Goal: Task Accomplishment & Management: Manage account settings

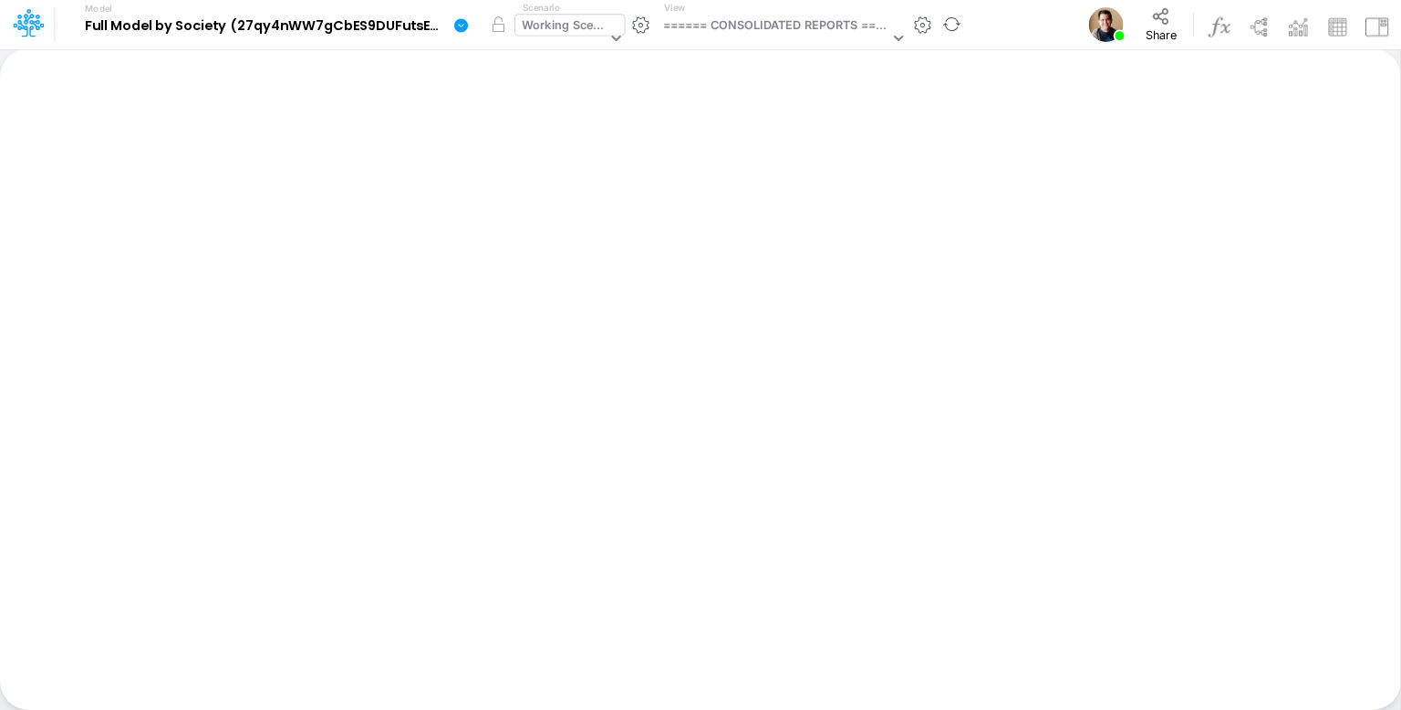
click at [606, 29] on div "Working Scenario" at bounding box center [561, 39] width 93 height 48
click at [605, 29] on div "Working Scenario" at bounding box center [561, 39] width 93 height 48
click at [569, 26] on div "Working Scenario" at bounding box center [564, 26] width 85 height 21
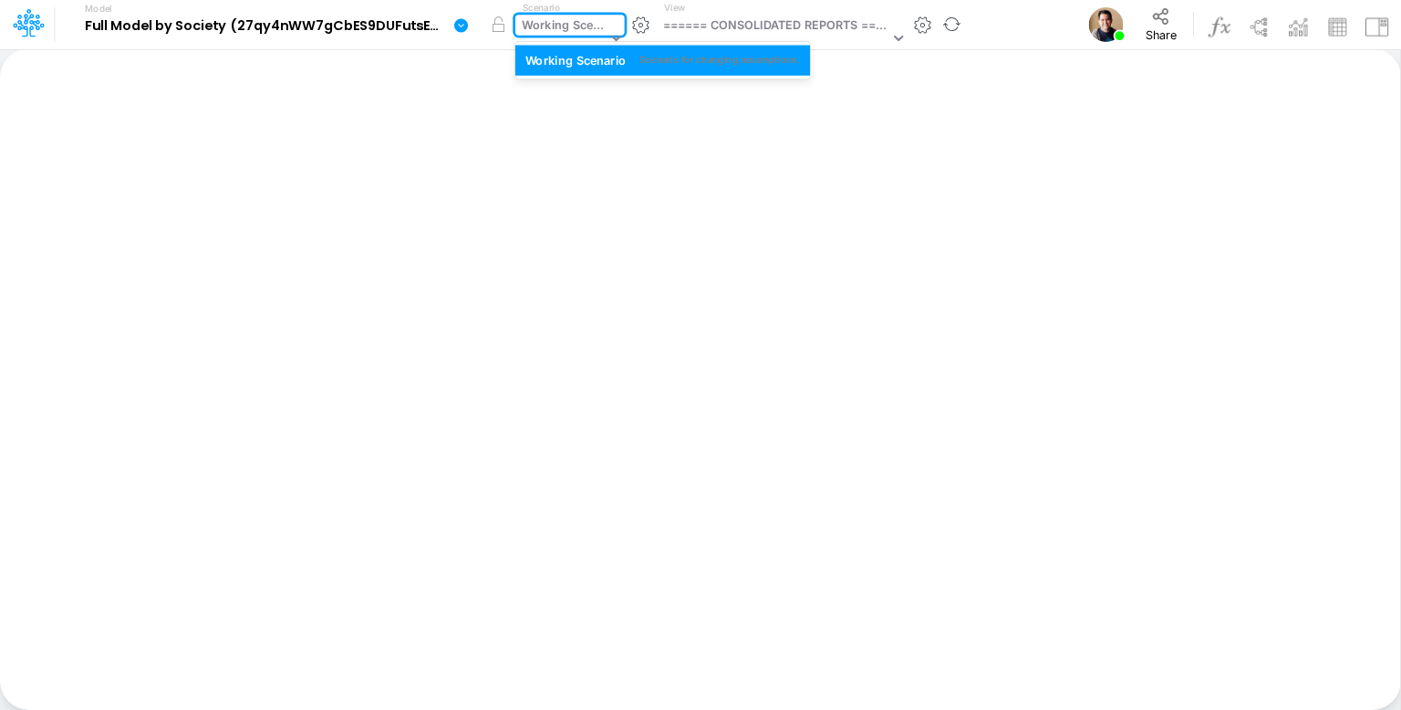
click at [569, 26] on div "Working Scenario" at bounding box center [564, 26] width 85 height 21
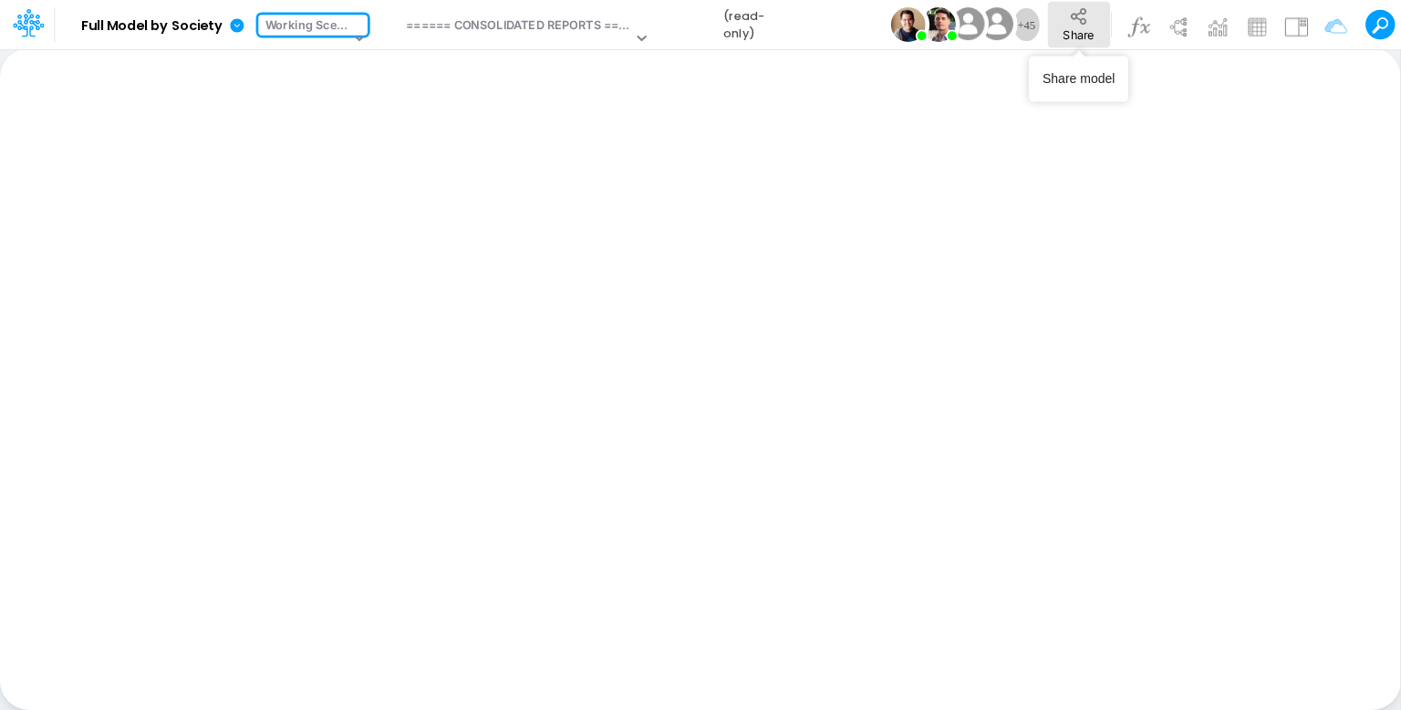
click at [1064, 28] on span "Share" at bounding box center [1078, 34] width 31 height 14
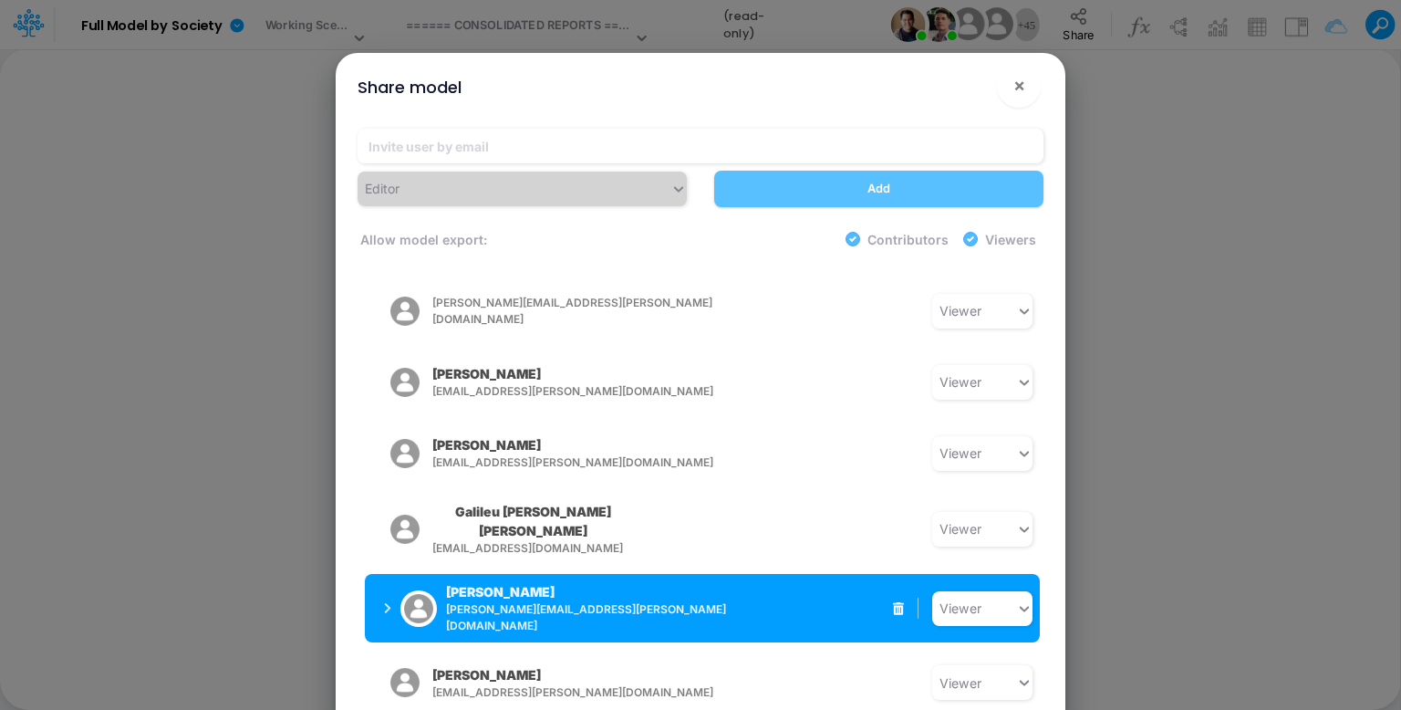
scroll to position [2755, 0]
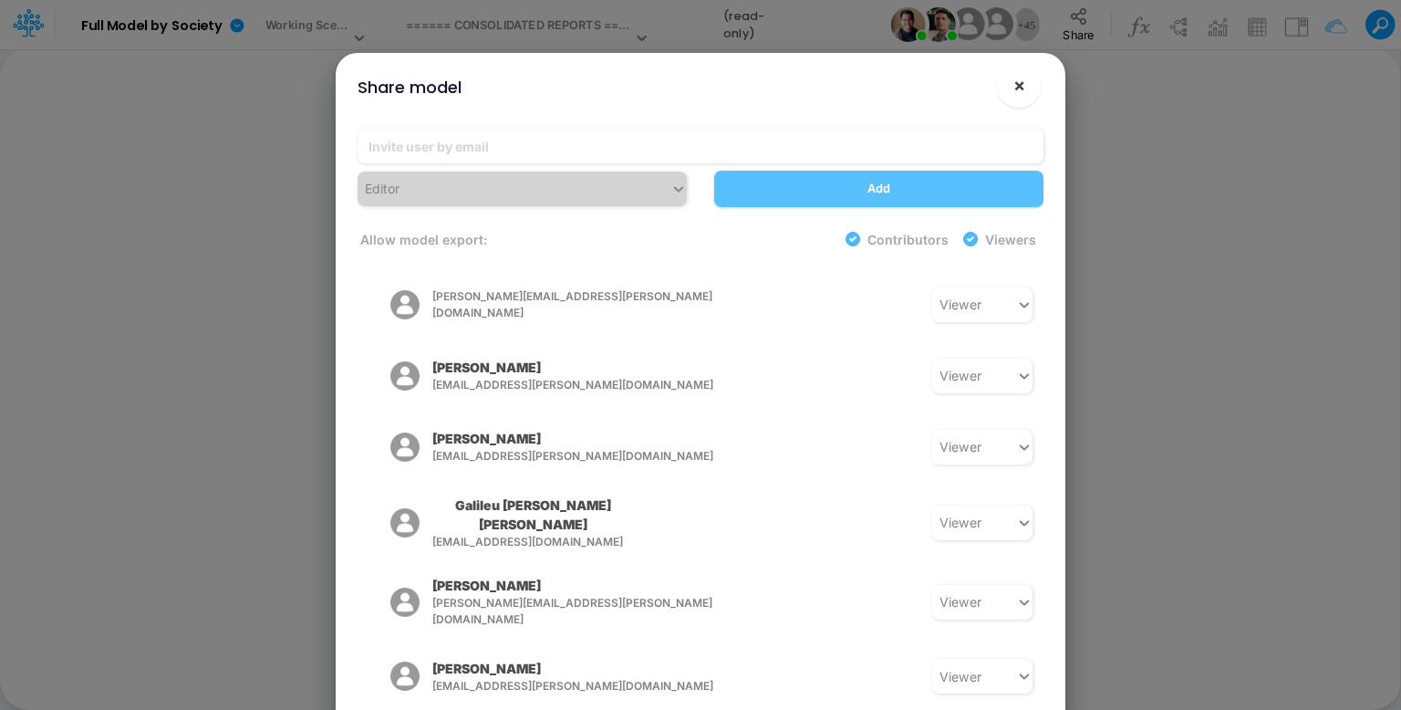
click at [1017, 87] on span "×" at bounding box center [1019, 85] width 12 height 22
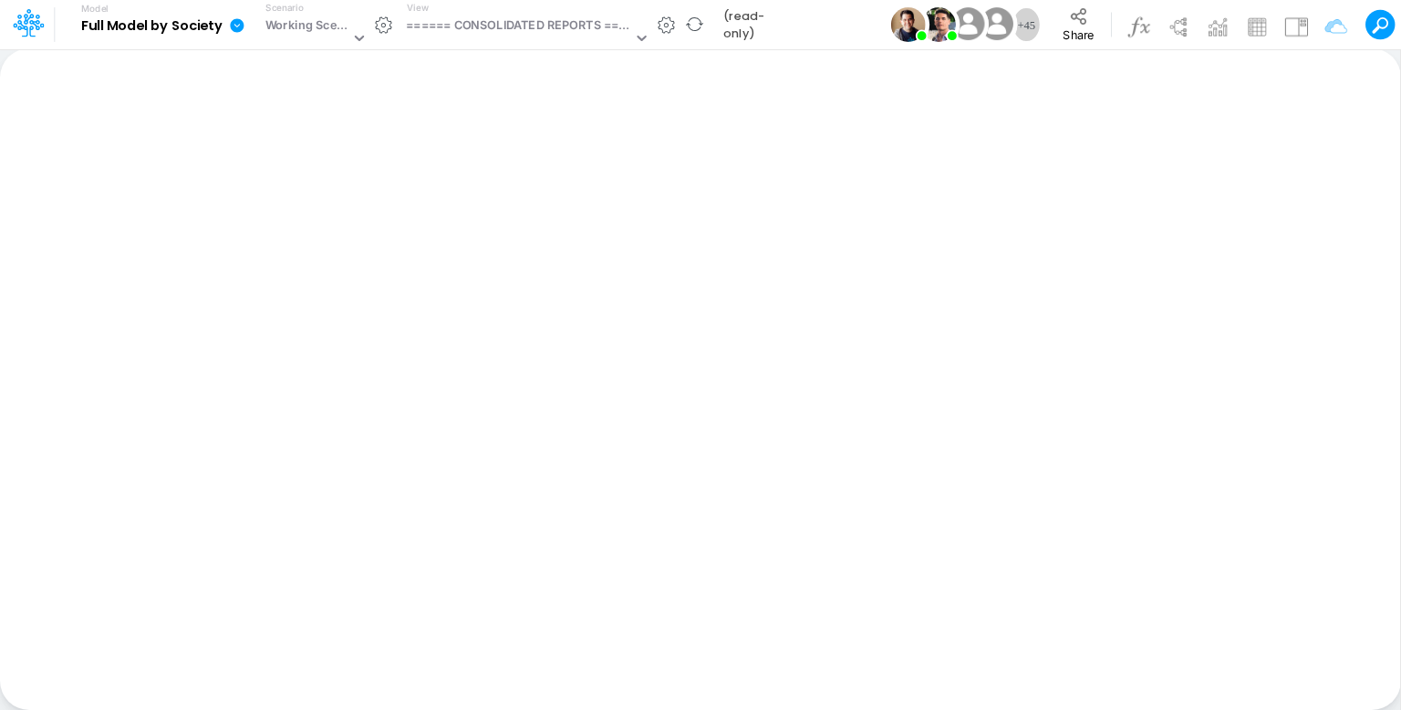
click at [235, 19] on icon at bounding box center [237, 25] width 14 height 14
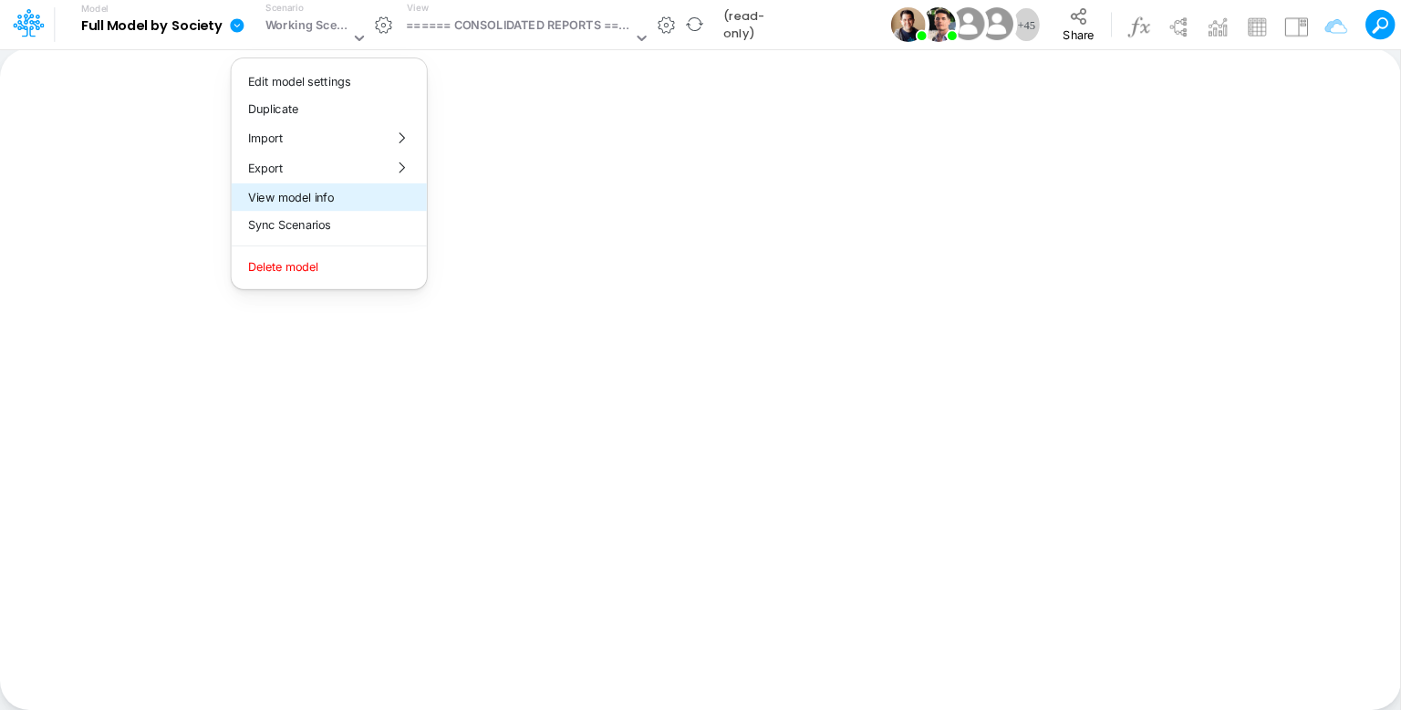
click at [285, 202] on button "View model info" at bounding box center [329, 197] width 195 height 28
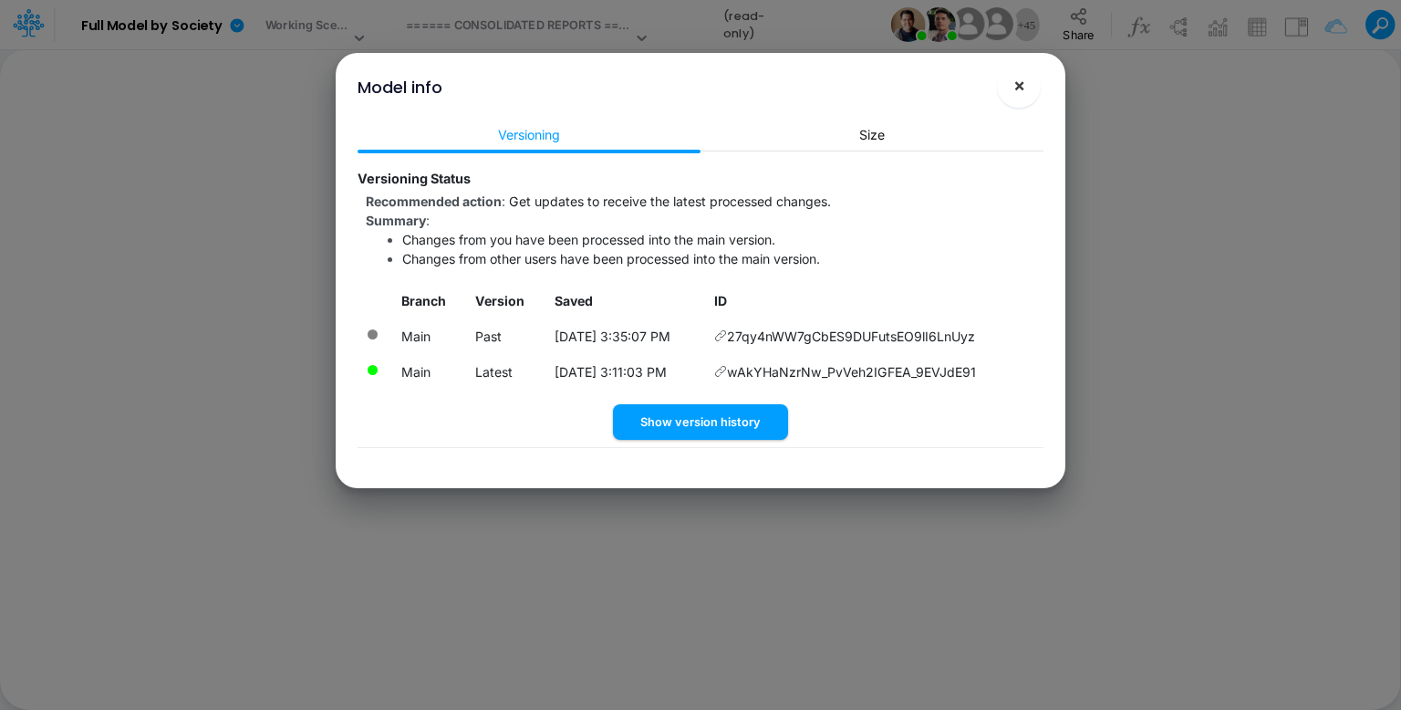
click at [1023, 88] on span "×" at bounding box center [1019, 85] width 12 height 22
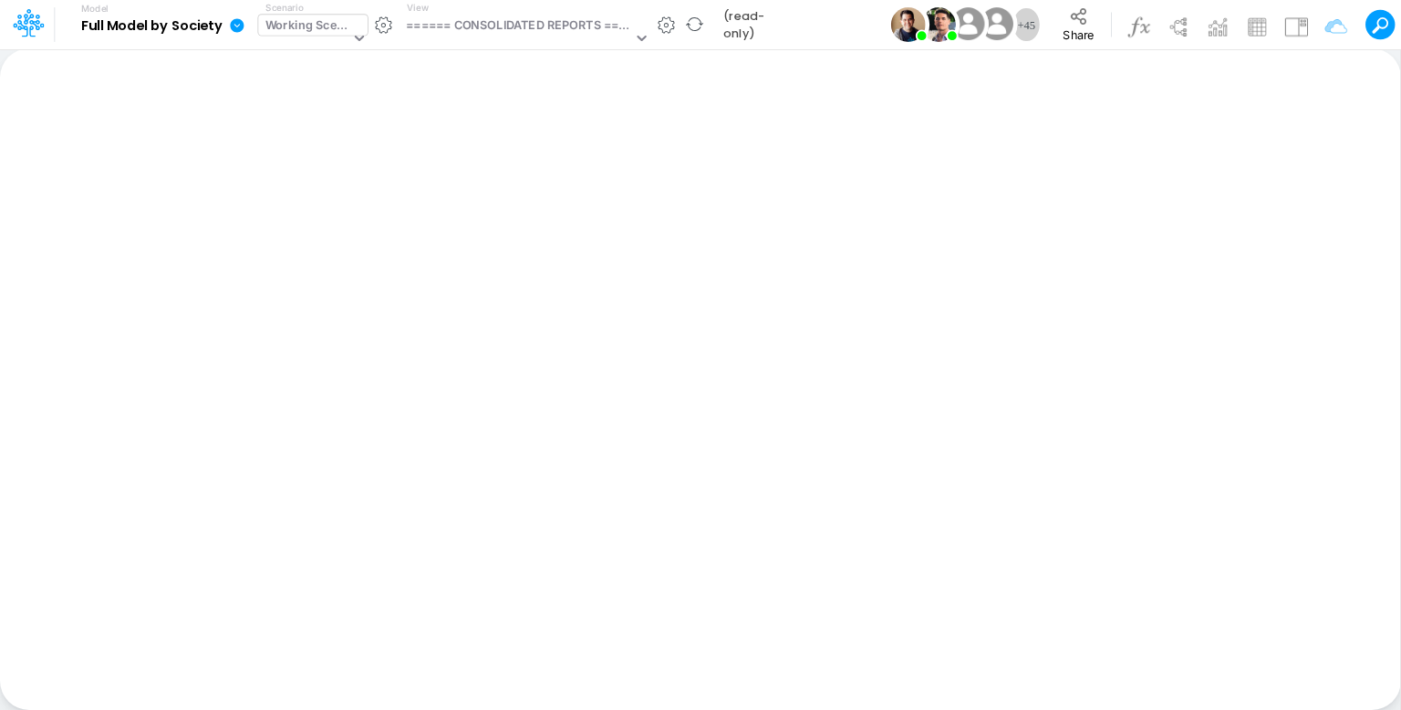
click at [303, 36] on div "Working Scenario" at bounding box center [307, 26] width 85 height 21
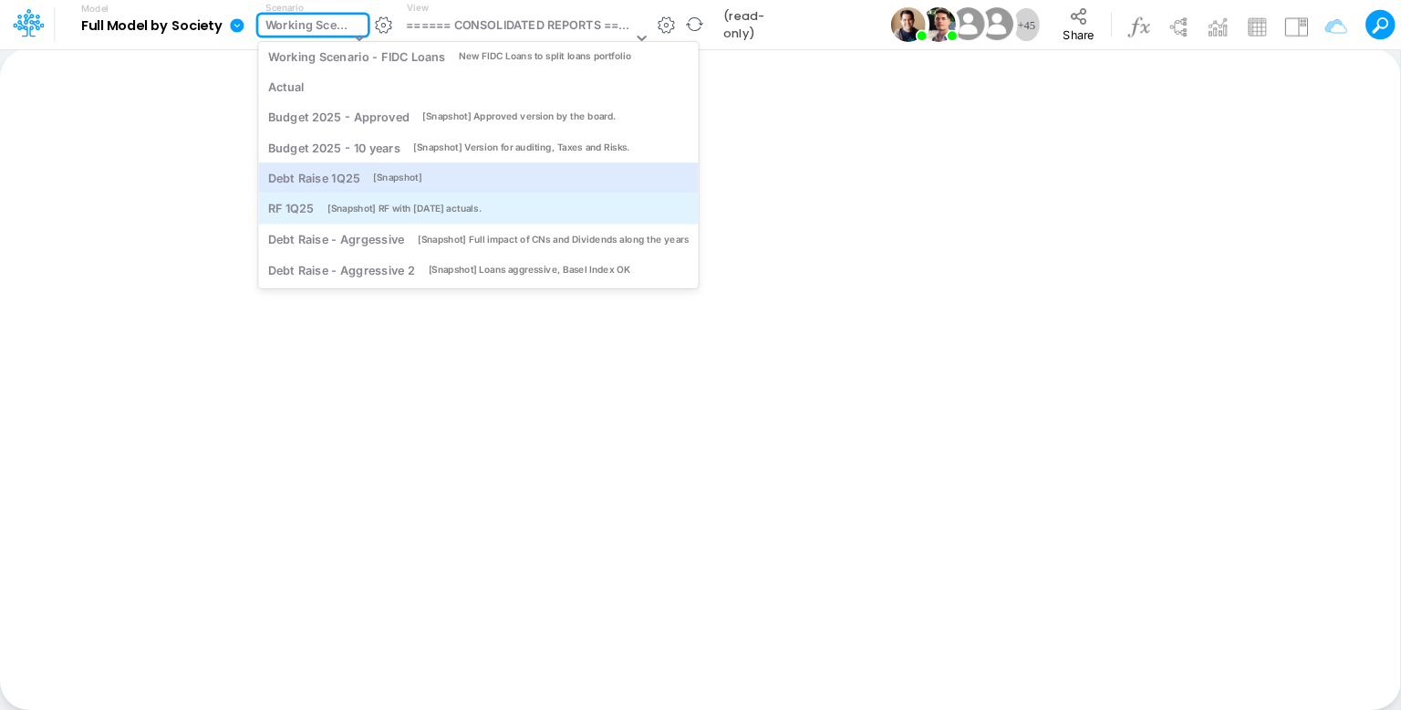
scroll to position [0, 0]
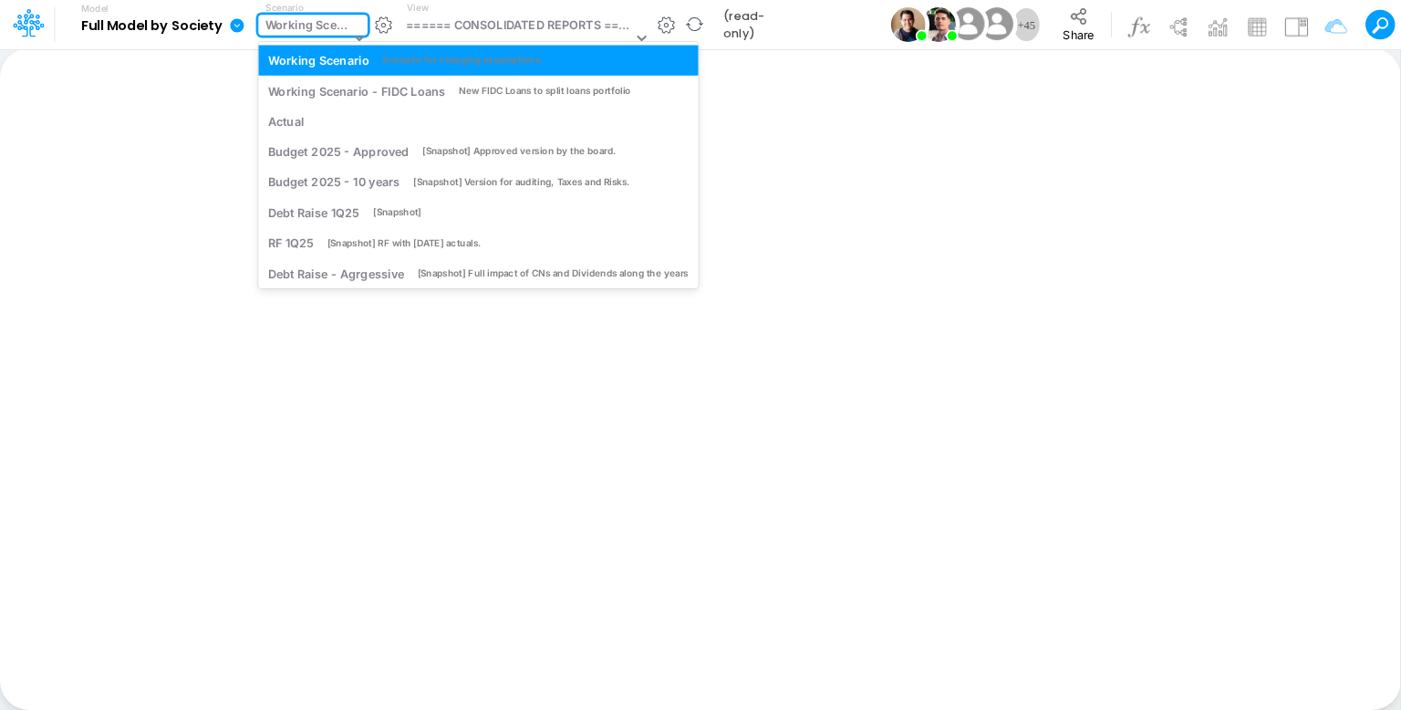
click at [321, 23] on div "Working Scenario" at bounding box center [307, 26] width 85 height 21
click at [321, 26] on div "Working Scenario" at bounding box center [307, 26] width 85 height 21
click at [295, 29] on div "Working Scenario" at bounding box center [307, 26] width 85 height 21
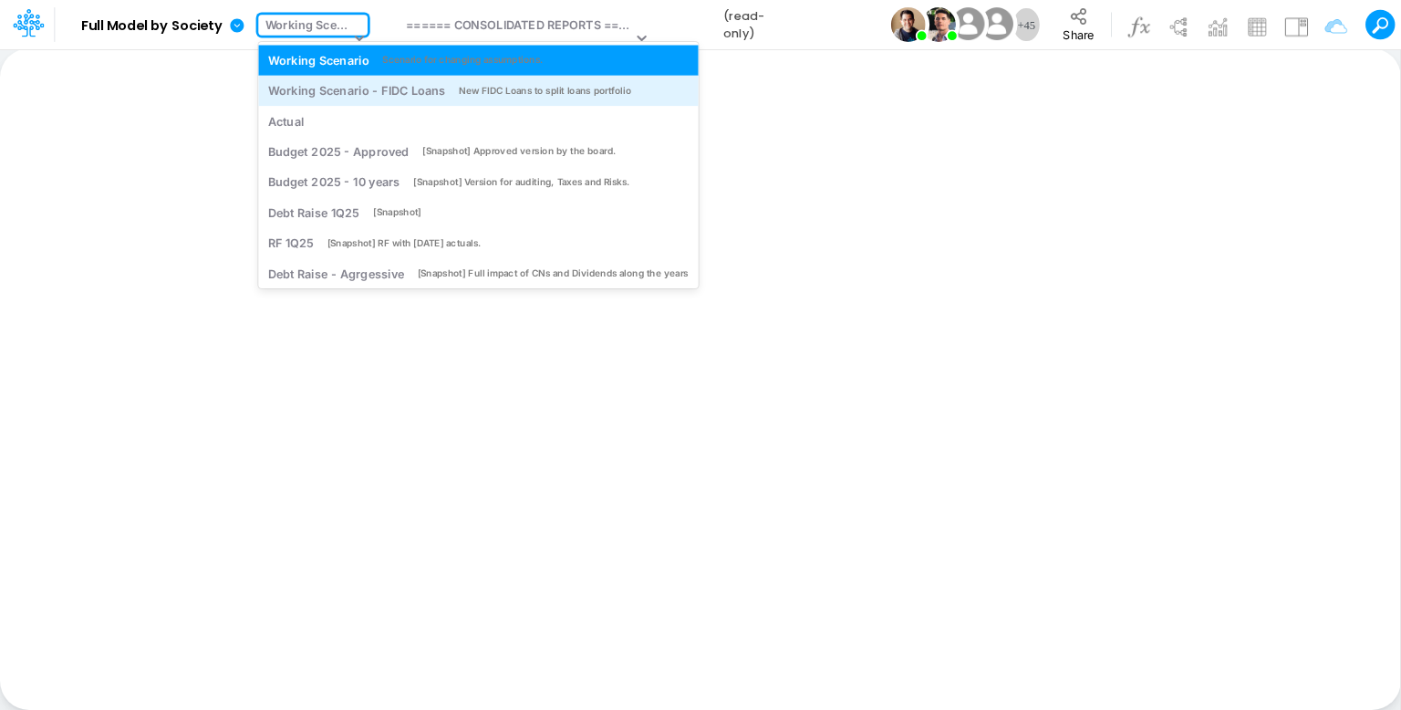
click at [310, 90] on div "Working Scenario - FIDC Loans" at bounding box center [356, 90] width 177 height 17
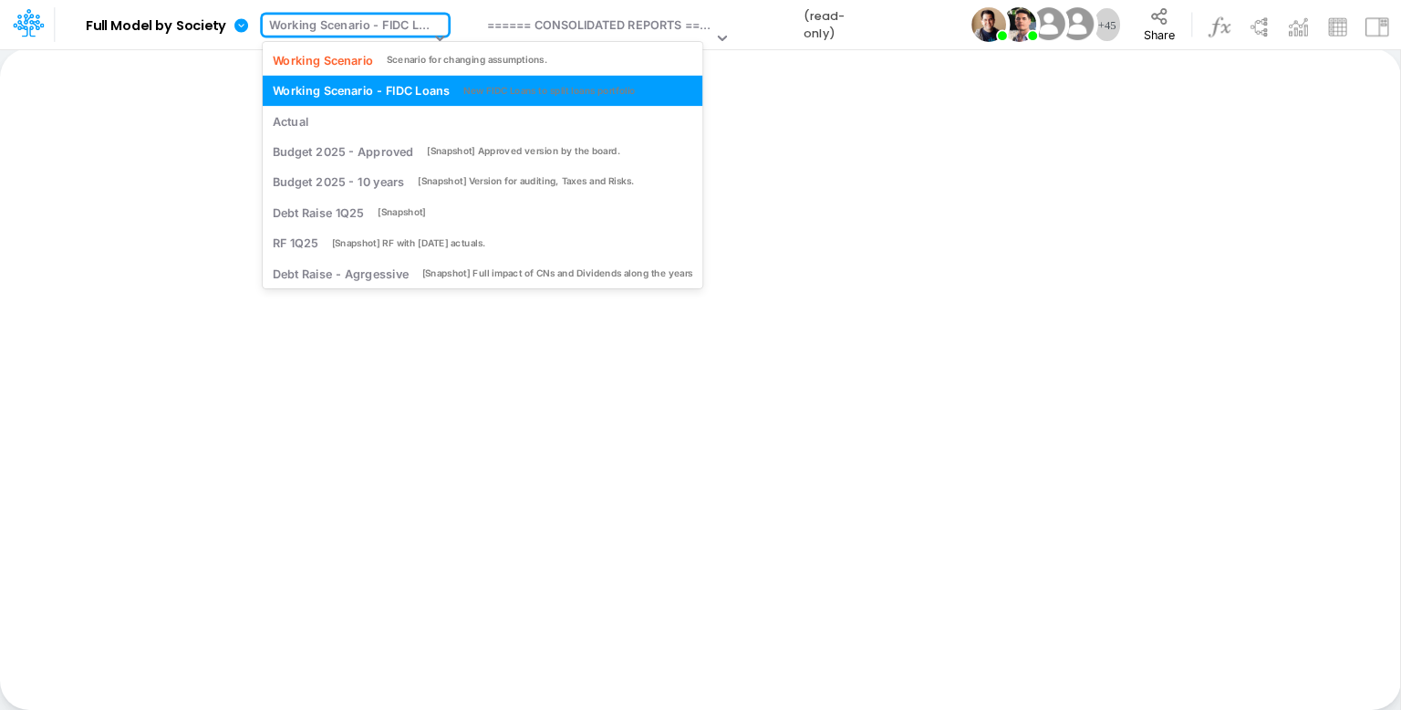
click at [332, 26] on div "Working Scenario - FIDC Loans" at bounding box center [349, 26] width 161 height 21
click at [331, 56] on div "Working Scenario" at bounding box center [323, 59] width 101 height 17
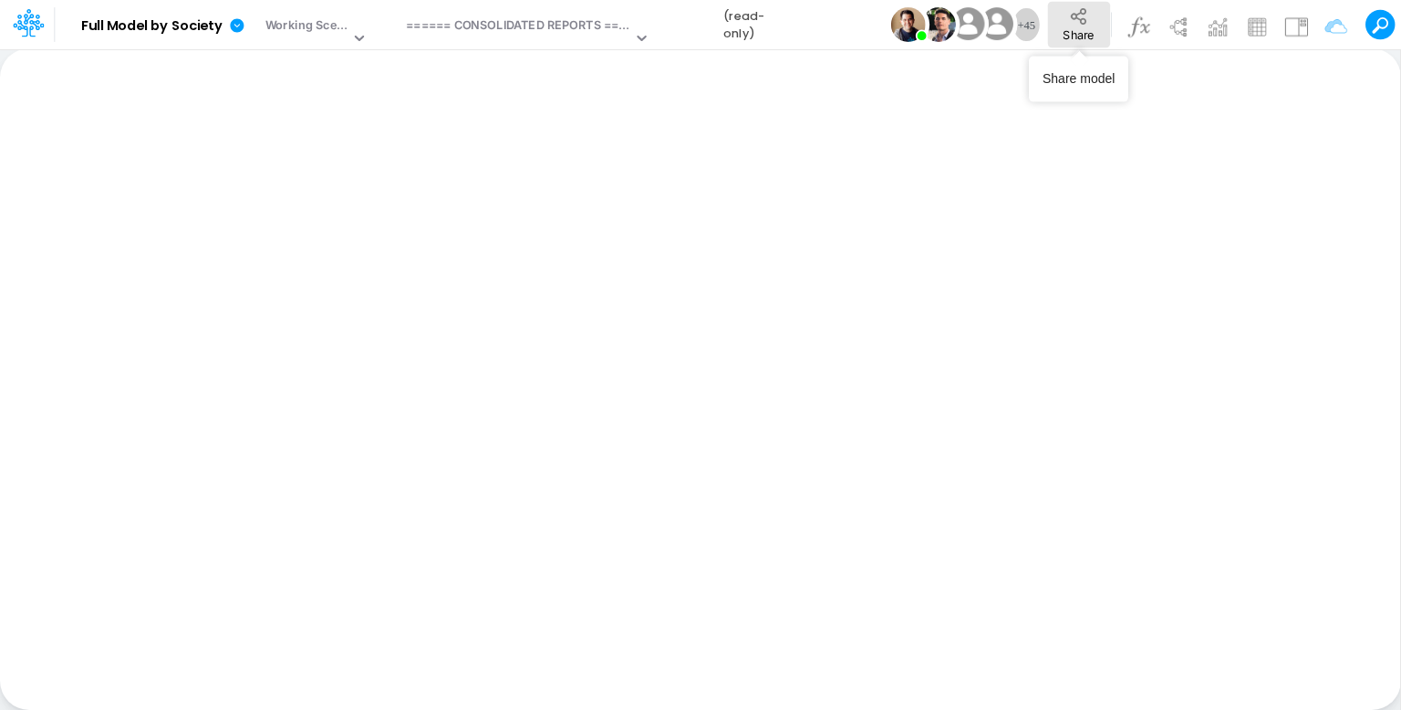
click at [1091, 27] on span "Share" at bounding box center [1078, 34] width 31 height 14
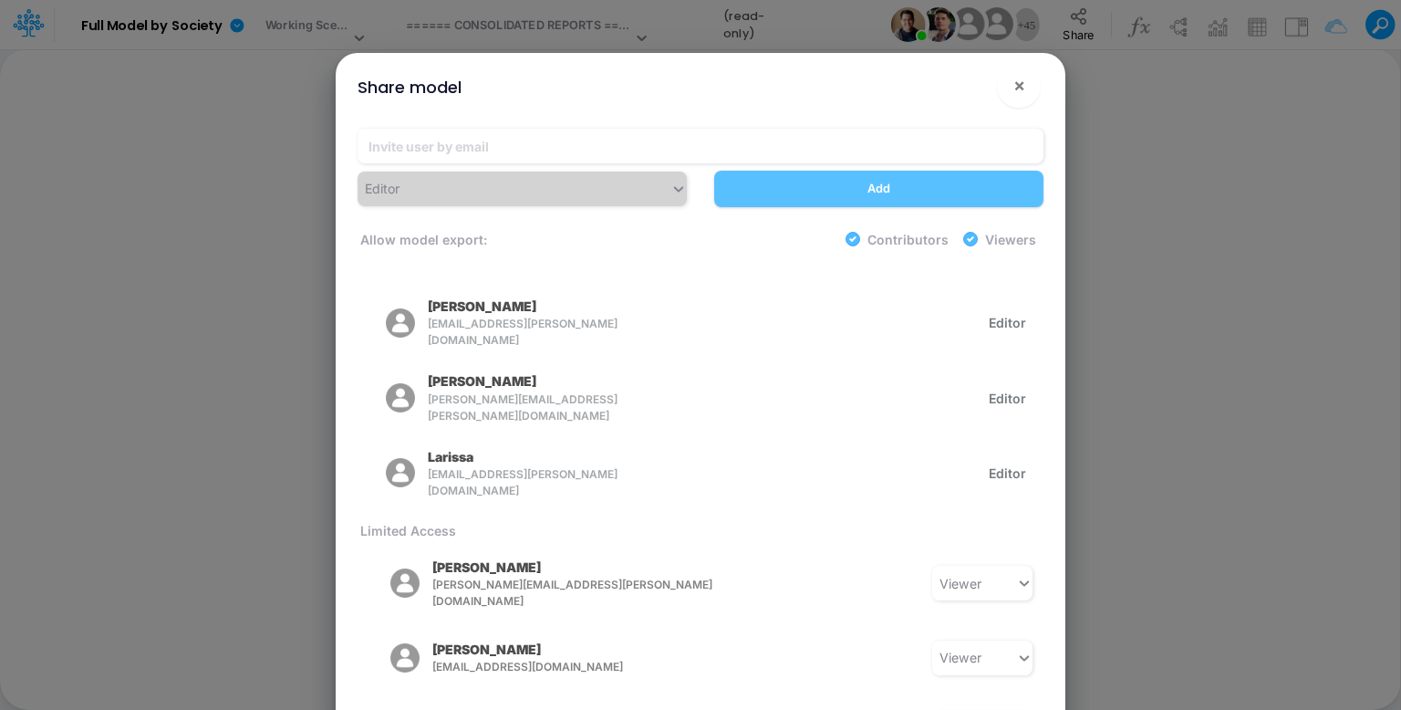
scroll to position [456, 0]
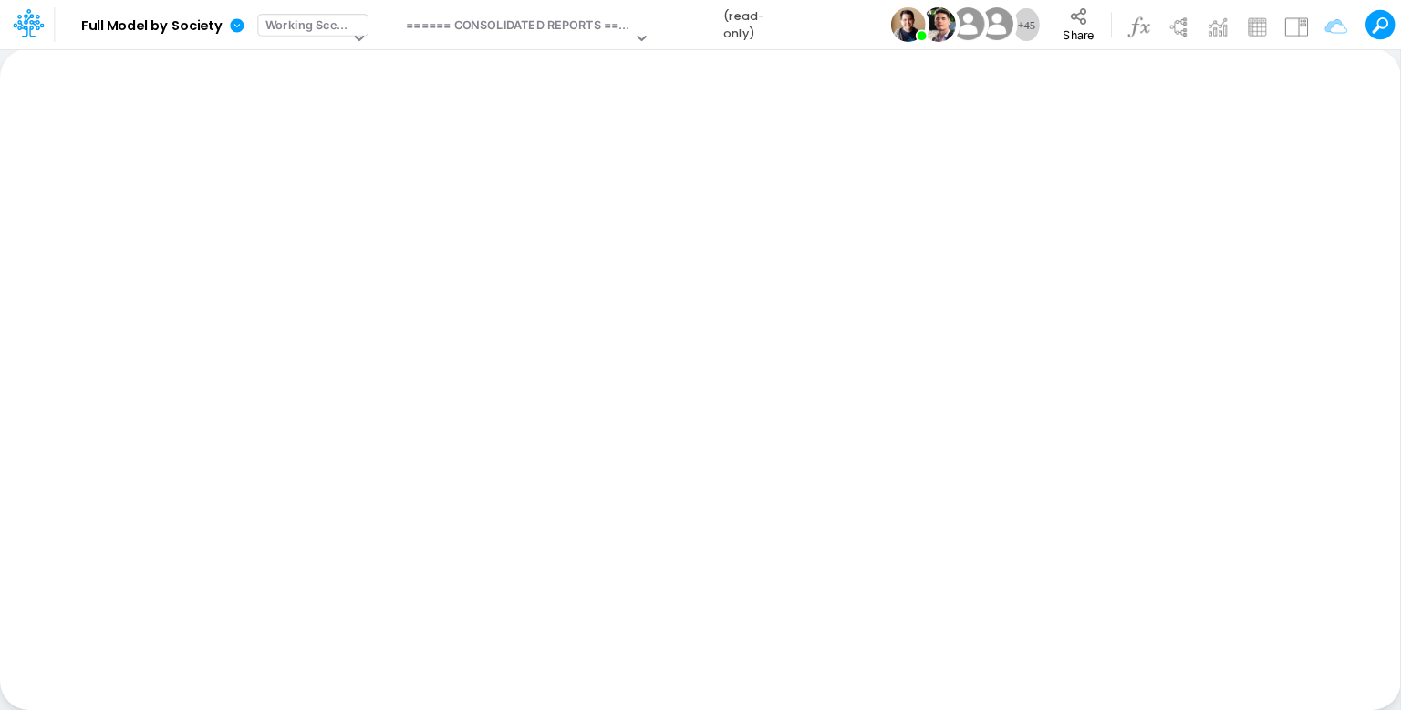
click at [321, 17] on div "Working Scenario" at bounding box center [307, 26] width 85 height 21
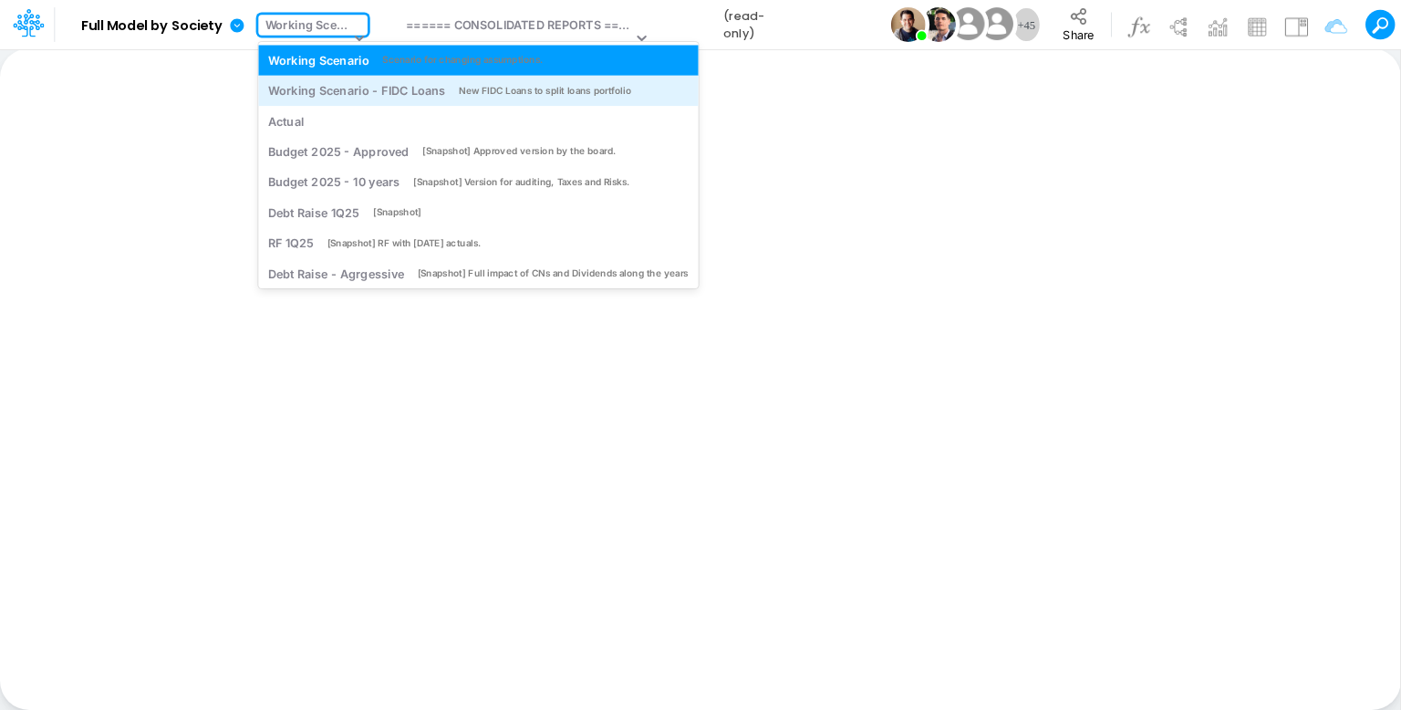
click at [350, 90] on div "Working Scenario - FIDC Loans" at bounding box center [356, 90] width 177 height 17
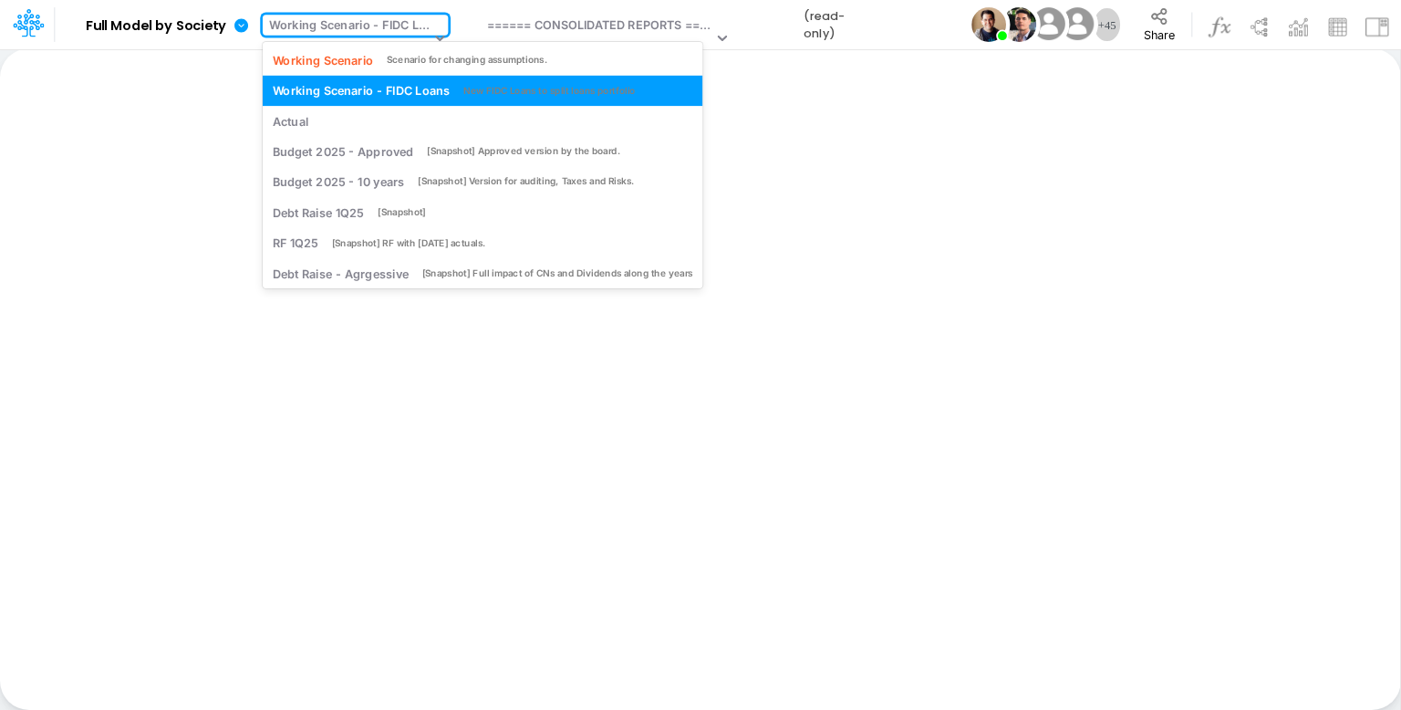
click at [350, 21] on div "Working Scenario - FIDC Loans" at bounding box center [349, 26] width 161 height 21
click at [332, 56] on div "Working Scenario" at bounding box center [323, 59] width 101 height 17
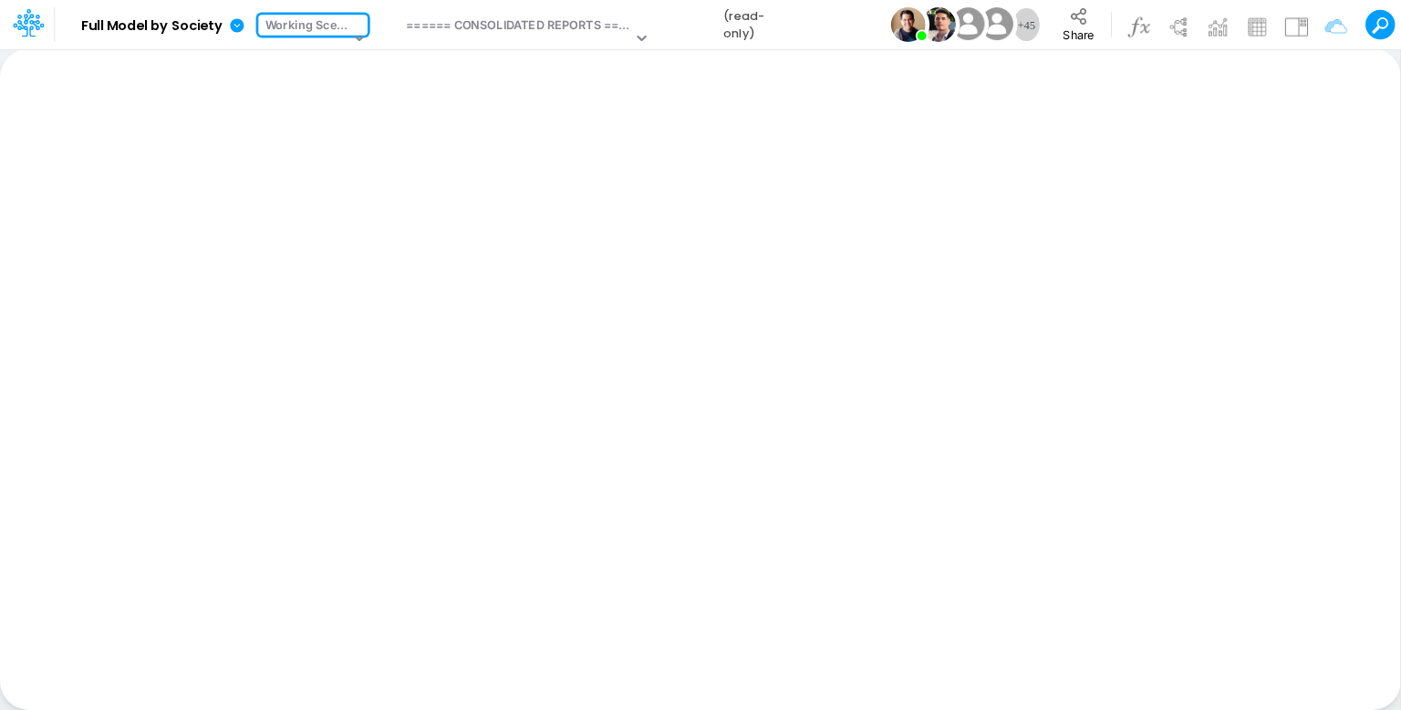
click at [321, 27] on div "Working Scenario" at bounding box center [307, 26] width 85 height 21
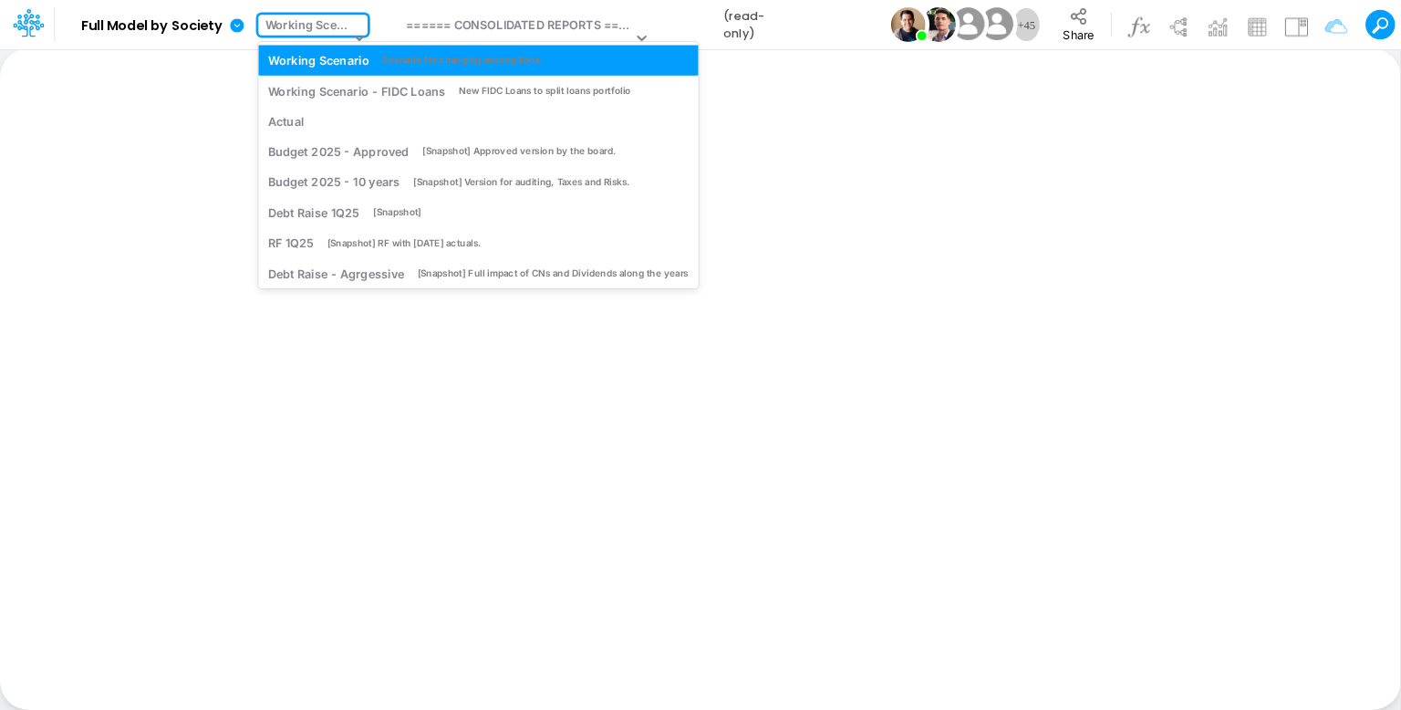
click at [335, 25] on div "Working Scenario" at bounding box center [307, 26] width 85 height 21
click at [342, 22] on div "Working Scenario" at bounding box center [307, 26] width 85 height 21
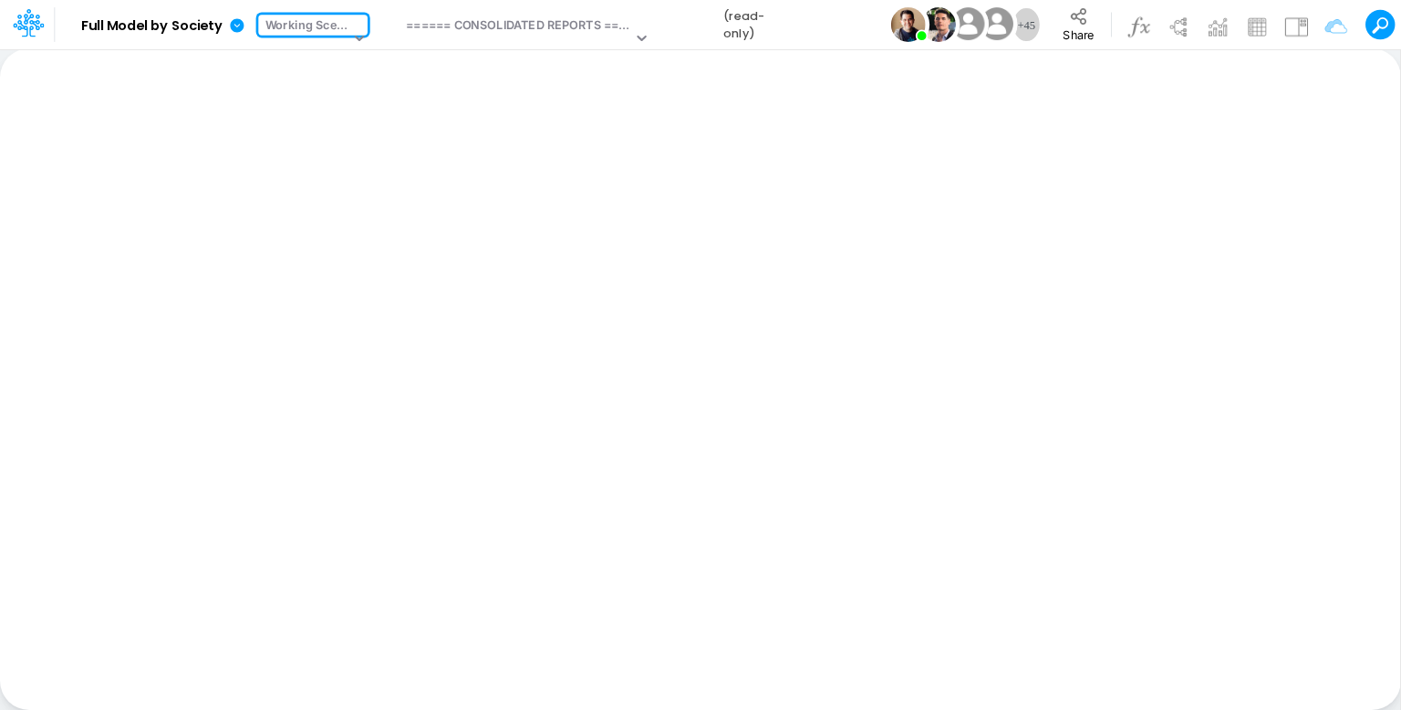
click at [342, 22] on div "Working Scenario" at bounding box center [307, 26] width 85 height 21
click at [244, 23] on icon at bounding box center [237, 25] width 16 height 16
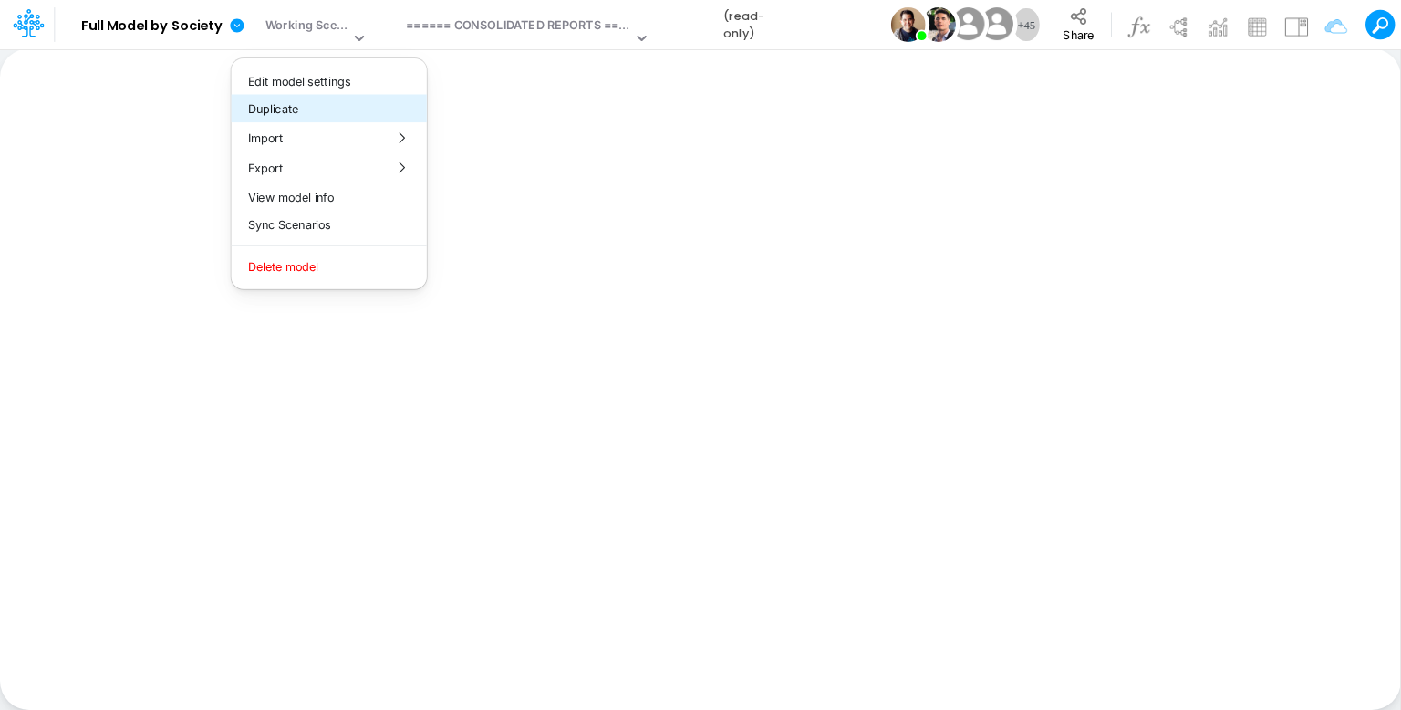
click at [287, 101] on button "Duplicate" at bounding box center [329, 109] width 195 height 28
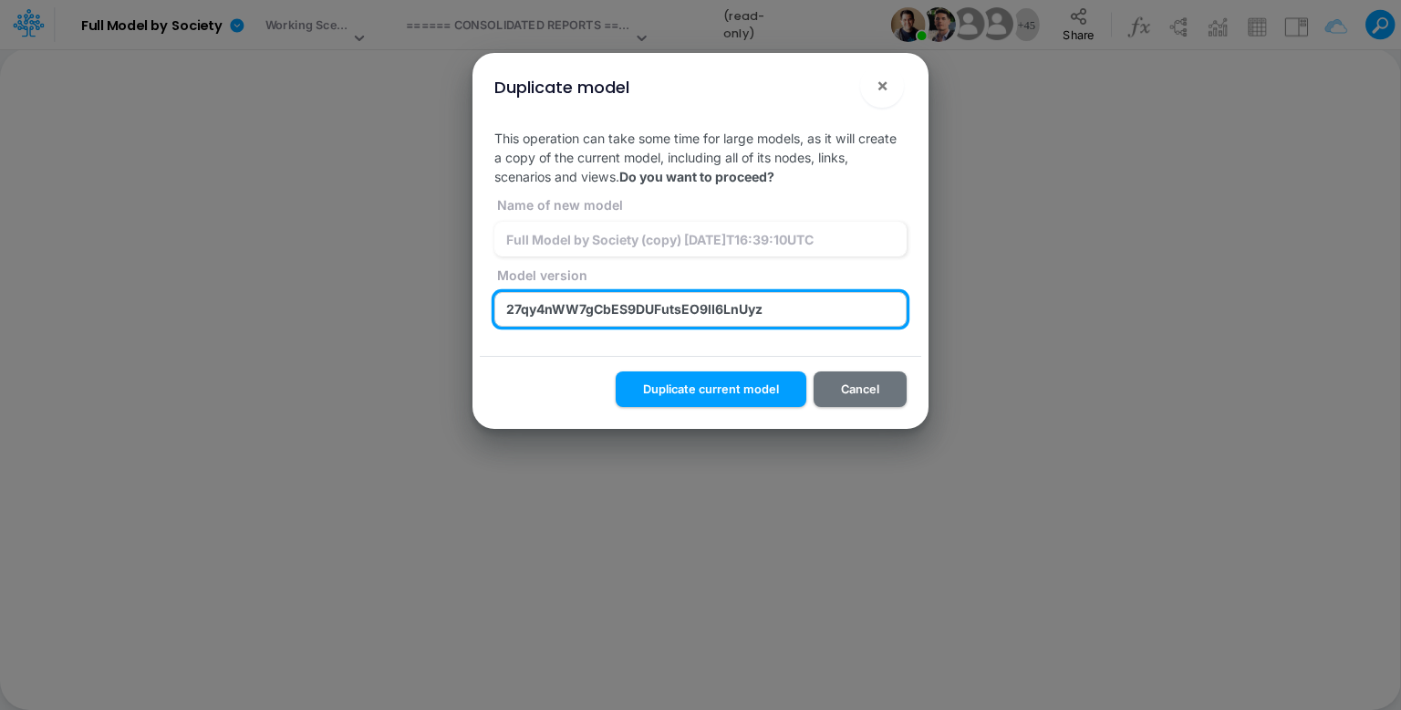
click at [782, 307] on input "27qy4nWW7gCbES9DUFutsEO9lI6LnUyz" at bounding box center [700, 309] width 412 height 35
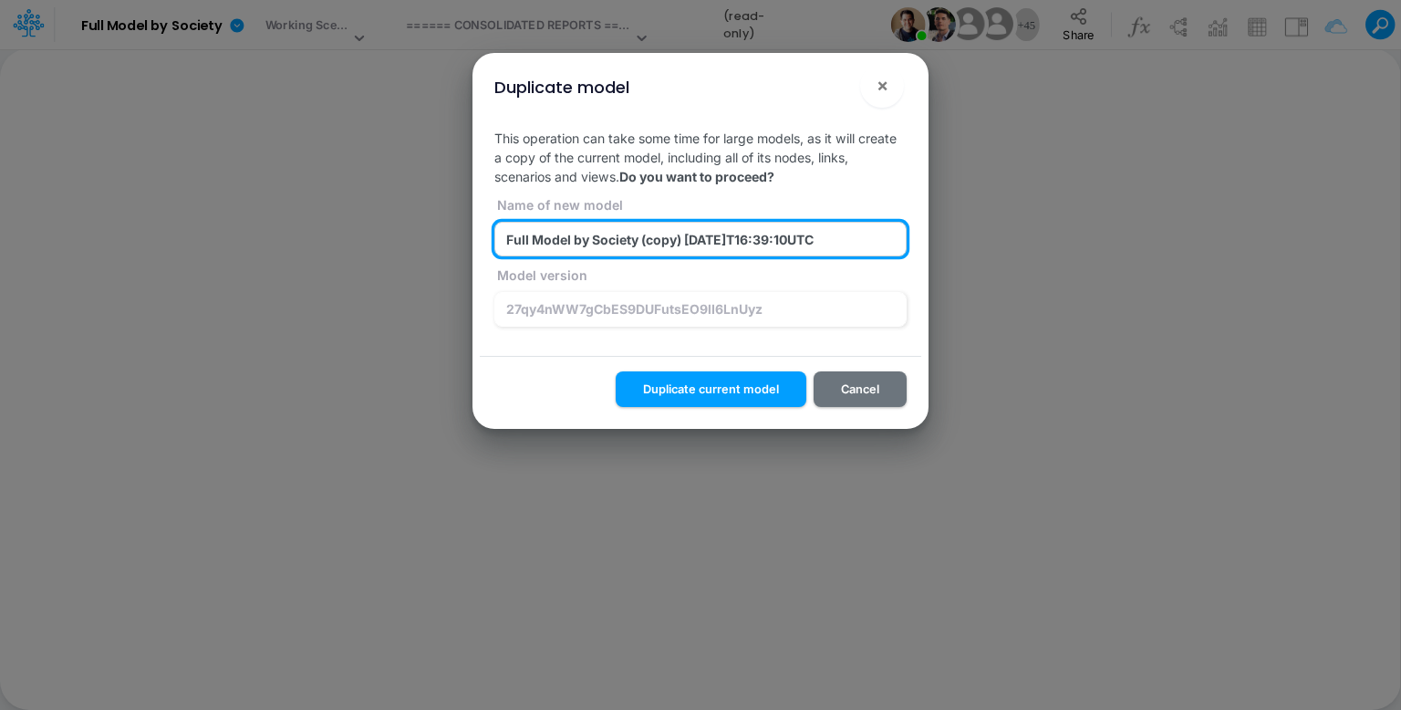
click at [667, 245] on input "Full Model by Society (copy) 2025-09-26T16:39:10UTC" at bounding box center [700, 239] width 412 height 35
paste input "27qy4nWW7gCbES9DUFutsEO9lI6LnUyz"
type input "Full Model by Society (27qy4nWW7gCbES9DUFutsEO9lI6LnUyz) 2025-09-26T16:39:10UTC"
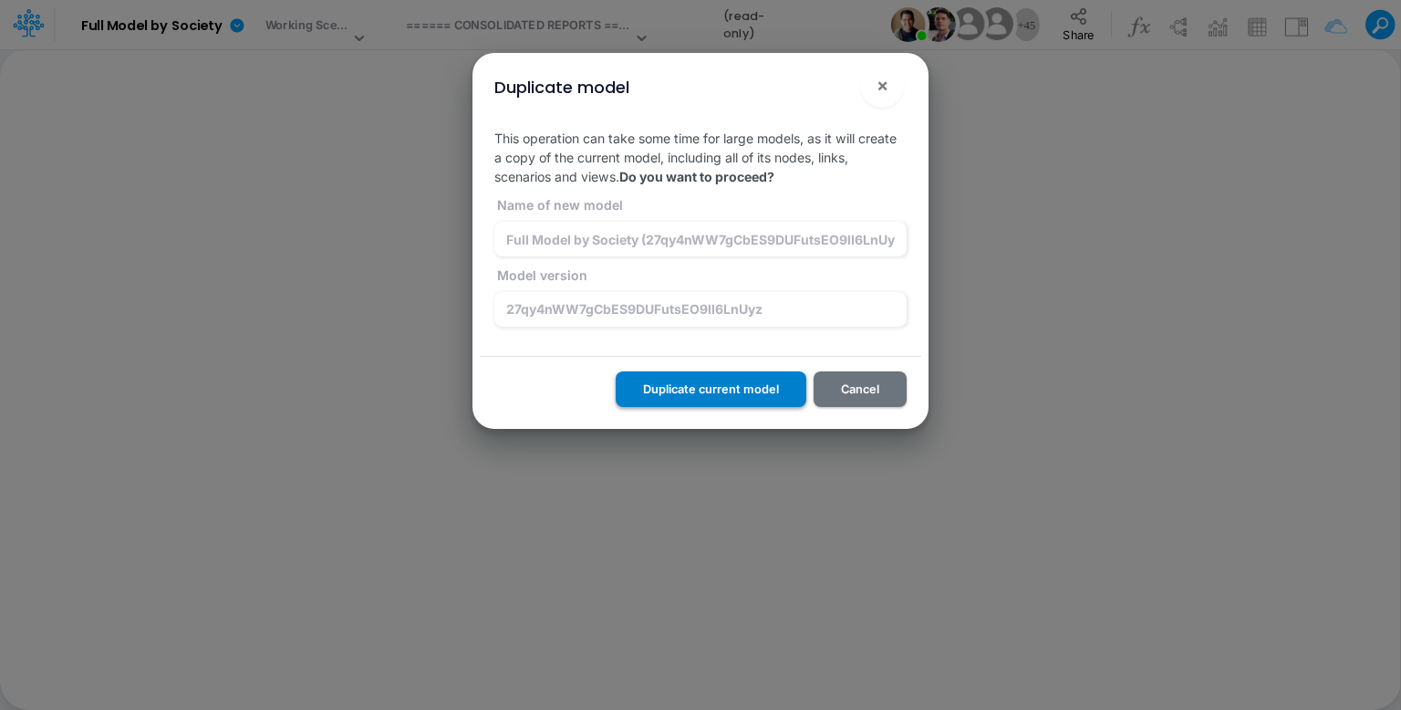
click at [710, 380] on button "Duplicate current model" at bounding box center [711, 389] width 191 height 36
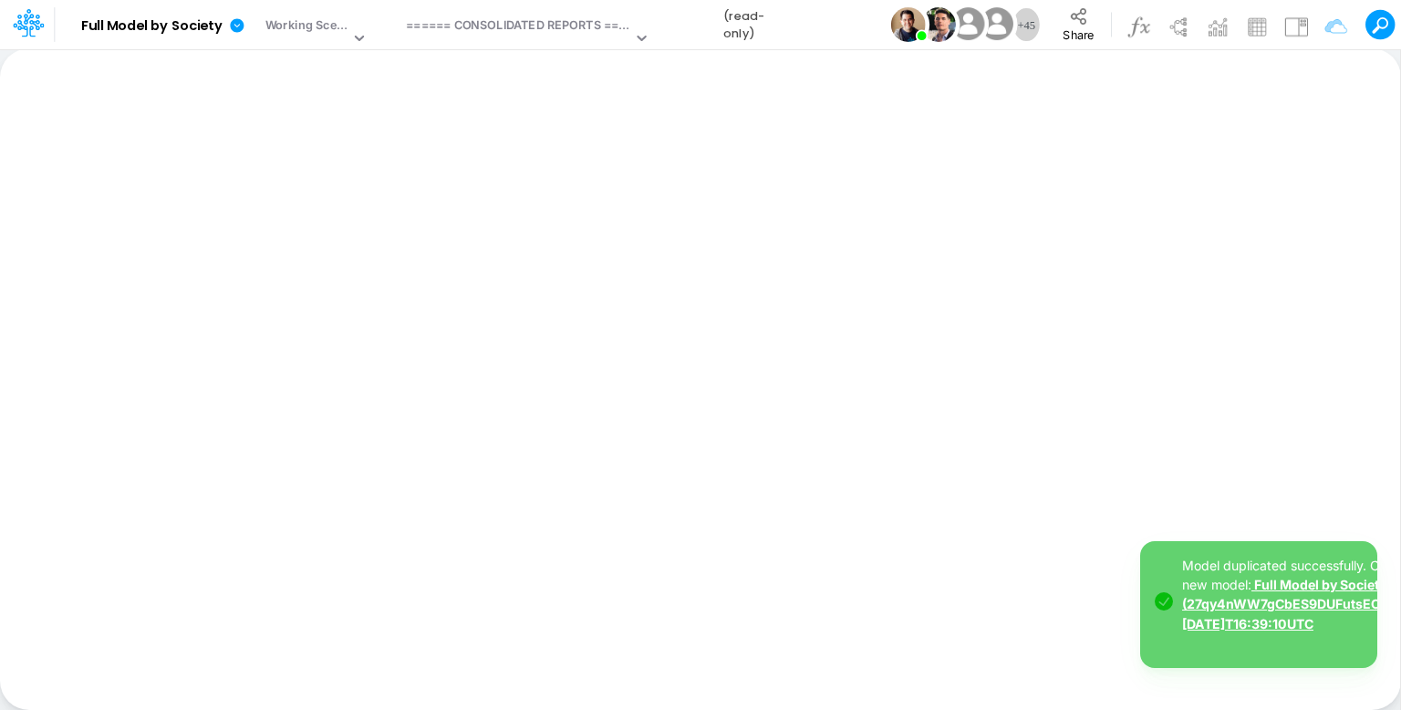
click at [1281, 607] on link "Full Model by Society (27qy4nWW7gCbES9DUFutsEO9lI6LnUyz) 2025-09-26T16:39:10UTC" at bounding box center [1315, 603] width 266 height 54
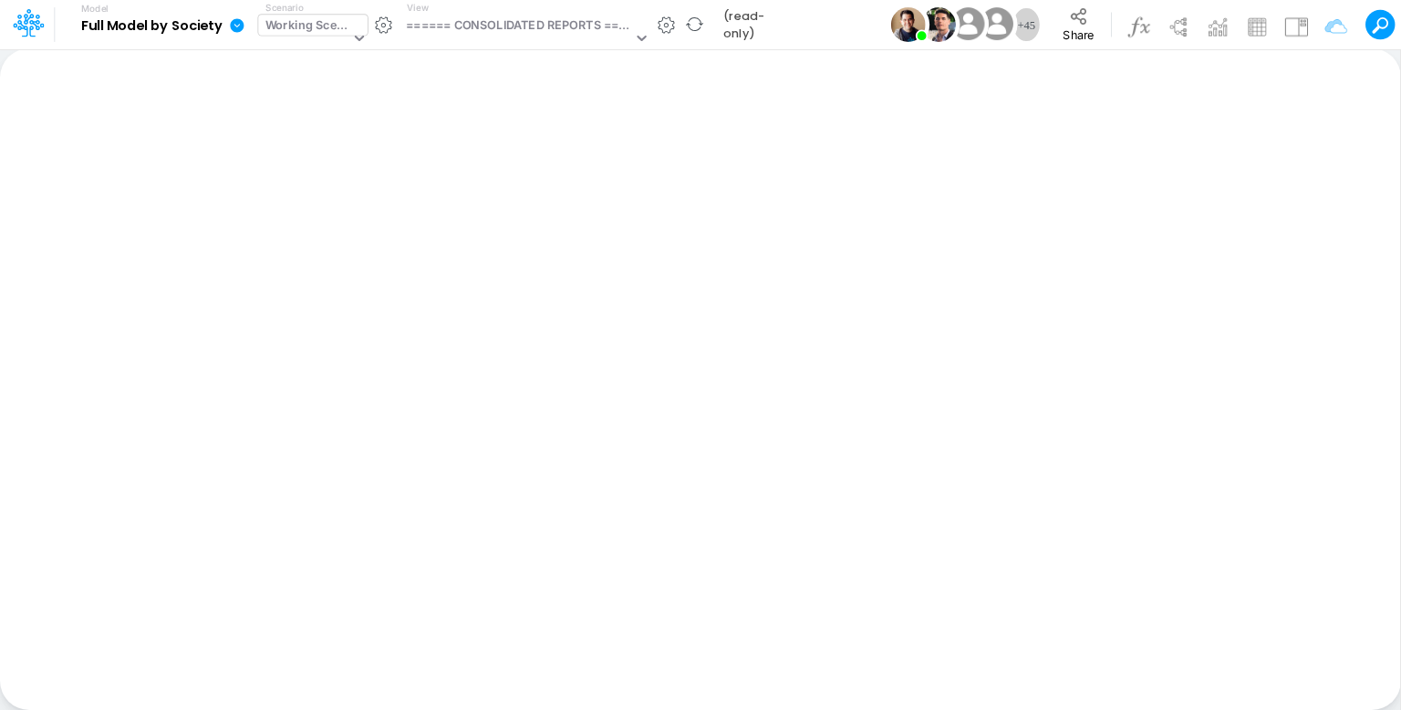
click at [332, 30] on div "Working Scenario" at bounding box center [307, 26] width 85 height 21
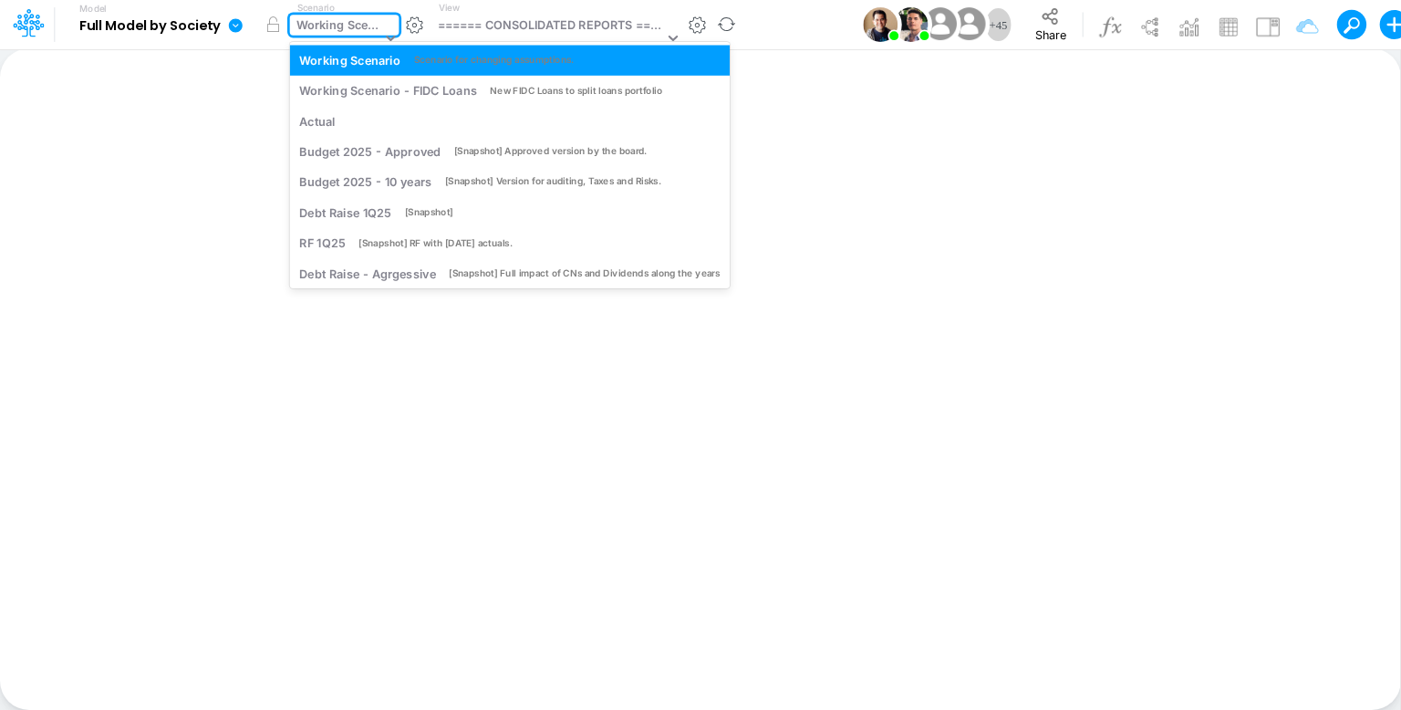
click at [340, 26] on div "Working Scenario" at bounding box center [338, 26] width 85 height 21
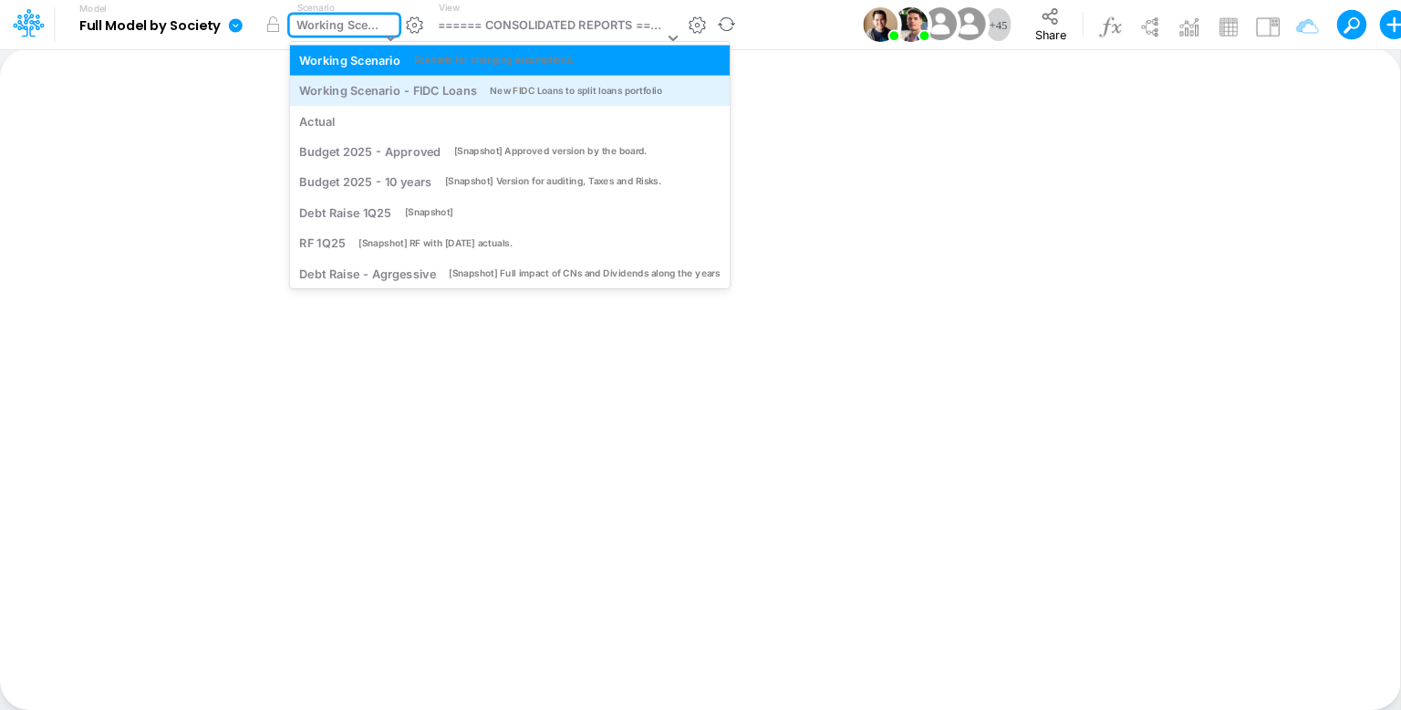
click at [362, 93] on div "Working Scenario - FIDC Loans" at bounding box center [387, 90] width 177 height 17
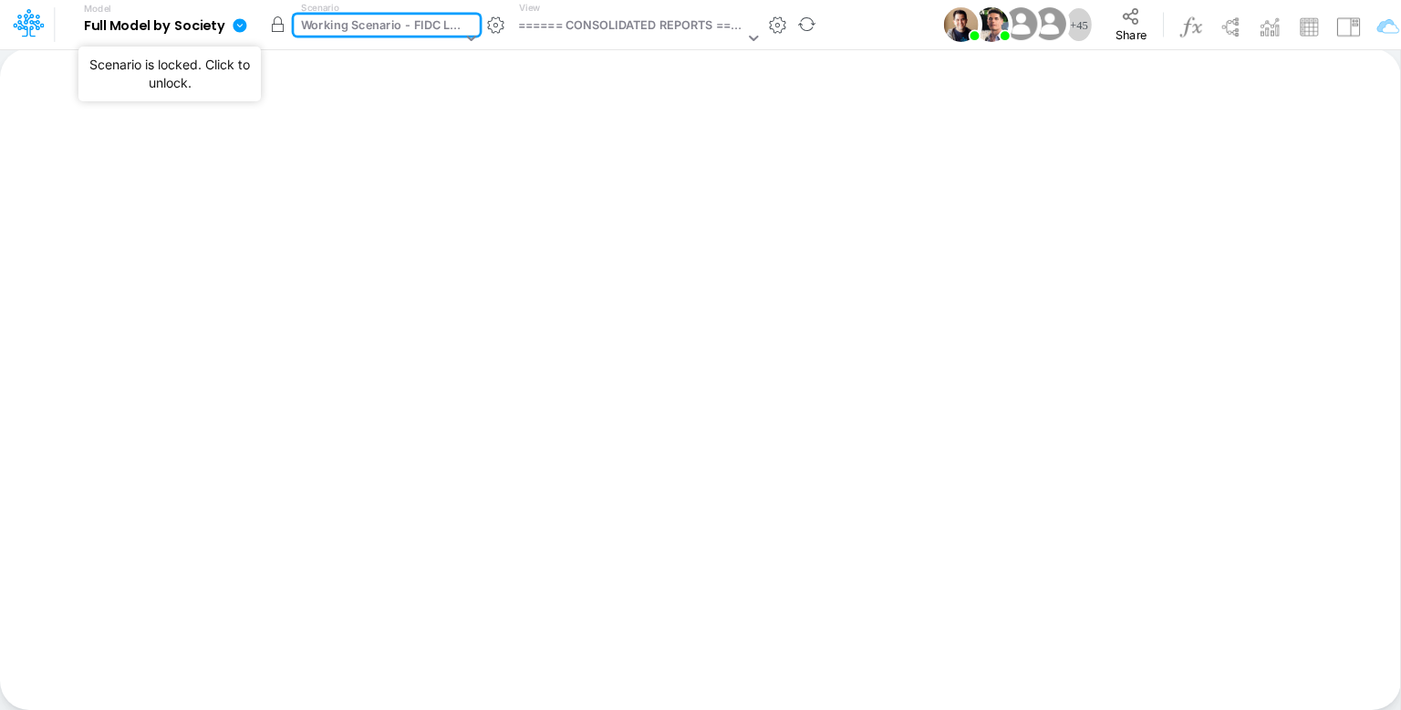
click at [271, 21] on button "button" at bounding box center [277, 24] width 33 height 33
click at [417, 30] on div "Working Scenario - FIDC Loans" at bounding box center [381, 26] width 161 height 21
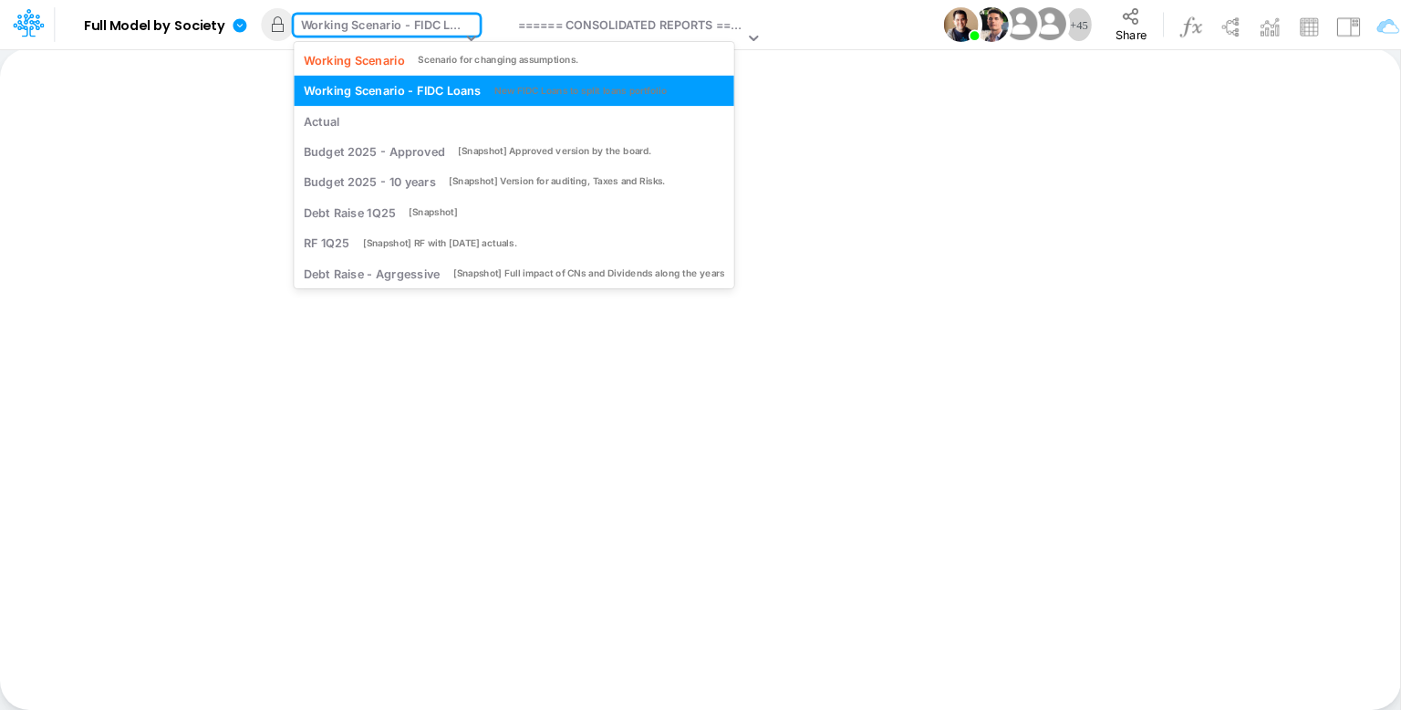
click at [417, 30] on div "Working Scenario - FIDC Loans" at bounding box center [381, 26] width 161 height 21
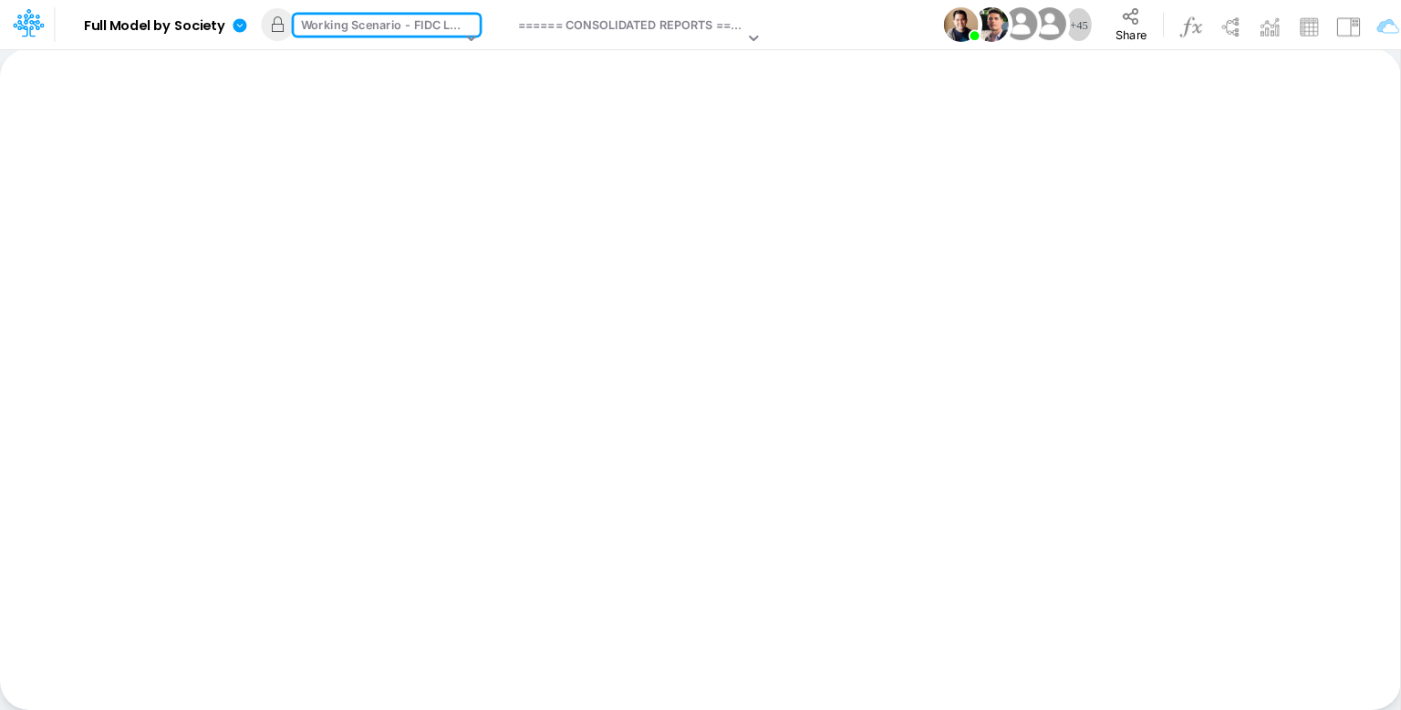
click at [431, 33] on div "Working Scenario - FIDC Loans" at bounding box center [381, 26] width 161 height 21
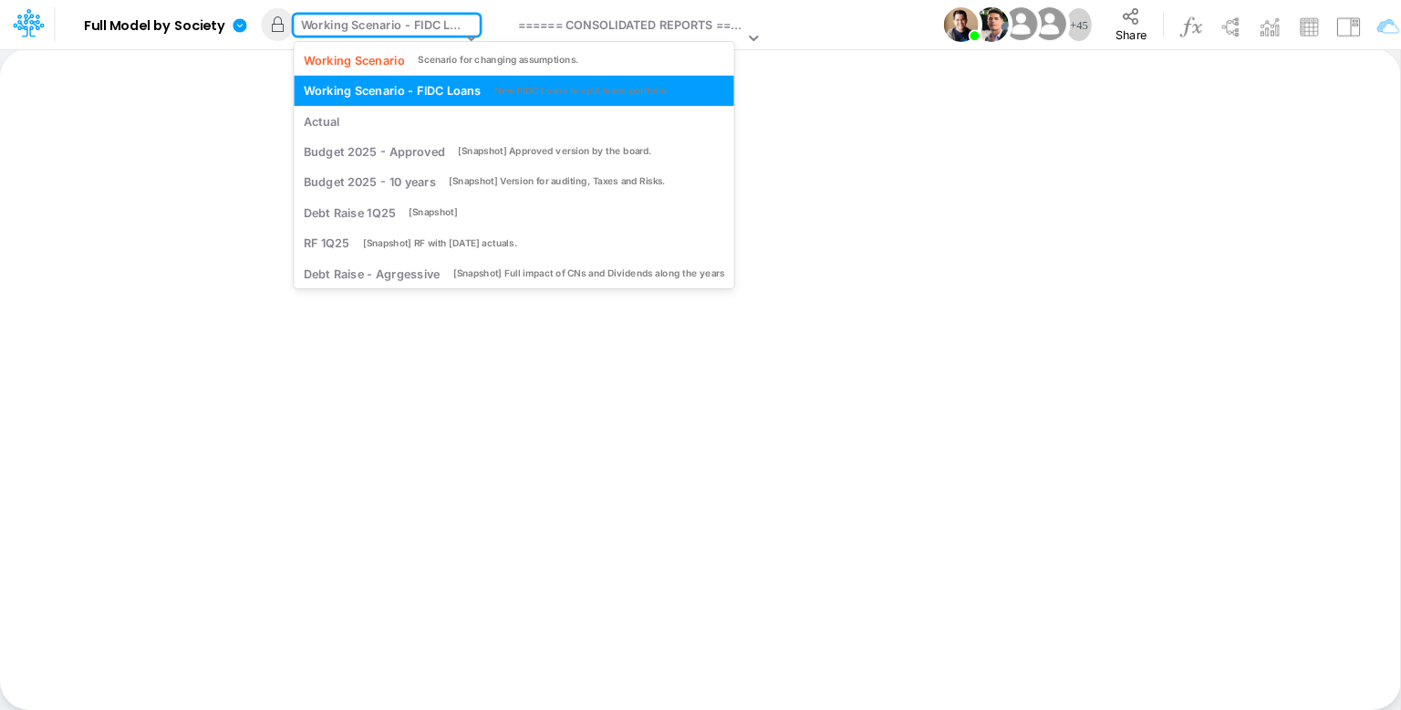
click at [431, 33] on div "Working Scenario - FIDC Loans" at bounding box center [381, 26] width 161 height 21
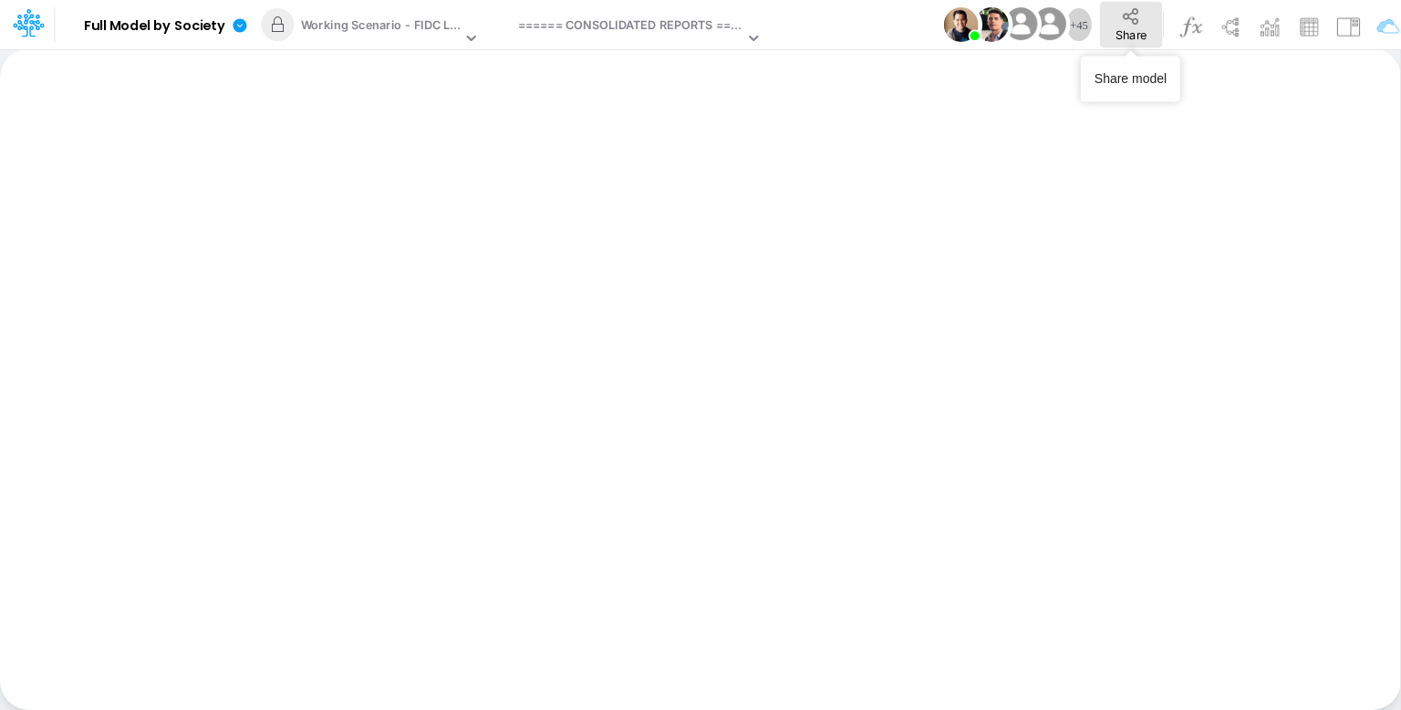
click at [1134, 25] on button "Share" at bounding box center [1131, 25] width 62 height 46
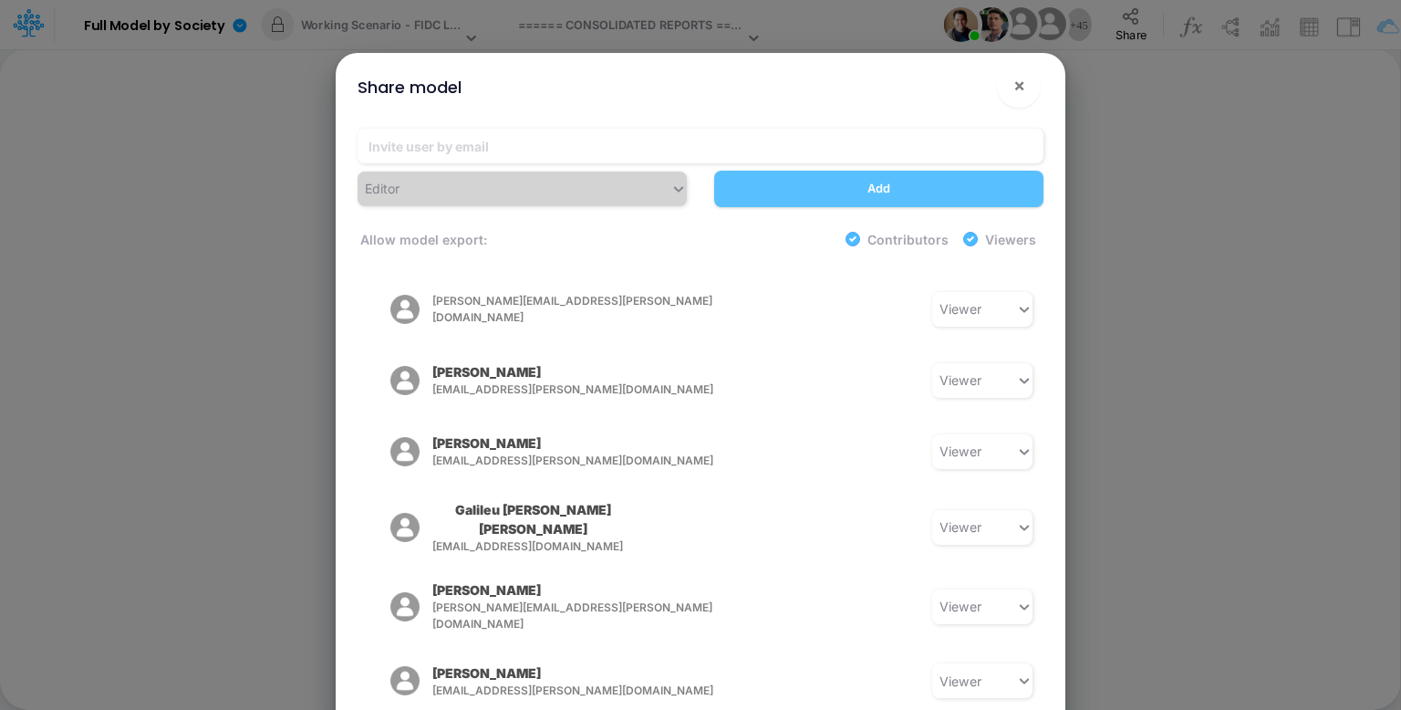
scroll to position [2755, 0]
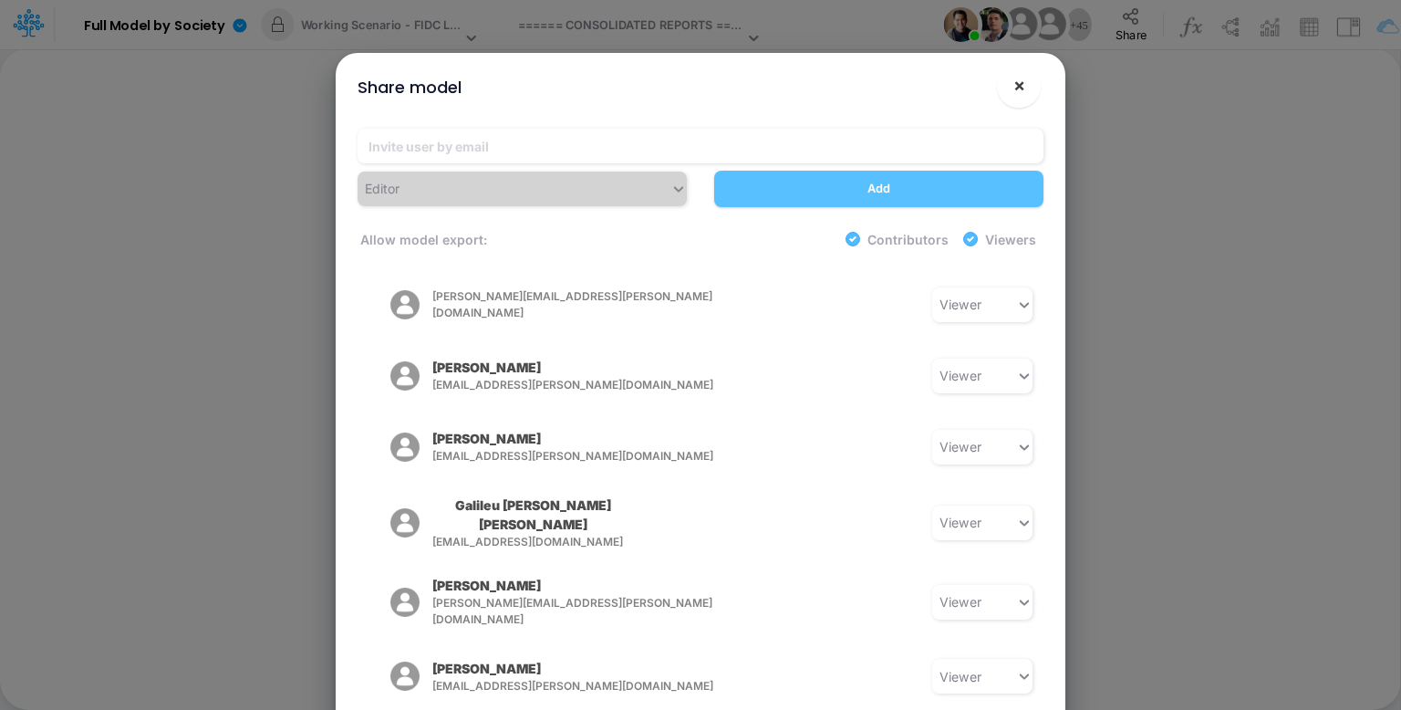
click at [1025, 87] on button "×" at bounding box center [1019, 86] width 44 height 44
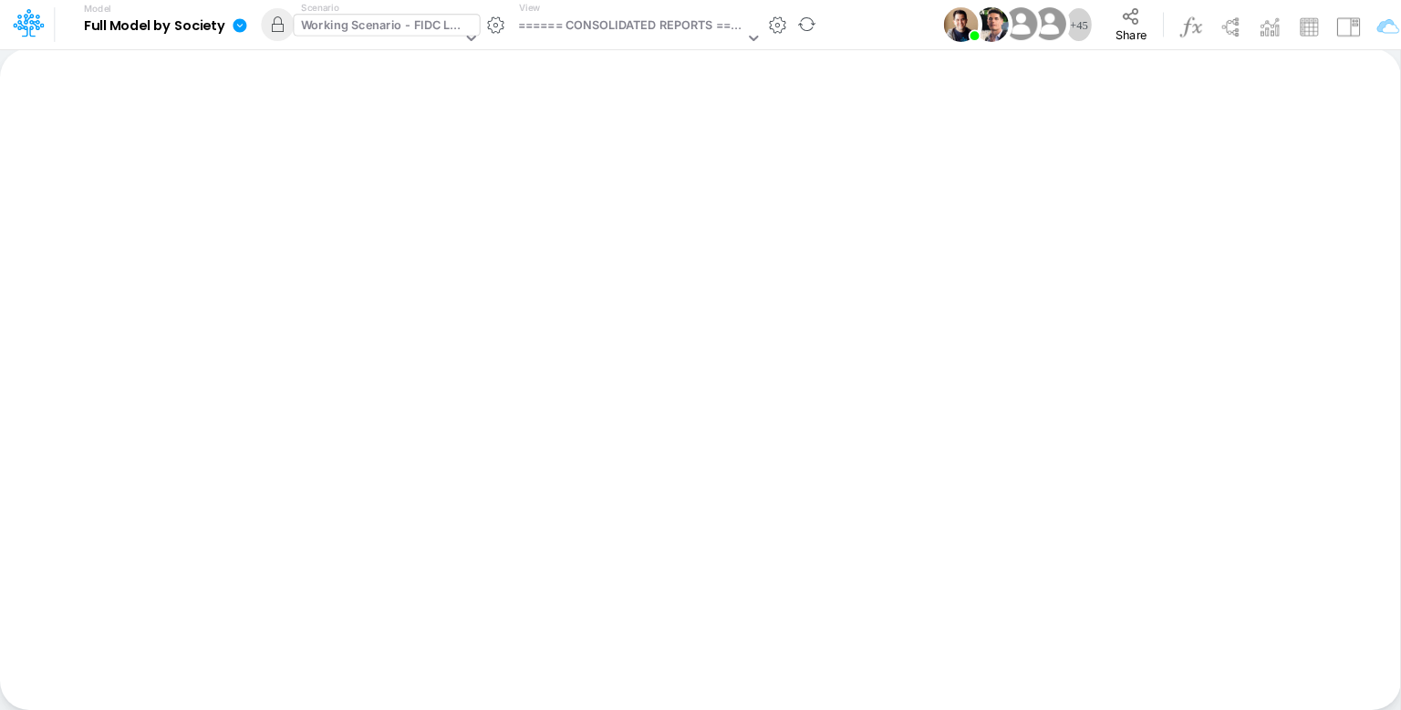
click at [351, 26] on div "Working Scenario - FIDC Loans" at bounding box center [381, 26] width 161 height 21
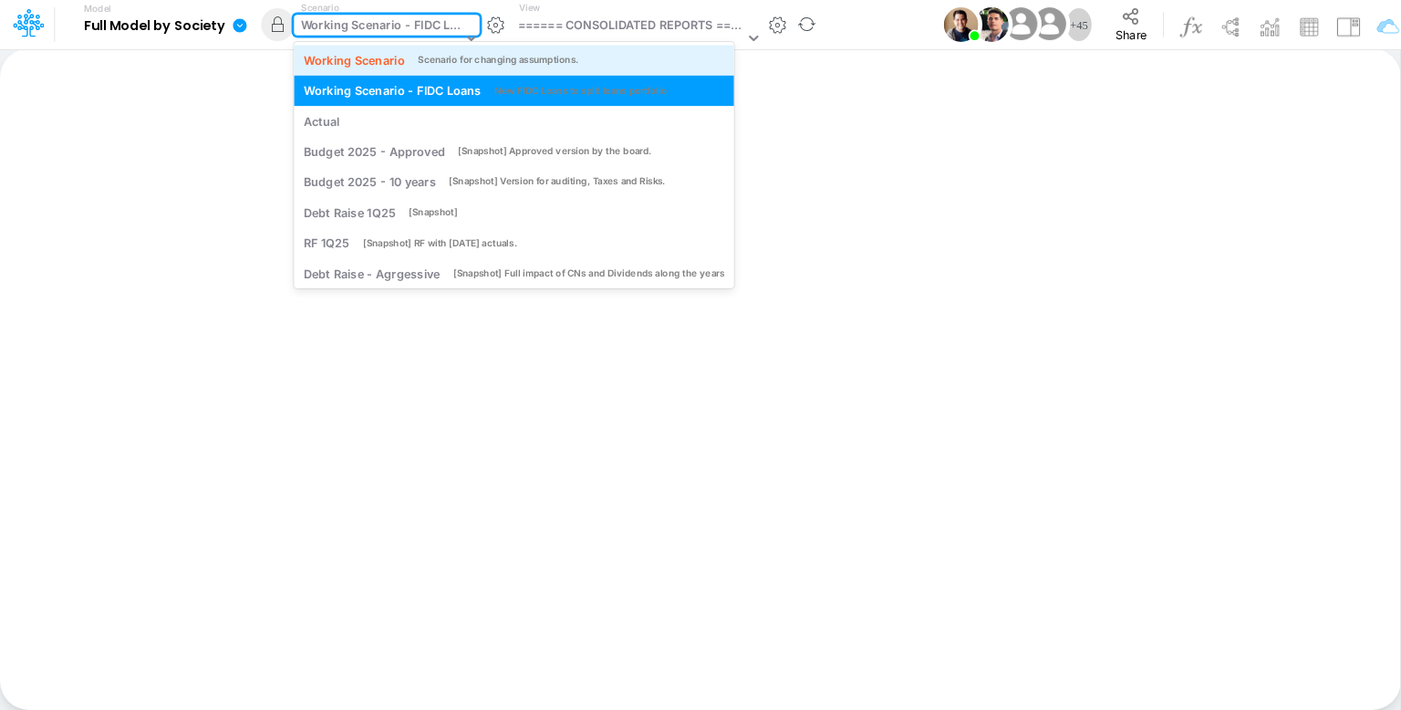
click at [357, 56] on div "Working Scenario" at bounding box center [354, 59] width 101 height 17
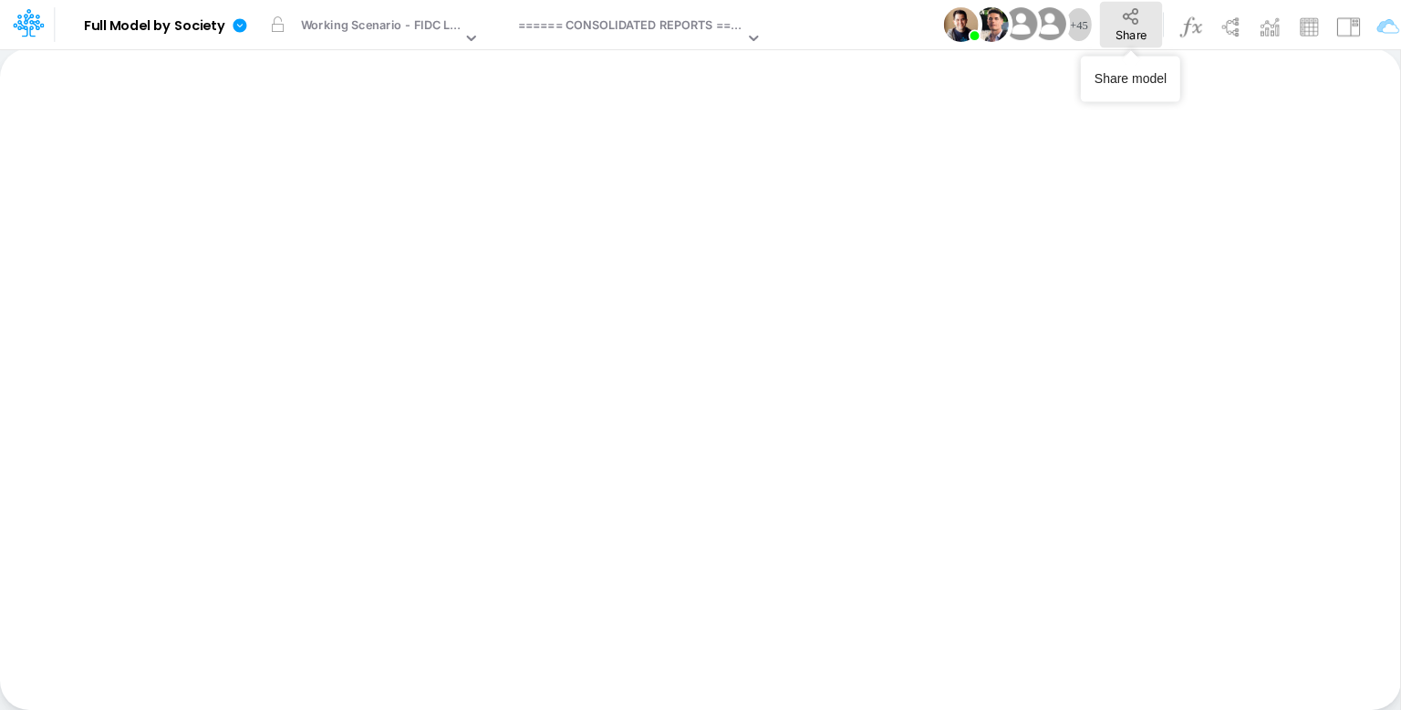
click at [1138, 28] on span "Share" at bounding box center [1130, 34] width 31 height 14
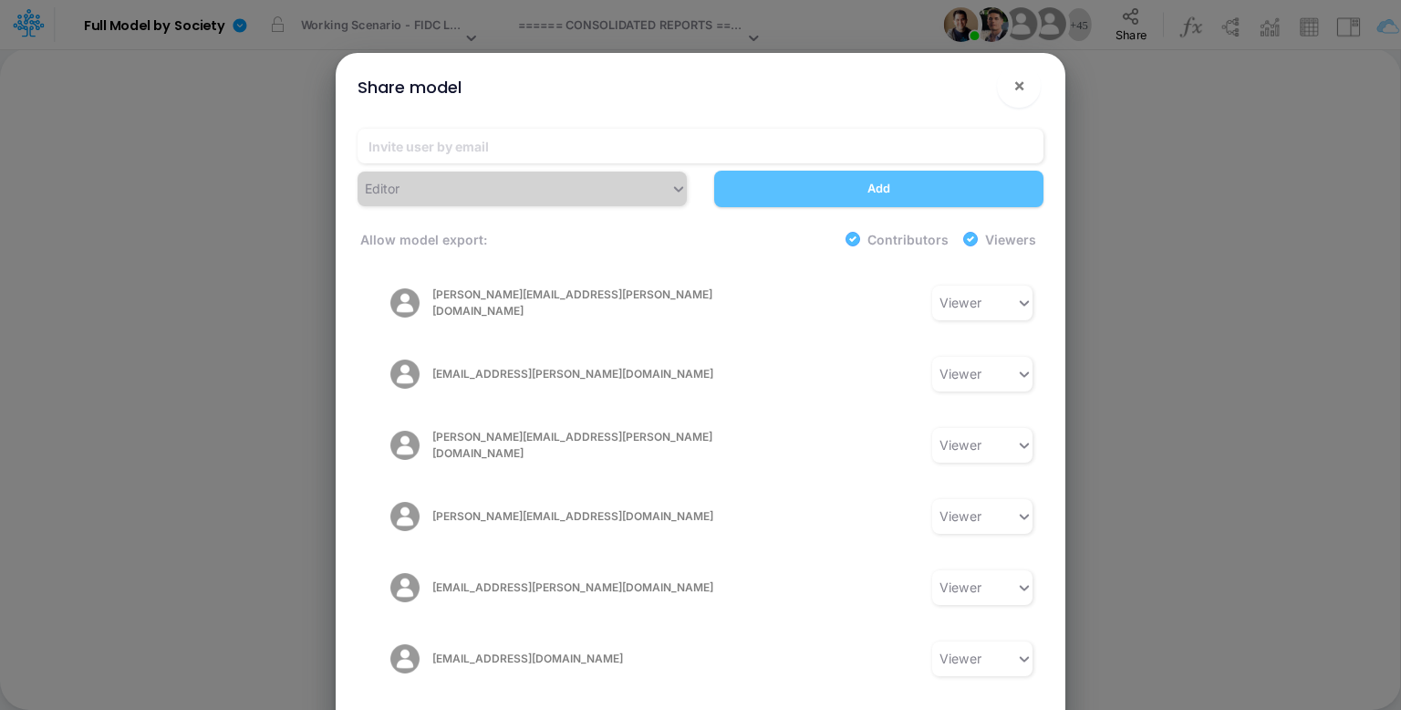
scroll to position [2755, 0]
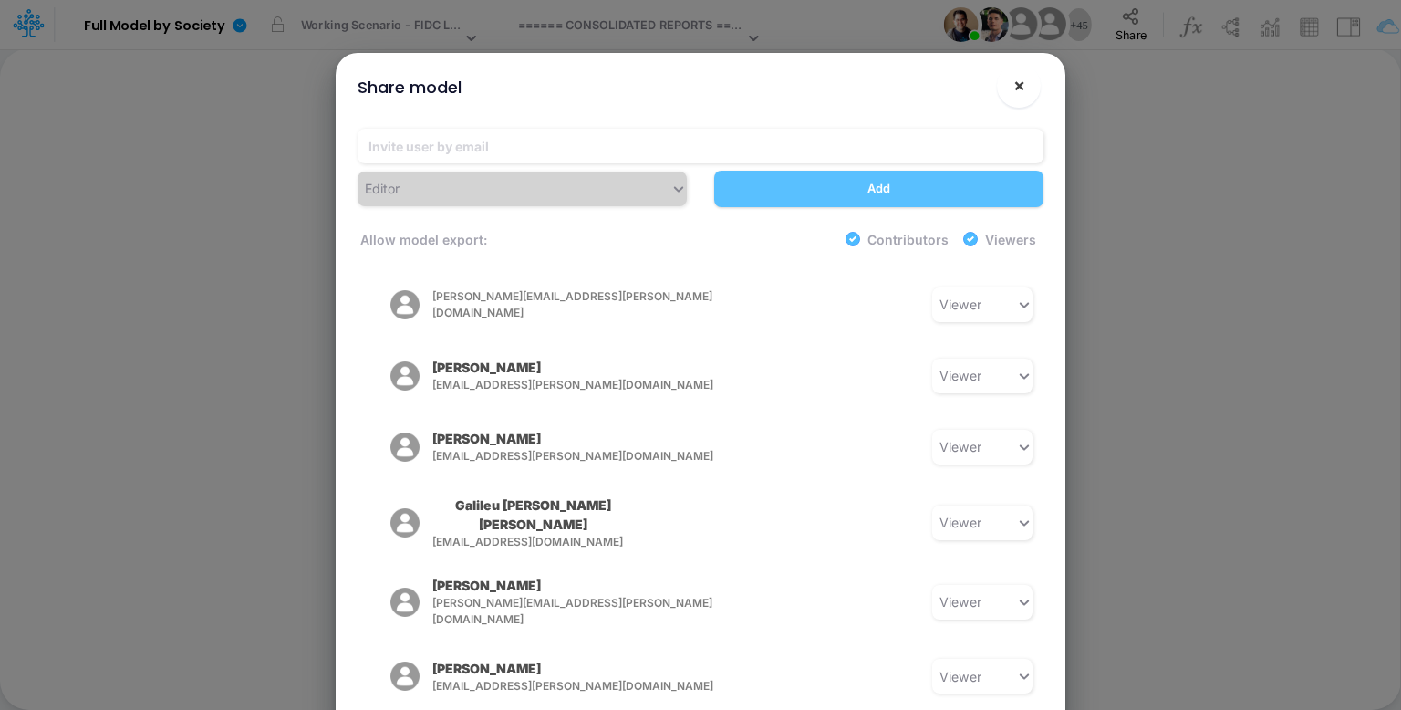
click at [1010, 88] on button "×" at bounding box center [1019, 86] width 44 height 44
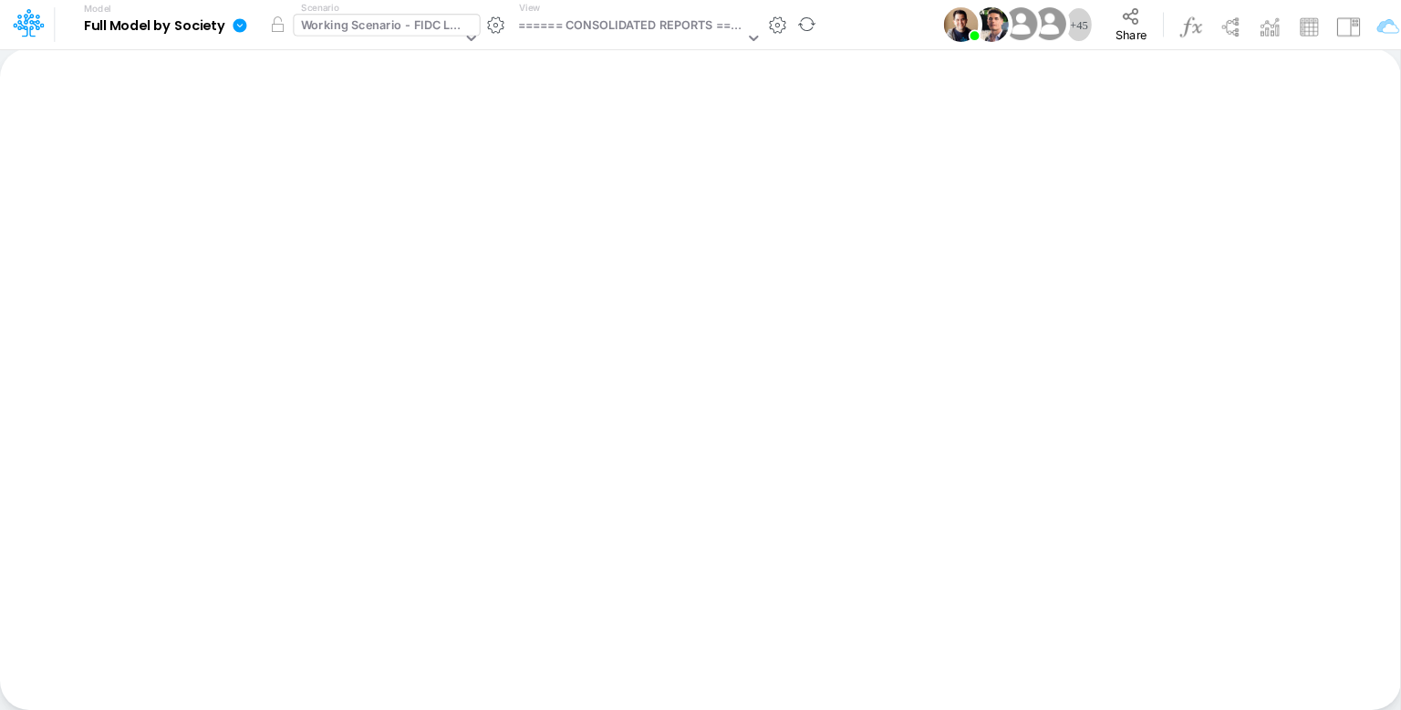
click at [346, 15] on div "Working Scenario - FIDC Loans" at bounding box center [378, 39] width 169 height 48
click at [350, 22] on div "Working Scenario - FIDC Loans" at bounding box center [381, 26] width 161 height 21
click at [364, 19] on div "Working Scenario - FIDC Loans" at bounding box center [381, 26] width 161 height 21
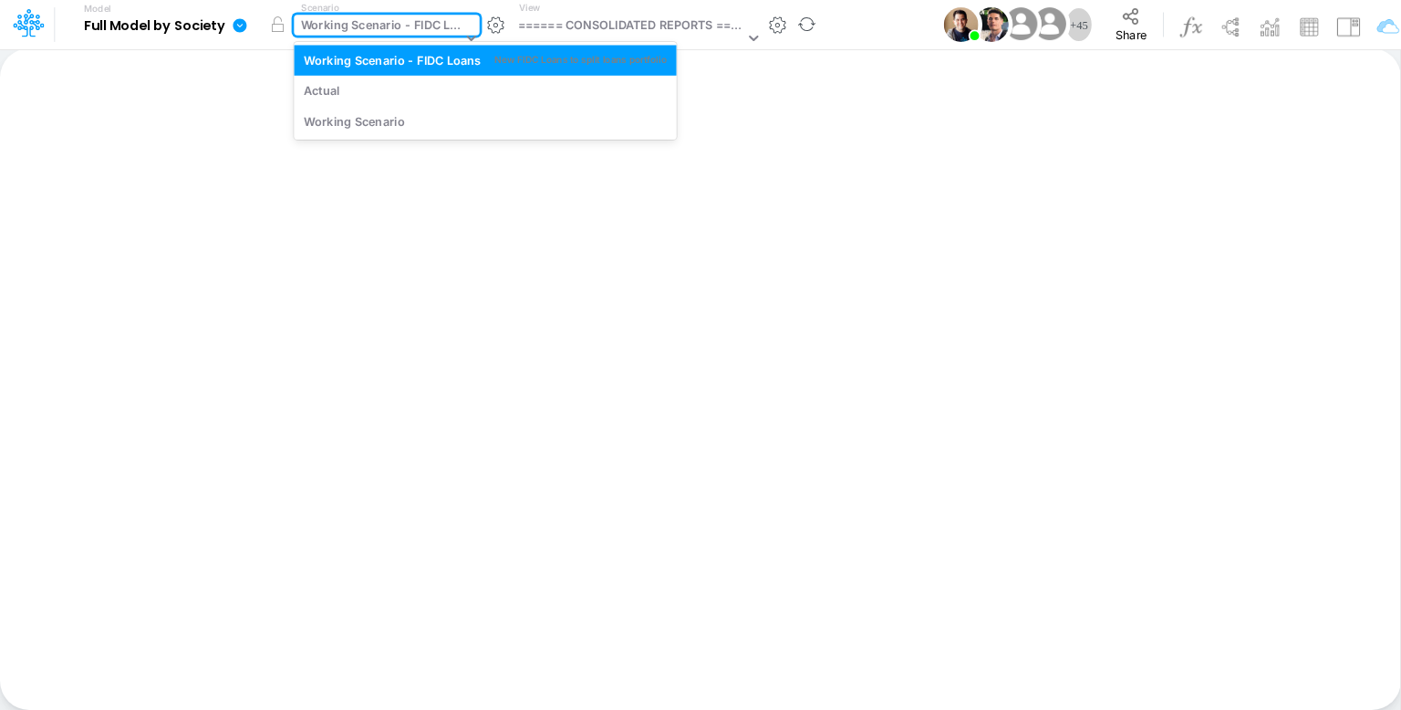
click at [364, 19] on div "Working Scenario - FIDC Loans" at bounding box center [381, 26] width 161 height 21
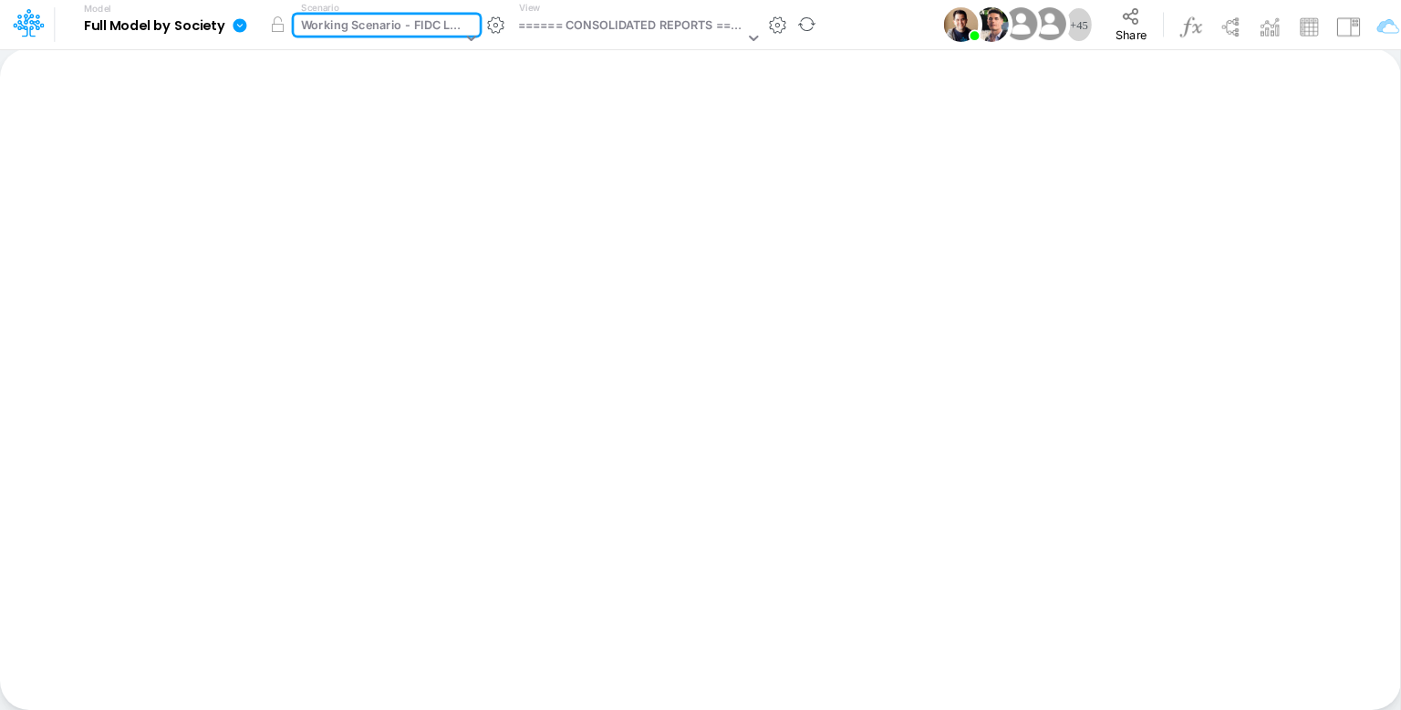
click at [395, 33] on div "Working Scenario - FIDC Loans" at bounding box center [381, 26] width 161 height 21
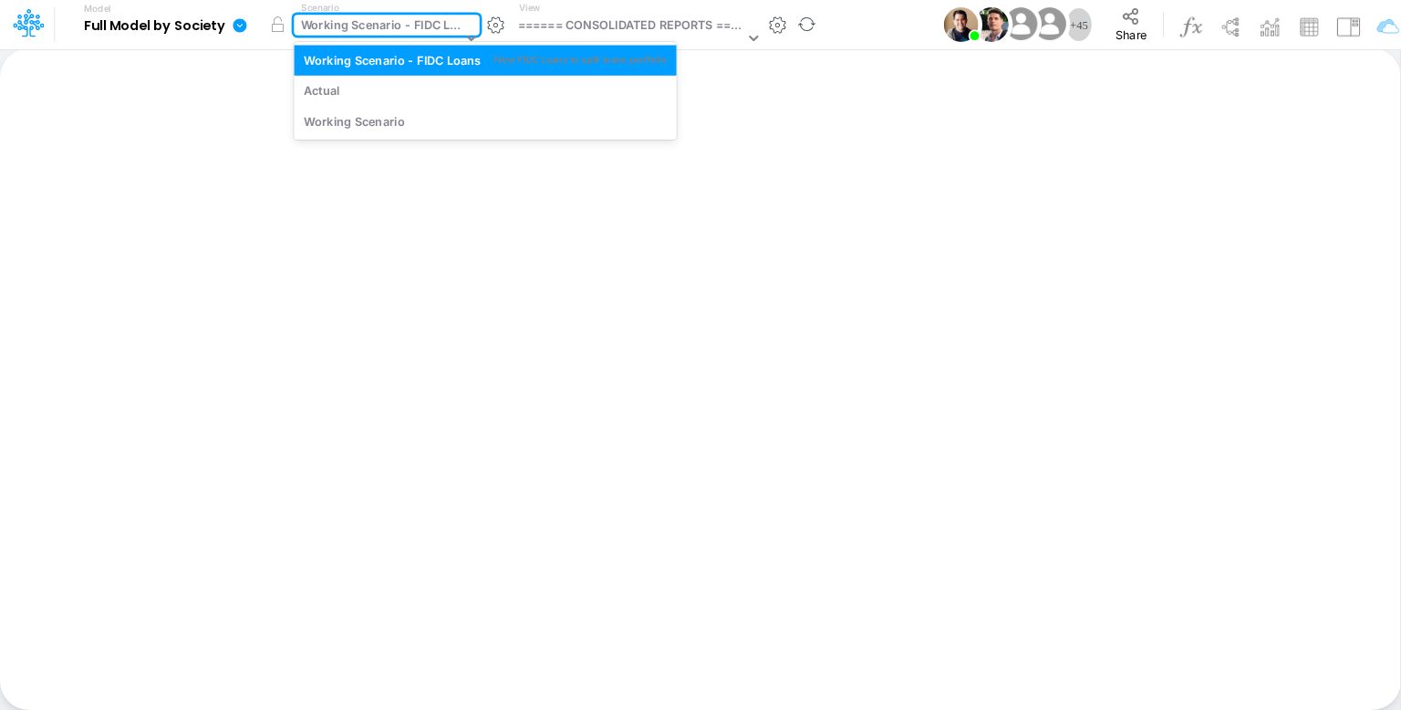
click at [395, 22] on div "Working Scenario - FIDC Loans" at bounding box center [381, 26] width 161 height 21
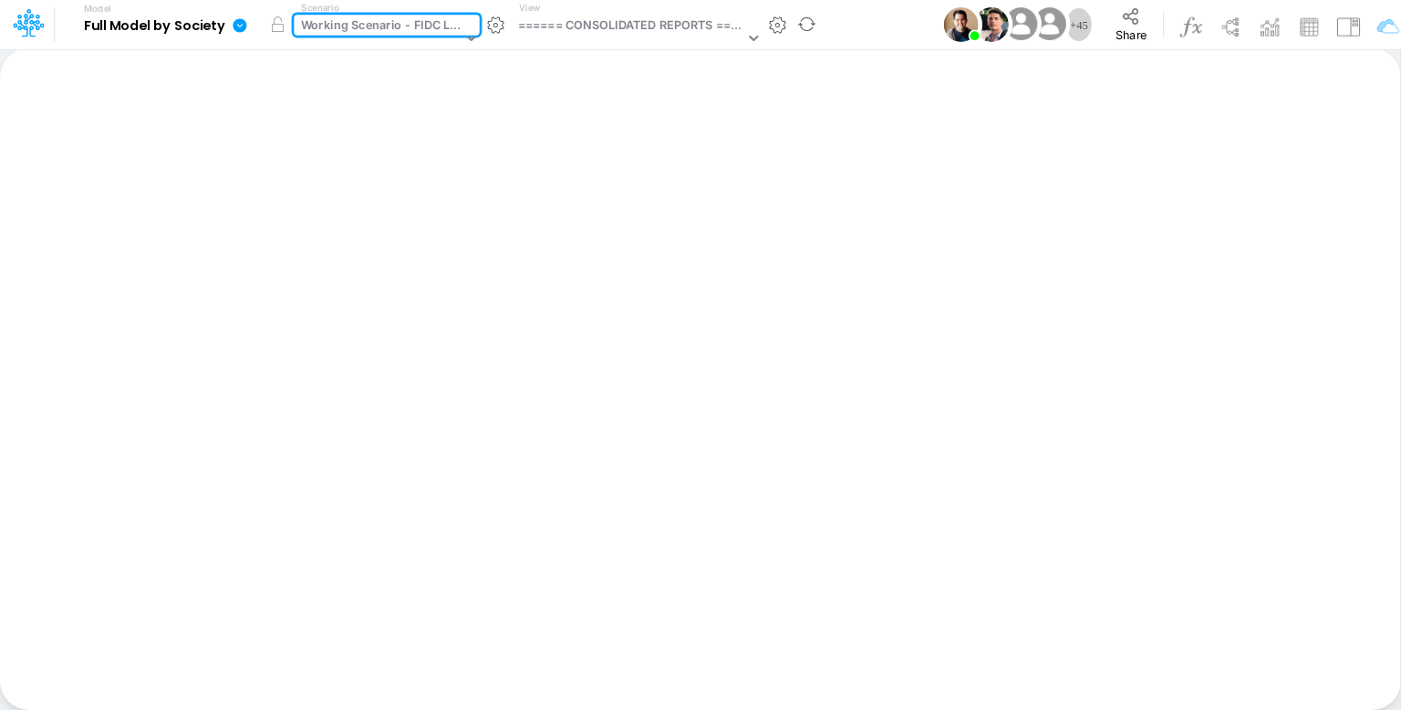
click at [414, 26] on div "Working Scenario - FIDC Loans" at bounding box center [381, 26] width 161 height 21
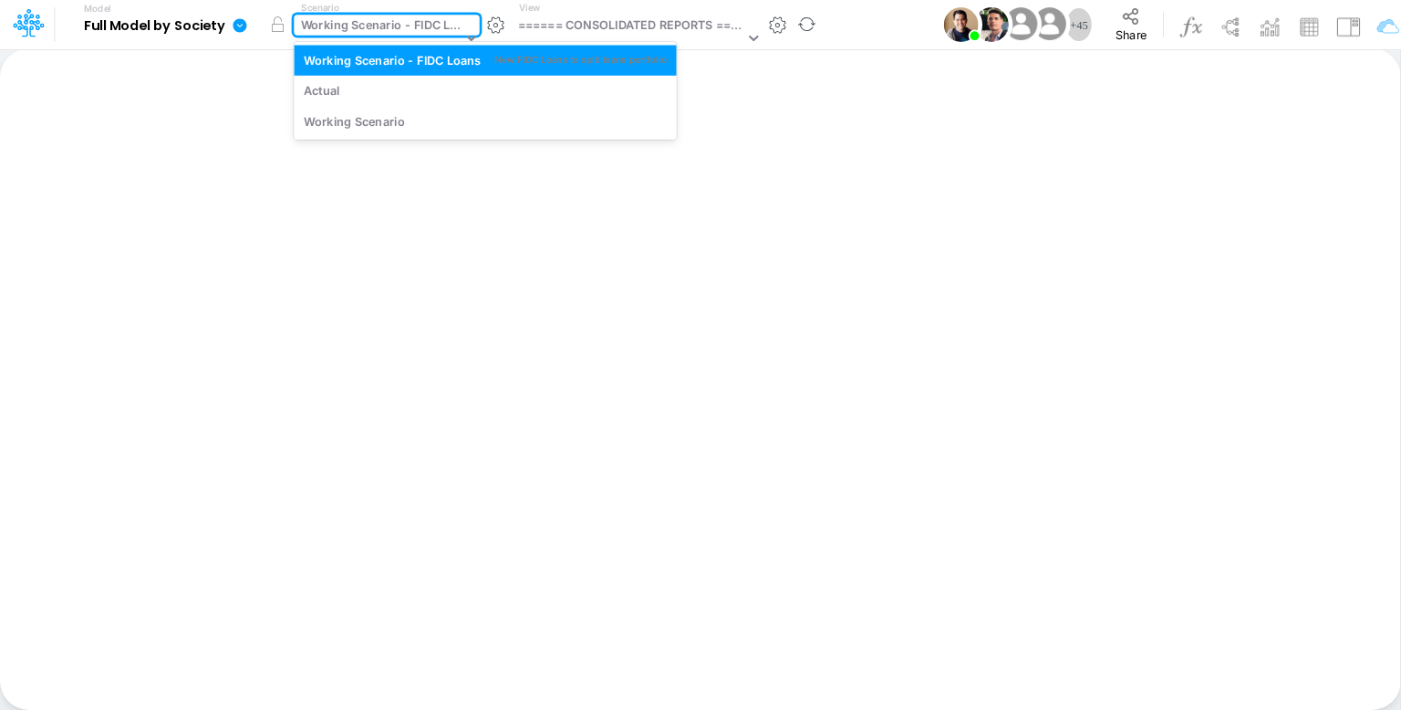
click at [414, 26] on div "Working Scenario - FIDC Loans" at bounding box center [381, 26] width 161 height 21
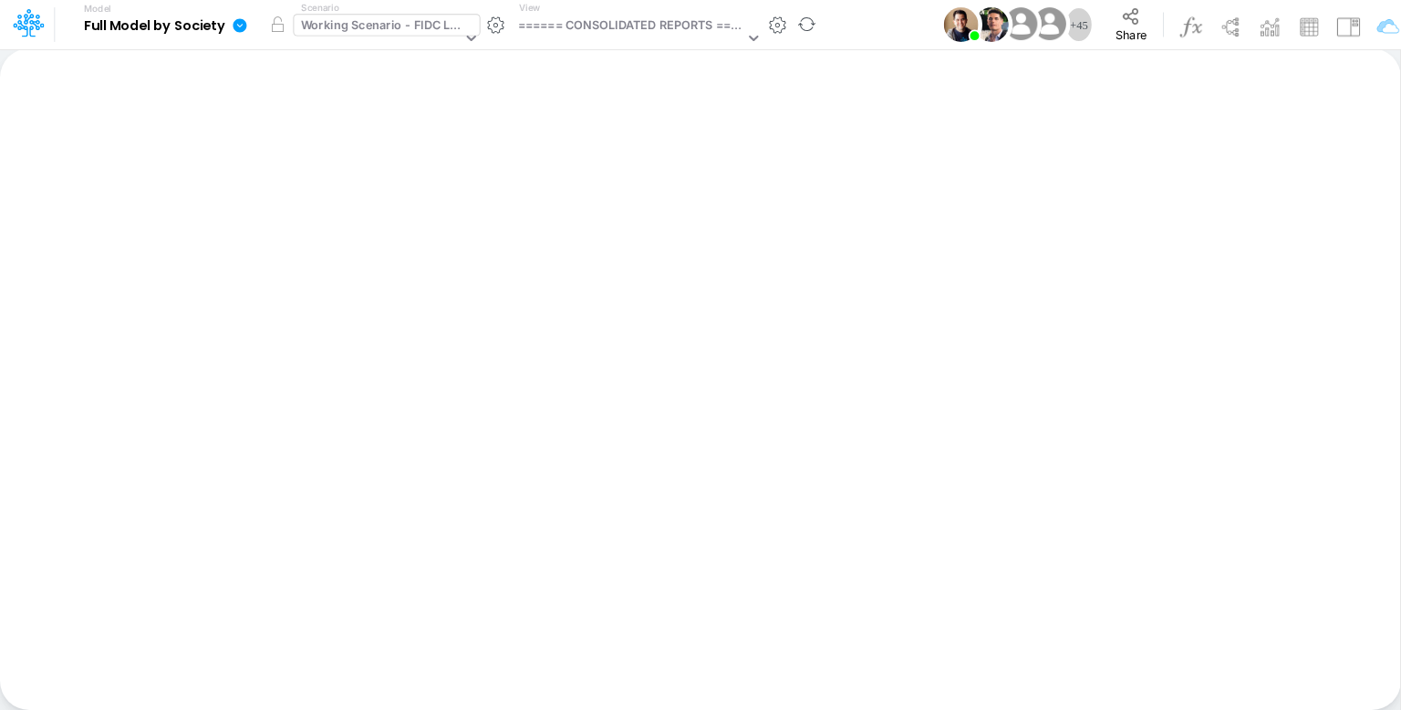
click at [394, 24] on div "Working Scenario - FIDC Loans" at bounding box center [381, 26] width 161 height 21
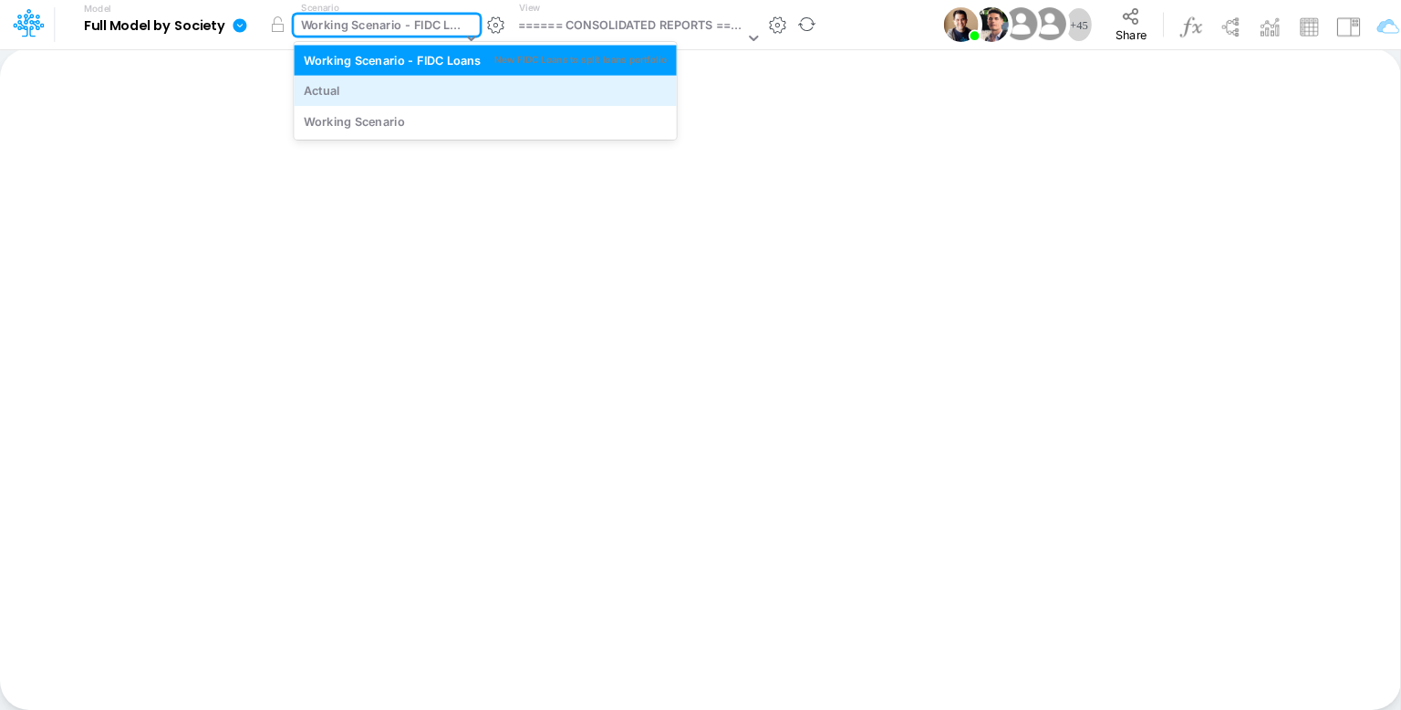
click at [387, 100] on div "Actual" at bounding box center [485, 91] width 382 height 30
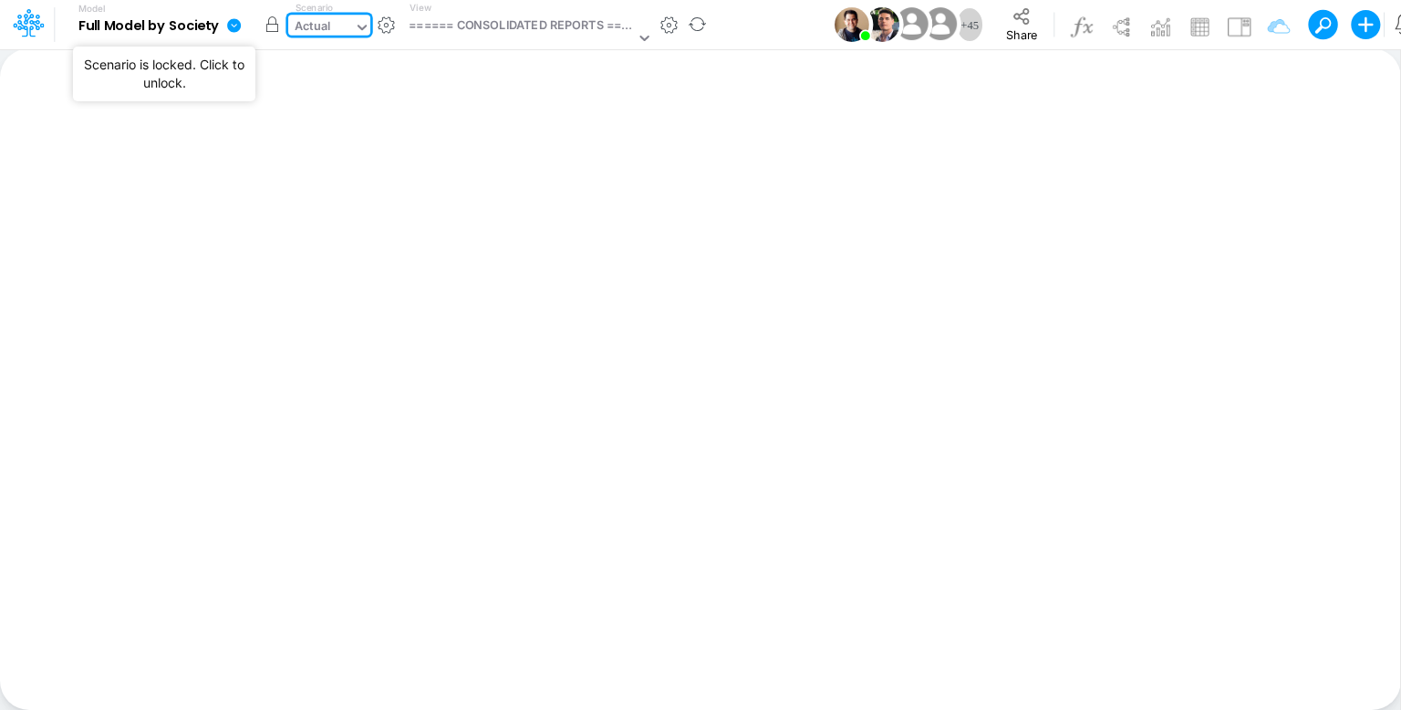
click at [275, 30] on button "button" at bounding box center [271, 24] width 33 height 33
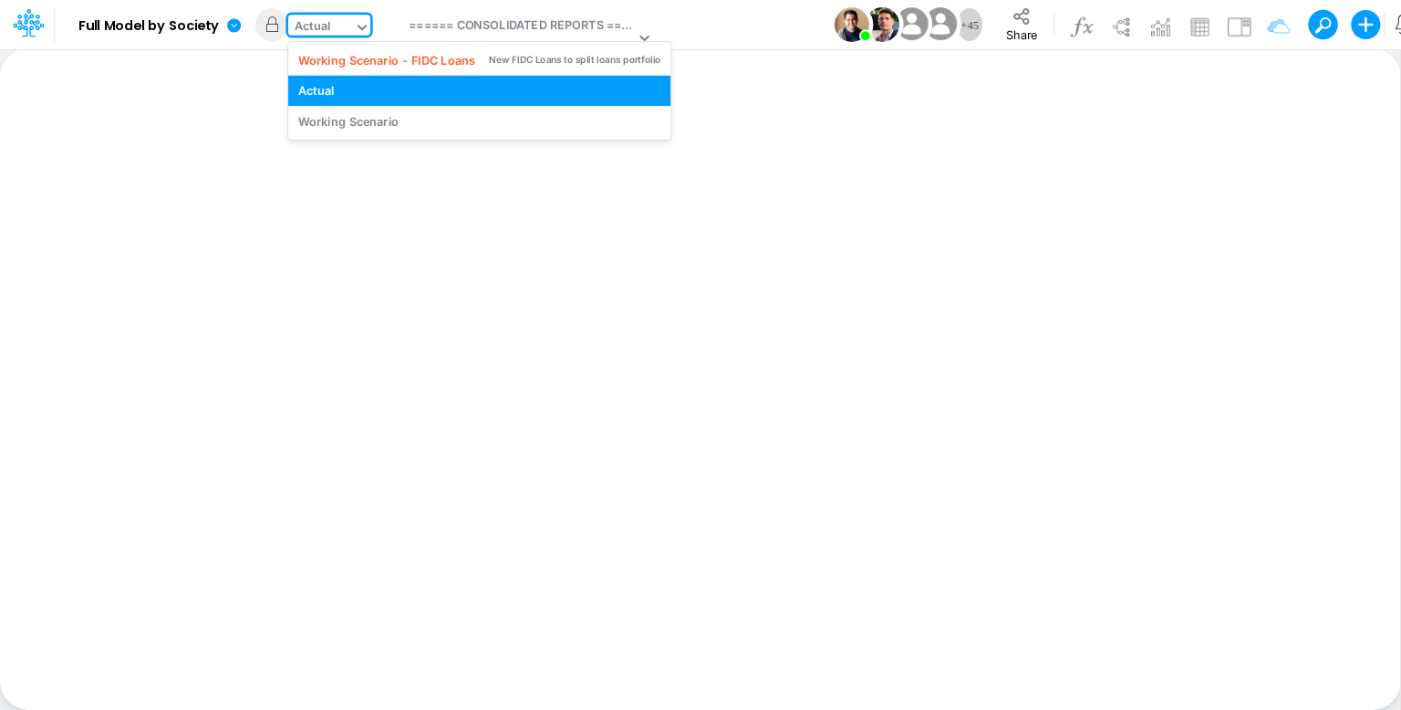
click at [368, 27] on icon at bounding box center [362, 27] width 16 height 16
click at [353, 23] on div "Actual" at bounding box center [321, 28] width 66 height 27
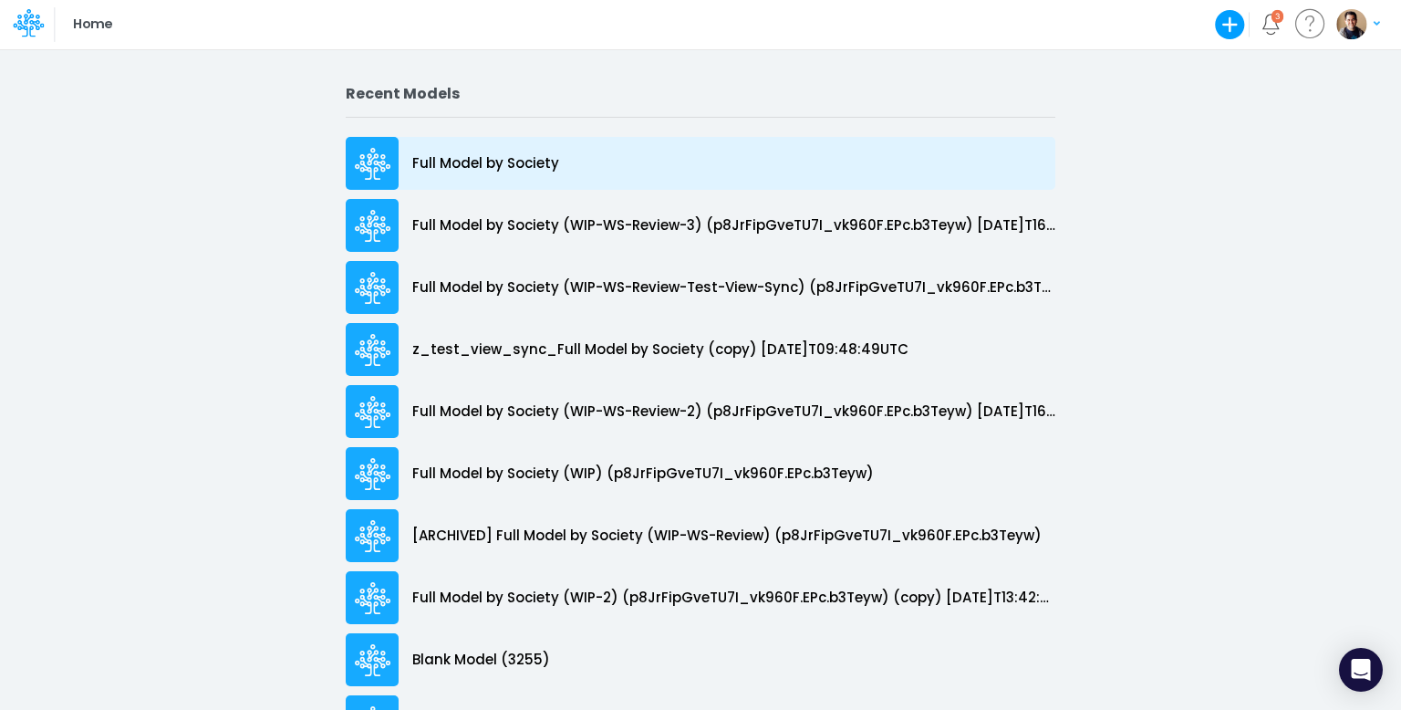
click at [475, 158] on p "Full Model by Society" at bounding box center [485, 163] width 147 height 21
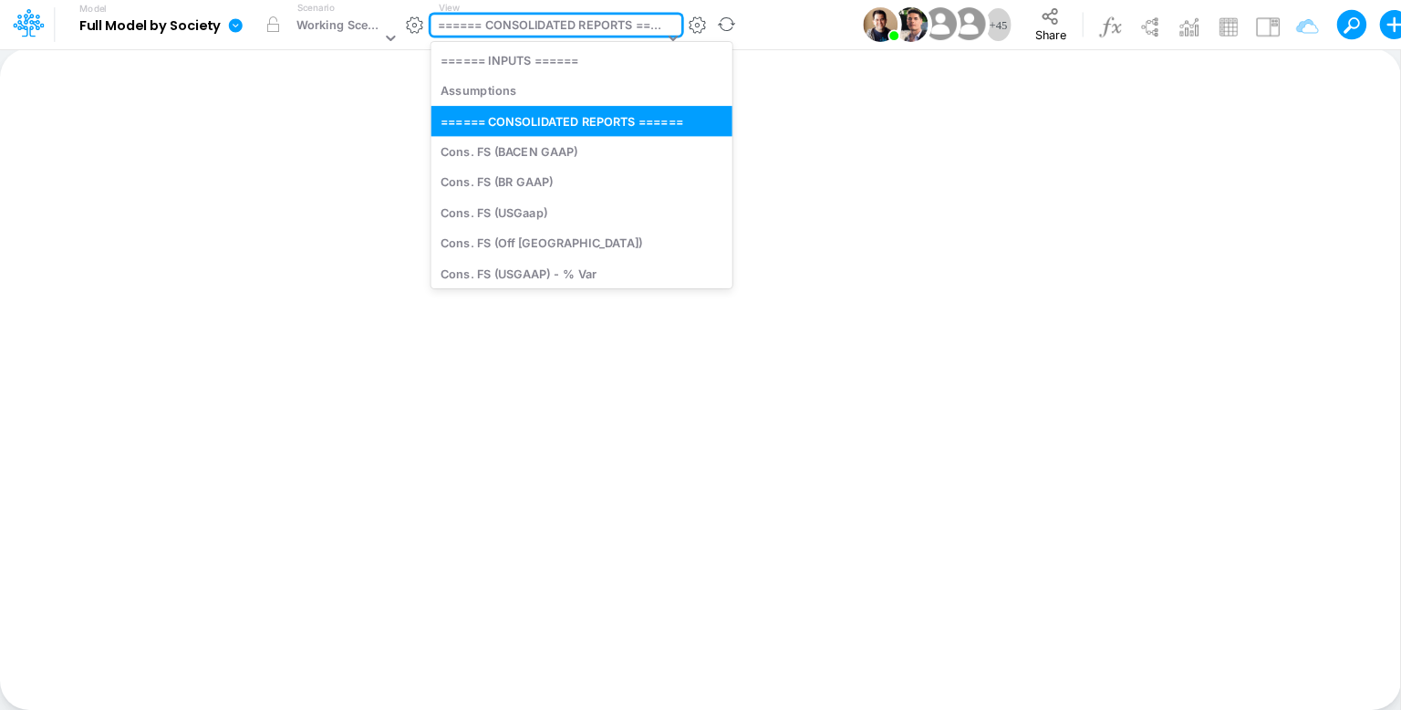
click at [570, 30] on div "====== CONSOLIDATED REPORTS ======" at bounding box center [551, 26] width 226 height 21
drag, startPoint x: 555, startPoint y: 96, endPoint x: 394, endPoint y: 27, distance: 174.5
click at [554, 96] on div "Assumptions" at bounding box center [580, 91] width 301 height 30
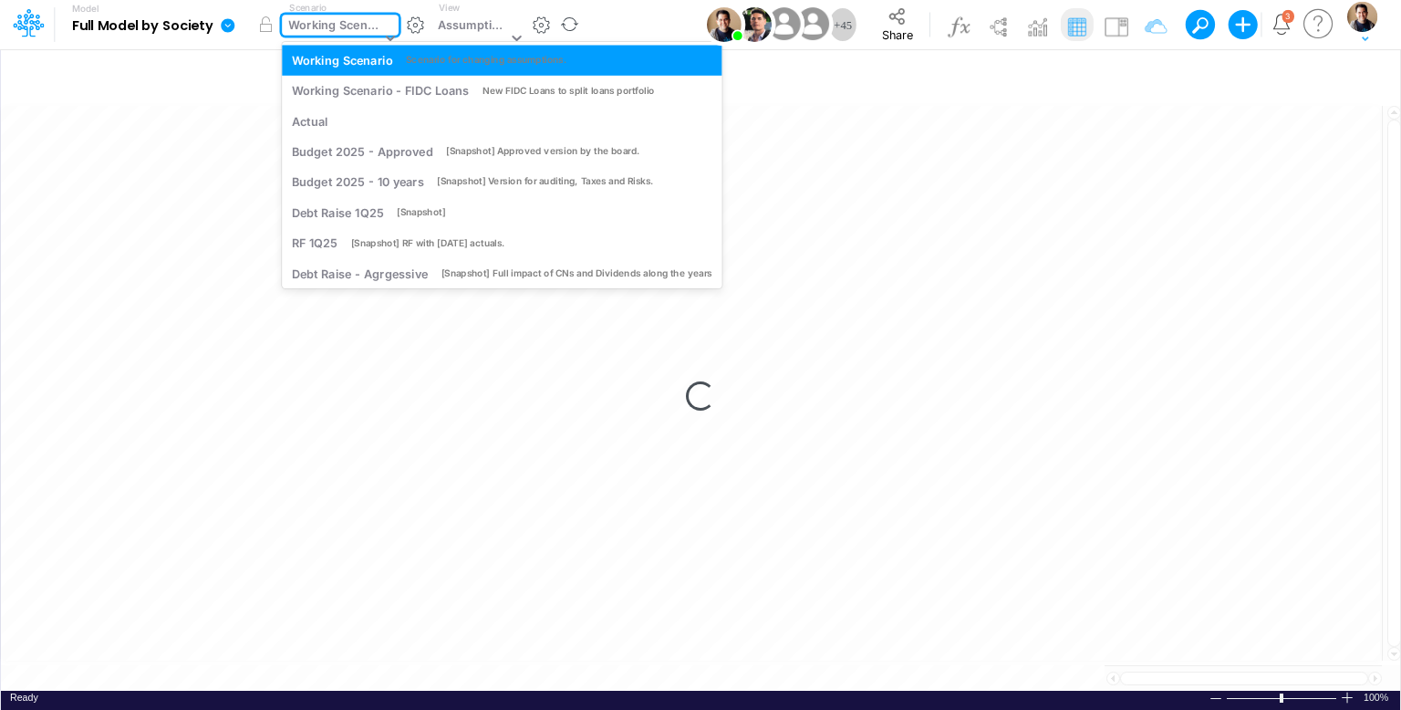
click at [337, 30] on div "Working Scenario" at bounding box center [334, 26] width 92 height 21
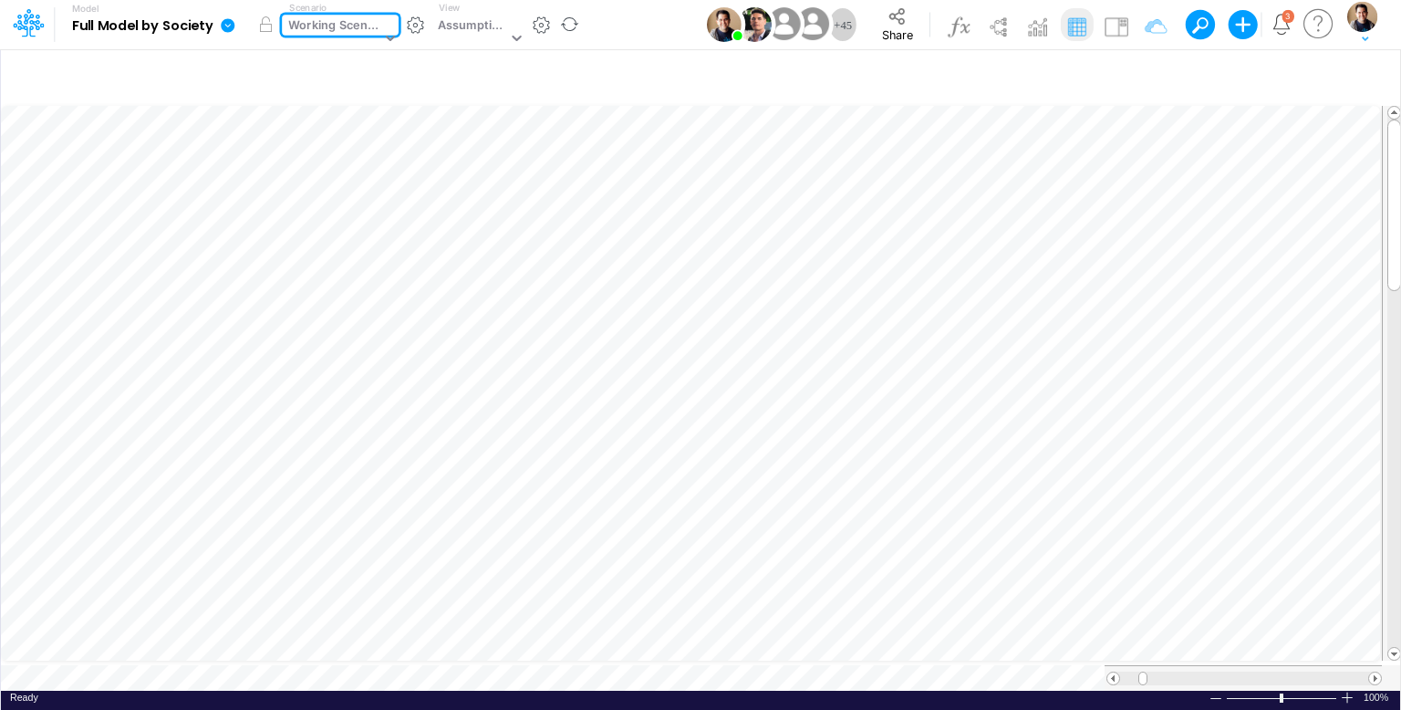
click at [337, 29] on div "Working Scenario" at bounding box center [334, 26] width 92 height 21
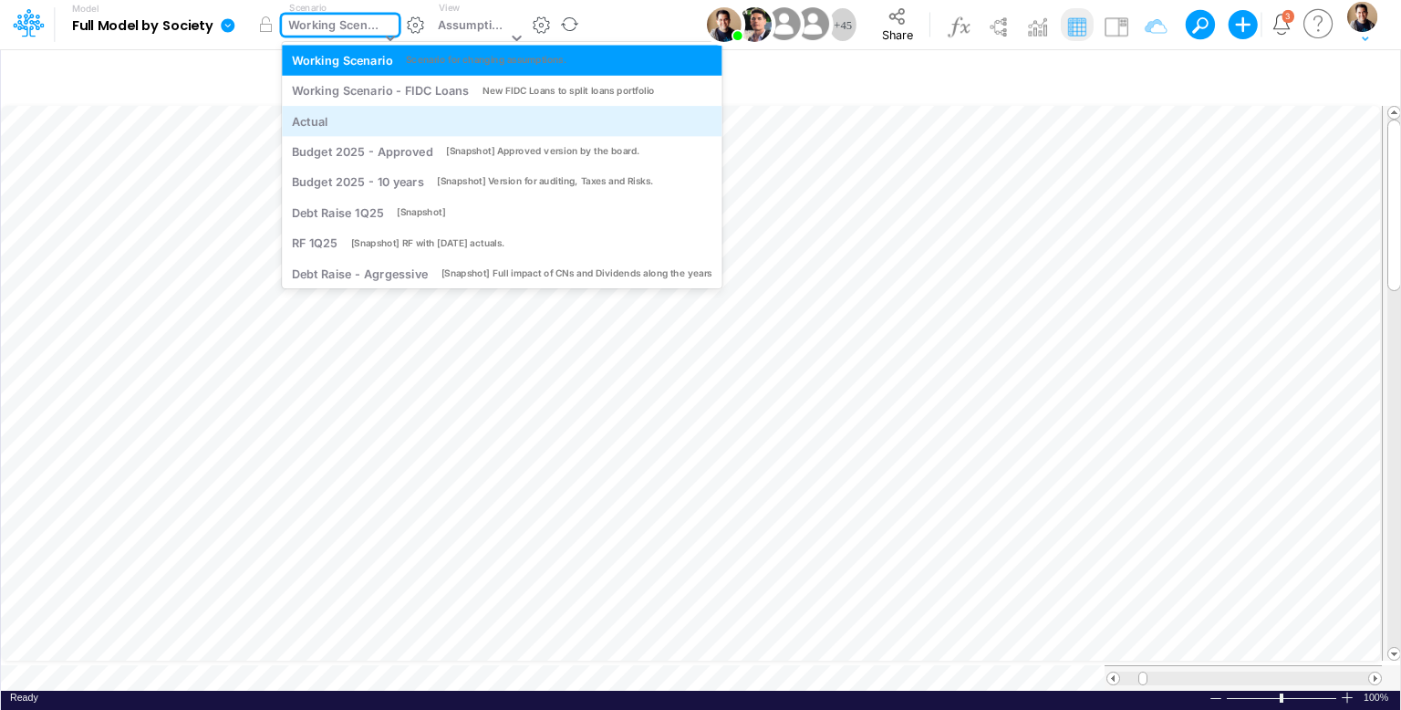
click at [332, 118] on div "Actual" at bounding box center [502, 120] width 420 height 17
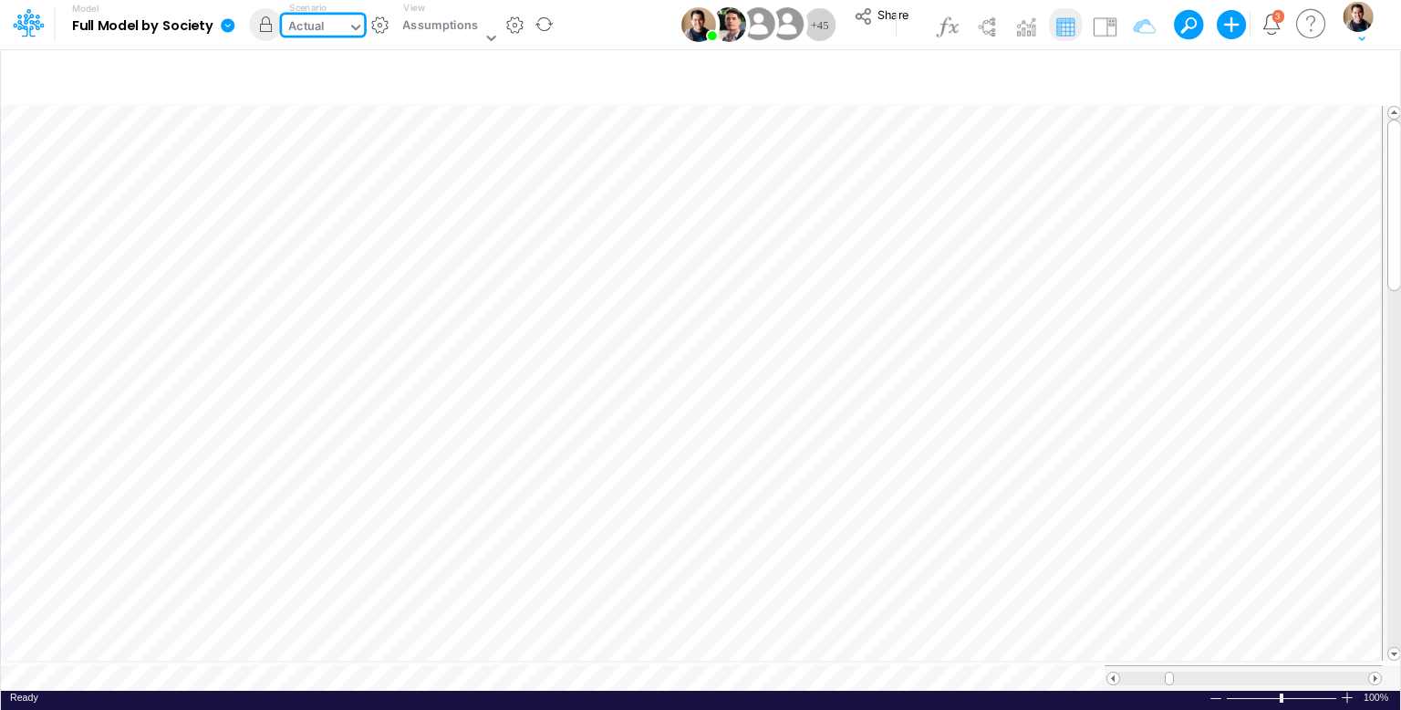
click at [310, 24] on div "Actual" at bounding box center [306, 27] width 36 height 21
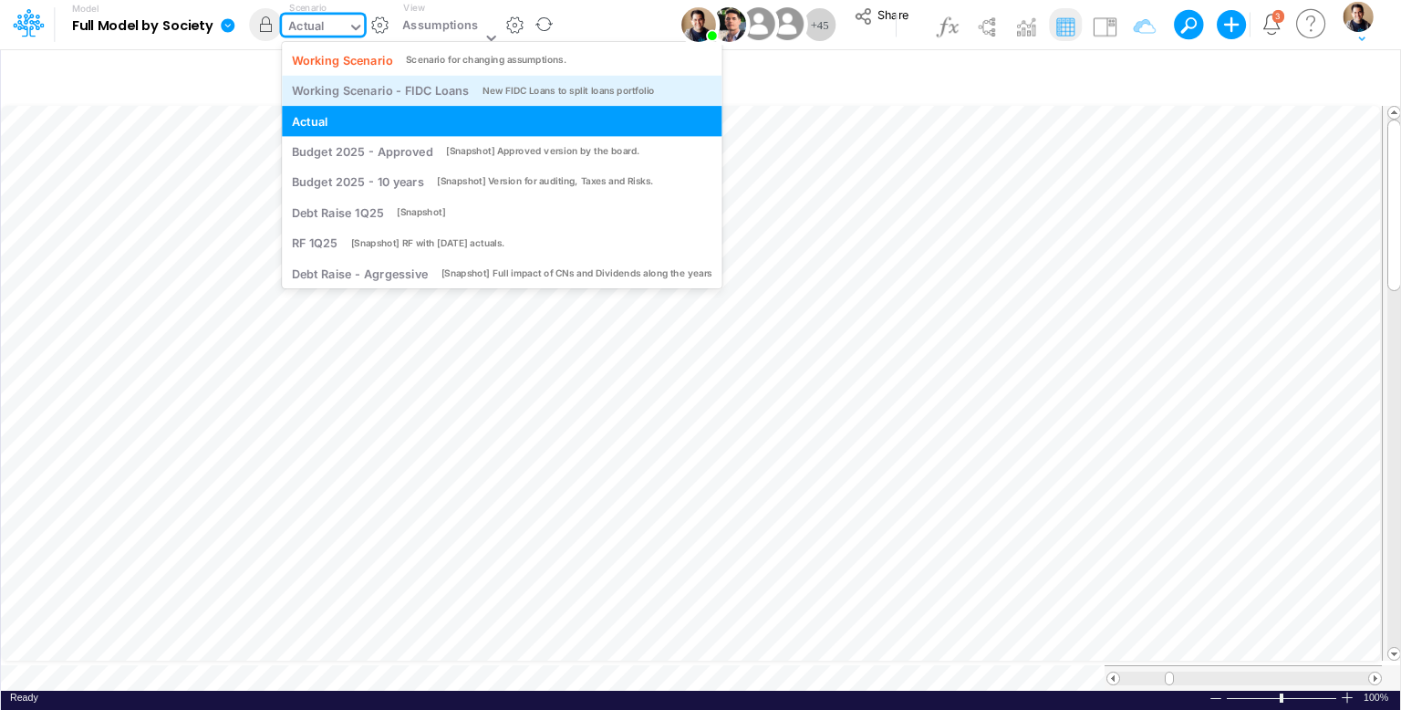
click at [332, 92] on div "Working Scenario - FIDC Loans" at bounding box center [380, 90] width 177 height 17
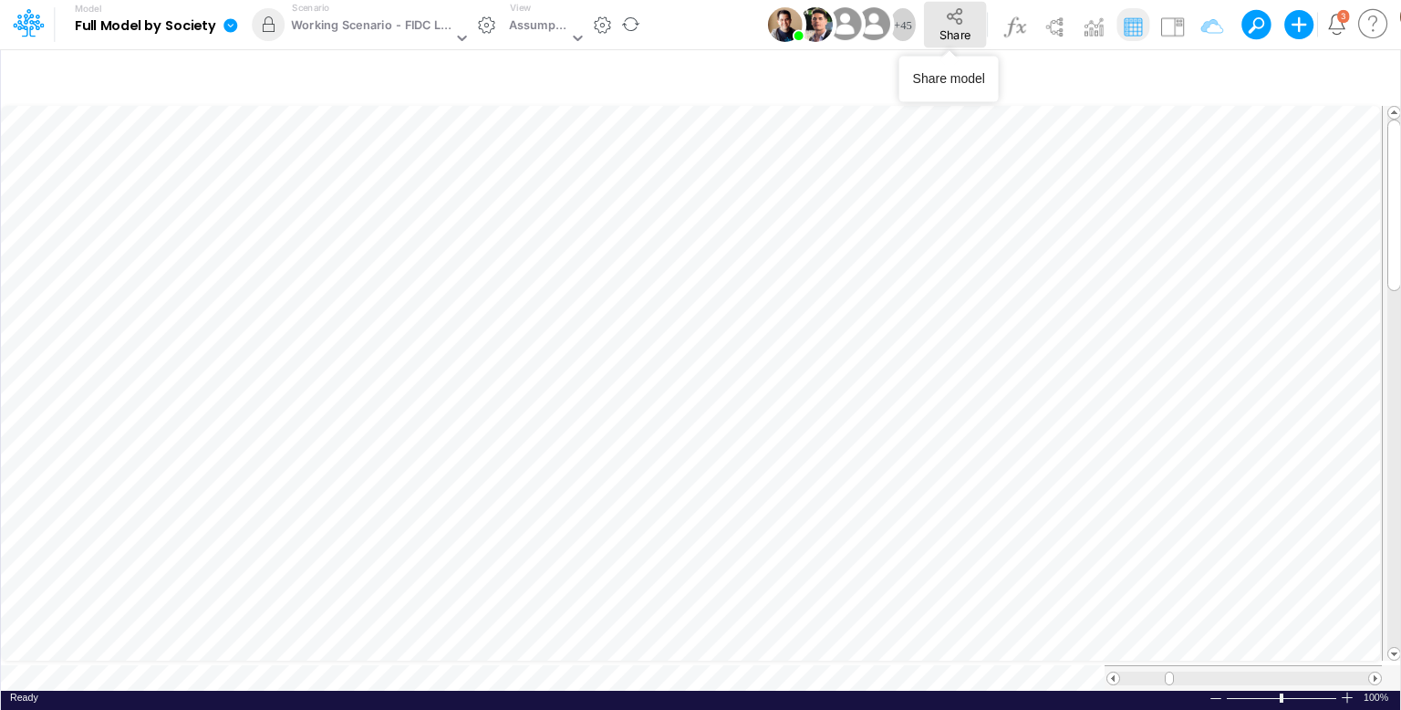
click at [951, 8] on icon at bounding box center [955, 16] width 16 height 16
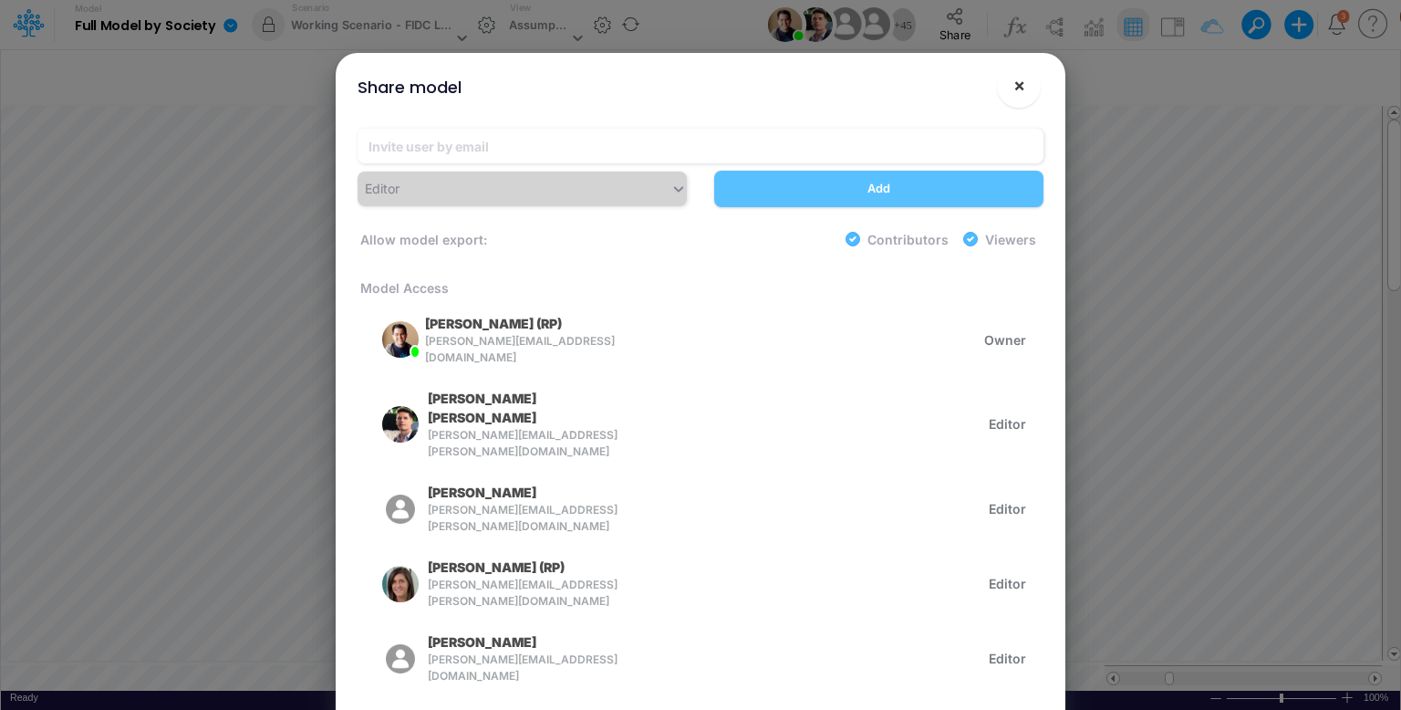
click at [1024, 94] on span "×" at bounding box center [1019, 85] width 12 height 22
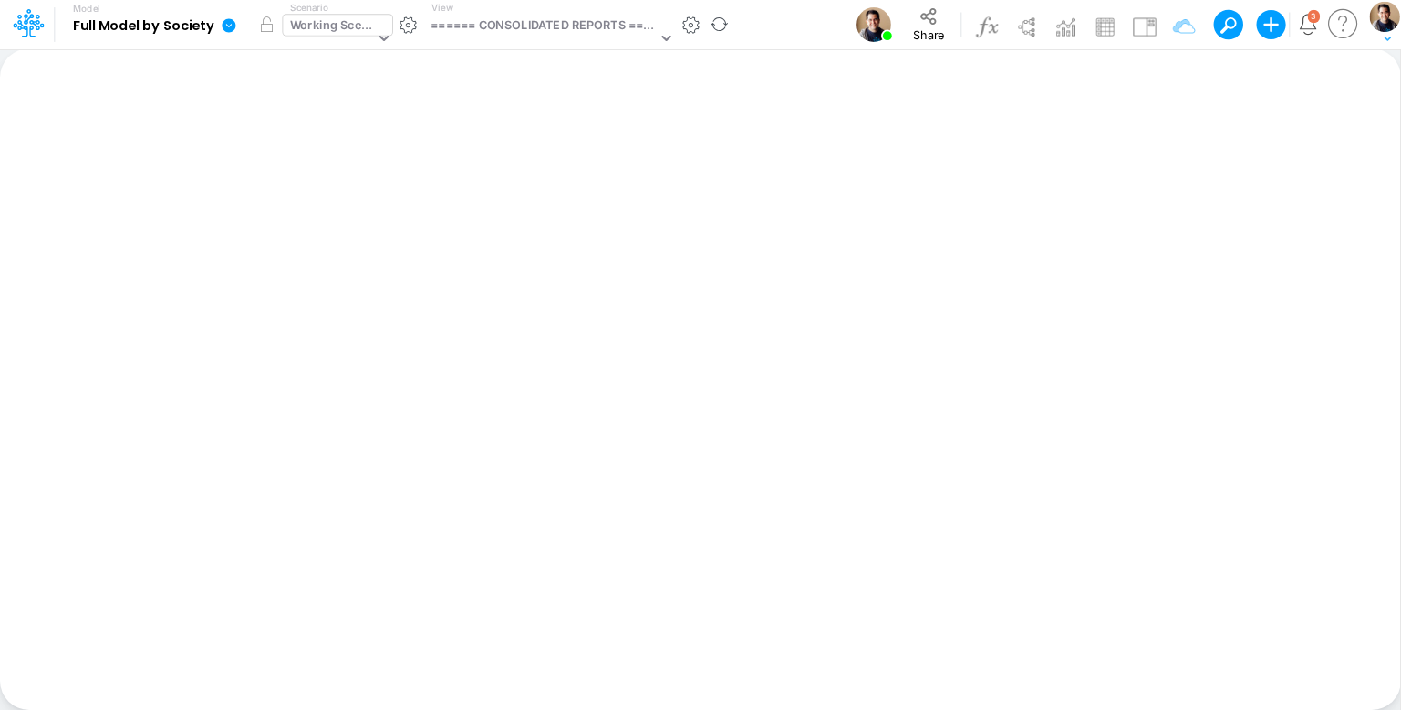
click at [350, 32] on div "Working Scenario" at bounding box center [332, 26] width 85 height 21
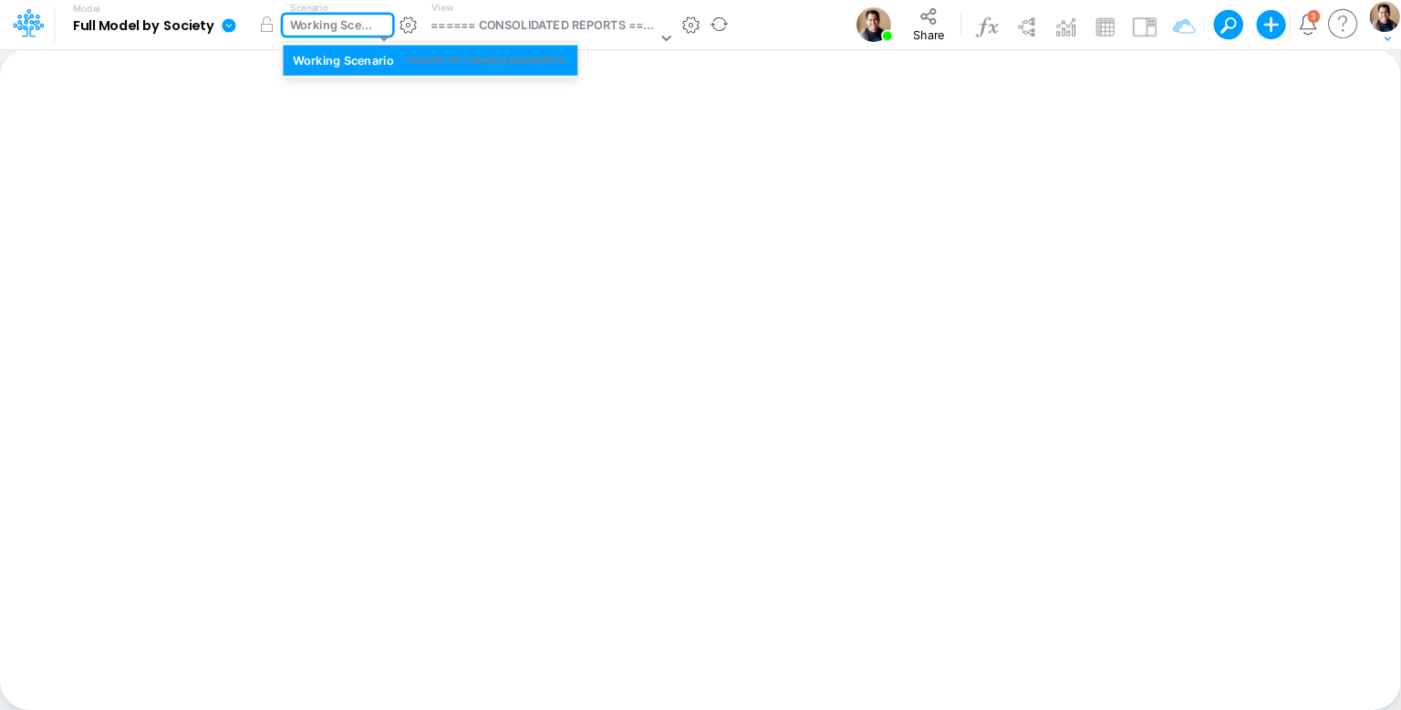
click at [350, 32] on div "Working Scenario" at bounding box center [332, 26] width 85 height 21
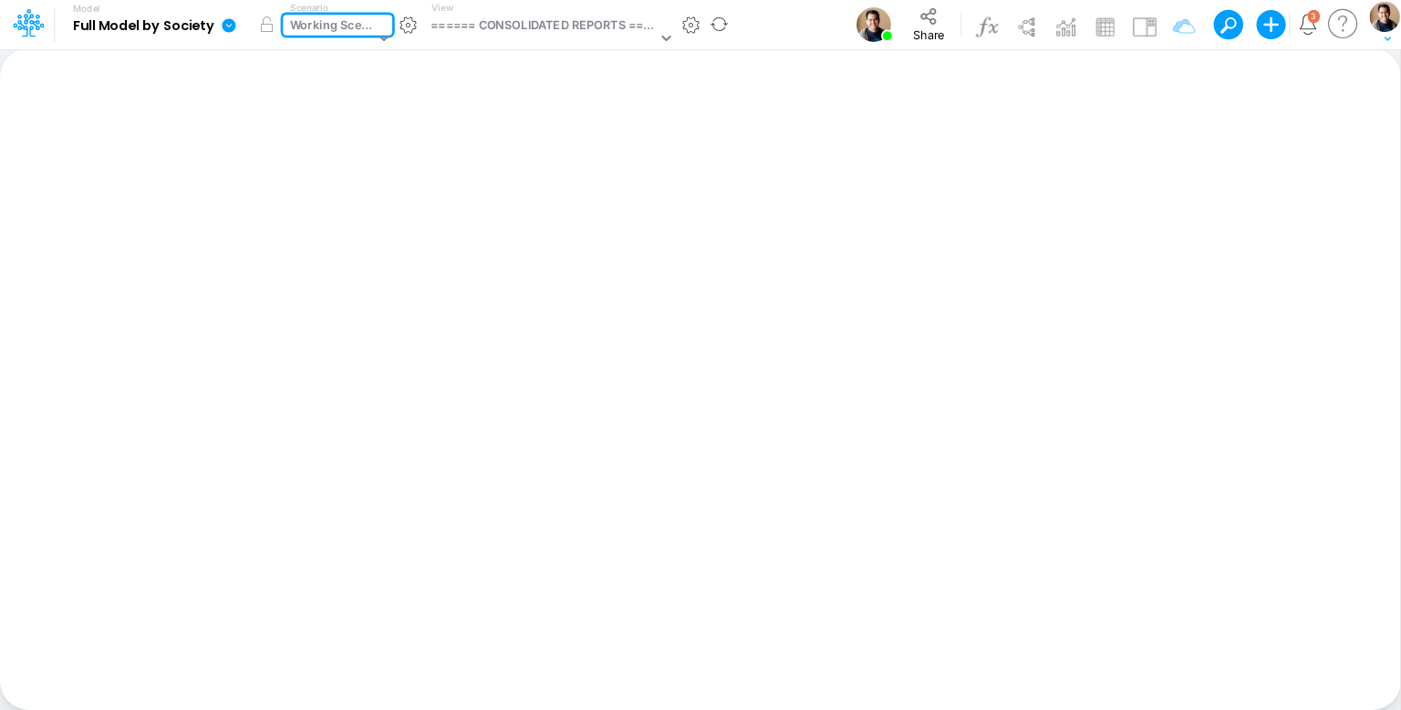
click at [350, 32] on div "Working Scenario" at bounding box center [332, 26] width 85 height 21
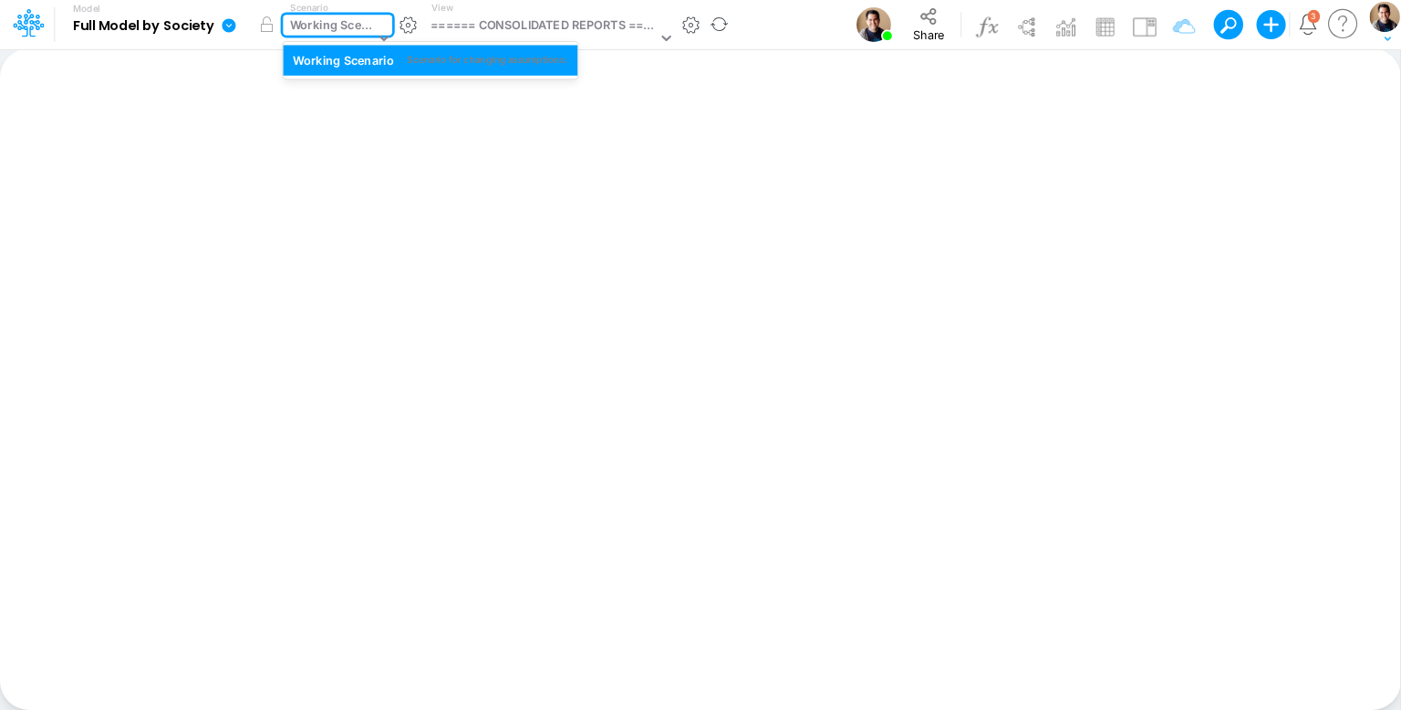
click at [326, 28] on div "Working Scenario" at bounding box center [332, 26] width 85 height 21
click at [327, 28] on div "Working Scenario" at bounding box center [332, 26] width 85 height 21
click at [557, 26] on div "====== CONSOLIDATED REPORTS ======" at bounding box center [543, 26] width 226 height 21
click at [312, 27] on div "Working Scenario" at bounding box center [332, 26] width 85 height 21
click at [328, 34] on div "Working Scenario" at bounding box center [332, 26] width 85 height 21
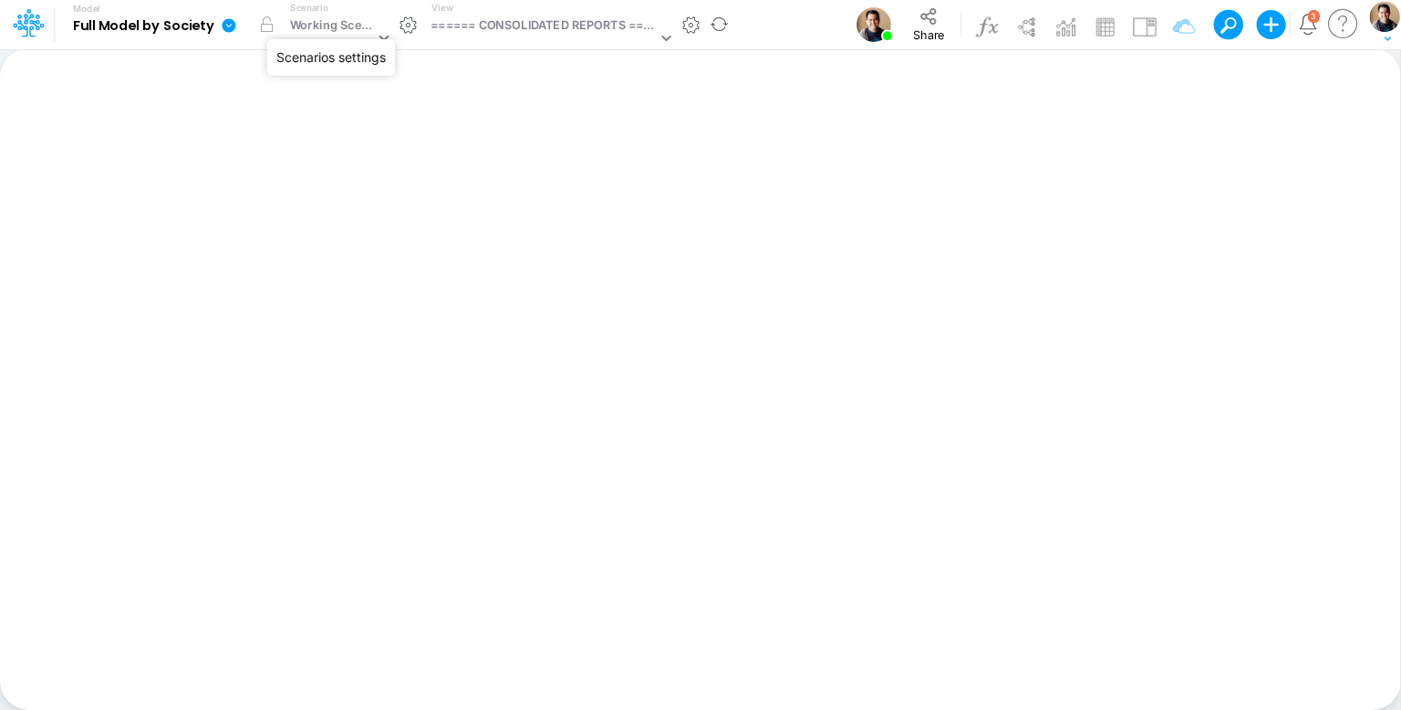
click at [401, 27] on button "button" at bounding box center [408, 25] width 19 height 19
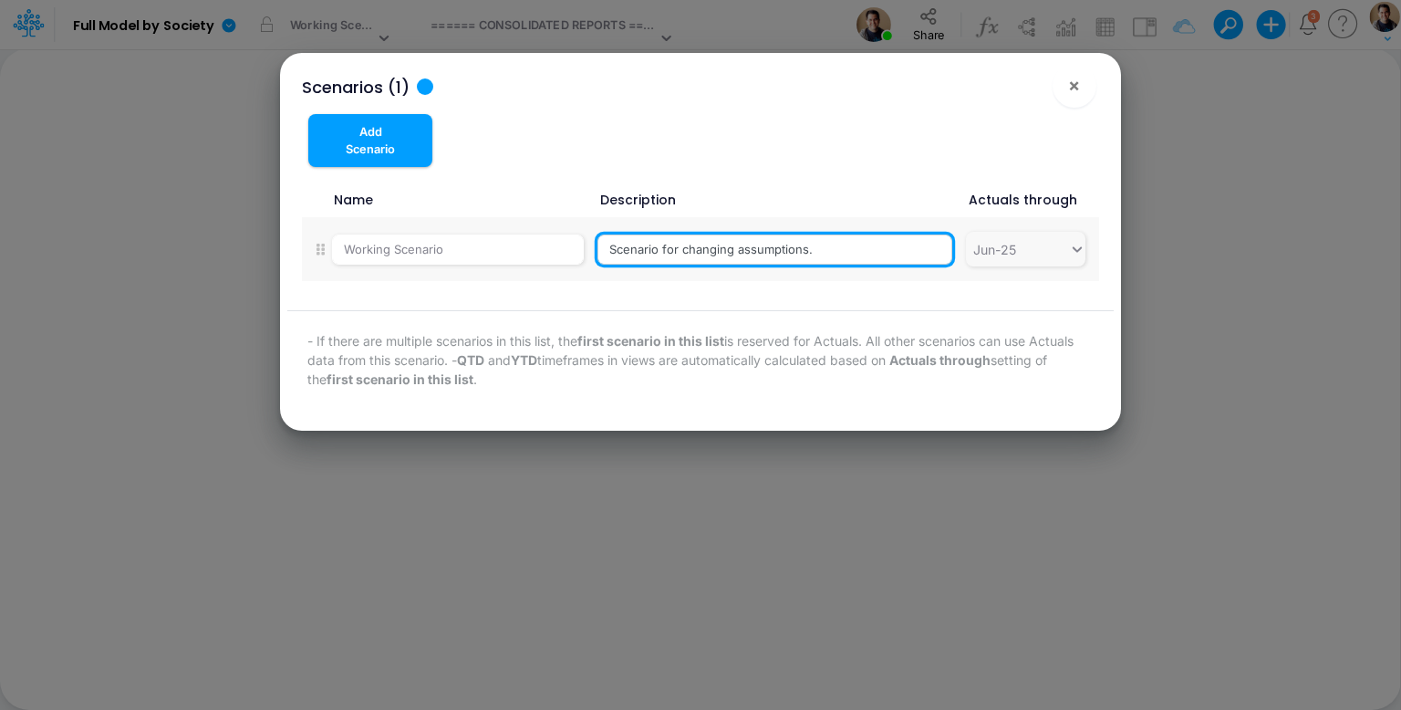
click at [847, 256] on input "Scenario for changing assumptions." at bounding box center [774, 249] width 355 height 31
paste input "New FIDC Loan to split portfolio"
type input "New FIDC Loan to split portfolio."
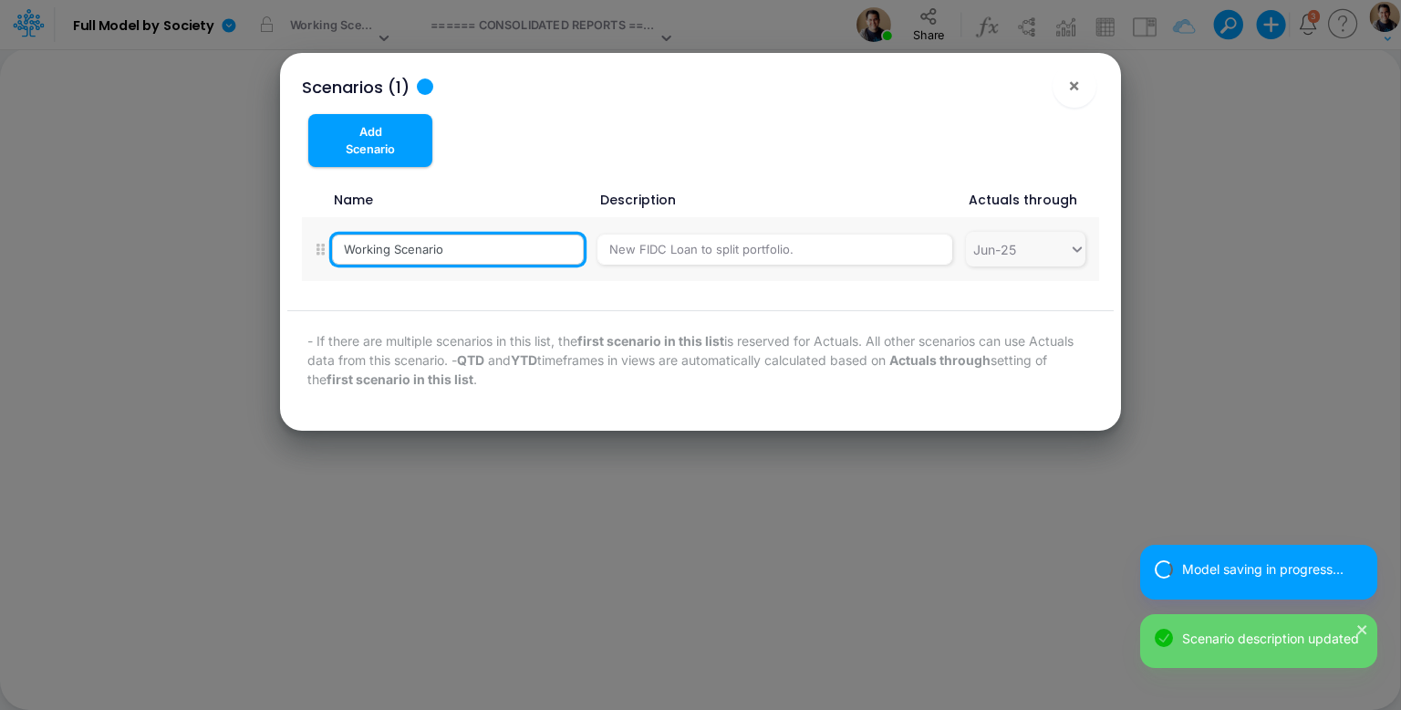
click at [459, 260] on input "Working Scenario" at bounding box center [458, 249] width 252 height 31
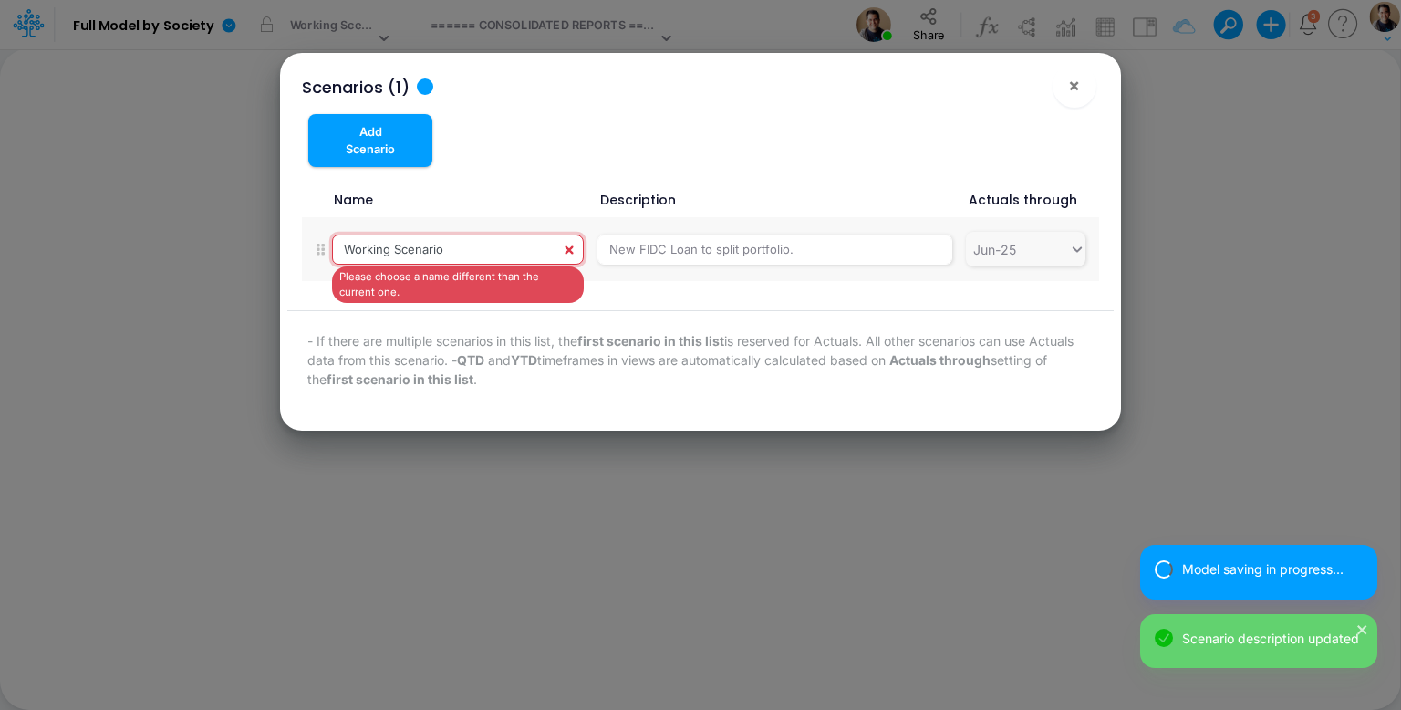
paste input "- FIDC Loans"
type input "Working Scenario - FIDC Loans"
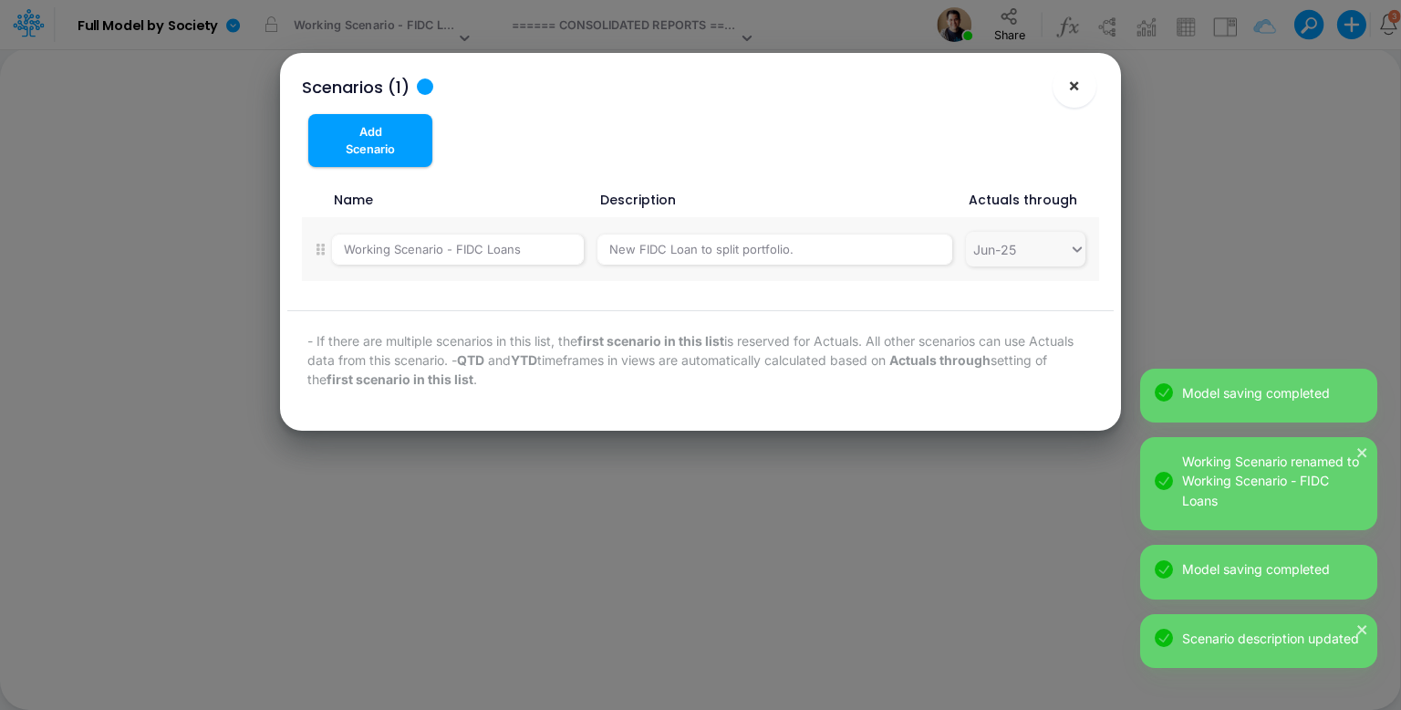
click at [1078, 88] on span "×" at bounding box center [1074, 85] width 12 height 22
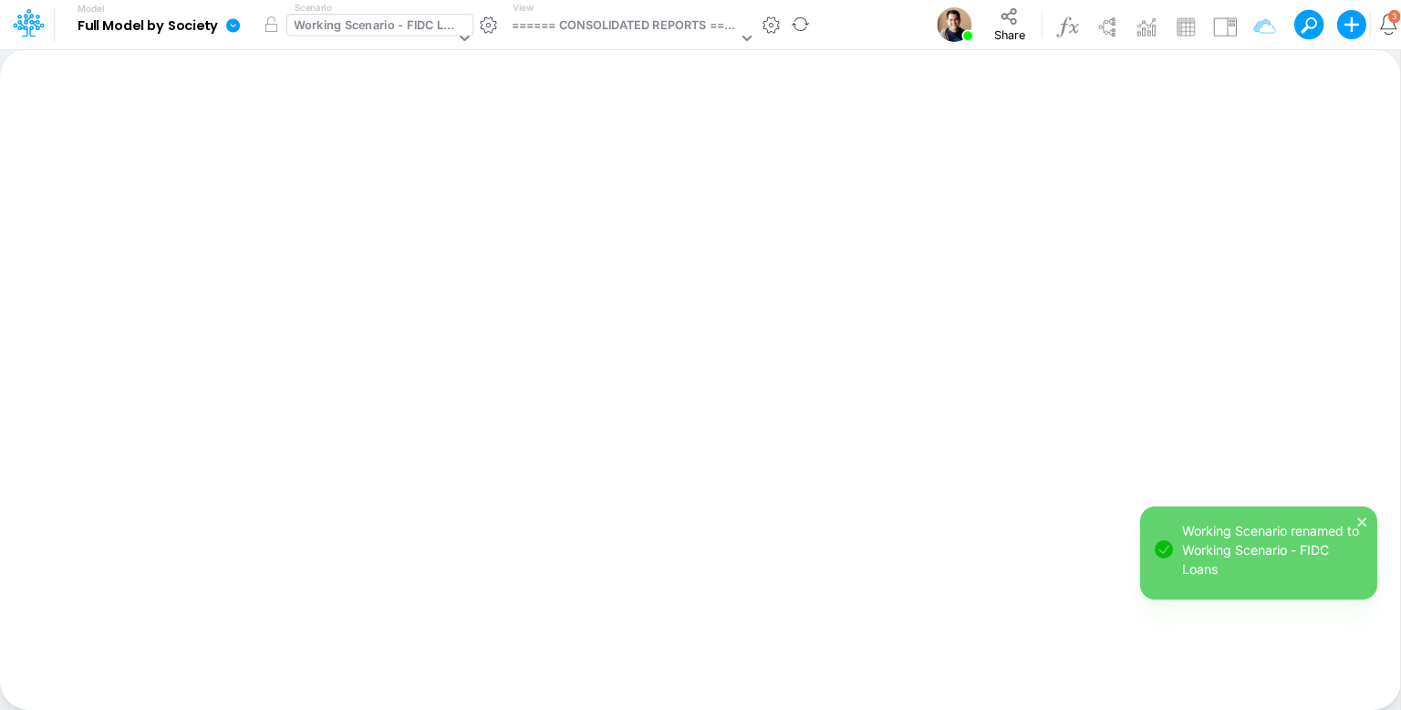
click at [398, 20] on div "Working Scenario - FIDC Loans" at bounding box center [374, 26] width 161 height 21
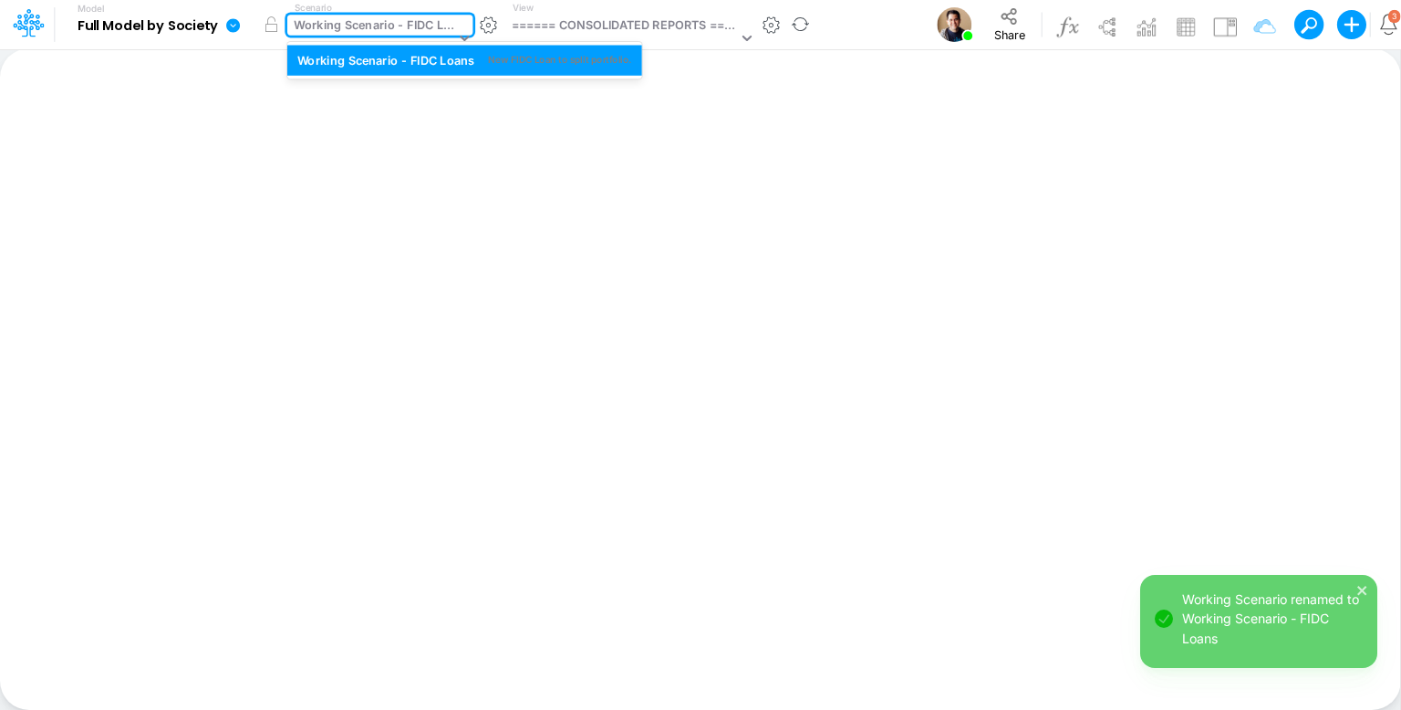
drag, startPoint x: 398, startPoint y: 20, endPoint x: 494, endPoint y: 13, distance: 97.0
click at [398, 20] on div "Working Scenario - FIDC Loans" at bounding box center [374, 26] width 161 height 21
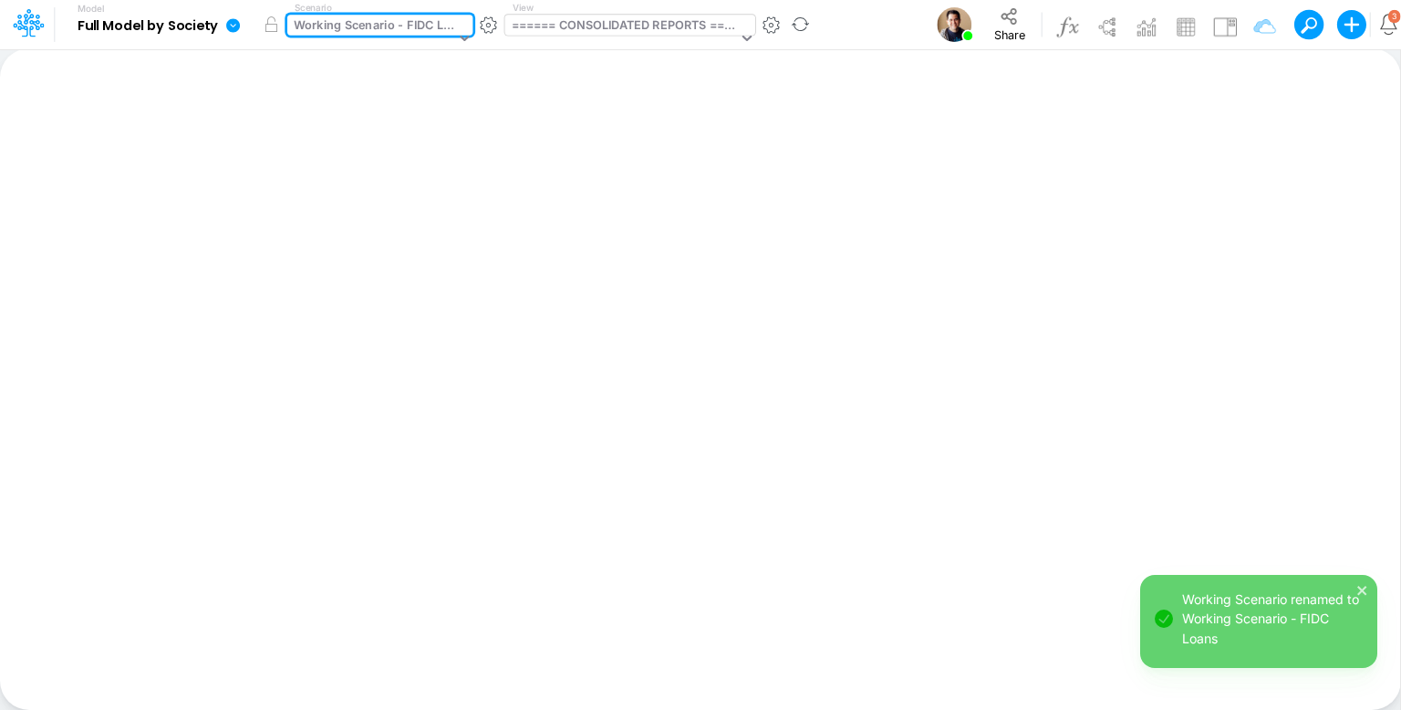
click at [602, 26] on div "====== CONSOLIDATED REPORTS ======" at bounding box center [625, 26] width 226 height 21
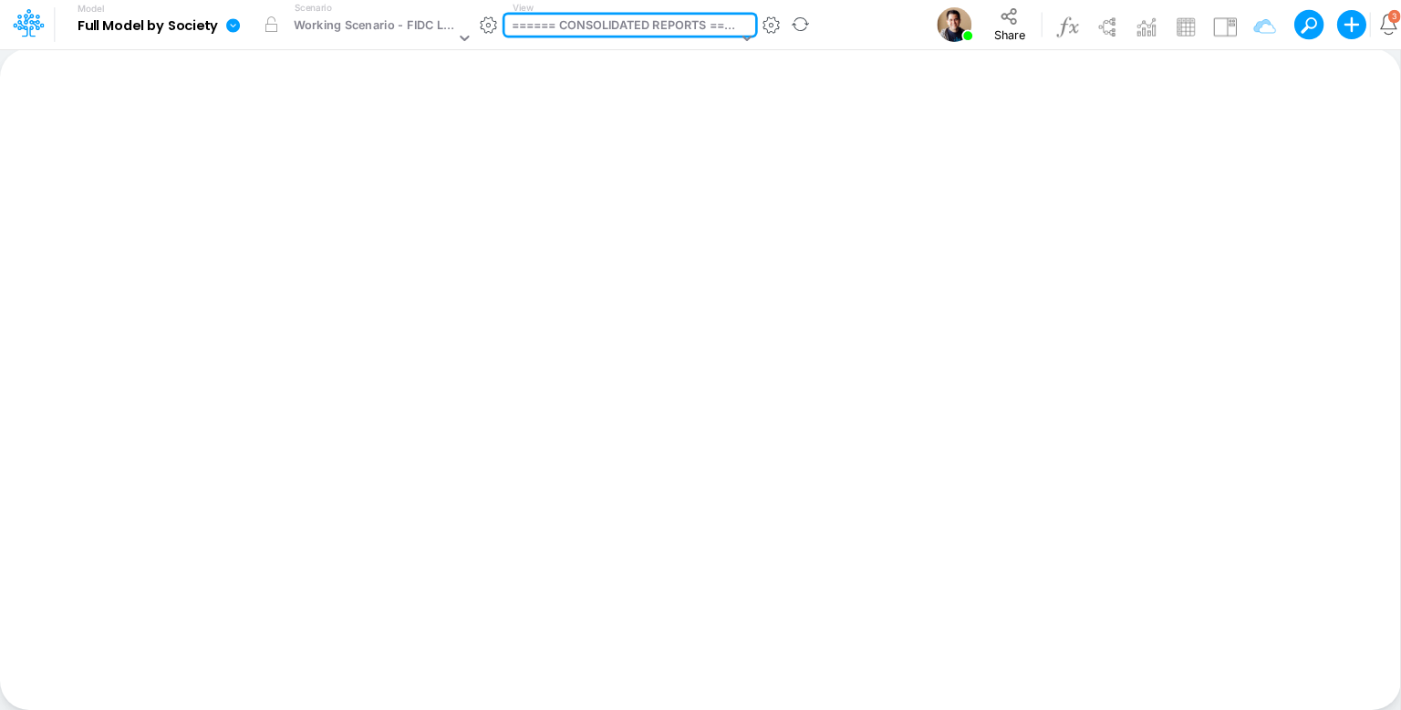
click at [602, 26] on div "====== CONSOLIDATED REPORTS ======" at bounding box center [625, 26] width 226 height 21
click at [231, 24] on icon at bounding box center [233, 25] width 16 height 16
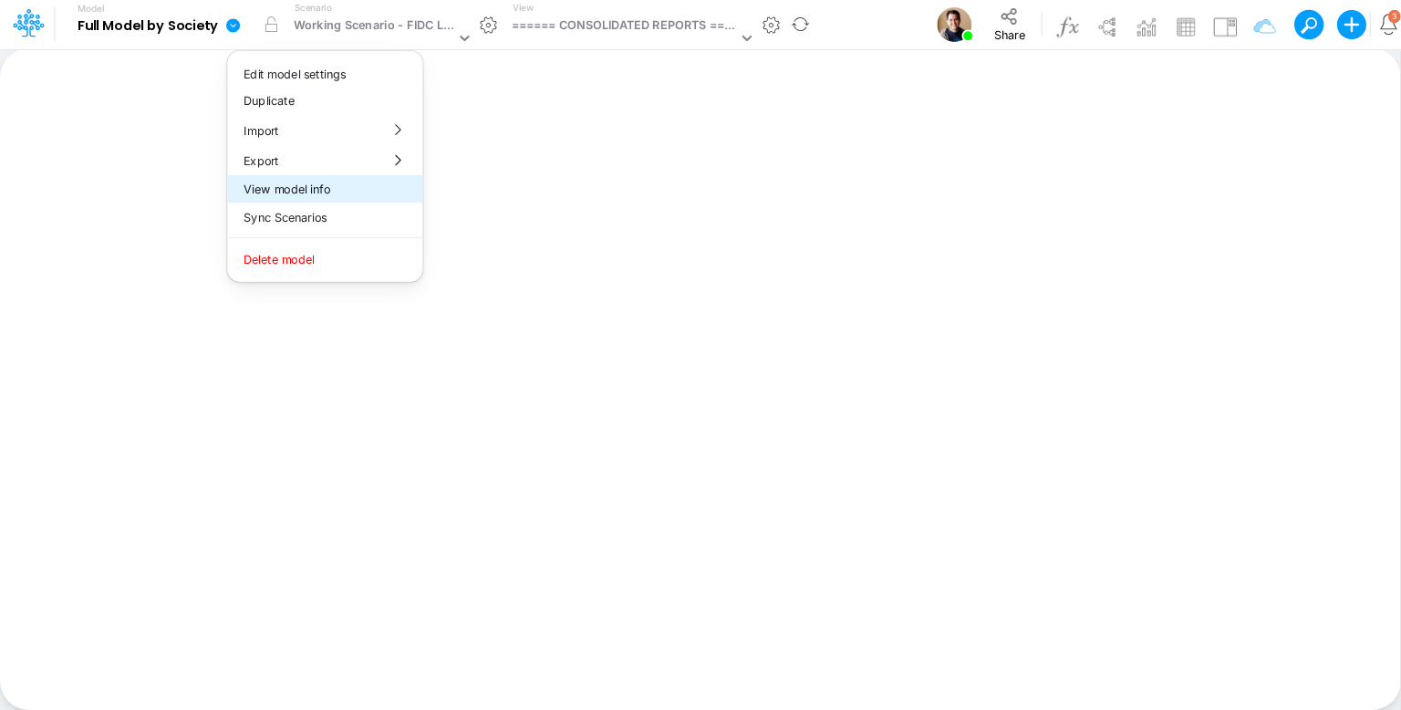
click at [321, 191] on button "View model info" at bounding box center [324, 189] width 195 height 28
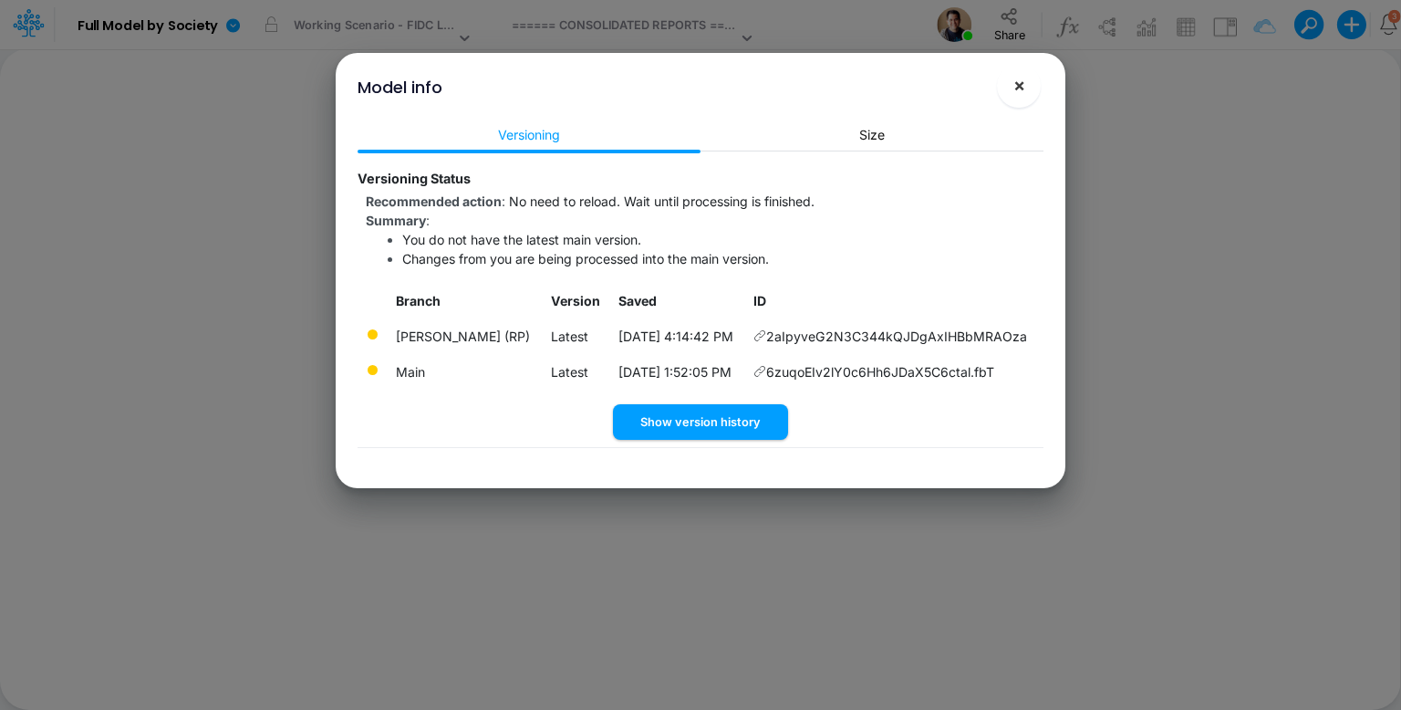
drag, startPoint x: 1026, startPoint y: 82, endPoint x: 864, endPoint y: 318, distance: 286.6
click at [864, 318] on div "Model info ! × Versioning Size Versioning Status Recommended action : No need t…" at bounding box center [700, 270] width 715 height 435
click at [711, 410] on button "Show version history" at bounding box center [700, 422] width 175 height 36
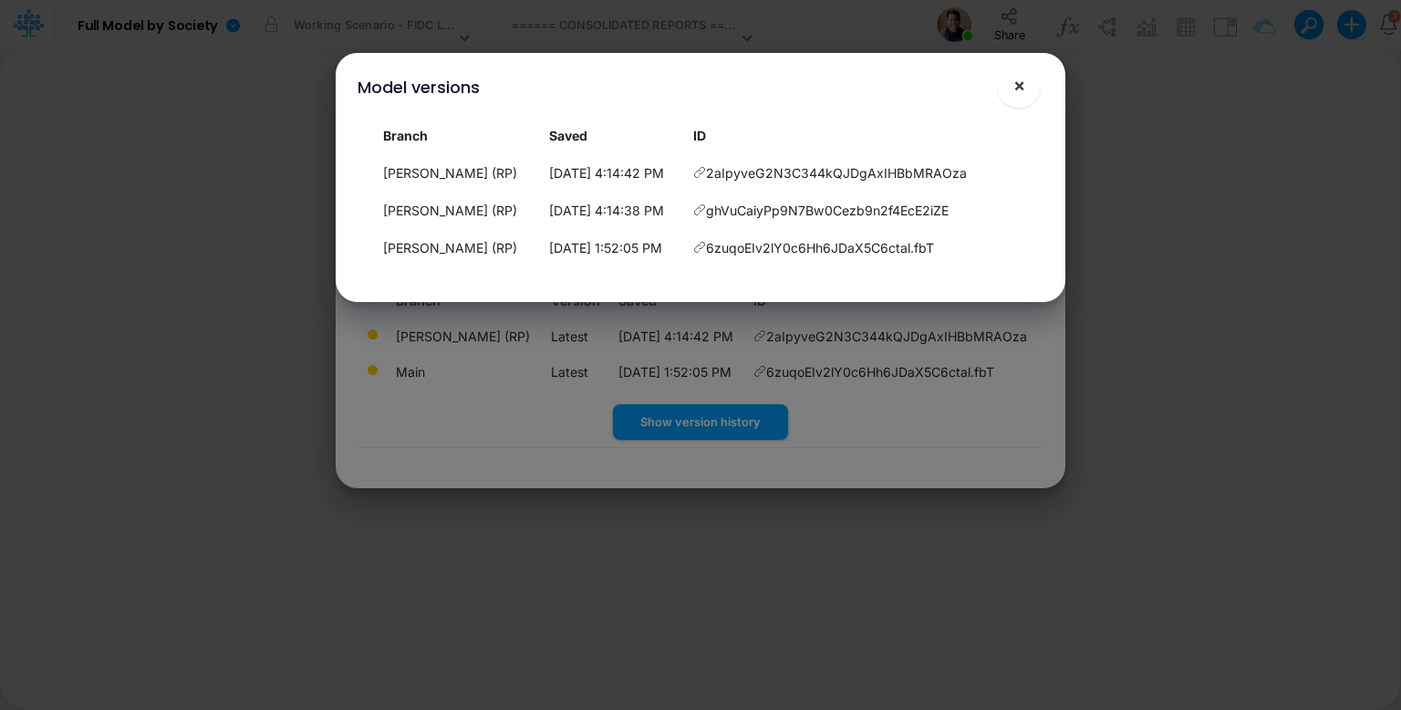
click at [1018, 84] on span "×" at bounding box center [1019, 85] width 12 height 22
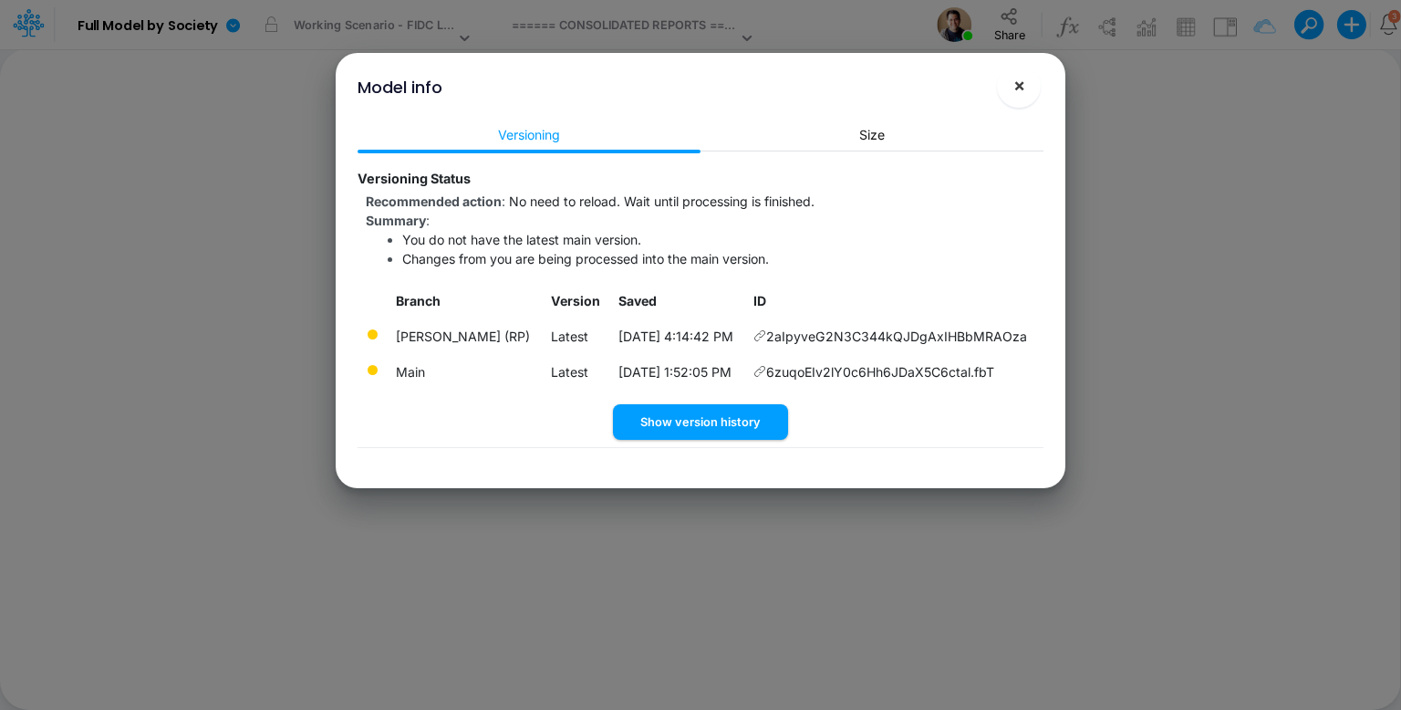
click at [1016, 86] on span "×" at bounding box center [1019, 85] width 12 height 22
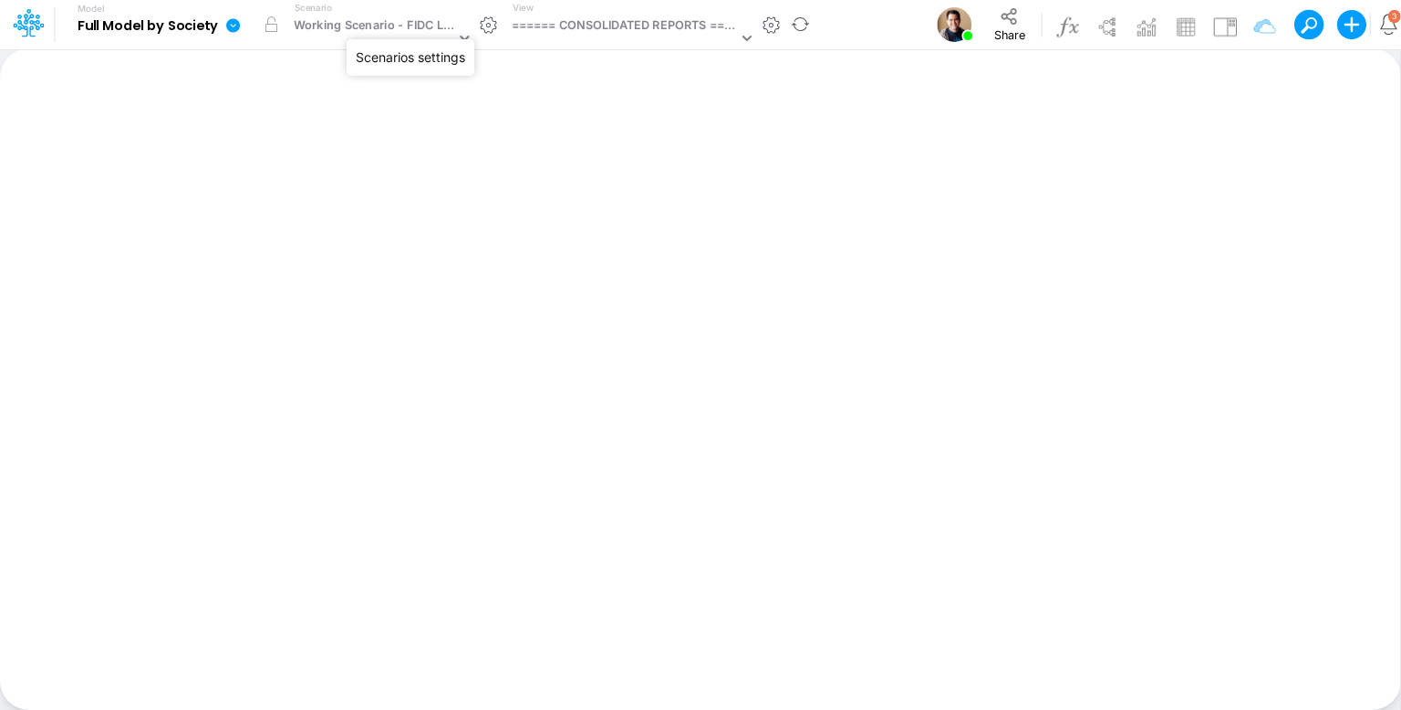
click at [489, 23] on button "button" at bounding box center [489, 25] width 19 height 19
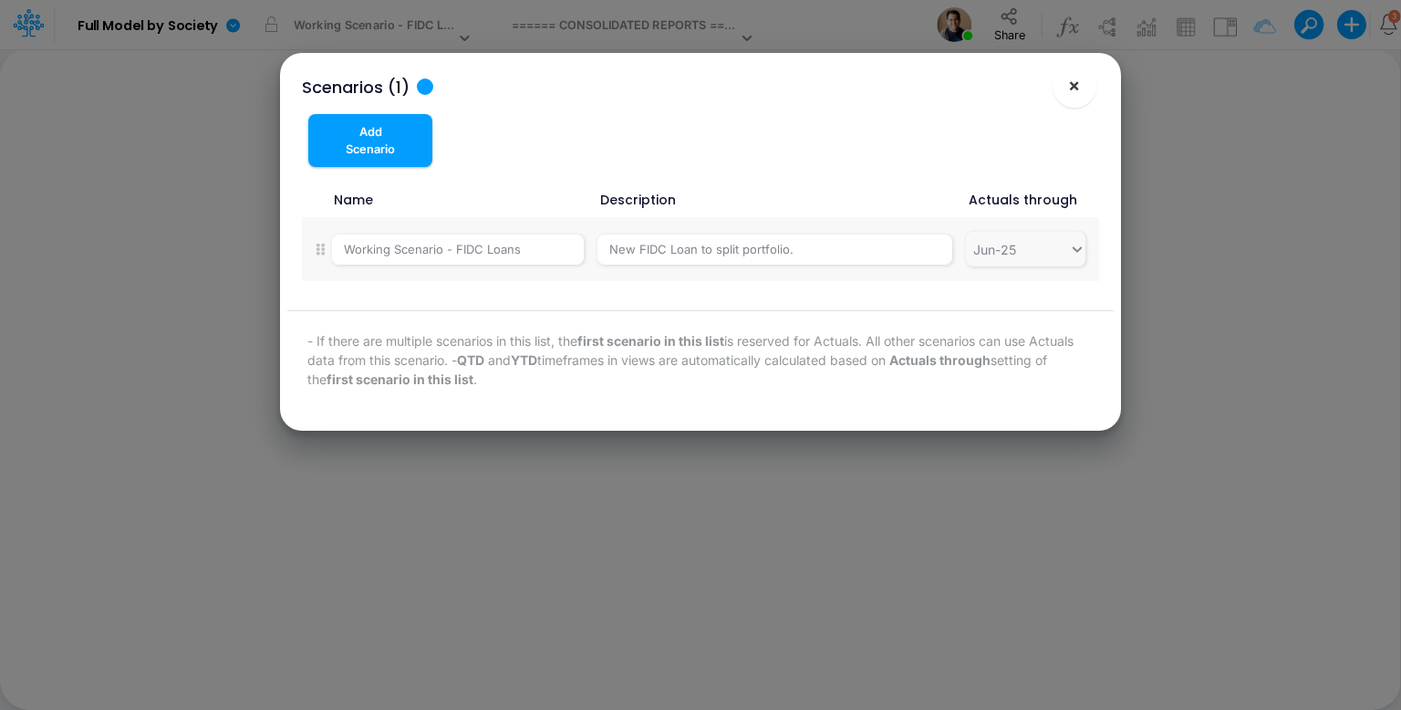
click at [1080, 85] on span "×" at bounding box center [1074, 85] width 12 height 22
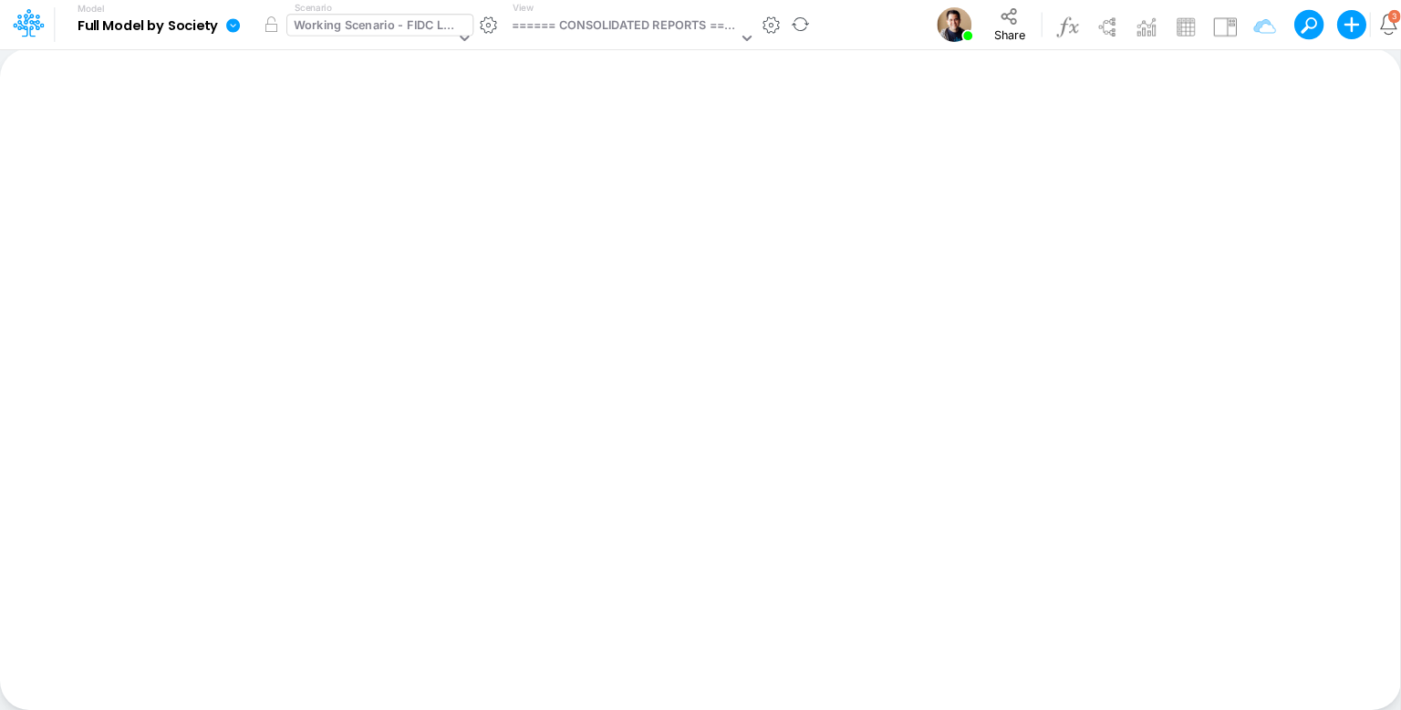
click at [344, 26] on div "Working Scenario - FIDC Loans" at bounding box center [374, 26] width 161 height 21
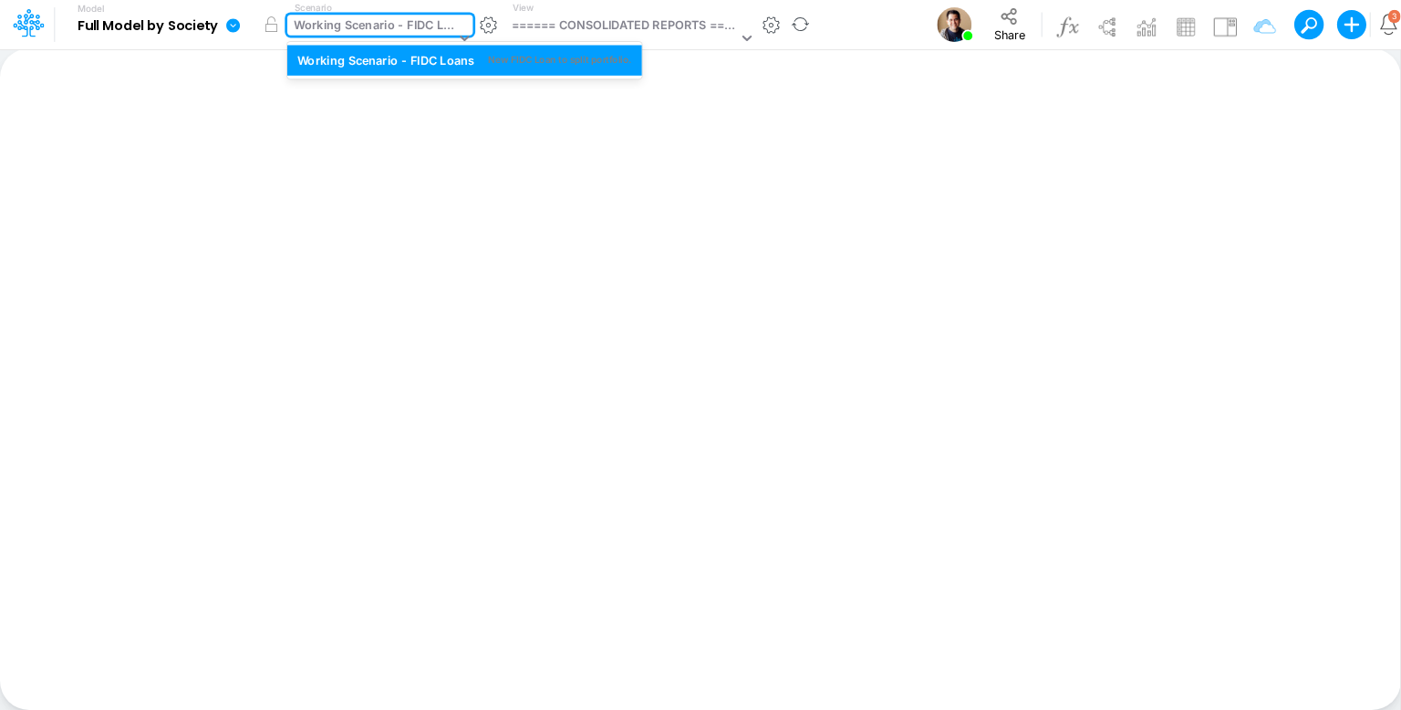
click at [344, 26] on div "Working Scenario - FIDC Loans" at bounding box center [374, 26] width 161 height 21
click at [397, 26] on div "Working Scenario - FIDC Loans" at bounding box center [374, 26] width 161 height 21
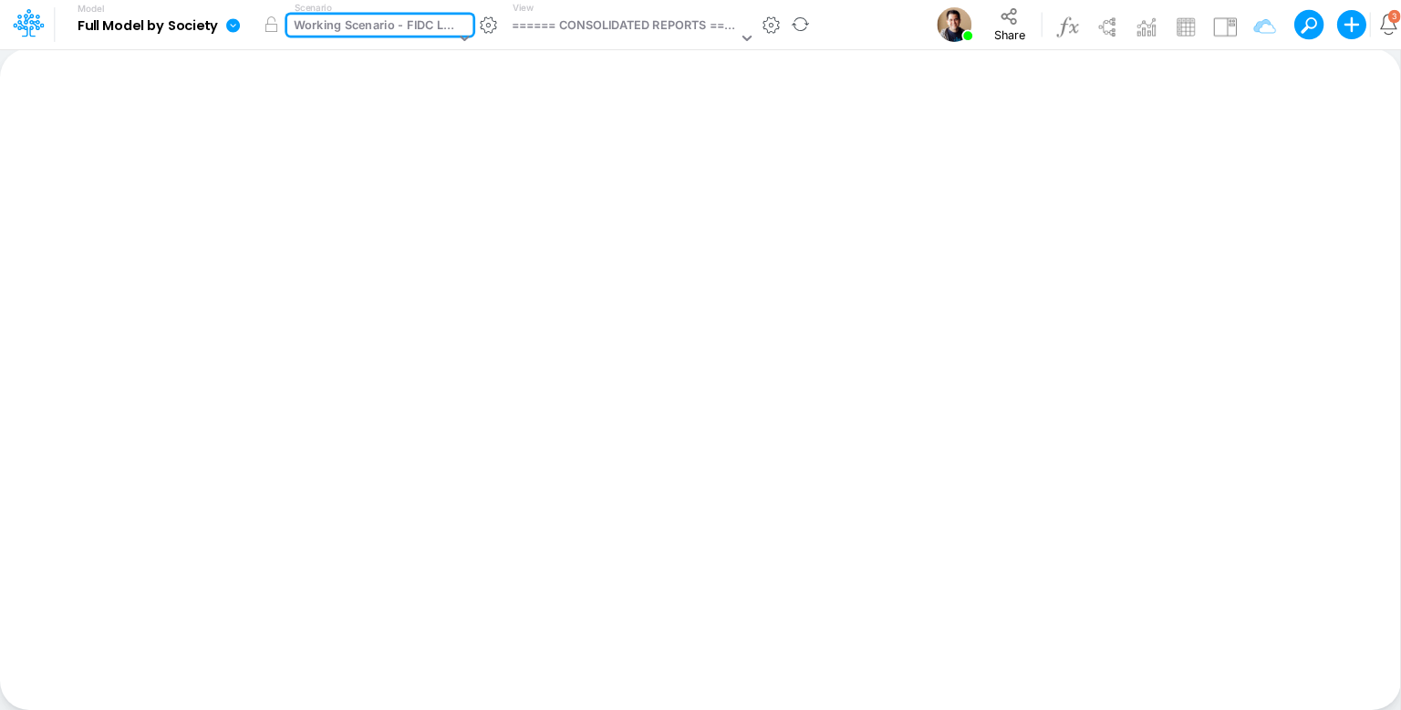
click at [397, 26] on div "Working Scenario - FIDC Loans" at bounding box center [374, 26] width 161 height 21
click at [365, 23] on div "Working Scenario - FIDC Loans" at bounding box center [374, 26] width 161 height 21
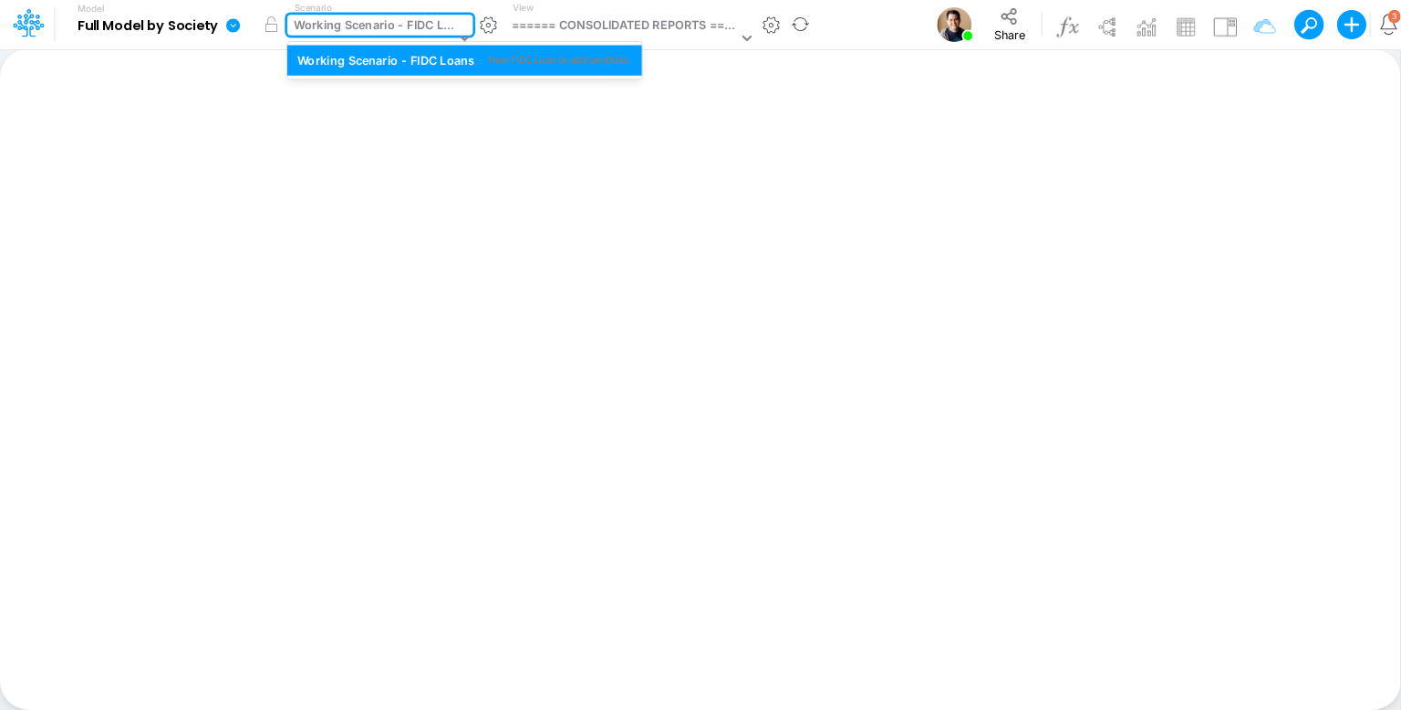
click at [420, 23] on div "Working Scenario - FIDC Loans" at bounding box center [374, 26] width 161 height 21
click at [394, 30] on div "Working Scenario - FIDC Loans" at bounding box center [374, 26] width 161 height 21
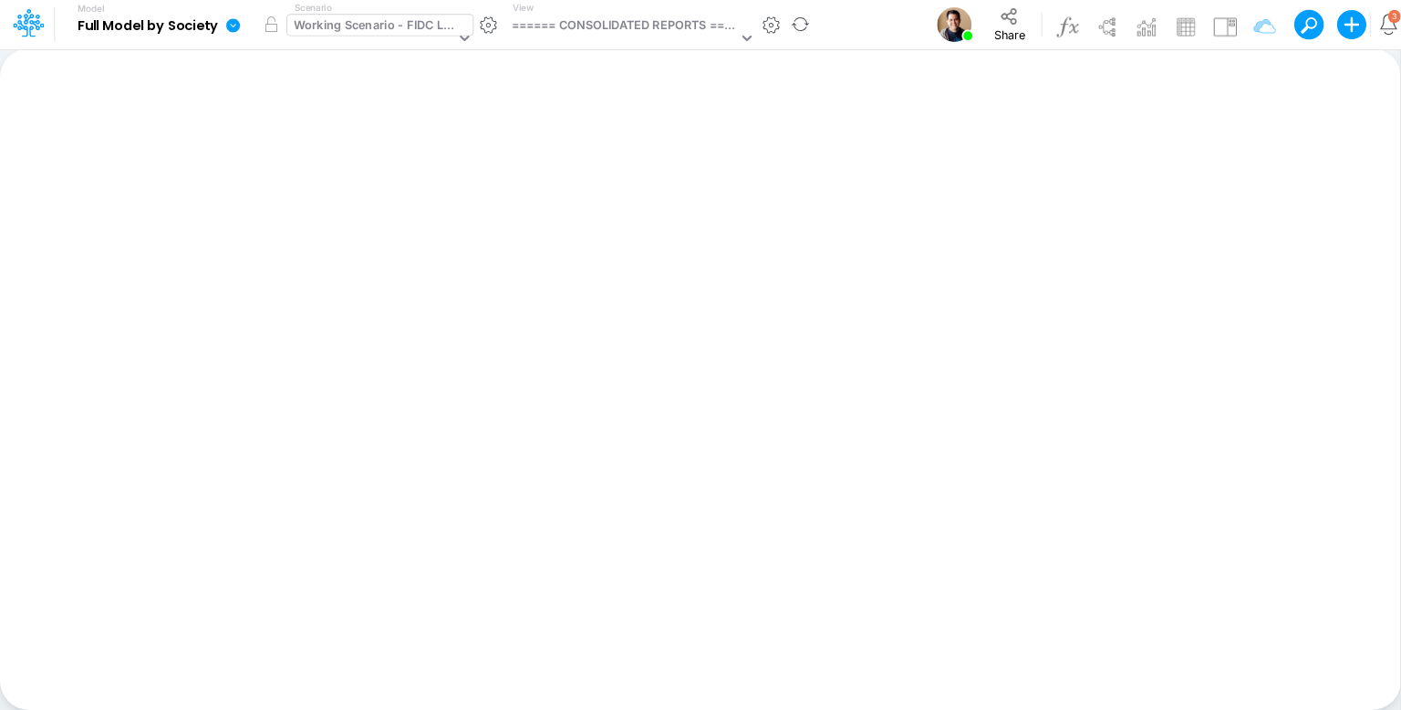
click at [388, 24] on div "Working Scenario - FIDC Loans" at bounding box center [374, 26] width 161 height 21
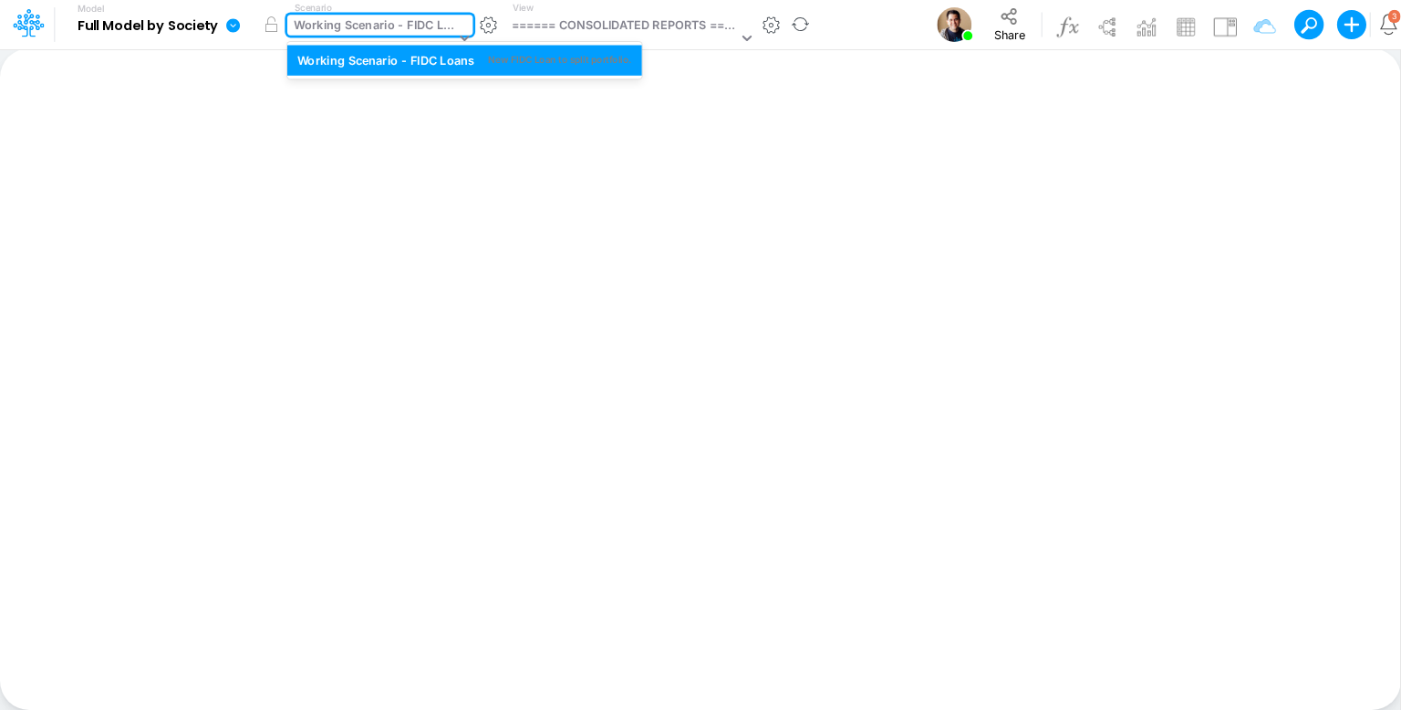
click at [390, 33] on div "Working Scenario - FIDC Loans" at bounding box center [374, 26] width 161 height 21
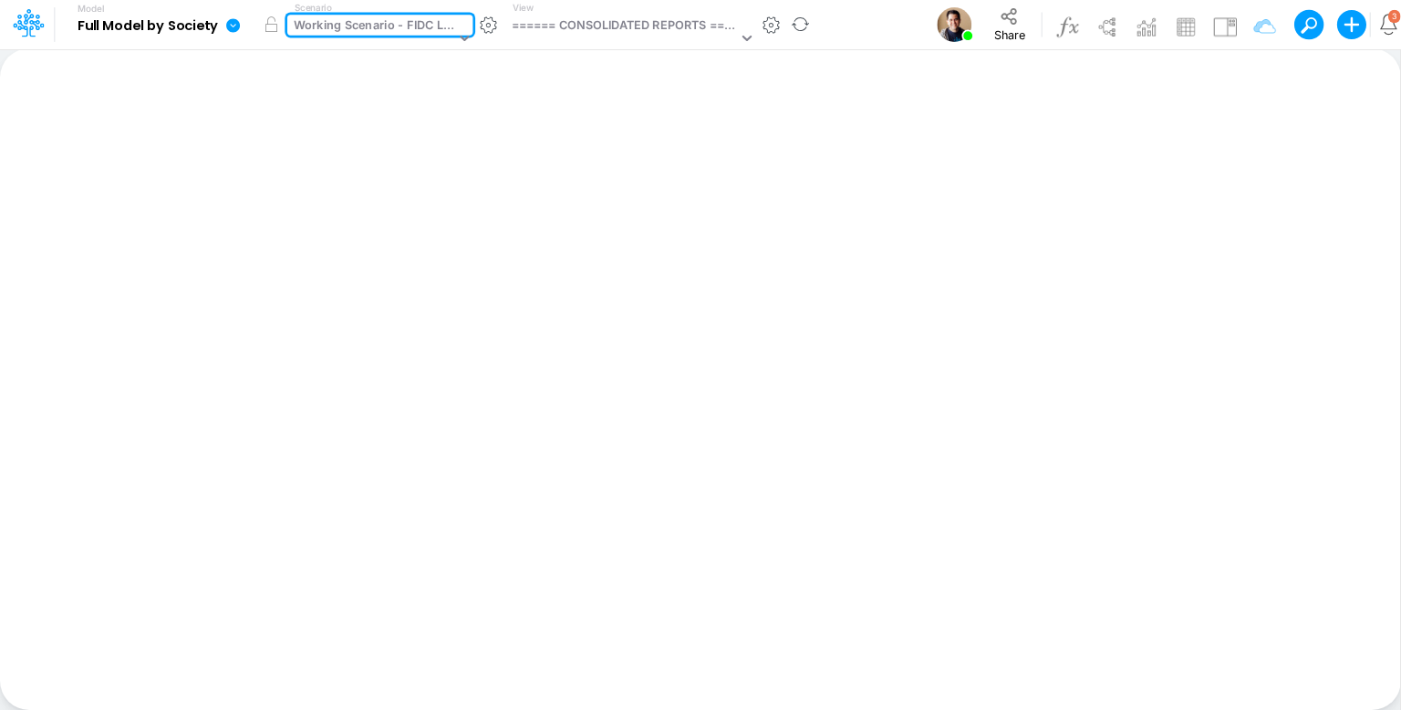
click at [390, 33] on div "Working Scenario - FIDC Loans" at bounding box center [374, 26] width 161 height 21
click at [766, 28] on button "button" at bounding box center [771, 25] width 19 height 19
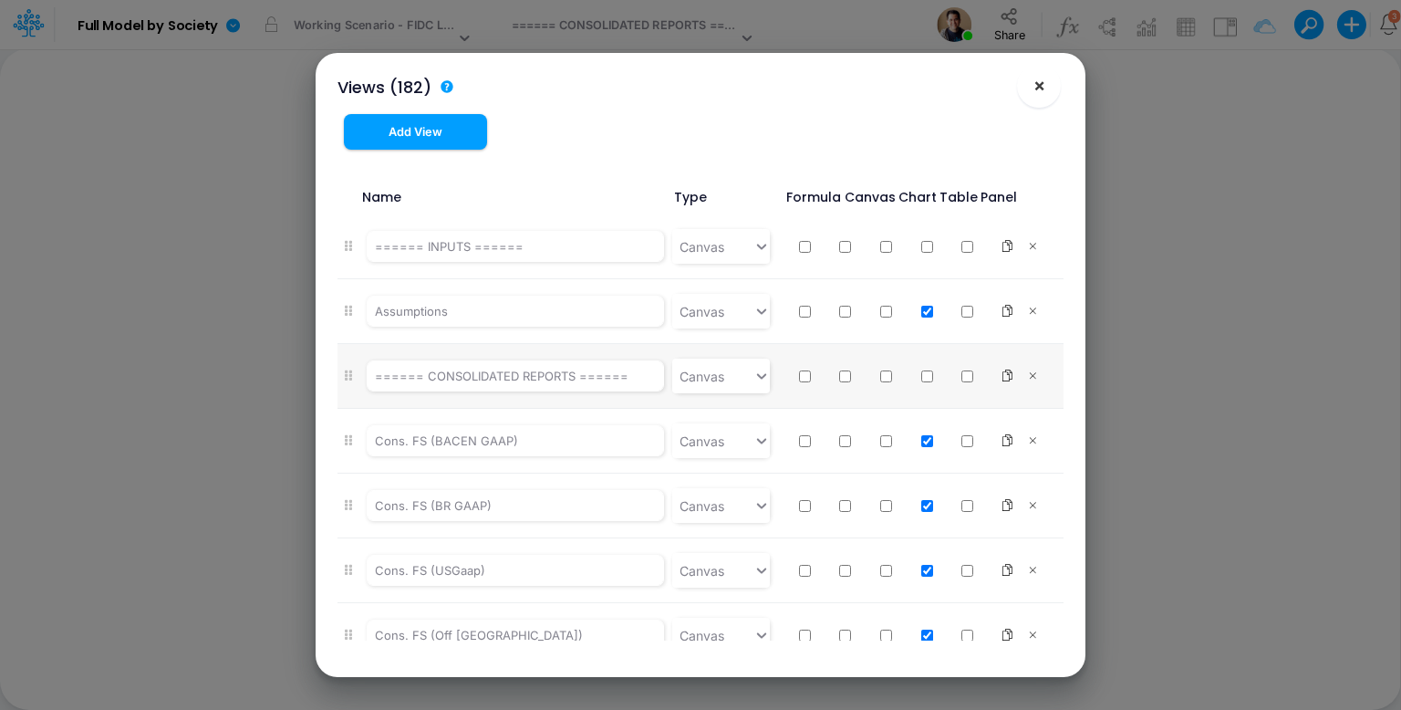
click at [1051, 86] on button "×" at bounding box center [1039, 86] width 44 height 44
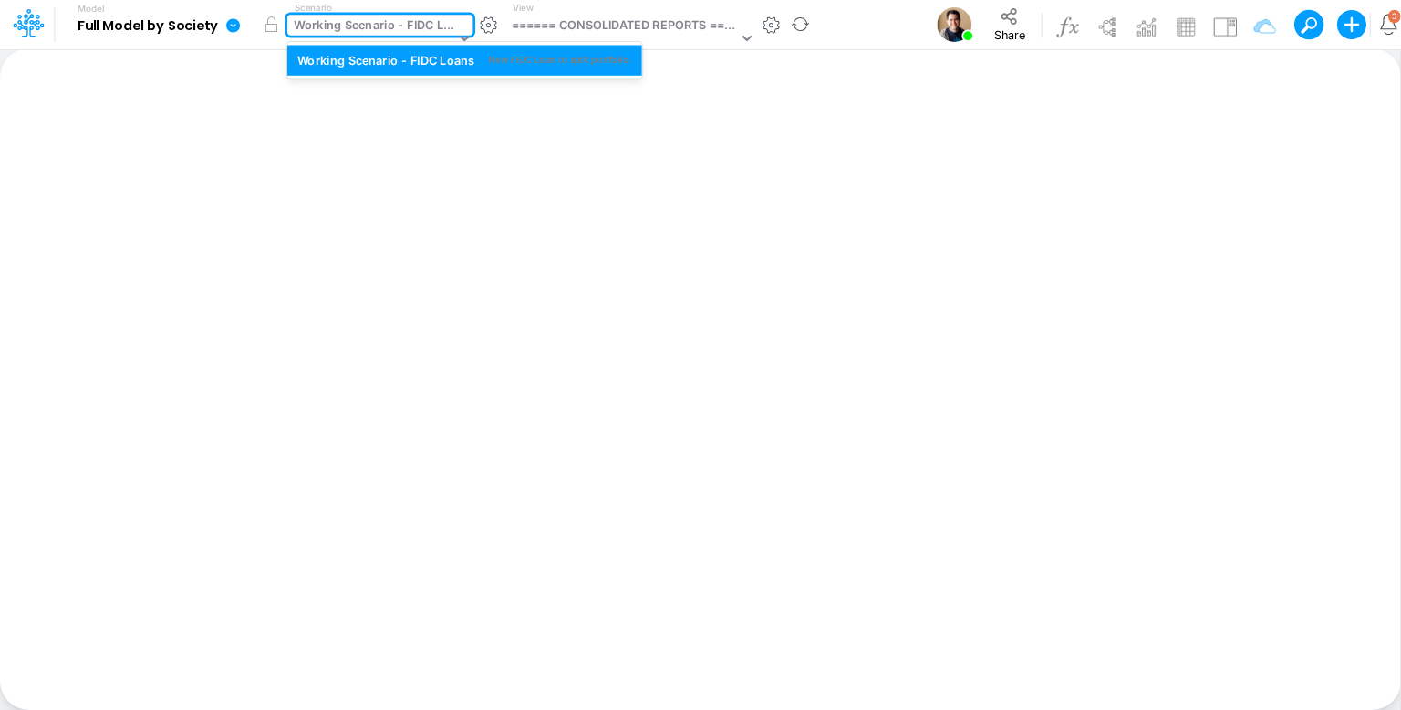
click at [371, 29] on div "Working Scenario - FIDC Loans" at bounding box center [374, 26] width 161 height 21
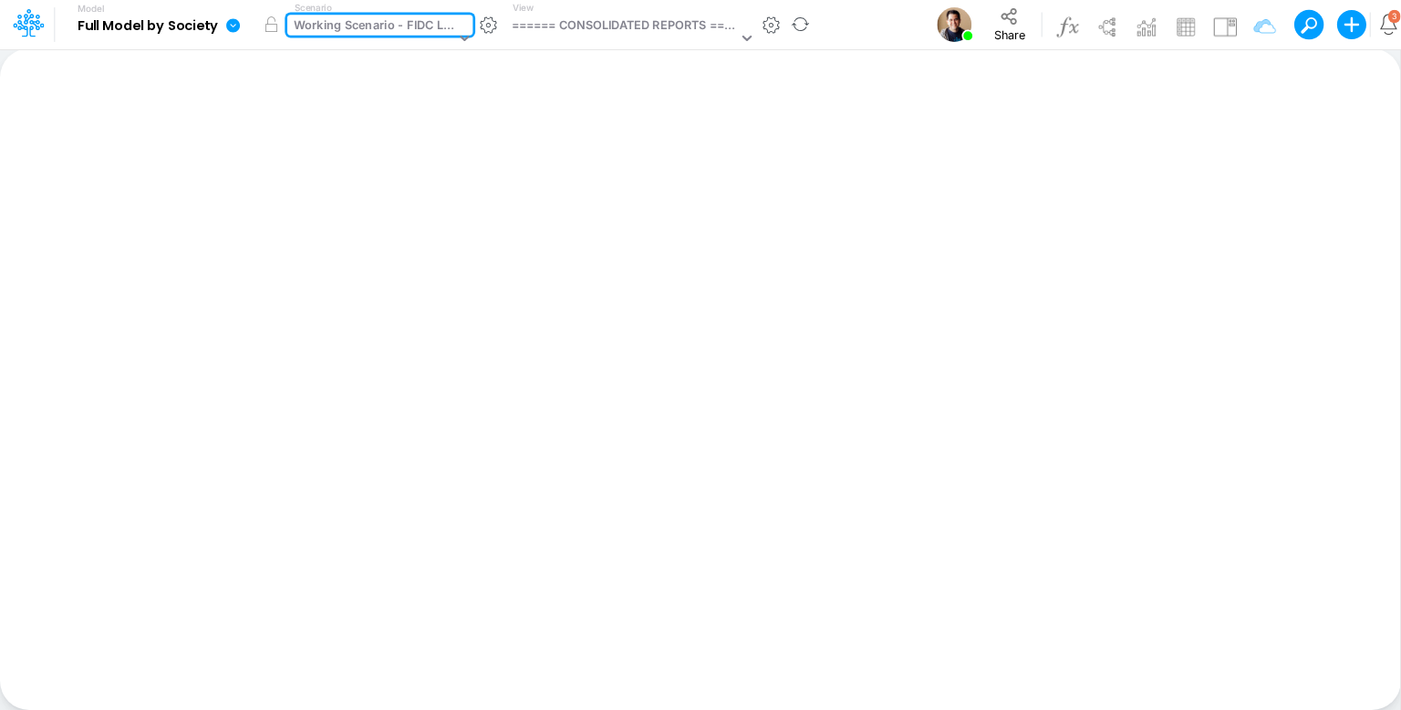
click at [371, 29] on div "Working Scenario - FIDC Loans" at bounding box center [374, 26] width 161 height 21
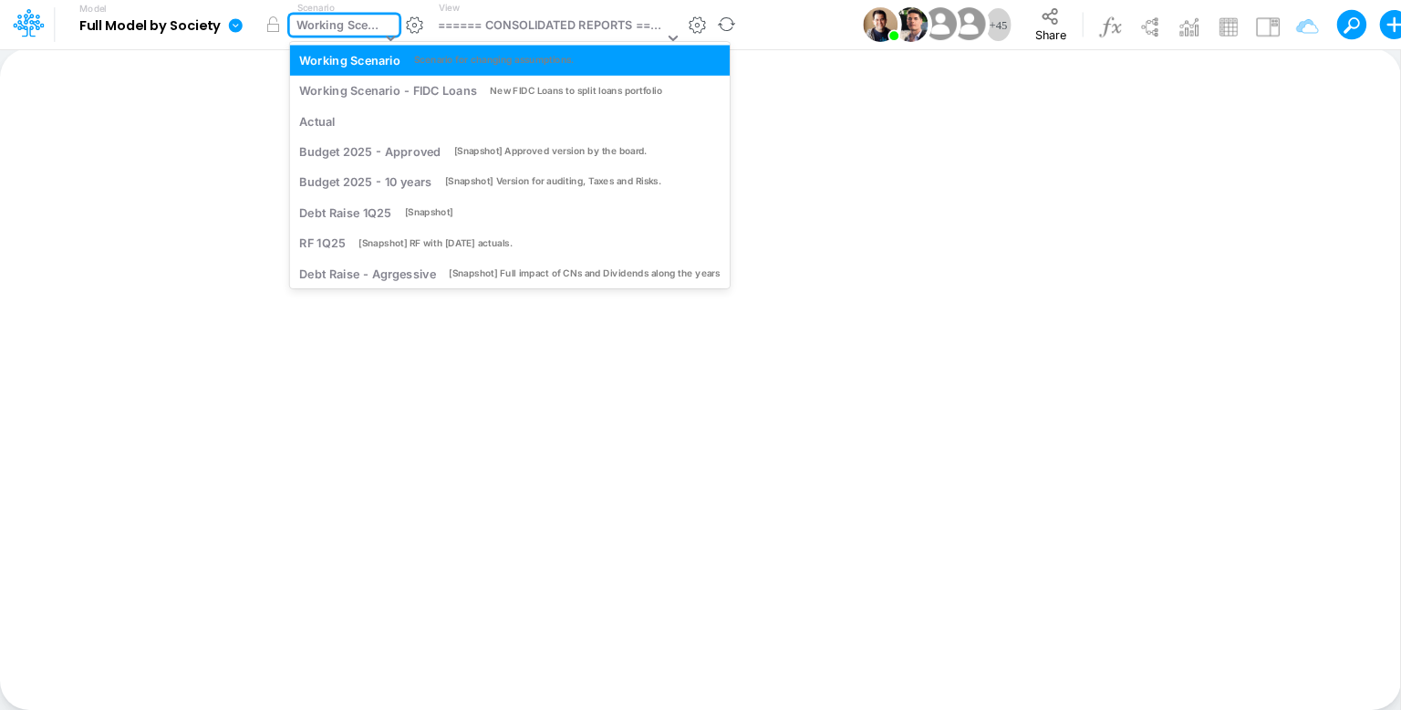
click at [340, 23] on div "Working Scenario" at bounding box center [338, 26] width 85 height 21
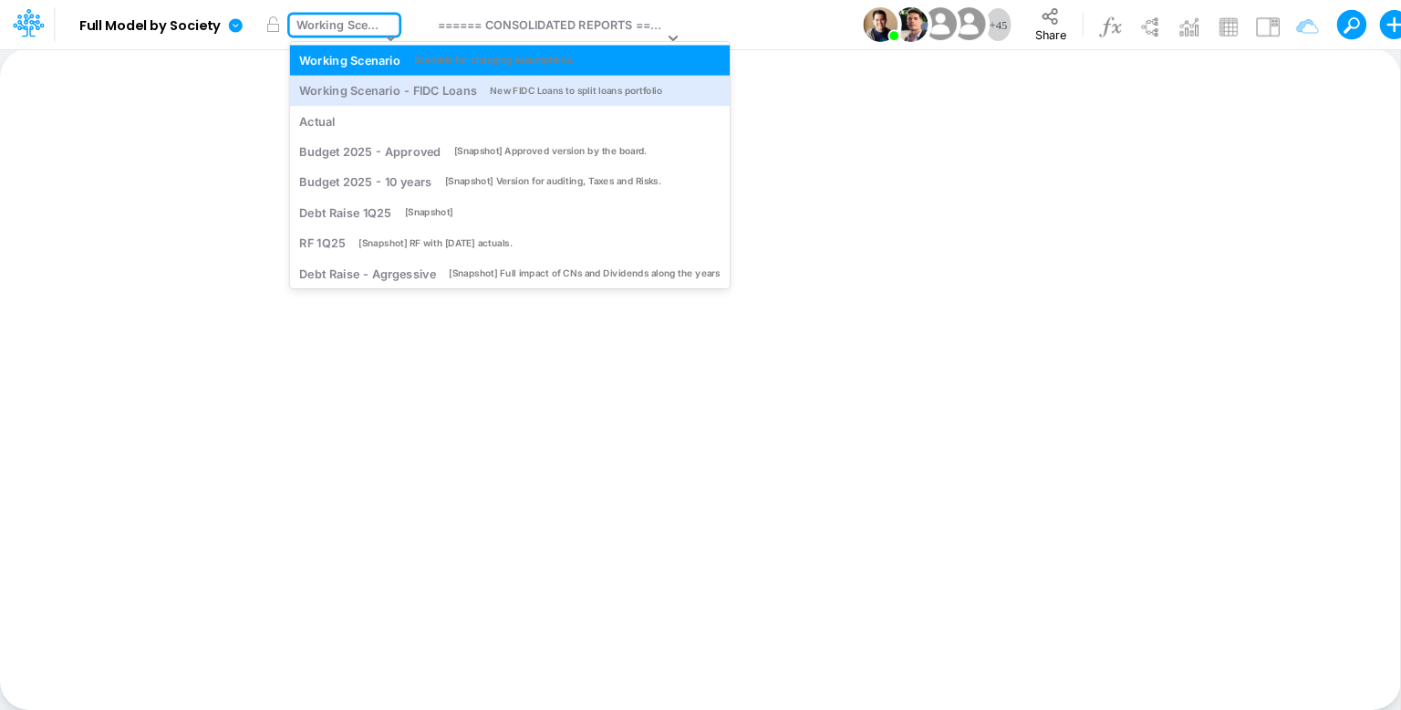
drag, startPoint x: 376, startPoint y: 89, endPoint x: 409, endPoint y: 77, distance: 35.2
click at [376, 89] on div "Working Scenario - FIDC Loans" at bounding box center [387, 90] width 177 height 17
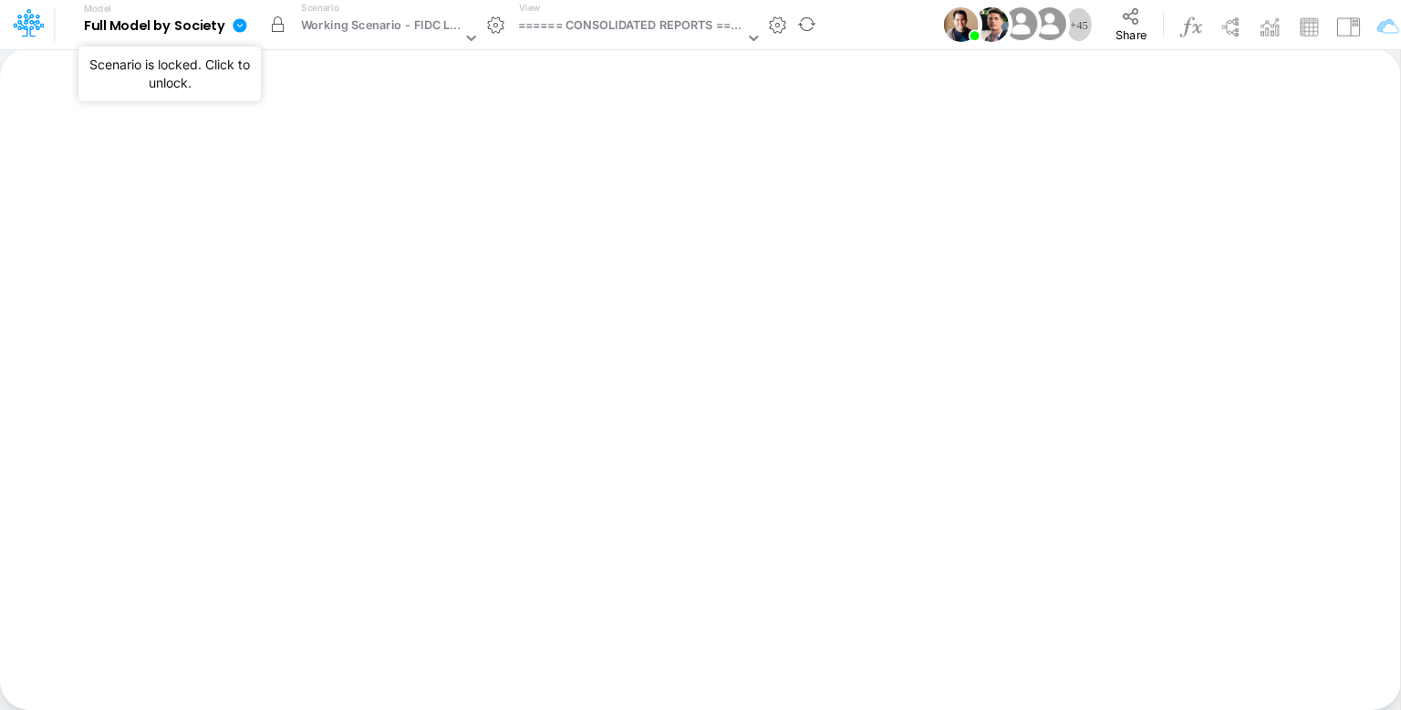
click at [274, 27] on button "button" at bounding box center [277, 24] width 33 height 33
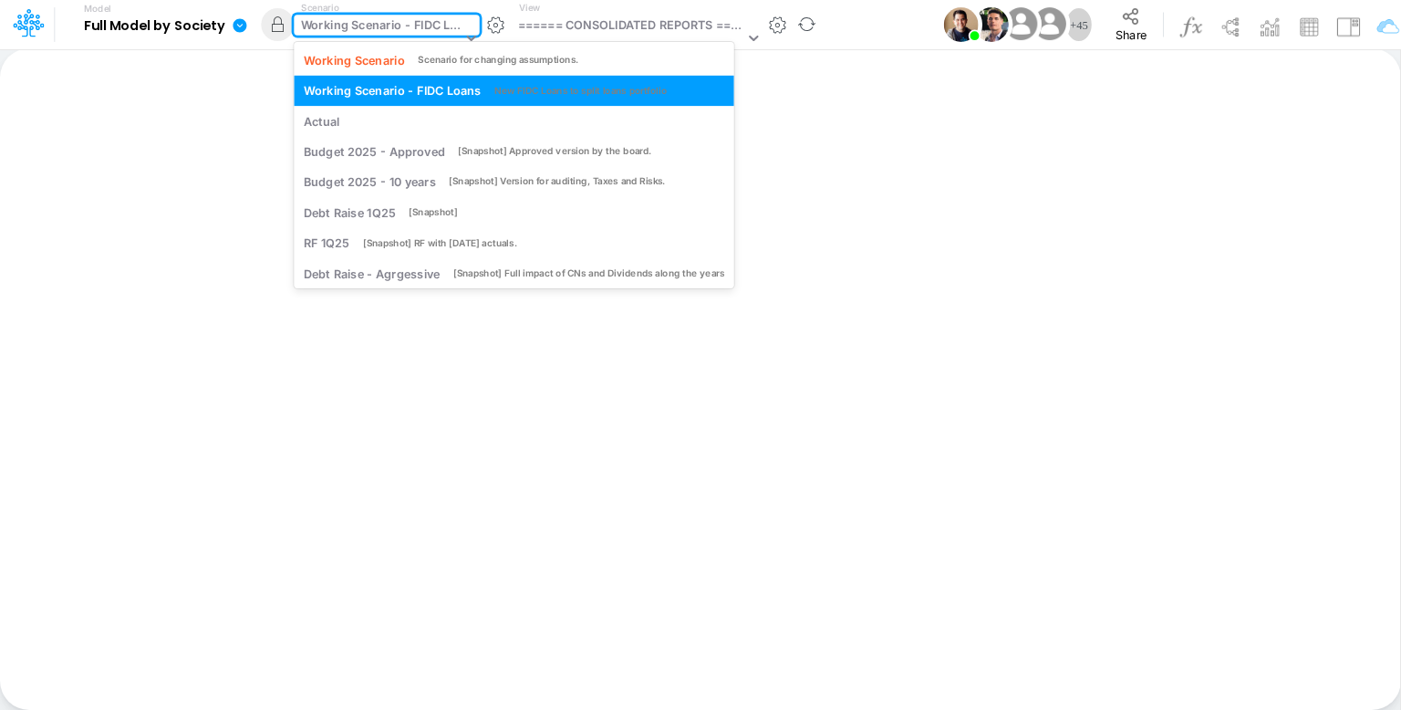
click at [410, 23] on div "Working Scenario - FIDC Loans" at bounding box center [381, 26] width 161 height 21
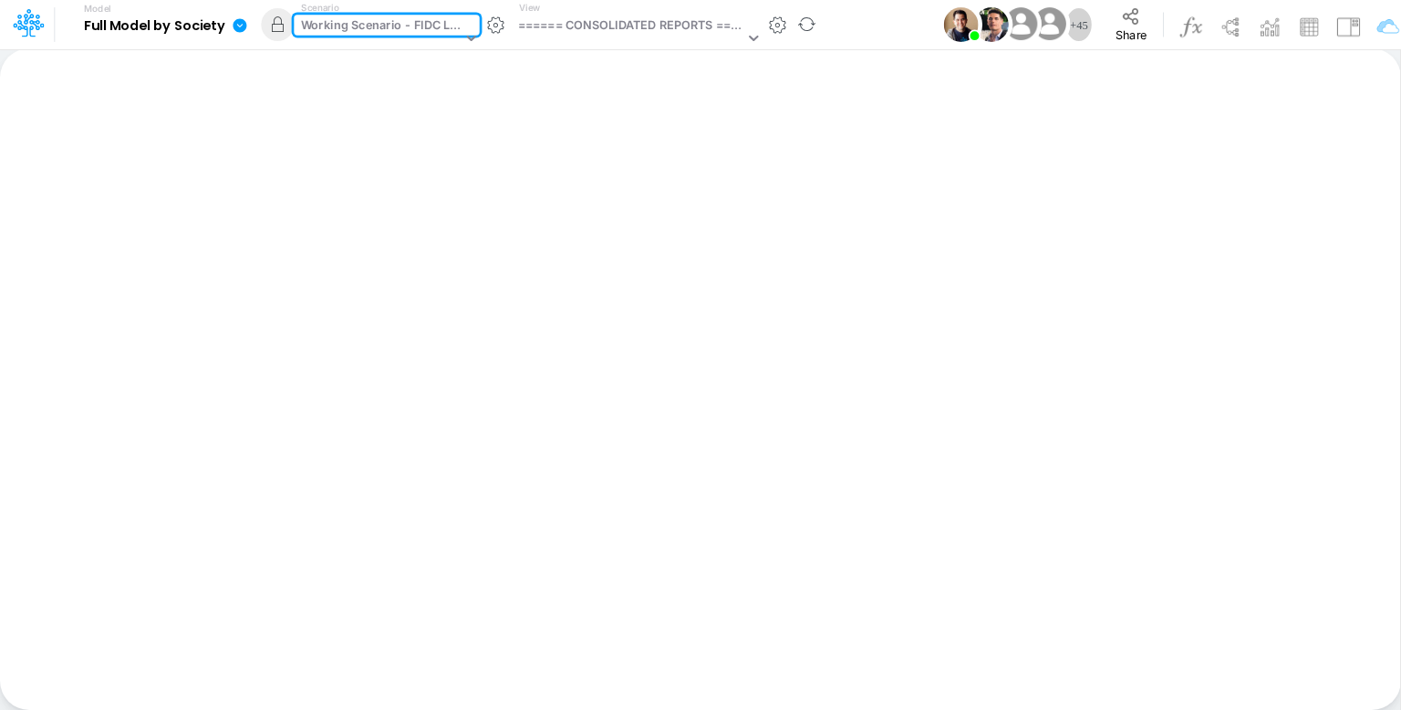
click at [373, 27] on div "Working Scenario - FIDC Loans" at bounding box center [381, 26] width 161 height 21
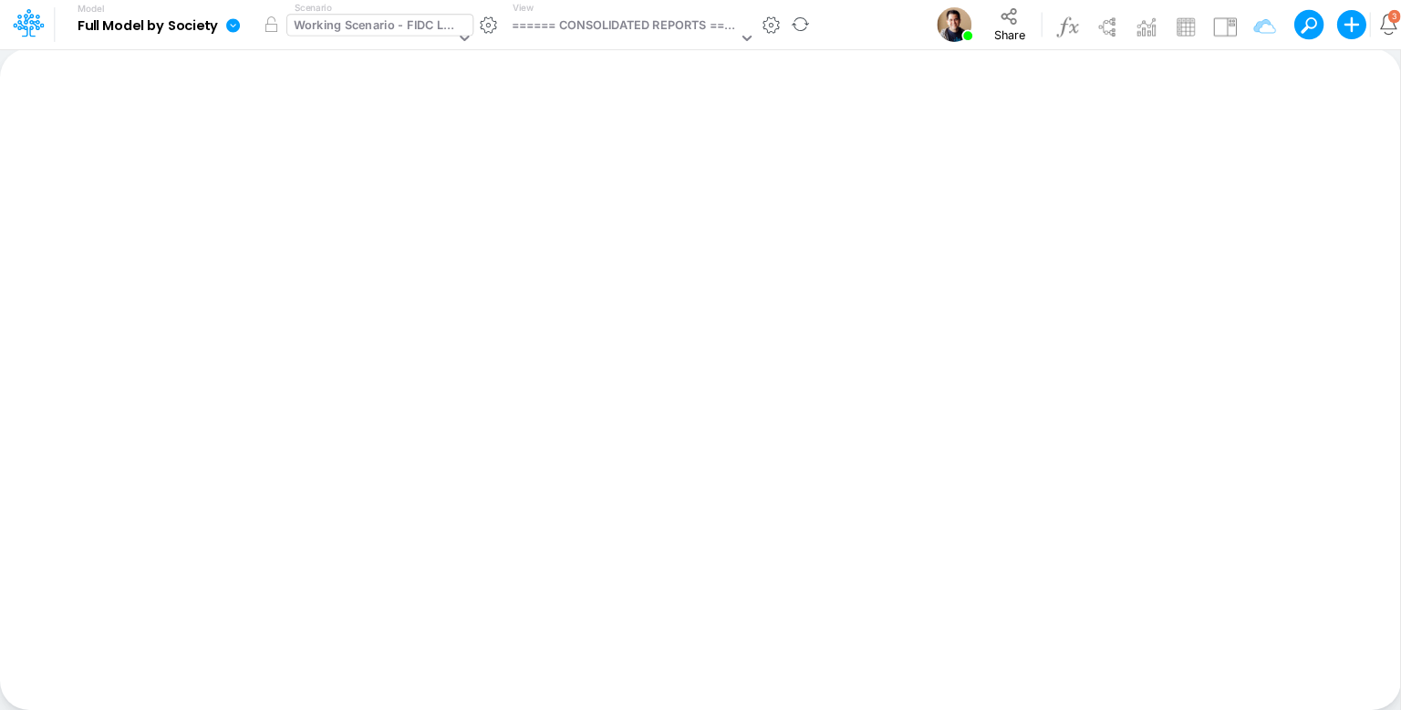
click at [411, 17] on div "Working Scenario - FIDC Loans" at bounding box center [374, 26] width 161 height 21
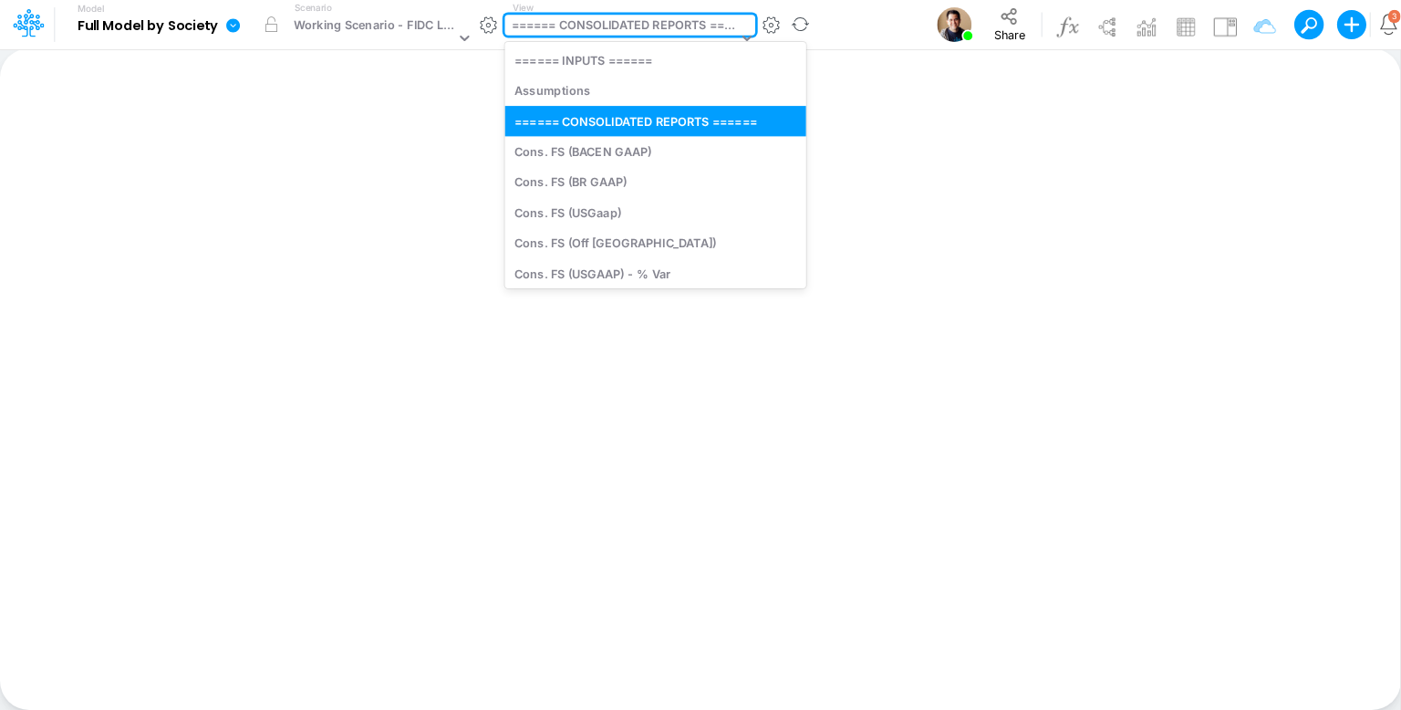
click at [591, 26] on div "====== CONSOLIDATED REPORTS ======" at bounding box center [625, 26] width 226 height 21
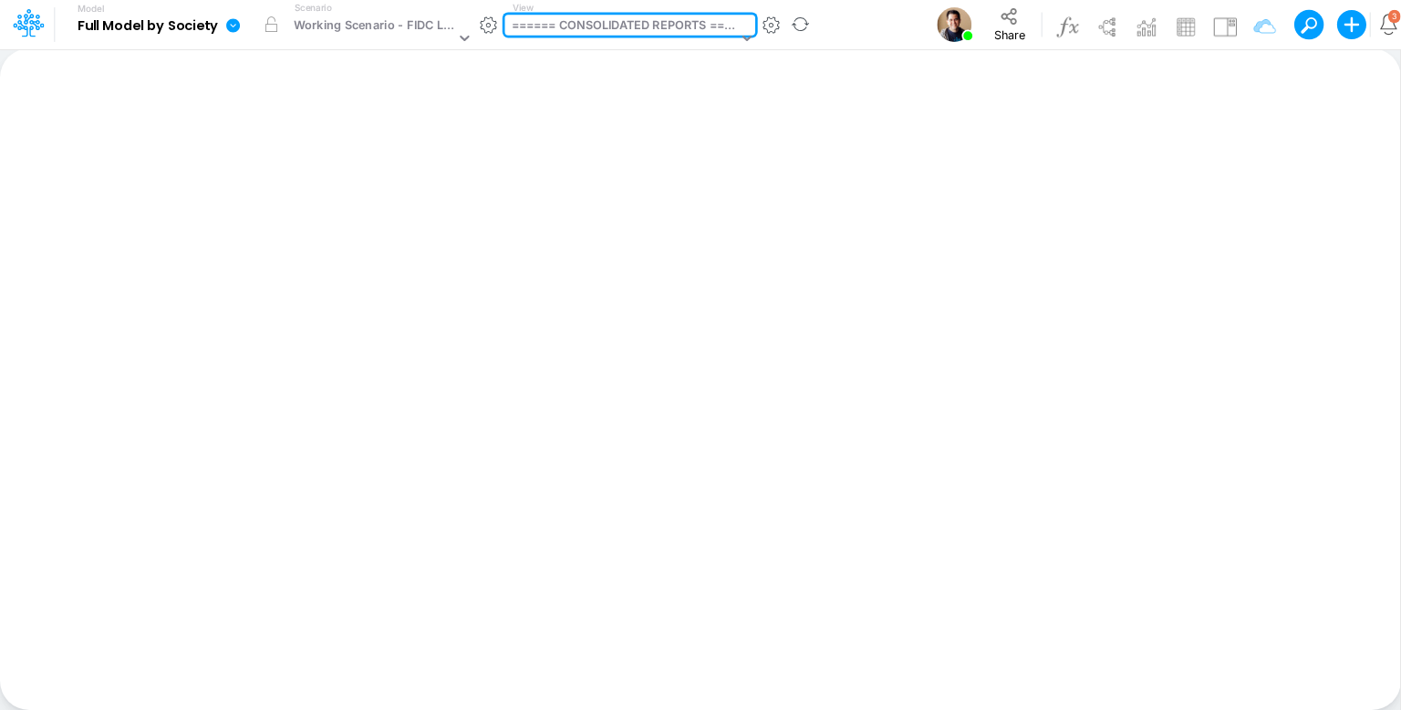
click at [591, 26] on div "====== CONSOLIDATED REPORTS ======" at bounding box center [625, 26] width 226 height 21
click at [385, 28] on div "Working Scenario - FIDC Loans" at bounding box center [374, 26] width 161 height 21
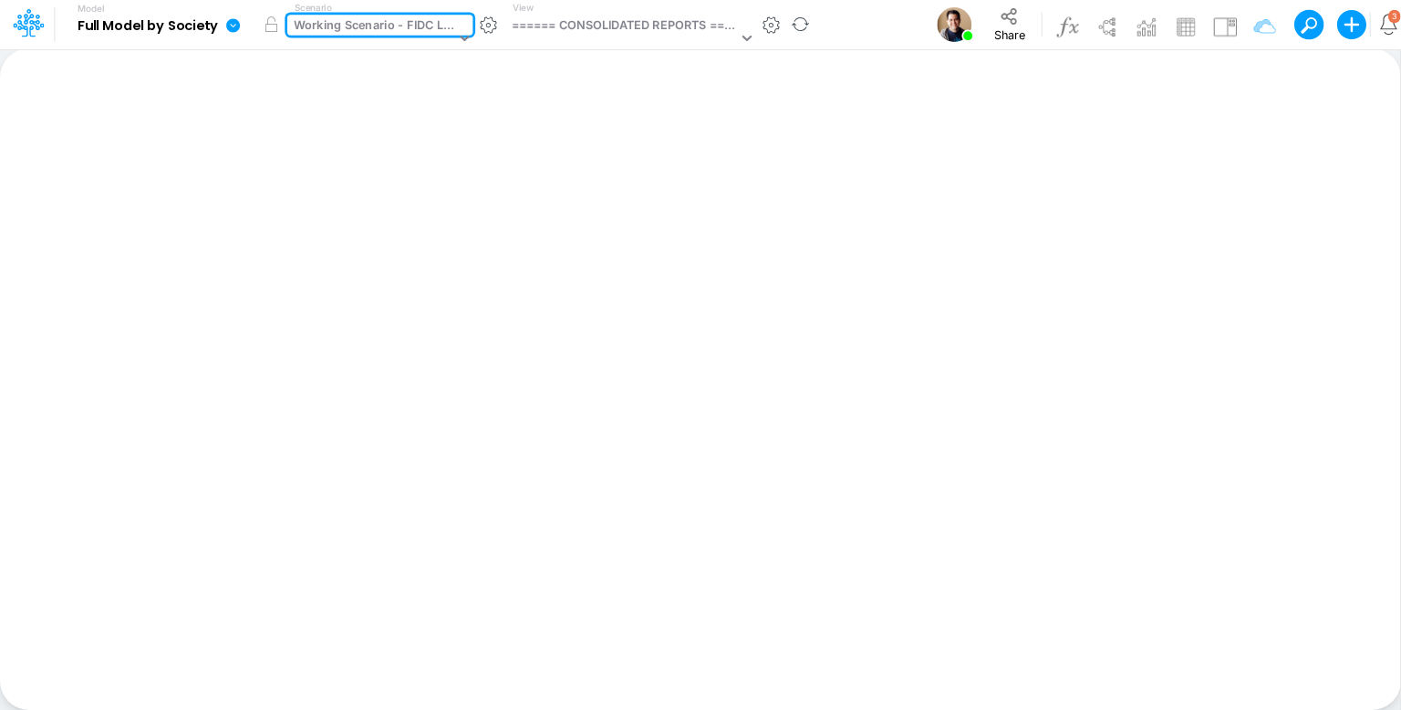
click at [385, 28] on div "Working Scenario - FIDC Loans" at bounding box center [374, 26] width 161 height 21
click at [482, 28] on button "button" at bounding box center [489, 25] width 19 height 19
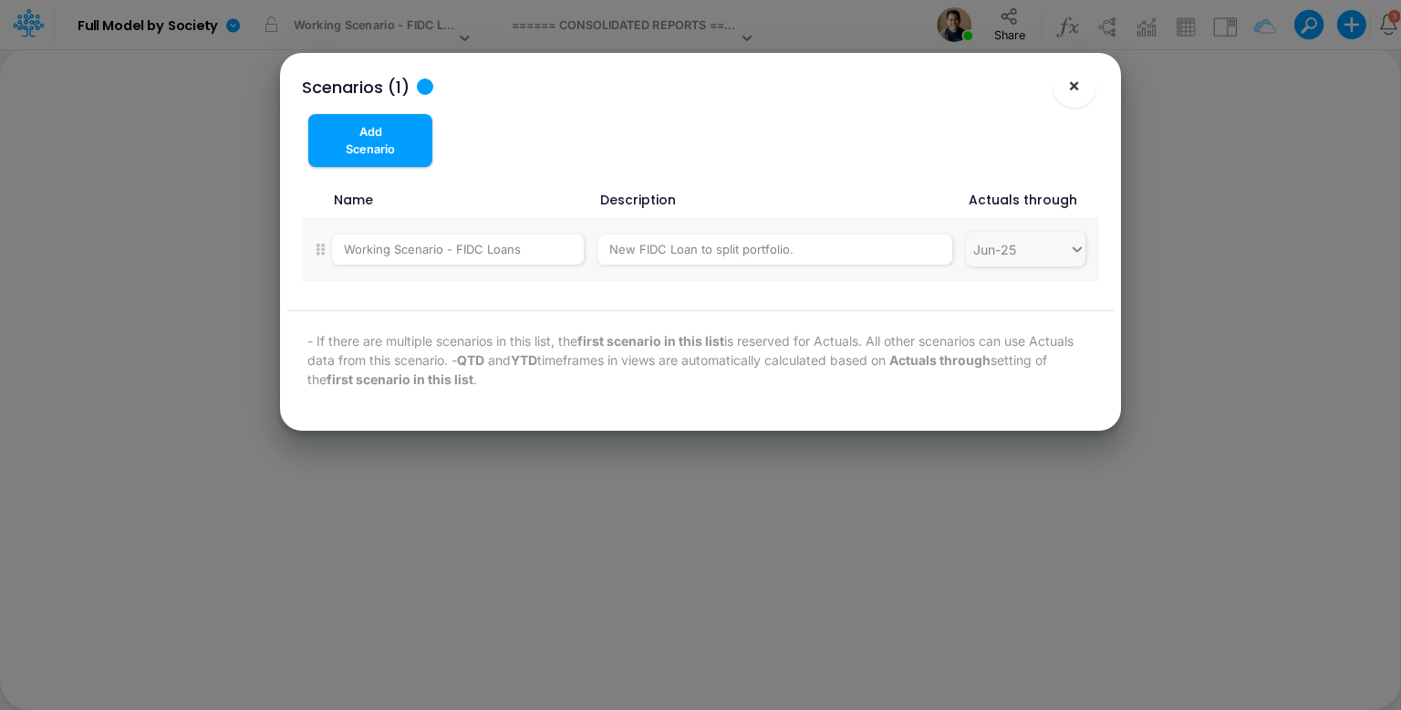
click at [1076, 78] on span "×" at bounding box center [1074, 85] width 12 height 22
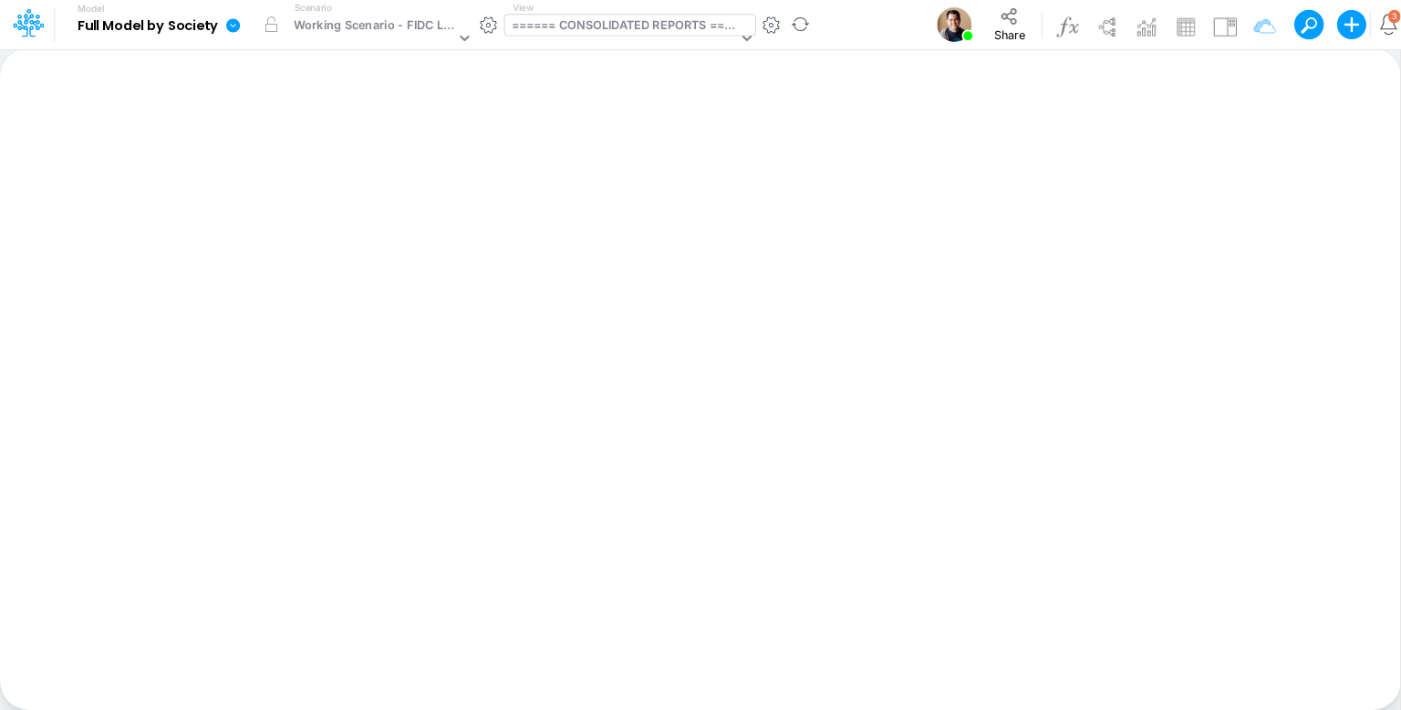
click at [587, 29] on div "====== CONSOLIDATED REPORTS ======" at bounding box center [625, 26] width 226 height 21
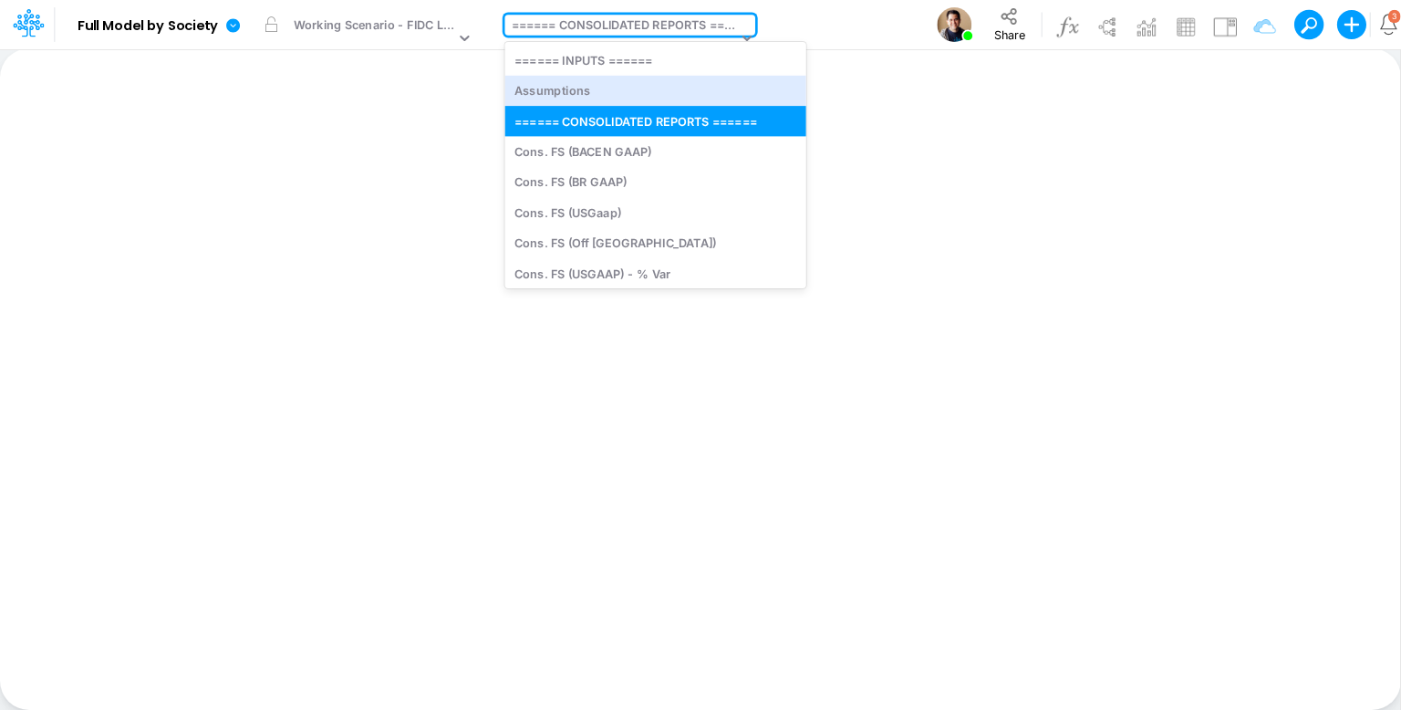
drag, startPoint x: 584, startPoint y: 83, endPoint x: 872, endPoint y: 88, distance: 288.3
click at [584, 84] on div "Assumptions" at bounding box center [654, 91] width 301 height 30
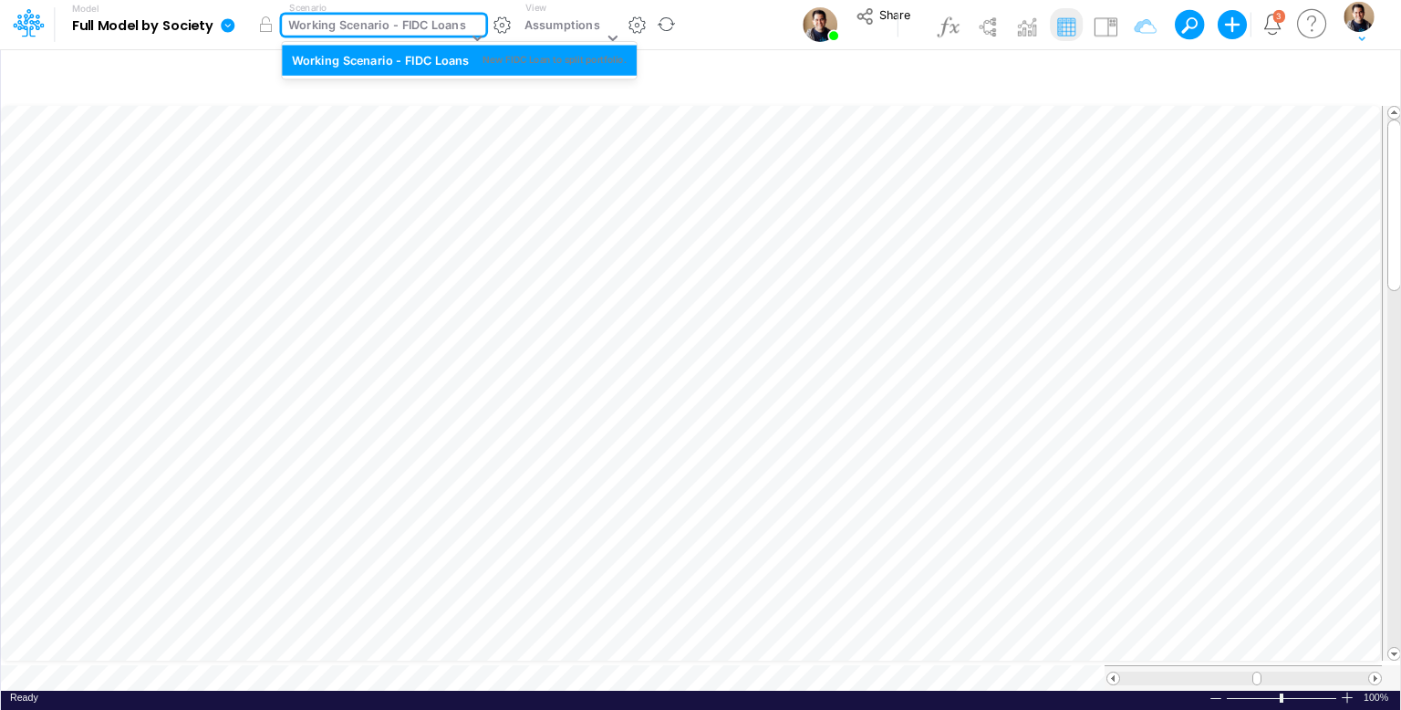
click at [324, 21] on div "Working Scenario - FIDC Loans" at bounding box center [376, 26] width 177 height 21
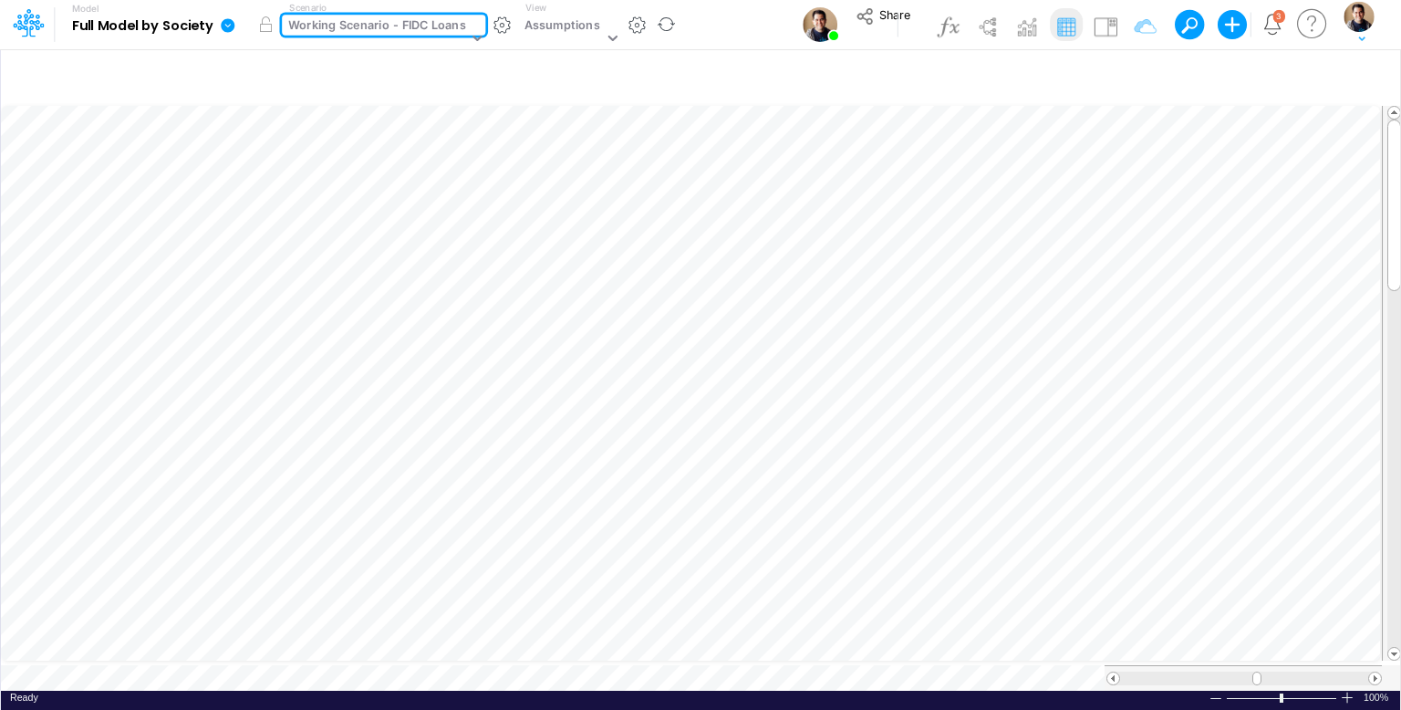
click at [324, 21] on div "Working Scenario - FIDC Loans" at bounding box center [376, 26] width 177 height 21
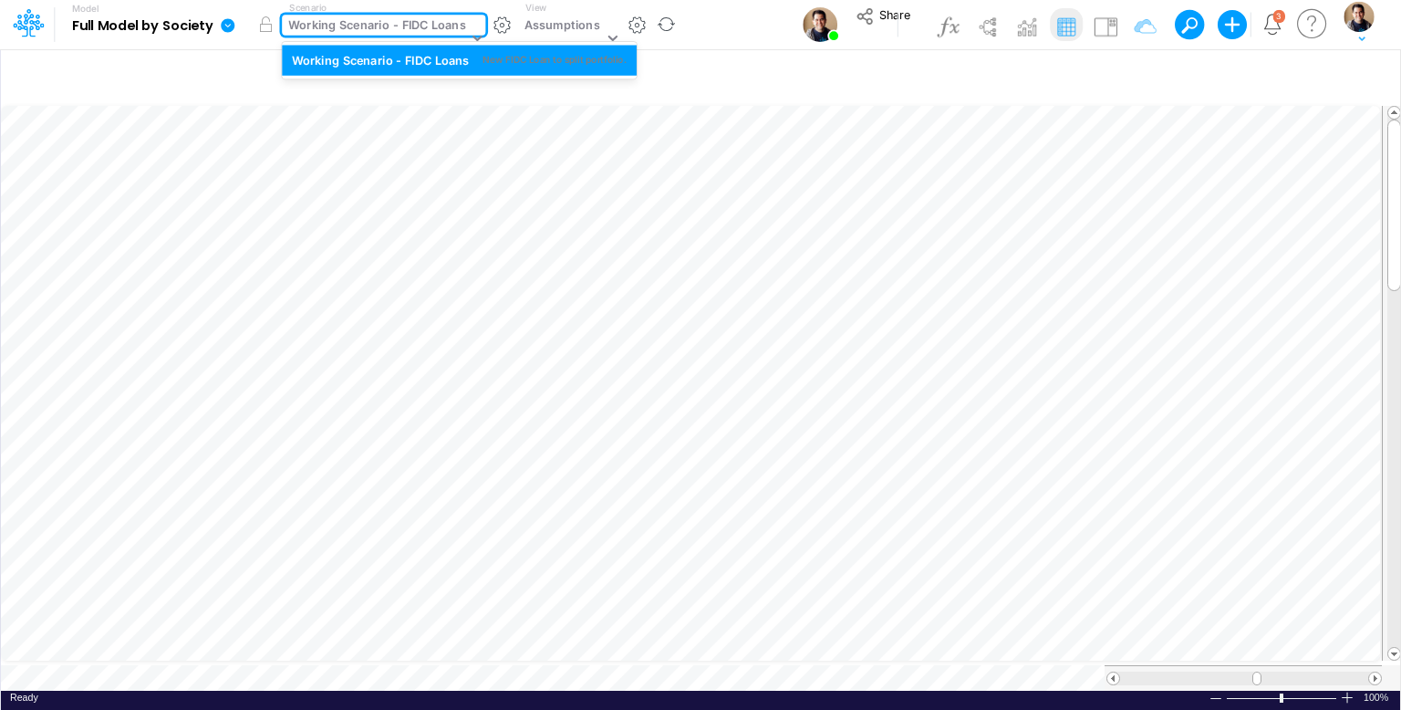
click at [400, 18] on div "Working Scenario - FIDC Loans" at bounding box center [376, 26] width 177 height 21
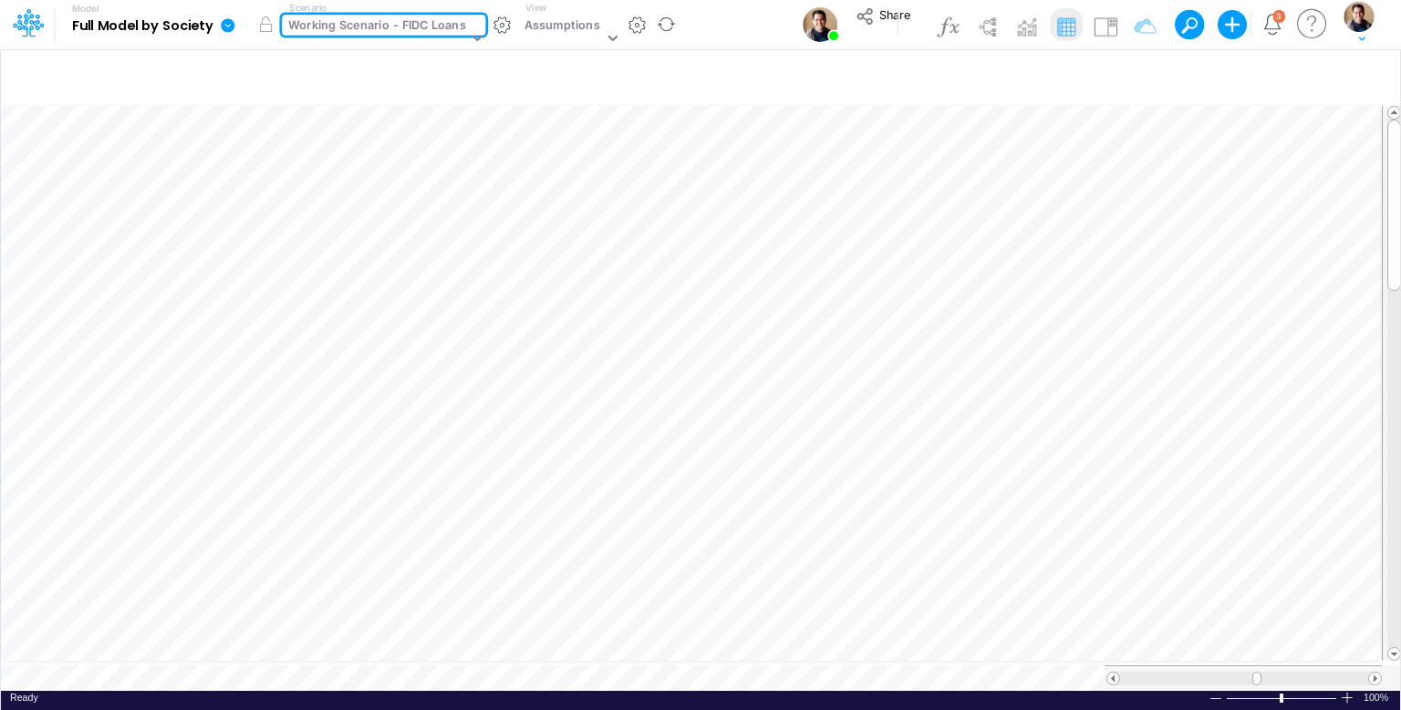
click at [439, 19] on div "Working Scenario - FIDC Loans" at bounding box center [376, 26] width 177 height 21
click at [226, 25] on icon at bounding box center [228, 25] width 16 height 16
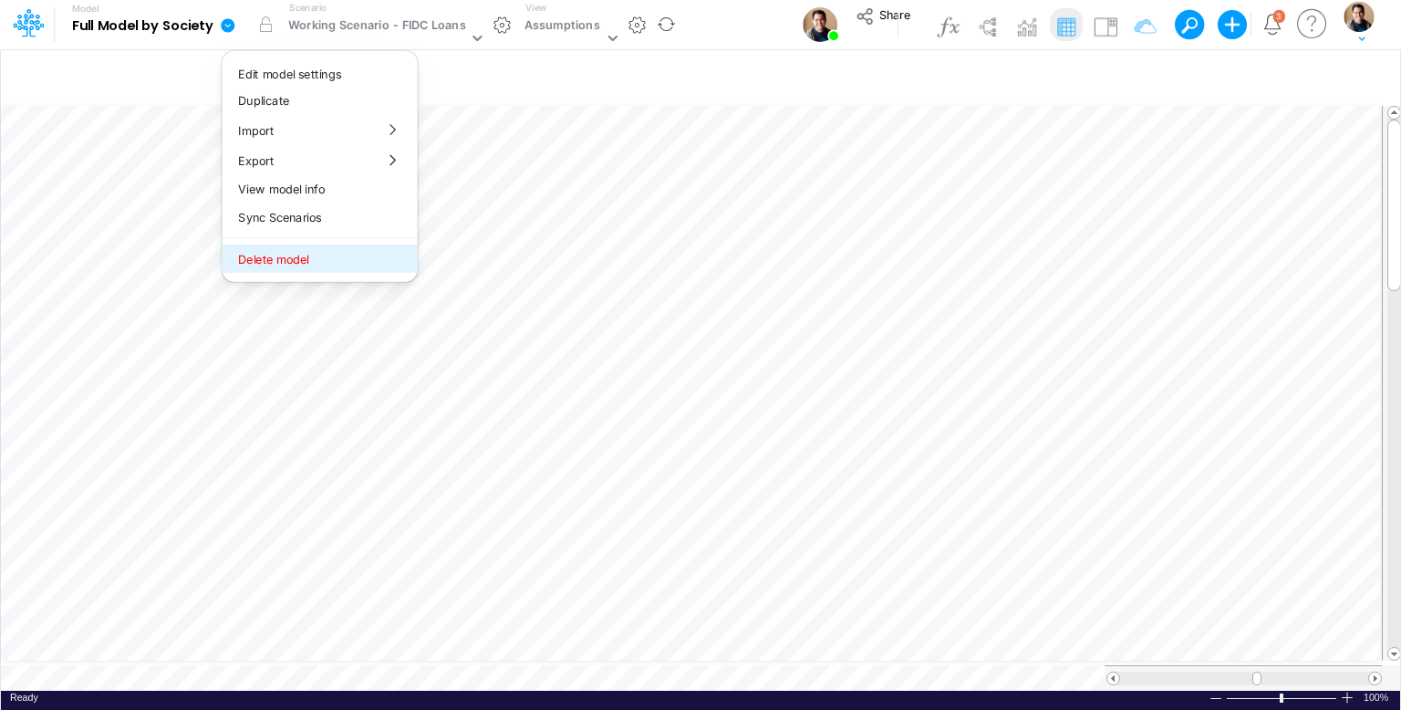
click at [306, 260] on button "Delete model" at bounding box center [319, 258] width 195 height 28
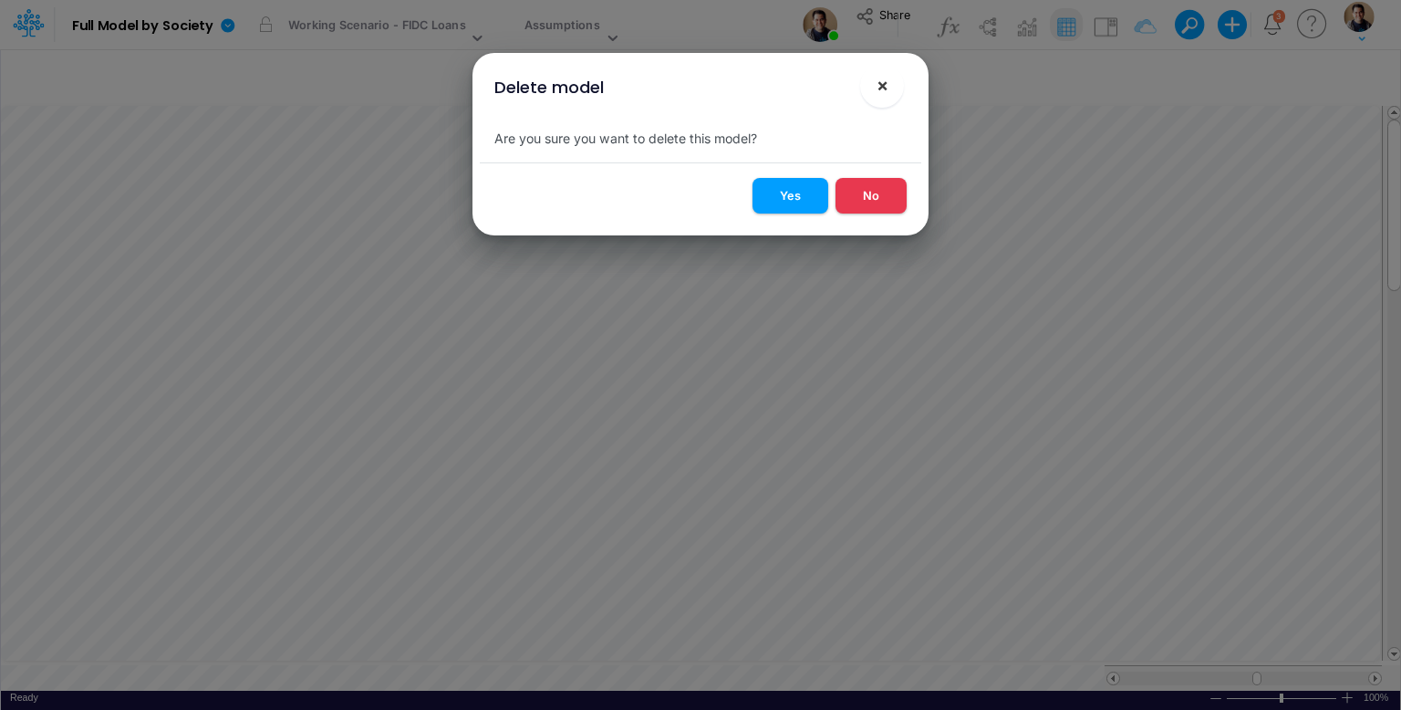
click at [889, 86] on button "×" at bounding box center [882, 86] width 44 height 44
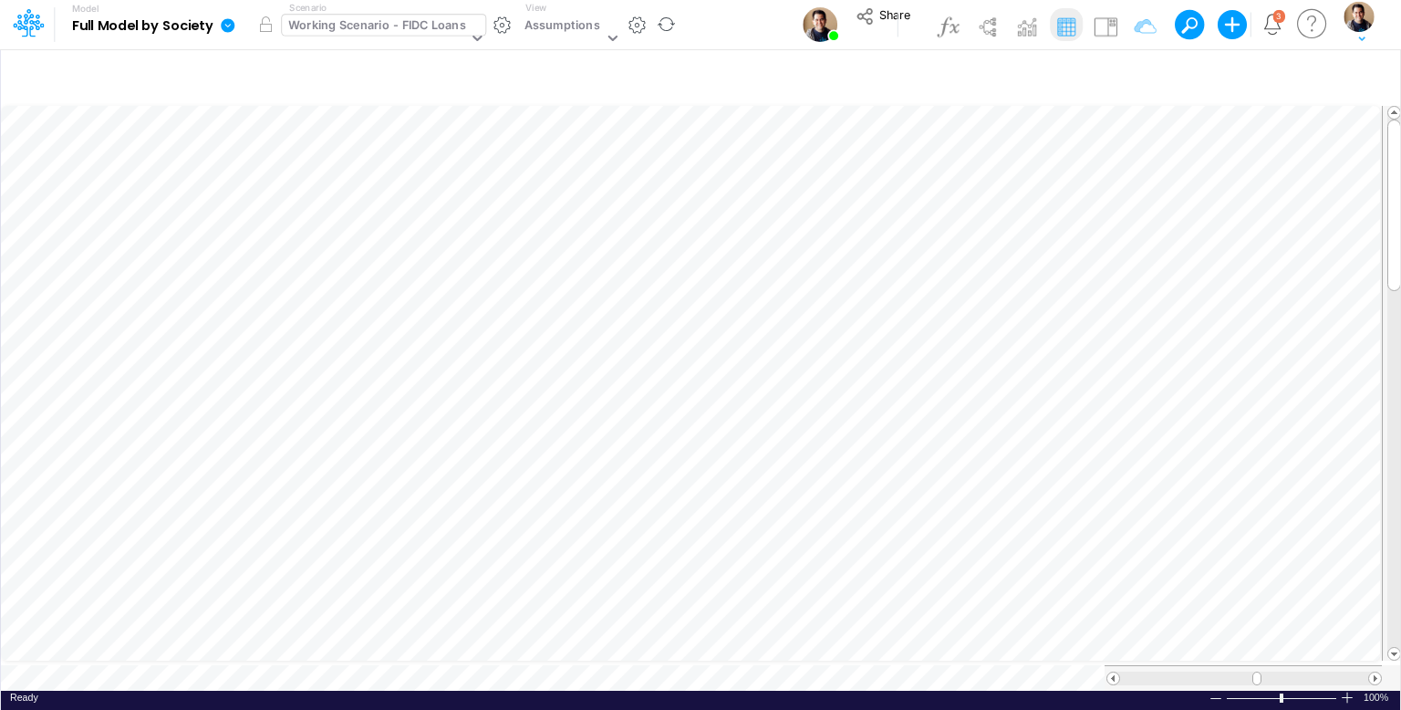
click at [349, 21] on div "Working Scenario - FIDC Loans" at bounding box center [376, 26] width 177 height 21
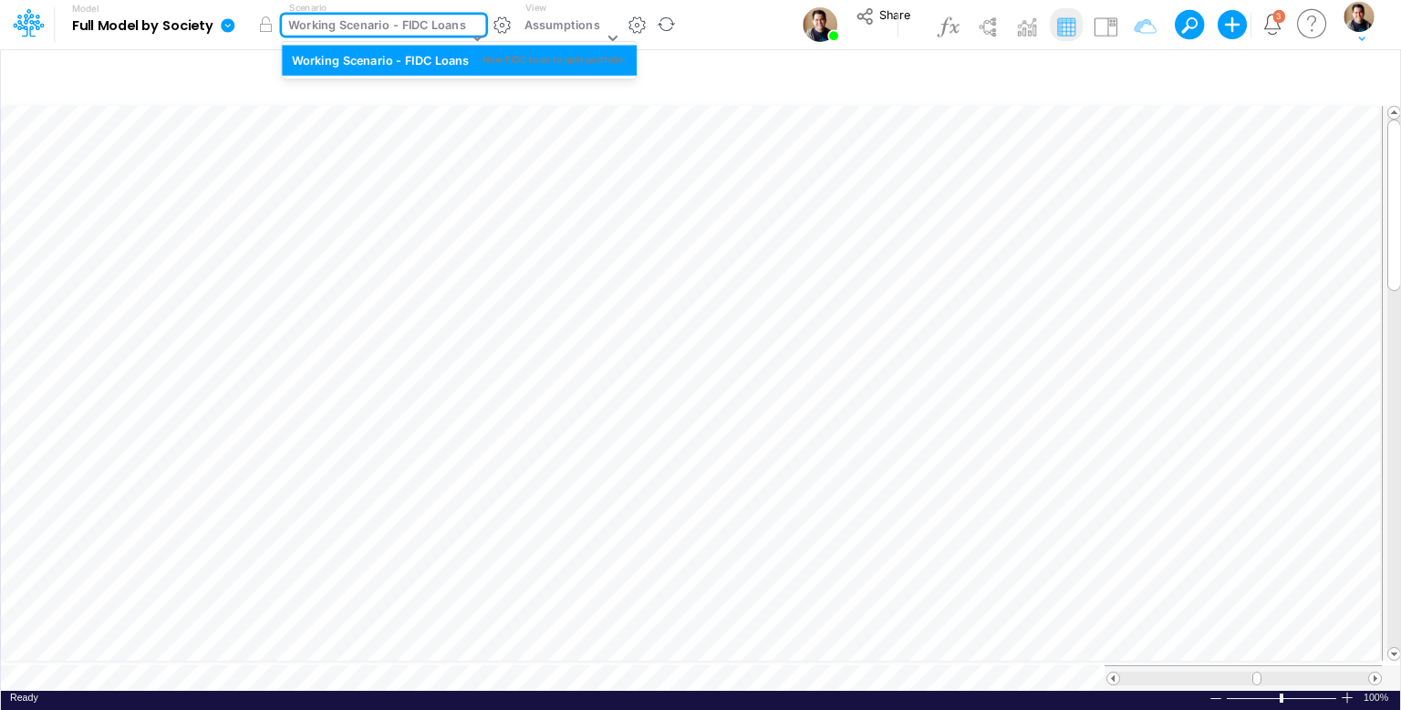
click at [349, 20] on div "Working Scenario - FIDC Loans" at bounding box center [376, 26] width 177 height 21
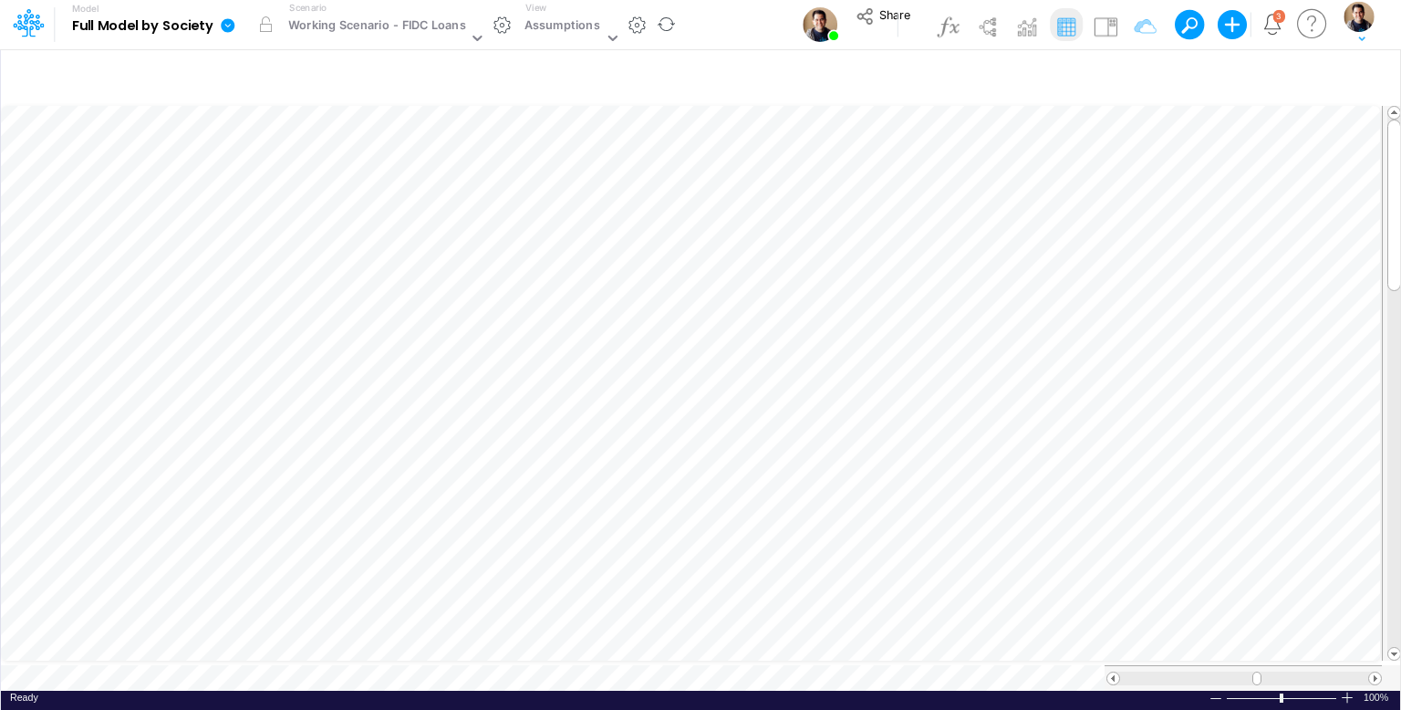
click at [328, 11] on div "Scenario Working Scenario - FIDC Loans" at bounding box center [387, 24] width 211 height 47
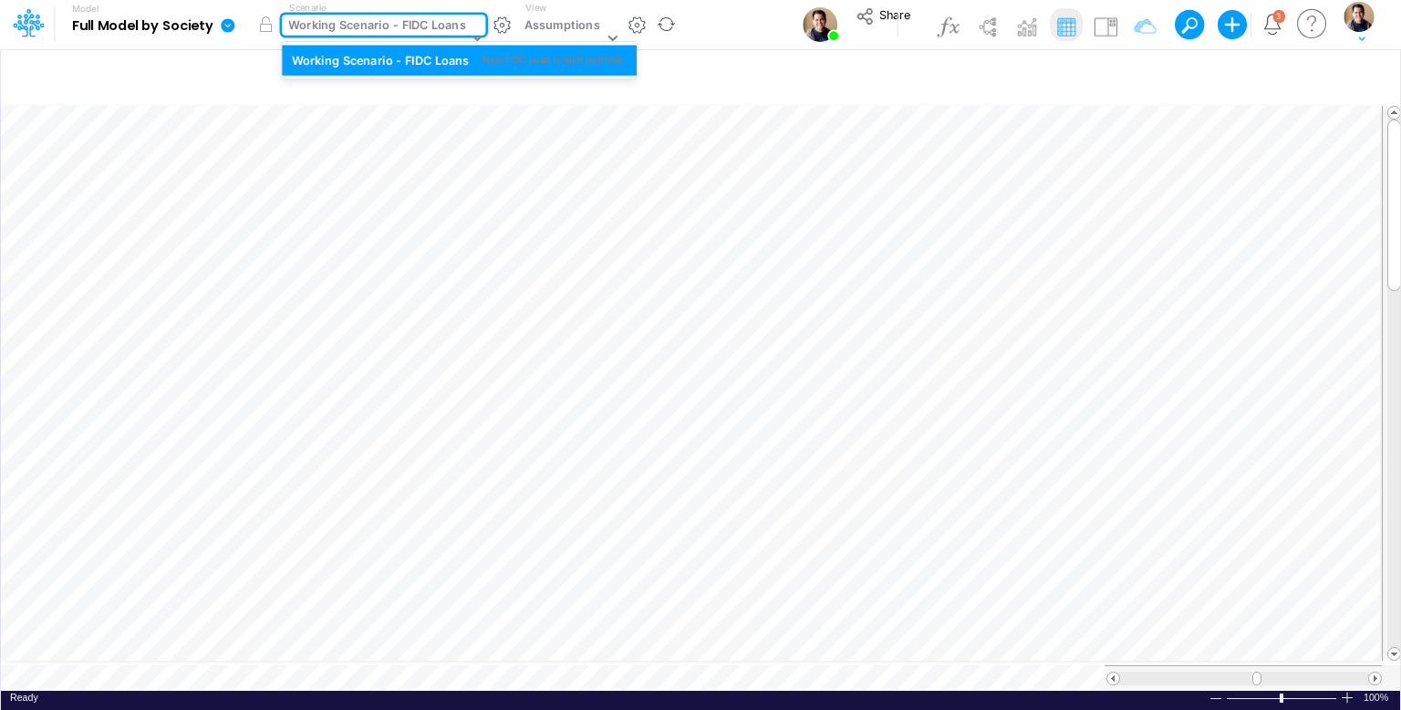
click at [328, 18] on div "Working Scenario - FIDC Loans" at bounding box center [376, 26] width 177 height 21
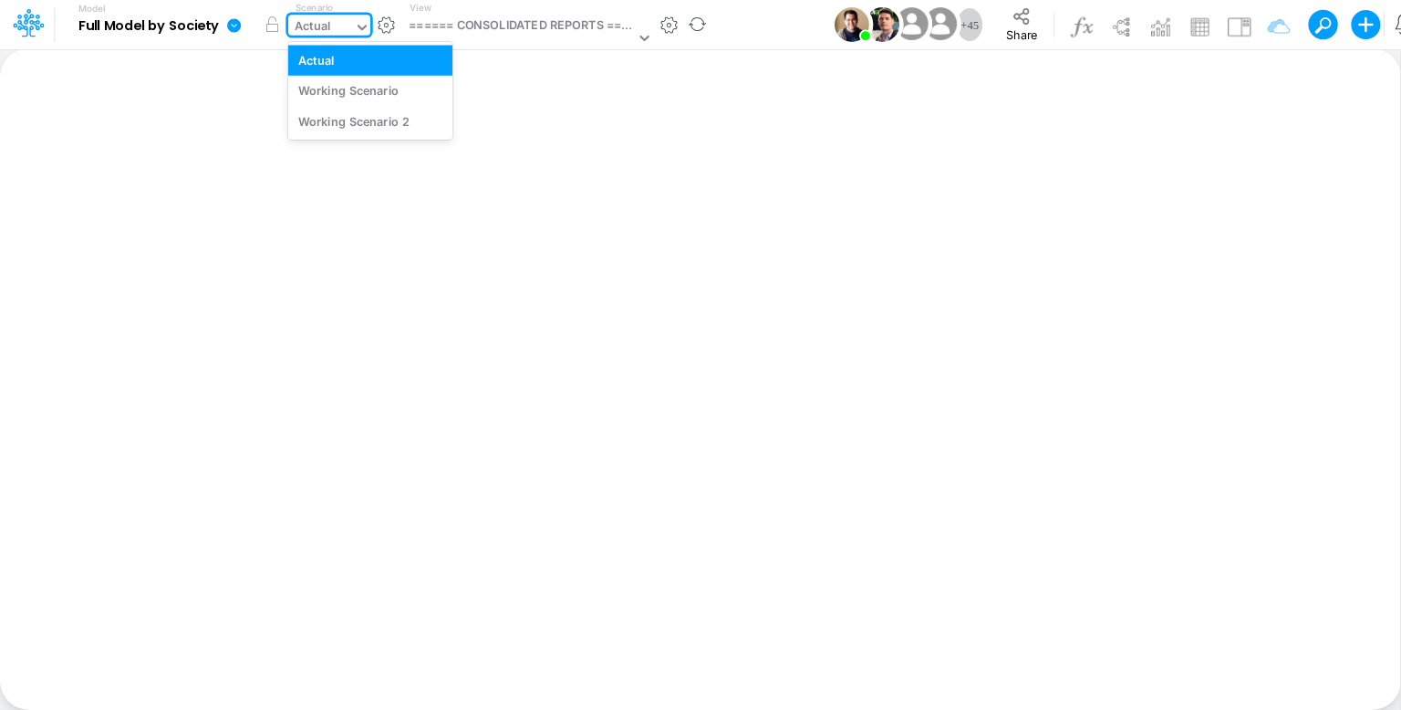
click at [325, 27] on div "Actual" at bounding box center [313, 27] width 36 height 21
click at [345, 17] on div "Actual" at bounding box center [321, 28] width 66 height 27
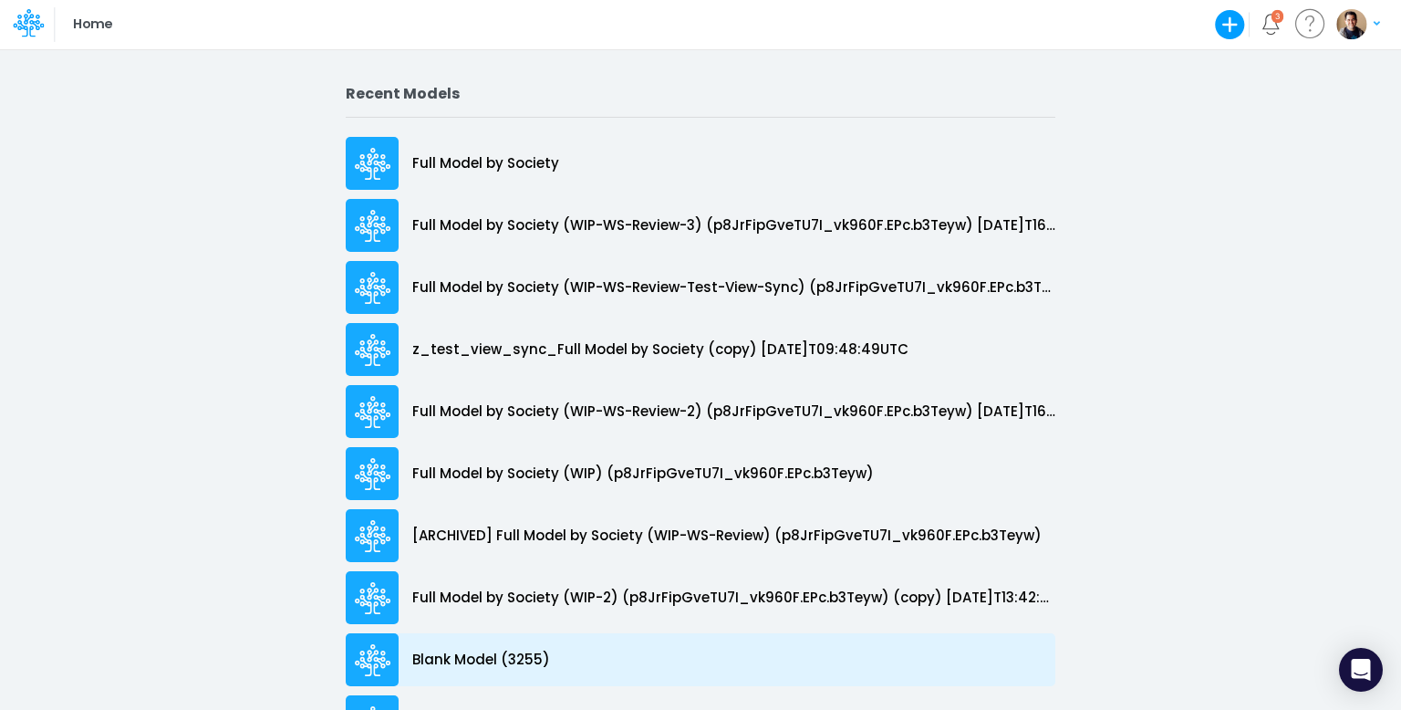
click at [482, 663] on p "Blank Model (3255)" at bounding box center [481, 659] width 138 height 21
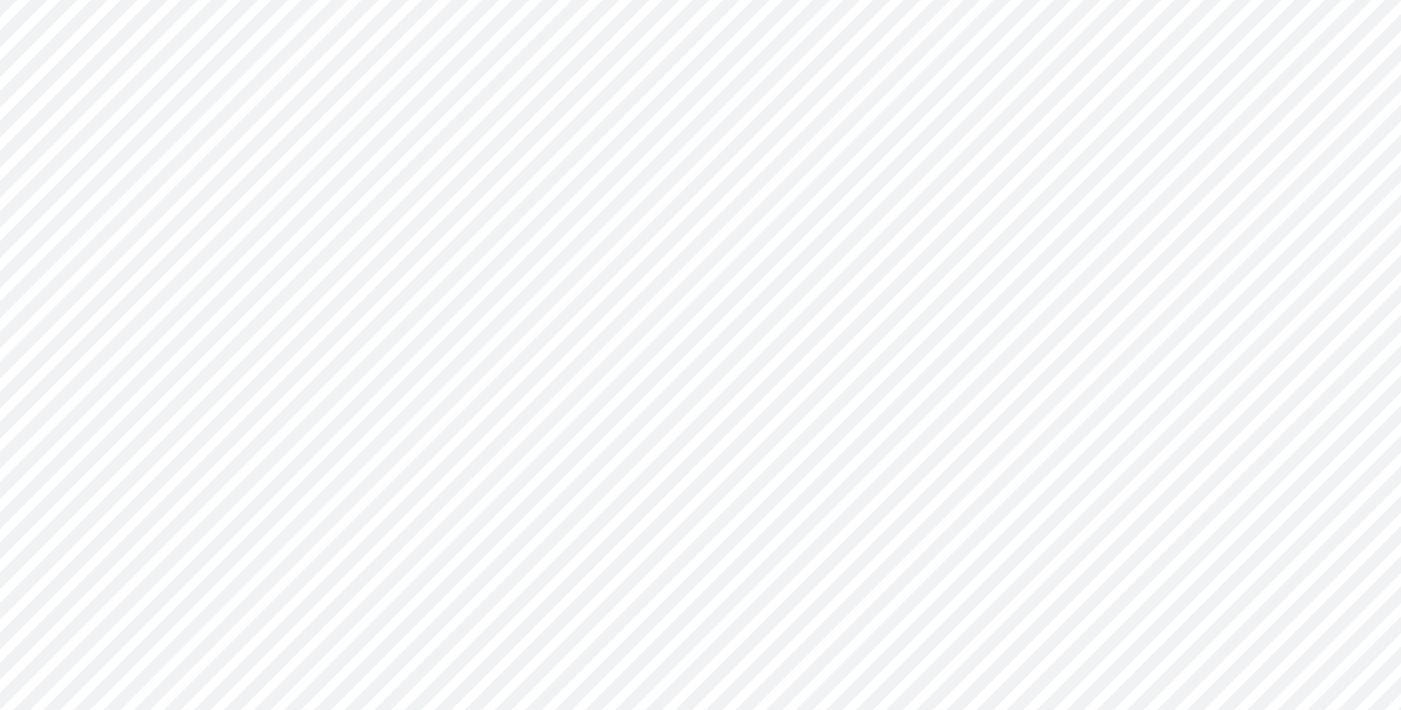
type input "0"
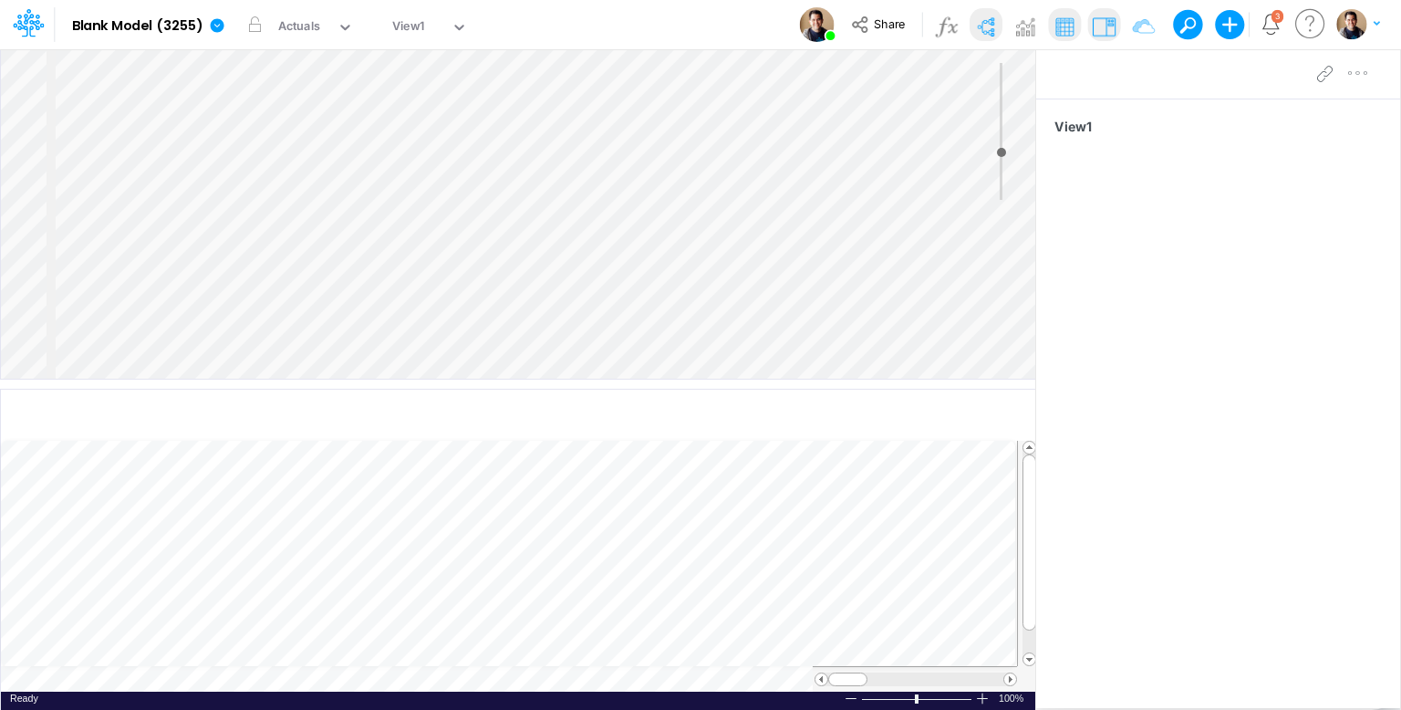
drag, startPoint x: 404, startPoint y: 205, endPoint x: 682, endPoint y: 32, distance: 327.7
click at [1113, 32] on img at bounding box center [1103, 26] width 29 height 29
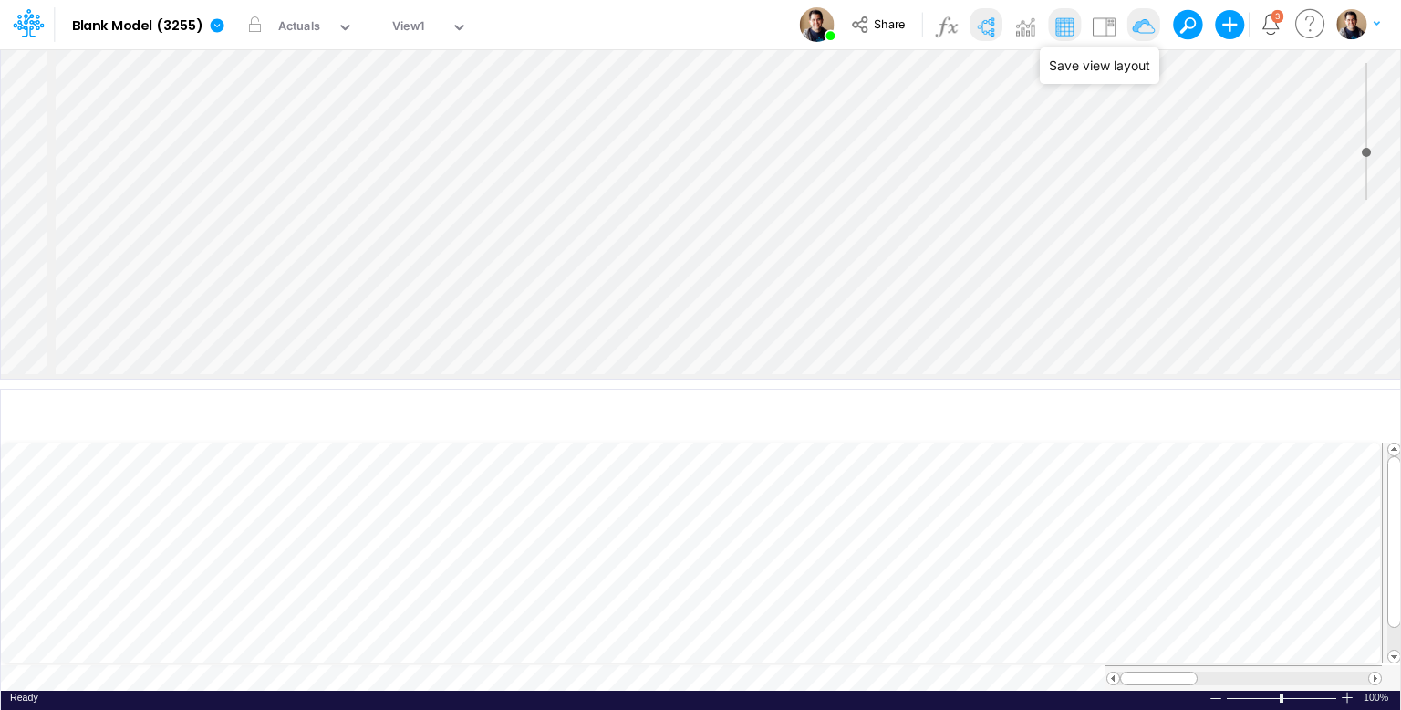
click at [1143, 26] on img at bounding box center [1142, 26] width 29 height 29
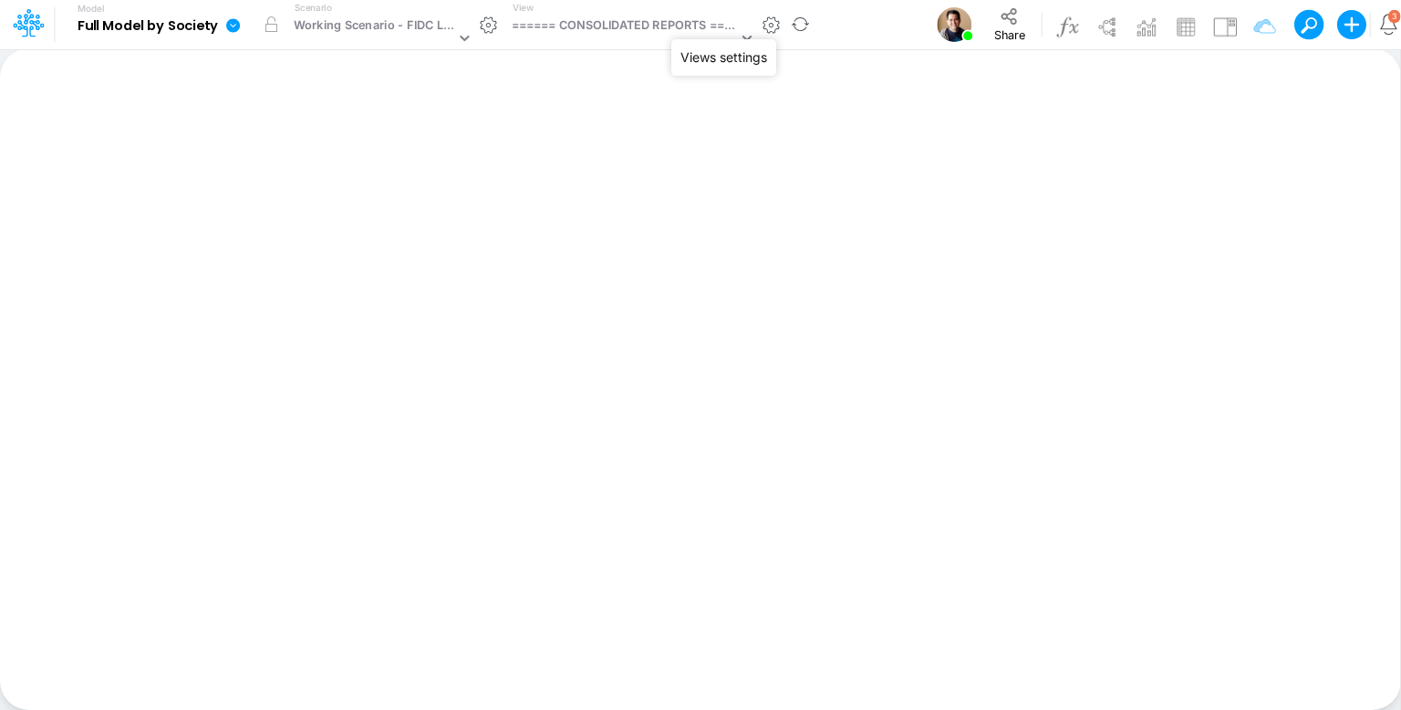
click at [775, 26] on button "button" at bounding box center [771, 25] width 19 height 19
click at [414, 27] on div "Working Scenario - FIDC Loans" at bounding box center [374, 26] width 161 height 21
click at [392, 28] on div "Working Scenario - FIDC Loans" at bounding box center [374, 26] width 161 height 21
click at [355, 23] on div "Working Scenario - FIDC Loans" at bounding box center [374, 26] width 161 height 21
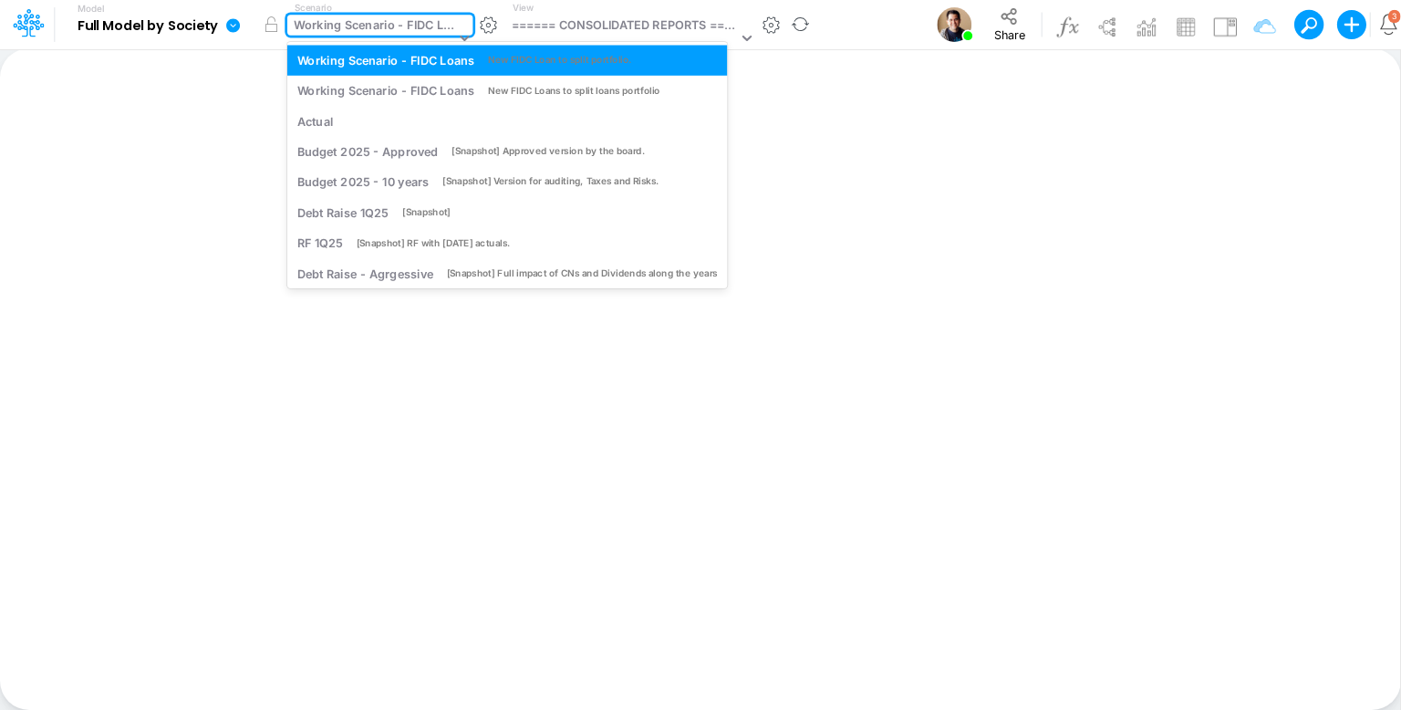
click at [355, 23] on div "Working Scenario - FIDC Loans" at bounding box center [374, 26] width 161 height 21
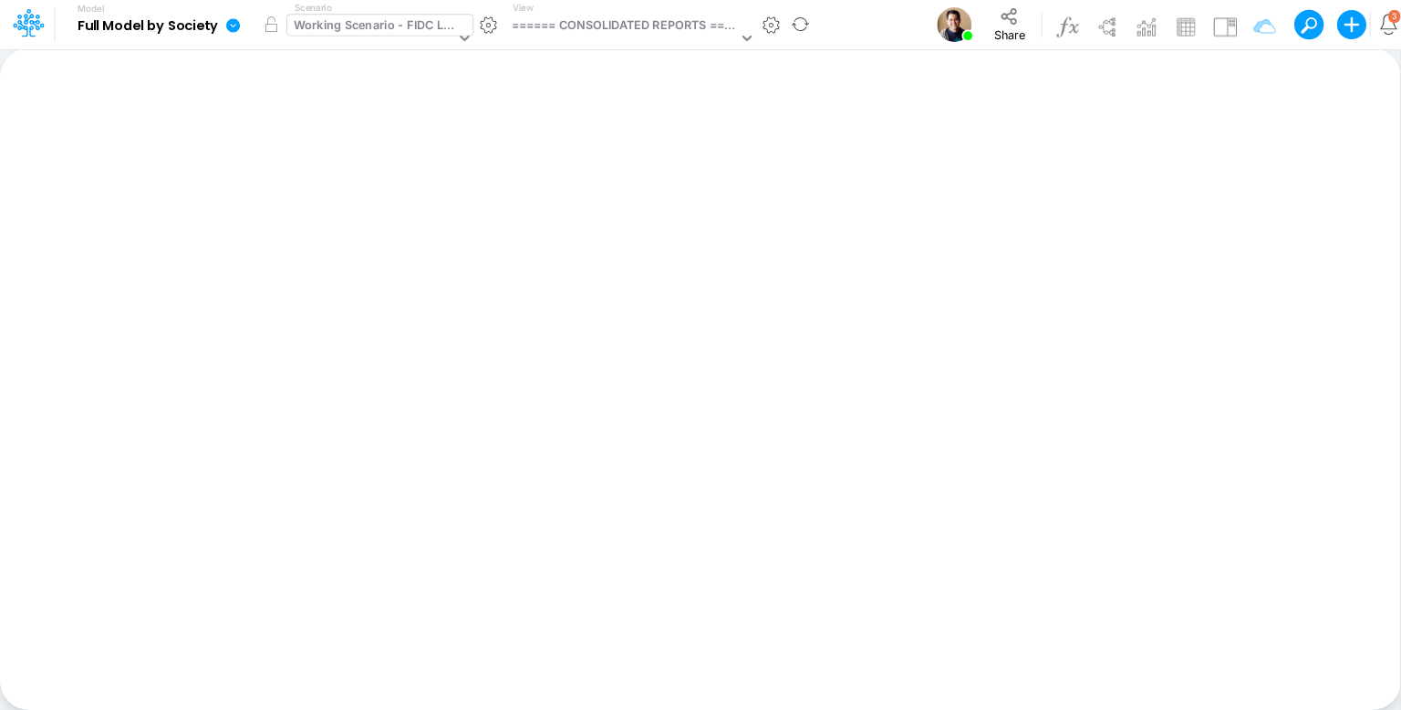
click at [374, 25] on div "Working Scenario - FIDC Loans" at bounding box center [374, 26] width 161 height 21
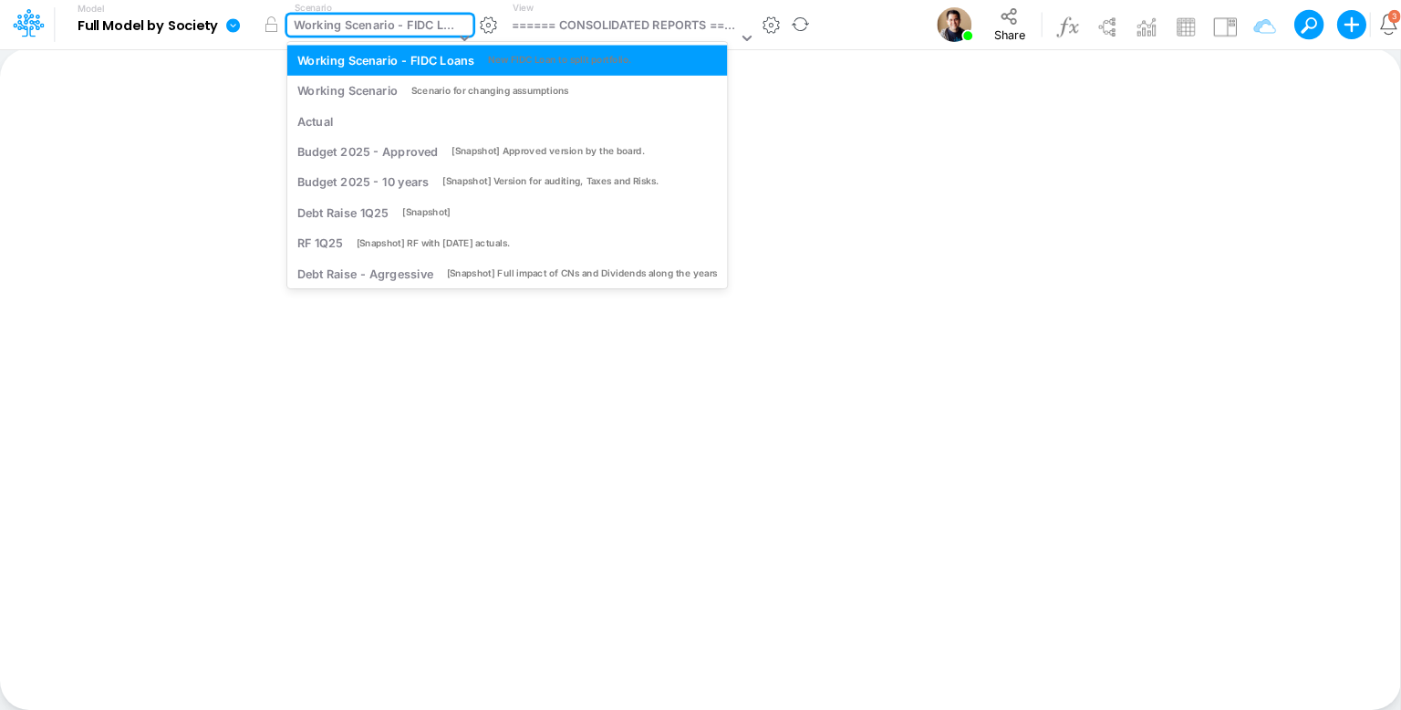
click at [374, 25] on div "Working Scenario - FIDC Loans" at bounding box center [374, 26] width 161 height 21
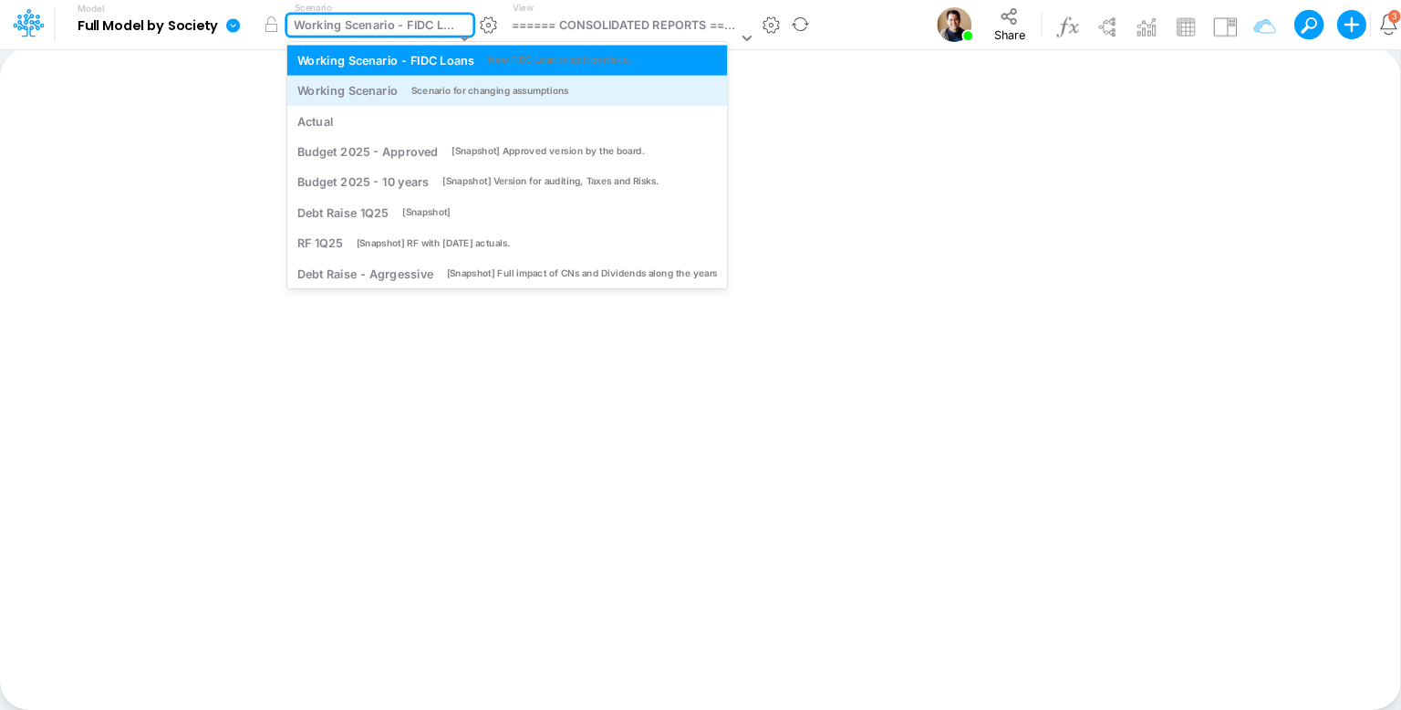
click at [369, 87] on div "Working Scenario" at bounding box center [347, 90] width 101 height 17
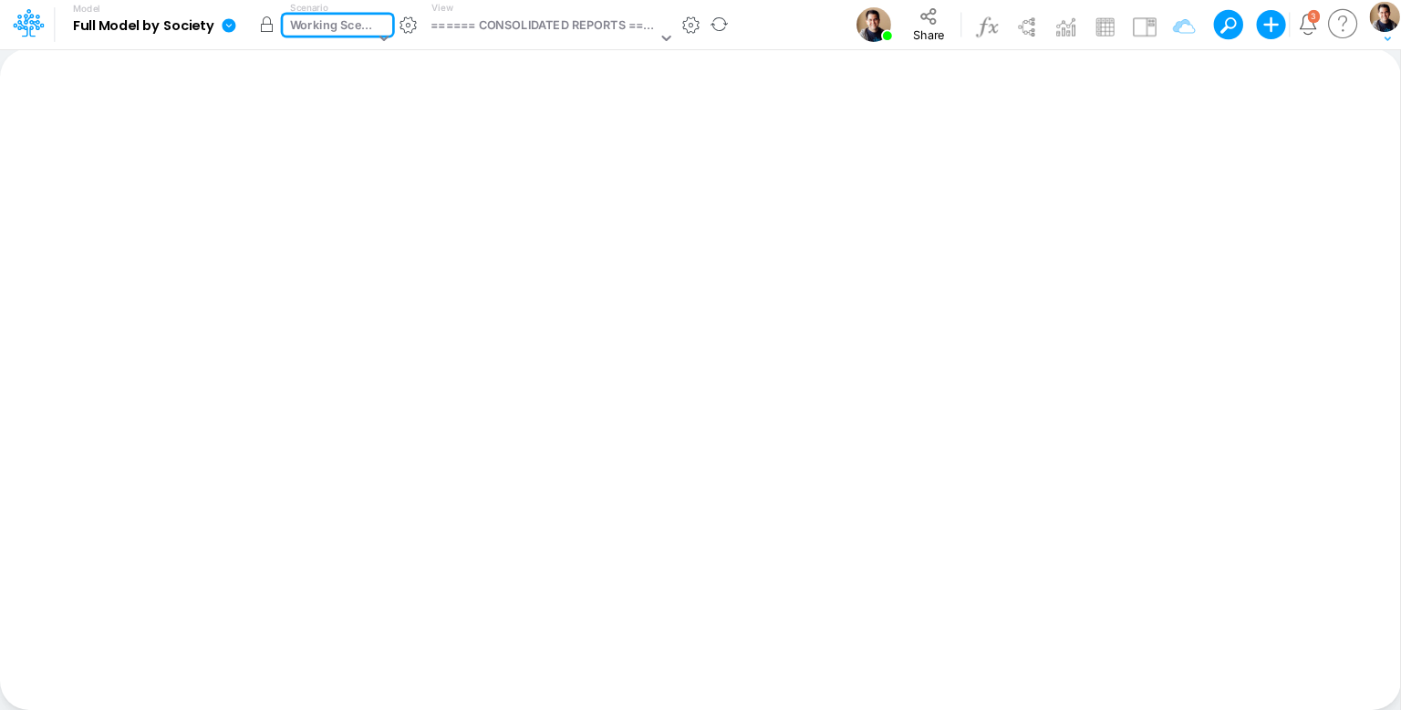
click at [267, 25] on button "button" at bounding box center [266, 24] width 33 height 33
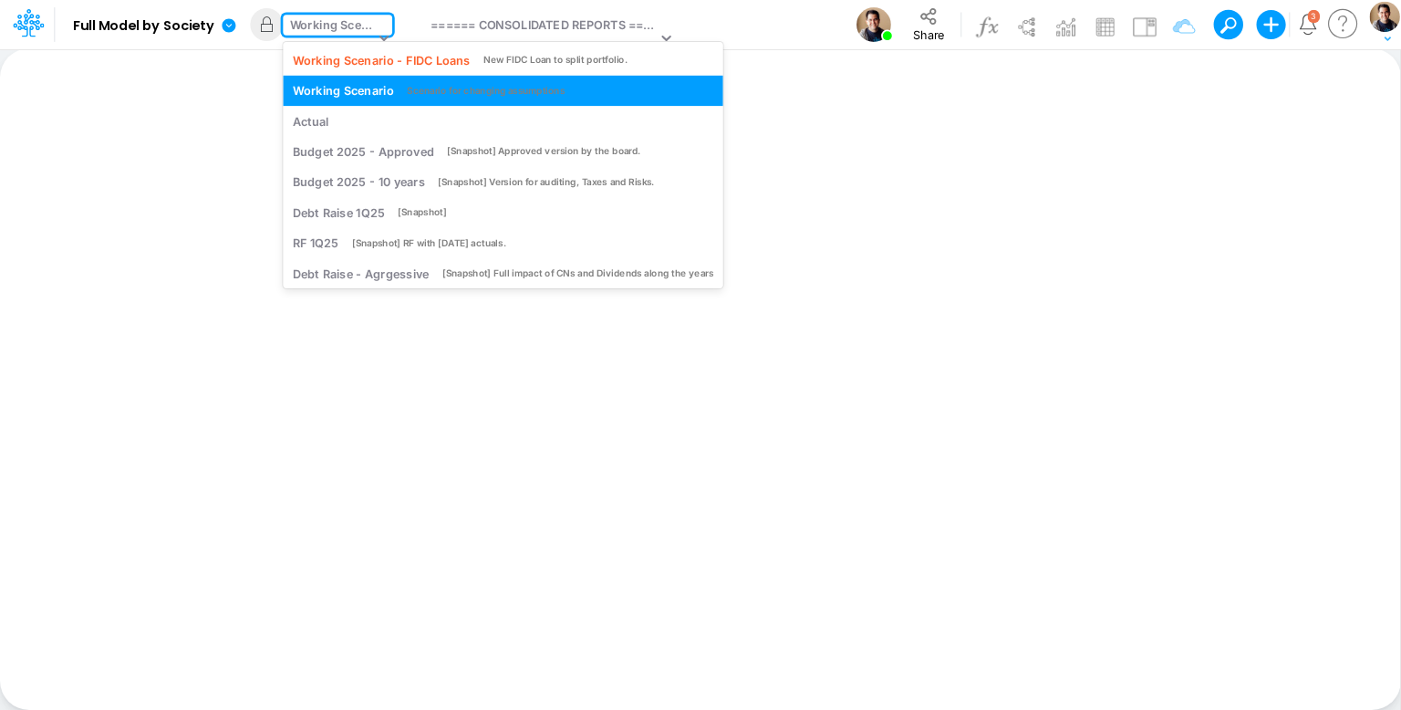
click at [328, 20] on div "Working Scenario" at bounding box center [332, 26] width 85 height 21
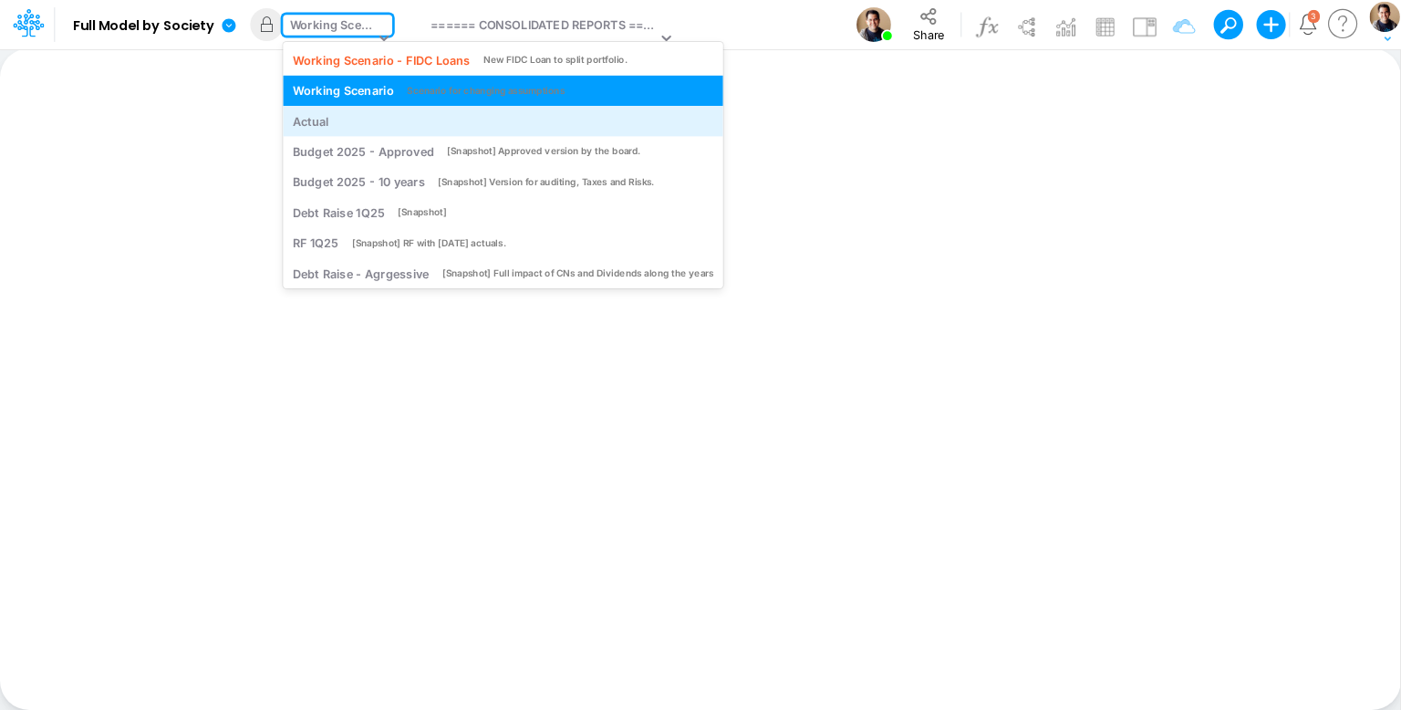
click at [331, 118] on div "Actual" at bounding box center [503, 120] width 420 height 17
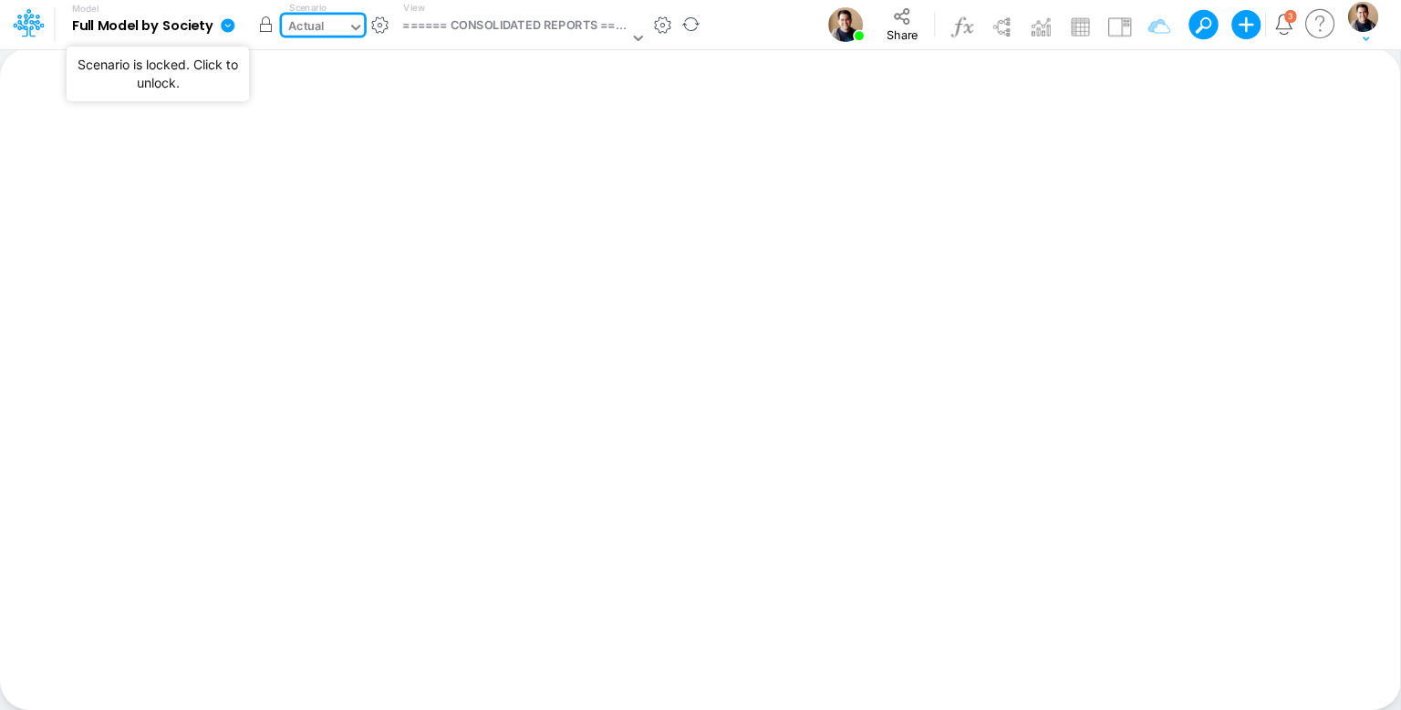
click at [265, 26] on button "button" at bounding box center [265, 24] width 33 height 33
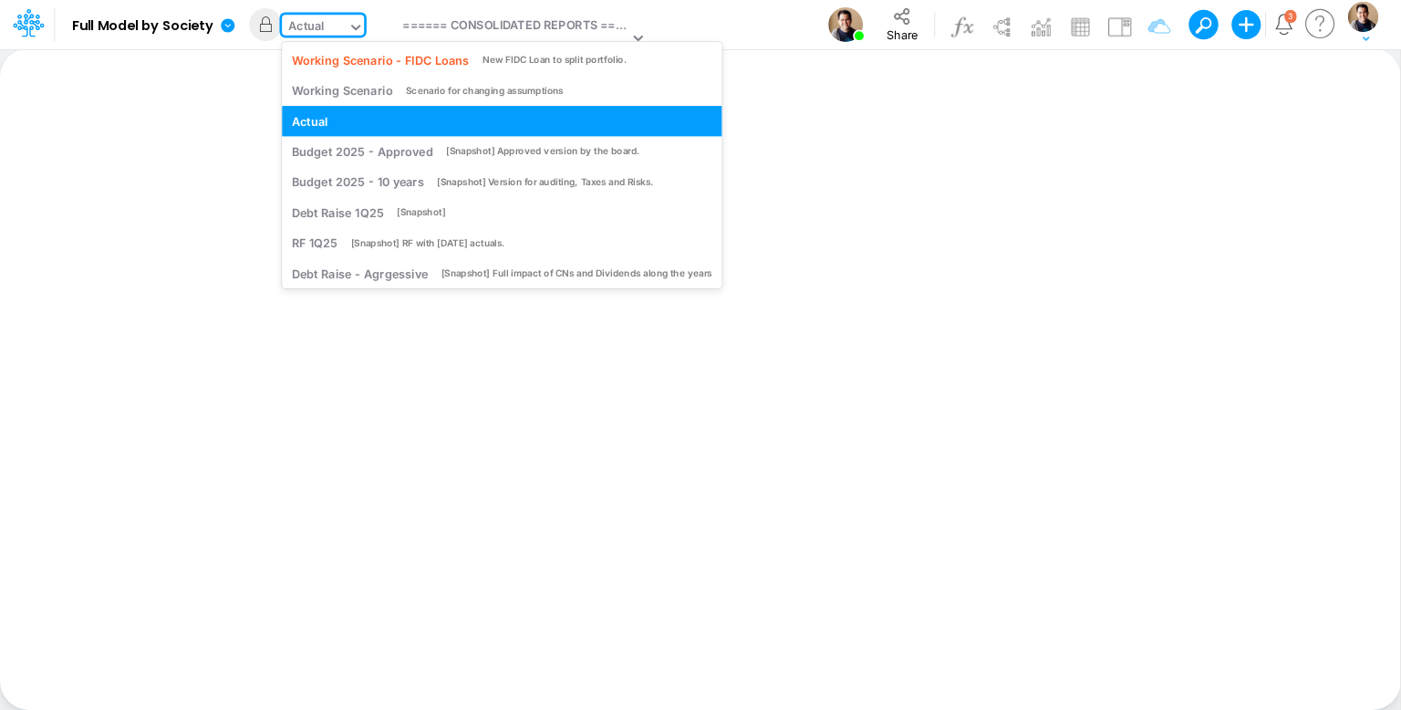
click at [321, 23] on div "Actual" at bounding box center [306, 27] width 36 height 21
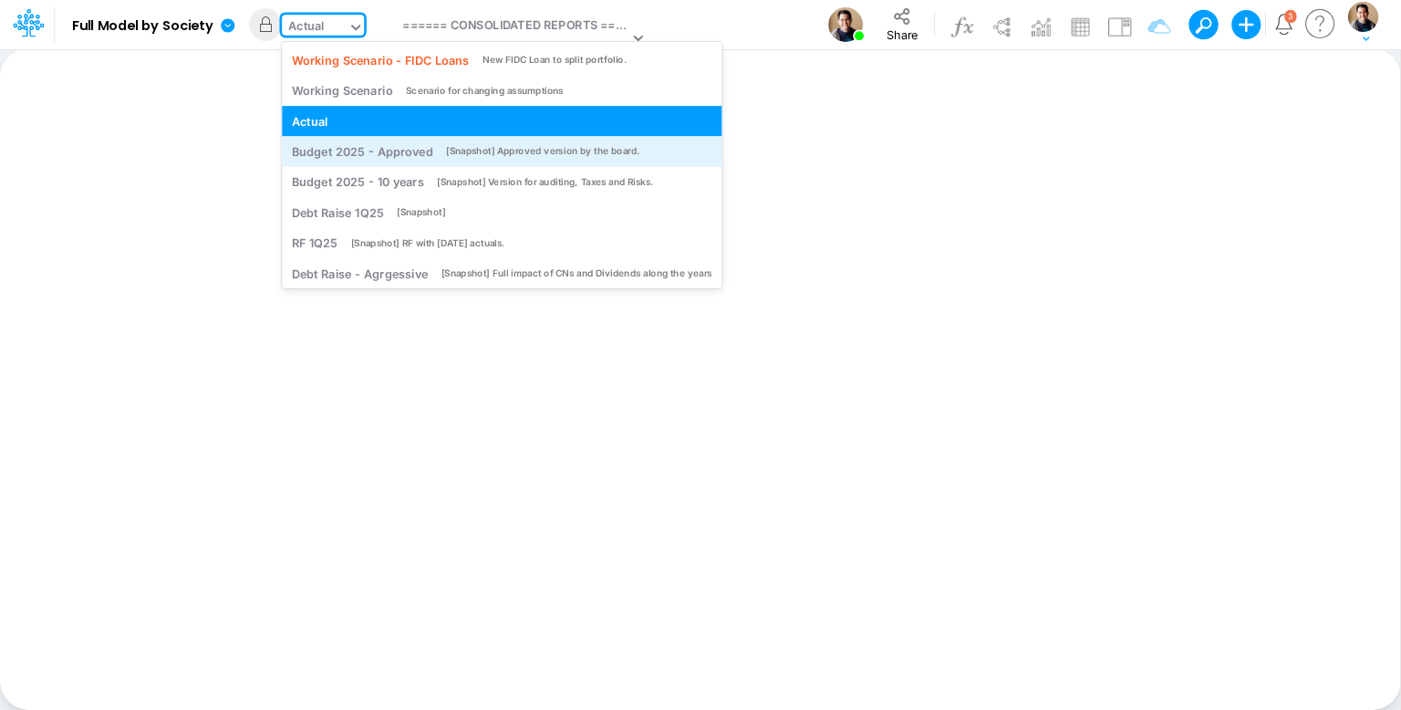
click at [350, 149] on div "Budget 2025 - Approved" at bounding box center [362, 151] width 141 height 17
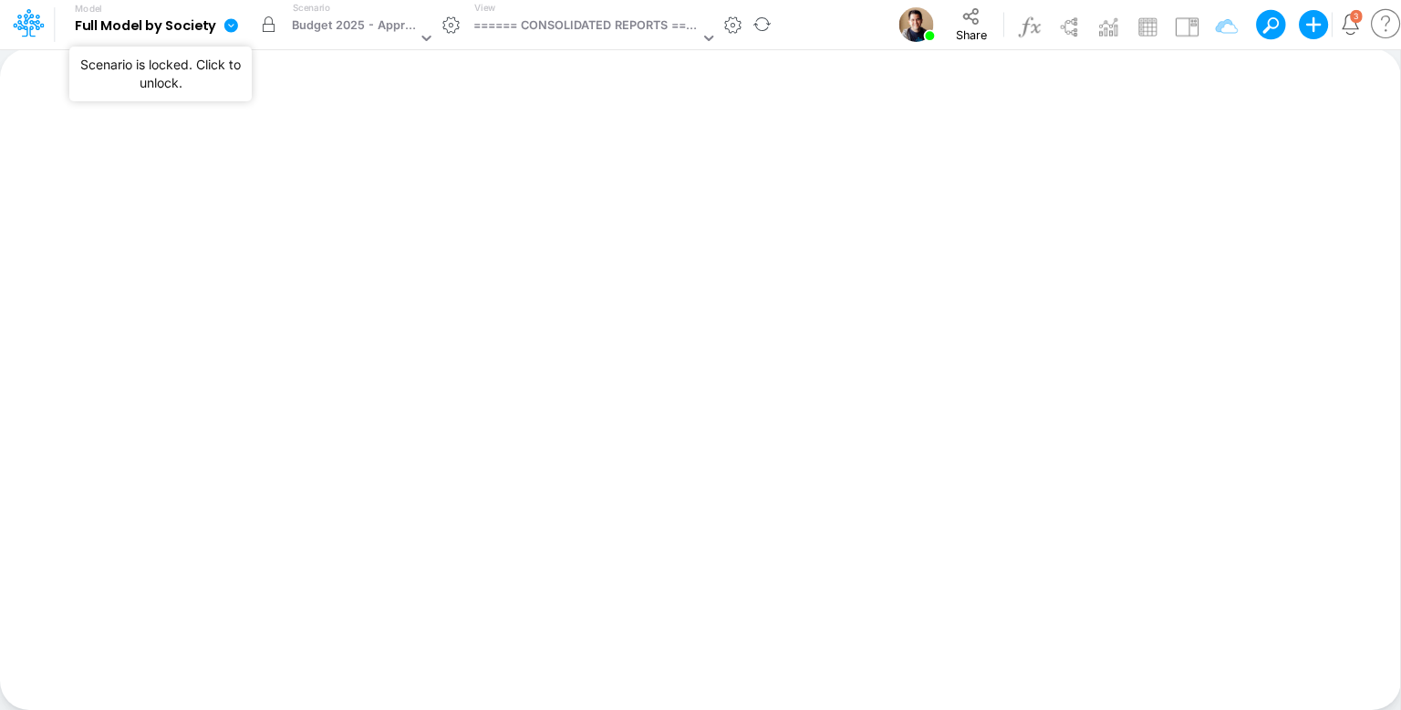
click at [267, 31] on button "button" at bounding box center [269, 24] width 33 height 33
click at [324, 28] on div "Budget 2025 - Approved" at bounding box center [354, 26] width 125 height 21
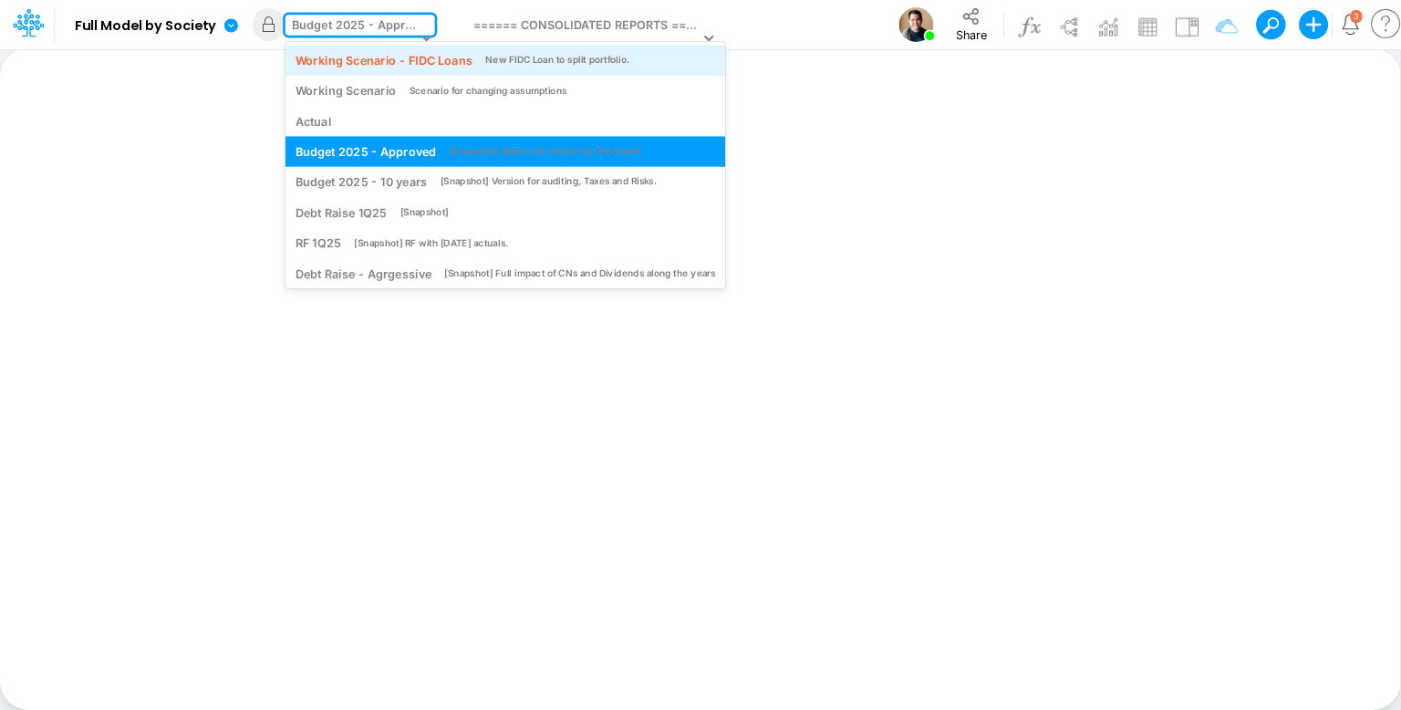
click at [347, 53] on div "Working Scenario - FIDC Loans" at bounding box center [384, 59] width 177 height 17
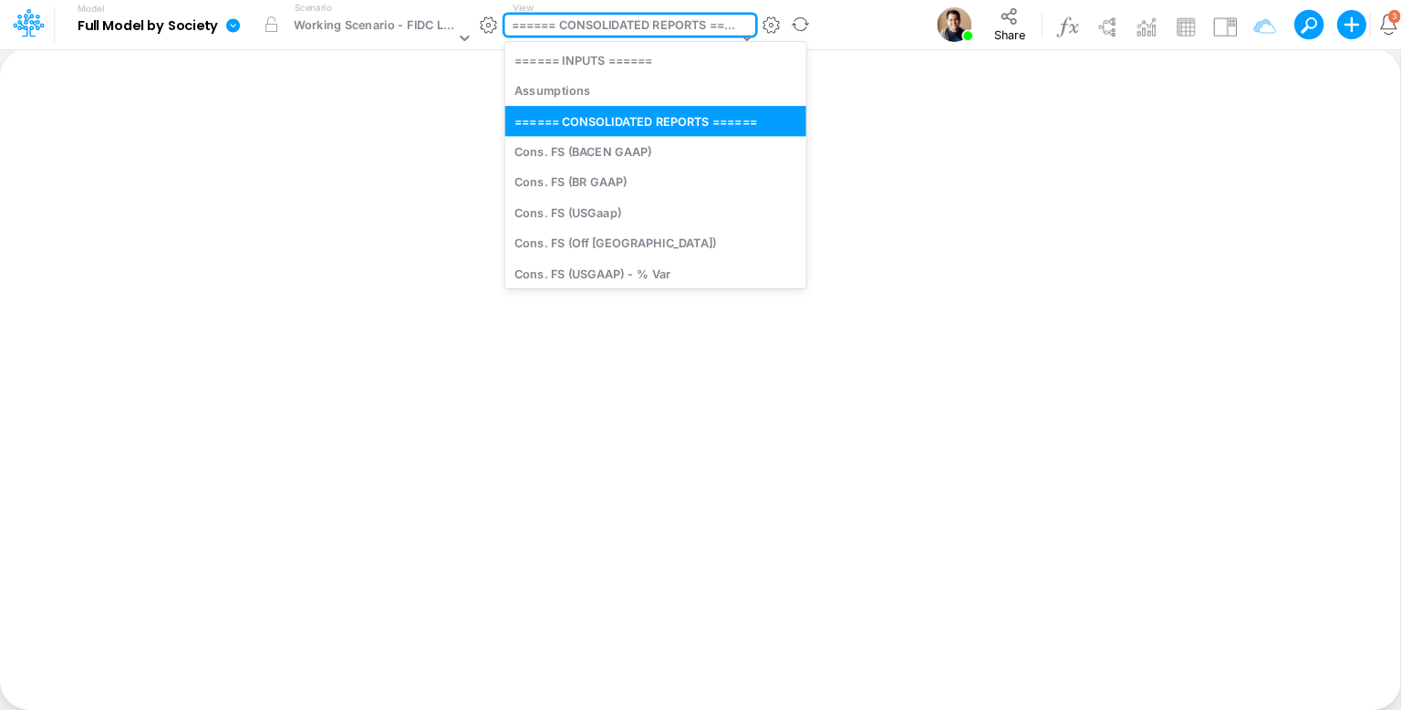
click at [587, 26] on div "====== CONSOLIDATED REPORTS ======" at bounding box center [625, 26] width 226 height 21
click at [587, 96] on div "Assumptions" at bounding box center [654, 91] width 301 height 30
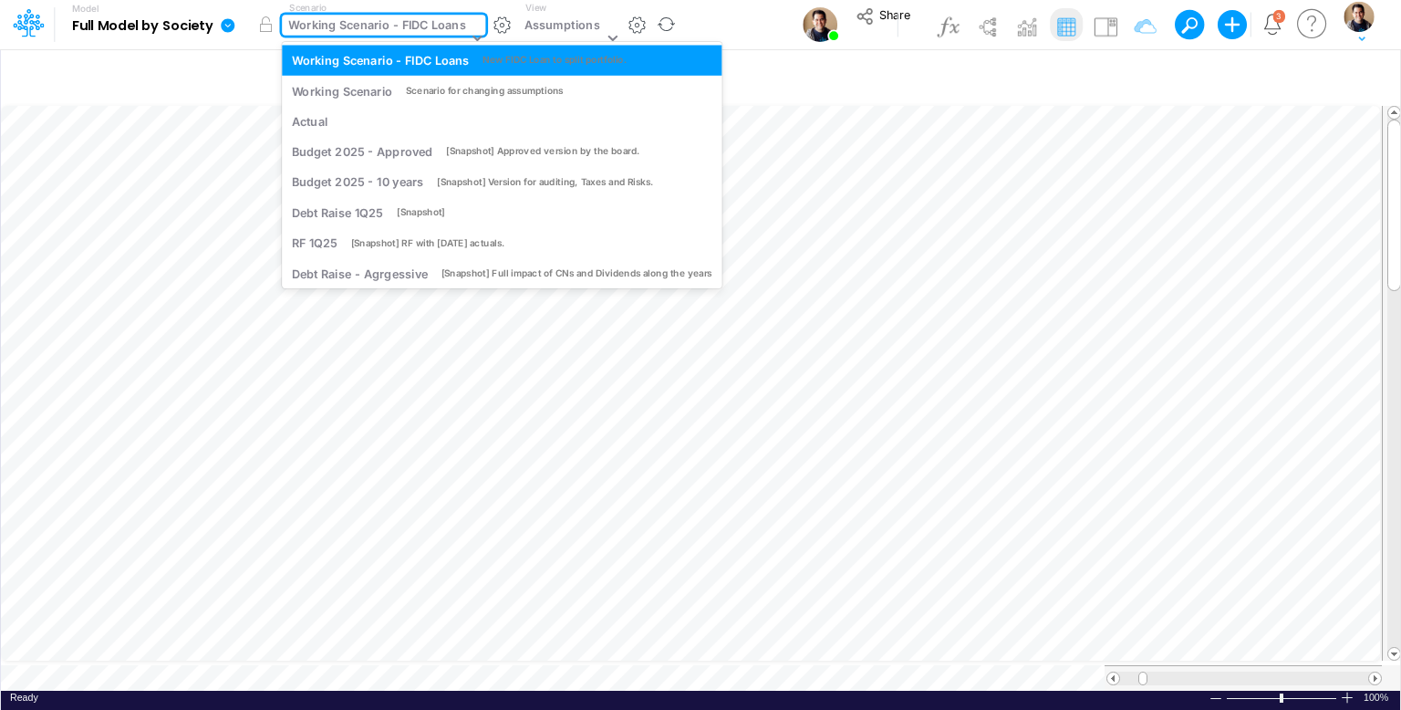
click at [363, 29] on div "Working Scenario - FIDC Loans" at bounding box center [376, 26] width 177 height 21
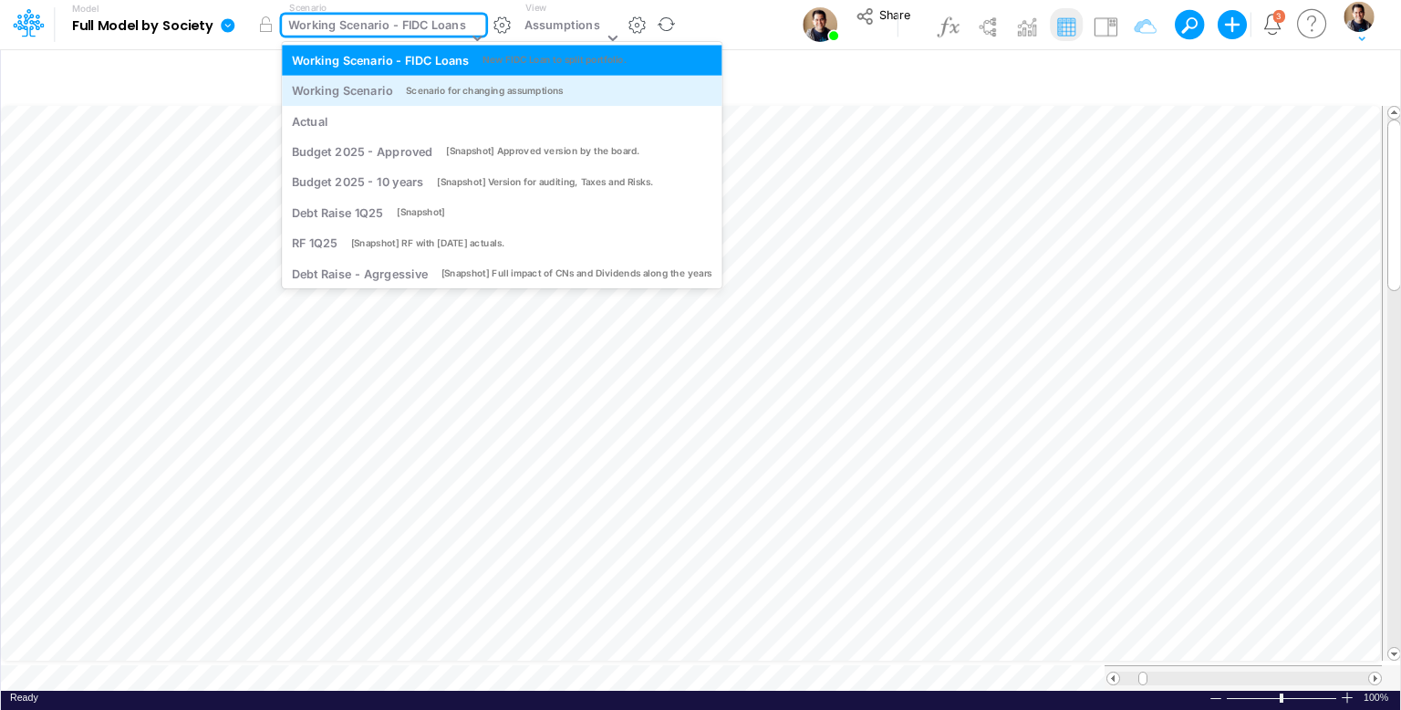
click at [379, 94] on div "Working Scenario" at bounding box center [342, 90] width 101 height 17
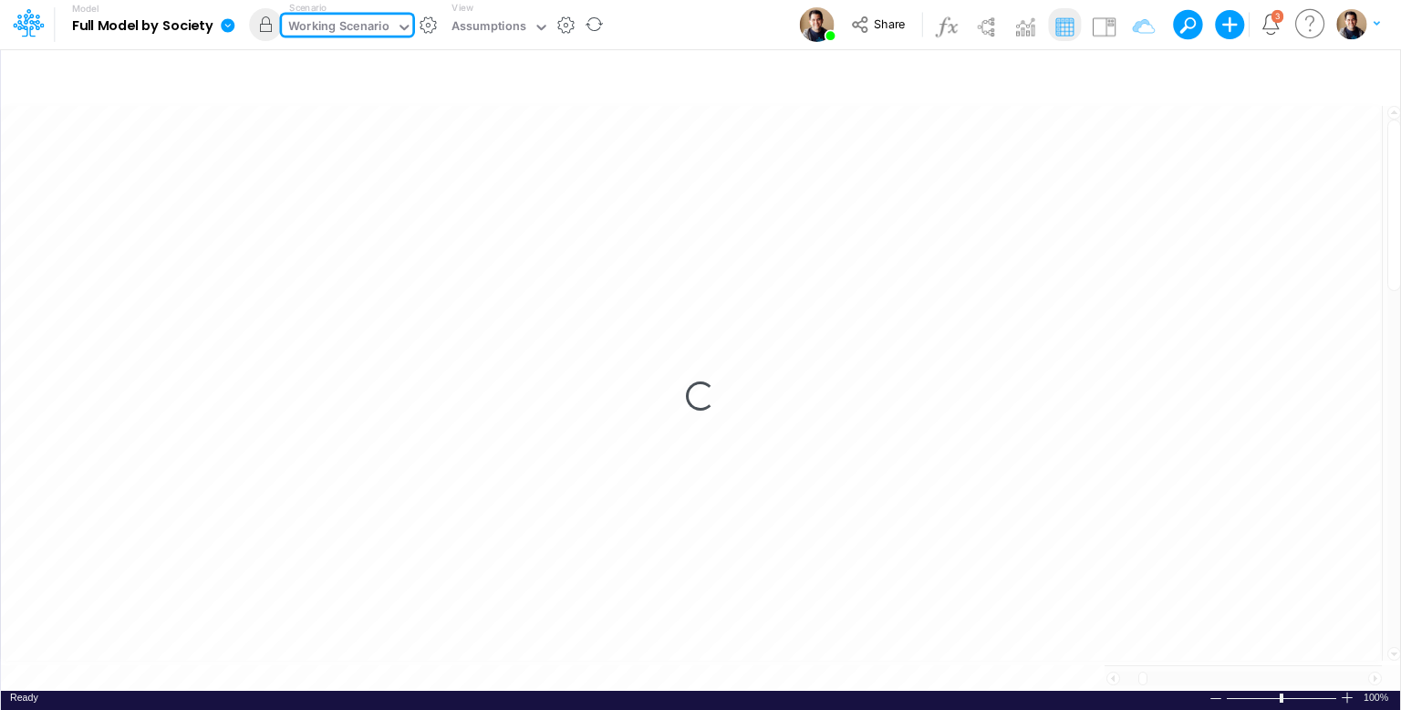
scroll to position [0, 9]
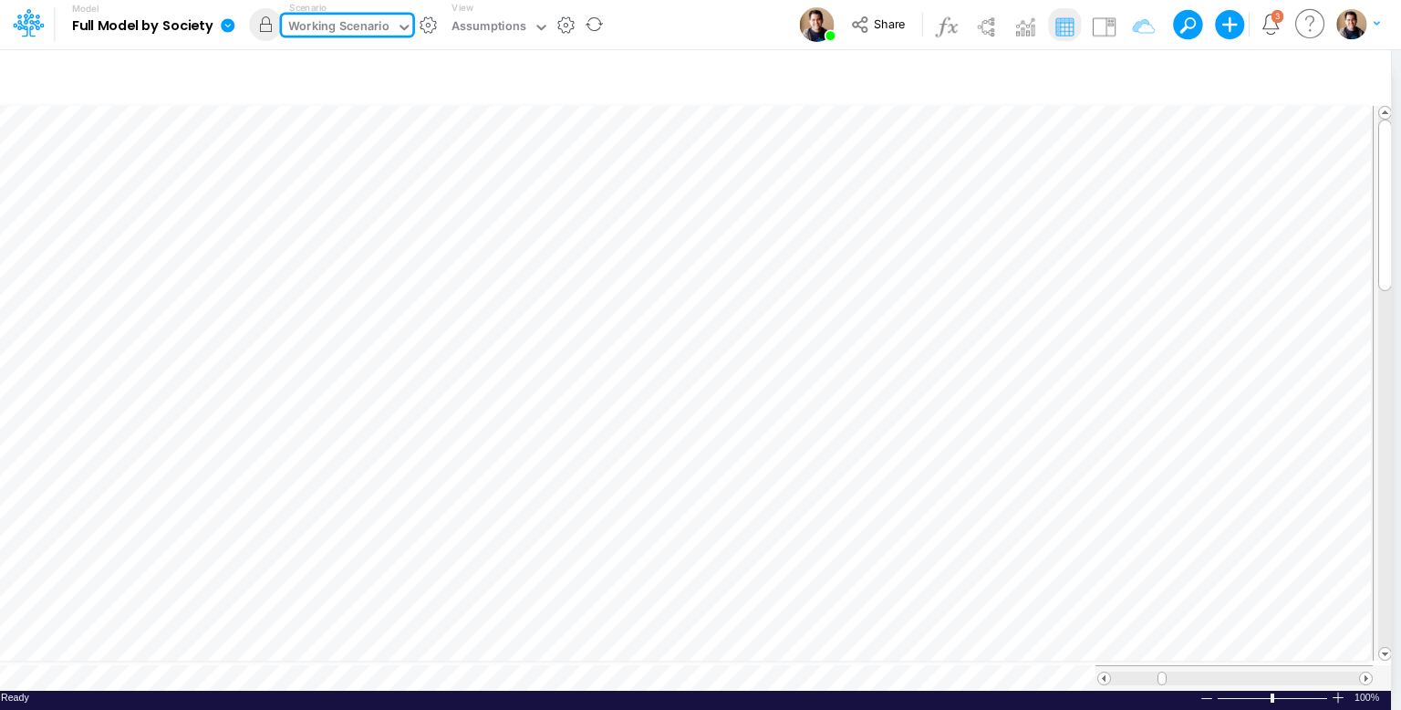
click at [358, 32] on div "Working Scenario" at bounding box center [338, 27] width 101 height 21
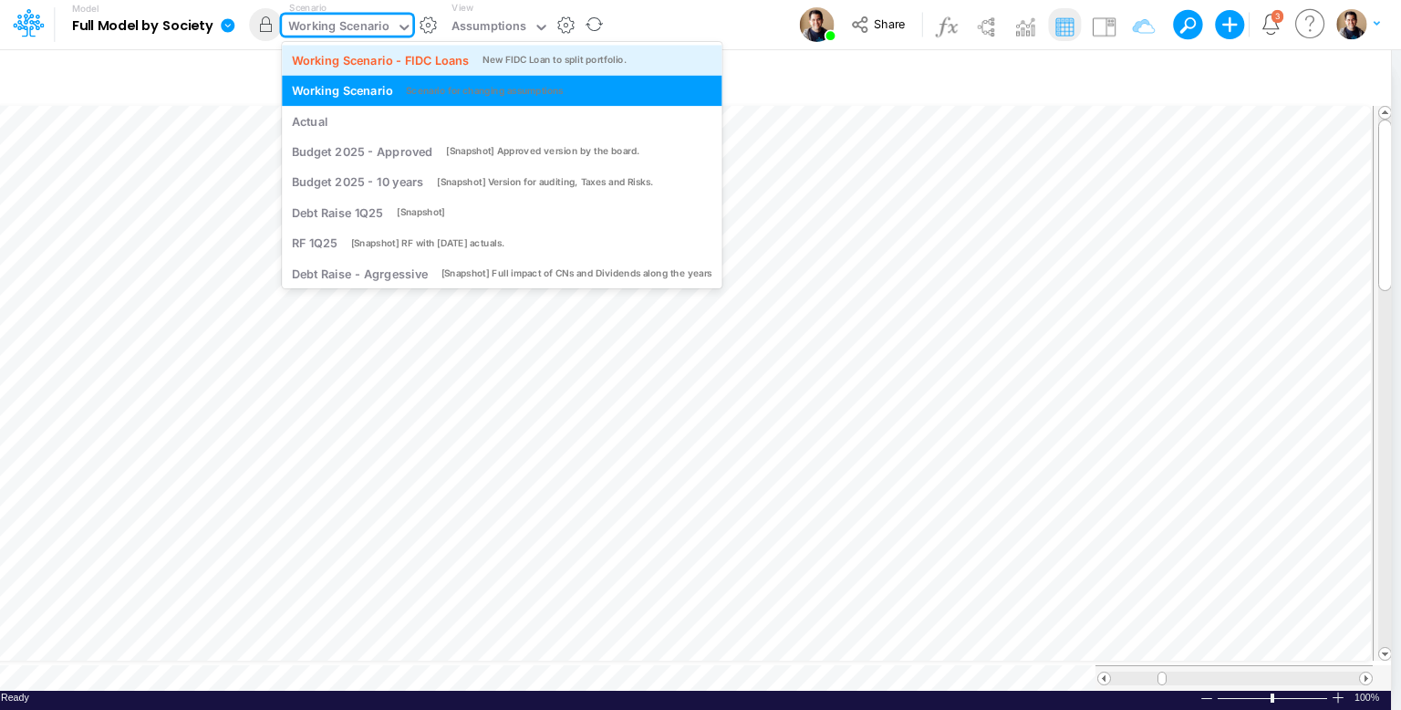
click at [354, 55] on div "Working Scenario - FIDC Loans" at bounding box center [380, 59] width 177 height 17
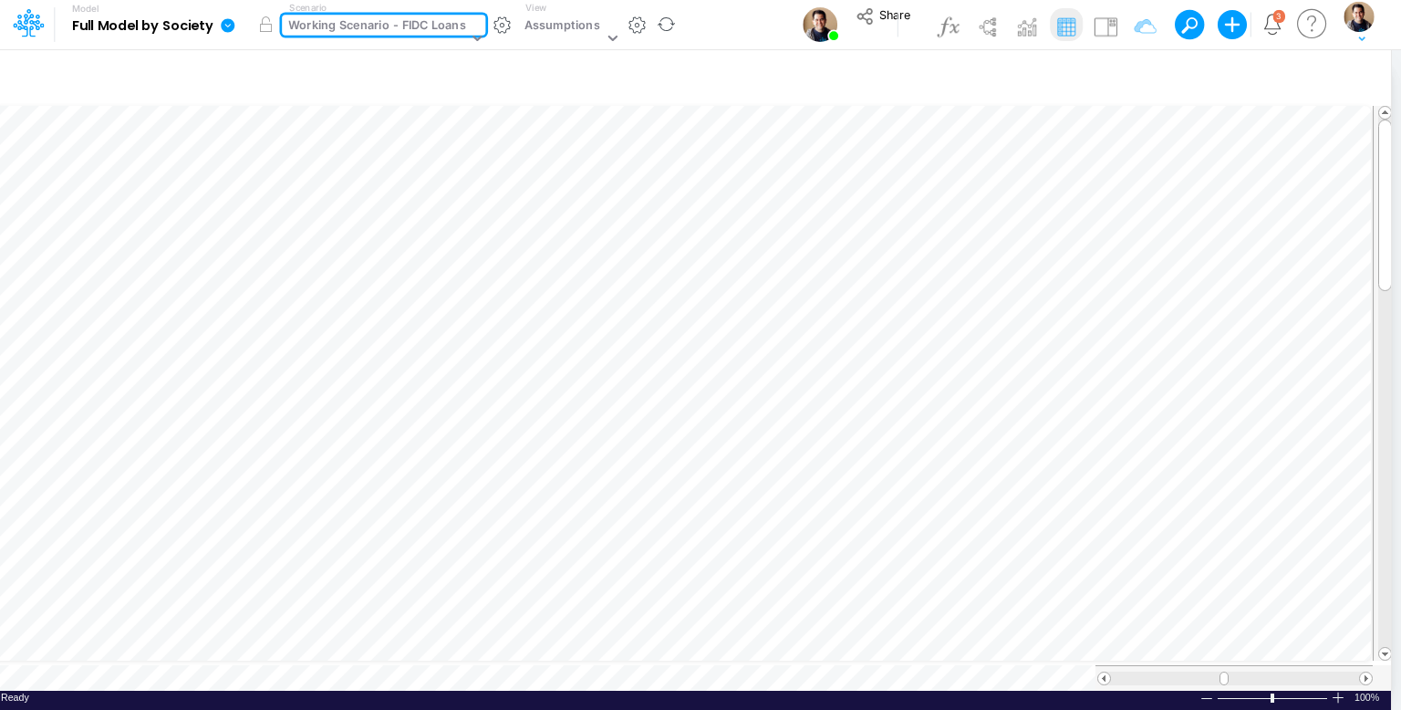
click at [368, 29] on div "Working Scenario - FIDC Loans" at bounding box center [376, 26] width 177 height 21
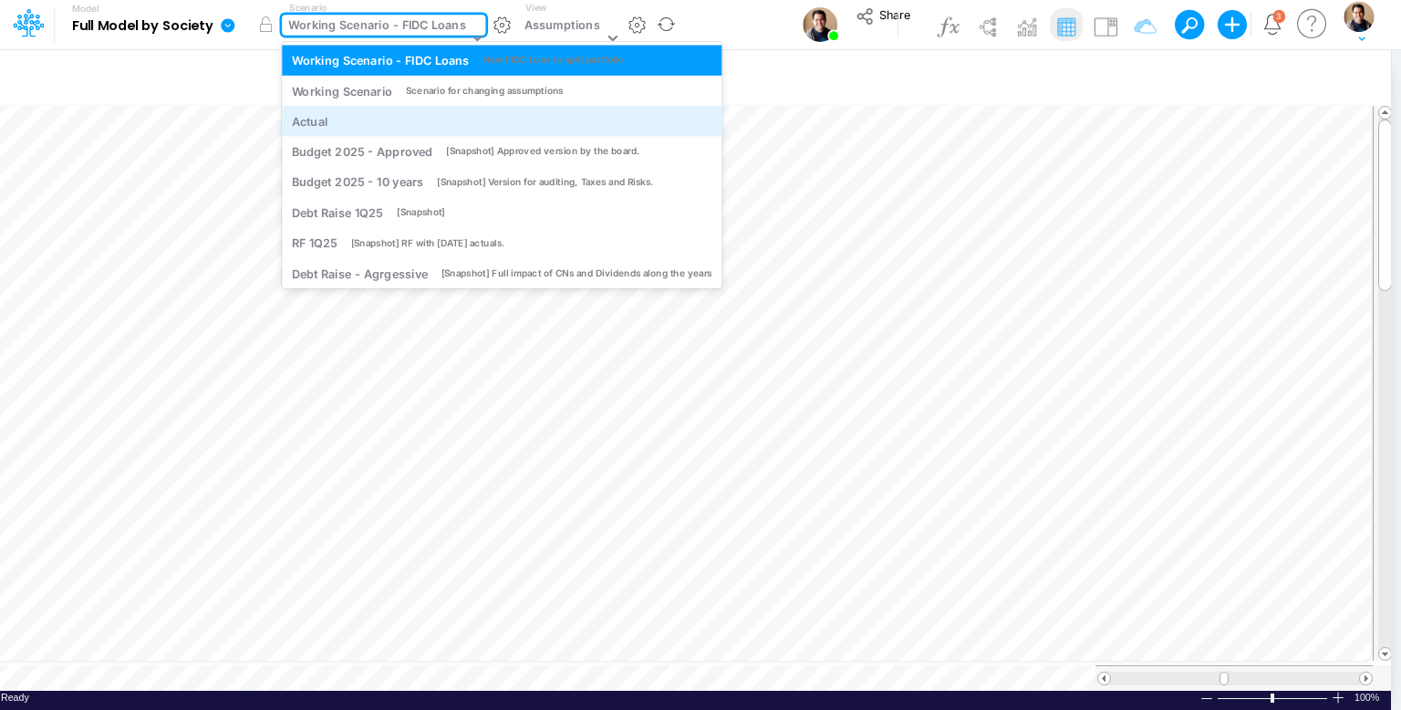
click at [367, 119] on div "Actual" at bounding box center [502, 120] width 420 height 17
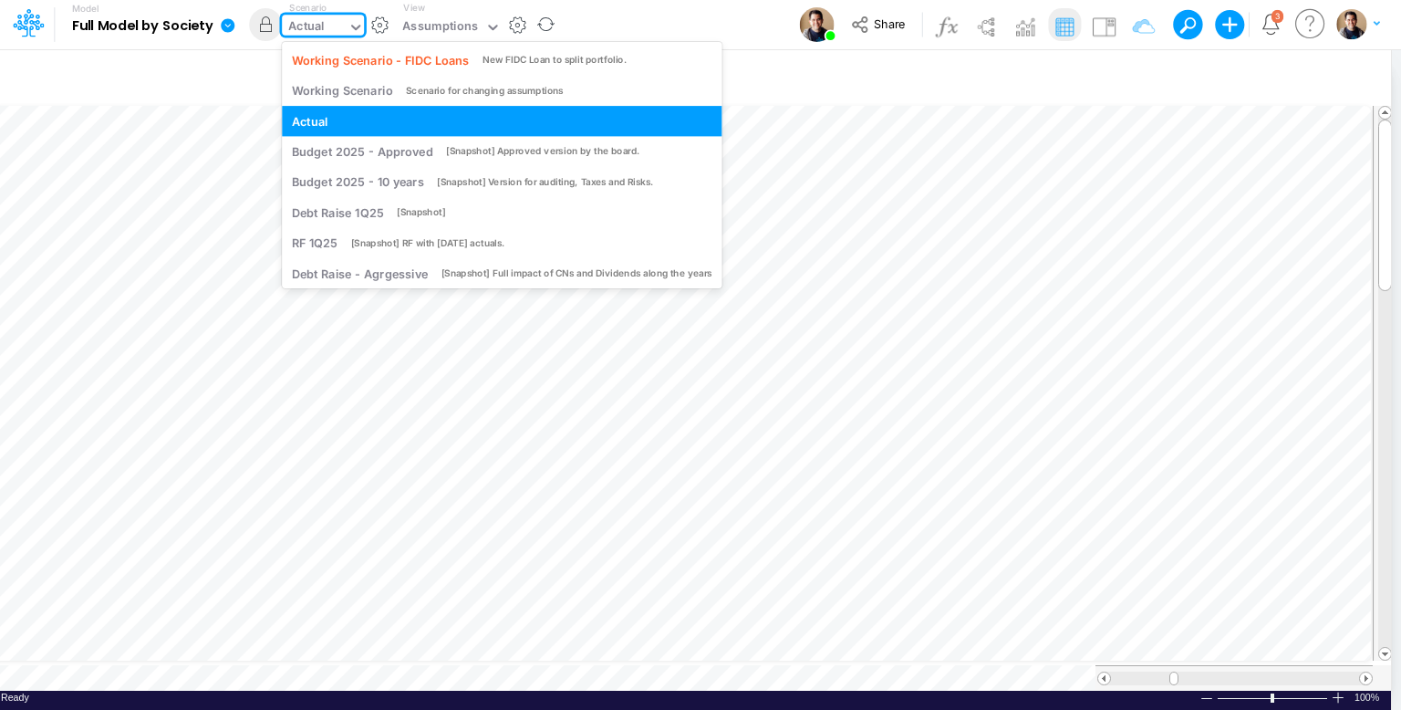
click at [314, 27] on div "Actual" at bounding box center [306, 27] width 36 height 21
click at [332, 59] on div "Working Scenario - FIDC Loans" at bounding box center [380, 59] width 177 height 17
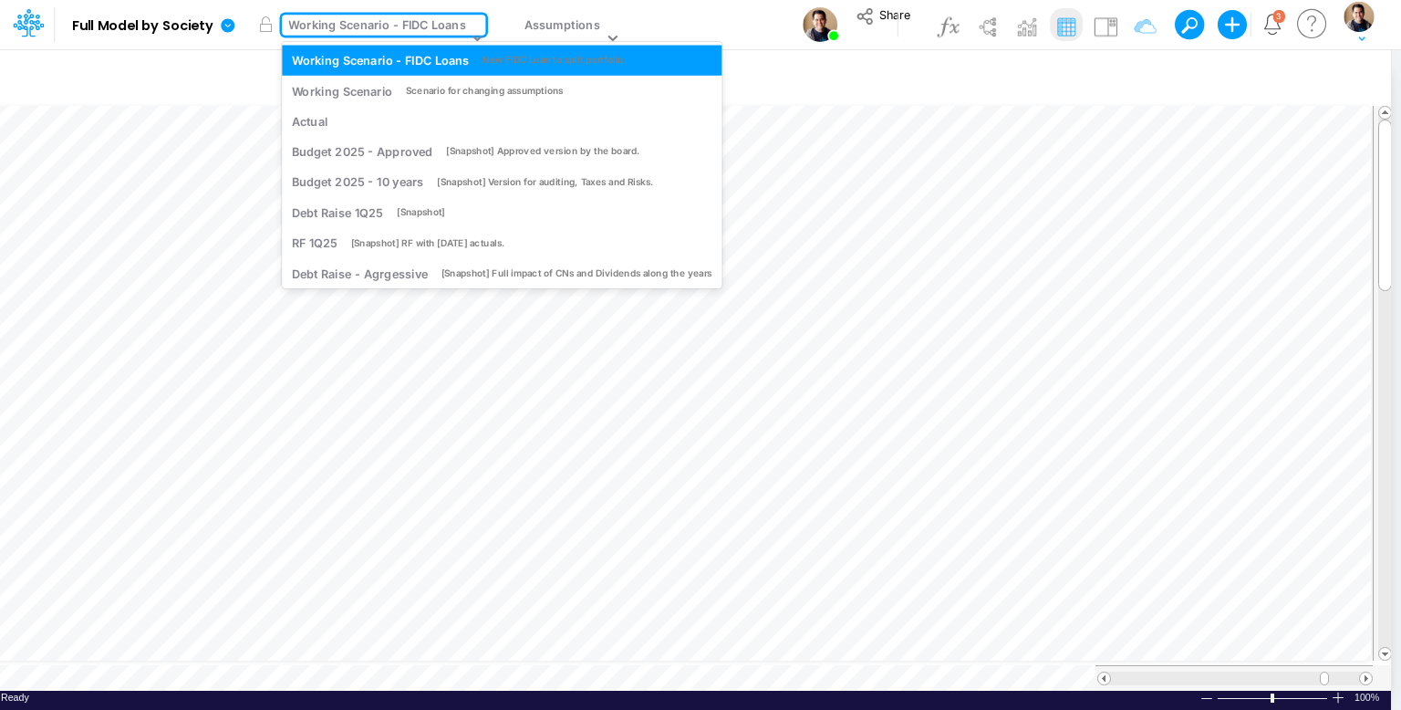
click at [413, 32] on div "Working Scenario - FIDC Loans" at bounding box center [376, 26] width 177 height 21
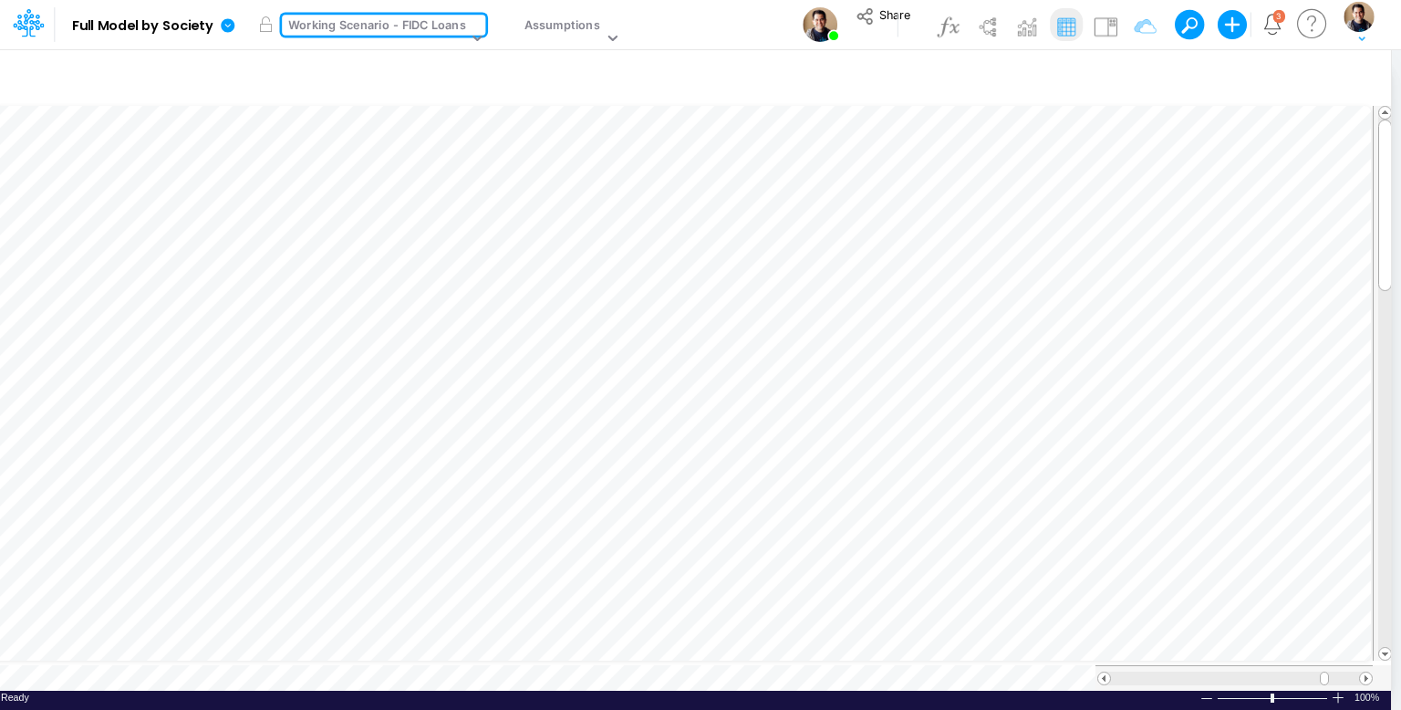
click at [413, 32] on div "Working Scenario - FIDC Loans" at bounding box center [376, 26] width 177 height 21
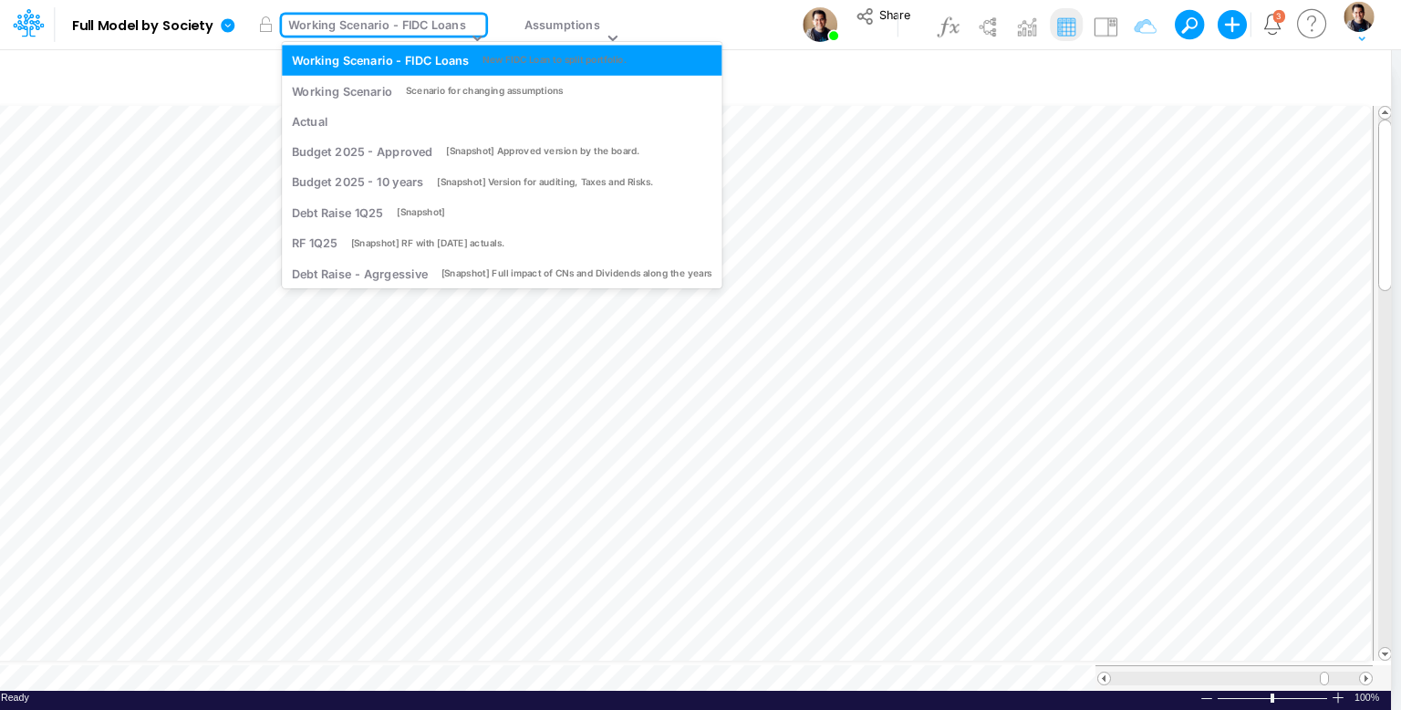
click at [413, 32] on div "Working Scenario - FIDC Loans" at bounding box center [376, 26] width 177 height 21
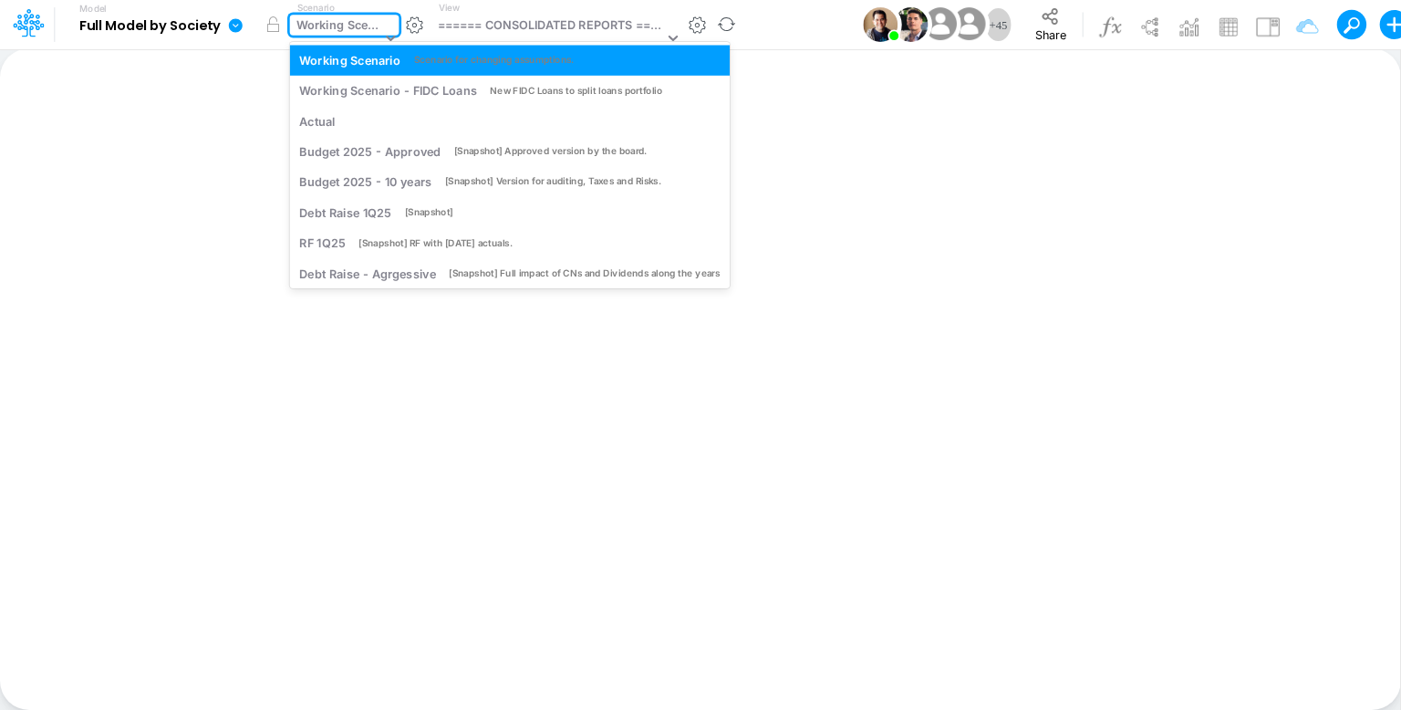
click at [345, 29] on div "Working Scenario" at bounding box center [338, 26] width 85 height 21
click at [369, 29] on div "Working Scenario" at bounding box center [338, 26] width 85 height 21
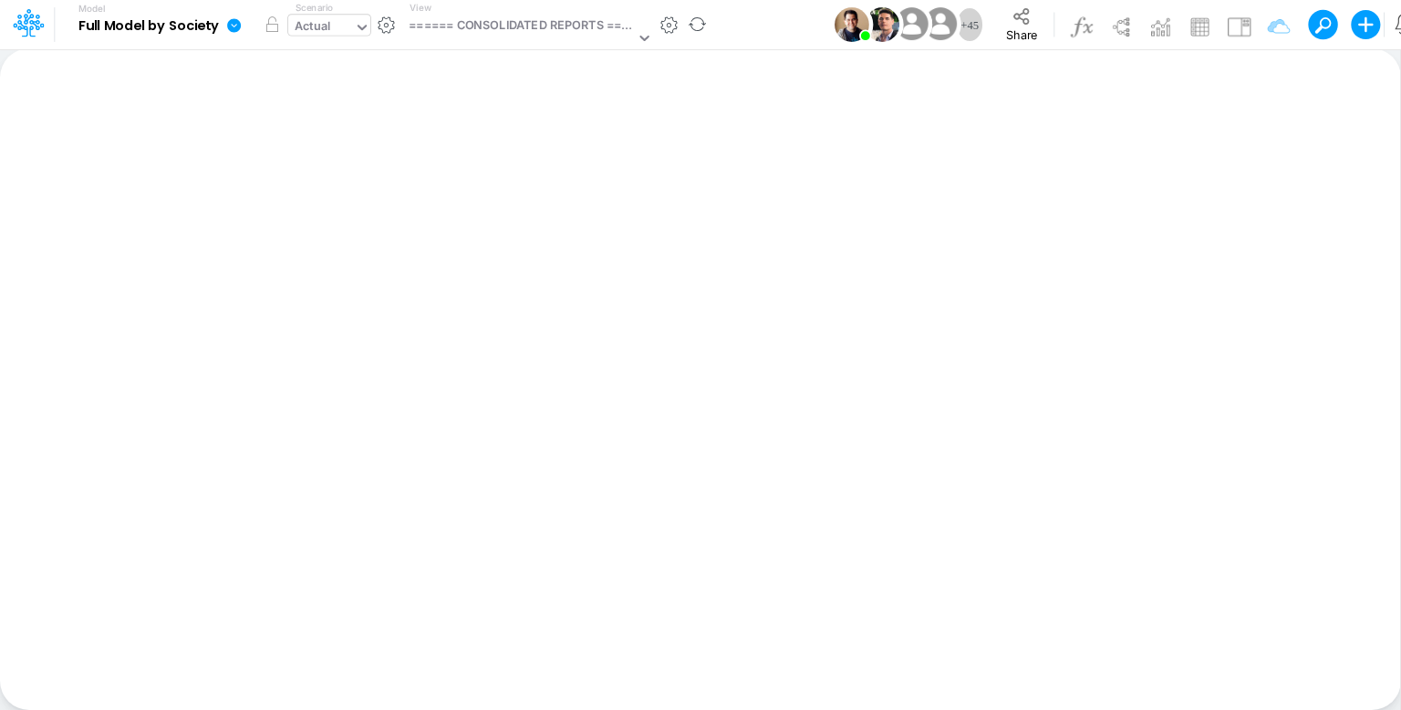
click at [354, 22] on icon at bounding box center [362, 27] width 16 height 16
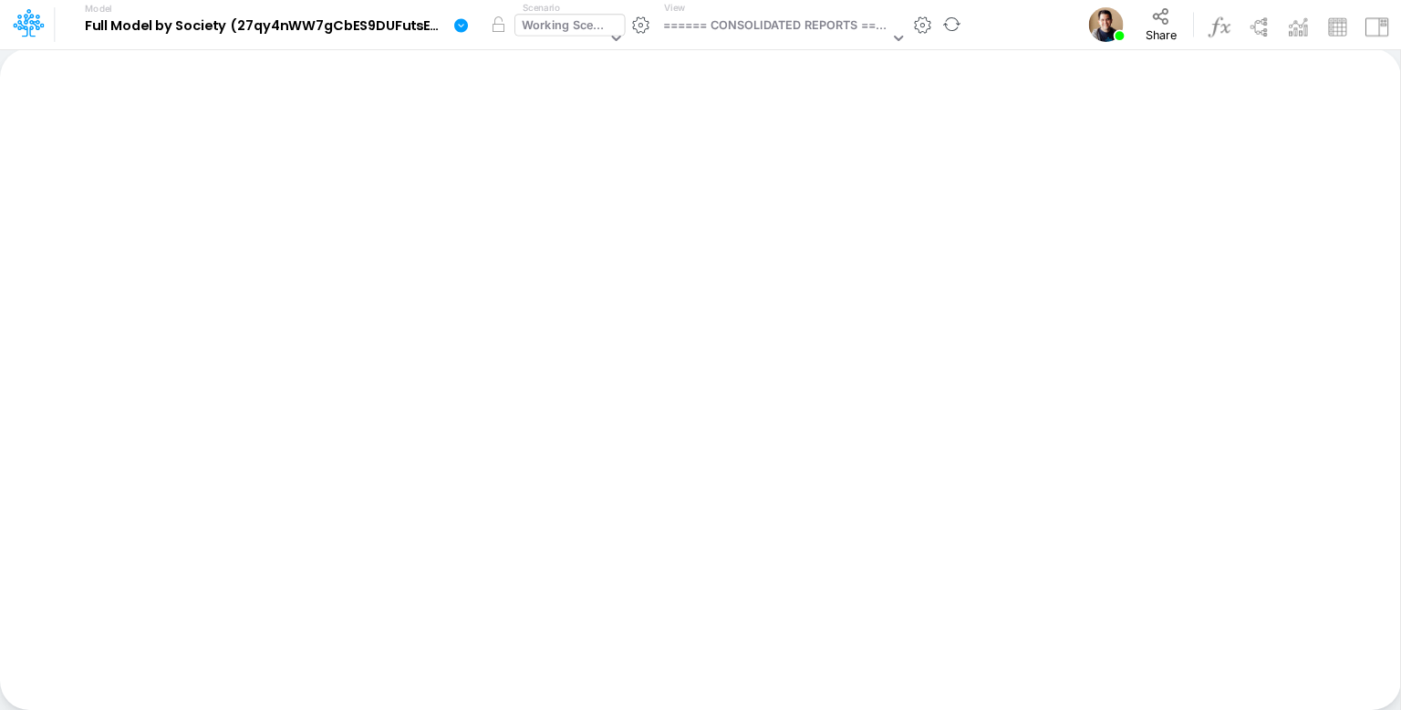
click at [576, 26] on div "Working Scenario" at bounding box center [564, 26] width 85 height 21
click at [575, 23] on div "Working Scenario" at bounding box center [564, 26] width 85 height 21
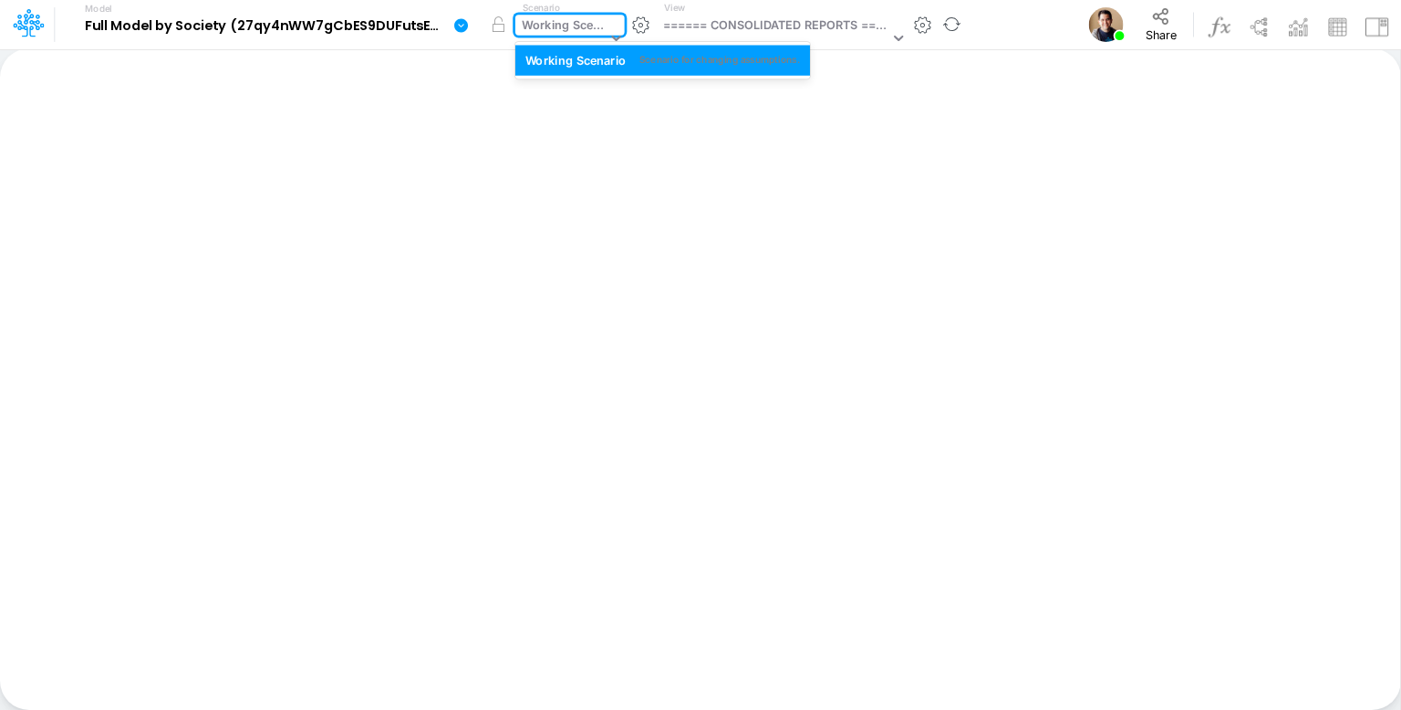
click at [575, 23] on div "Working Scenario" at bounding box center [564, 26] width 85 height 21
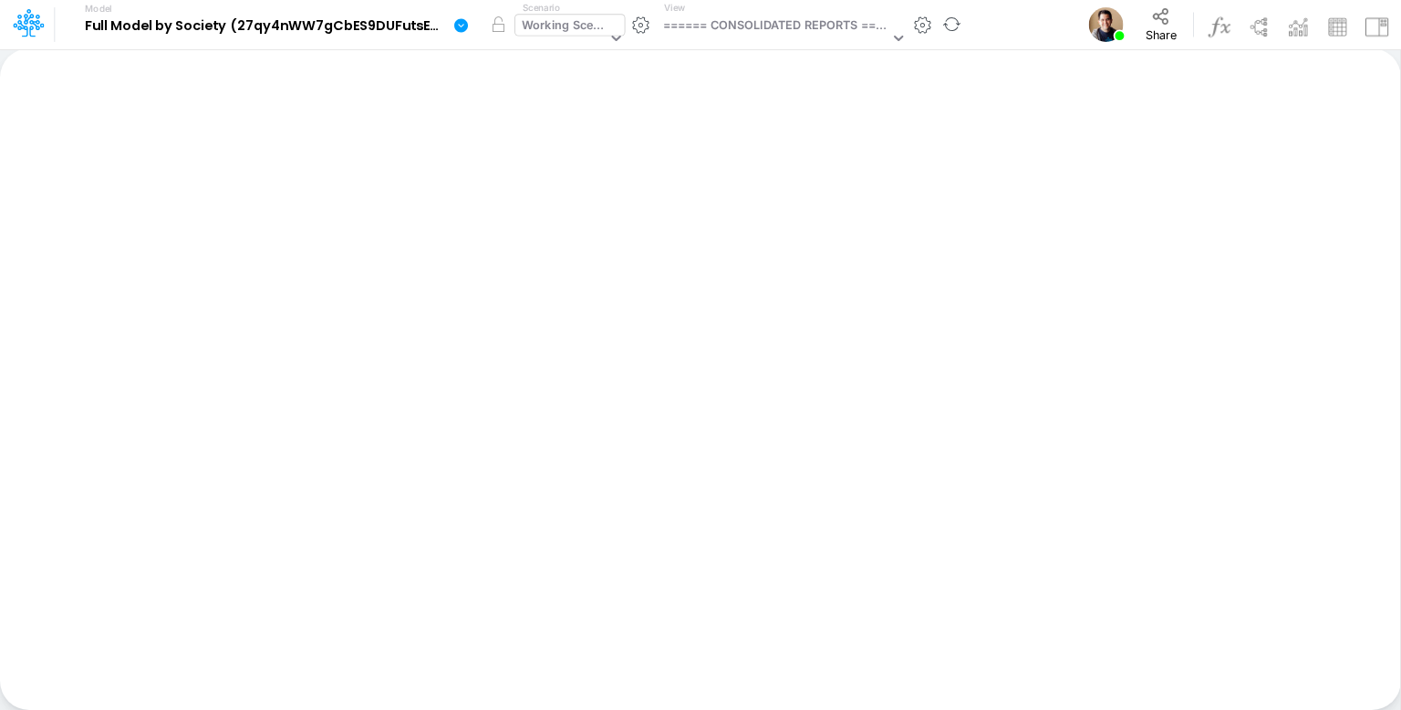
click at [569, 21] on div "Working Scenario" at bounding box center [564, 26] width 85 height 21
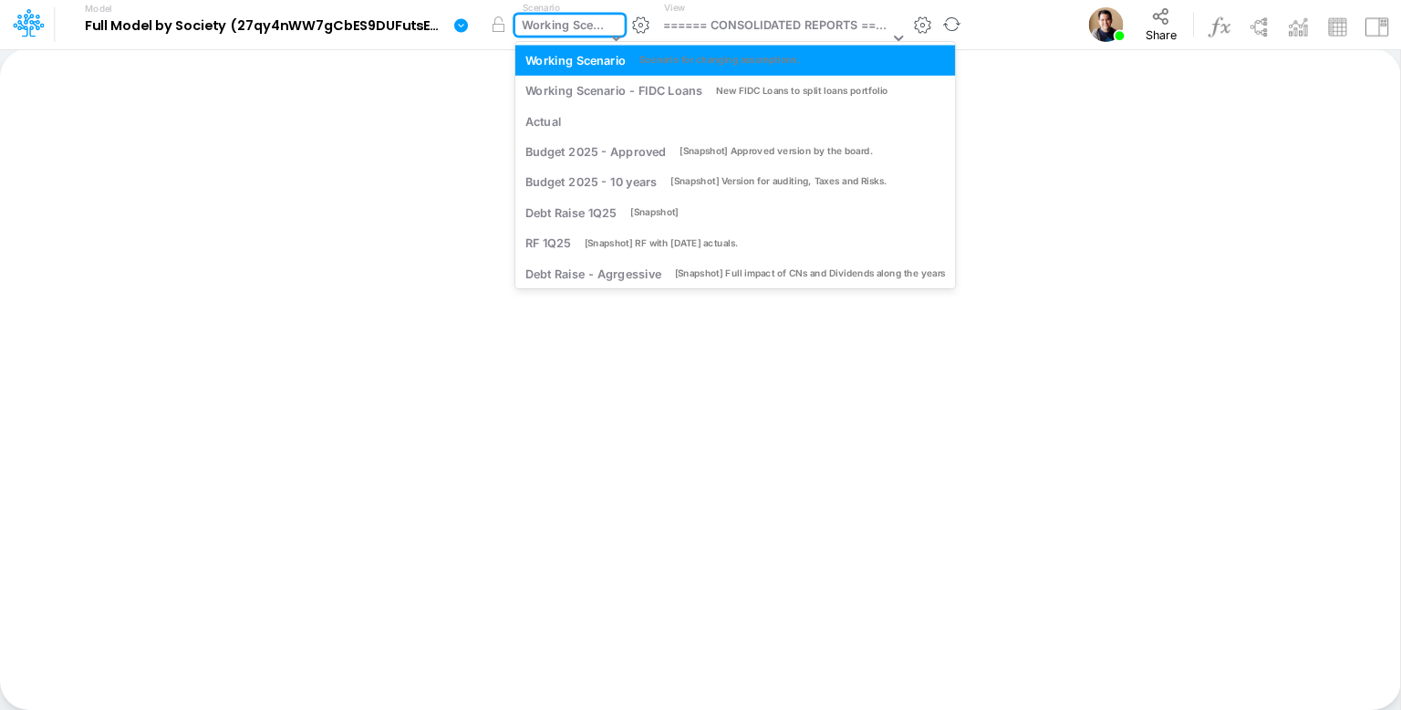
click at [569, 21] on div "Working Scenario" at bounding box center [564, 26] width 85 height 21
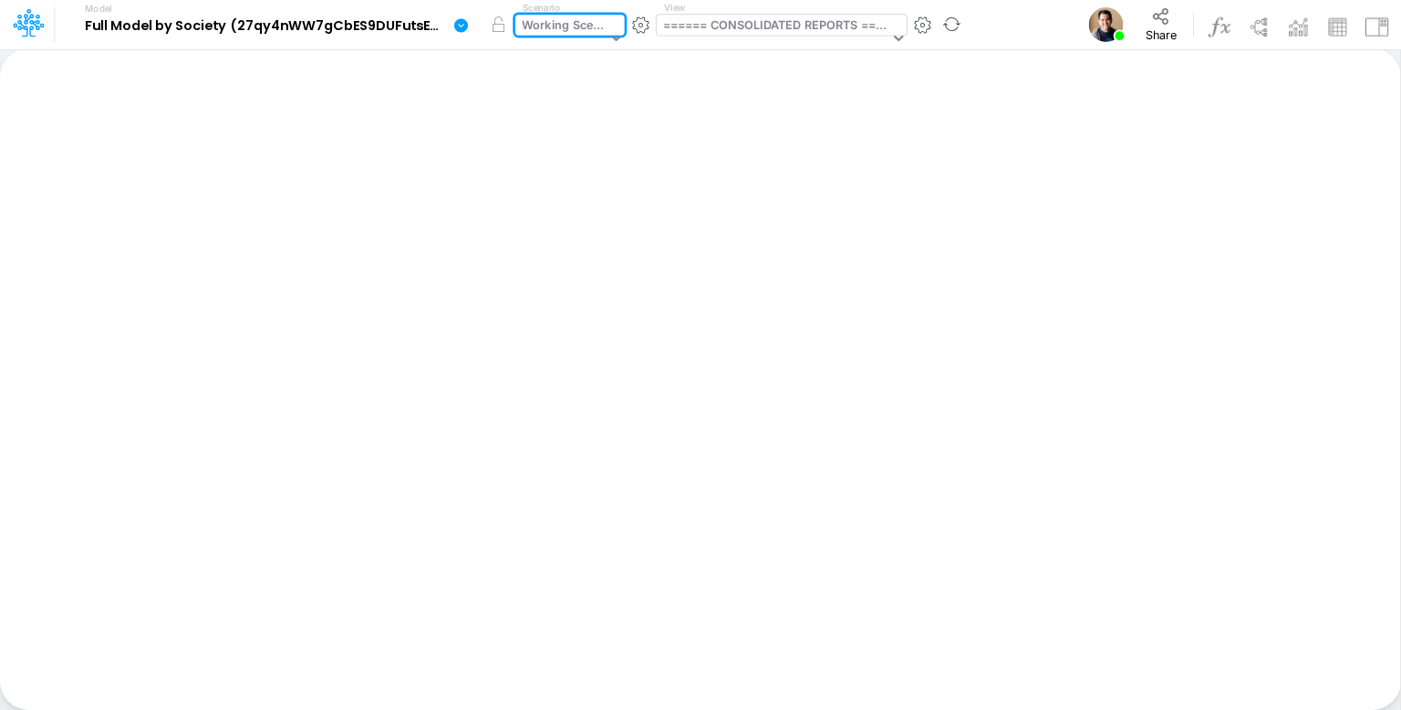
click at [735, 20] on div "====== CONSOLIDATED REPORTS ======" at bounding box center [776, 26] width 226 height 21
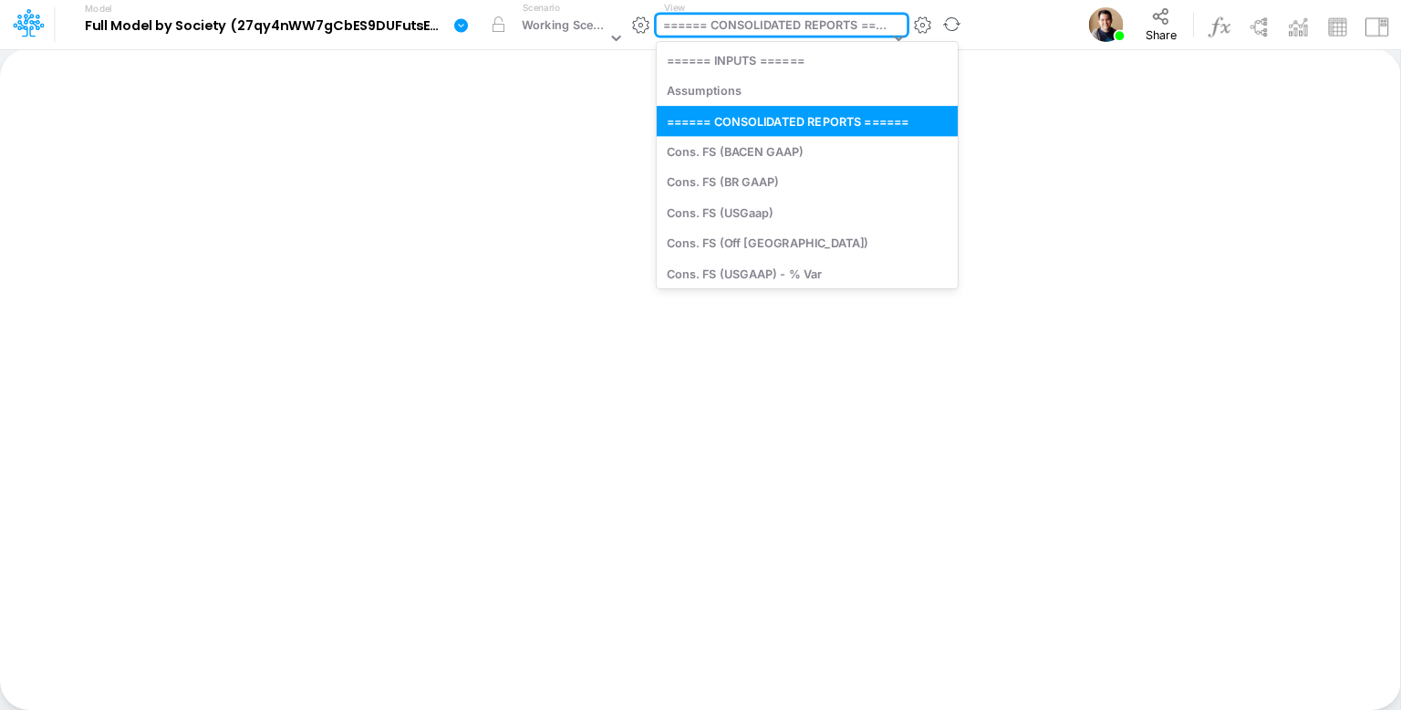
type input "a"
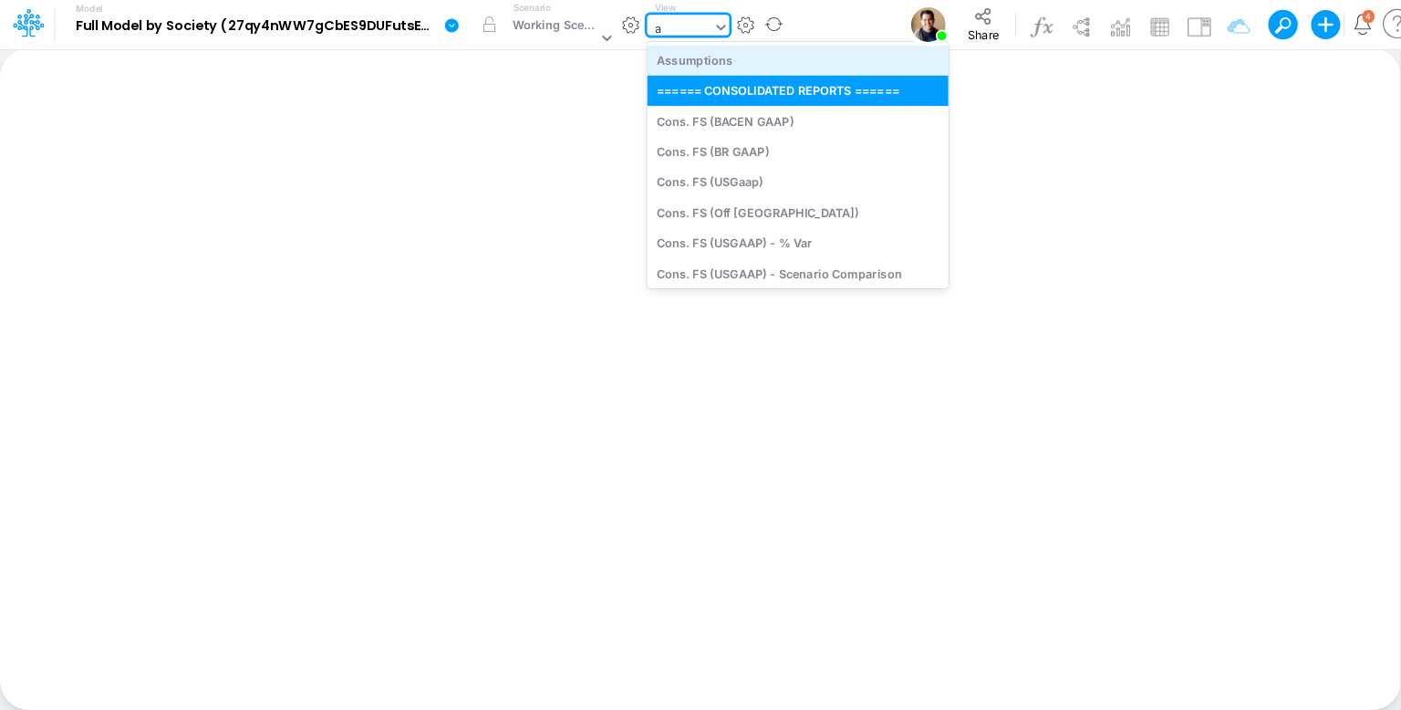
click at [729, 48] on div "Assumptions" at bounding box center [797, 60] width 301 height 30
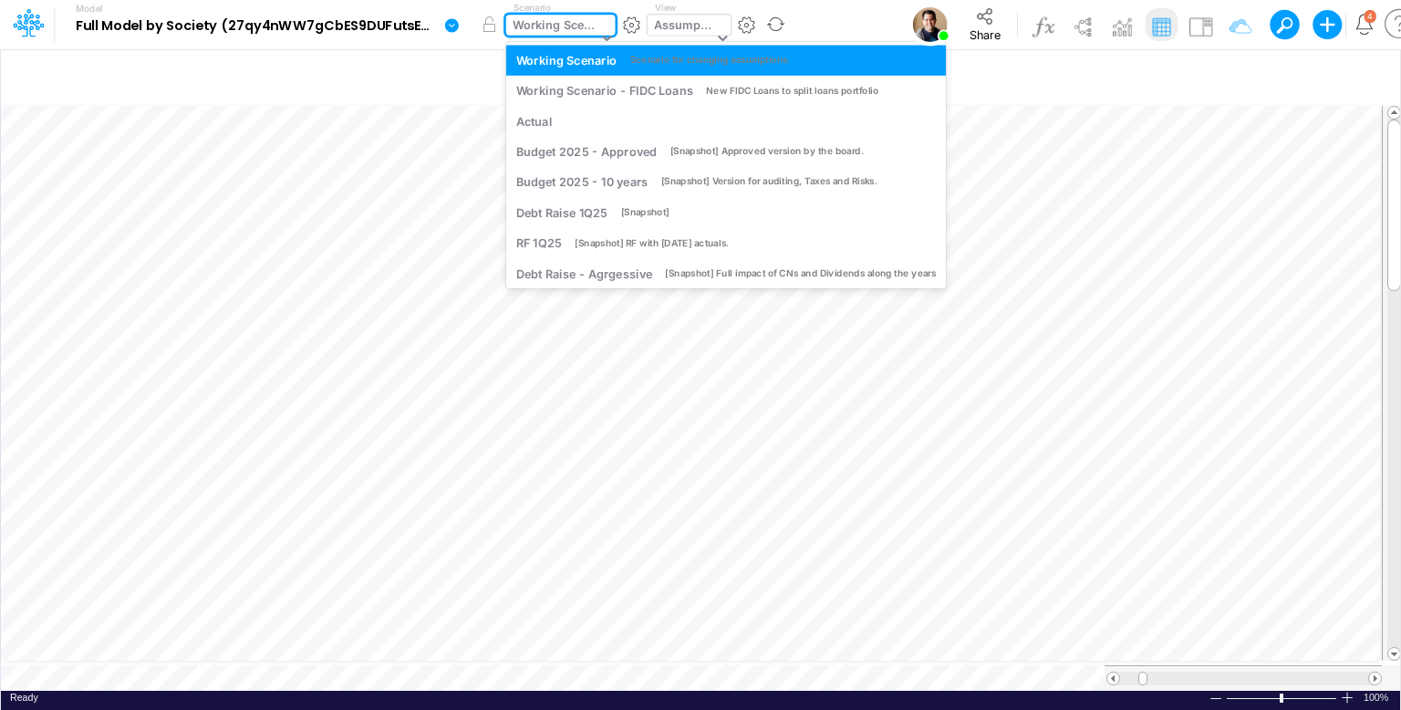
click at [555, 30] on div "Working Scenario" at bounding box center [555, 26] width 85 height 21
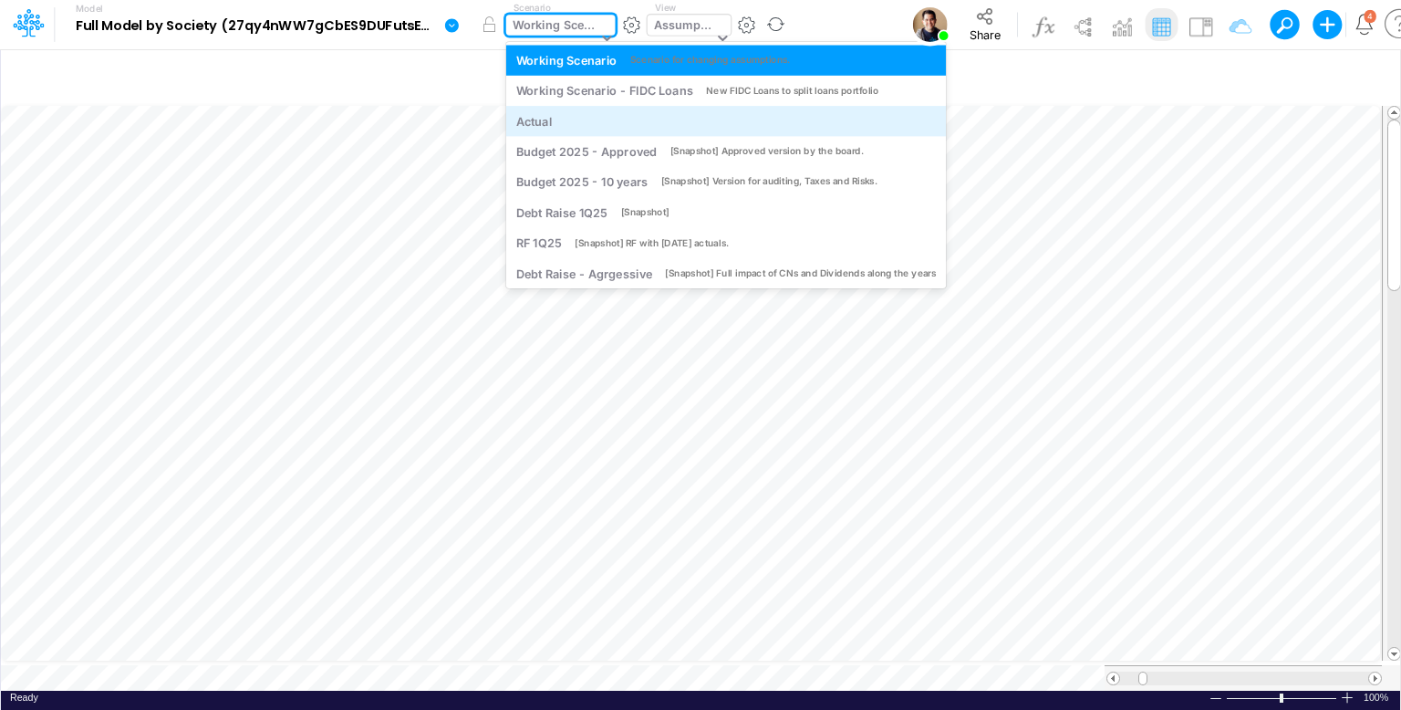
click at [733, 112] on div "Actual" at bounding box center [726, 120] width 420 height 17
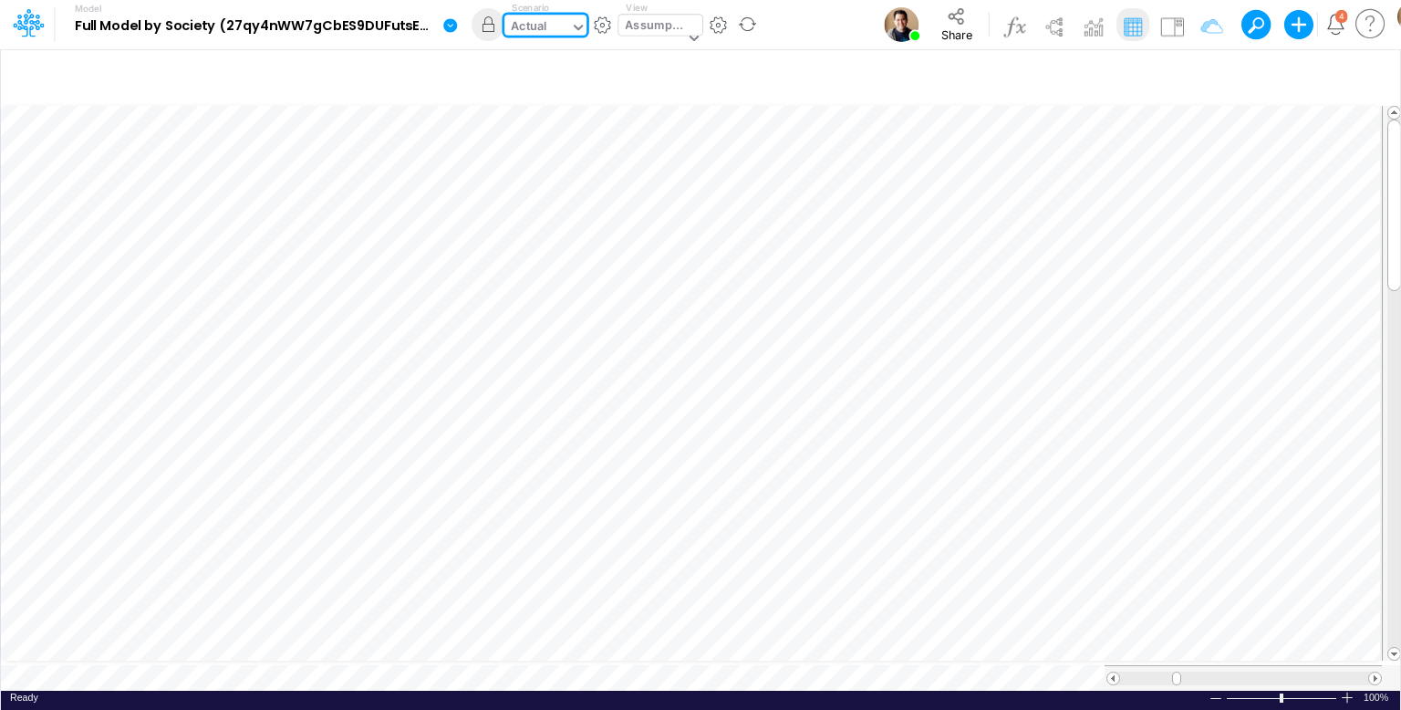
click at [563, 25] on div "Actual" at bounding box center [537, 28] width 66 height 27
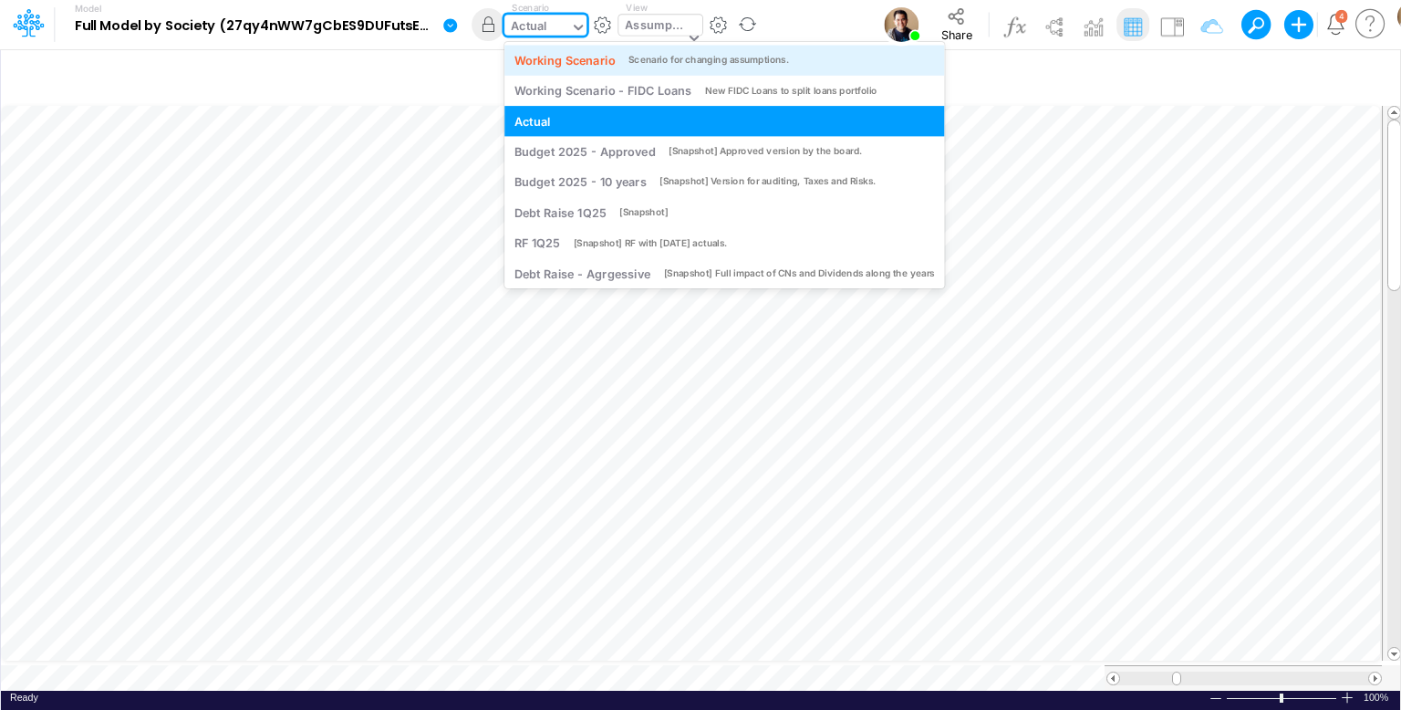
click at [557, 59] on div "Working Scenario" at bounding box center [564, 59] width 101 height 17
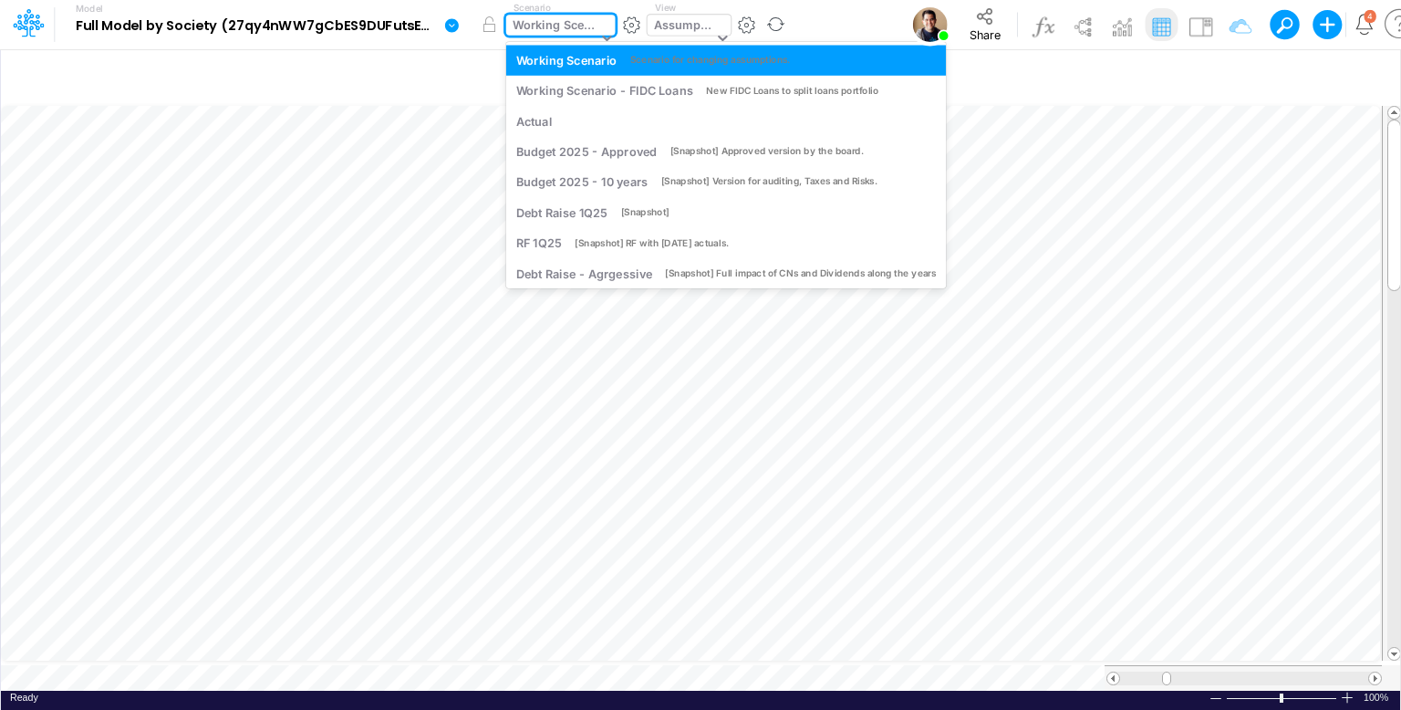
click at [552, 28] on div "Working Scenario" at bounding box center [555, 26] width 85 height 21
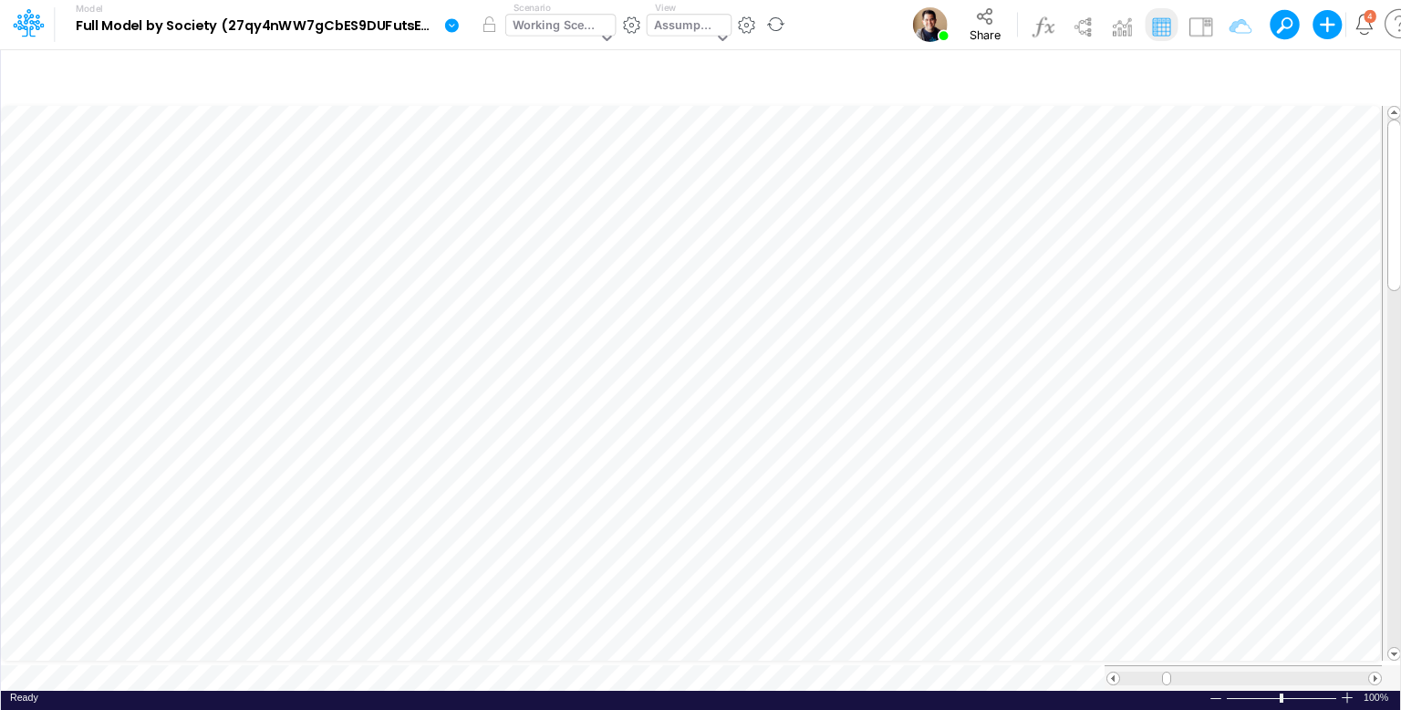
click at [556, 21] on div "Working Scenario" at bounding box center [555, 26] width 85 height 21
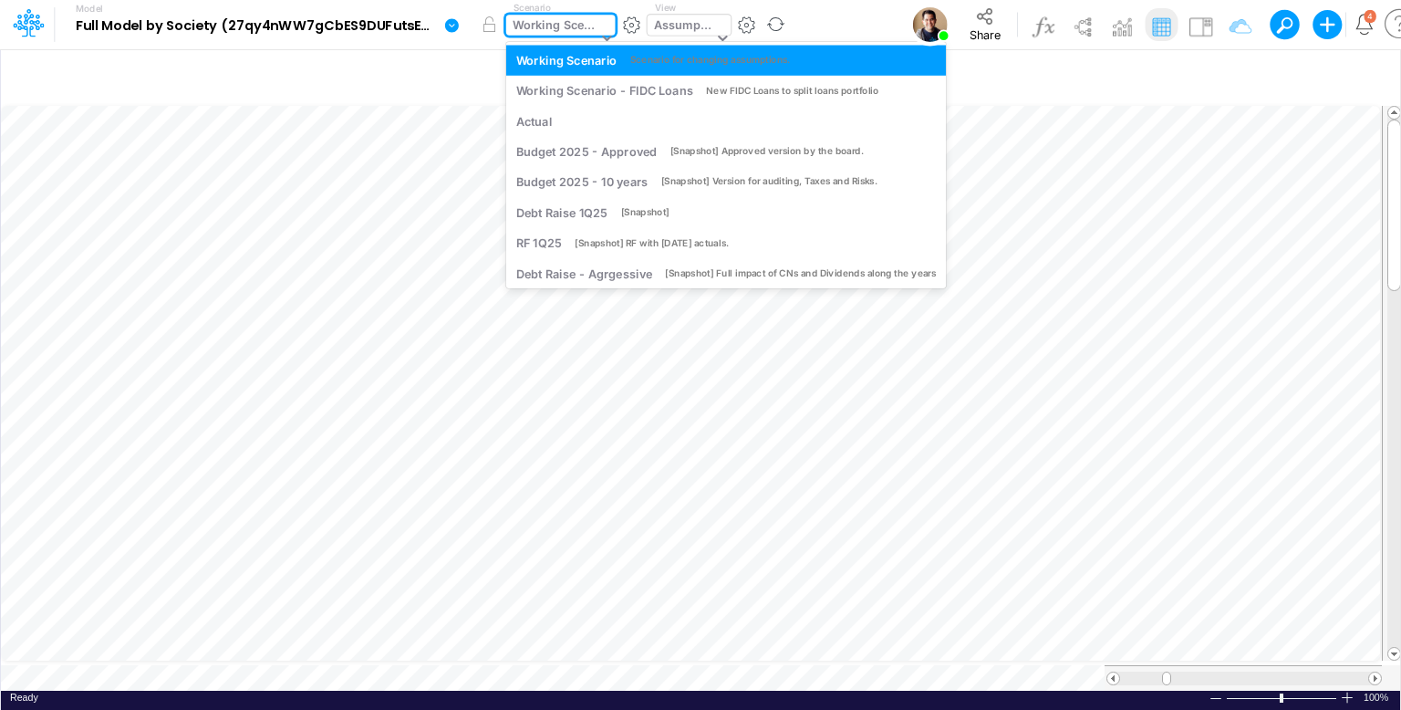
click at [556, 21] on div "Working Scenario" at bounding box center [555, 26] width 85 height 21
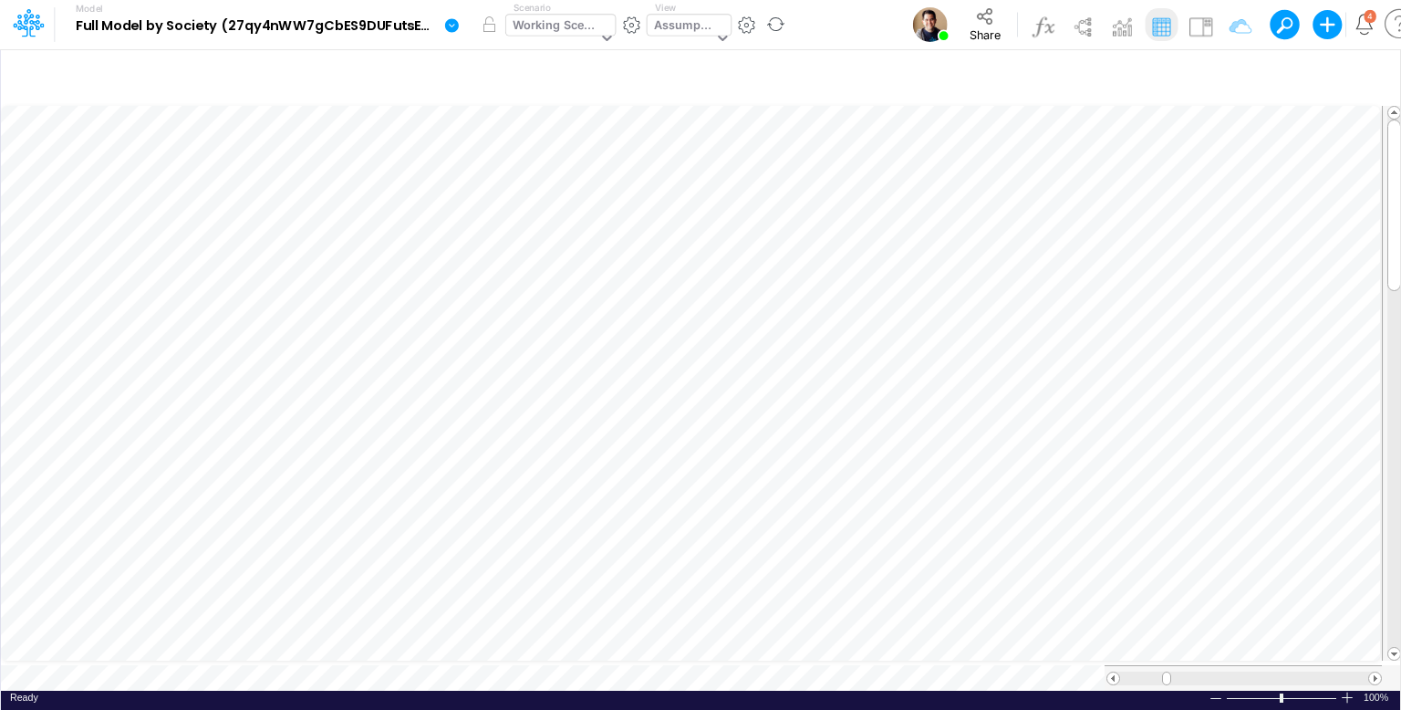
click at [576, 20] on div "Working Scenario" at bounding box center [555, 26] width 85 height 21
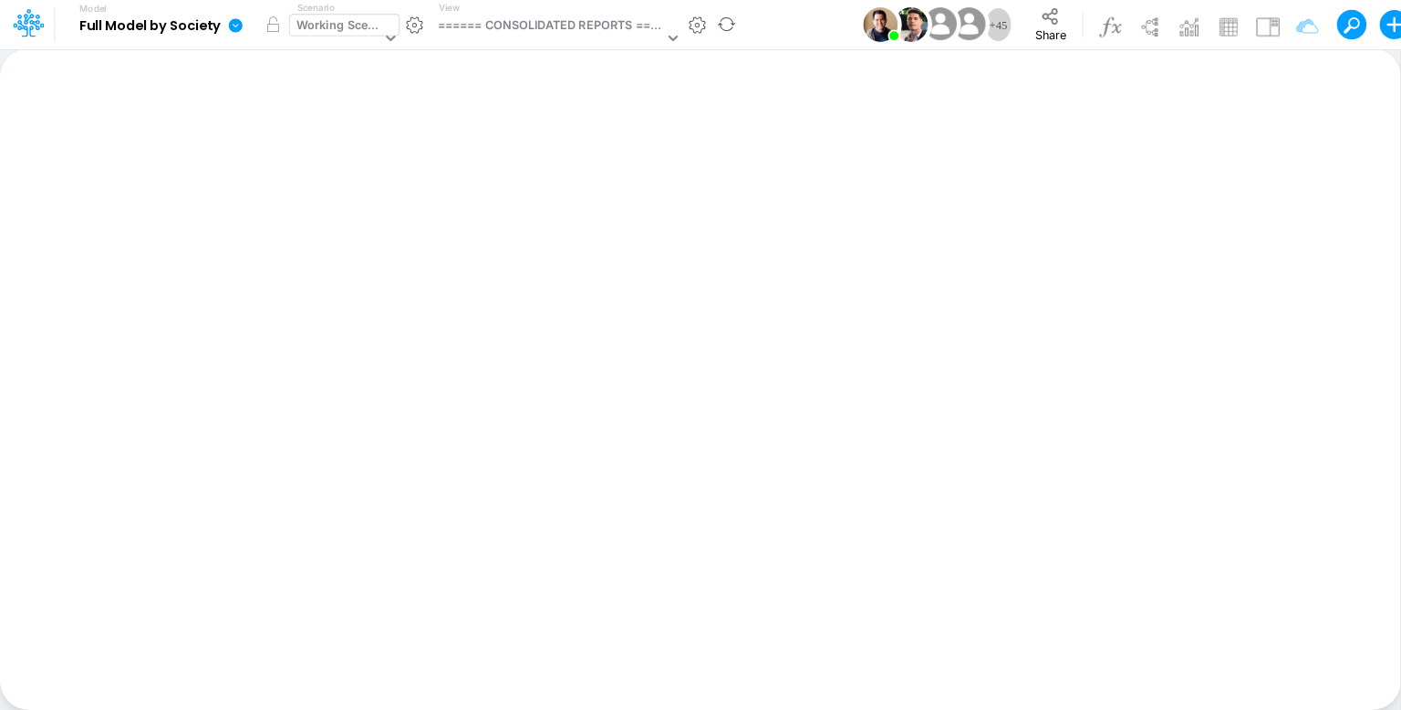
click at [328, 34] on div "Working Scenario" at bounding box center [338, 26] width 85 height 21
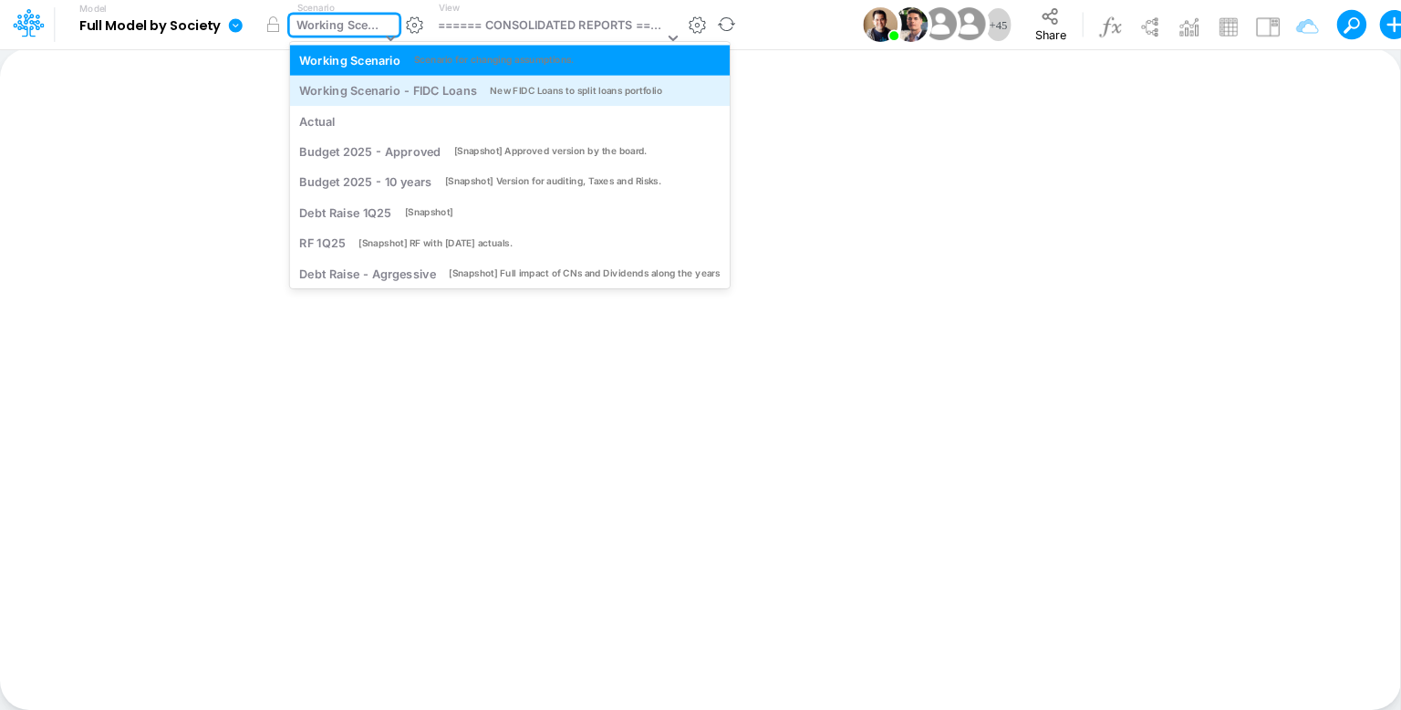
click at [351, 92] on div "Working Scenario - FIDC Loans" at bounding box center [387, 90] width 177 height 17
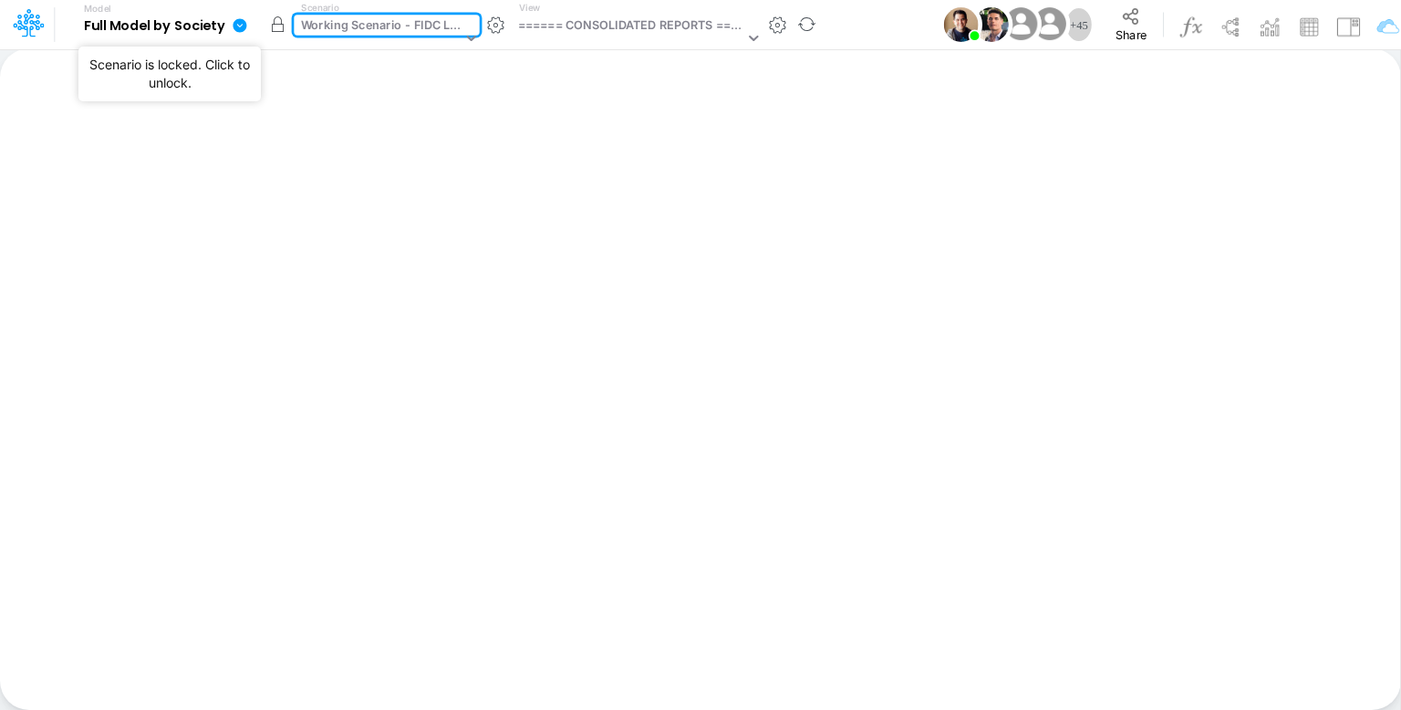
click at [277, 26] on button "button" at bounding box center [277, 24] width 33 height 33
click at [360, 31] on div "Working Scenario - FIDC Loans" at bounding box center [381, 26] width 161 height 21
click at [413, 32] on div "Working Scenario - FIDC Loans" at bounding box center [381, 26] width 161 height 21
click at [409, 23] on div "Working Scenario - FIDC Loans" at bounding box center [381, 26] width 161 height 21
click at [278, 30] on button "button" at bounding box center [277, 24] width 33 height 33
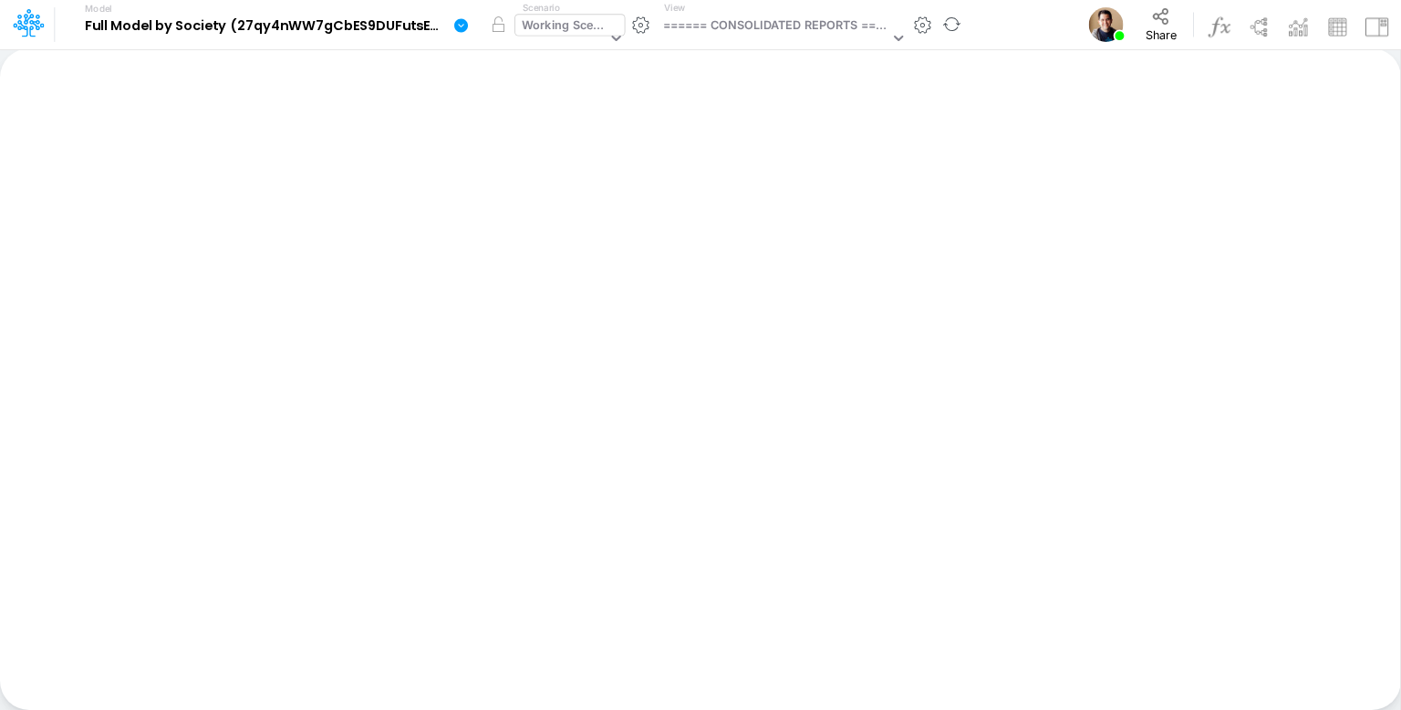
click at [573, 26] on div "Working Scenario" at bounding box center [564, 26] width 85 height 21
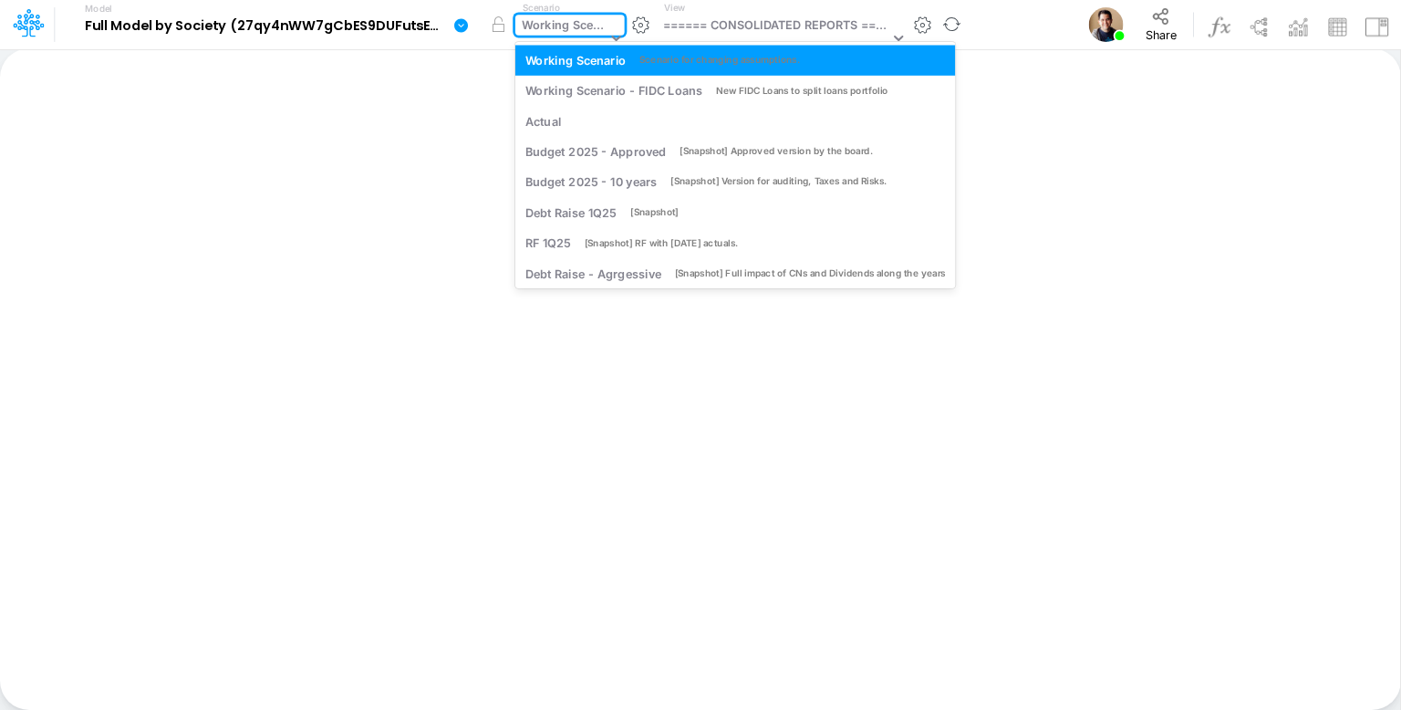
click at [573, 26] on div "Working Scenario" at bounding box center [564, 26] width 85 height 21
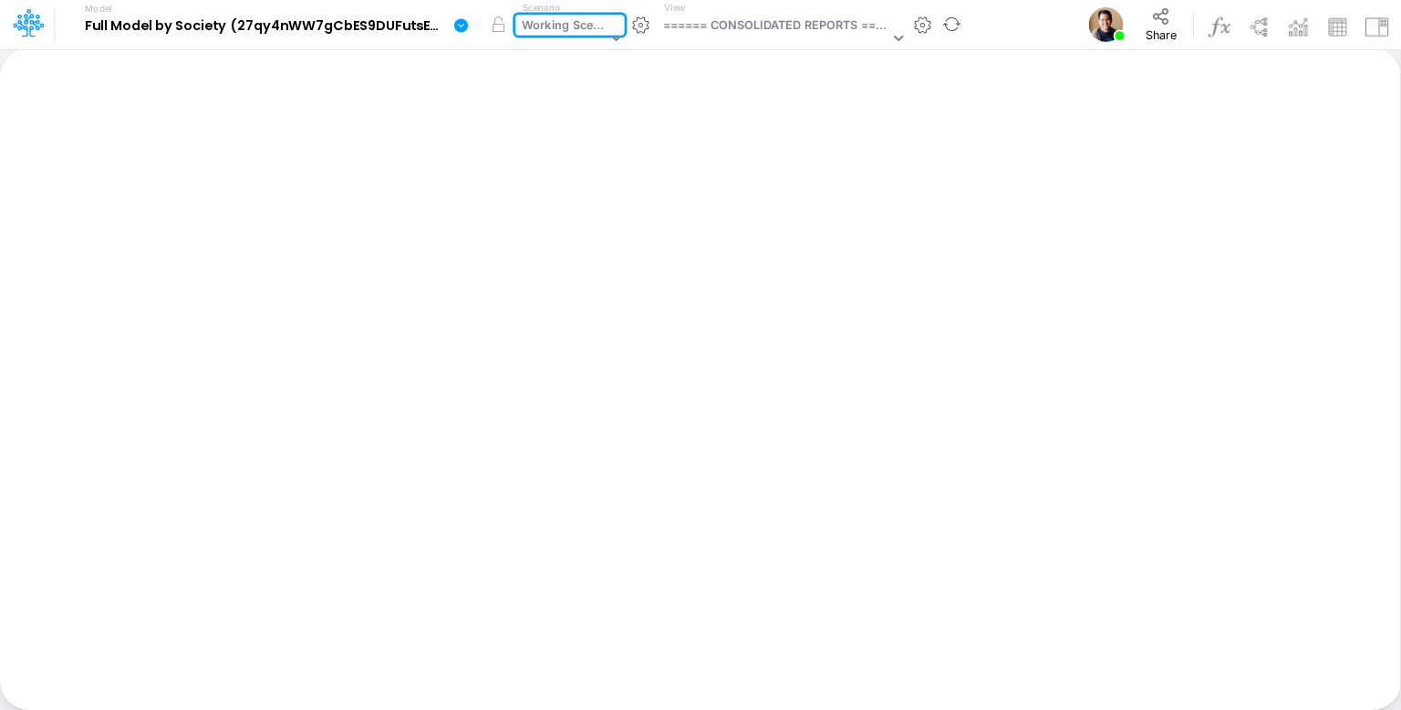
click at [594, 28] on div "Working Scenario" at bounding box center [564, 26] width 85 height 21
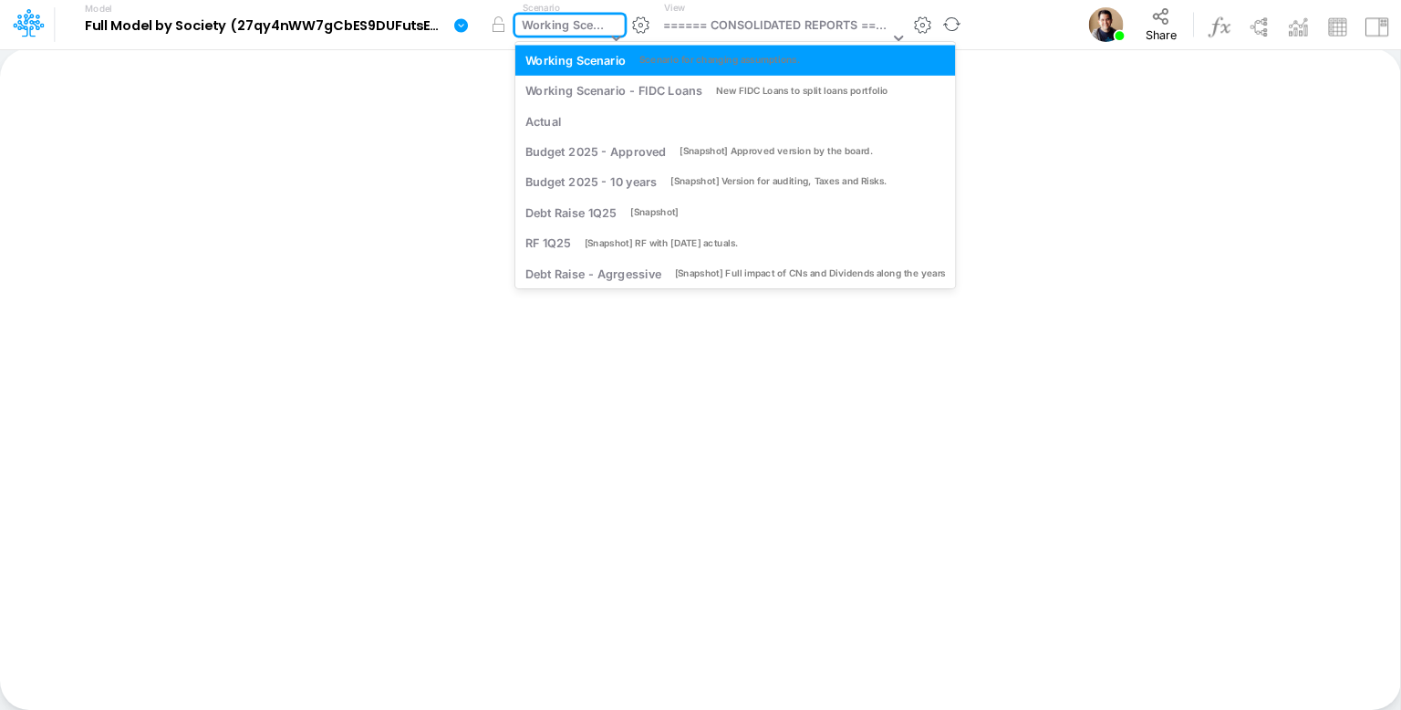
click at [550, 25] on div "Working Scenario" at bounding box center [564, 26] width 85 height 21
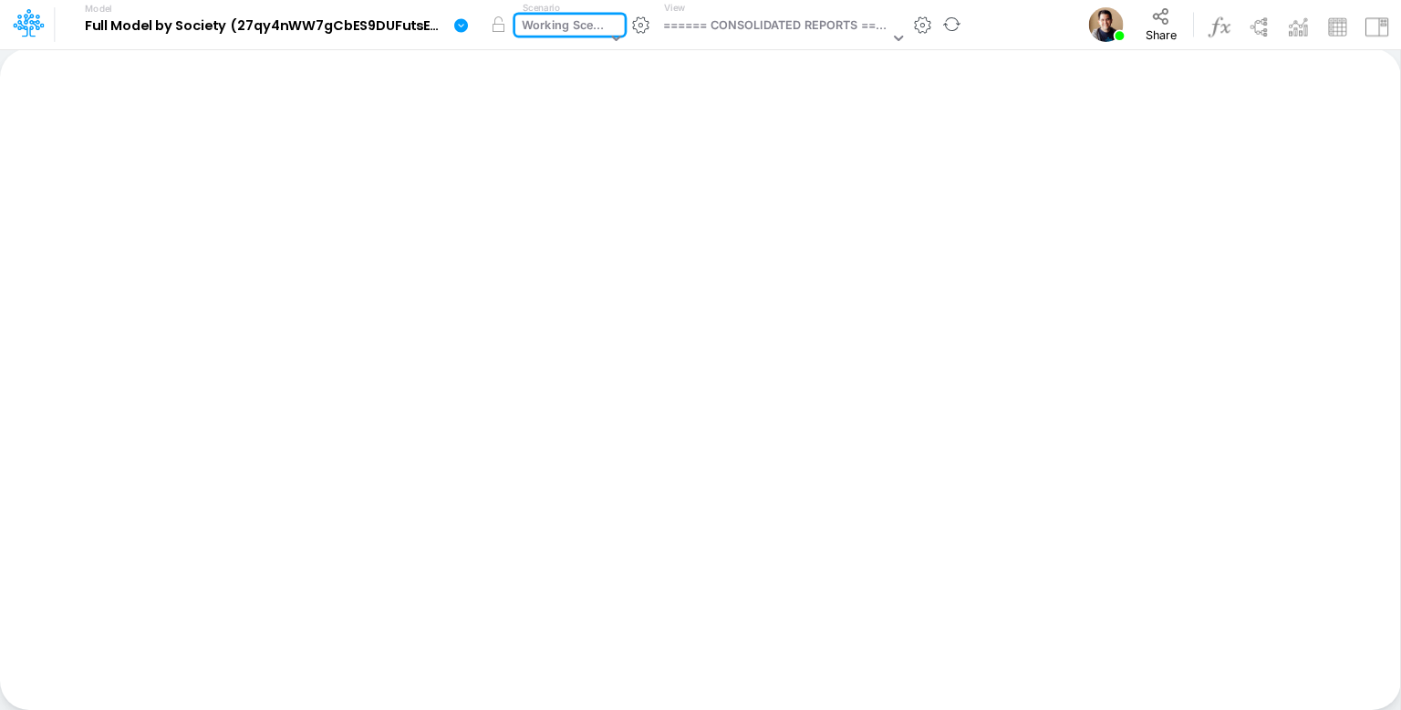
click at [551, 25] on div "Working Scenario" at bounding box center [564, 26] width 85 height 21
click at [585, 24] on div "Working Scenario" at bounding box center [564, 26] width 85 height 21
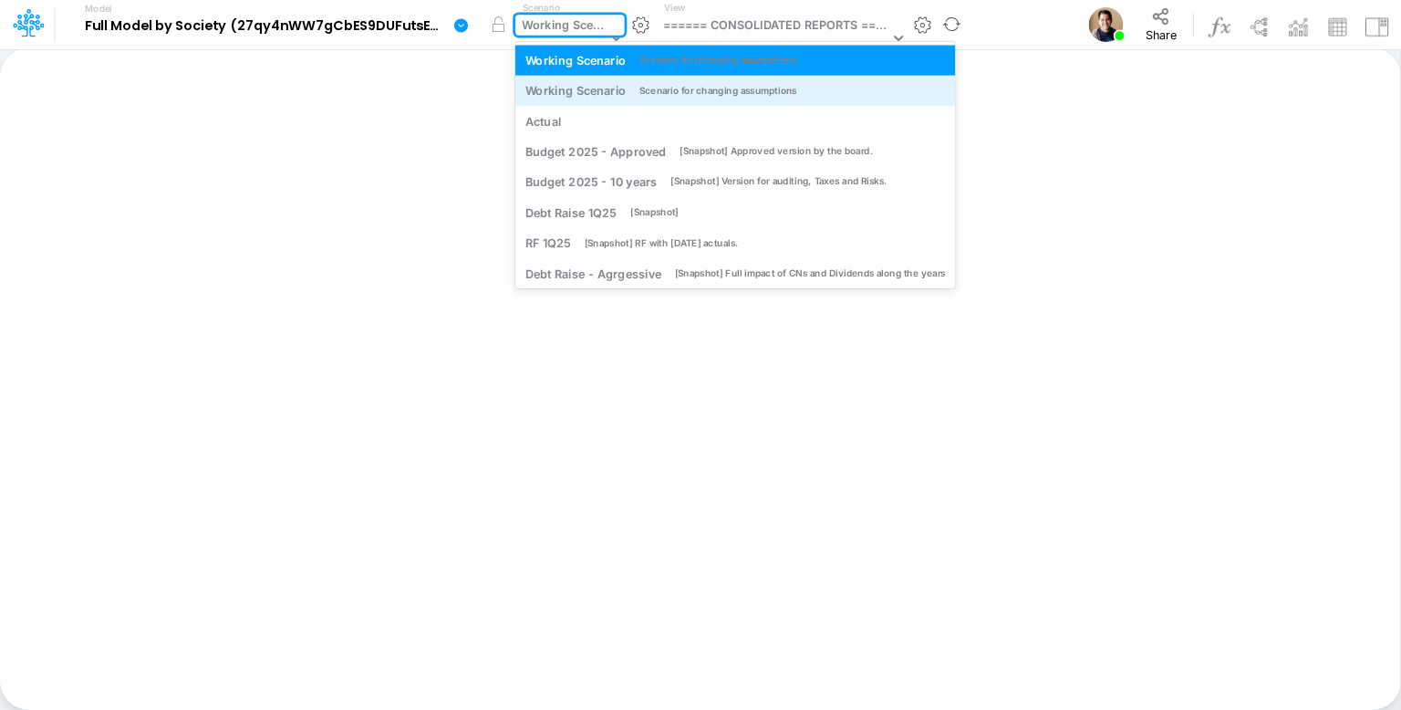
click at [587, 91] on div "Working Scenario" at bounding box center [575, 90] width 101 height 17
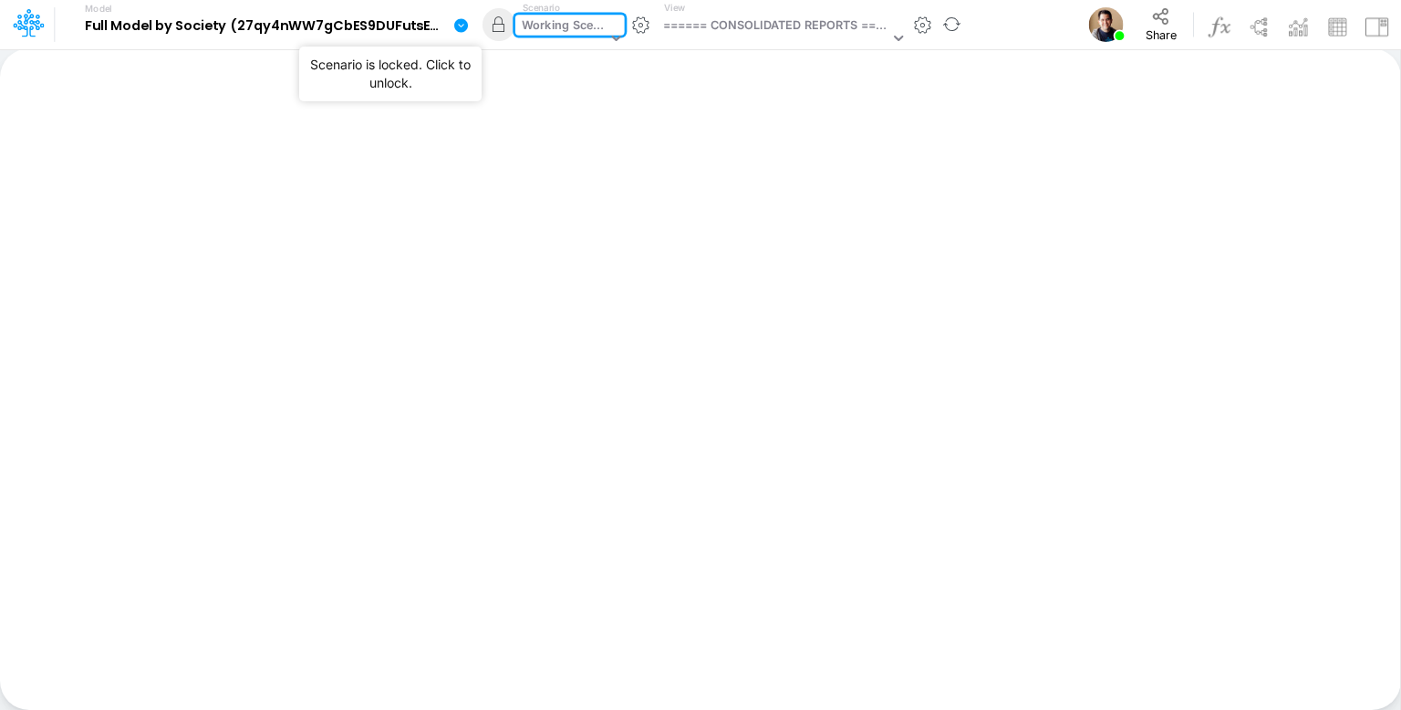
click at [558, 24] on div "Working Scenario" at bounding box center [564, 26] width 85 height 21
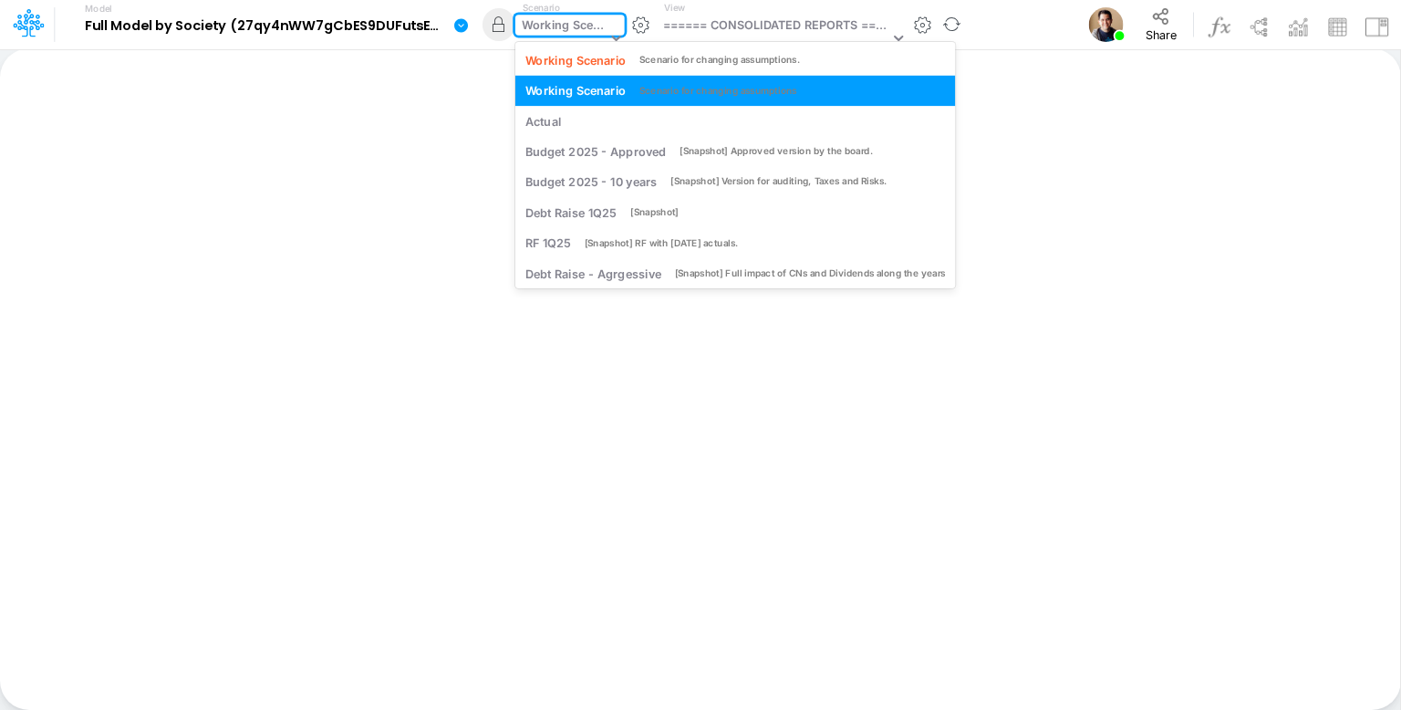
click at [558, 24] on div "Working Scenario" at bounding box center [564, 26] width 85 height 21
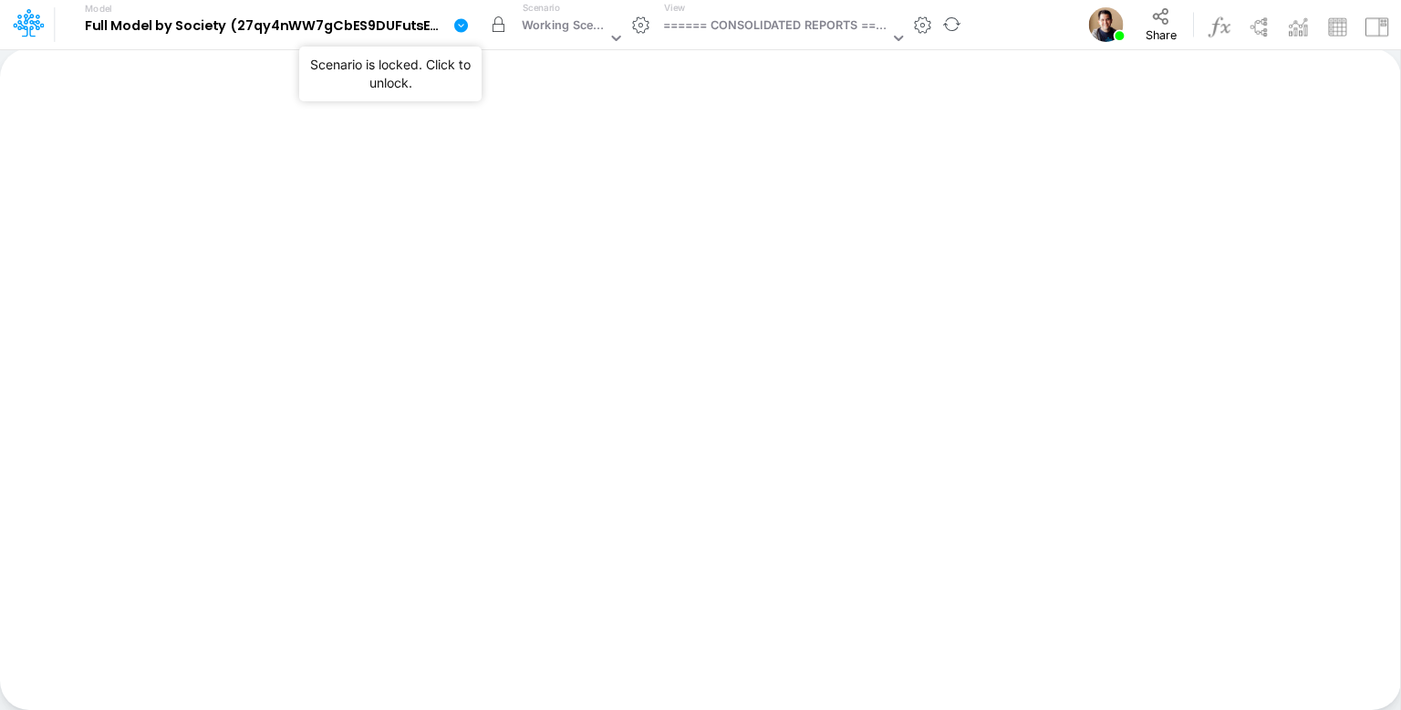
click at [500, 19] on button "button" at bounding box center [498, 24] width 33 height 33
click at [545, 26] on div "Working Scenario" at bounding box center [564, 26] width 85 height 21
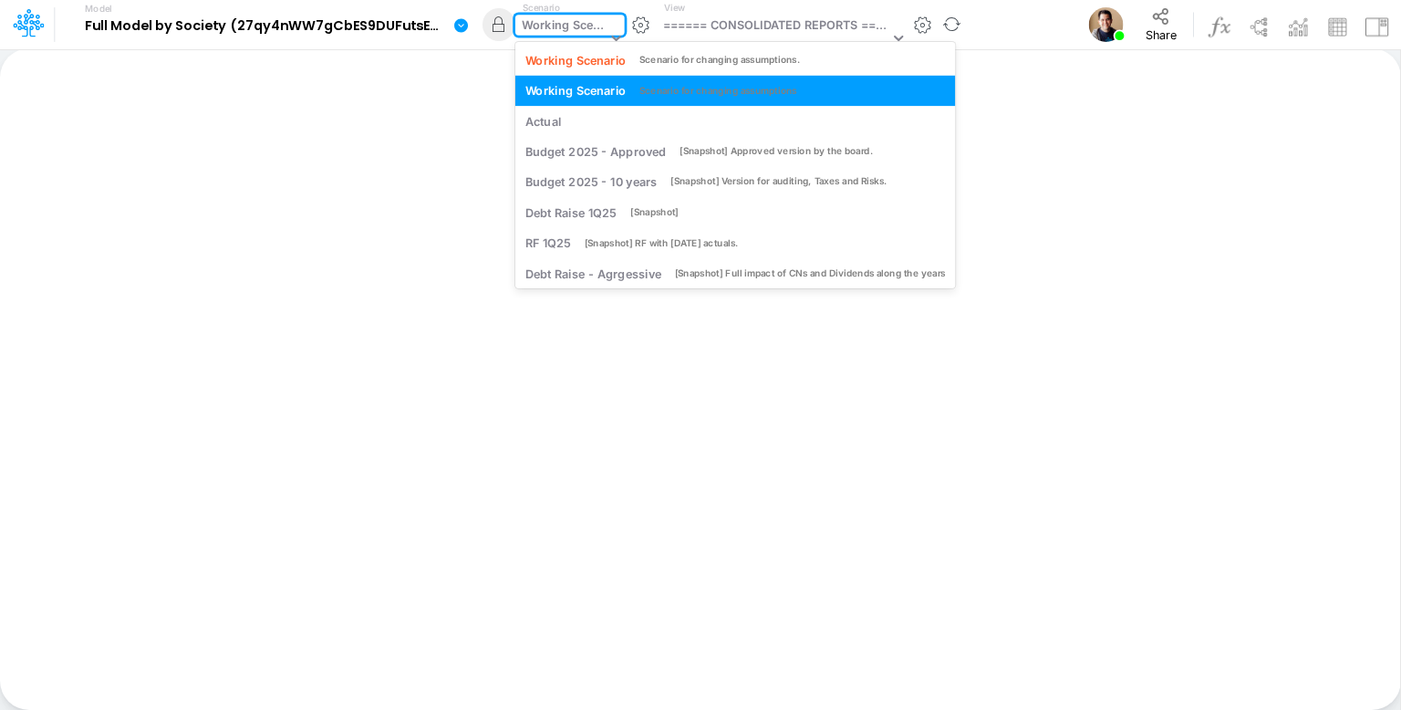
click at [545, 26] on div "Working Scenario" at bounding box center [564, 26] width 85 height 21
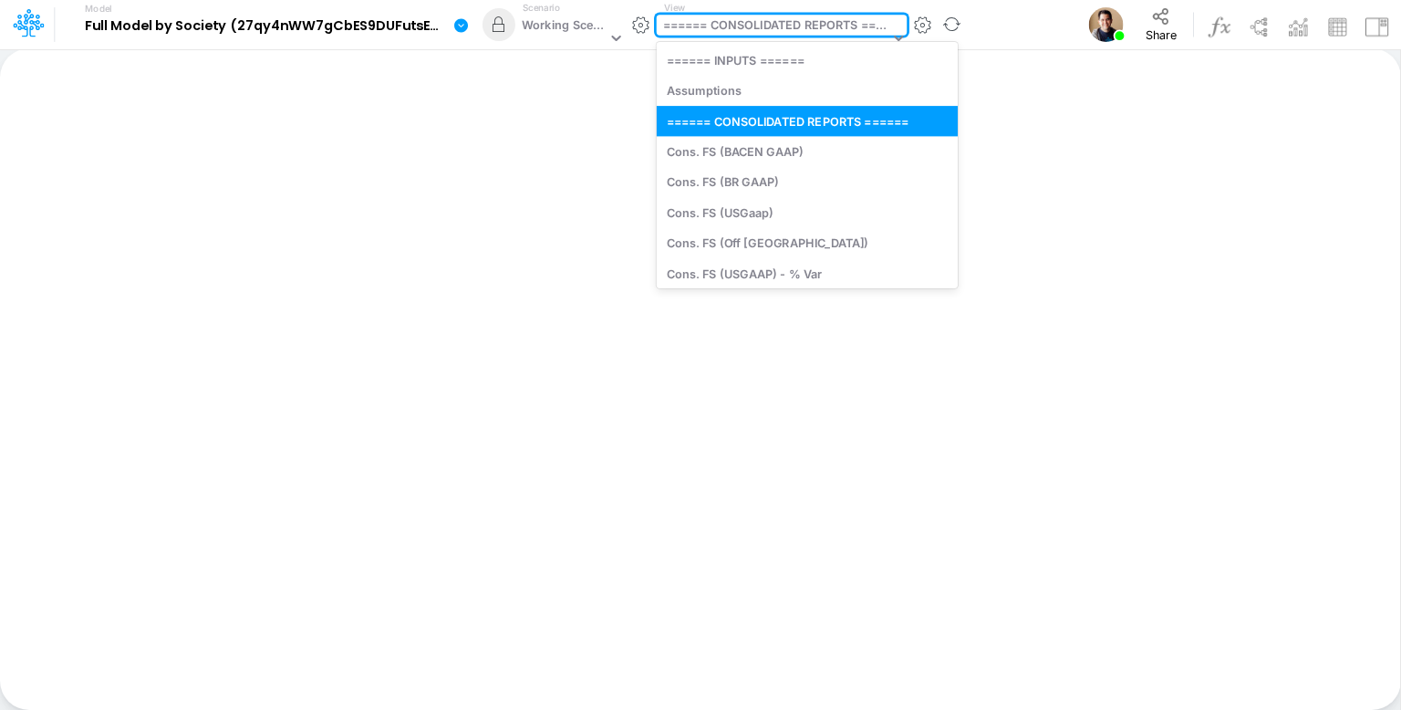
click at [707, 22] on div "====== CONSOLIDATED REPORTS ======" at bounding box center [776, 26] width 226 height 21
click at [555, 29] on div "Working Scenario" at bounding box center [564, 26] width 85 height 21
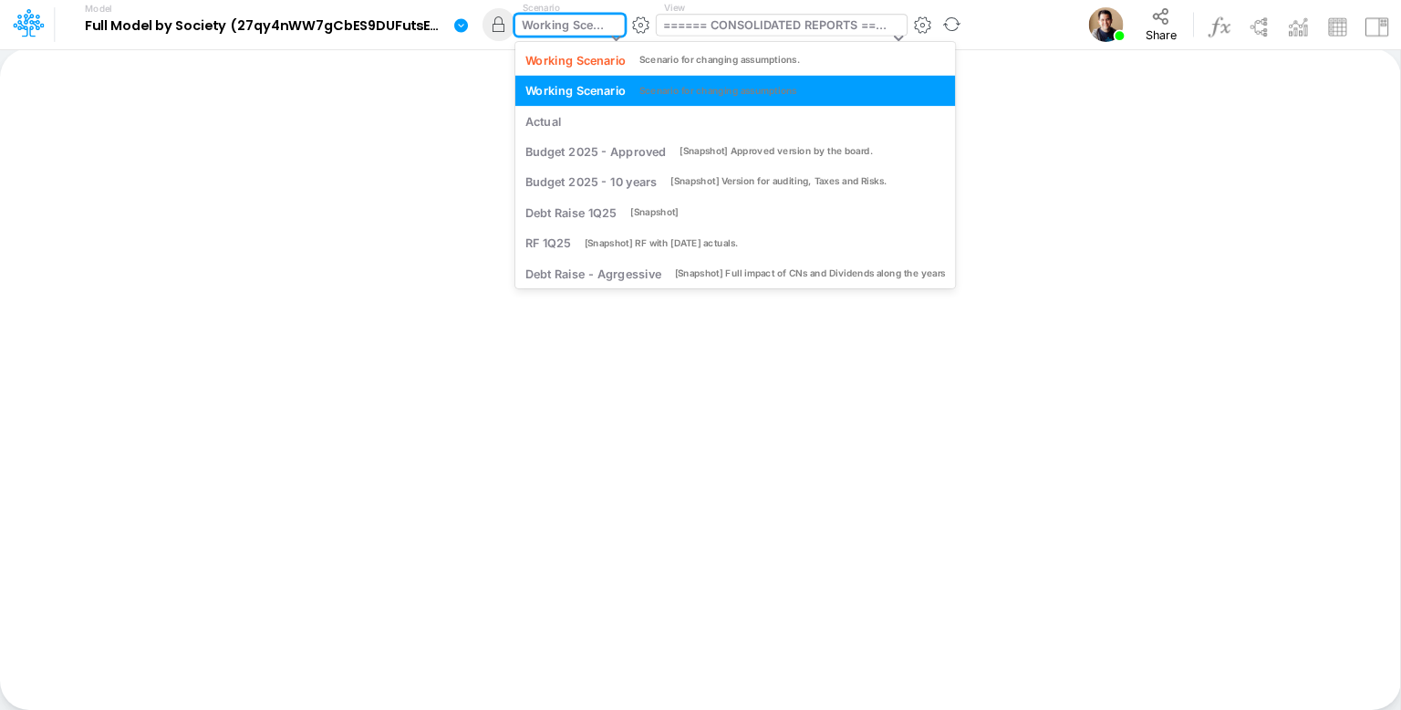
click at [683, 21] on div "====== CONSOLIDATED REPORTS ======" at bounding box center [776, 26] width 226 height 21
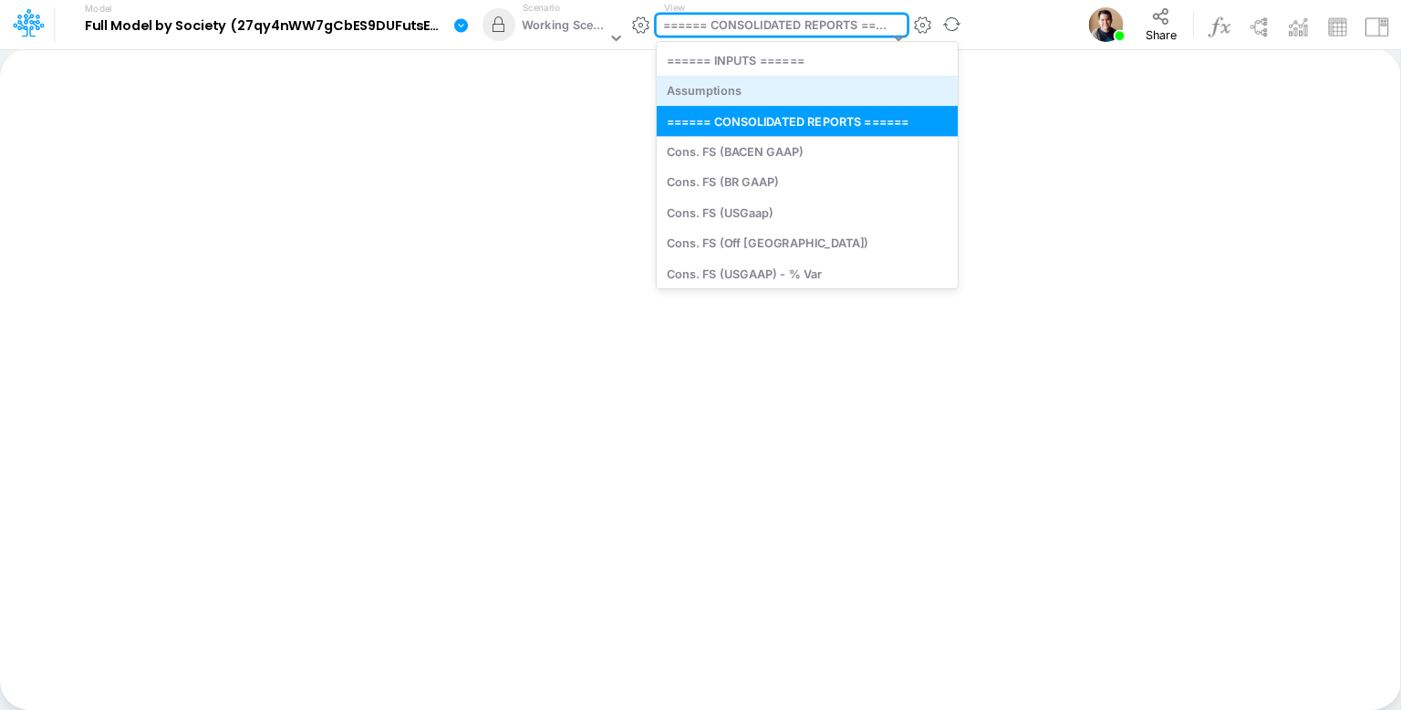
click at [729, 91] on div "Assumptions" at bounding box center [807, 91] width 301 height 30
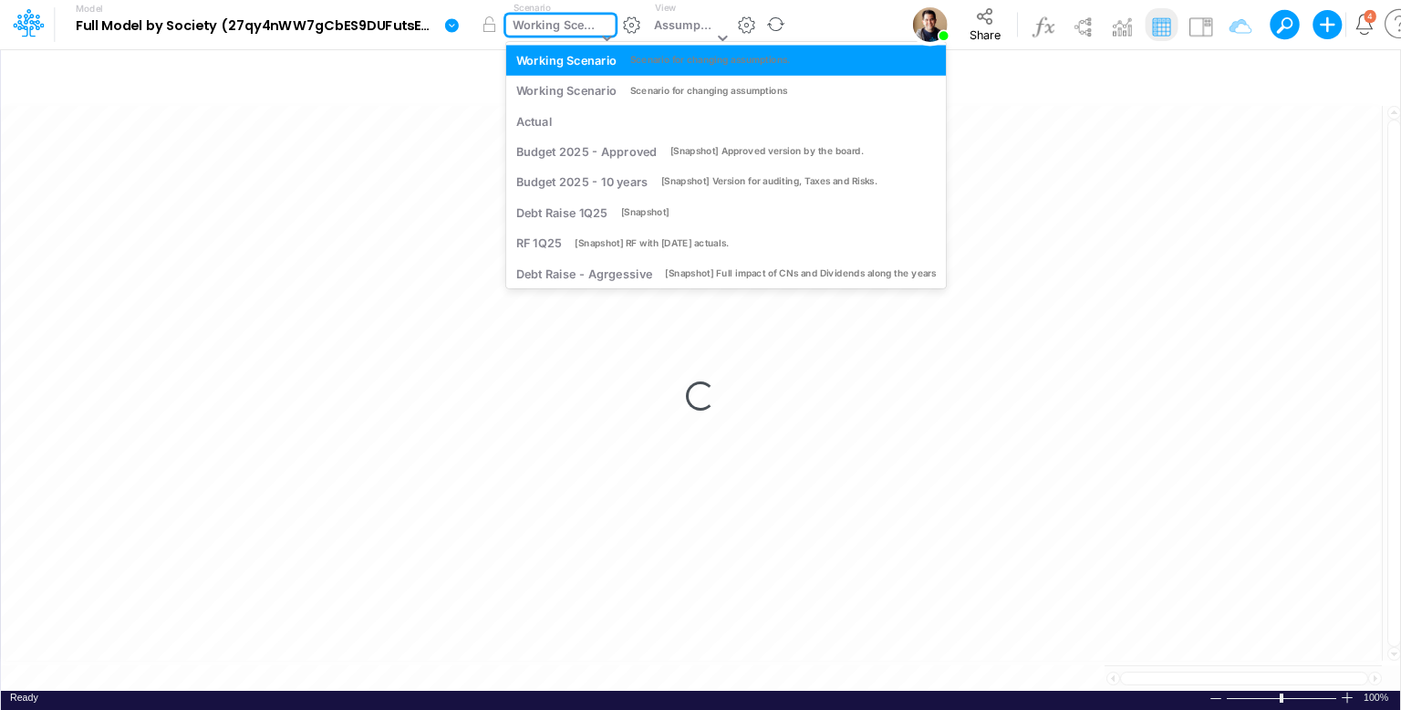
click at [558, 30] on div "Working Scenario" at bounding box center [555, 26] width 85 height 21
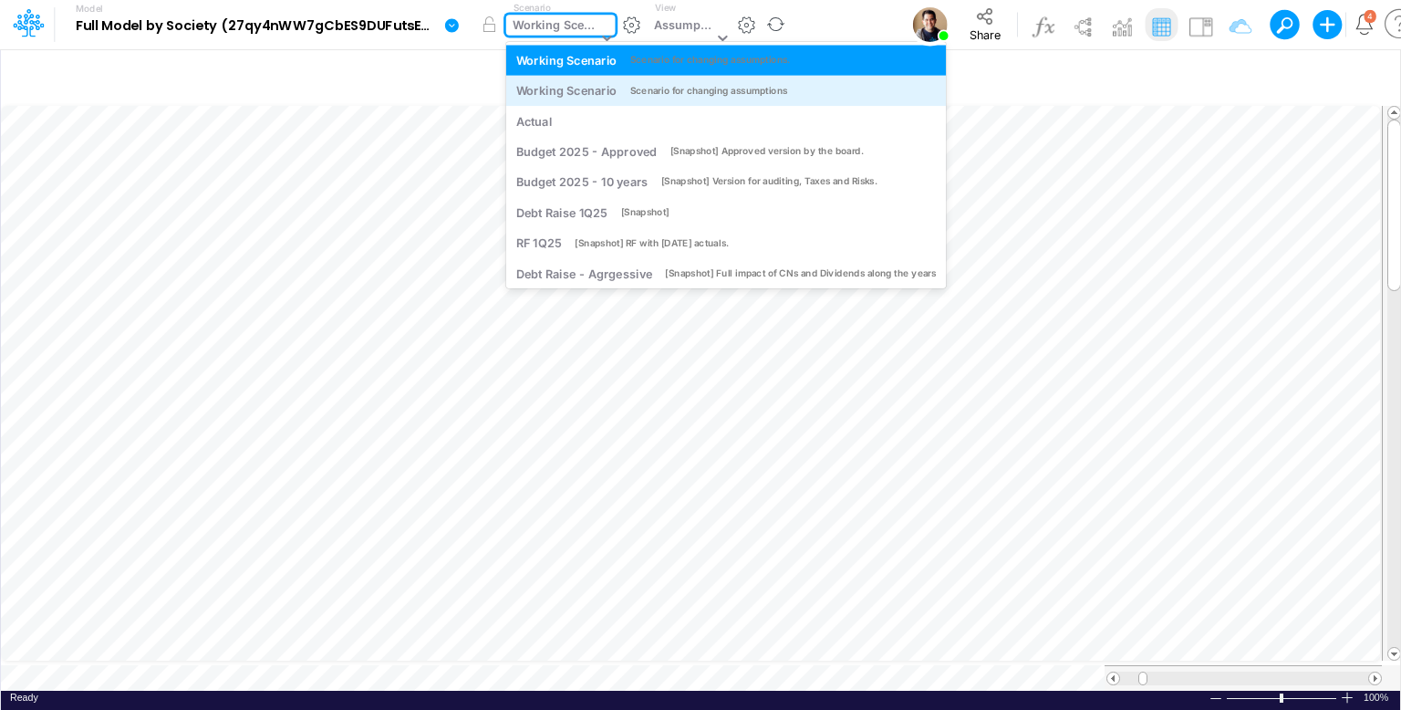
click at [578, 87] on div "Working Scenario" at bounding box center [566, 90] width 101 height 17
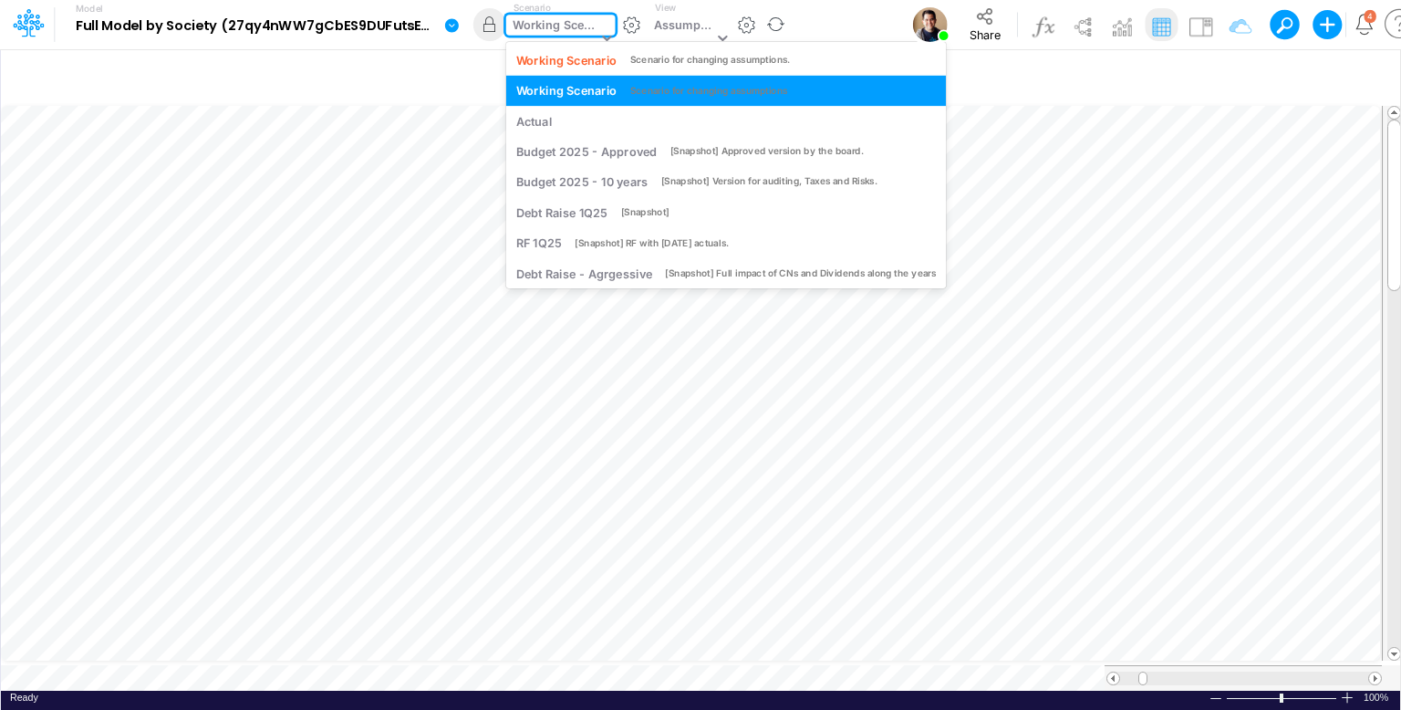
click at [542, 25] on div "Working Scenario" at bounding box center [555, 26] width 85 height 21
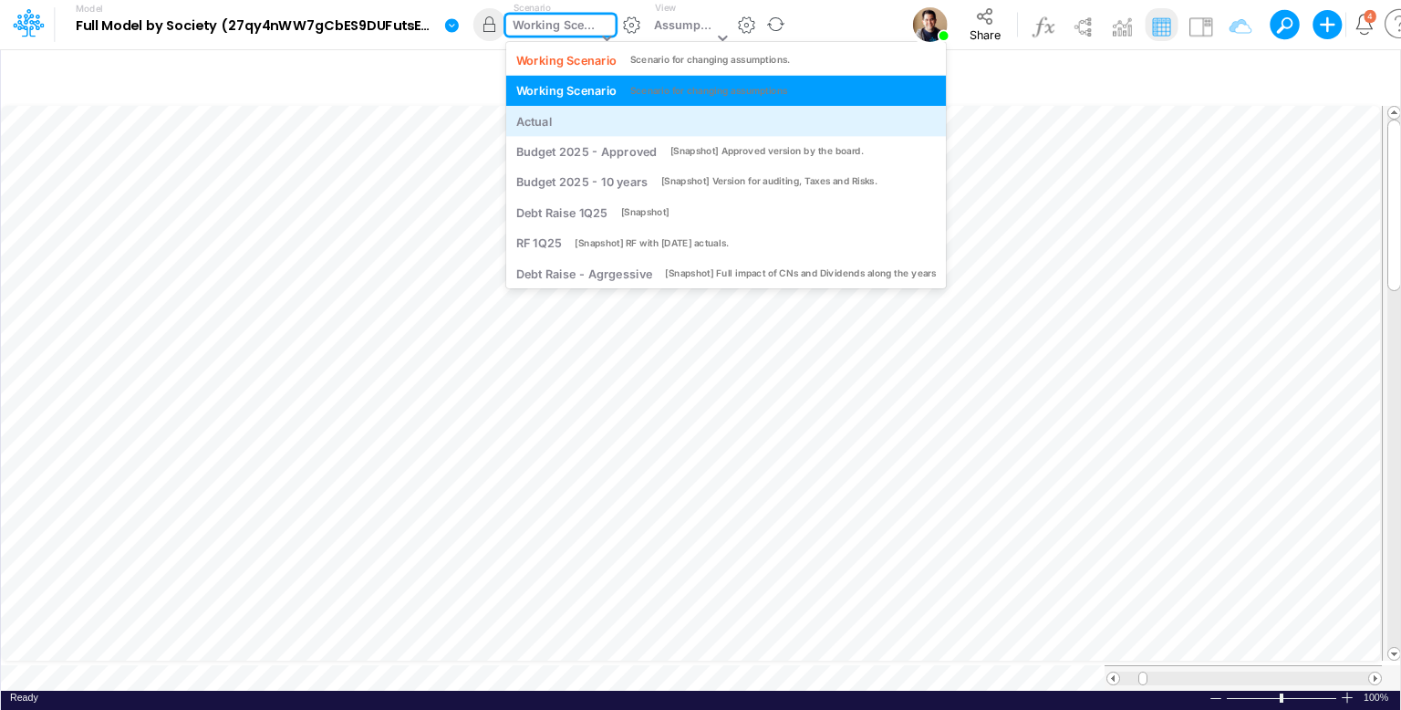
click at [560, 118] on div "Actual" at bounding box center [726, 120] width 420 height 17
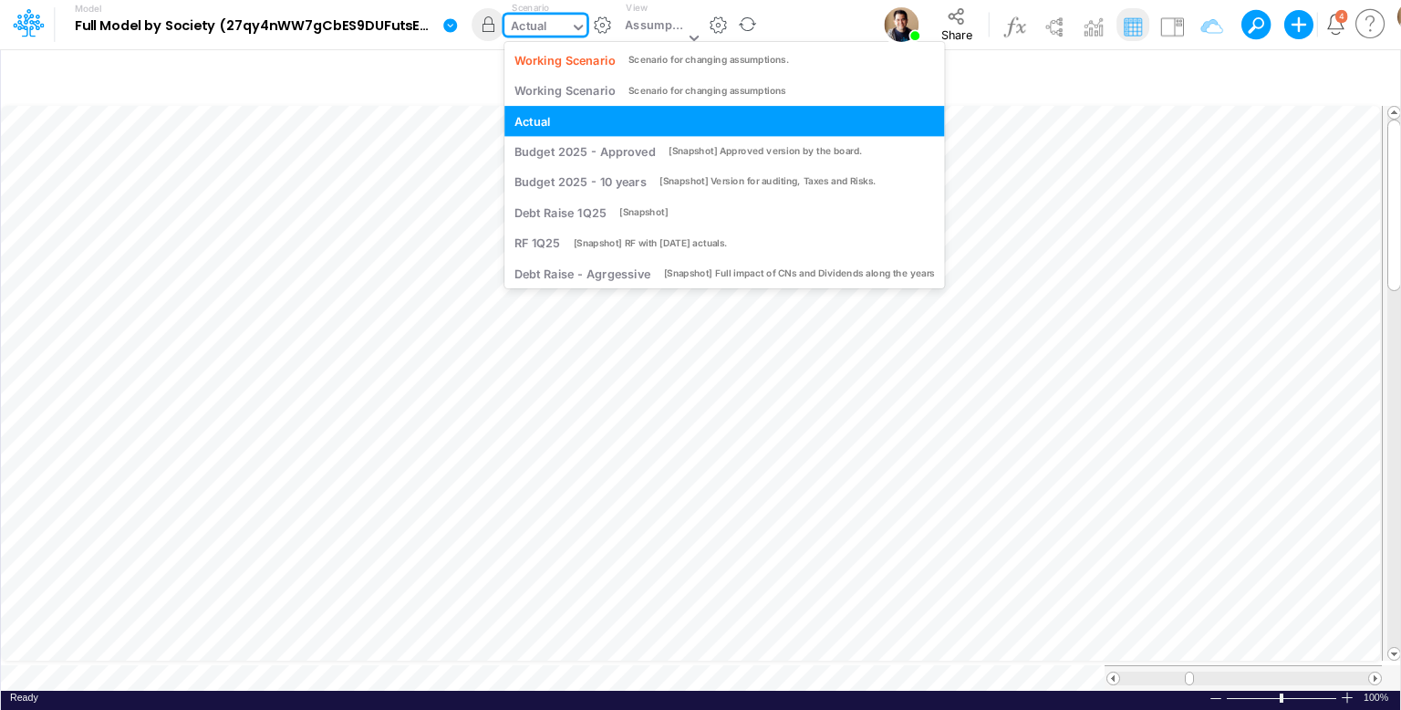
click at [520, 33] on div "Actual" at bounding box center [529, 27] width 36 height 21
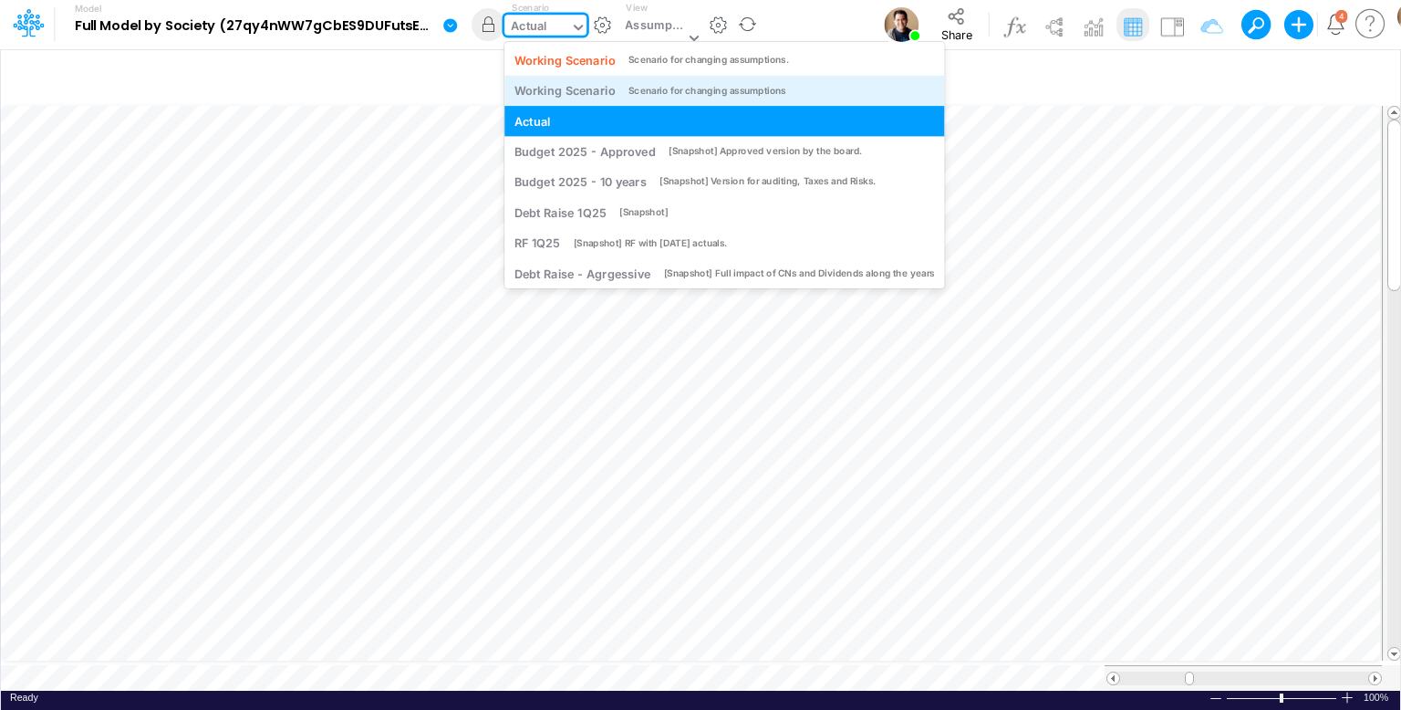
click at [561, 86] on div "Working Scenario" at bounding box center [564, 90] width 101 height 17
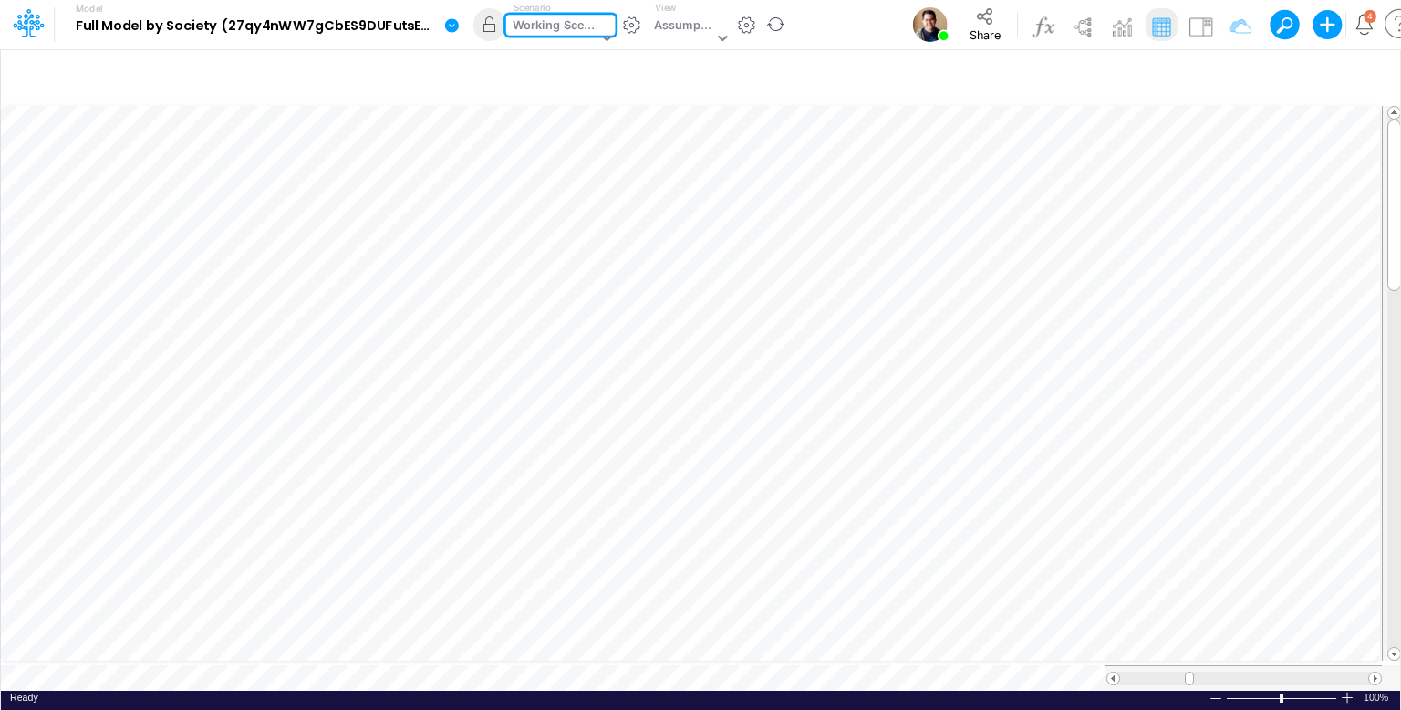
click at [555, 27] on div "Working Scenario" at bounding box center [555, 26] width 85 height 21
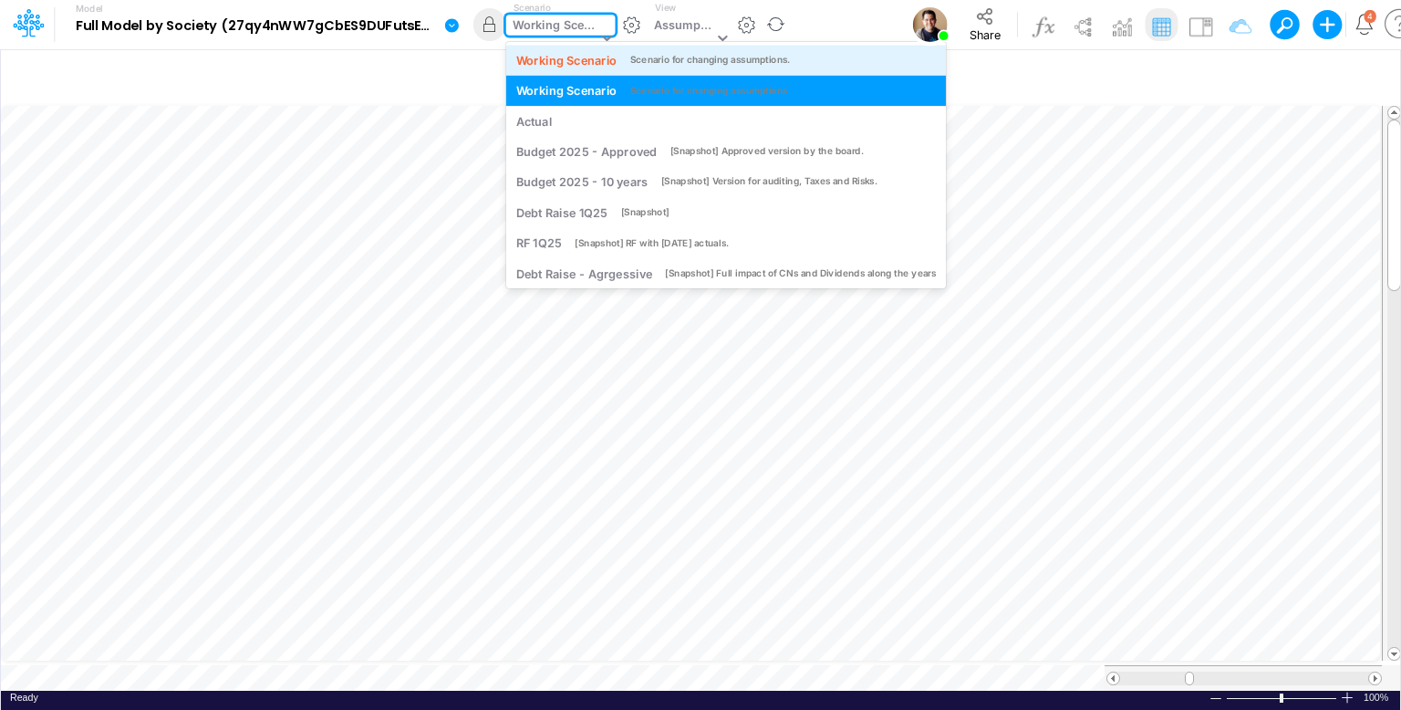
click at [559, 59] on div "Working Scenario" at bounding box center [566, 59] width 101 height 17
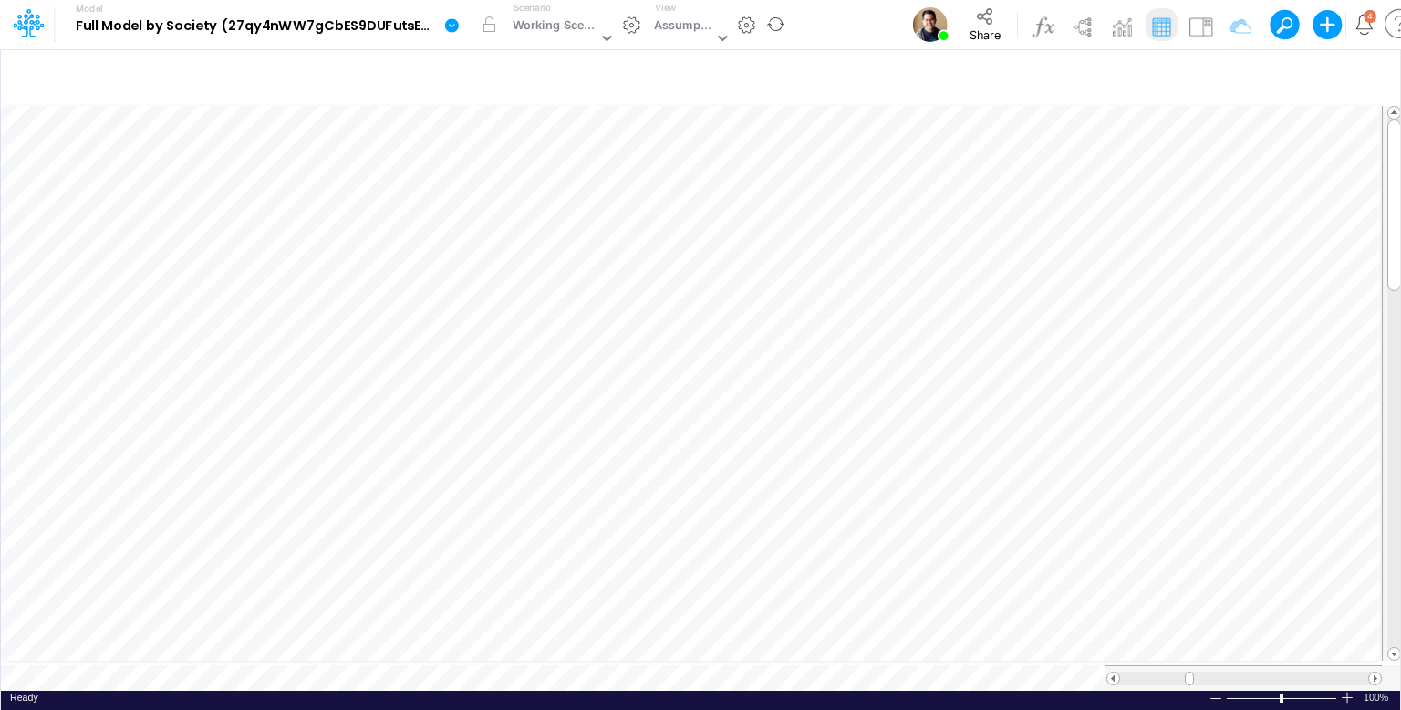
click at [449, 29] on icon at bounding box center [452, 25] width 14 height 14
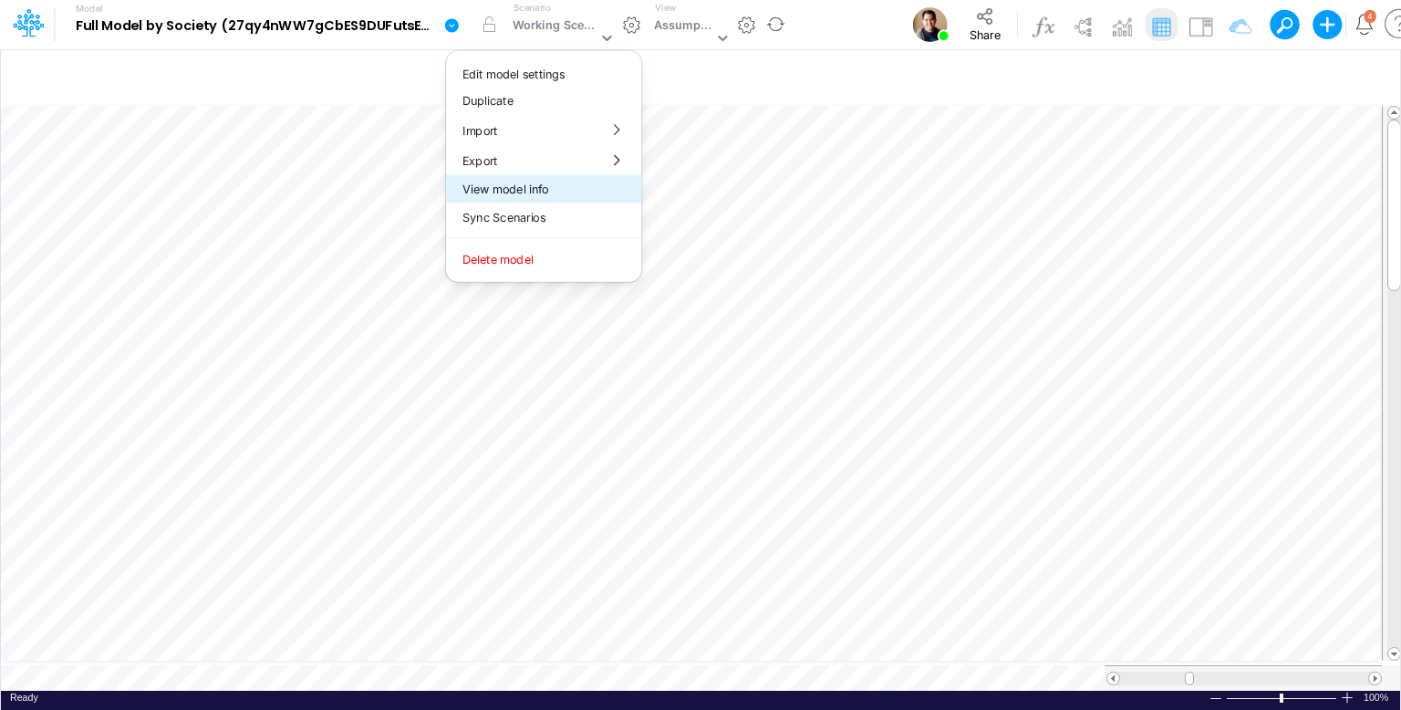
click at [533, 192] on button "View model info" at bounding box center [543, 189] width 195 height 28
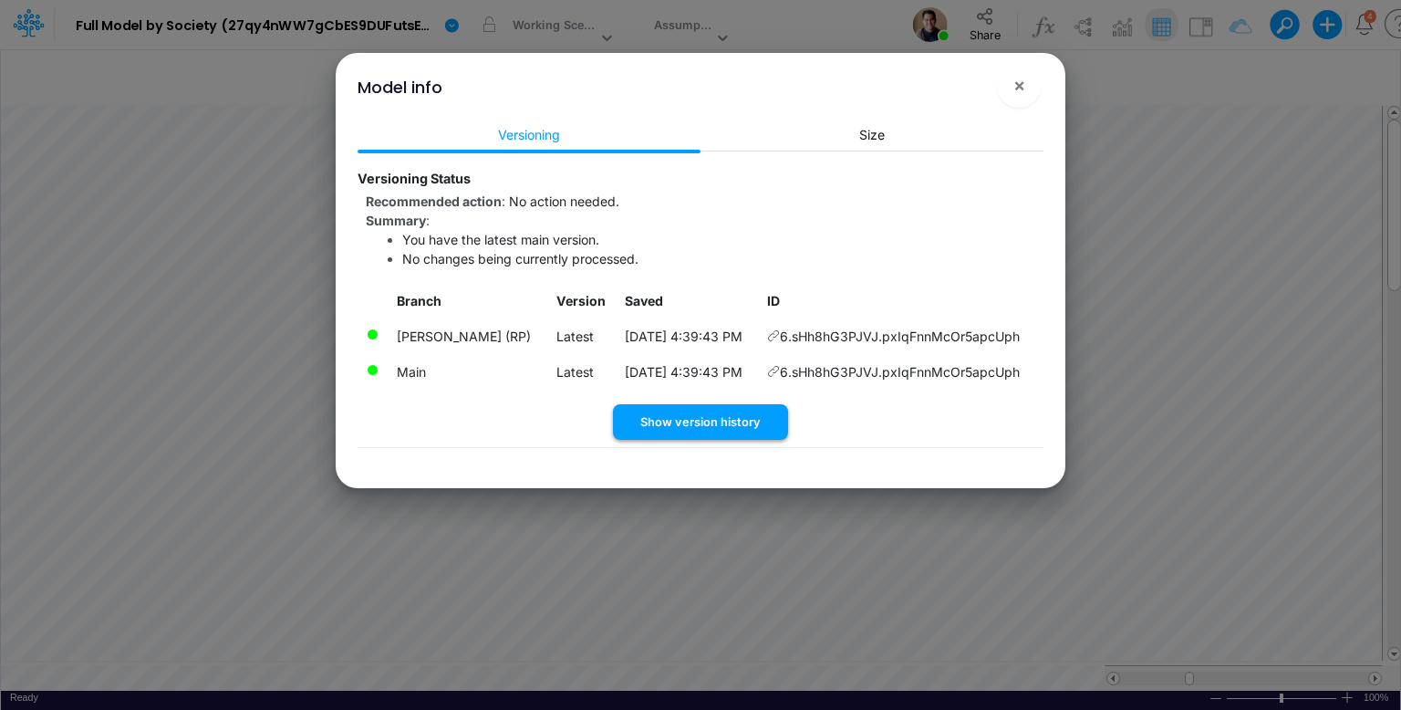
click at [693, 431] on button "Show version history" at bounding box center [700, 422] width 175 height 36
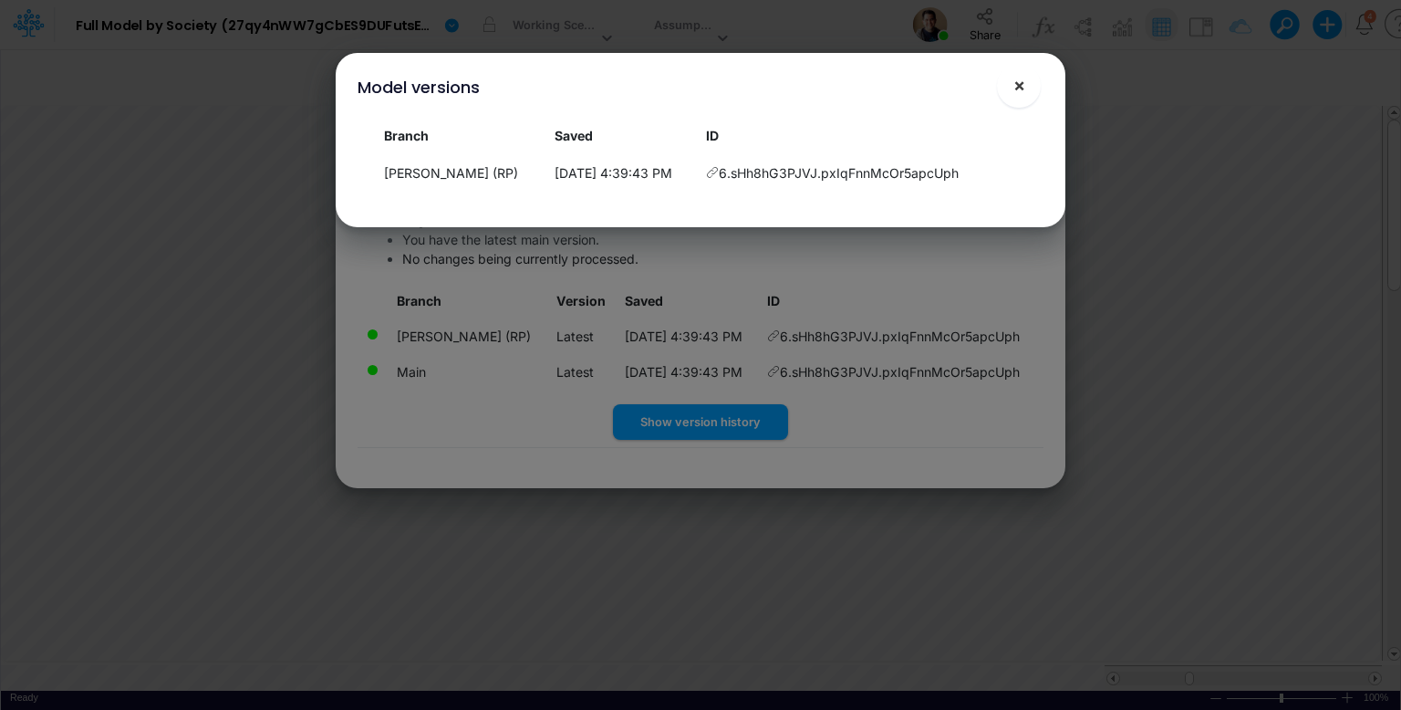
click at [1018, 92] on span "×" at bounding box center [1019, 85] width 12 height 22
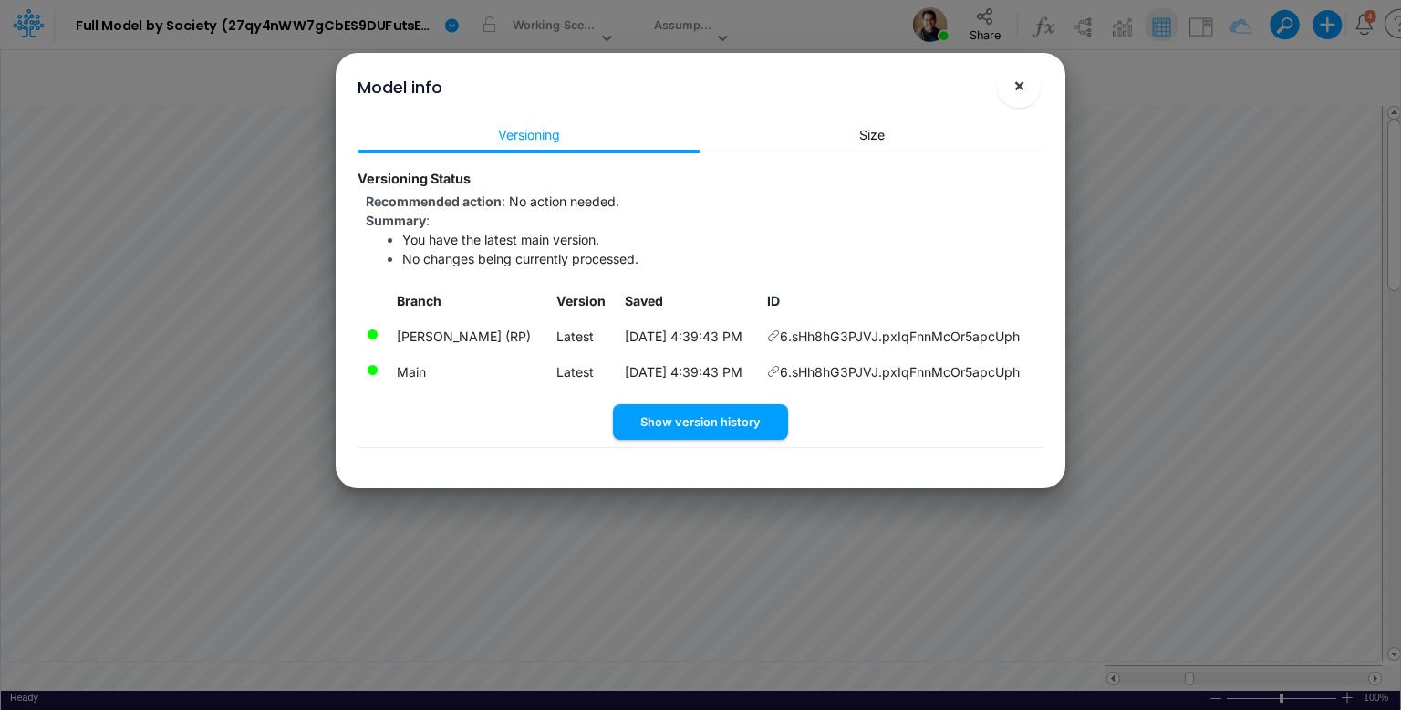
click at [1022, 81] on span "×" at bounding box center [1019, 85] width 12 height 22
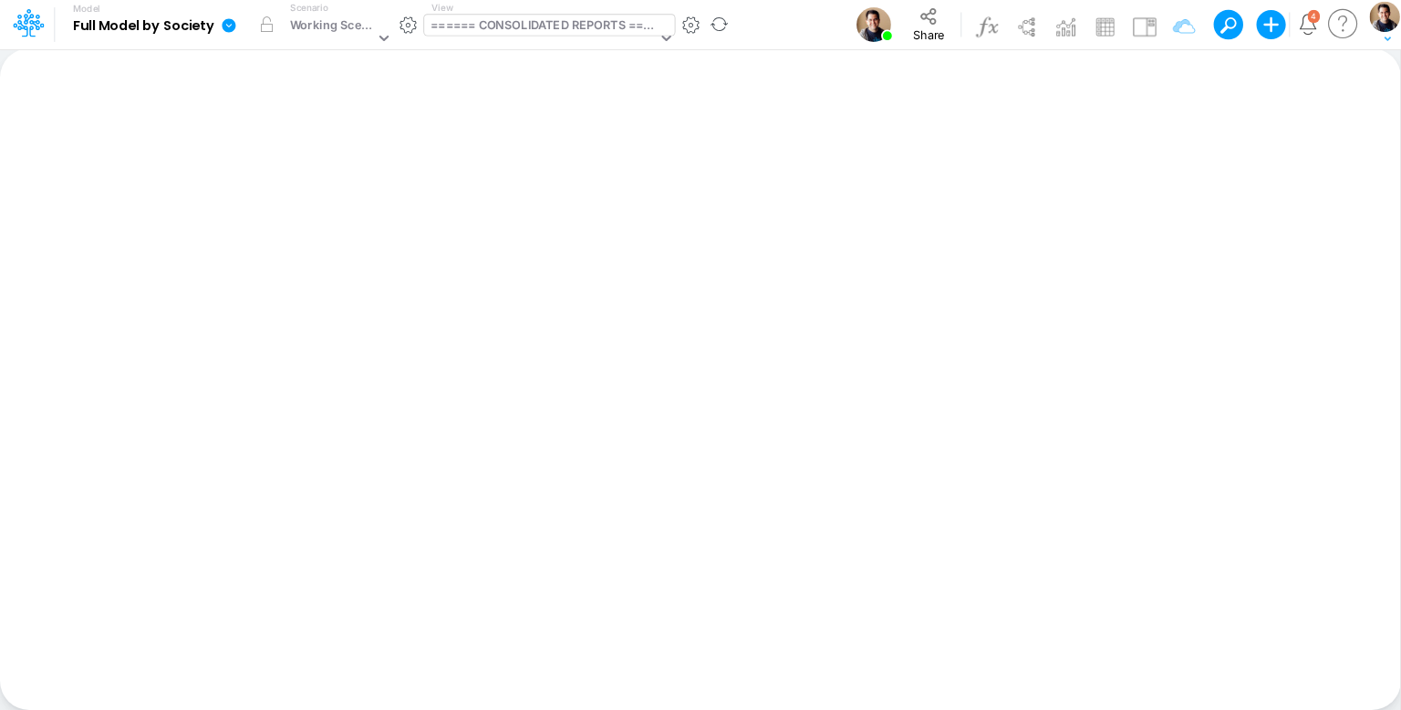
click at [525, 26] on div "====== CONSOLIDATED REPORTS ======" at bounding box center [543, 26] width 226 height 21
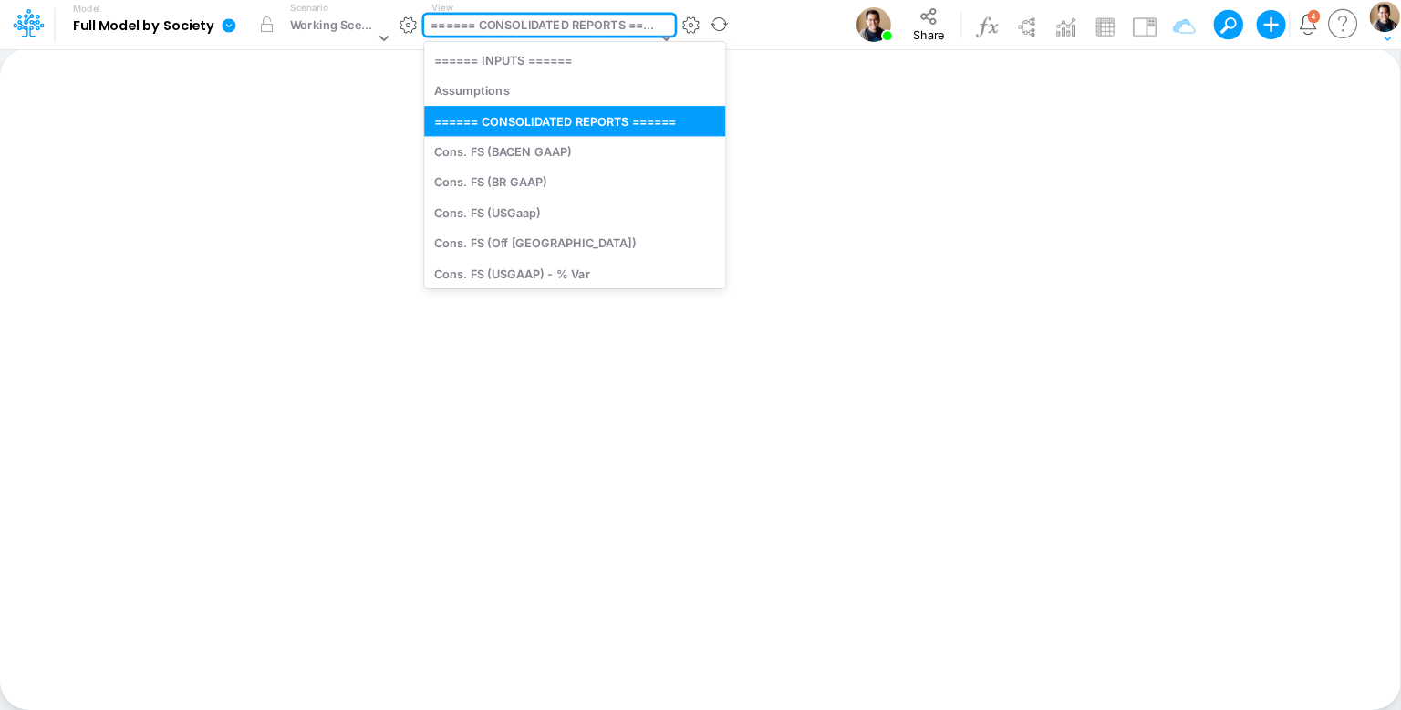
click at [522, 27] on div "====== CONSOLIDATED REPORTS ======" at bounding box center [543, 26] width 226 height 21
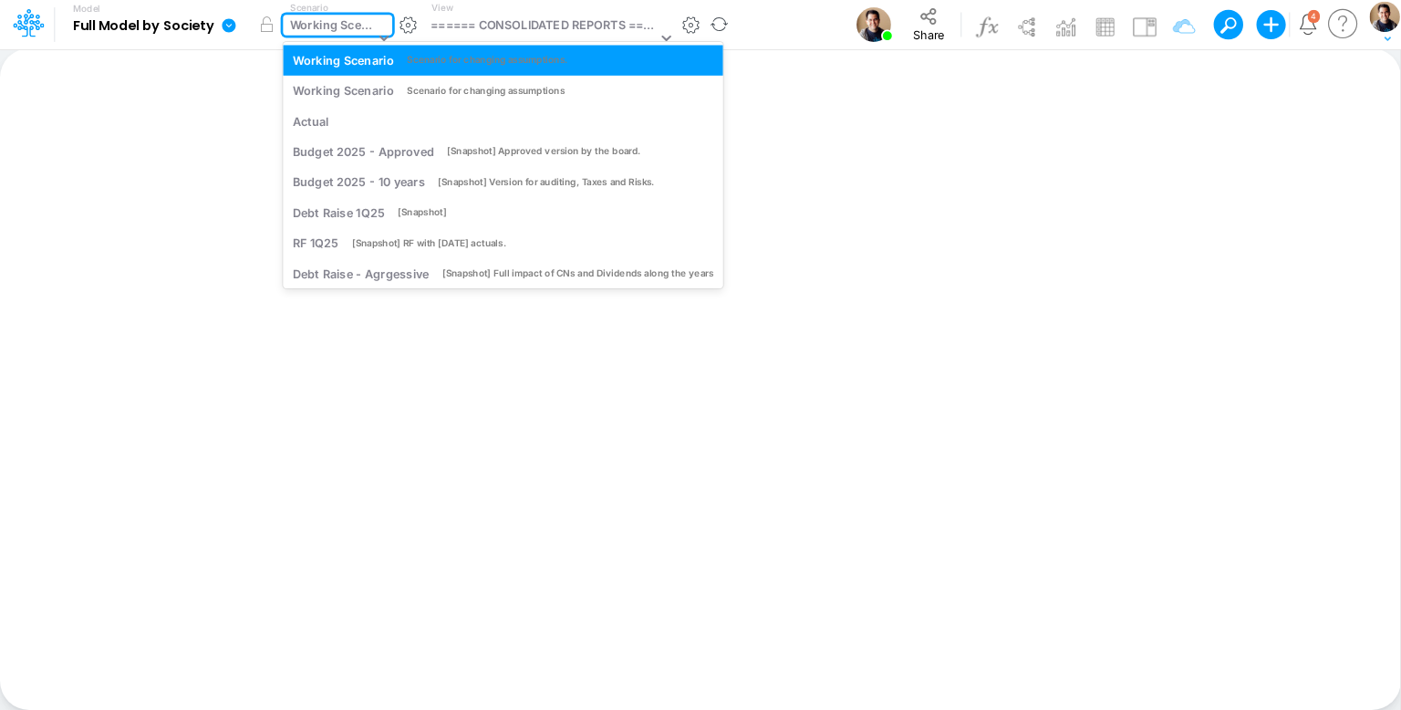
click at [332, 31] on div "Working Scenario" at bounding box center [332, 26] width 85 height 21
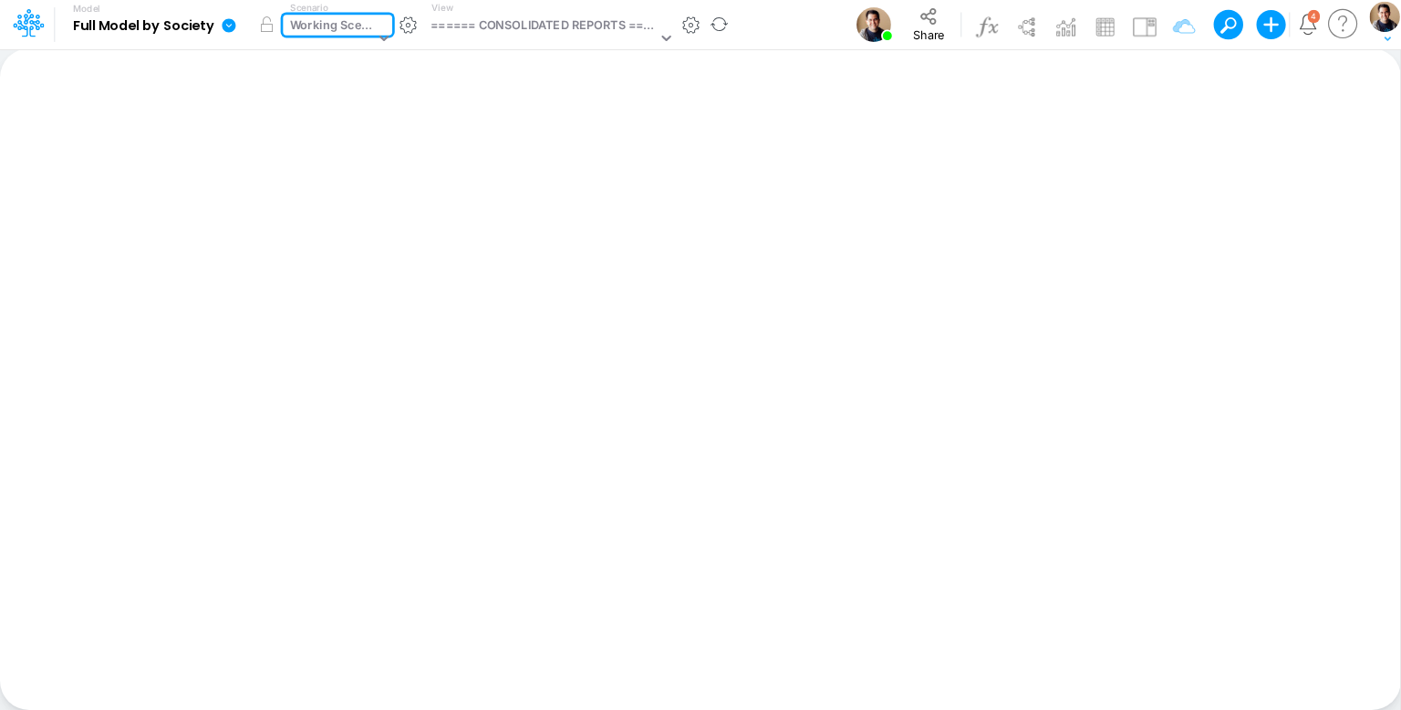
click at [332, 31] on div "Working Scenario" at bounding box center [332, 26] width 85 height 21
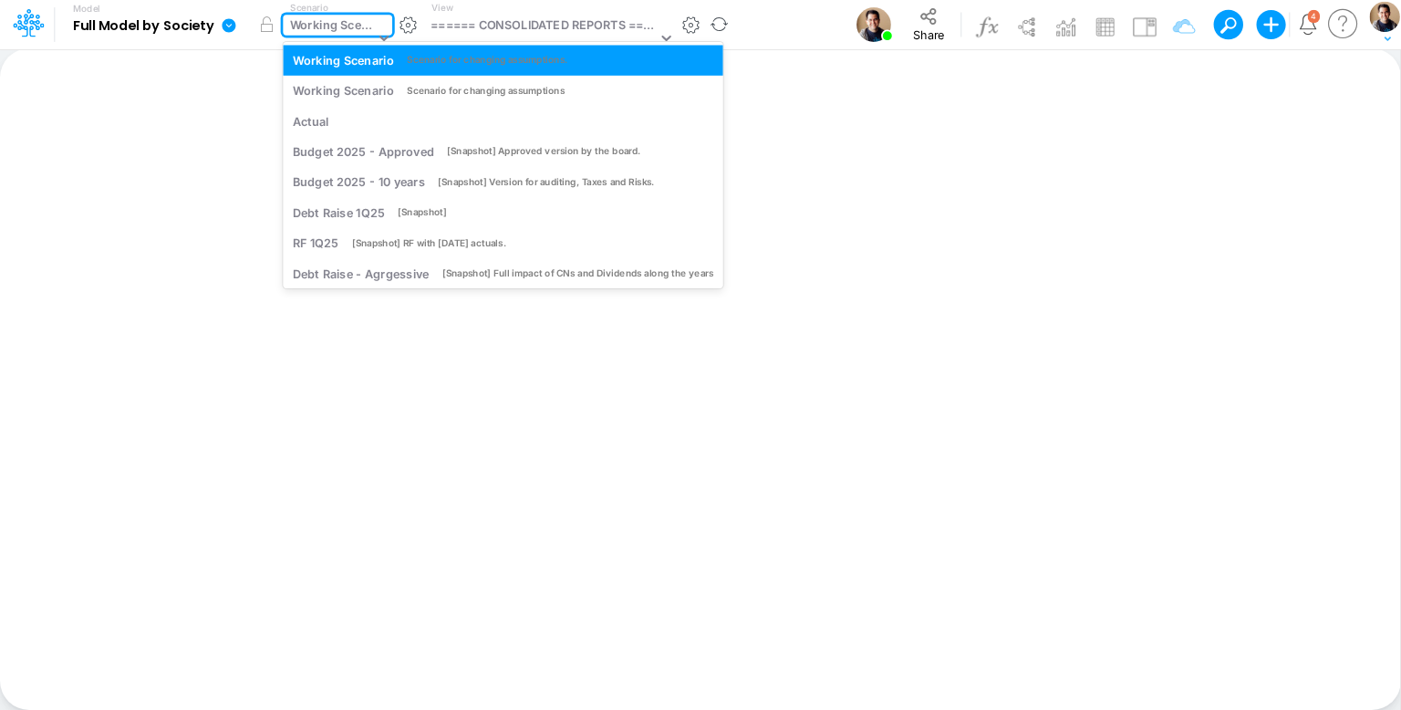
click at [331, 31] on div "Working Scenario" at bounding box center [332, 26] width 85 height 21
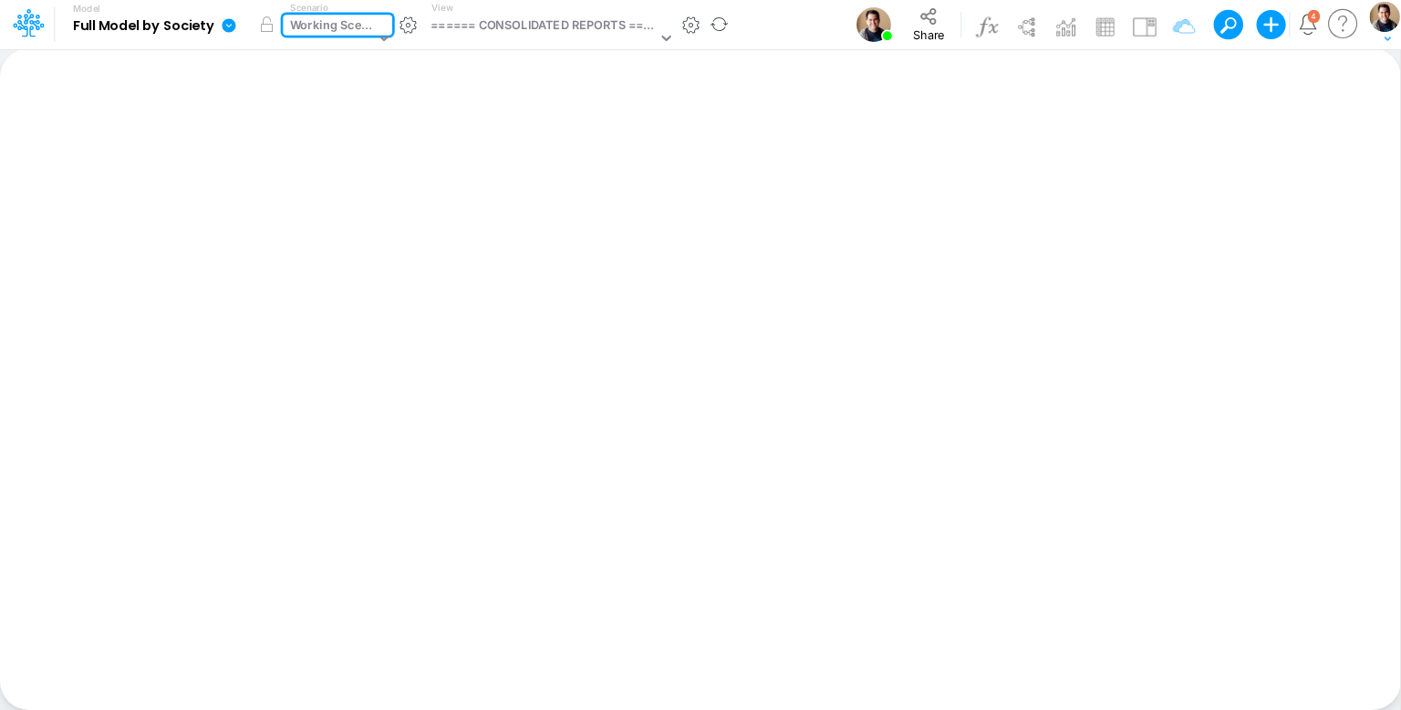
click at [327, 30] on div "Working Scenario" at bounding box center [332, 26] width 85 height 21
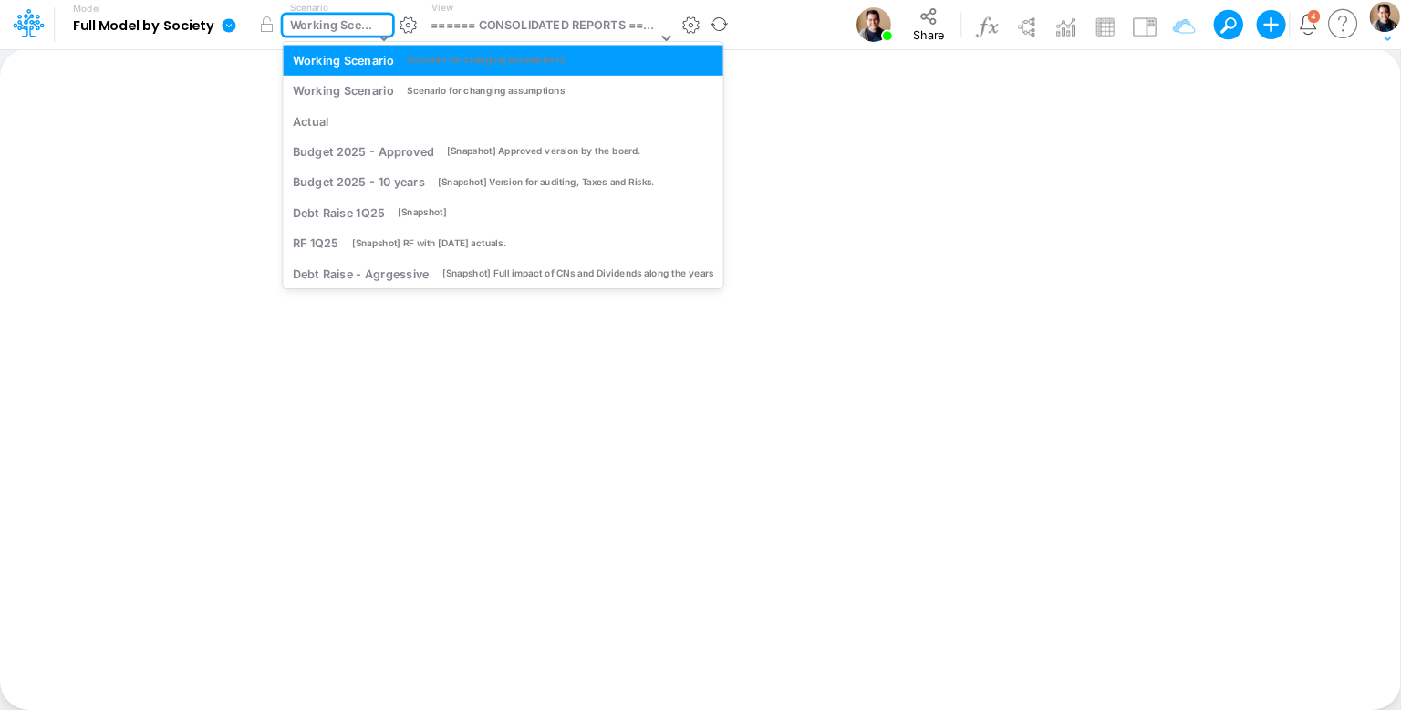
click at [327, 30] on div "Working Scenario" at bounding box center [332, 26] width 85 height 21
click at [225, 20] on icon at bounding box center [229, 25] width 14 height 14
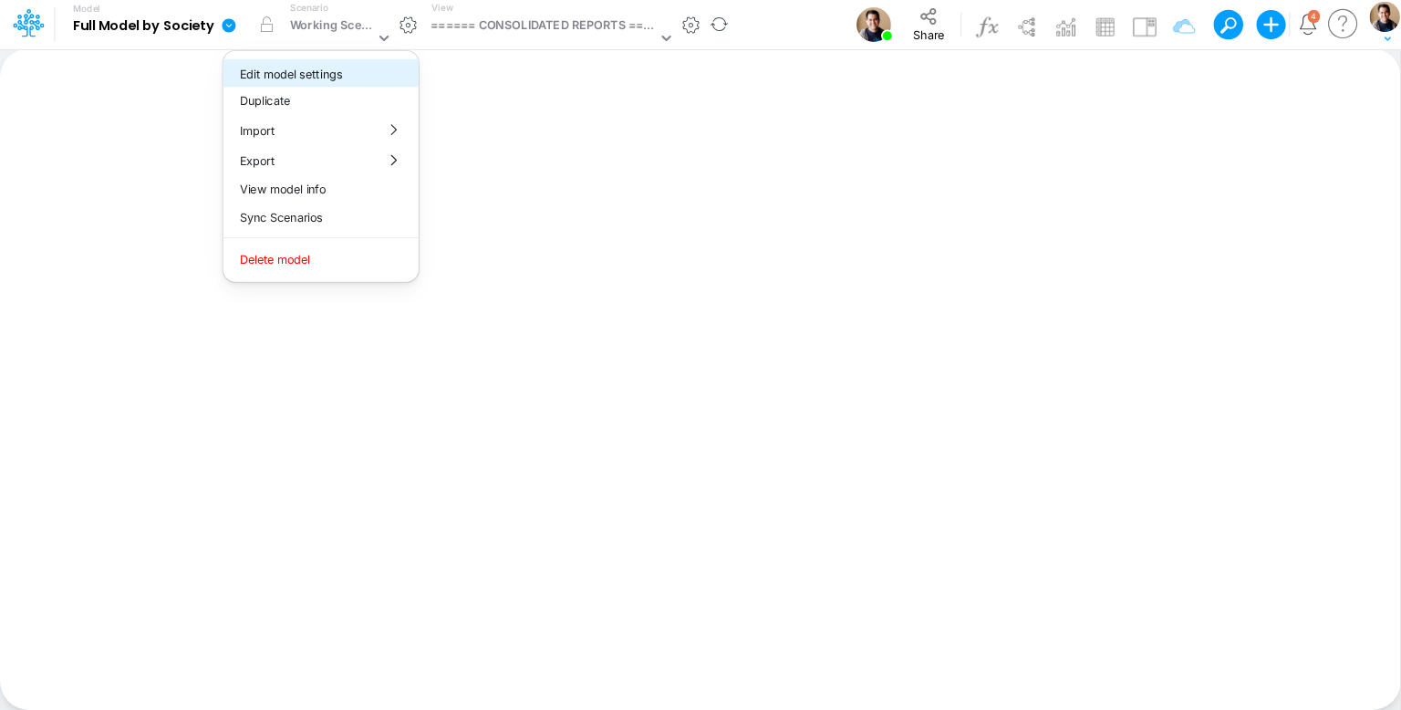
click at [284, 68] on button "Edit model settings" at bounding box center [320, 73] width 195 height 28
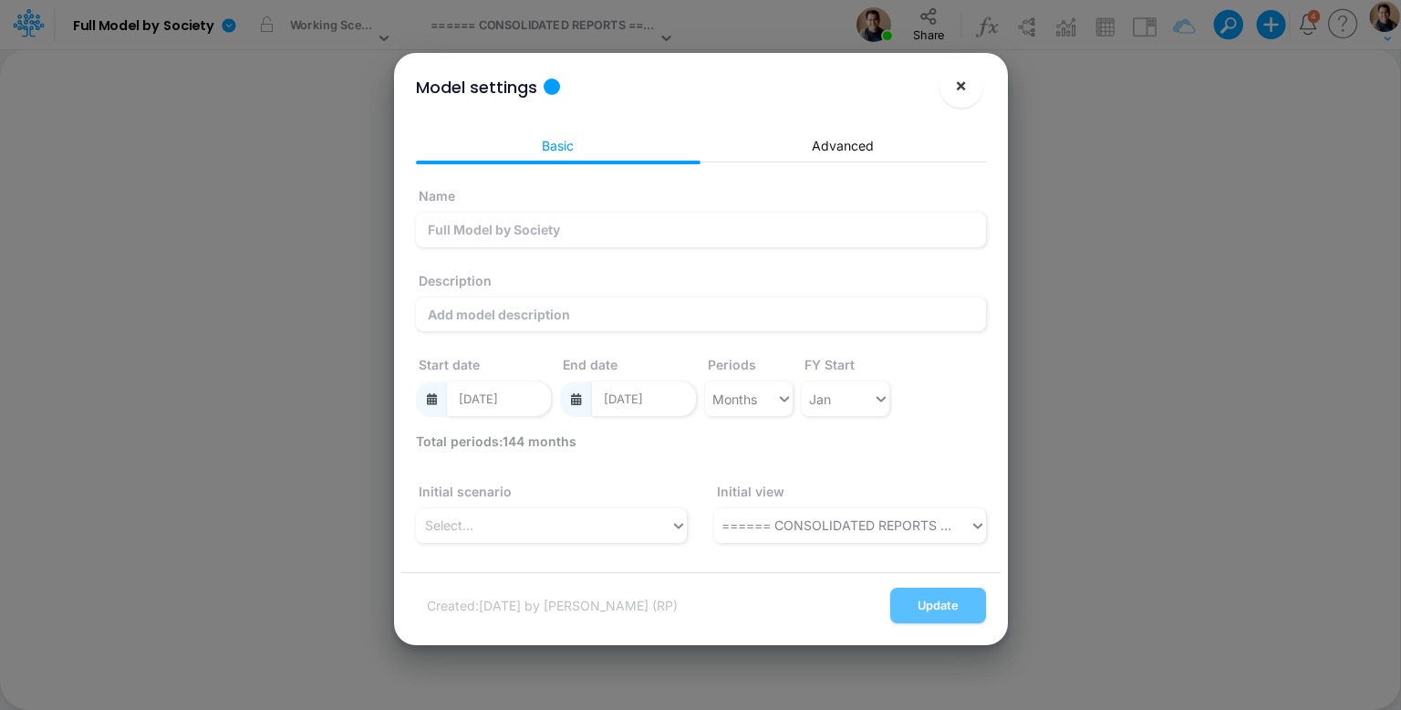
click at [968, 86] on button "×" at bounding box center [961, 86] width 44 height 44
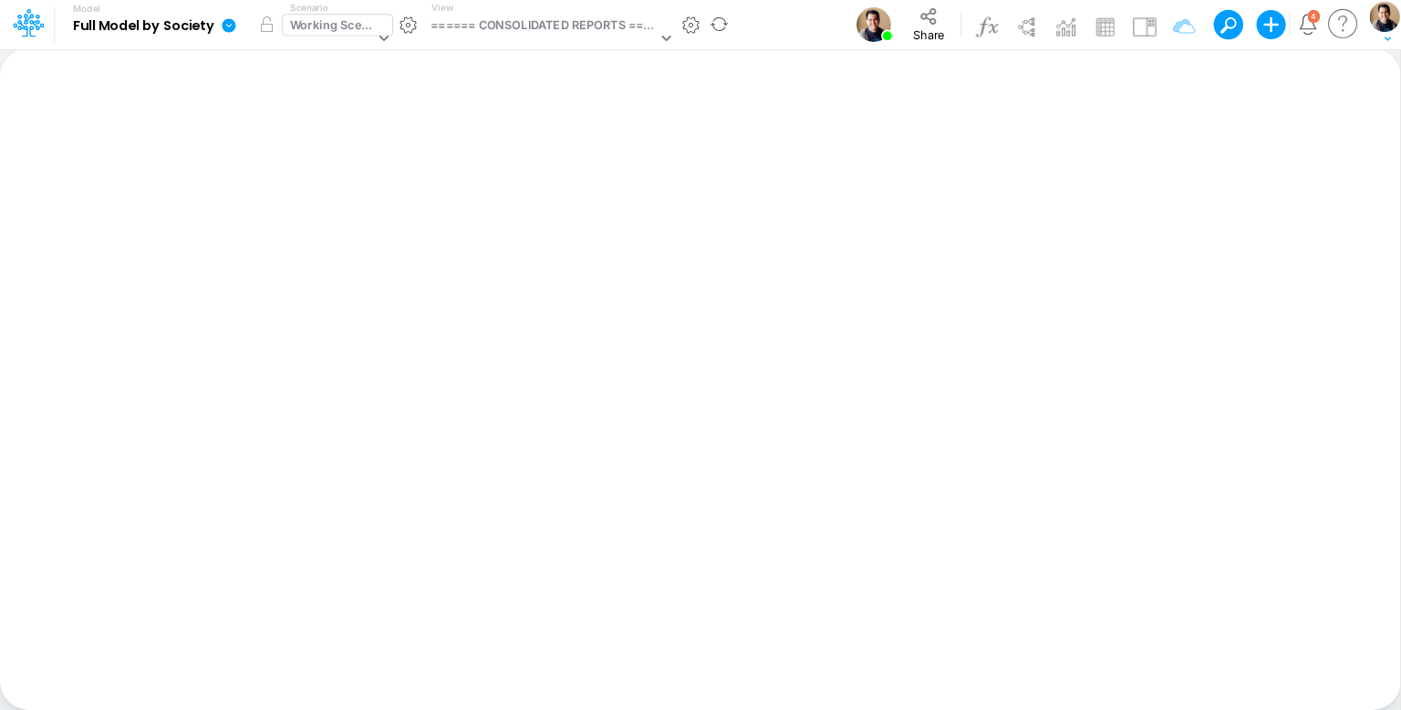
click at [358, 27] on div "Working Scenario" at bounding box center [332, 26] width 85 height 21
click at [410, 29] on button "button" at bounding box center [408, 25] width 19 height 19
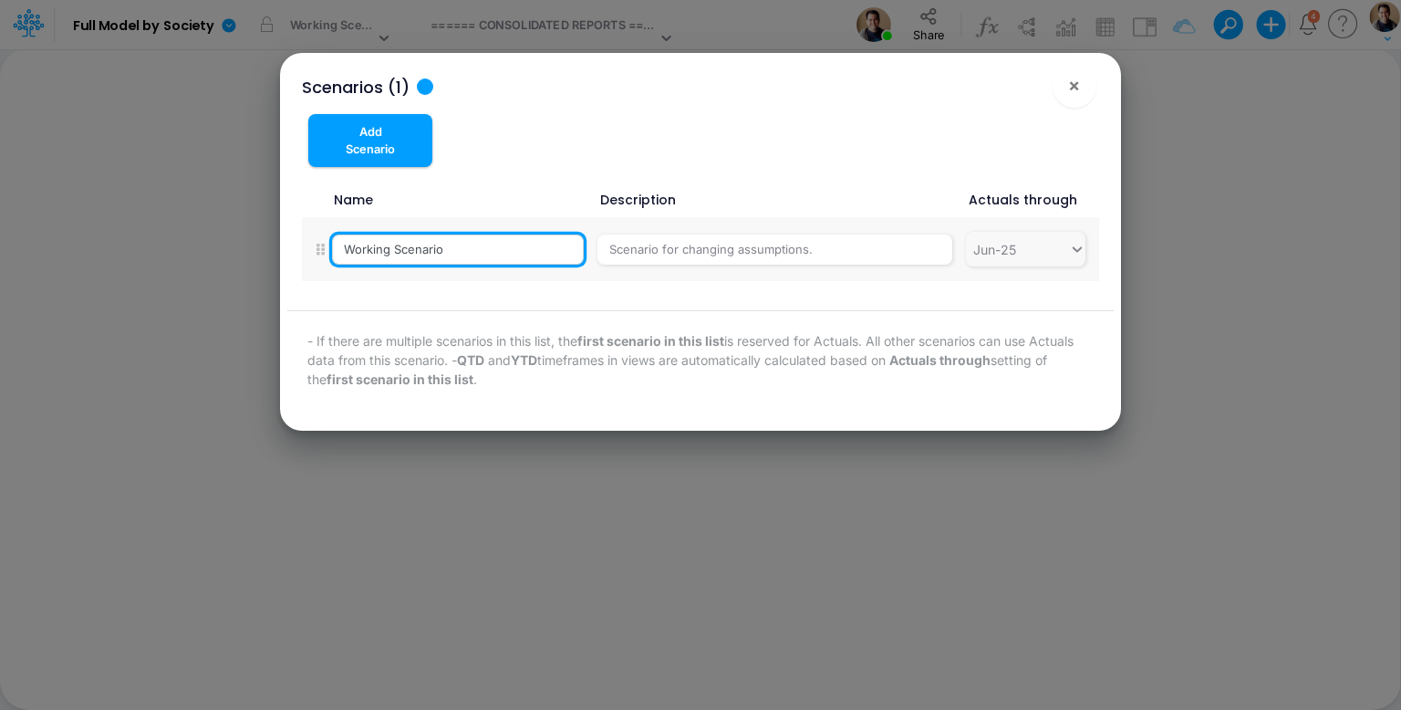
click at [523, 260] on input "Working Scenario" at bounding box center [458, 249] width 252 height 31
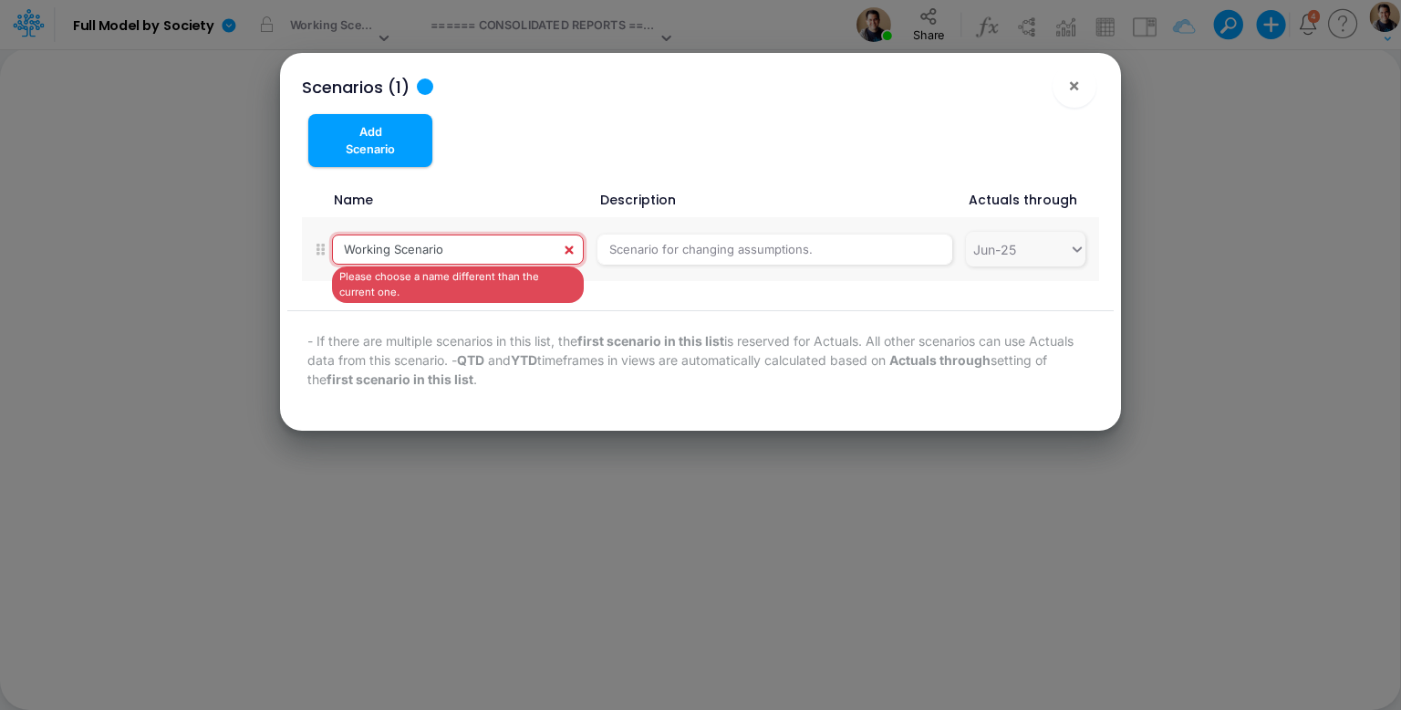
paste input "- FIDC Loans"
type input "Working Scenario - FIDC Loans"
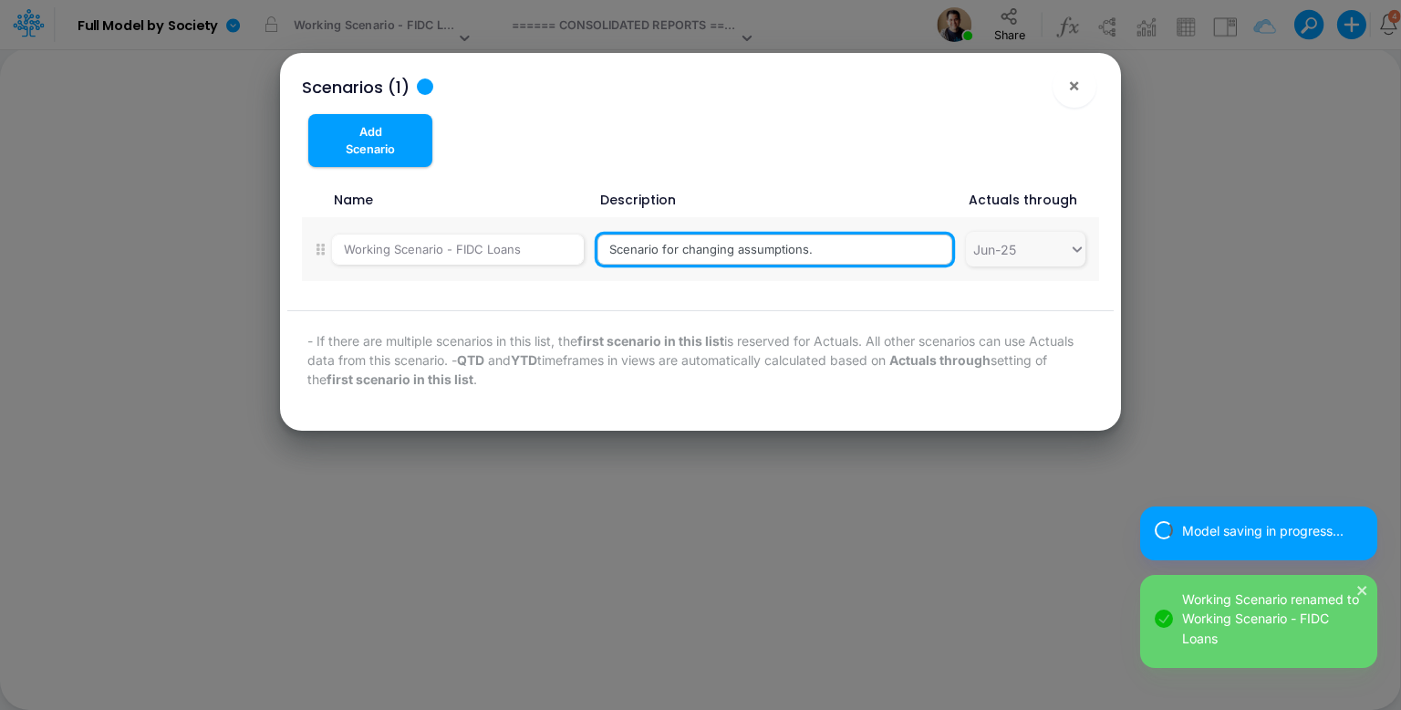
click at [772, 248] on input "Scenario for changing assumptions." at bounding box center [774, 249] width 355 height 31
paste input "New FIDC Loan to split portfolio"
type input "New FIDC Loan to split portfolio"
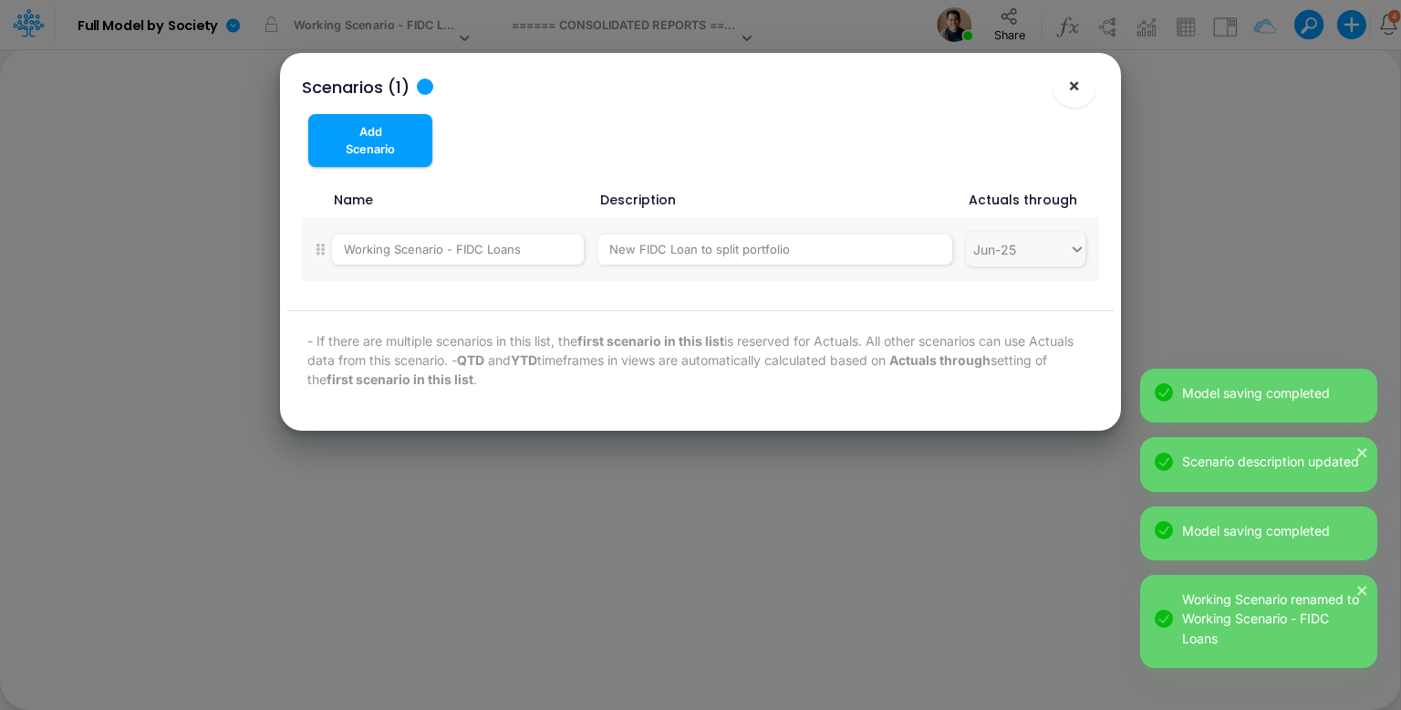
click at [1077, 82] on span "×" at bounding box center [1074, 85] width 12 height 22
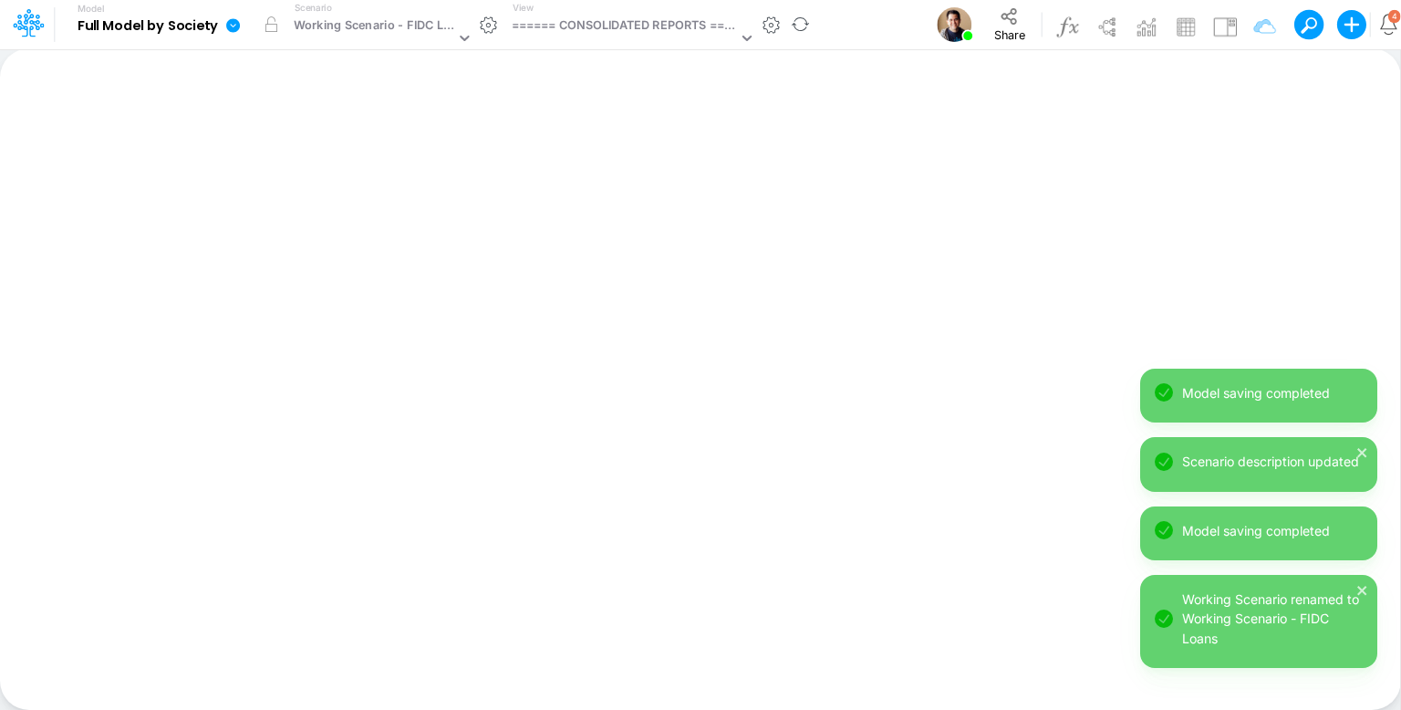
click at [237, 21] on icon at bounding box center [233, 25] width 14 height 14
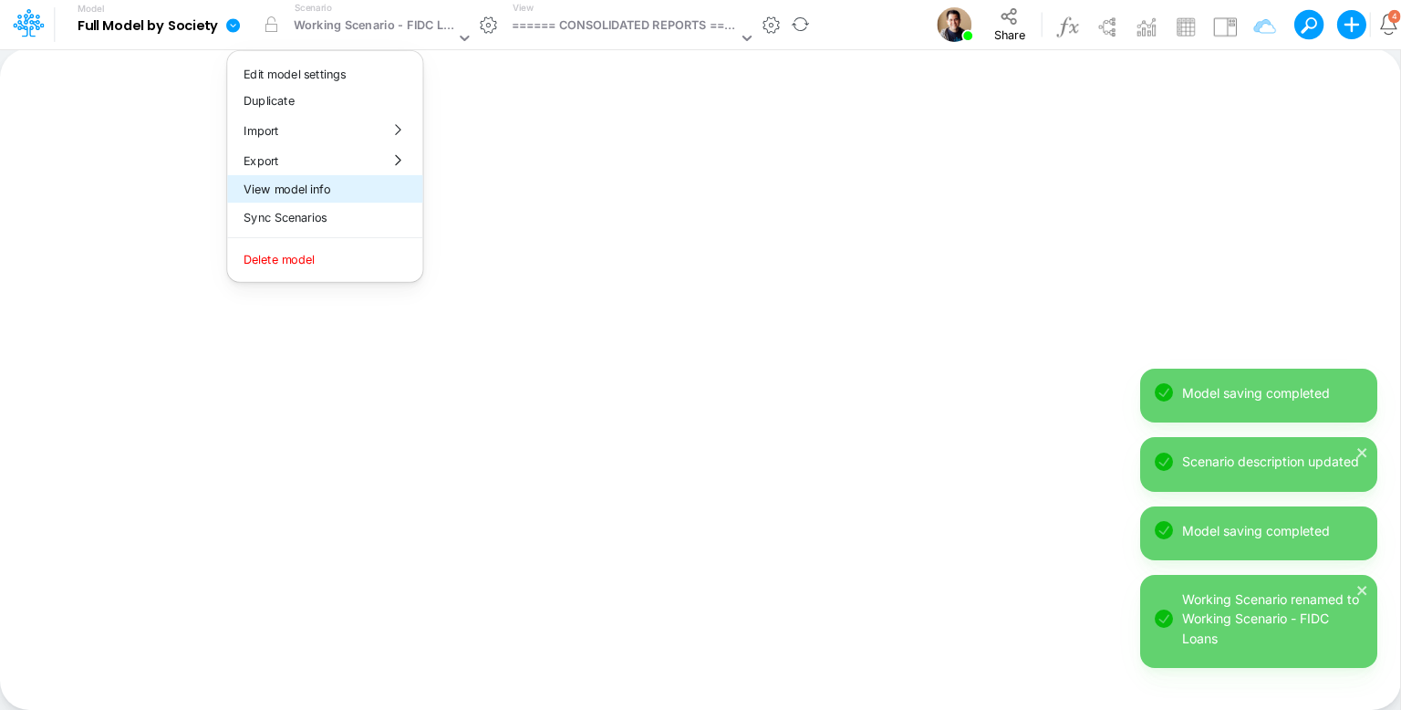
click at [303, 187] on button "View model info" at bounding box center [324, 189] width 195 height 28
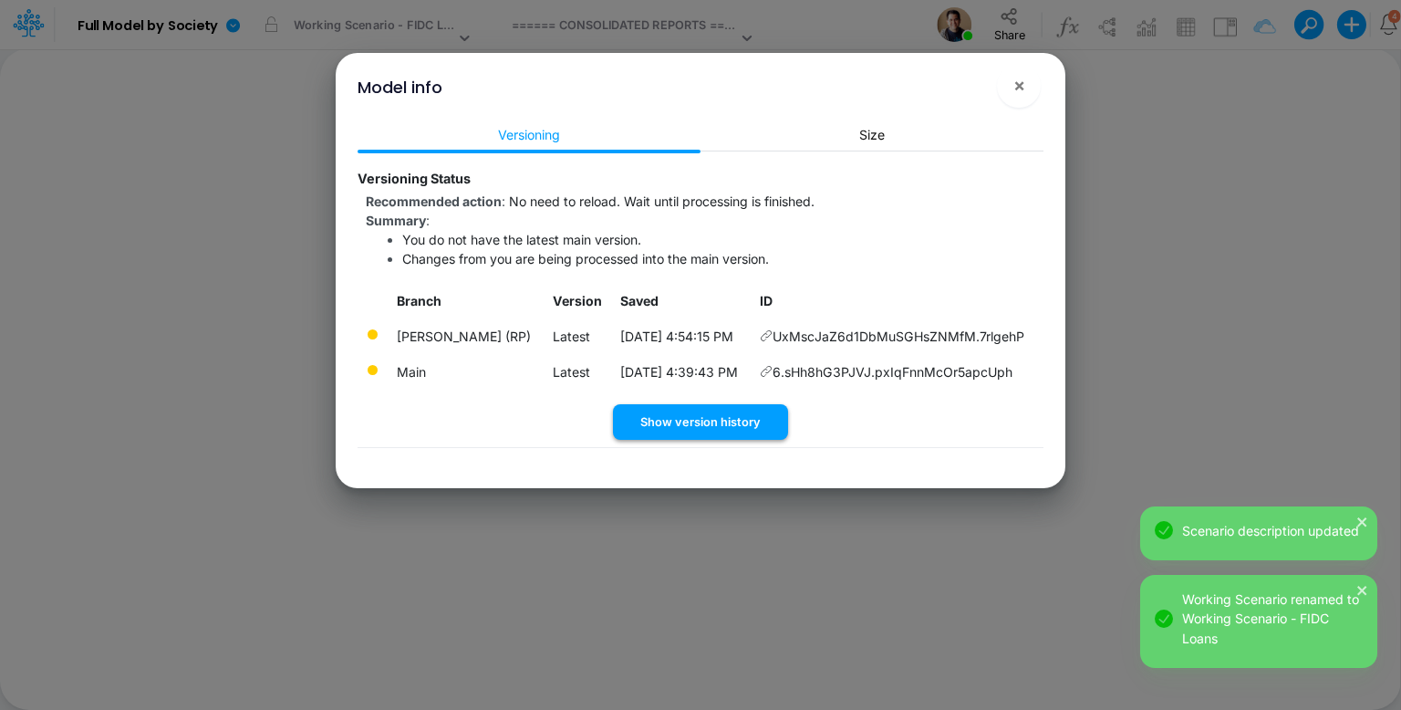
click at [730, 427] on button "Show version history" at bounding box center [700, 422] width 175 height 36
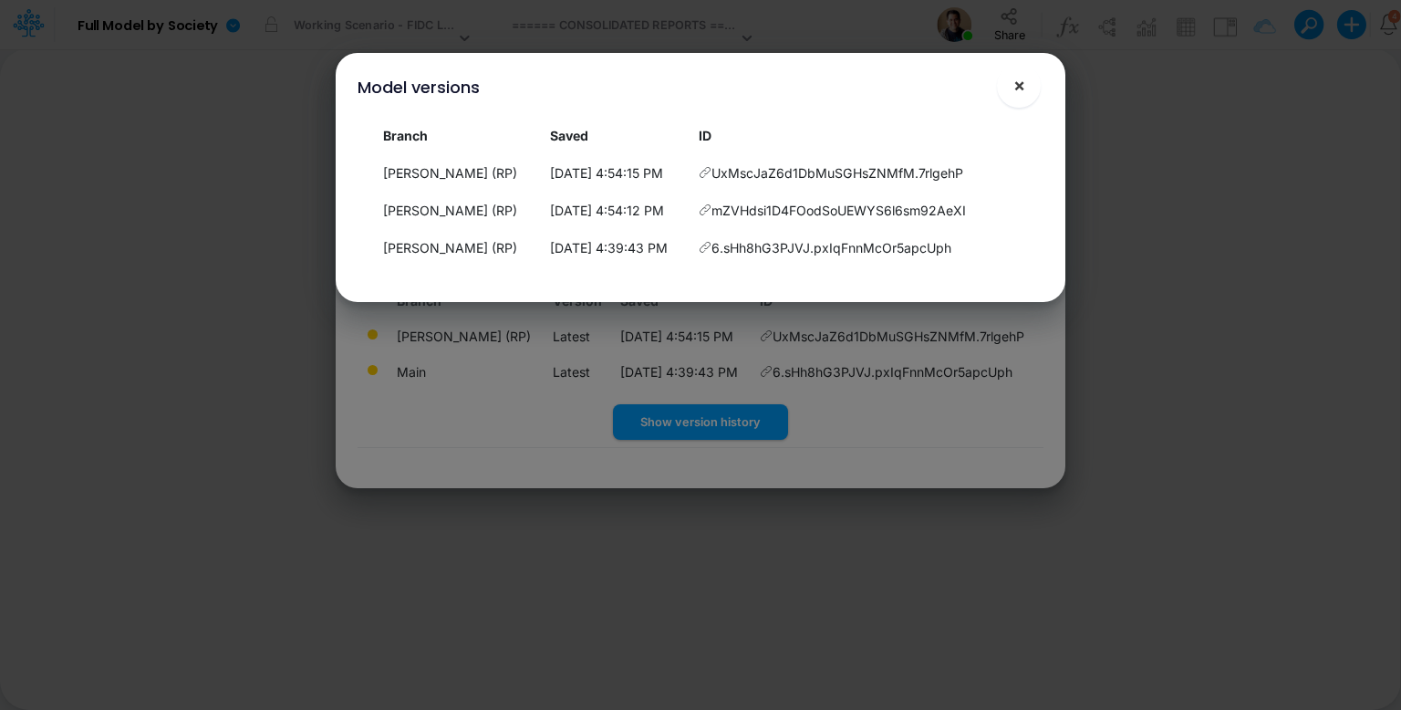
click at [1025, 78] on button "×" at bounding box center [1019, 86] width 44 height 44
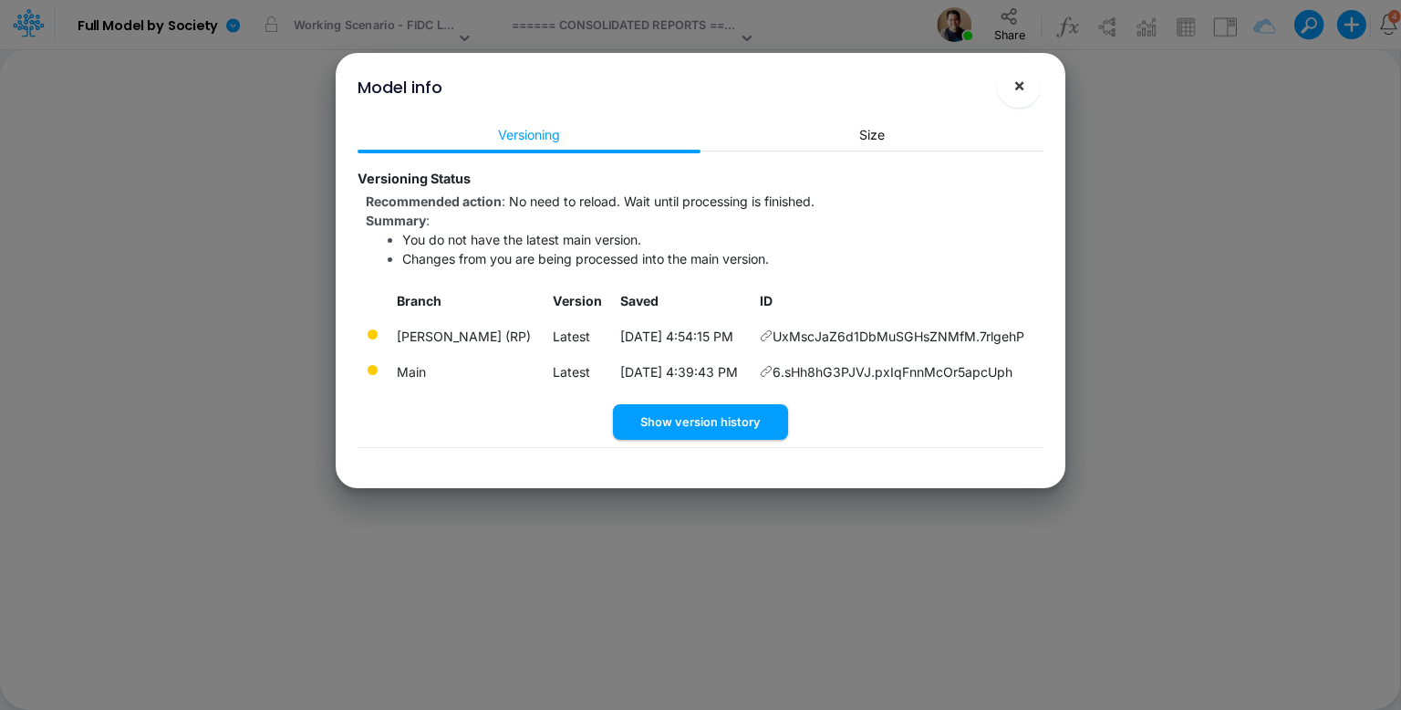
click at [1013, 88] on span "×" at bounding box center [1019, 85] width 12 height 22
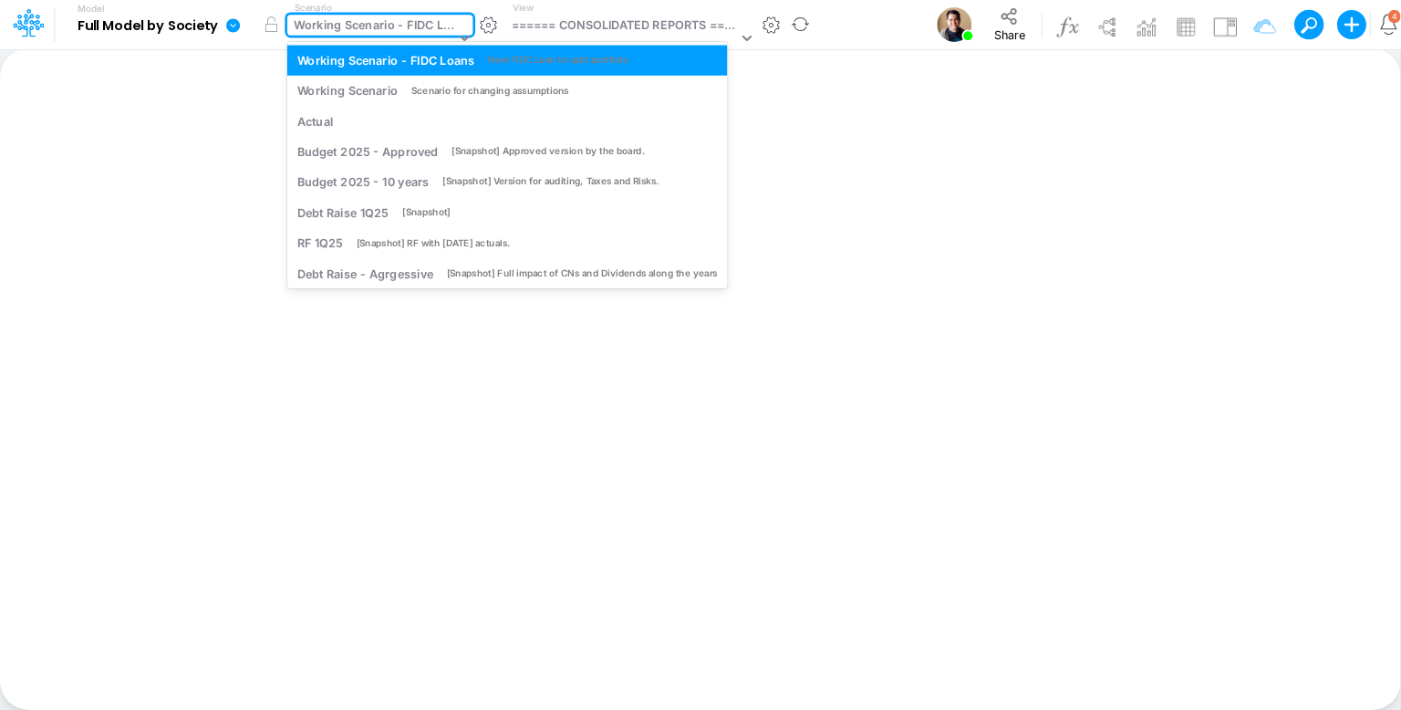
click at [384, 16] on div "Working Scenario - FIDC Loans" at bounding box center [374, 26] width 161 height 21
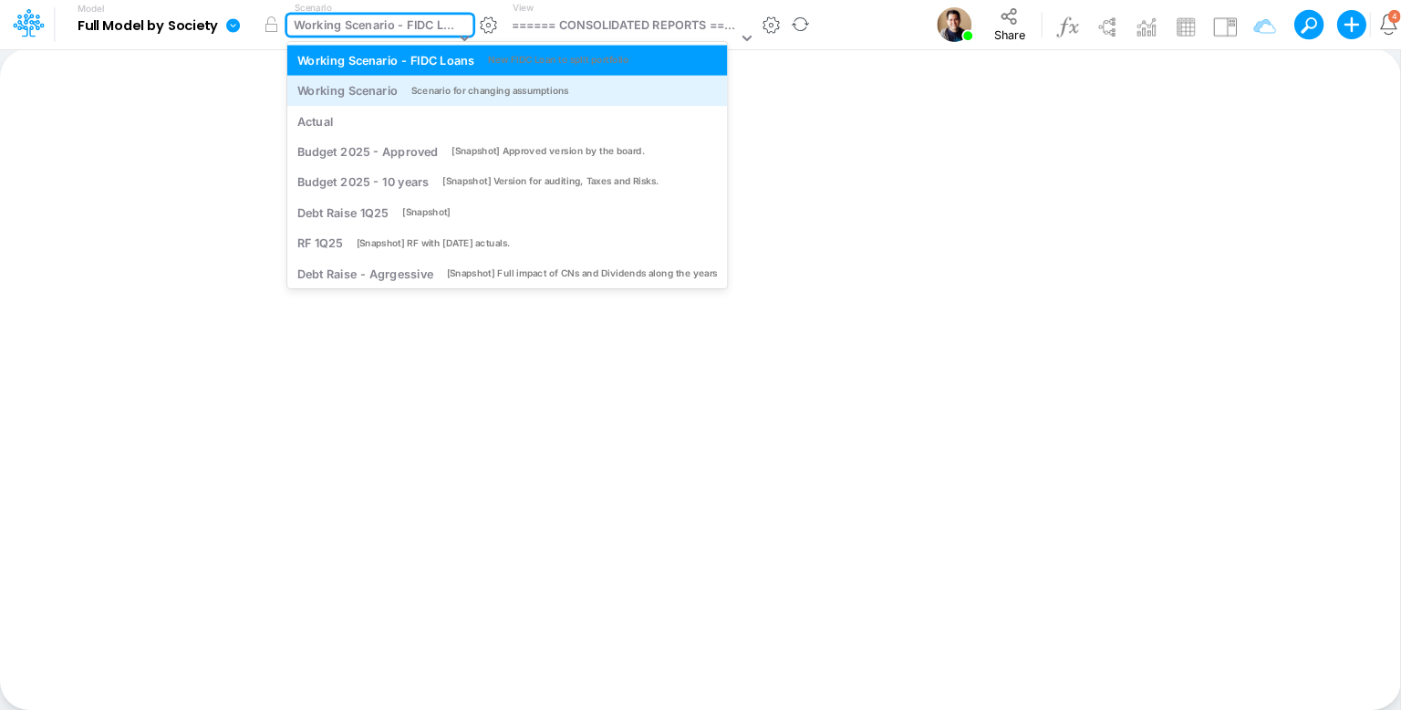
click at [372, 92] on div "Working Scenario" at bounding box center [347, 90] width 101 height 17
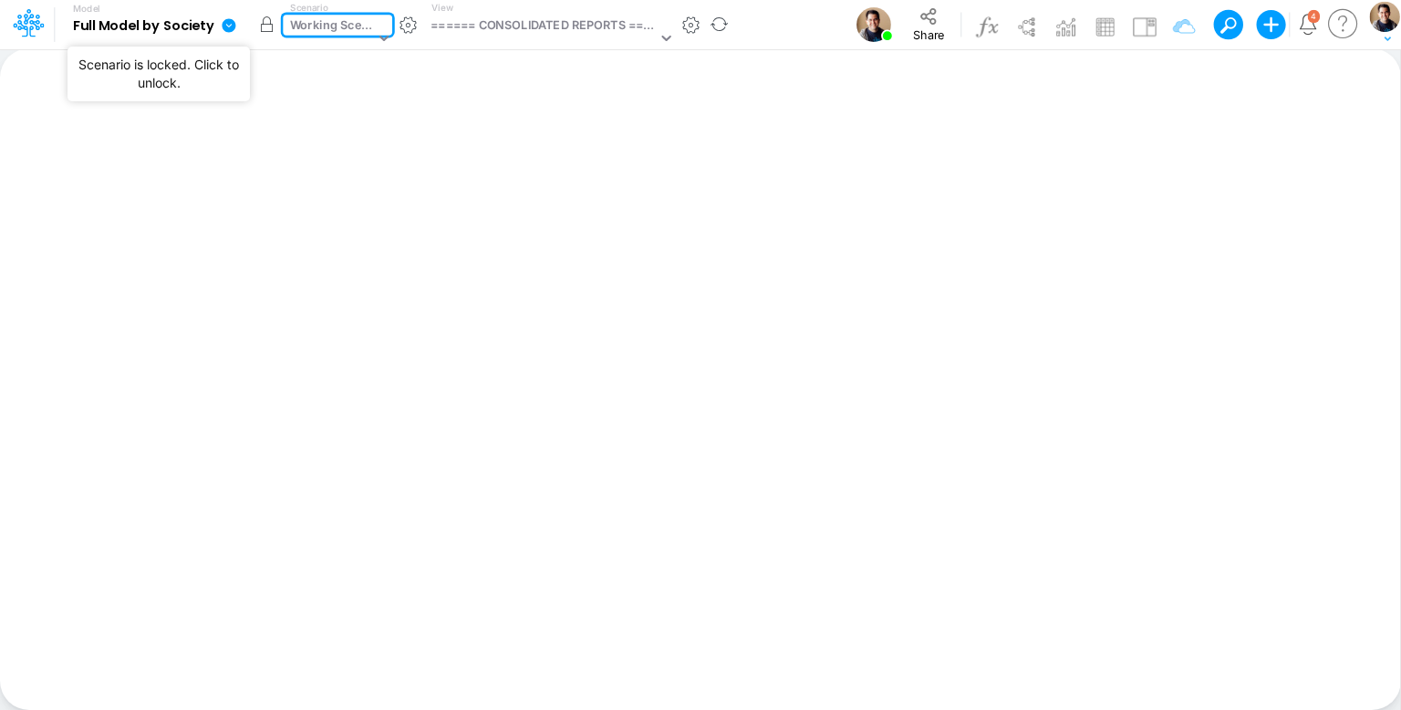
click at [265, 19] on button "button" at bounding box center [266, 24] width 33 height 33
click at [323, 26] on div "Working Scenario" at bounding box center [332, 26] width 85 height 21
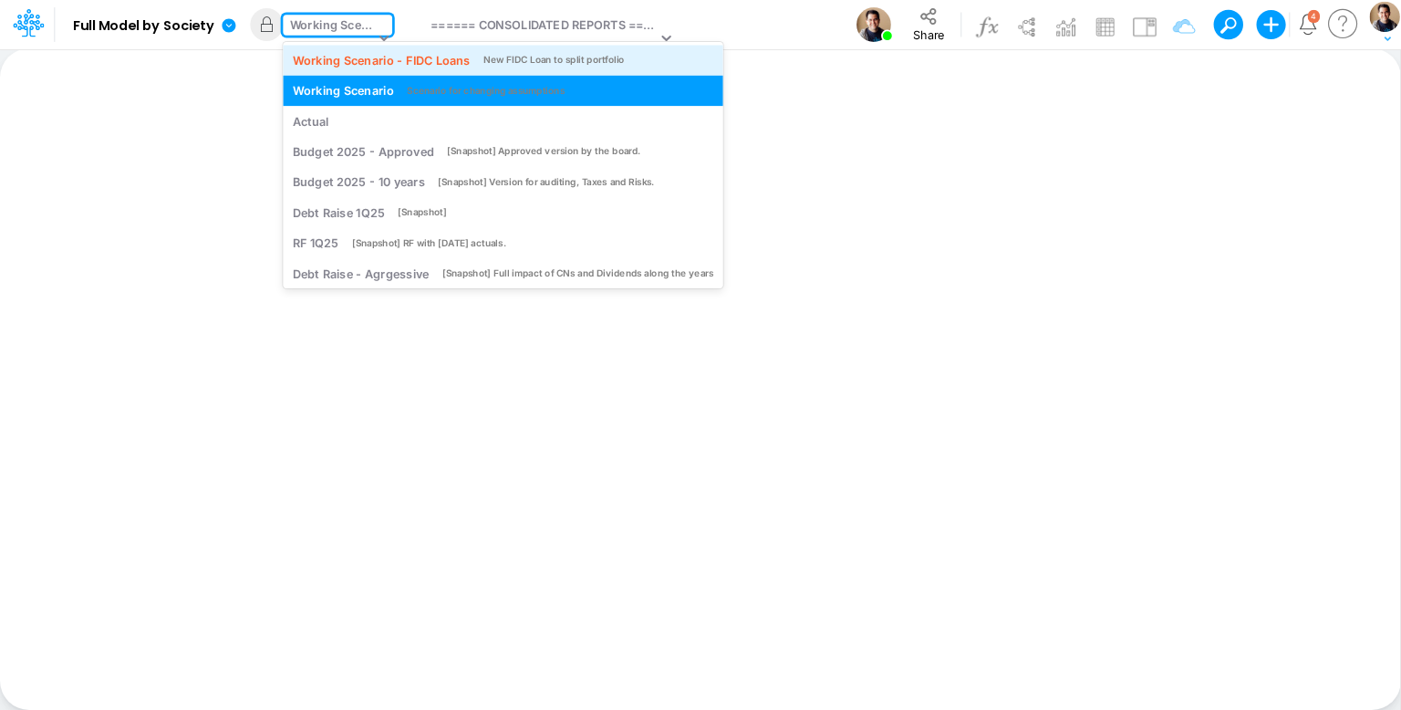
click at [330, 52] on div "Working Scenario - FIDC Loans" at bounding box center [381, 59] width 177 height 17
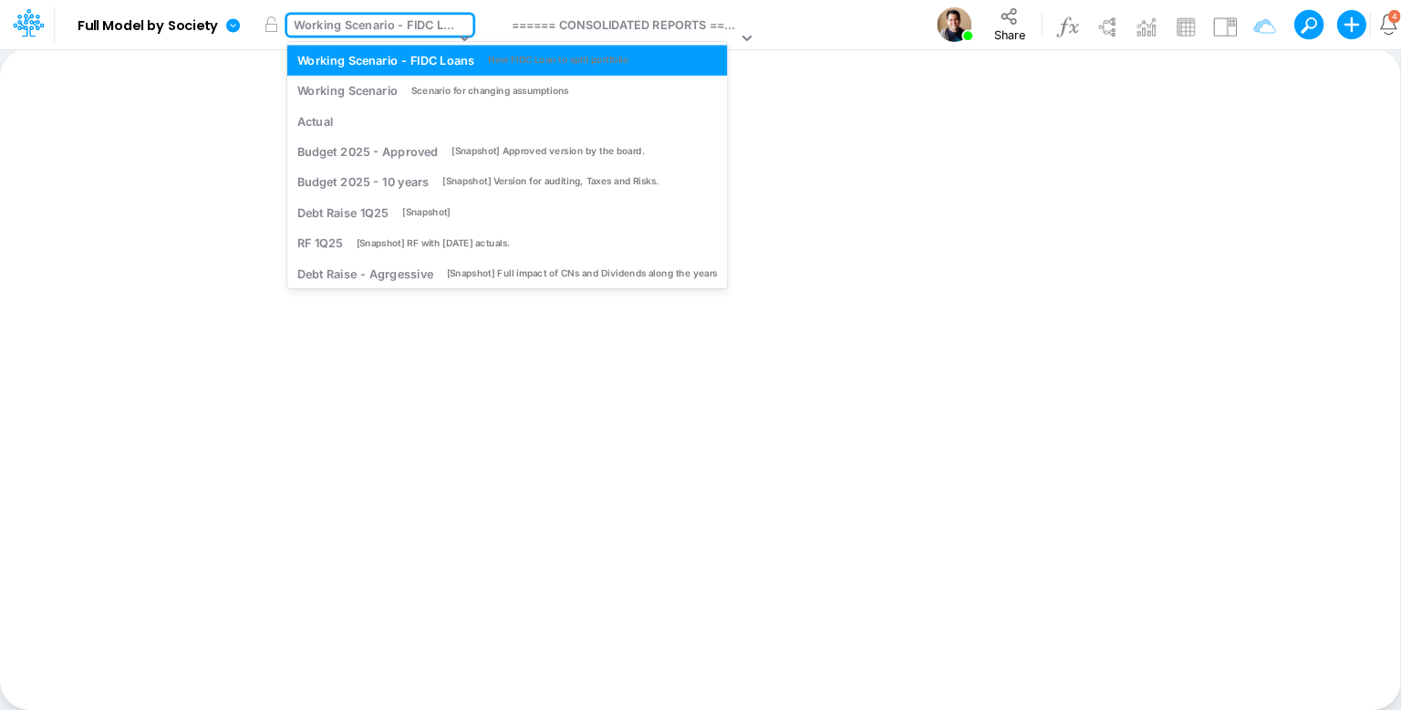
click at [333, 26] on div "Working Scenario - FIDC Loans" at bounding box center [374, 26] width 161 height 21
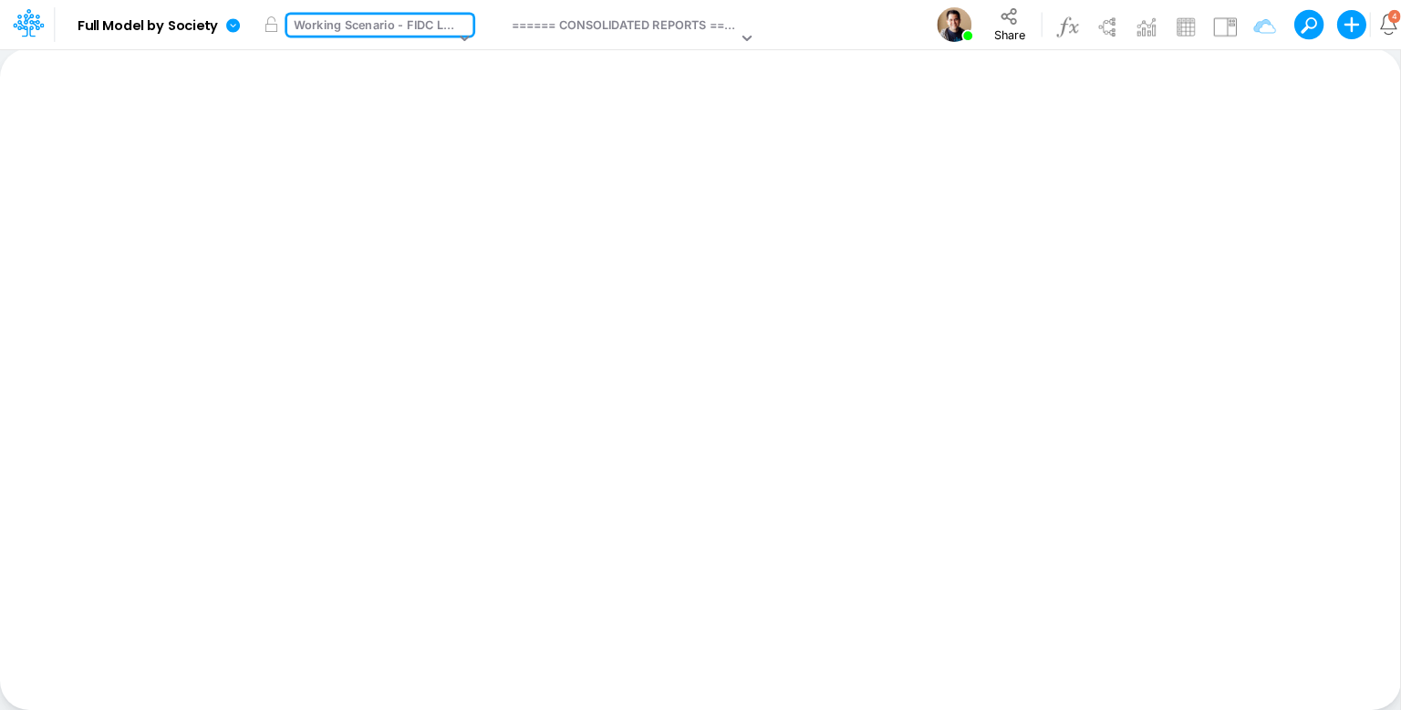
click at [333, 26] on div "Working Scenario - FIDC Loans" at bounding box center [374, 26] width 161 height 21
click at [237, 21] on icon at bounding box center [233, 25] width 14 height 14
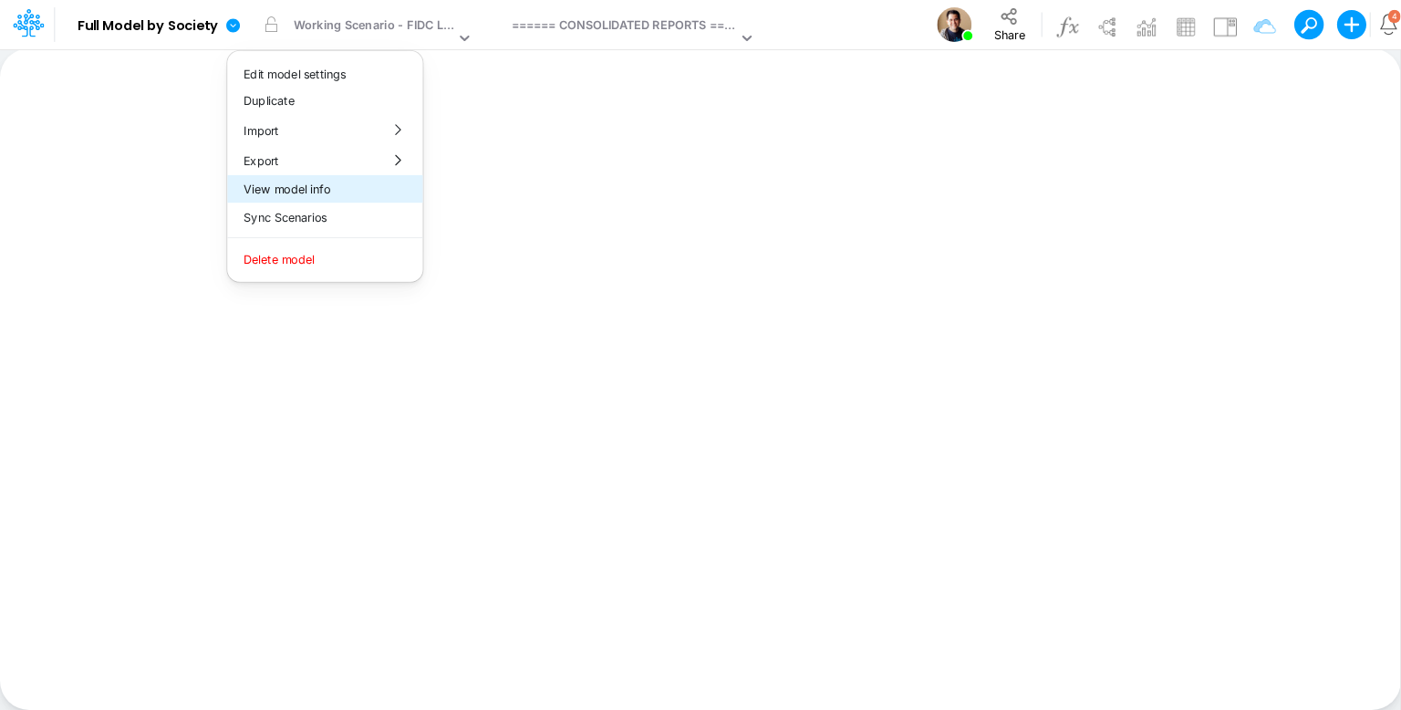
click at [310, 186] on button "View model info" at bounding box center [324, 189] width 195 height 28
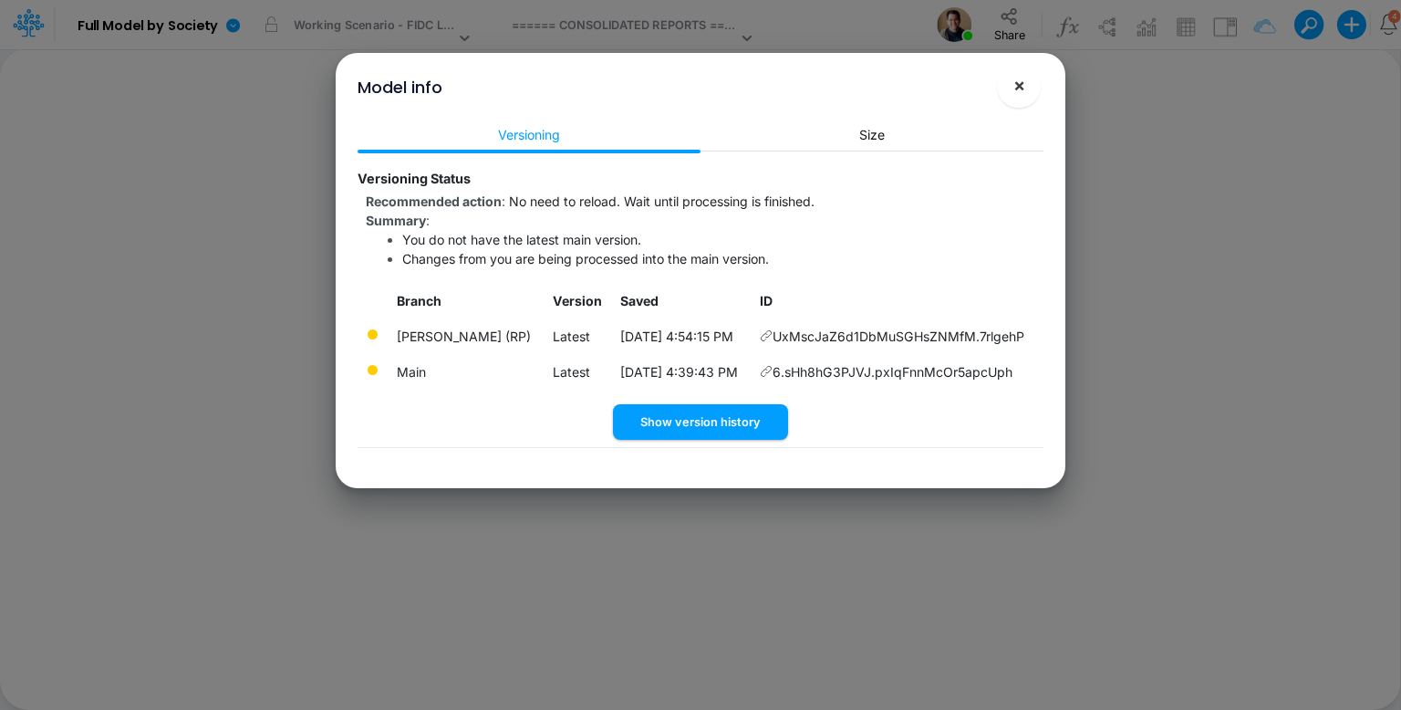
click at [1022, 81] on span "×" at bounding box center [1019, 85] width 12 height 22
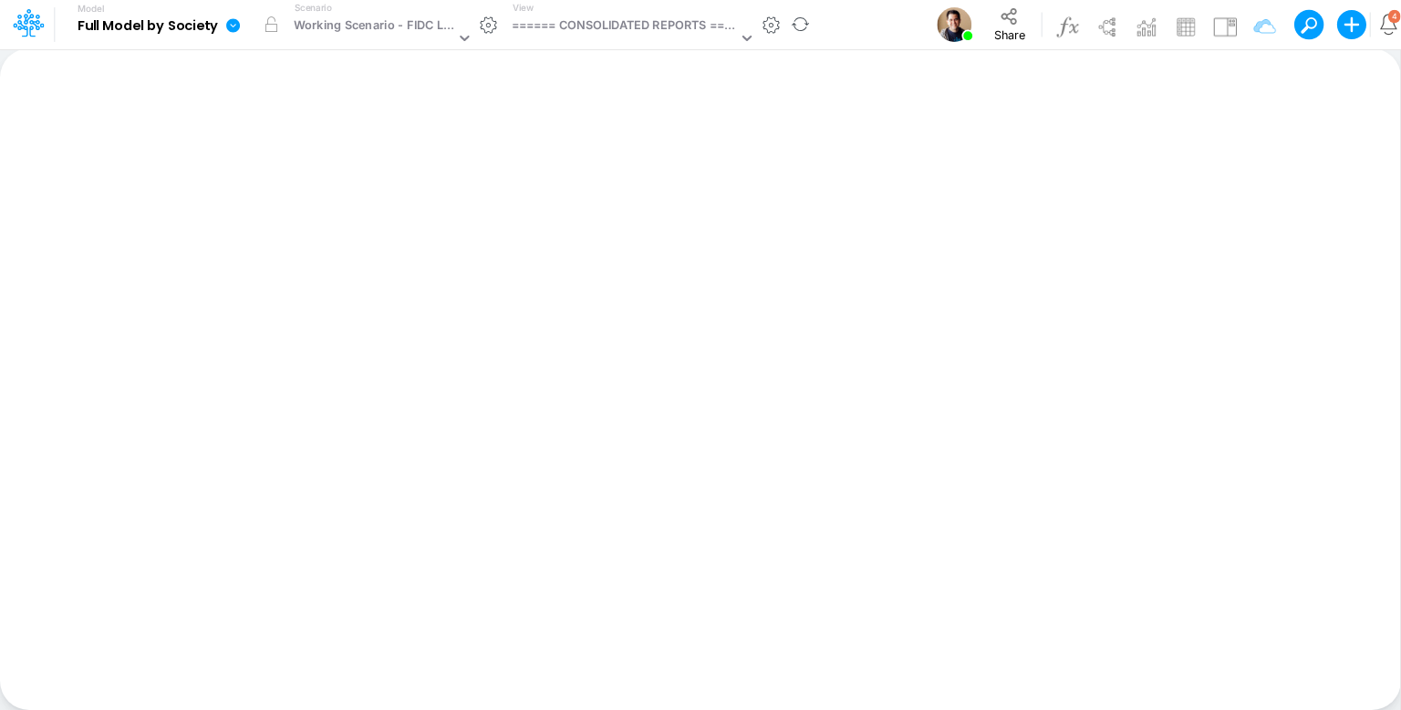
click at [227, 24] on icon at bounding box center [233, 25] width 14 height 14
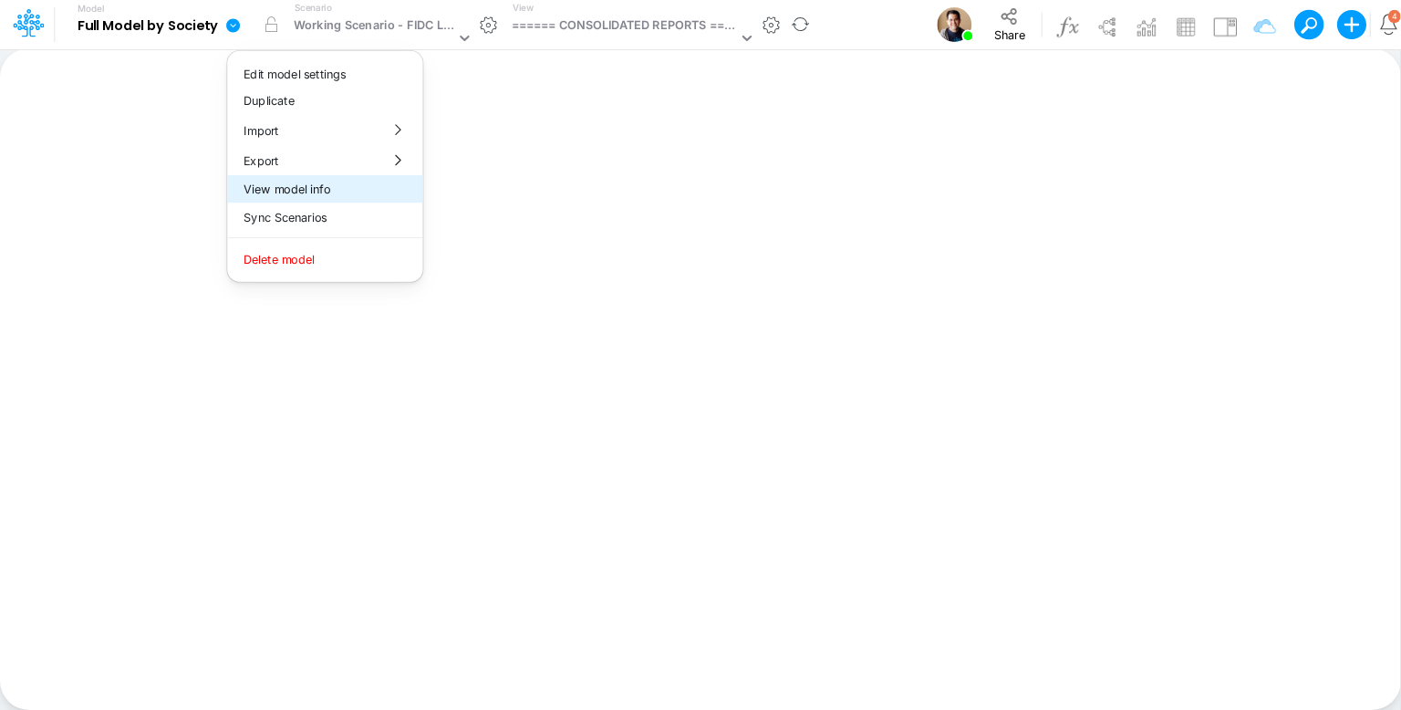
click at [326, 184] on button "View model info" at bounding box center [324, 189] width 195 height 28
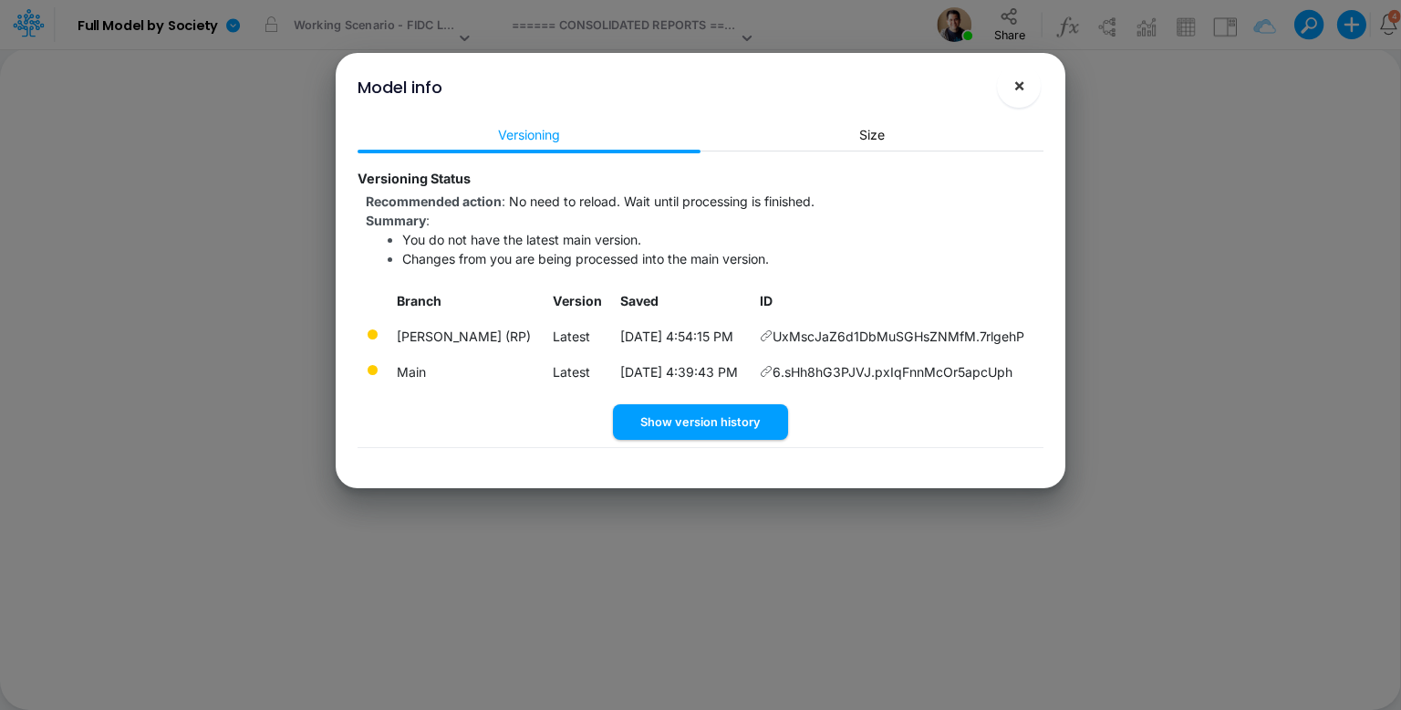
click at [1038, 82] on button "×" at bounding box center [1019, 86] width 44 height 44
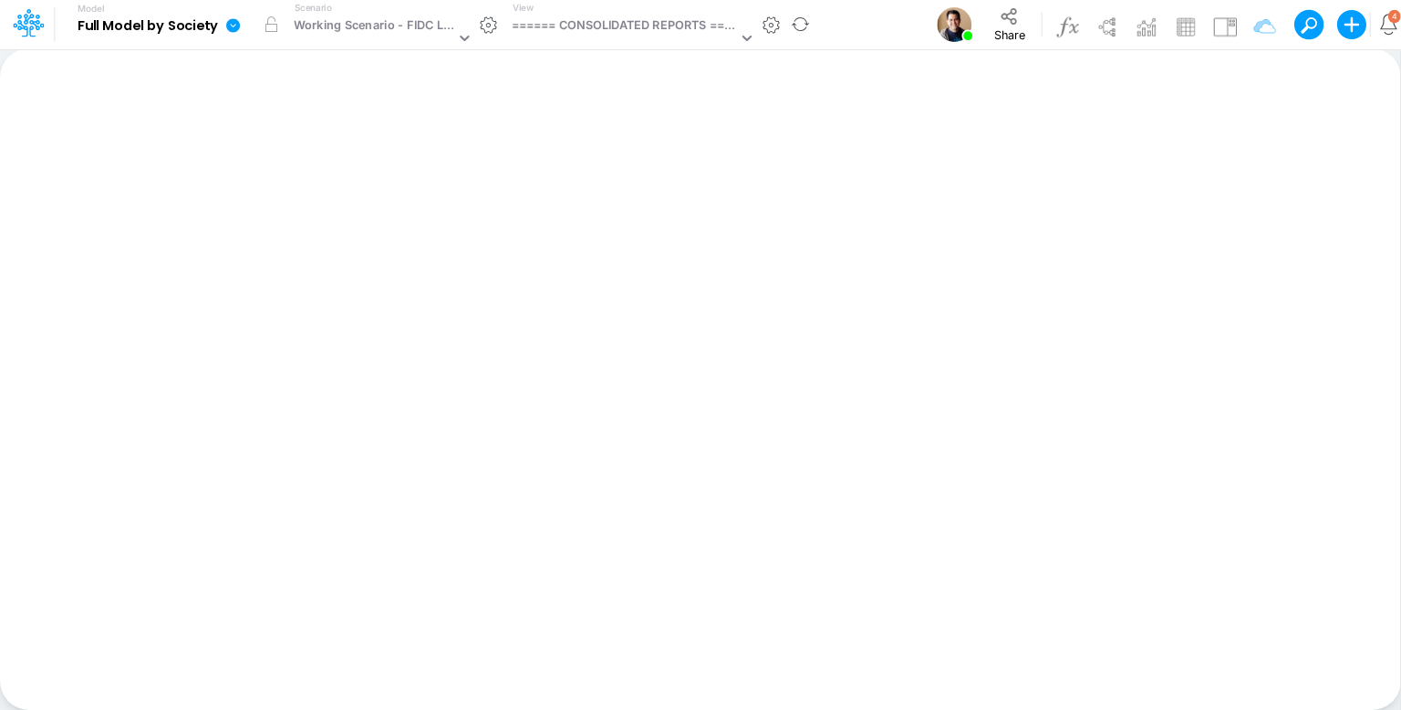
click at [232, 23] on icon at bounding box center [233, 25] width 14 height 14
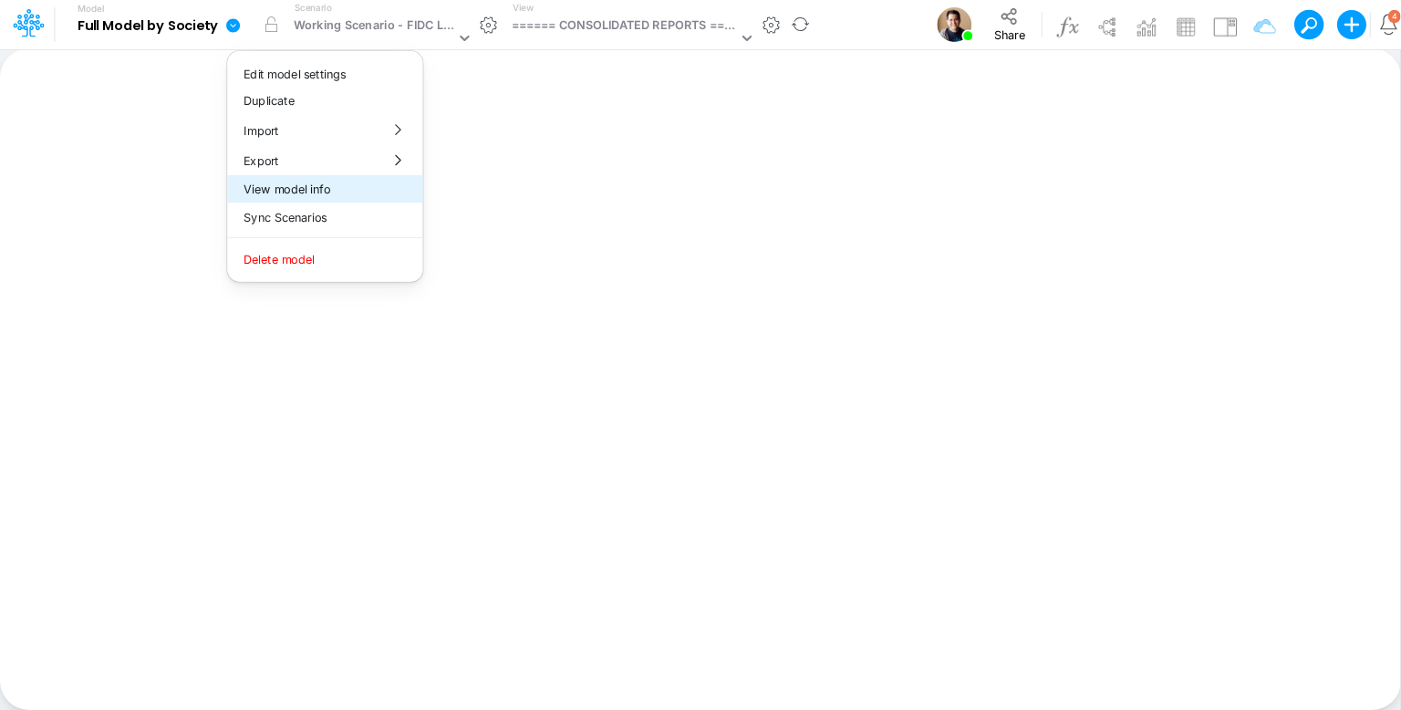
click at [336, 183] on button "View model info" at bounding box center [324, 189] width 195 height 28
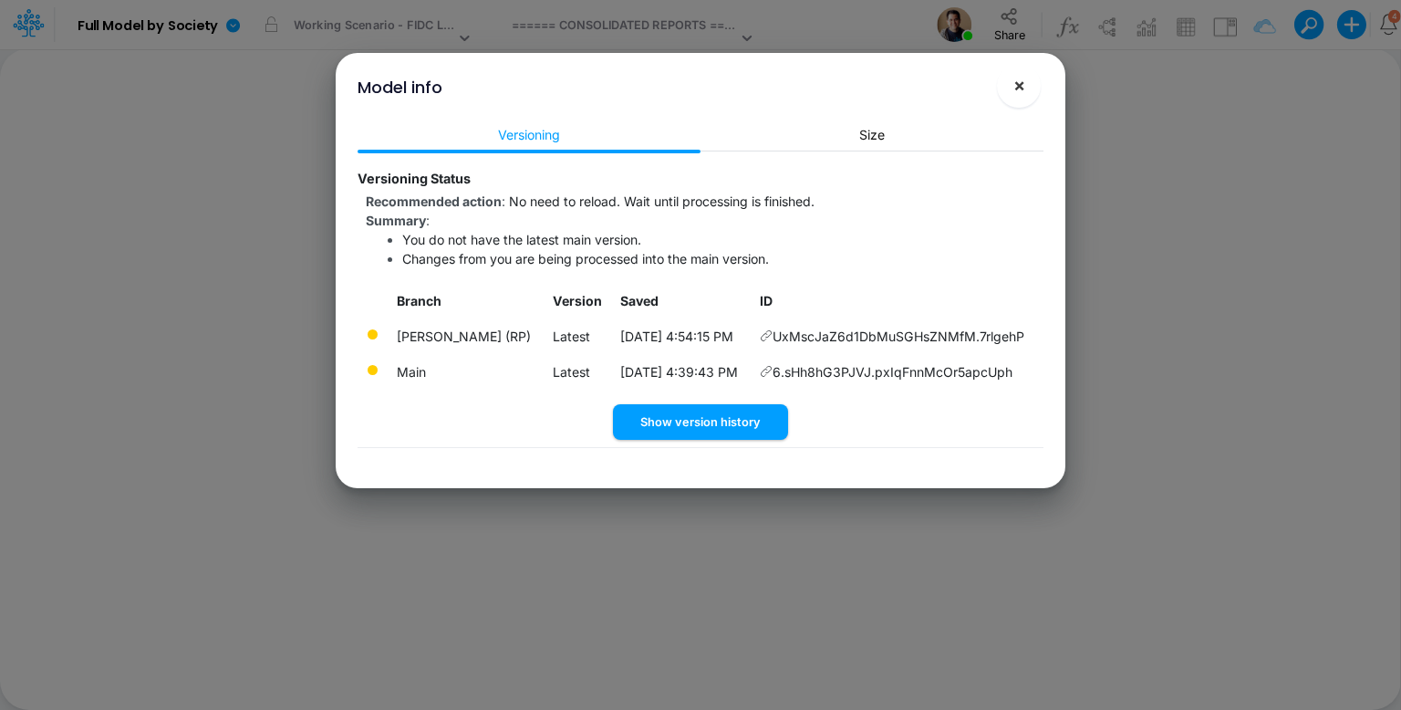
click at [1014, 75] on span "×" at bounding box center [1019, 85] width 12 height 22
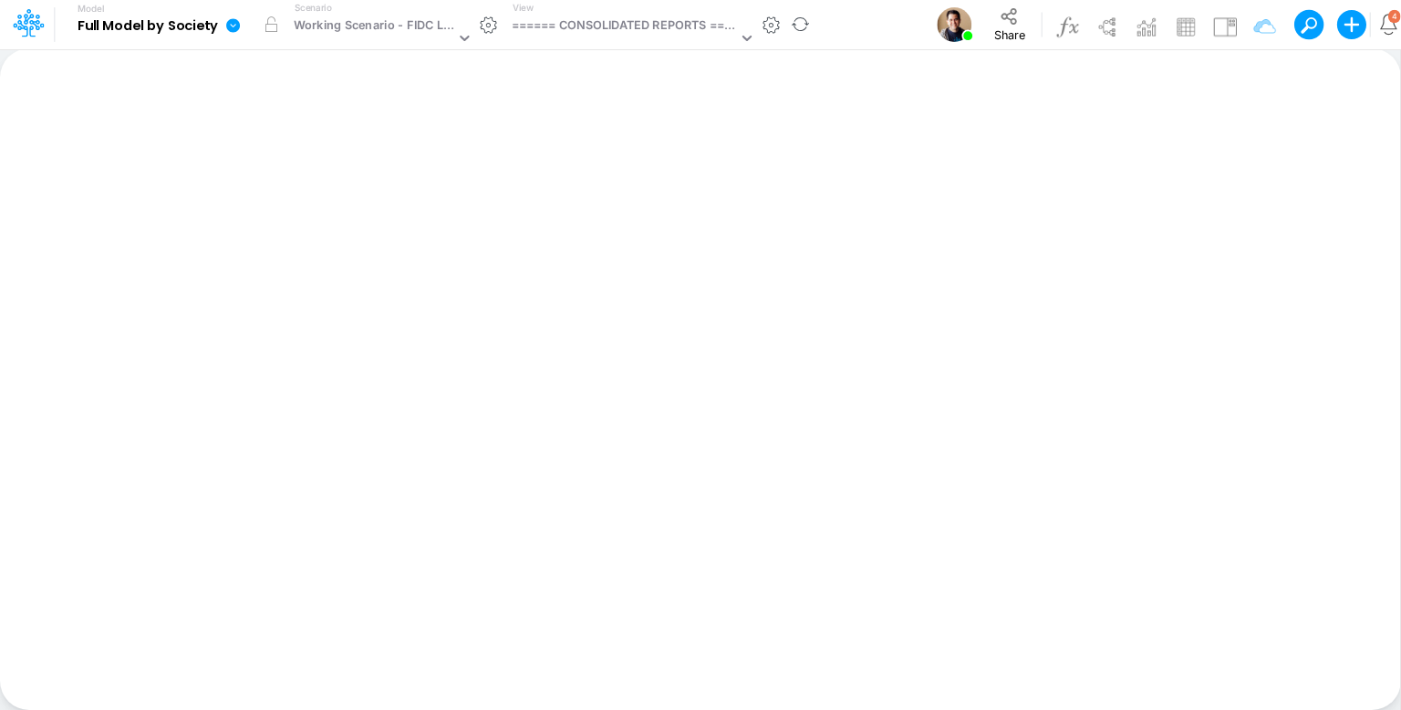
click at [234, 24] on icon at bounding box center [233, 25] width 16 height 16
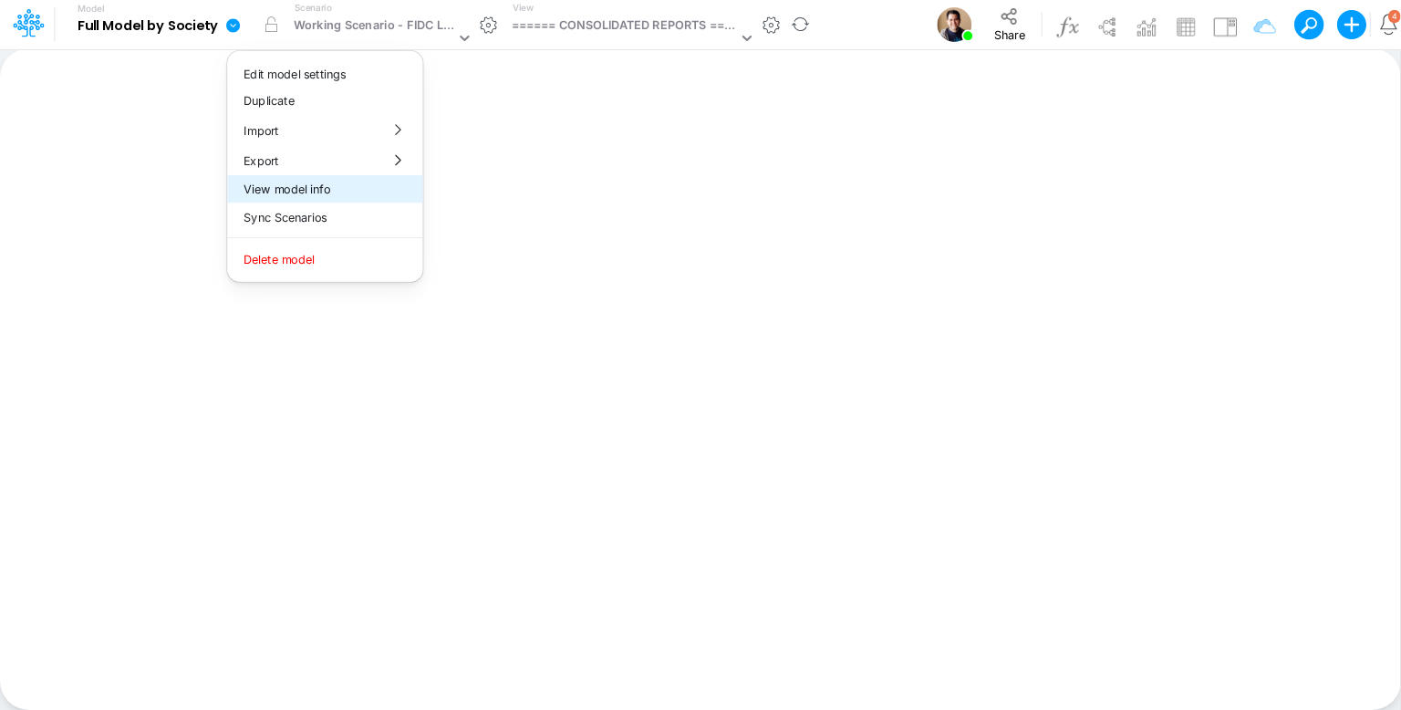
click at [377, 192] on button "View model info" at bounding box center [324, 189] width 195 height 28
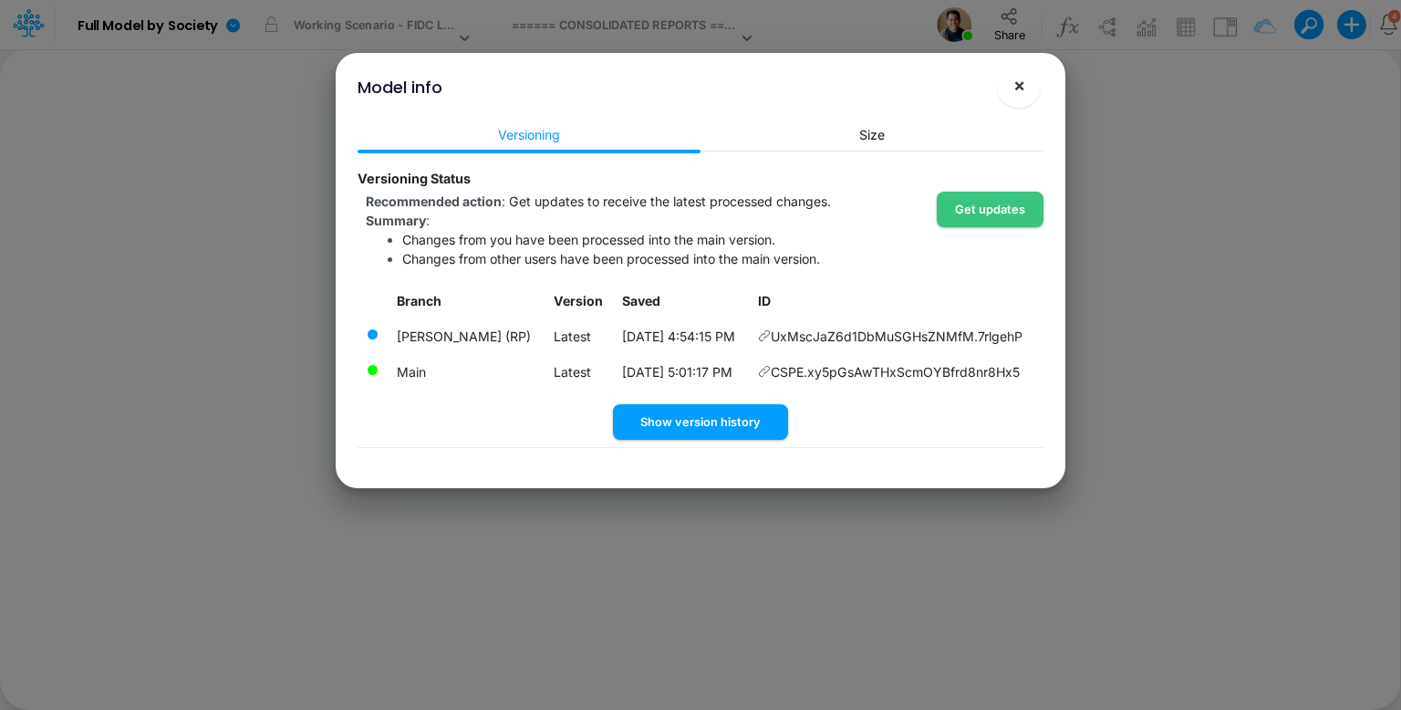
click at [1020, 89] on span "×" at bounding box center [1019, 85] width 12 height 22
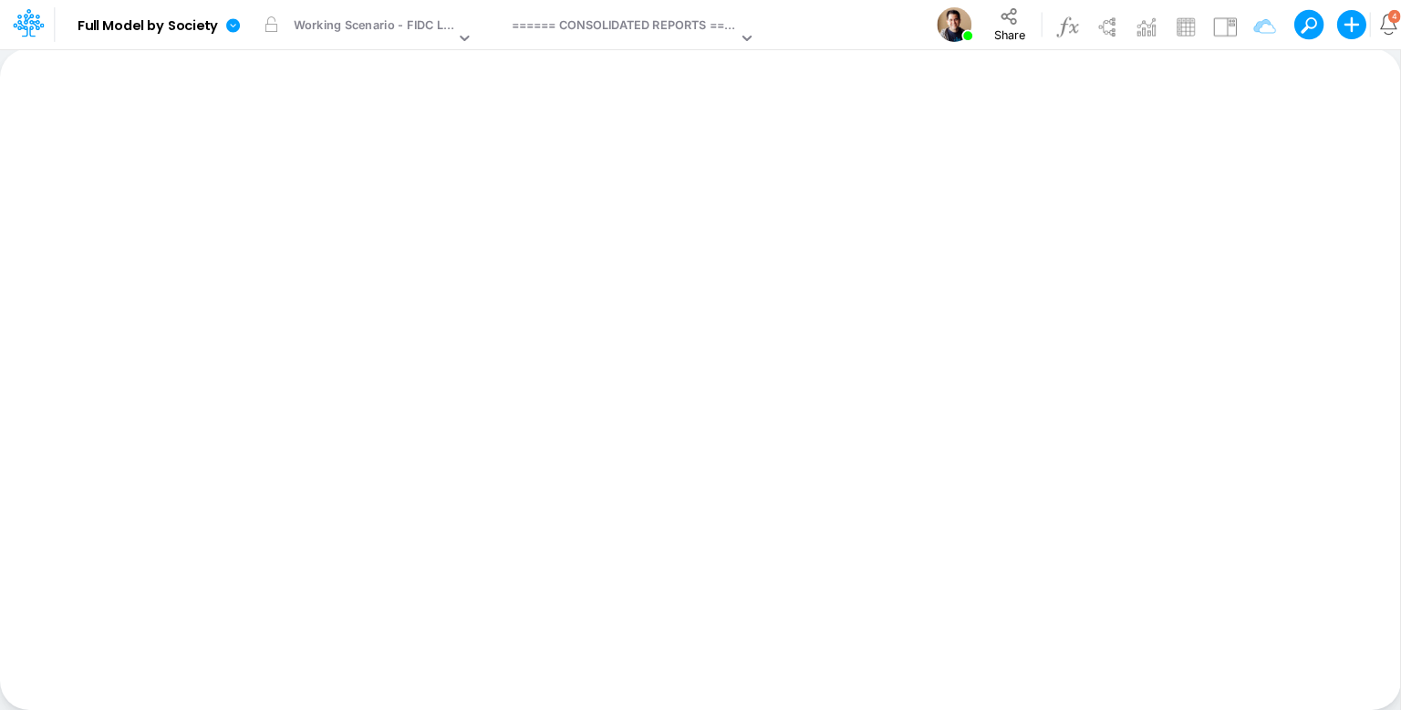
click at [1020, 89] on div "Model info ! × Versioning Size Versioning Status Recommended action : Get updat…" at bounding box center [700, 224] width 715 height 435
click at [233, 21] on icon at bounding box center [233, 25] width 14 height 14
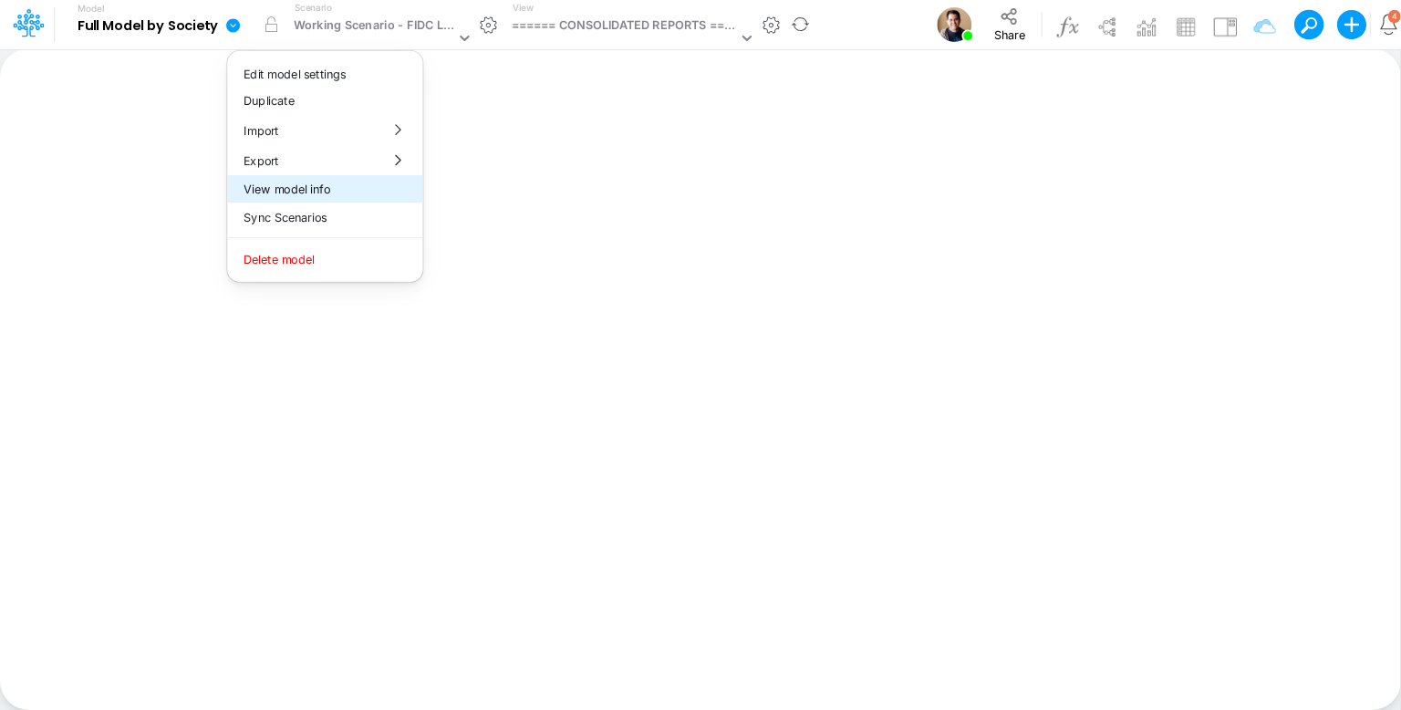
click at [338, 191] on button "View model info" at bounding box center [324, 189] width 195 height 28
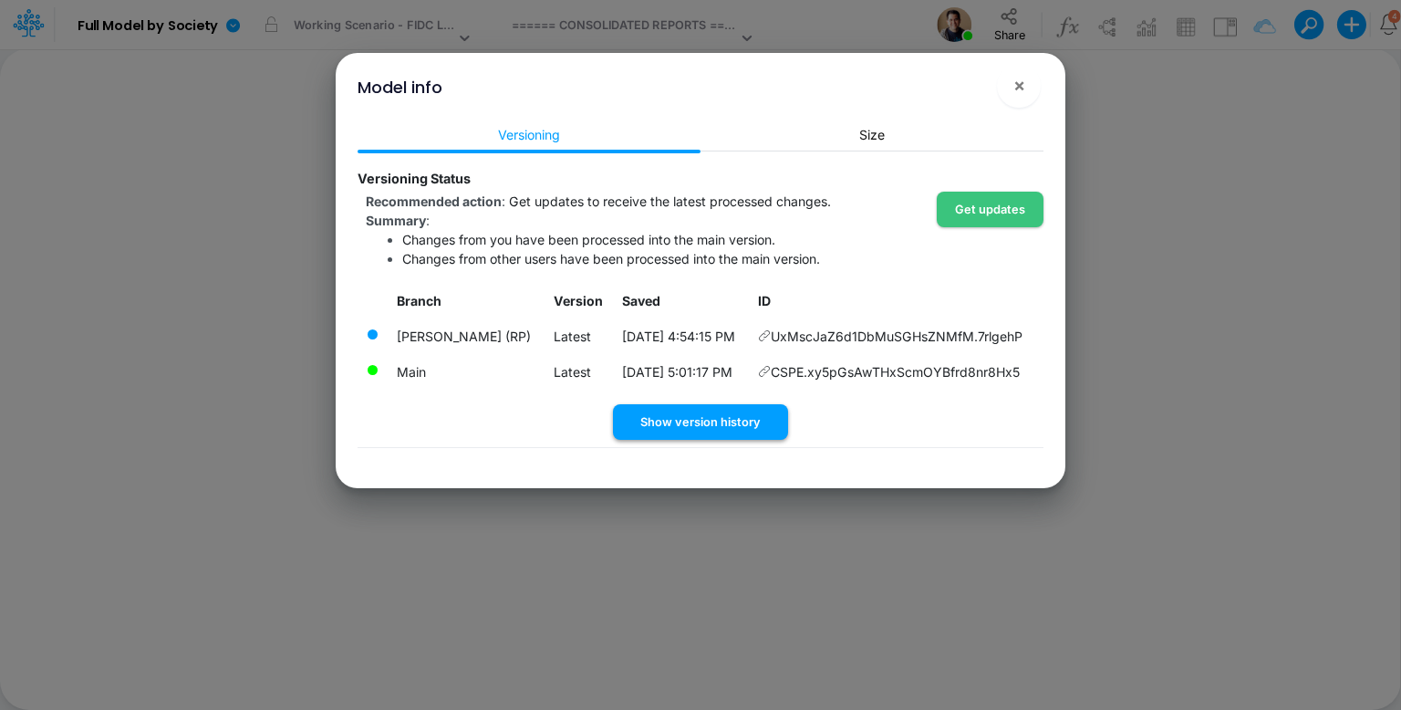
click at [733, 422] on button "Show version history" at bounding box center [700, 422] width 175 height 36
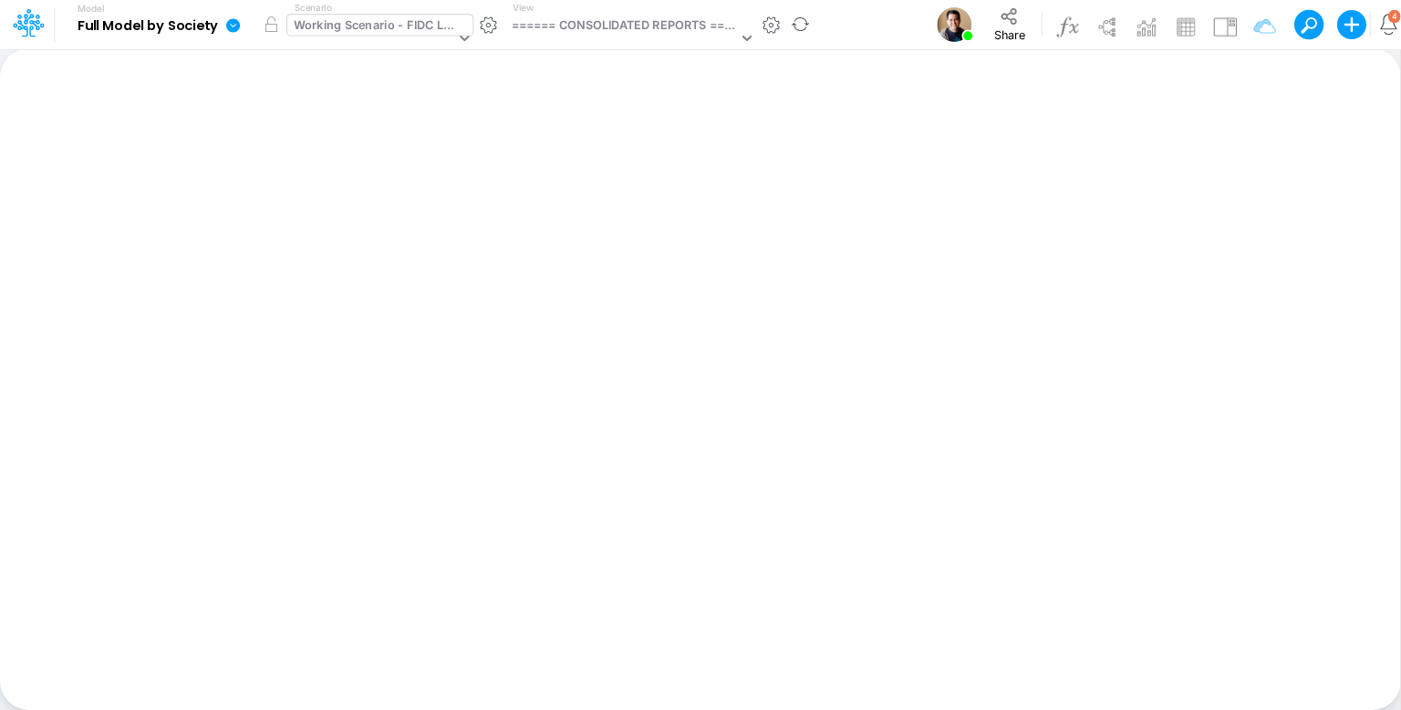
click at [381, 22] on div "Working Scenario - FIDC Loans" at bounding box center [374, 26] width 161 height 21
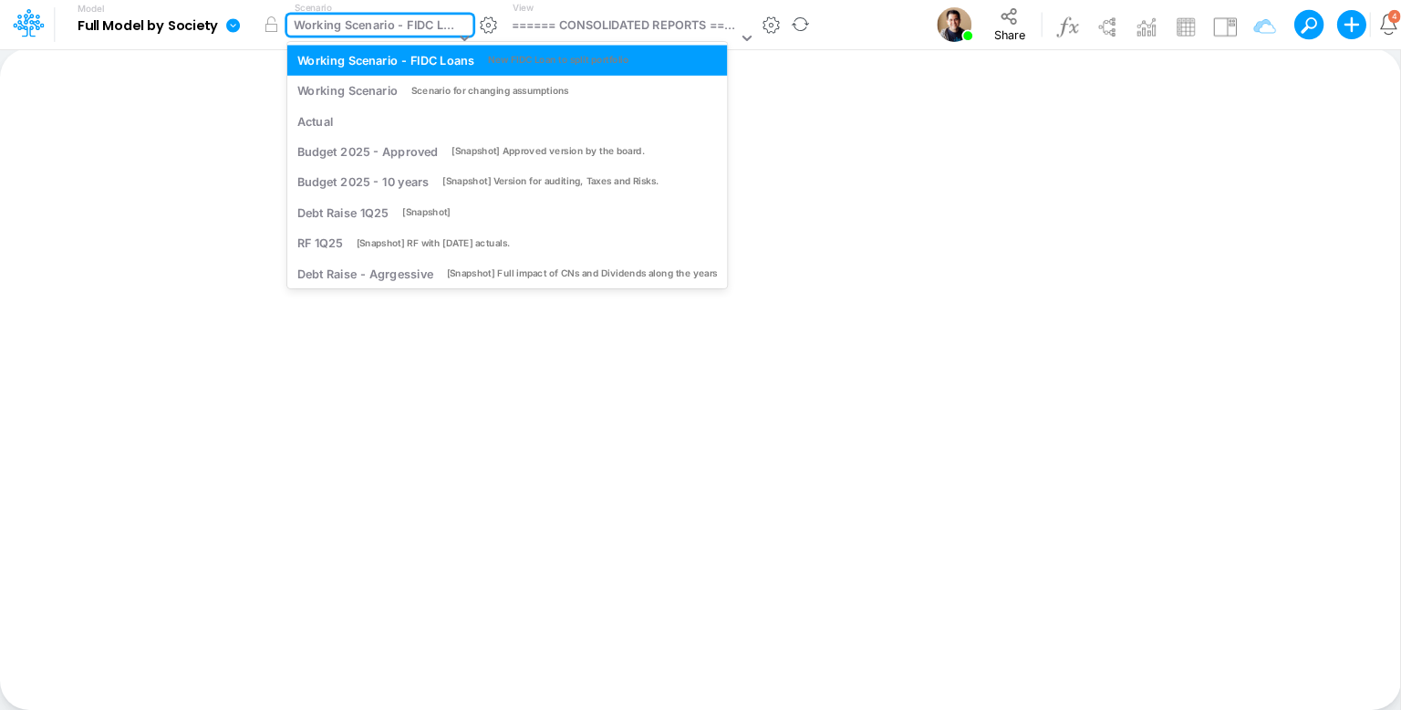
click at [381, 22] on div "Working Scenario - FIDC Loans" at bounding box center [374, 26] width 161 height 21
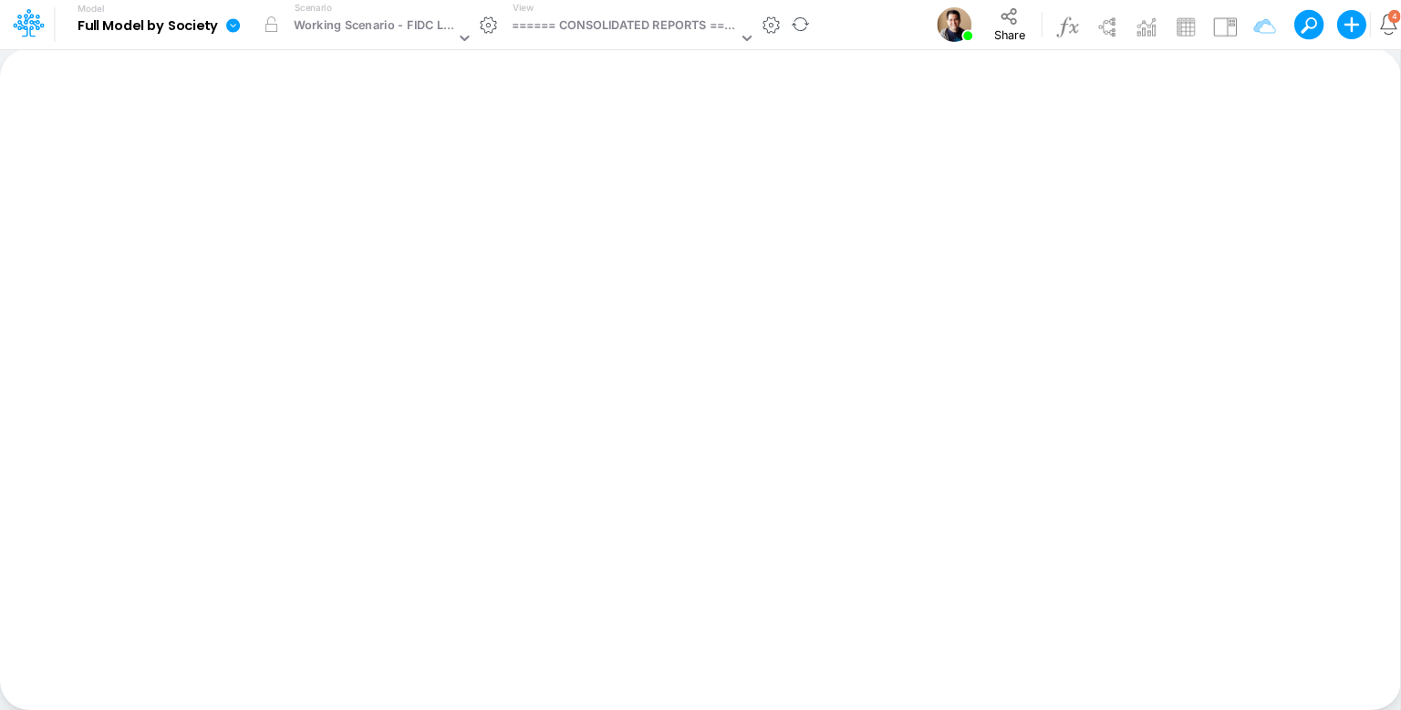
click at [228, 26] on icon at bounding box center [233, 25] width 14 height 14
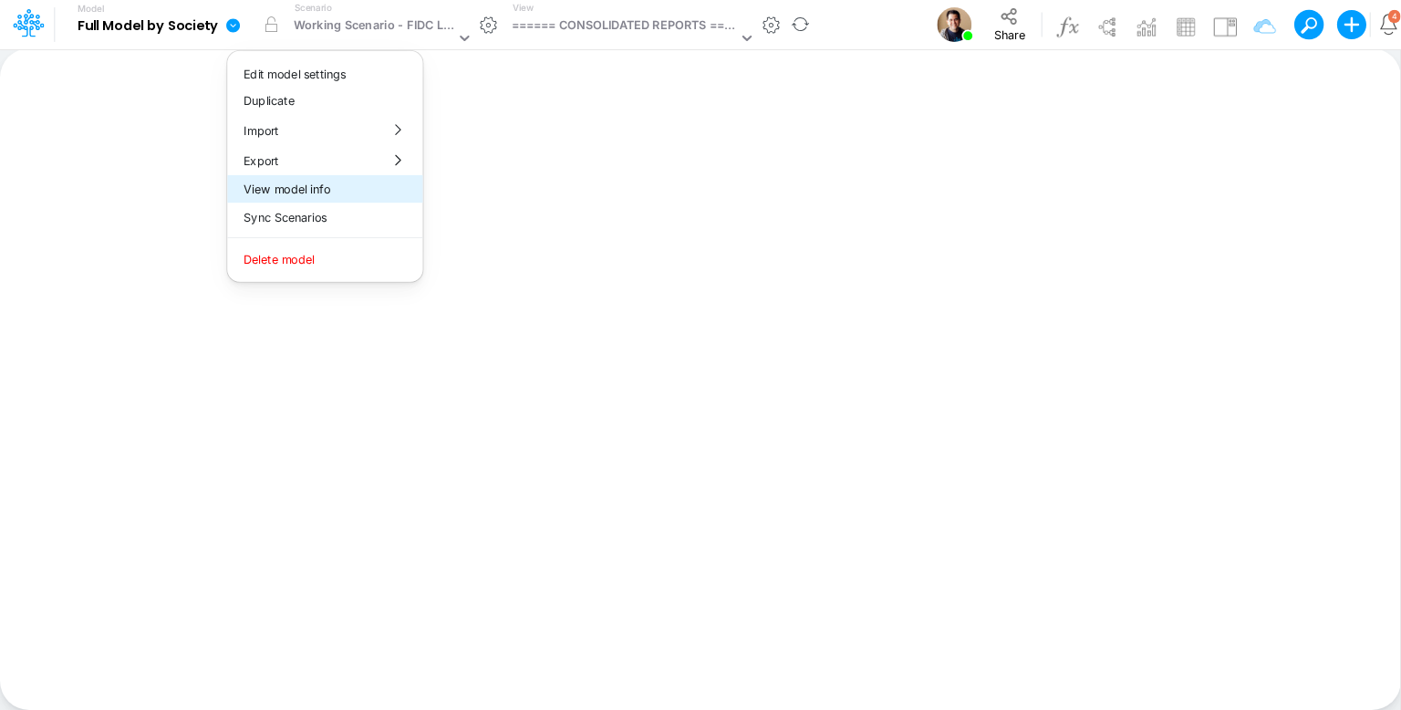
click at [296, 181] on button "View model info" at bounding box center [324, 189] width 195 height 28
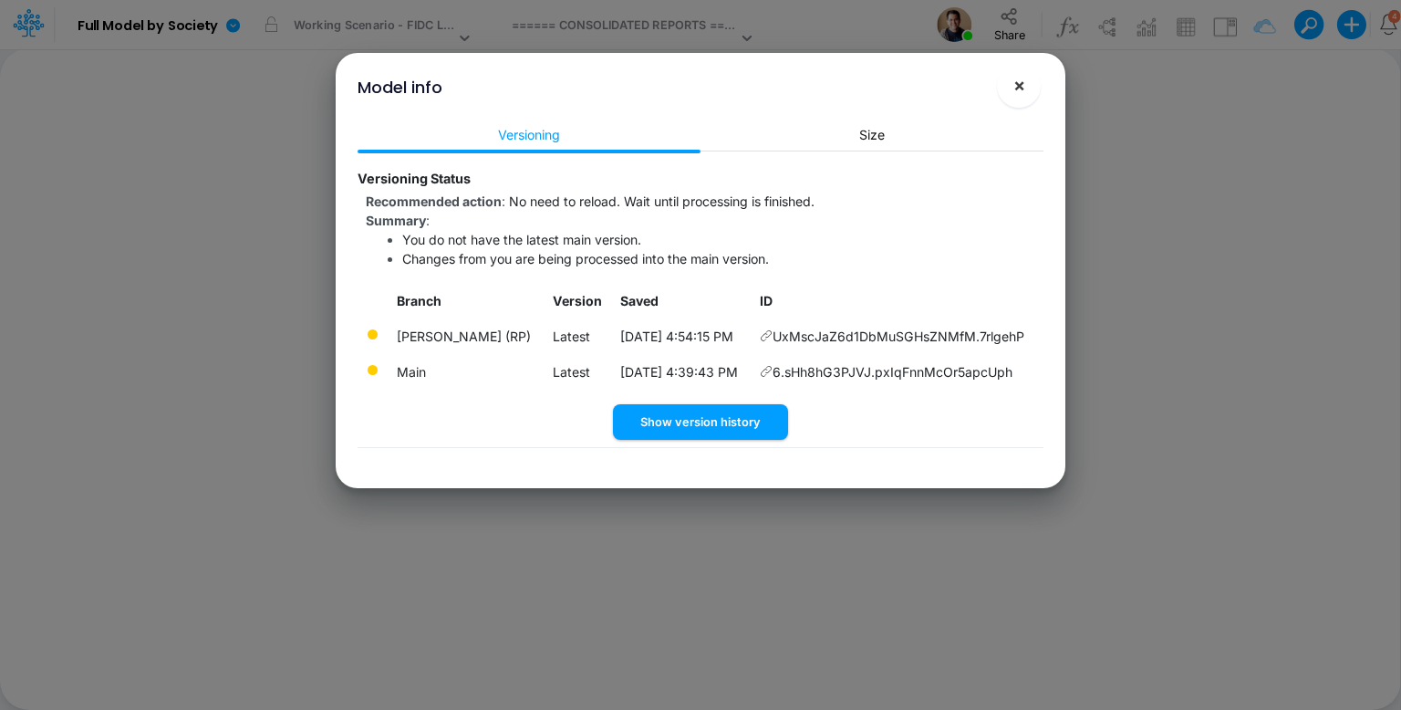
click at [1022, 82] on span "×" at bounding box center [1019, 85] width 12 height 22
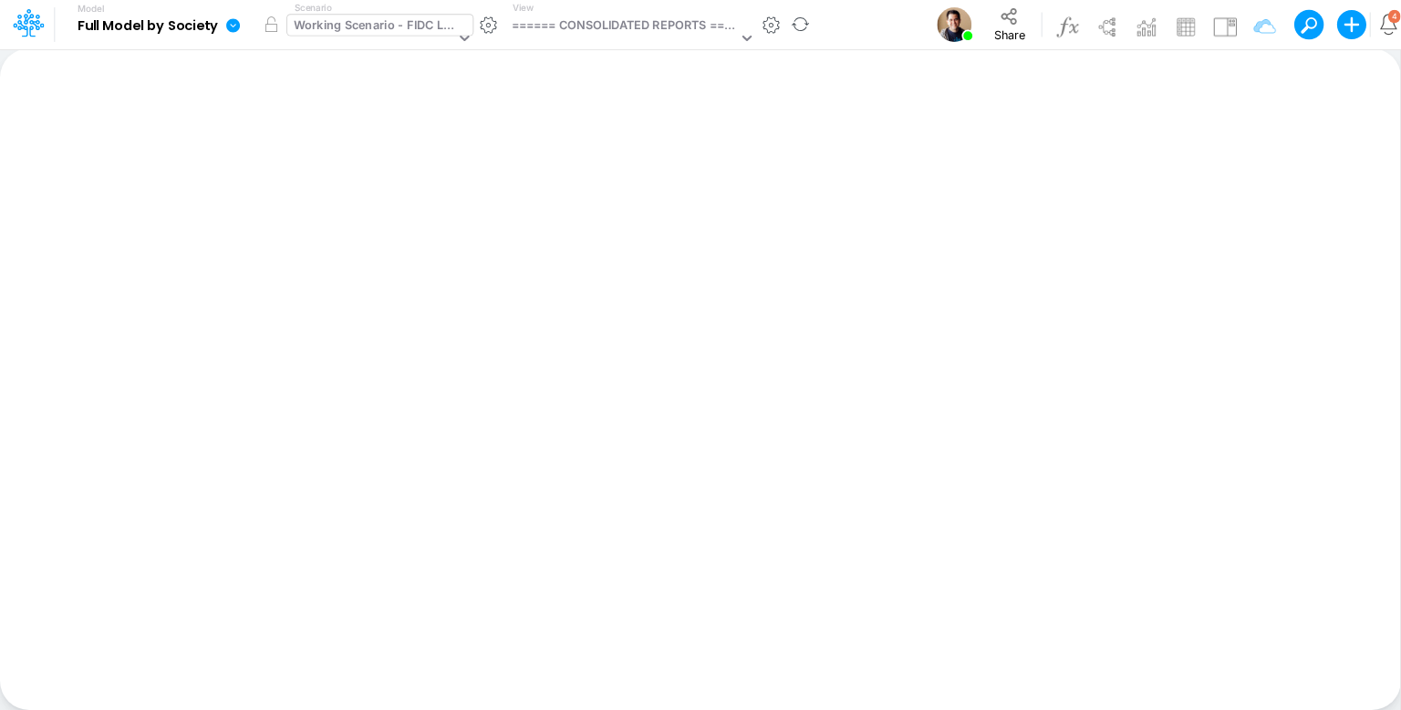
click at [368, 33] on div "Working Scenario - FIDC Loans" at bounding box center [374, 26] width 161 height 21
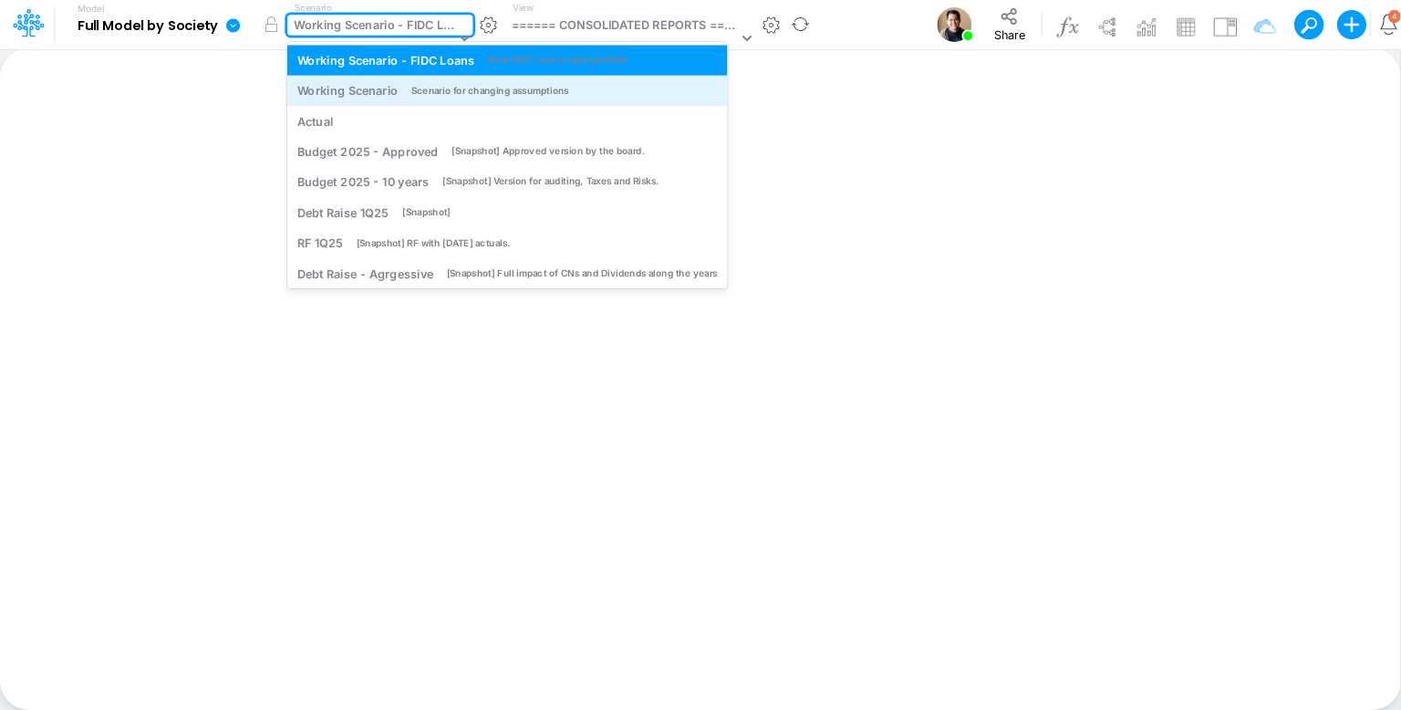
click at [372, 88] on div "Working Scenario" at bounding box center [347, 90] width 101 height 17
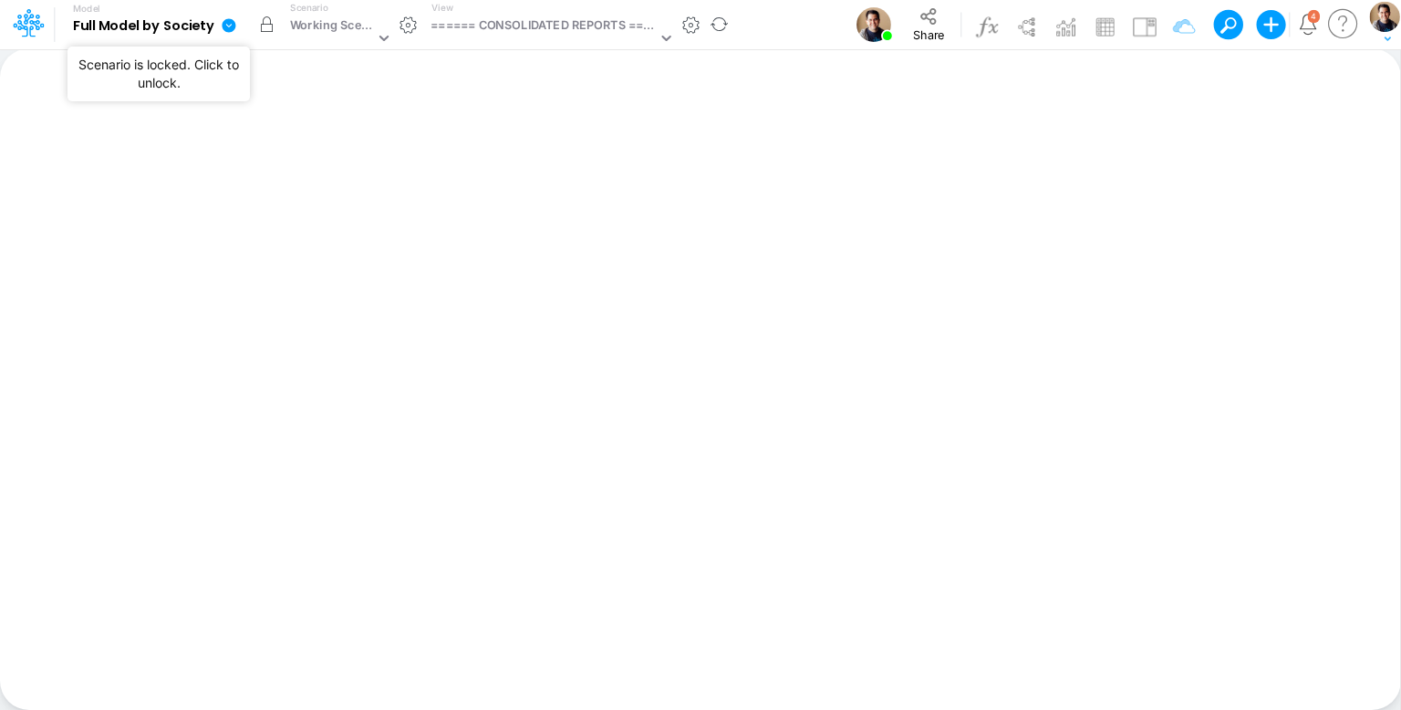
click at [267, 29] on button "button" at bounding box center [266, 24] width 33 height 33
click at [358, 31] on div "Working Scenario" at bounding box center [332, 26] width 85 height 21
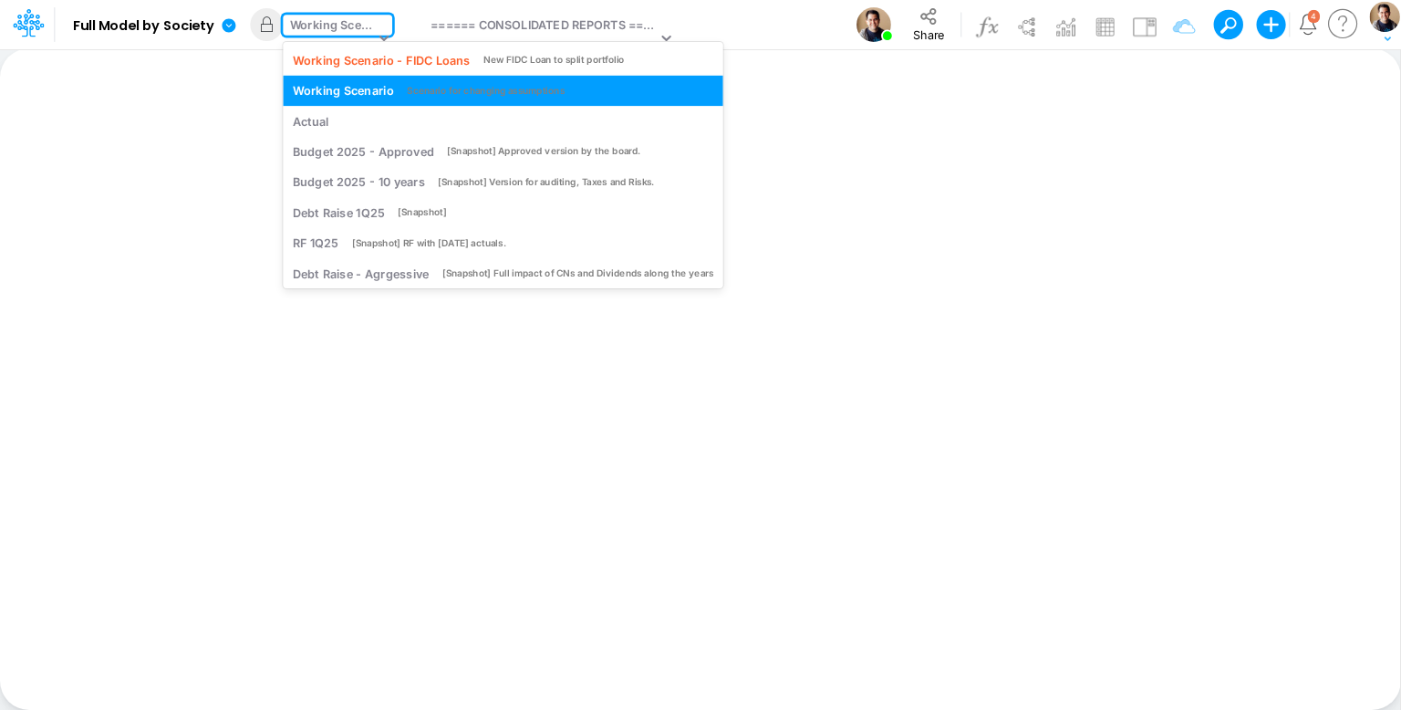
click at [350, 22] on div "Working Scenario" at bounding box center [332, 26] width 85 height 21
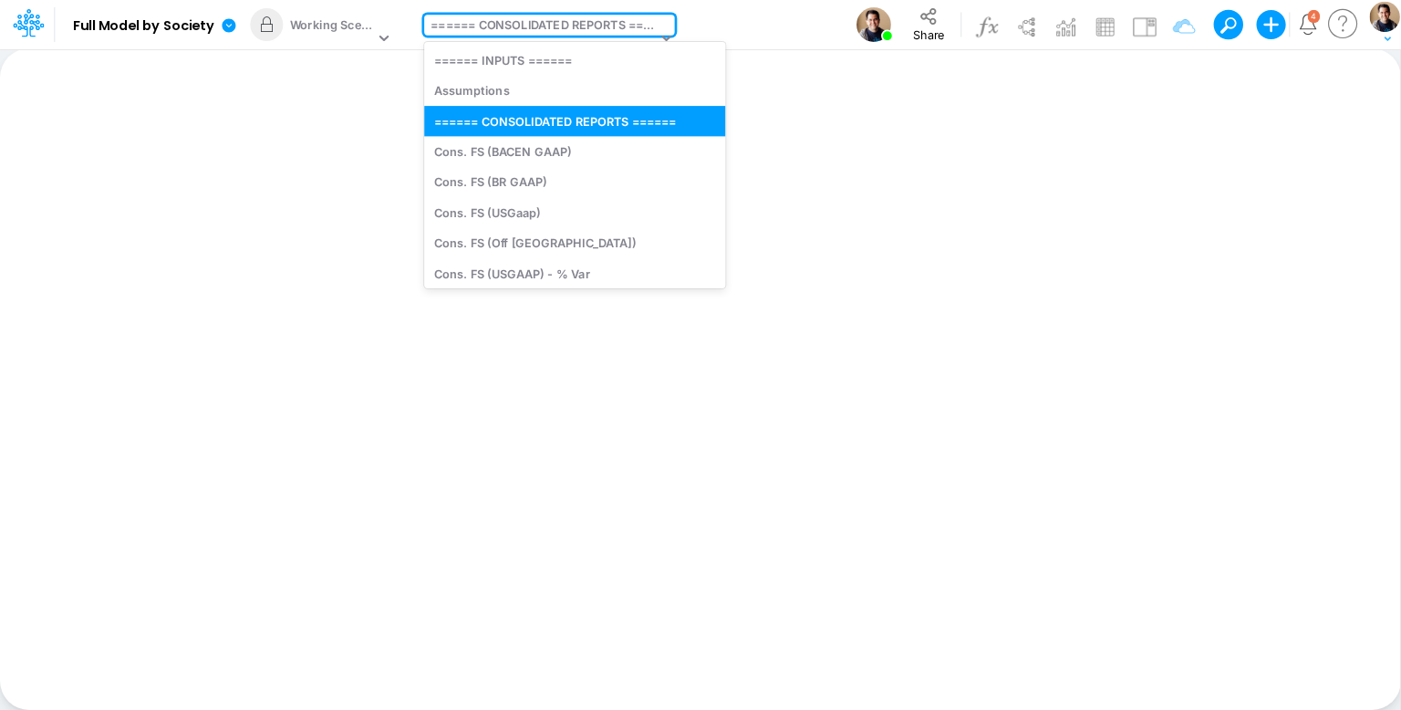
click at [478, 26] on div "====== CONSOLIDATED REPORTS ======" at bounding box center [543, 26] width 226 height 21
click at [478, 93] on div "Assumptions" at bounding box center [574, 91] width 301 height 30
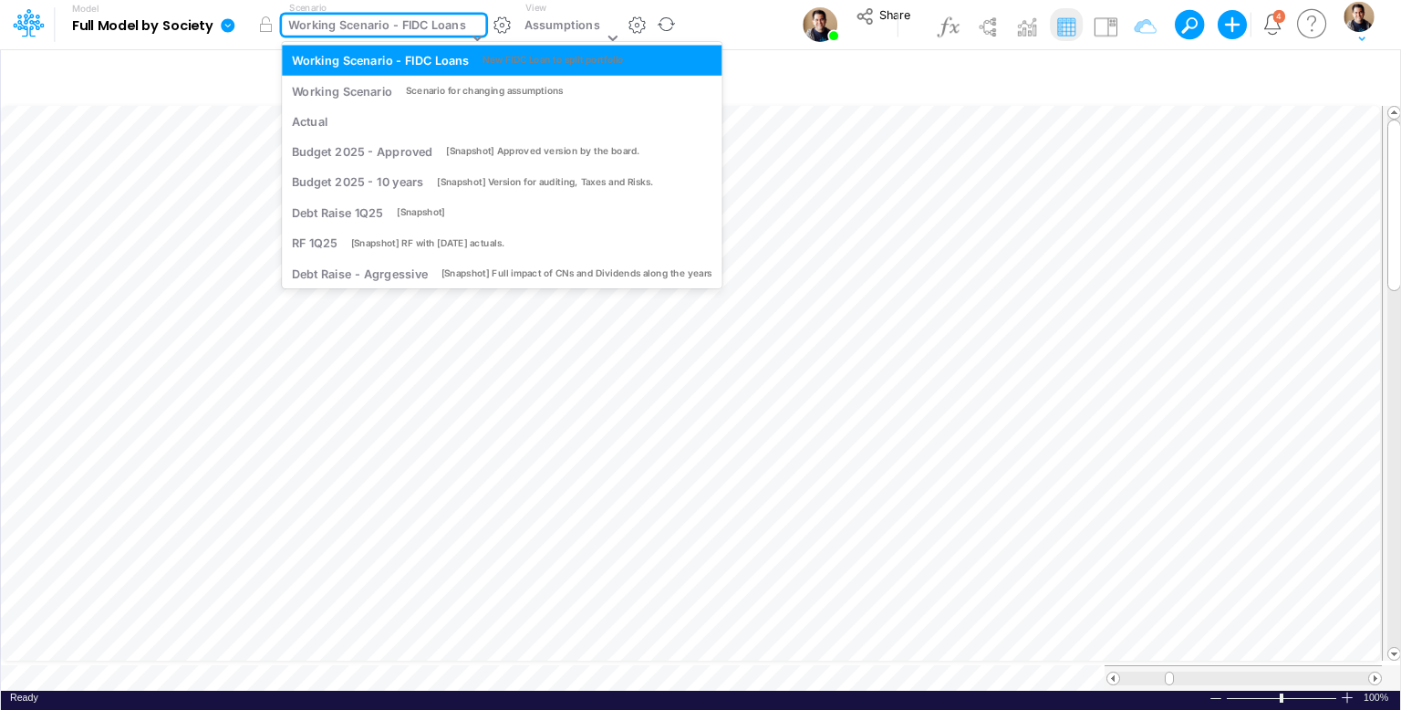
click at [389, 24] on div "Working Scenario - FIDC Loans" at bounding box center [376, 26] width 177 height 21
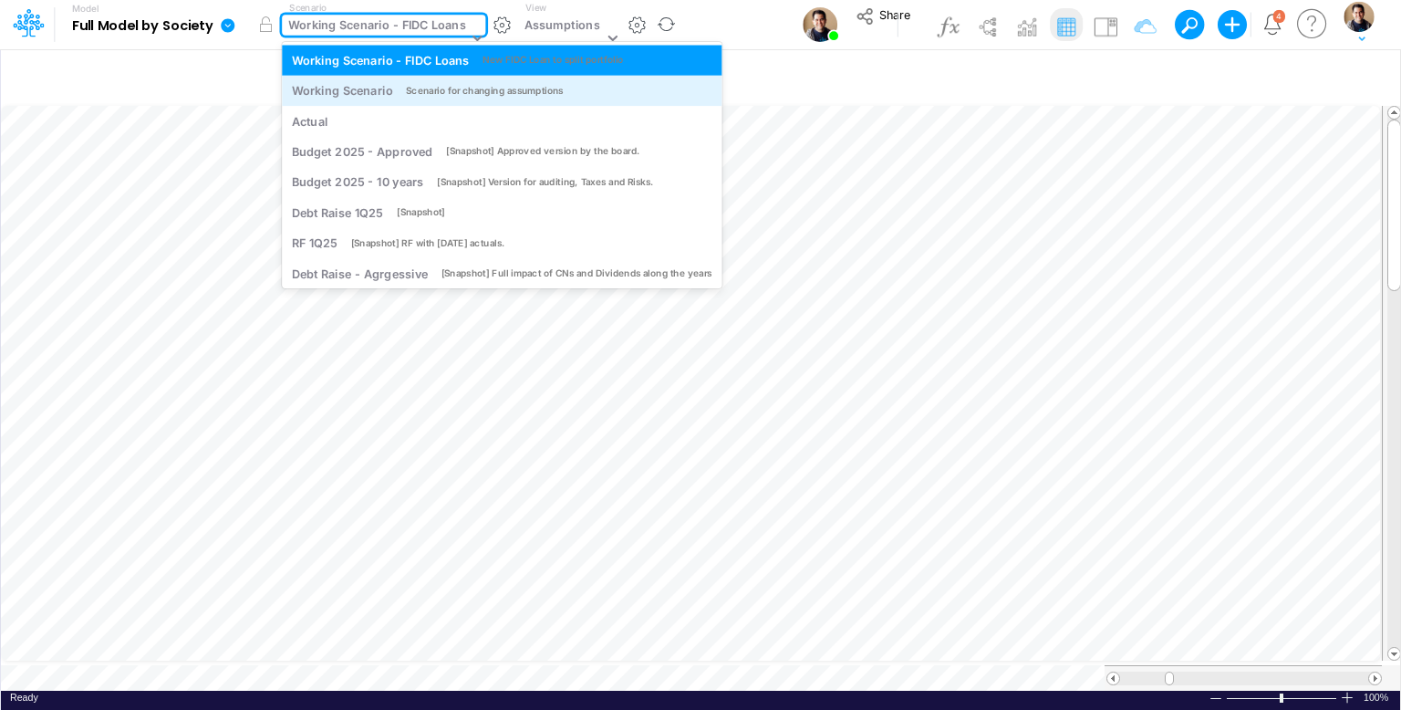
click at [388, 85] on div "Working Scenario" at bounding box center [342, 90] width 101 height 17
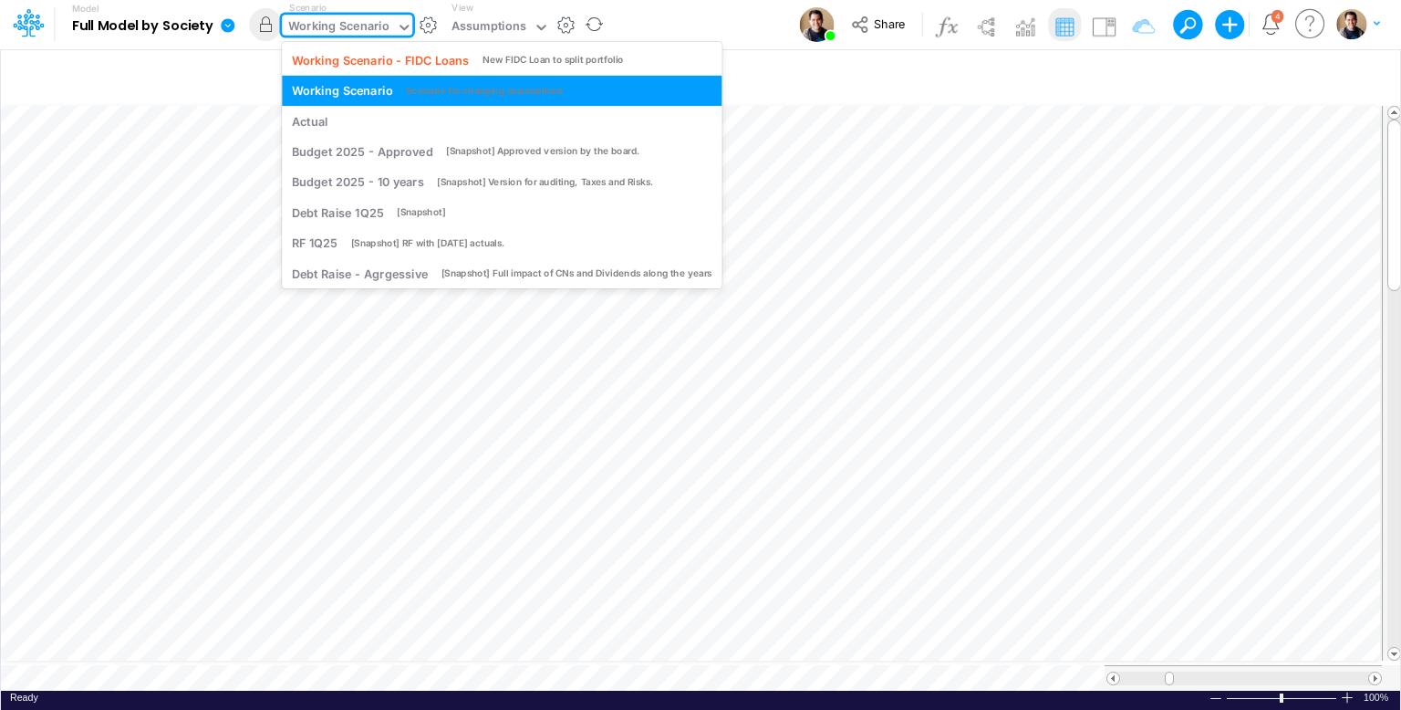
click at [347, 23] on div "Working Scenario" at bounding box center [338, 27] width 101 height 21
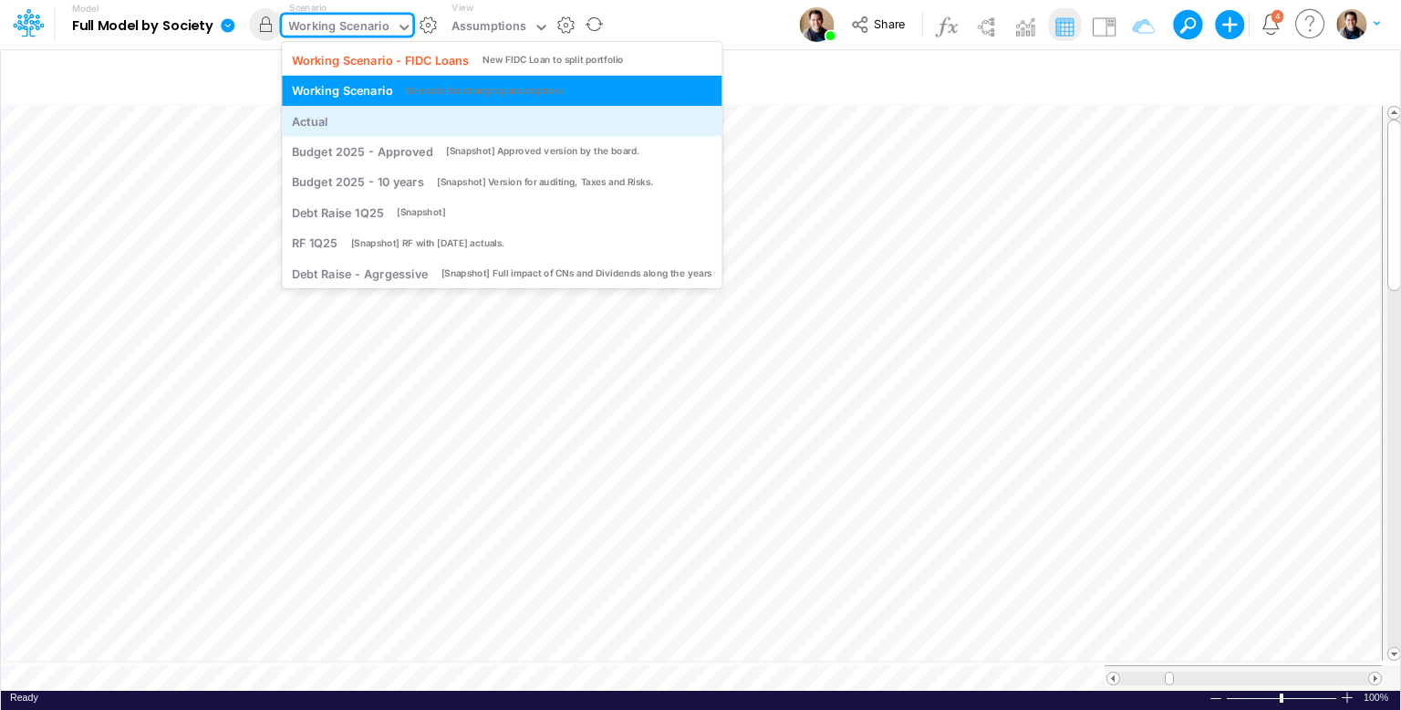
click at [350, 115] on div "Actual" at bounding box center [502, 120] width 420 height 17
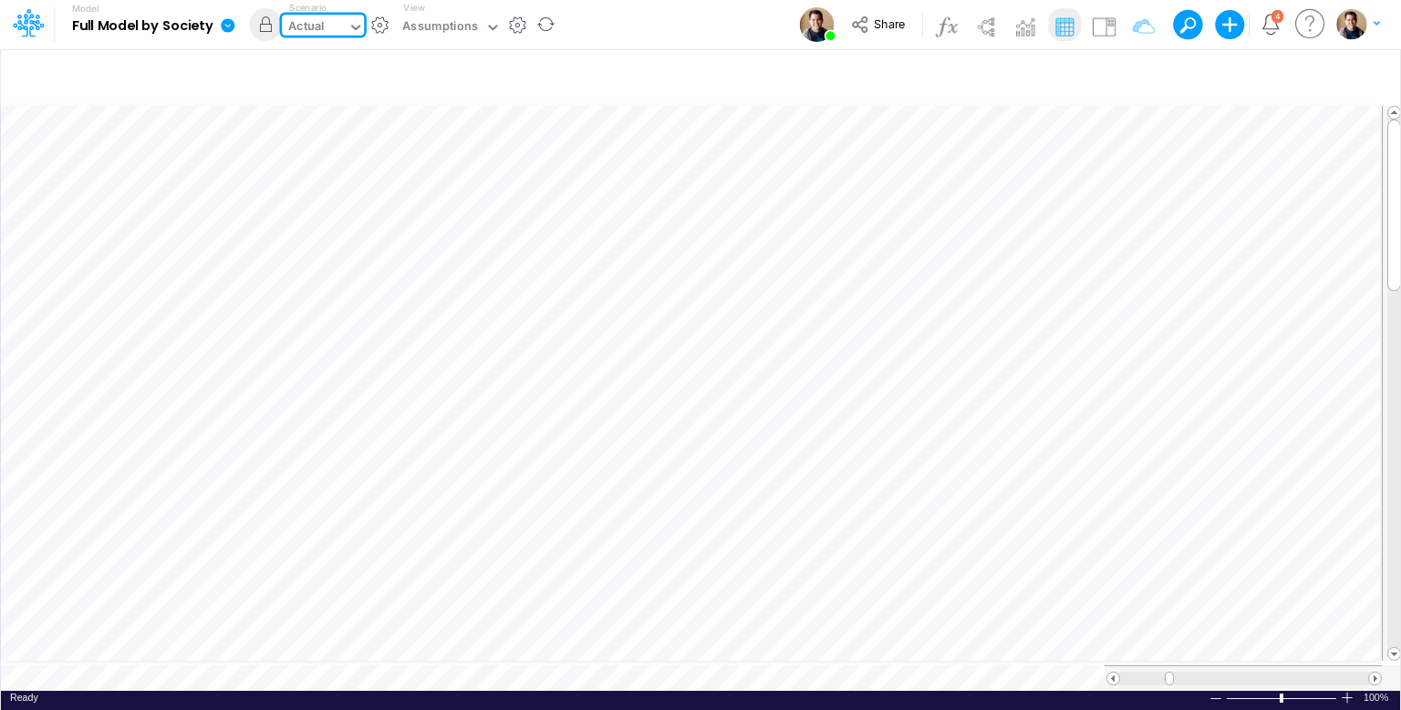
click at [328, 26] on input "text" at bounding box center [329, 27] width 2 height 17
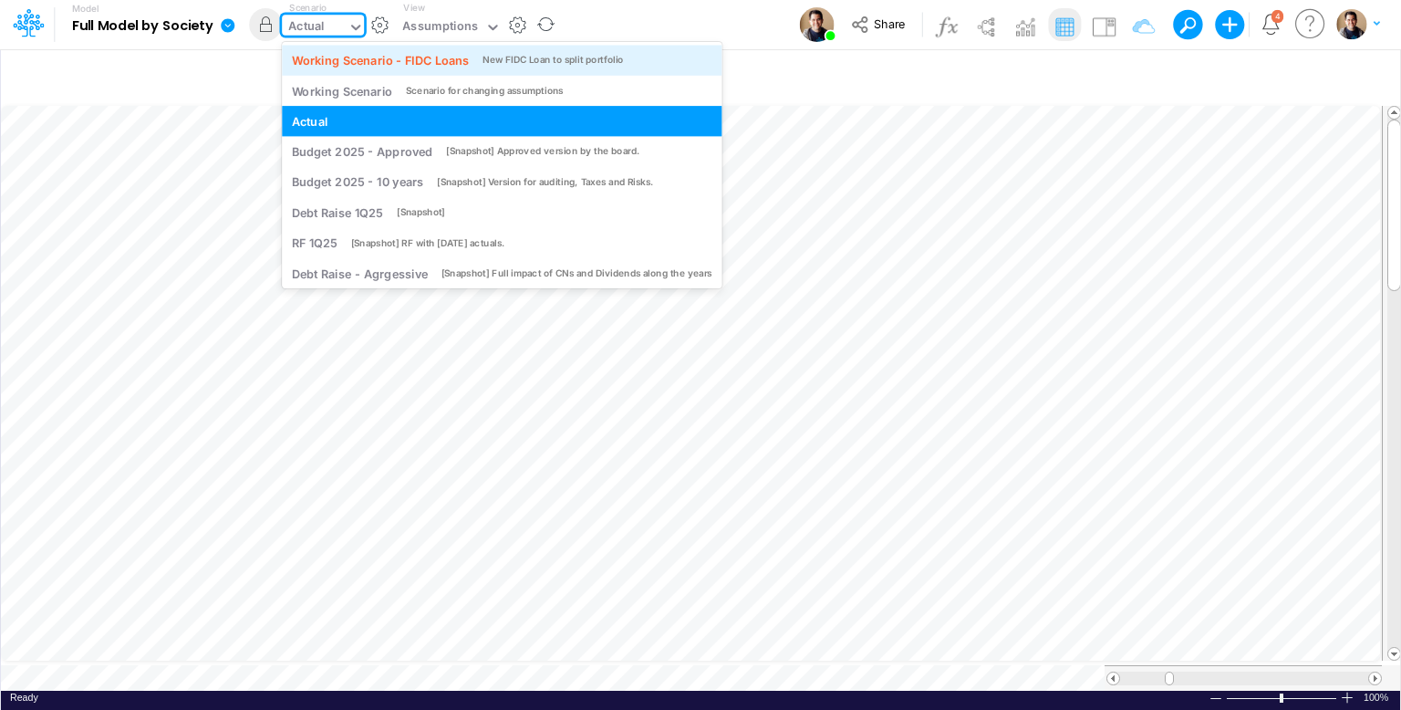
click at [328, 58] on div "Working Scenario - FIDC Loans" at bounding box center [380, 59] width 177 height 17
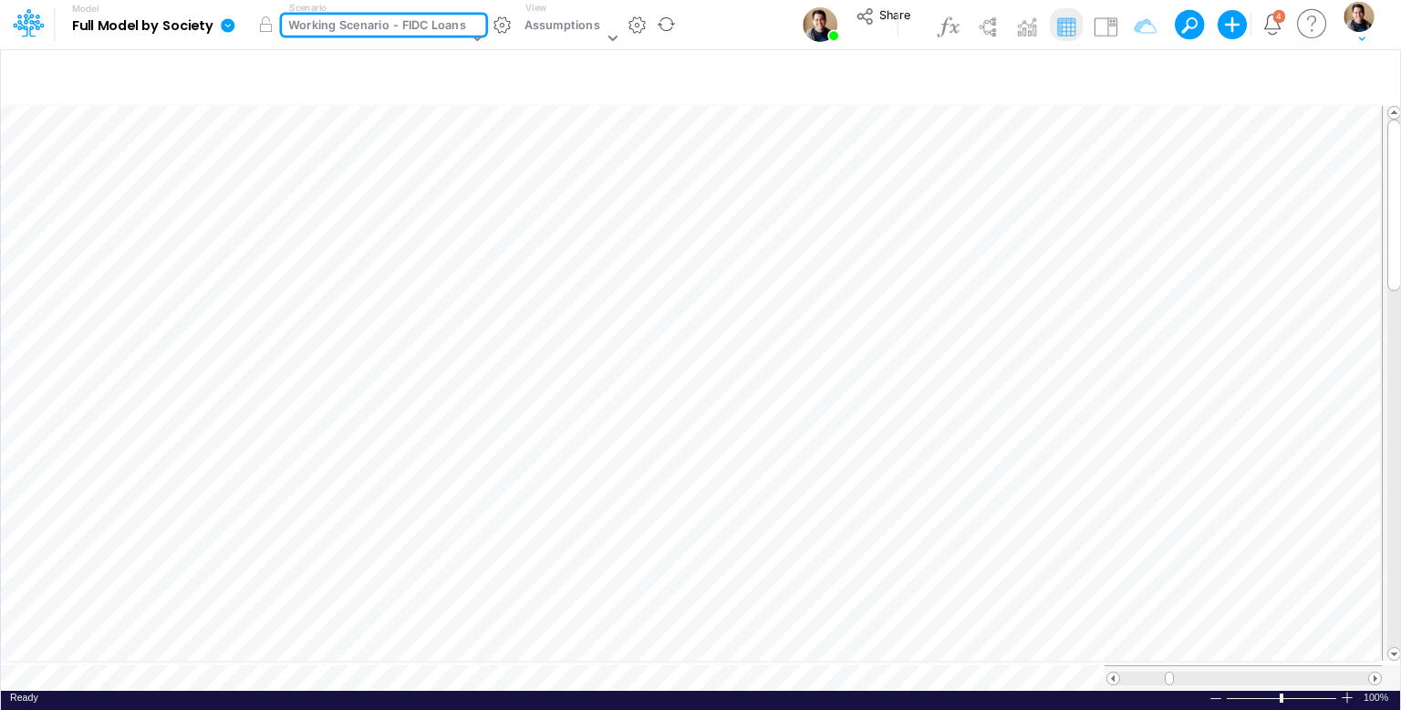
click at [325, 19] on div "Working Scenario - FIDC Loans" at bounding box center [376, 26] width 177 height 21
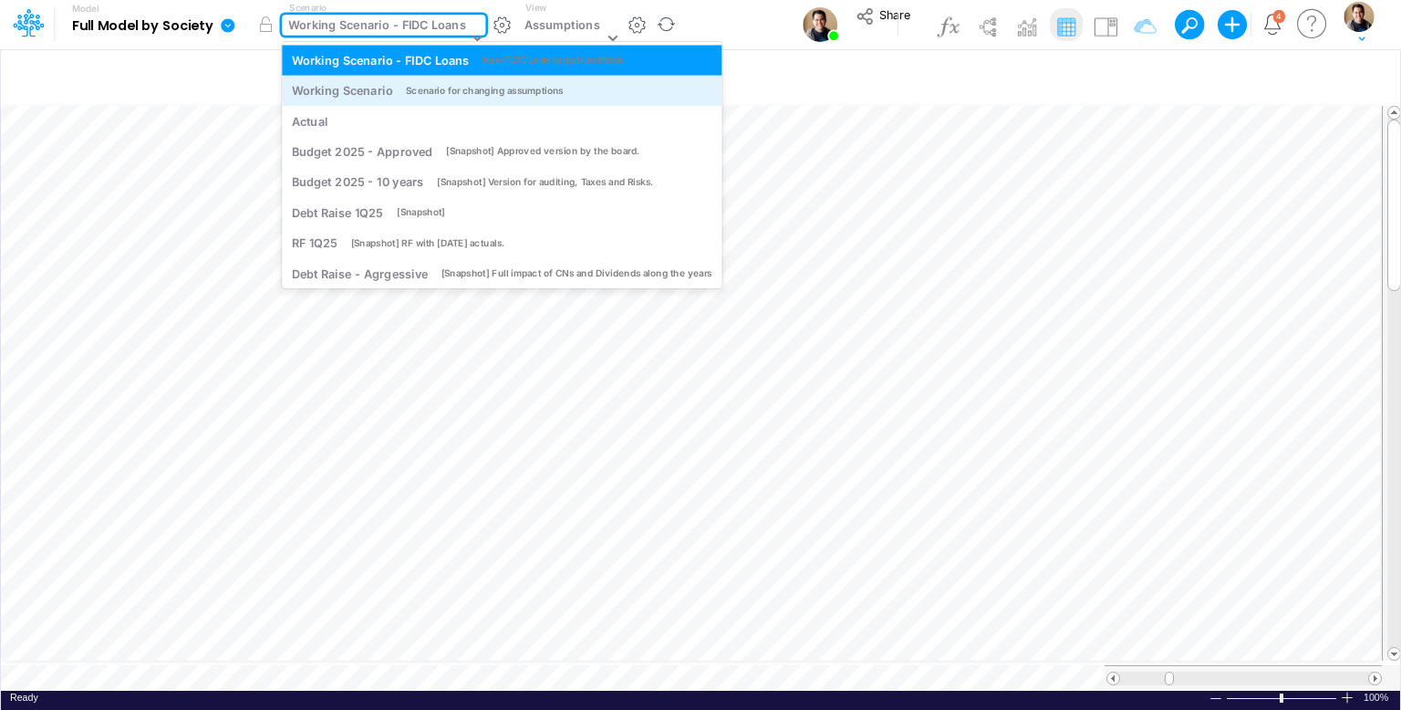
click at [339, 95] on div "Working Scenario" at bounding box center [342, 90] width 101 height 17
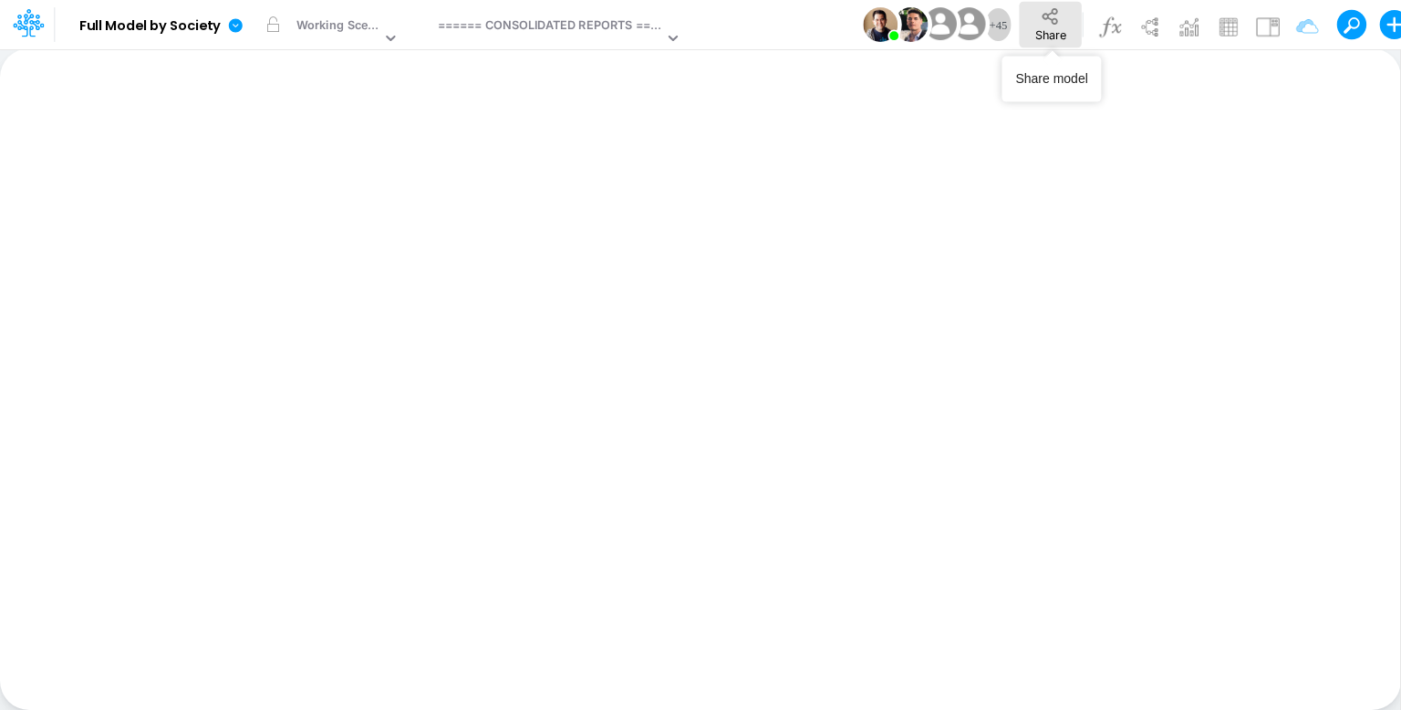
click at [1045, 18] on icon at bounding box center [1051, 16] width 16 height 16
click at [1062, 38] on span "Share" at bounding box center [1050, 34] width 31 height 14
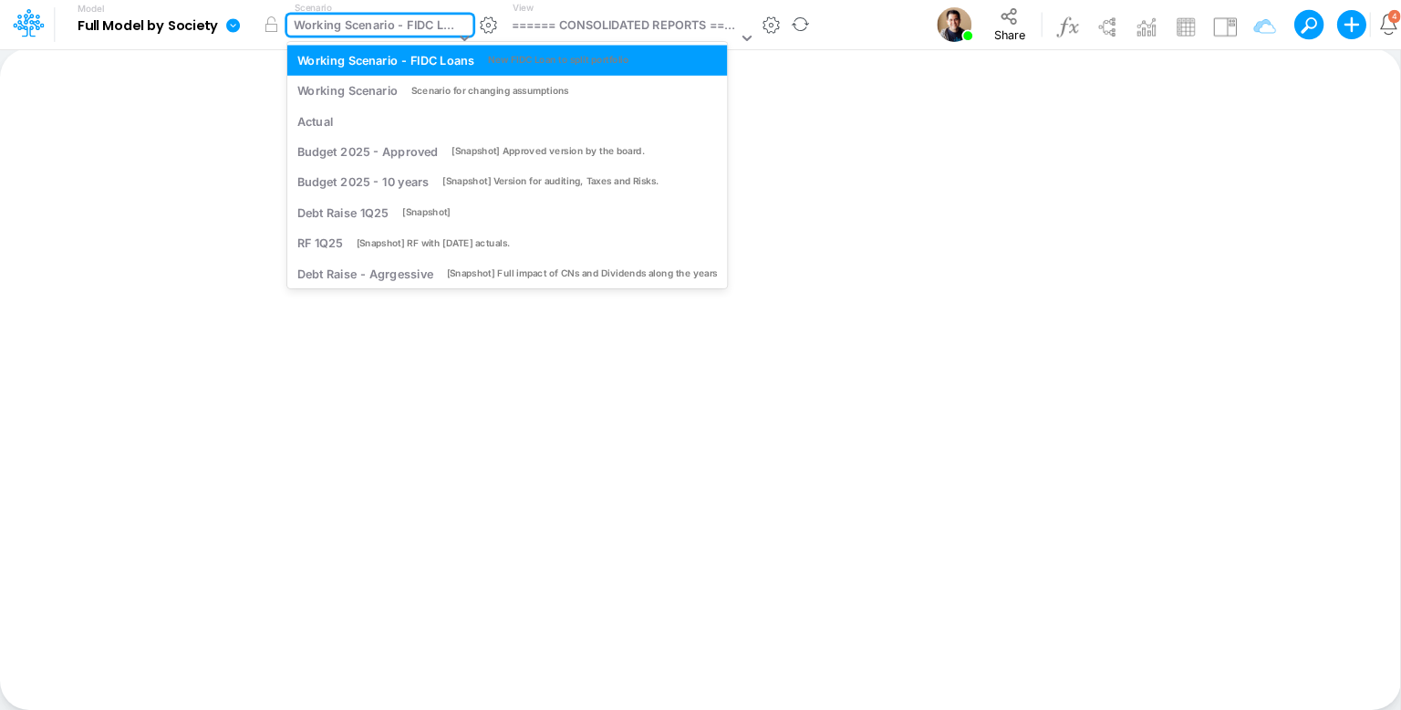
click at [401, 24] on div "Working Scenario - FIDC Loans" at bounding box center [374, 26] width 161 height 21
click at [578, 16] on div "====== CONSOLIDATED REPORTS ======" at bounding box center [625, 26] width 226 height 21
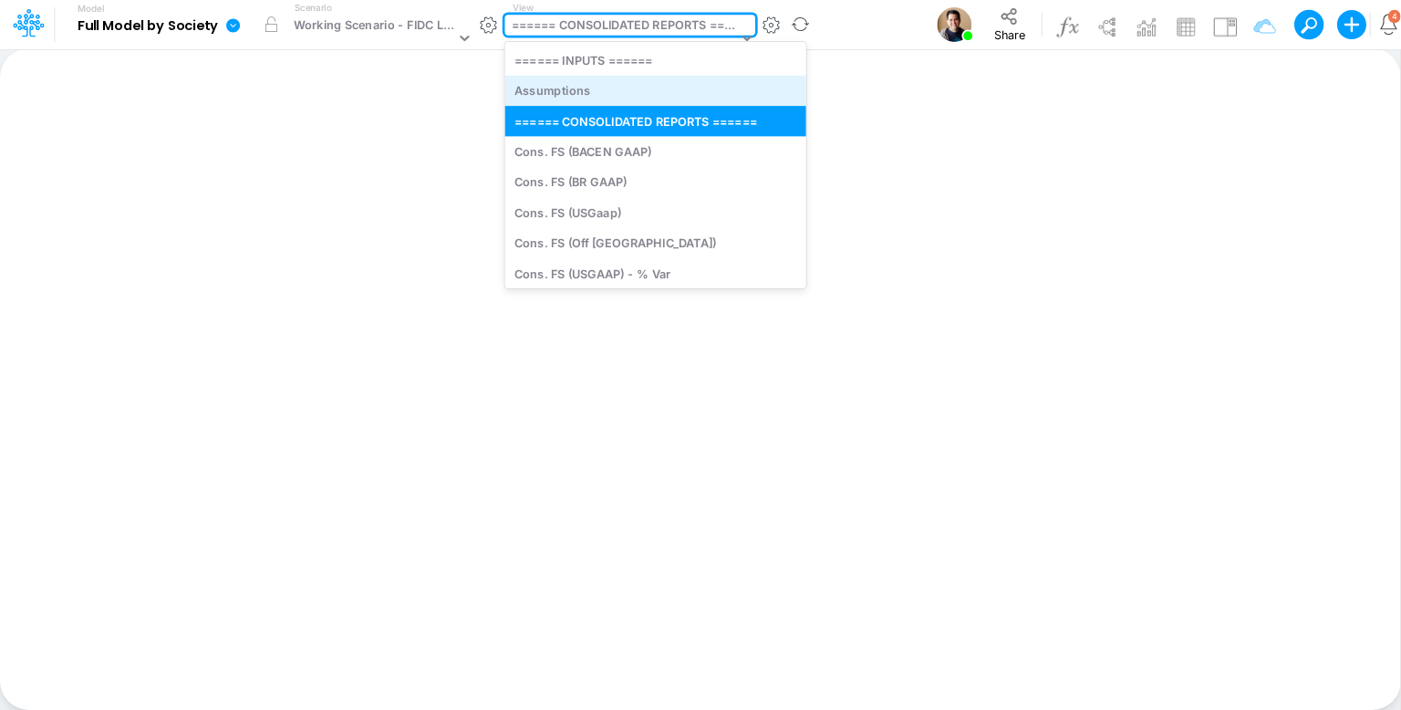
click at [586, 93] on div "Assumptions" at bounding box center [654, 91] width 301 height 30
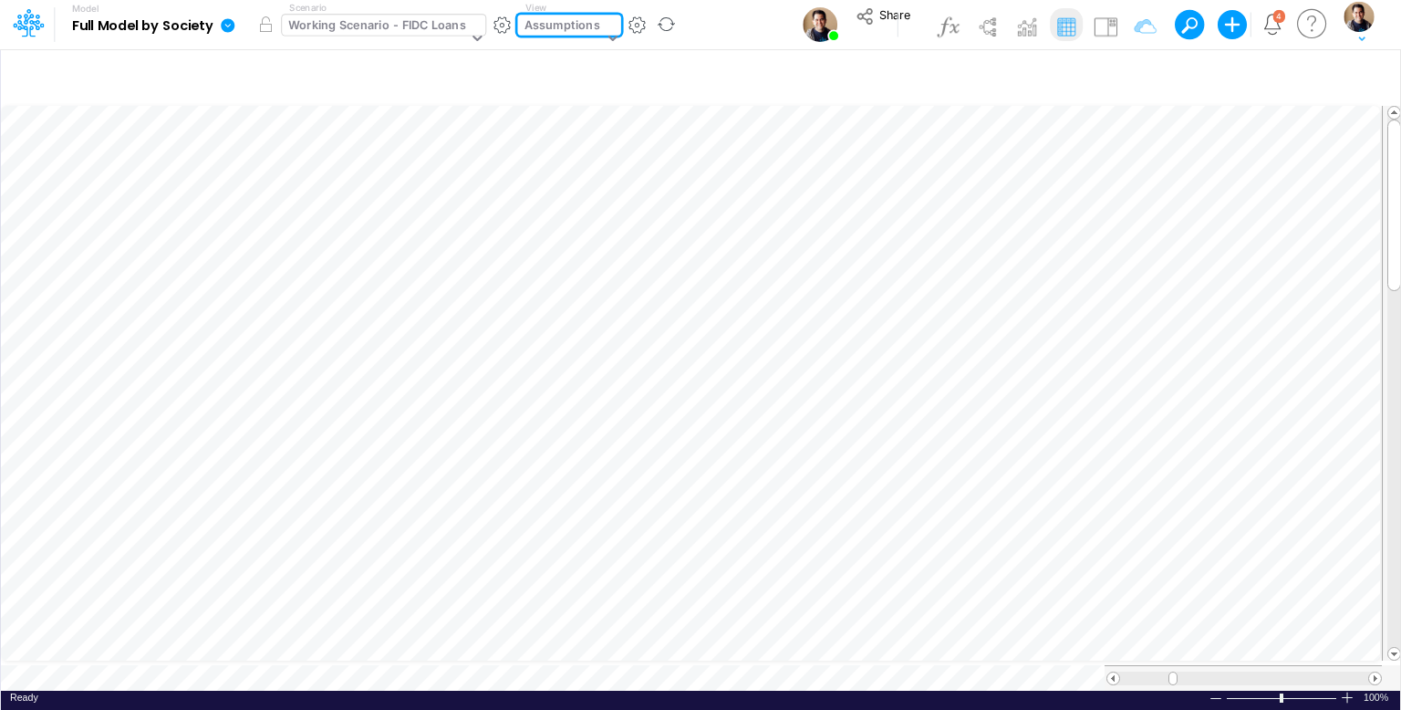
click at [431, 27] on div "Working Scenario - FIDC Loans" at bounding box center [376, 26] width 177 height 21
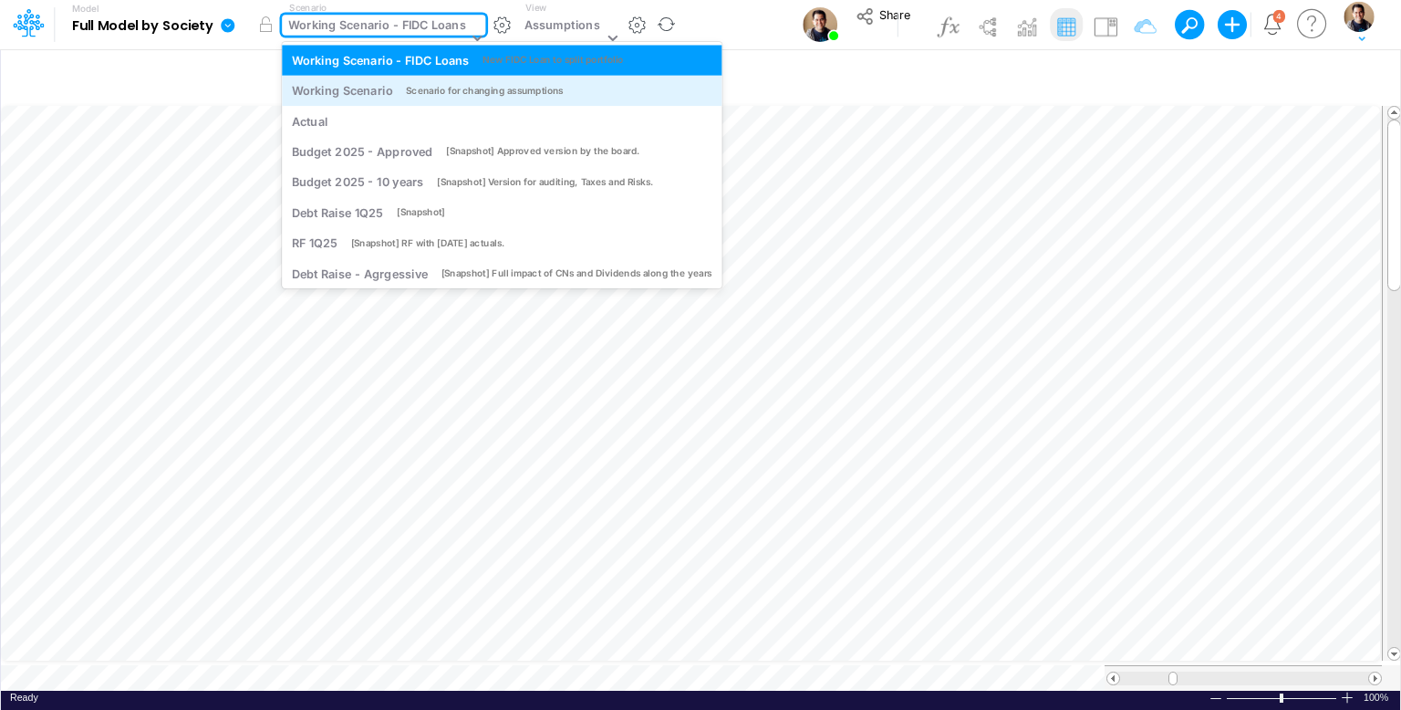
click at [399, 78] on div "Working Scenario Scenario for changing assumptions" at bounding box center [502, 91] width 440 height 30
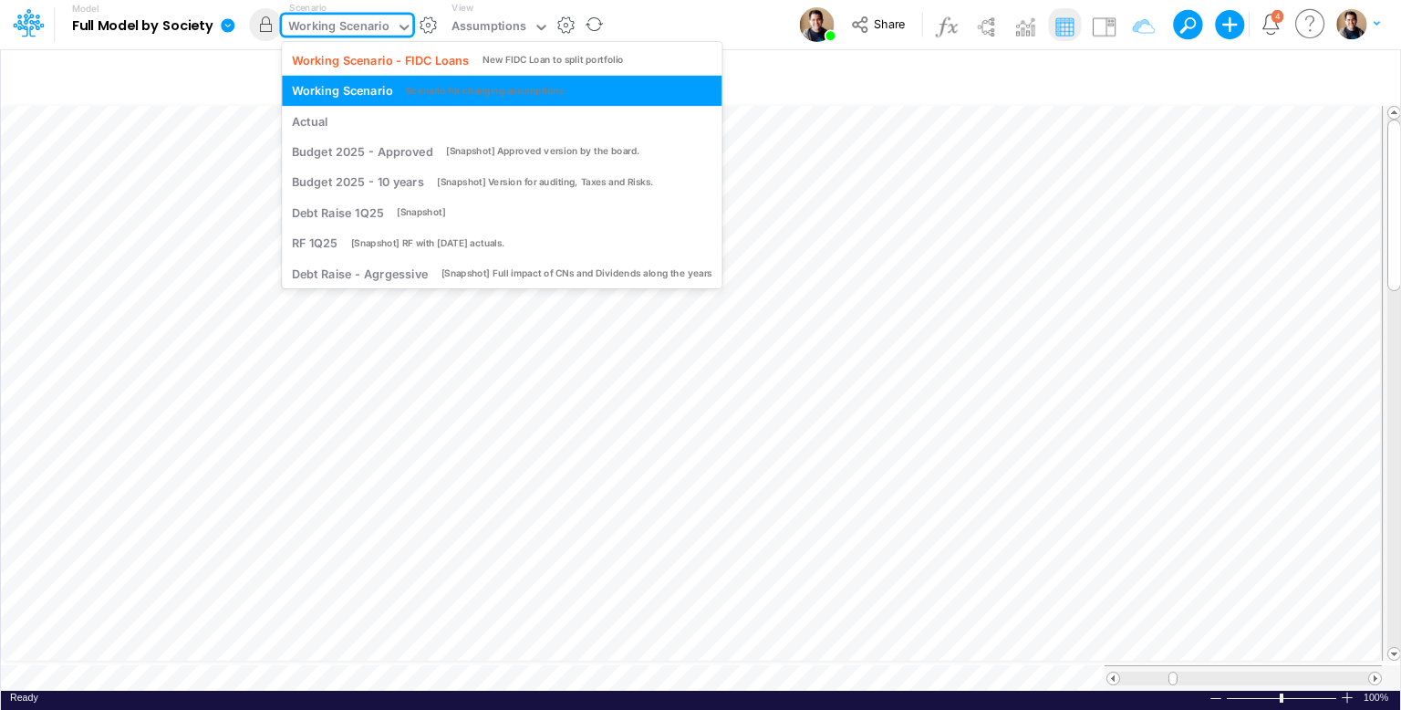
click at [330, 28] on div "Working Scenario" at bounding box center [338, 27] width 101 height 21
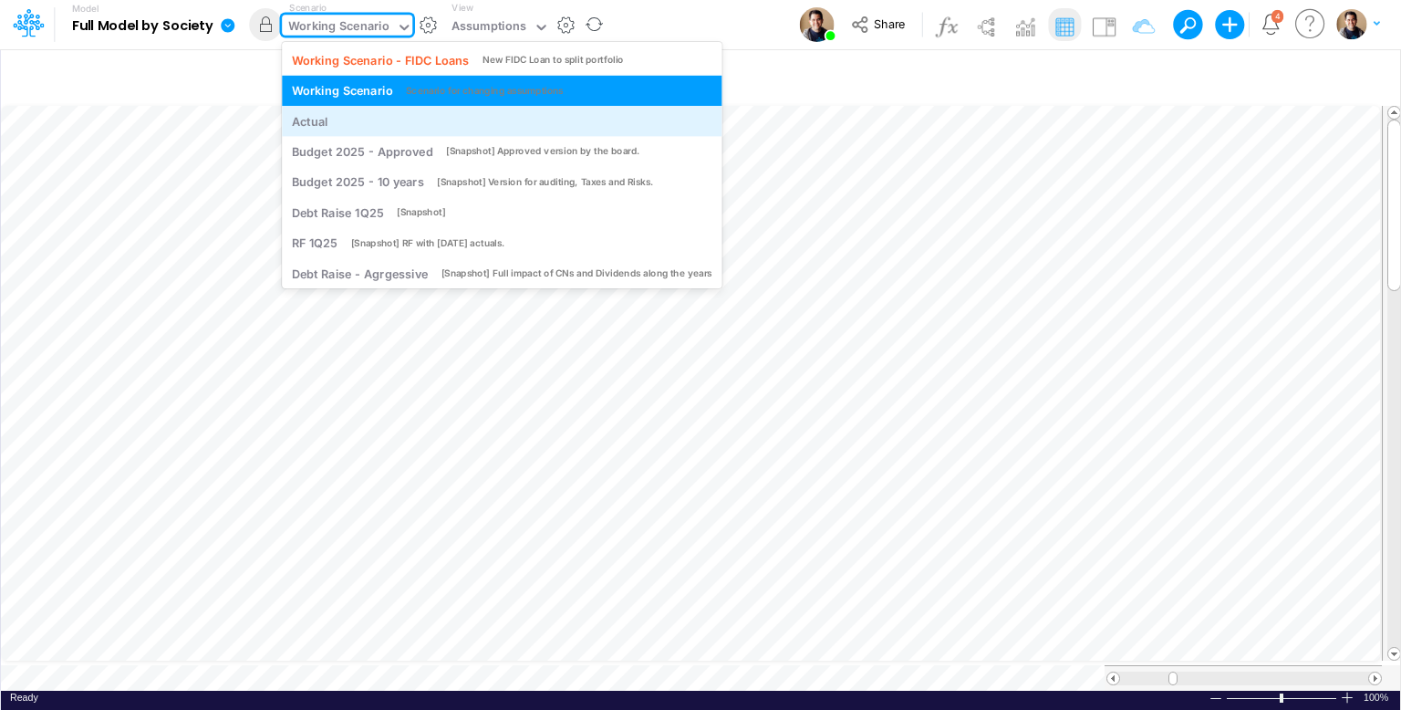
click at [359, 114] on div "Actual" at bounding box center [502, 120] width 420 height 17
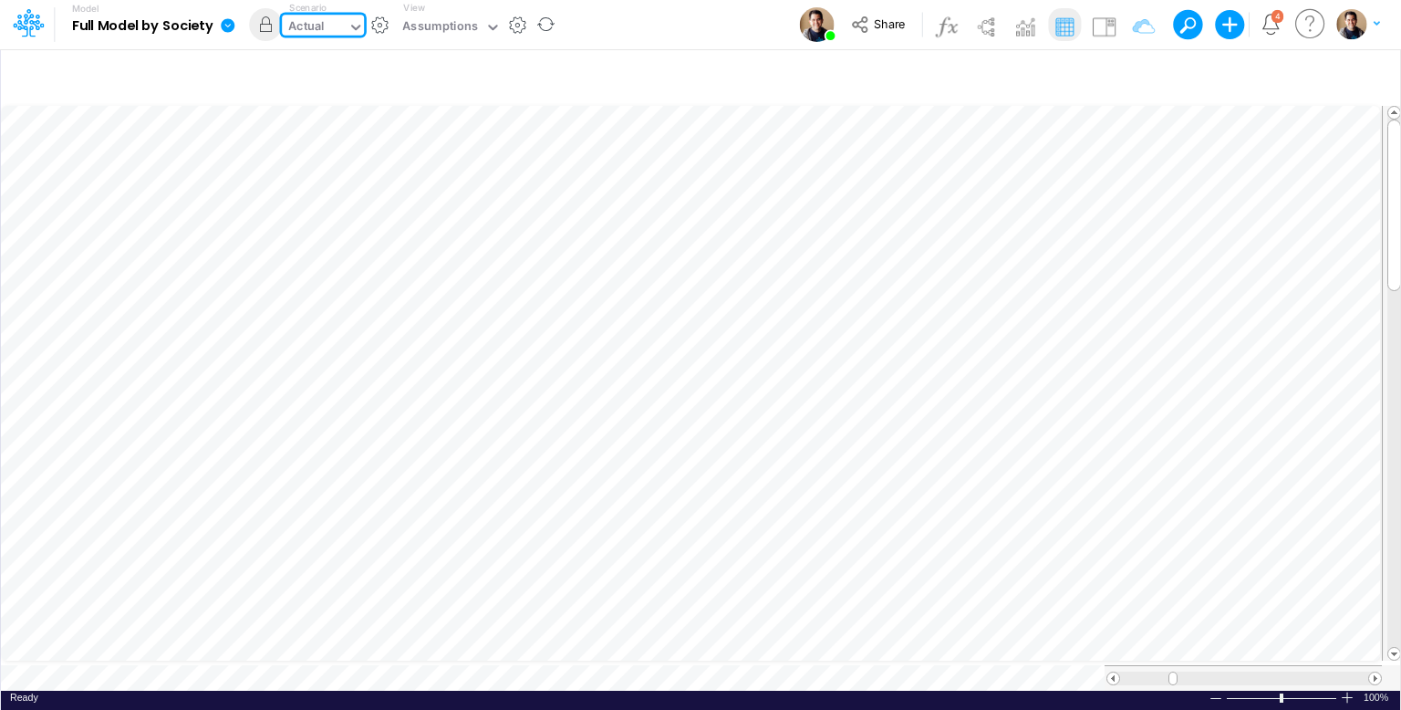
click at [325, 26] on div "Actual" at bounding box center [315, 28] width 66 height 27
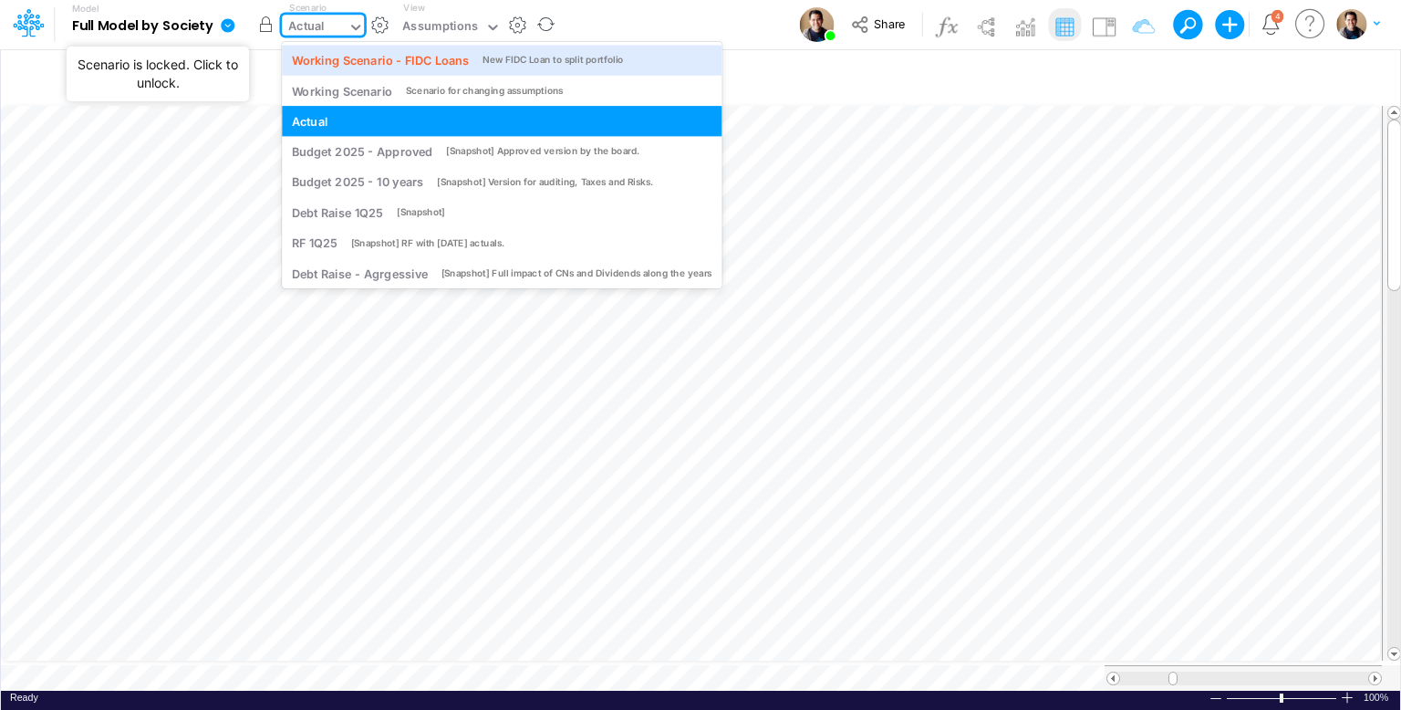
click at [263, 26] on button "button" at bounding box center [265, 24] width 33 height 33
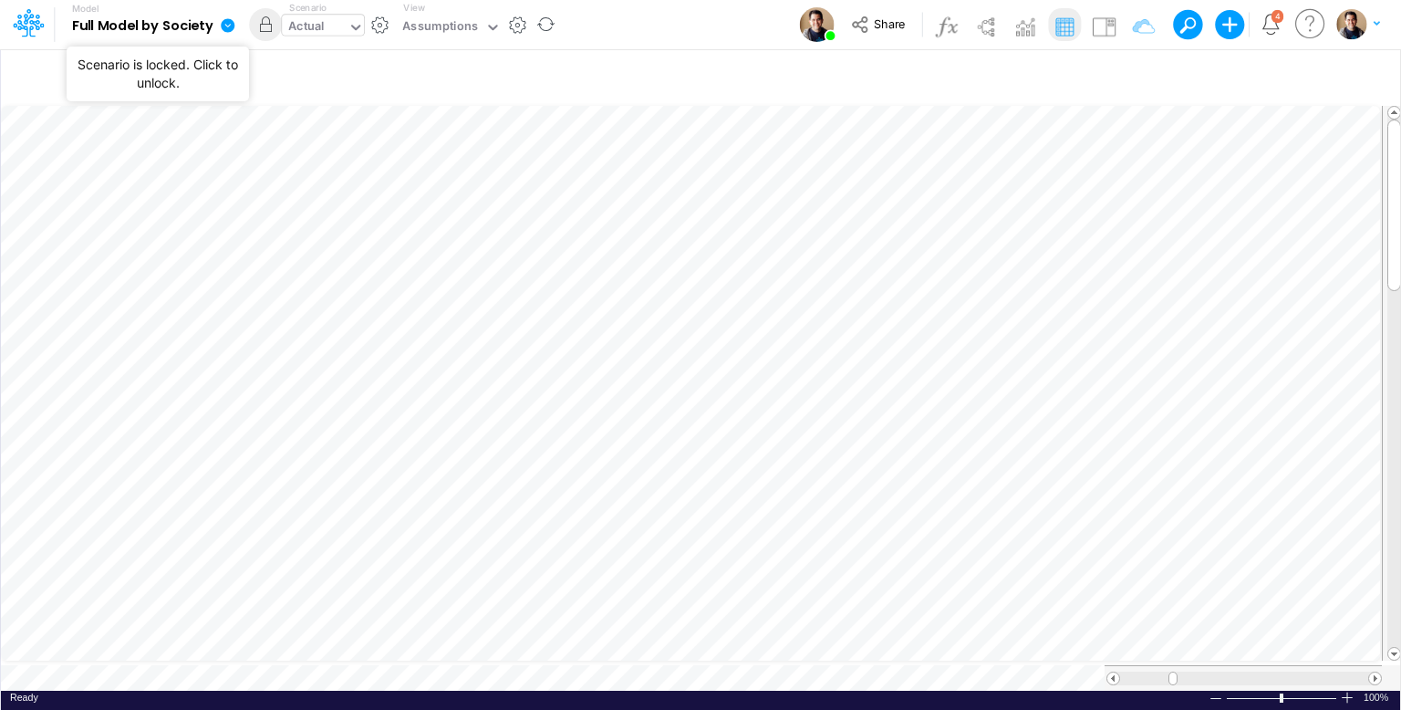
click at [321, 23] on div "Actual" at bounding box center [306, 27] width 36 height 21
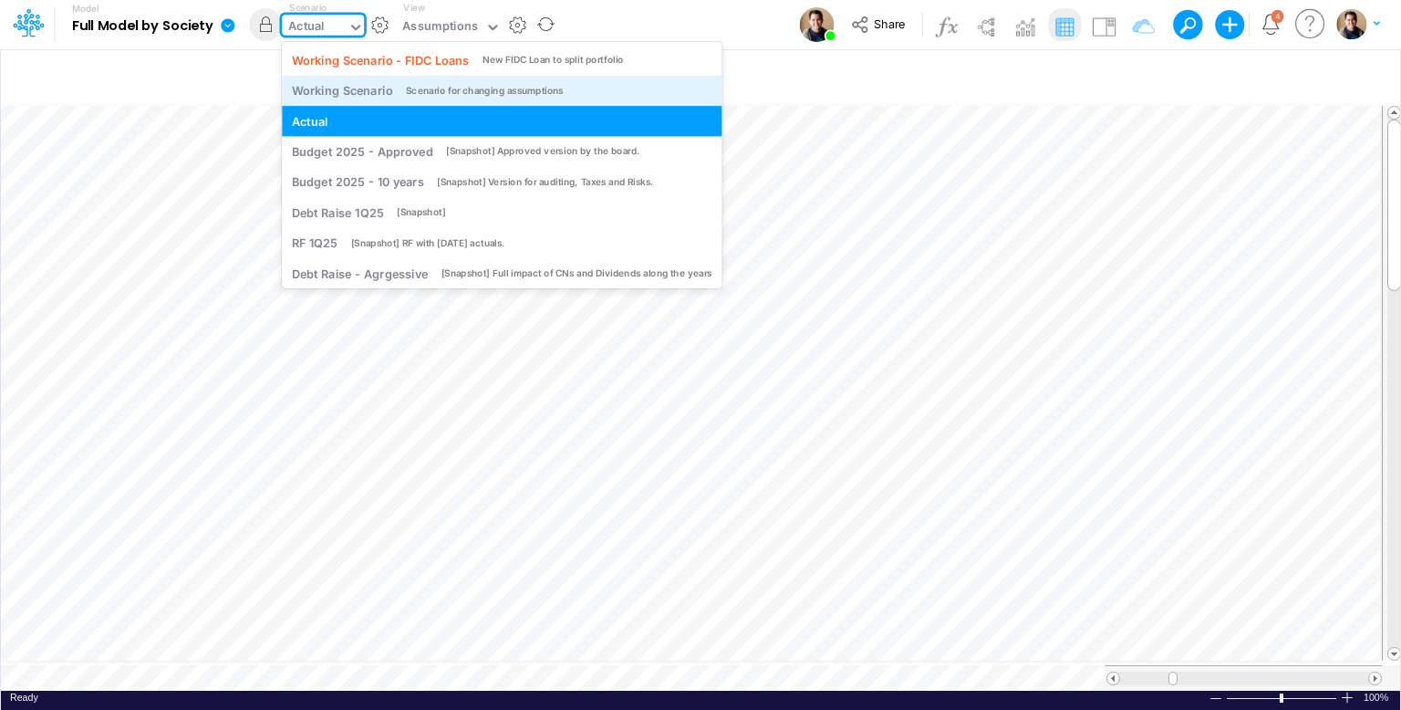
click at [328, 89] on div "Working Scenario" at bounding box center [342, 90] width 101 height 17
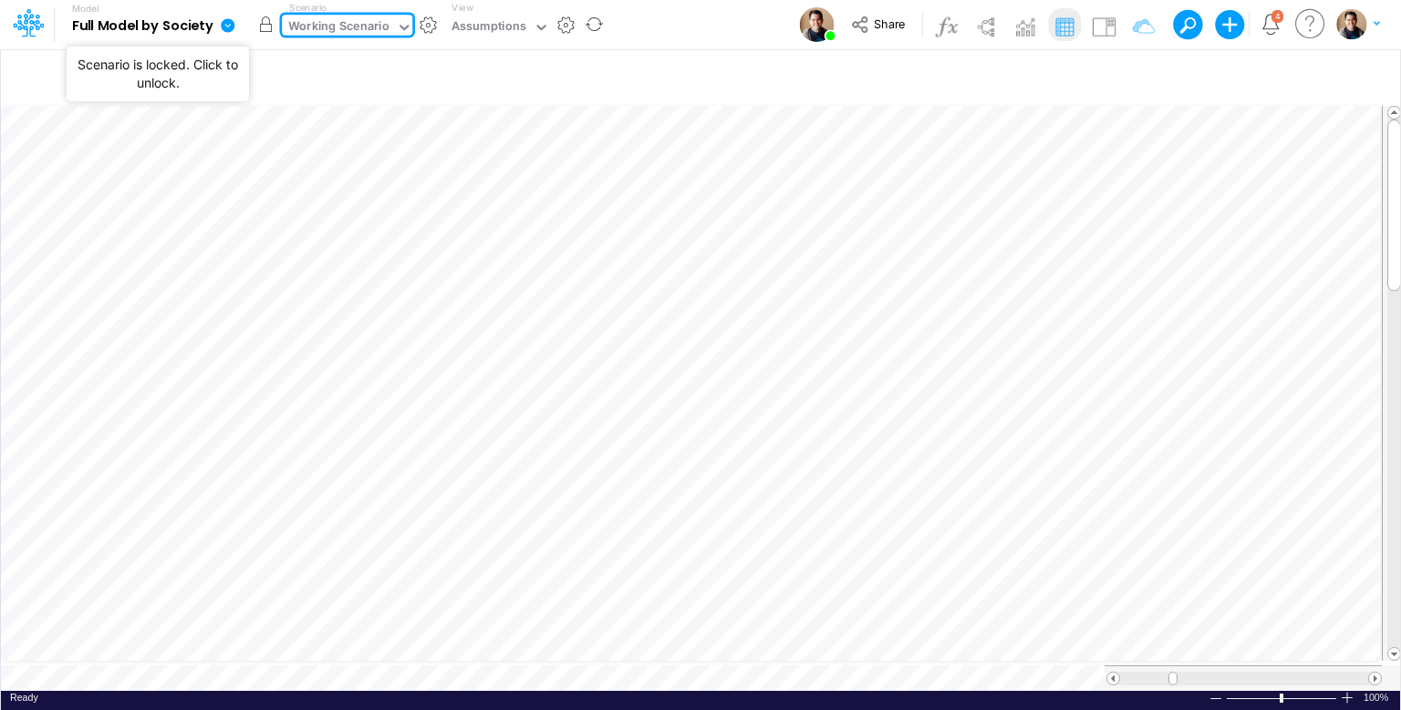
click at [268, 26] on button "button" at bounding box center [265, 24] width 33 height 33
click at [331, 29] on div "Working Scenario" at bounding box center [338, 27] width 101 height 21
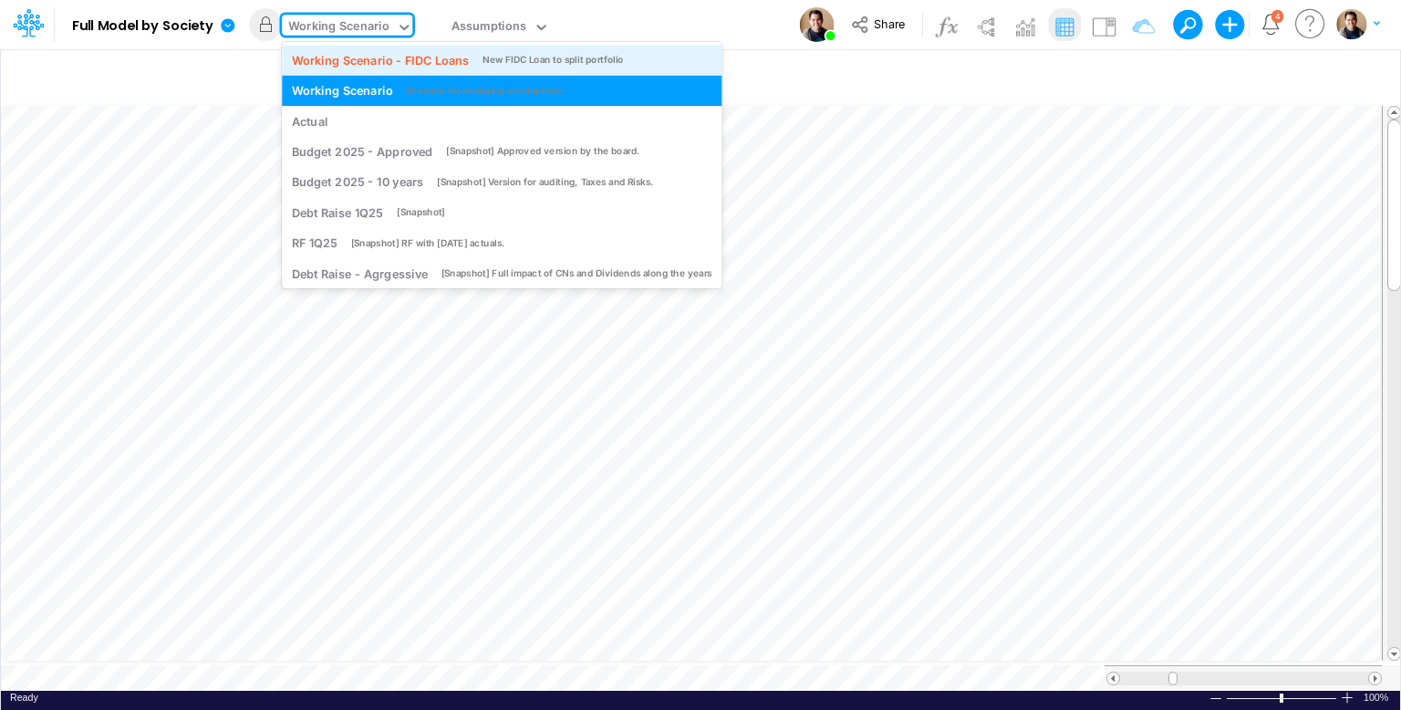
click at [325, 51] on div "Working Scenario - FIDC Loans" at bounding box center [380, 59] width 177 height 17
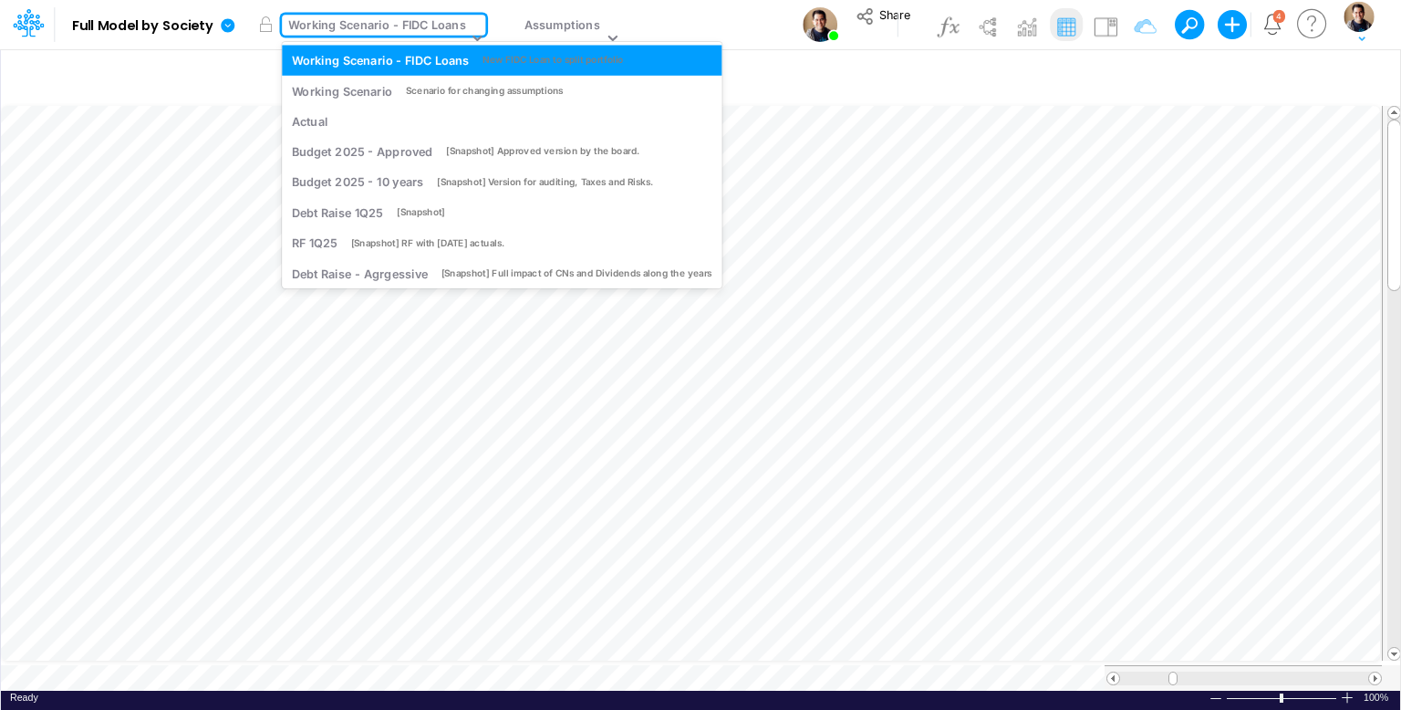
click at [409, 26] on div "Working Scenario - FIDC Loans" at bounding box center [376, 26] width 177 height 21
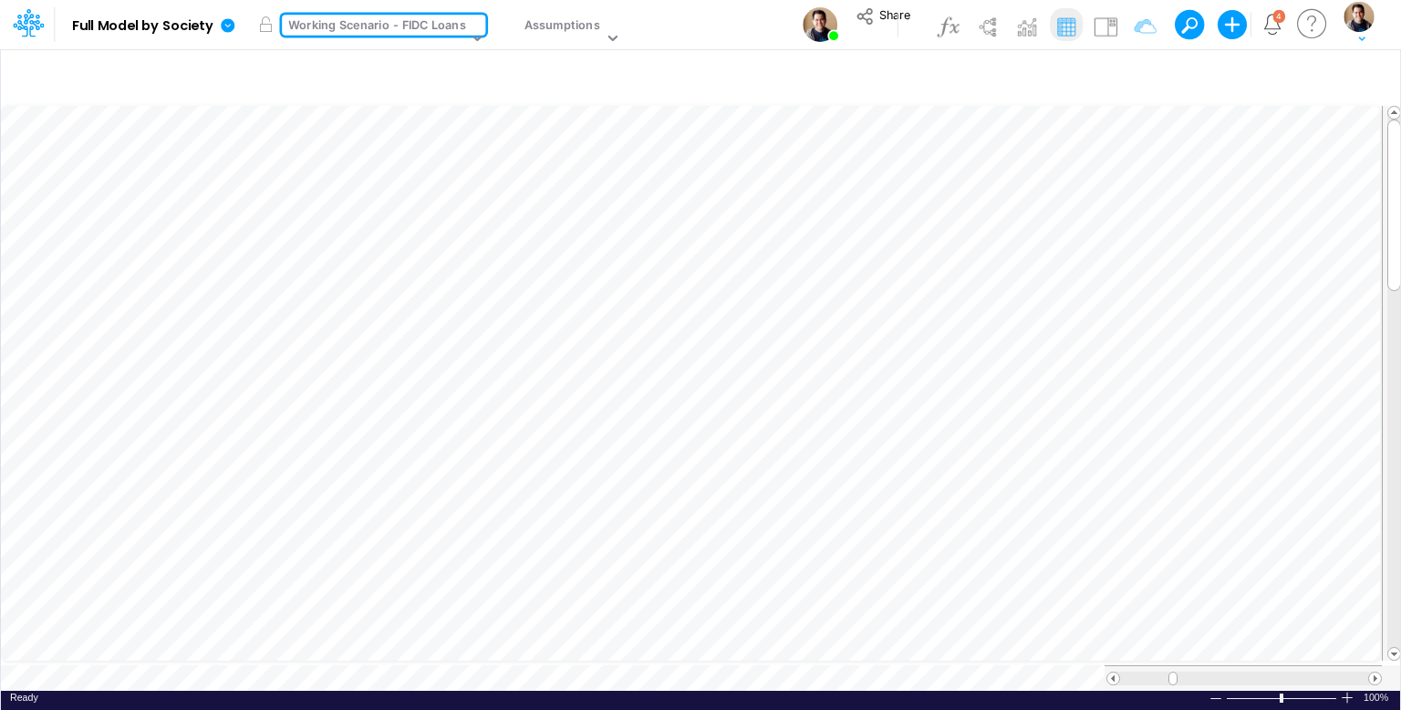
click at [409, 26] on div "Working Scenario - FIDC Loans" at bounding box center [376, 26] width 177 height 21
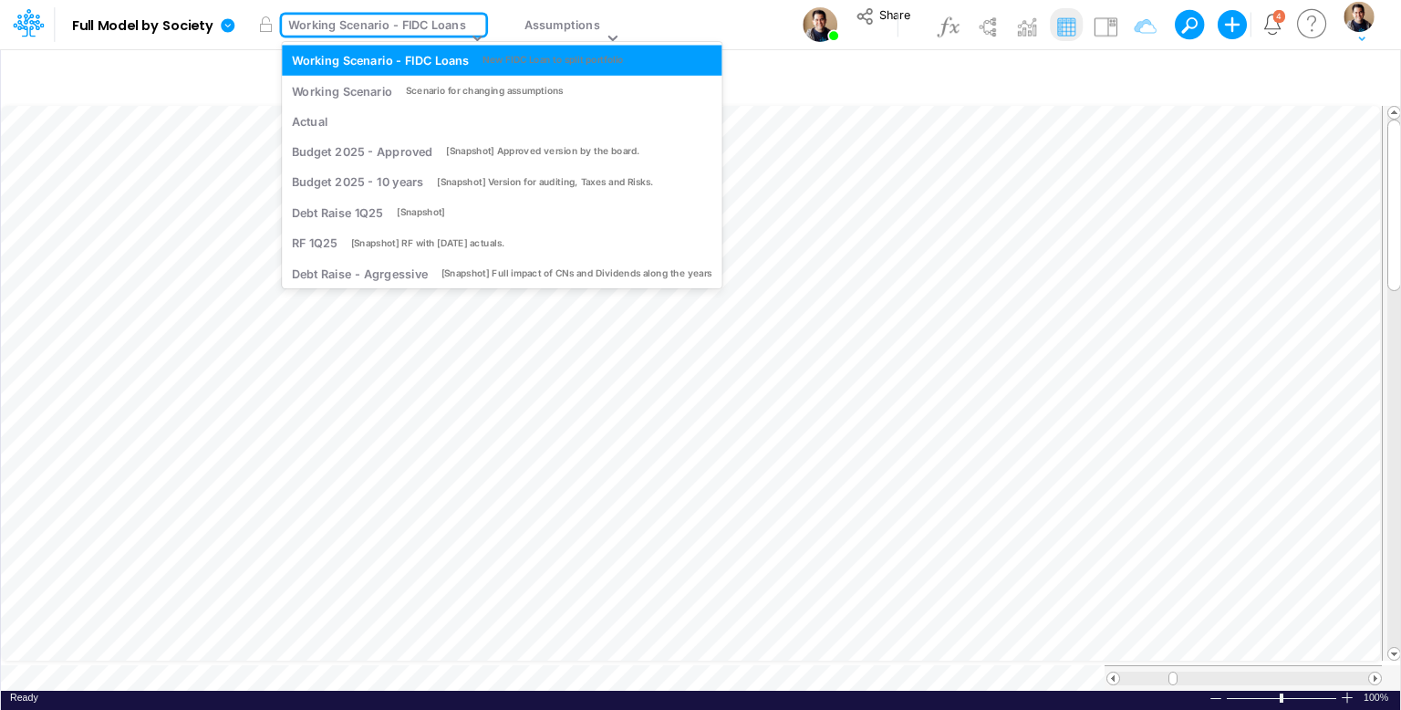
click at [409, 26] on div "Working Scenario - FIDC Loans" at bounding box center [376, 26] width 177 height 21
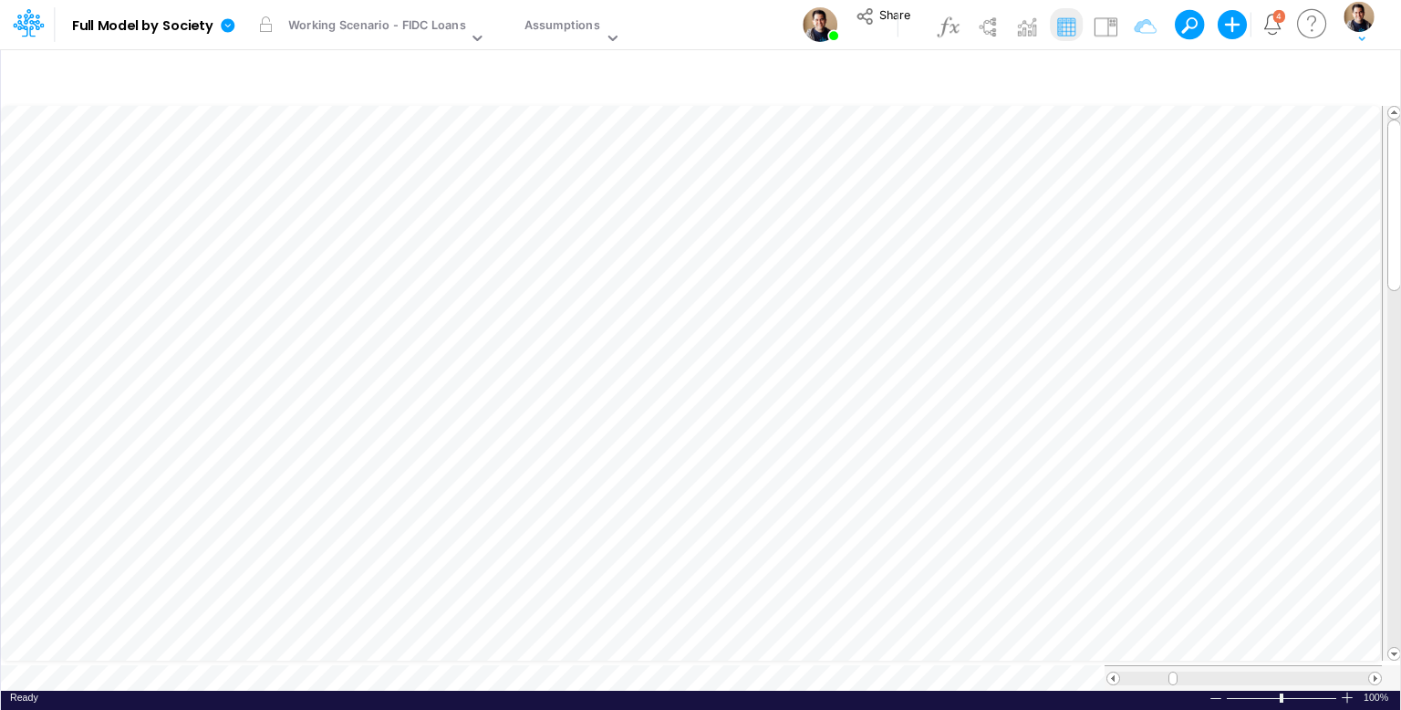
click at [750, 29] on div "Model Full Model by Society Edit model settings Duplicate Import QuickBooks Qui…" at bounding box center [700, 24] width 1260 height 49
click at [226, 24] on icon at bounding box center [228, 25] width 14 height 14
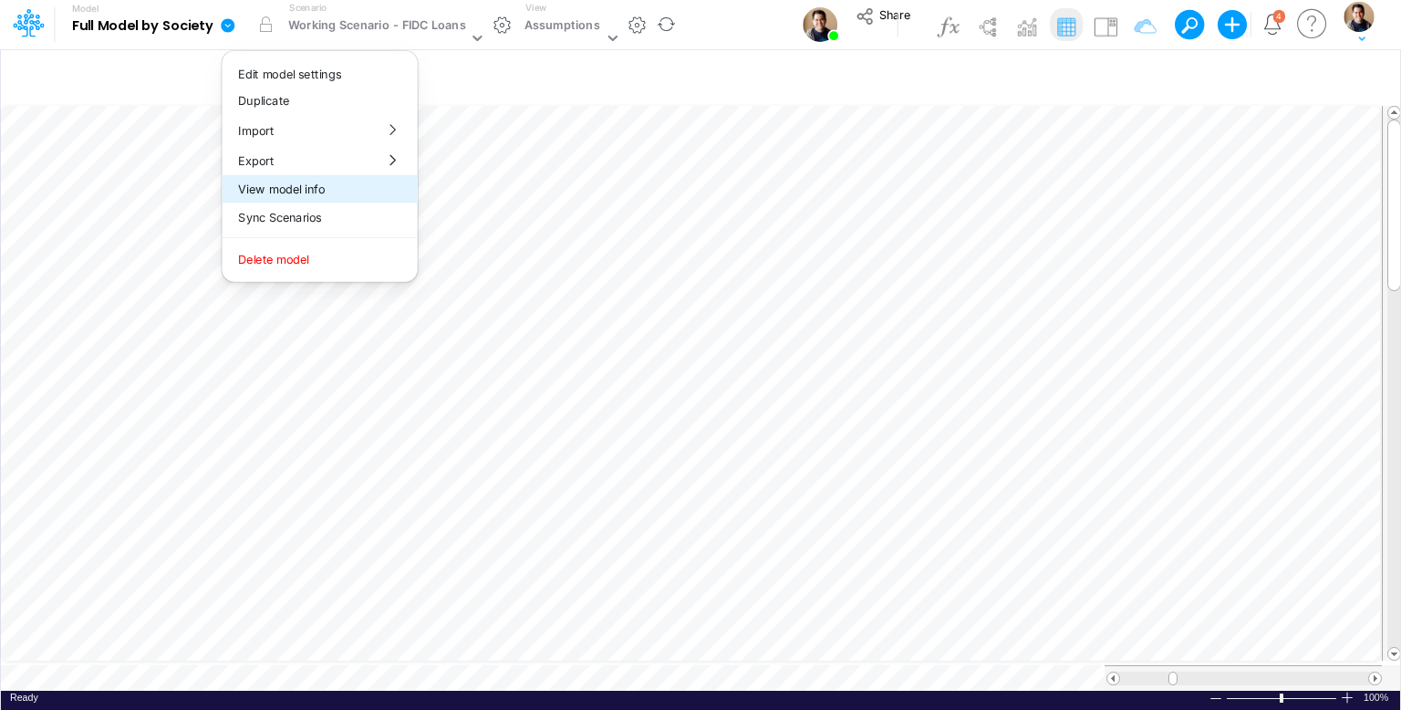
click at [315, 191] on button "View model info" at bounding box center [319, 189] width 195 height 28
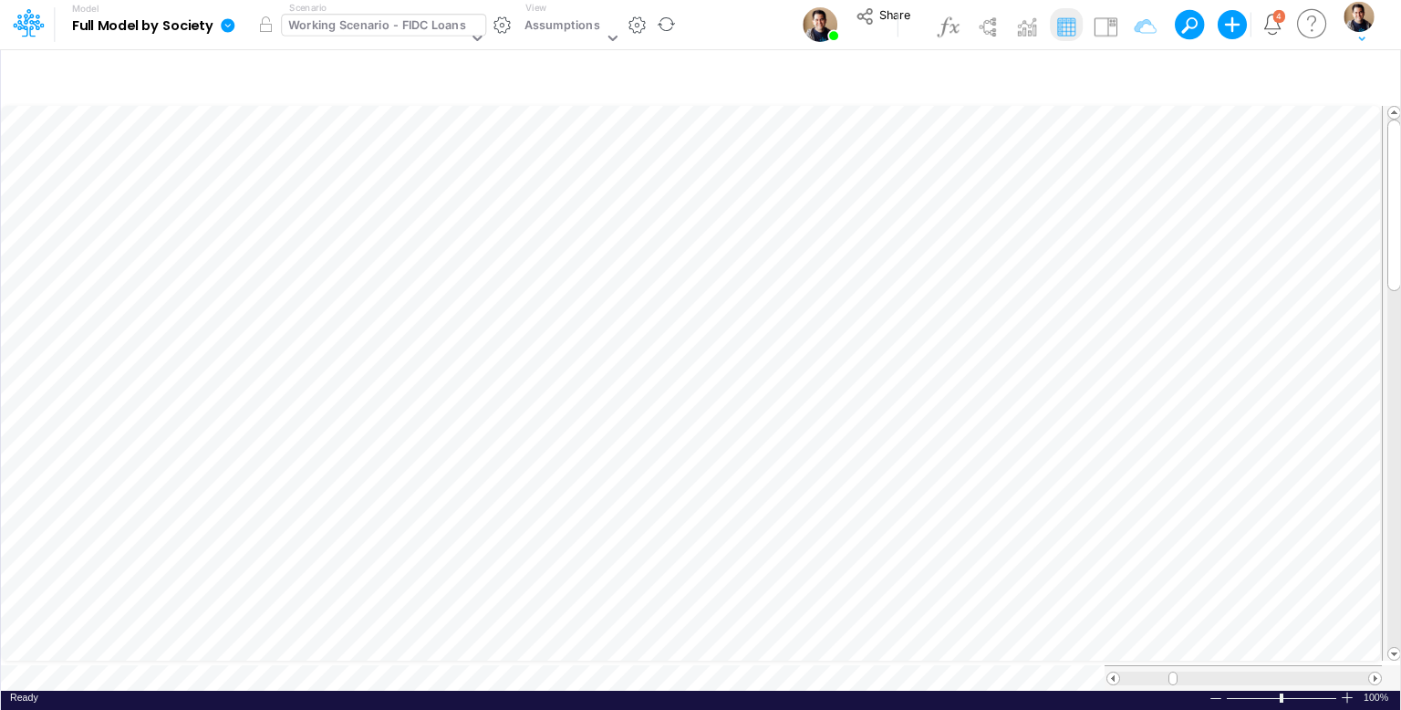
click at [352, 26] on div "Working Scenario - FIDC Loans" at bounding box center [376, 26] width 177 height 21
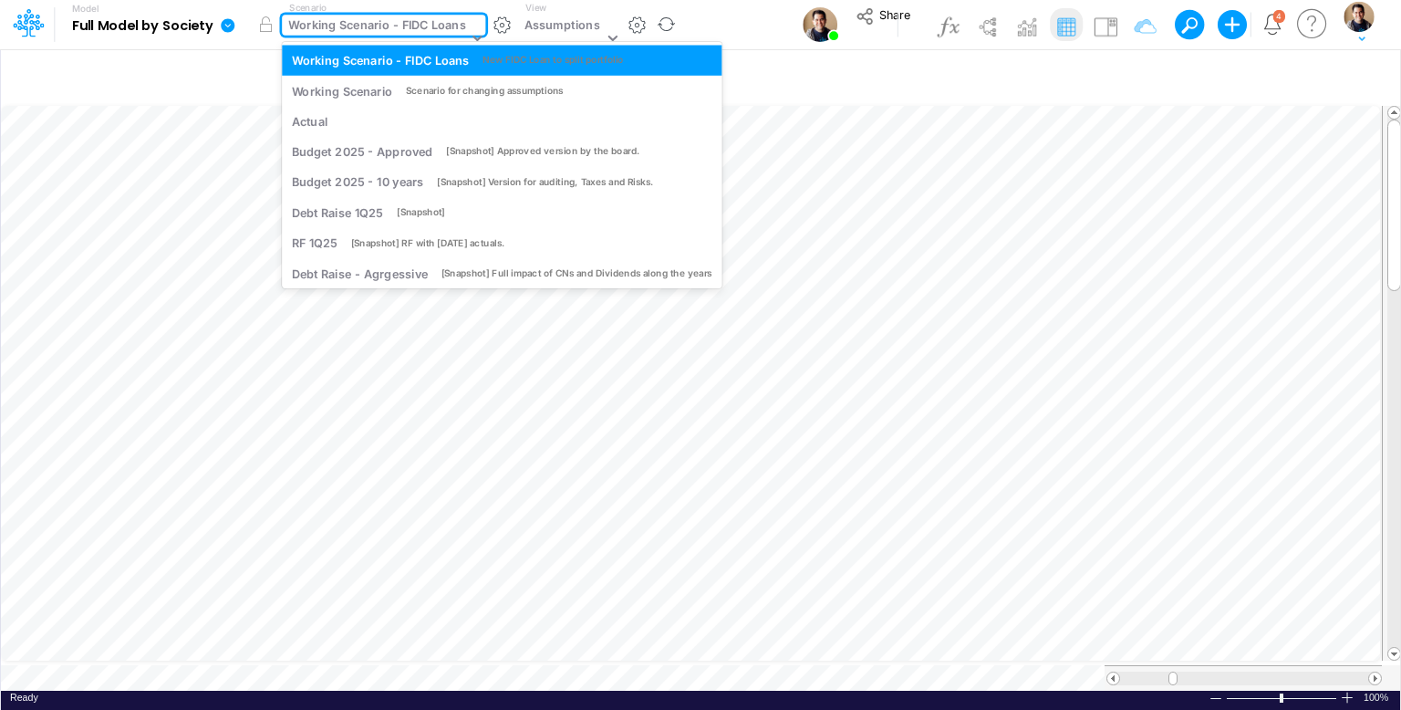
click at [352, 26] on div "Working Scenario - FIDC Loans" at bounding box center [376, 26] width 177 height 21
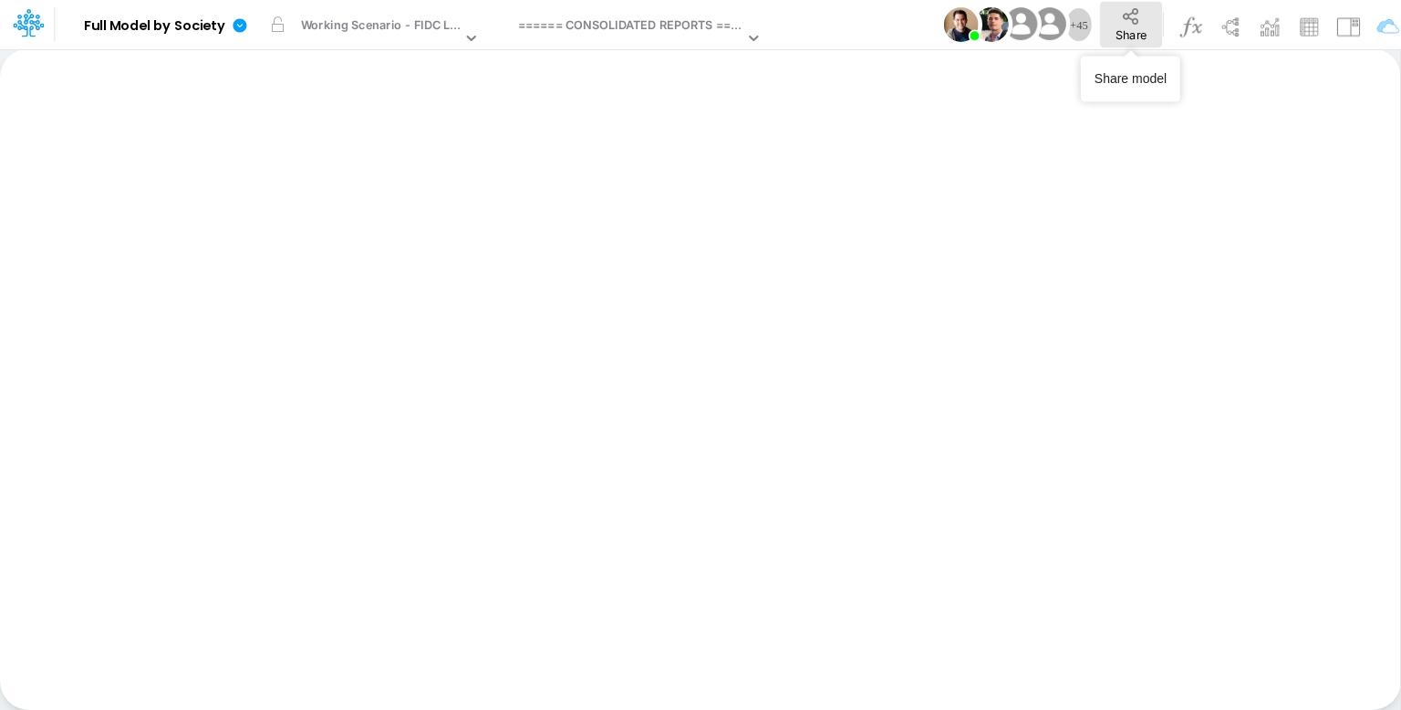
click at [1137, 26] on button "Share" at bounding box center [1131, 25] width 62 height 46
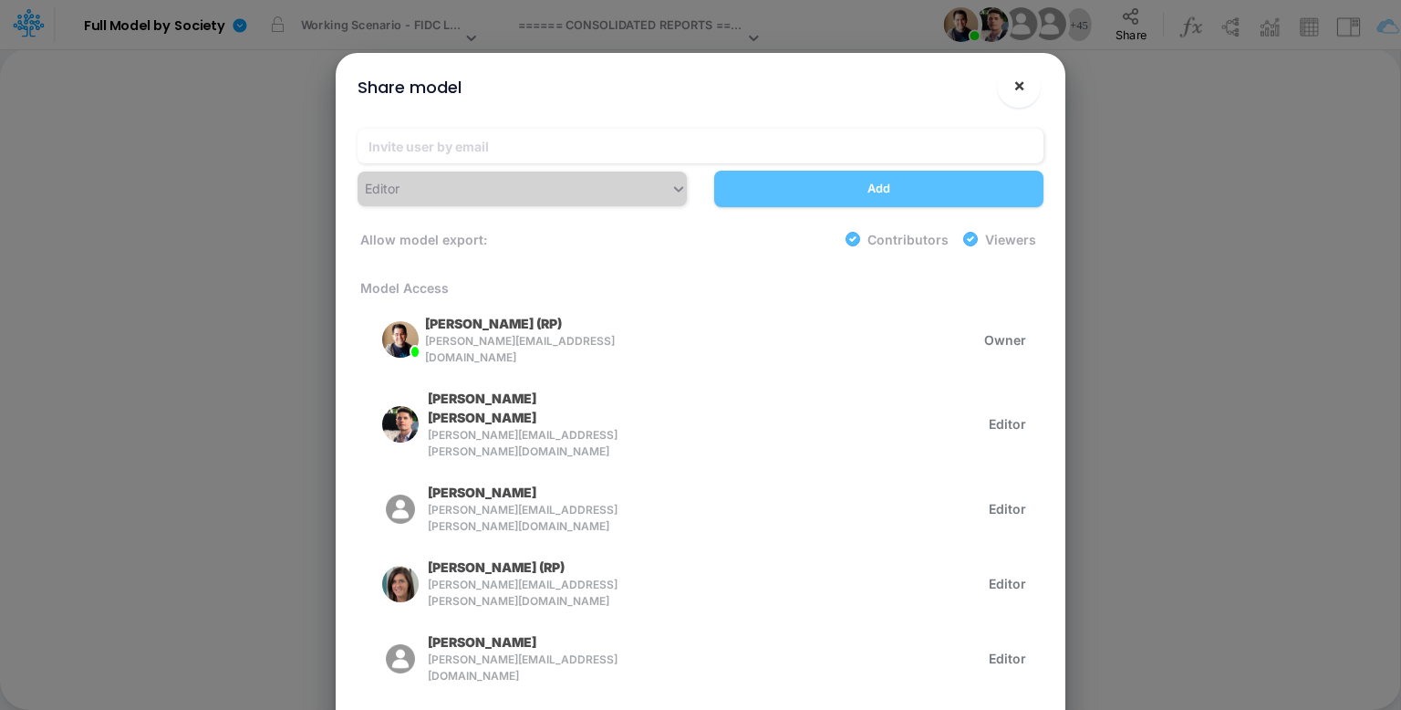
click at [1020, 88] on span "×" at bounding box center [1019, 85] width 12 height 22
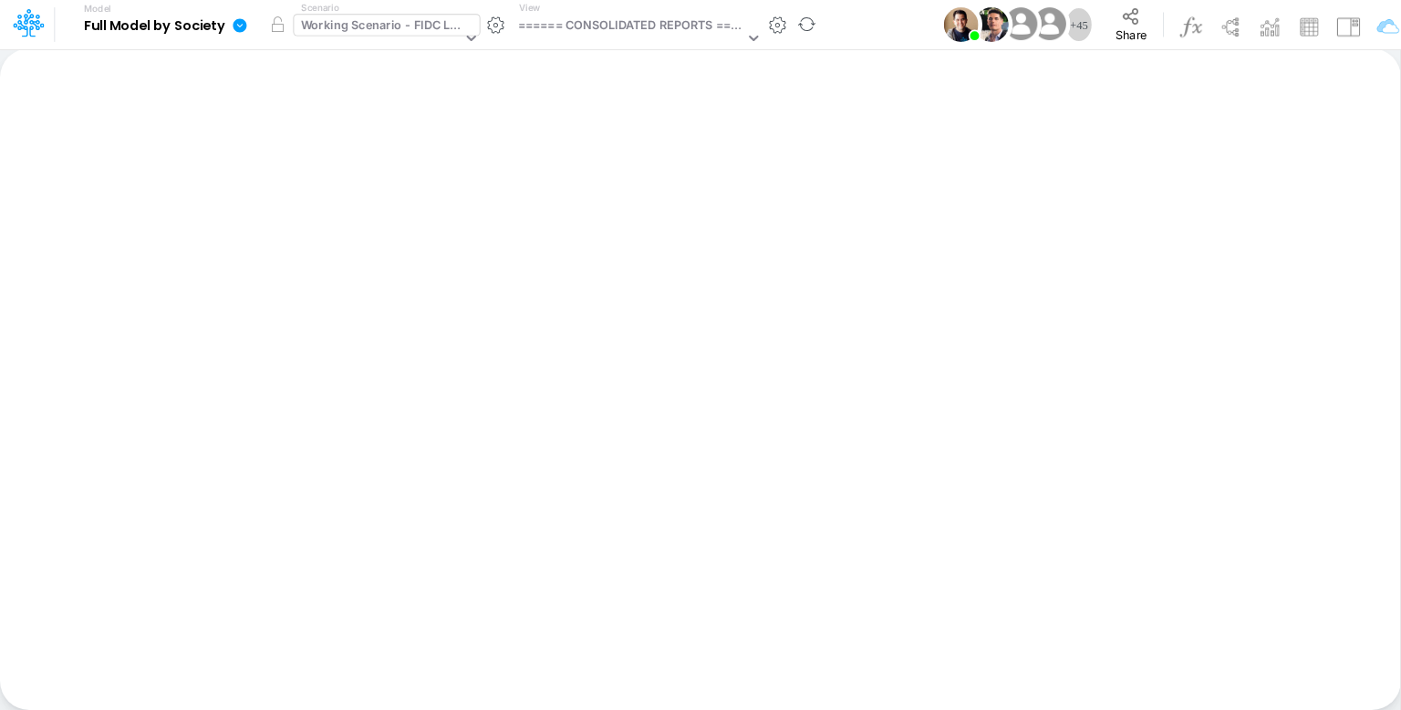
click at [405, 33] on div "Working Scenario - FIDC Loans" at bounding box center [381, 26] width 161 height 21
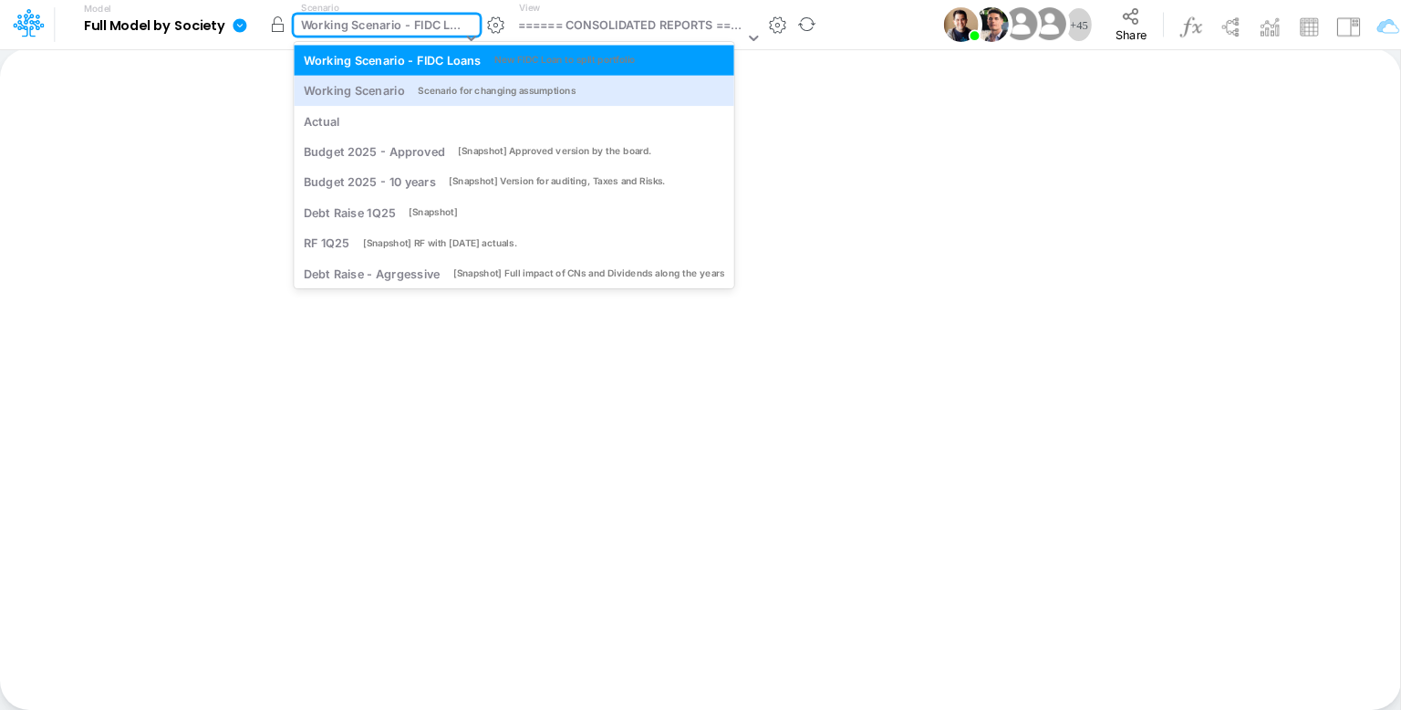
drag, startPoint x: 394, startPoint y: 91, endPoint x: 271, endPoint y: 26, distance: 139.5
click at [394, 91] on div "Working Scenario" at bounding box center [354, 90] width 101 height 17
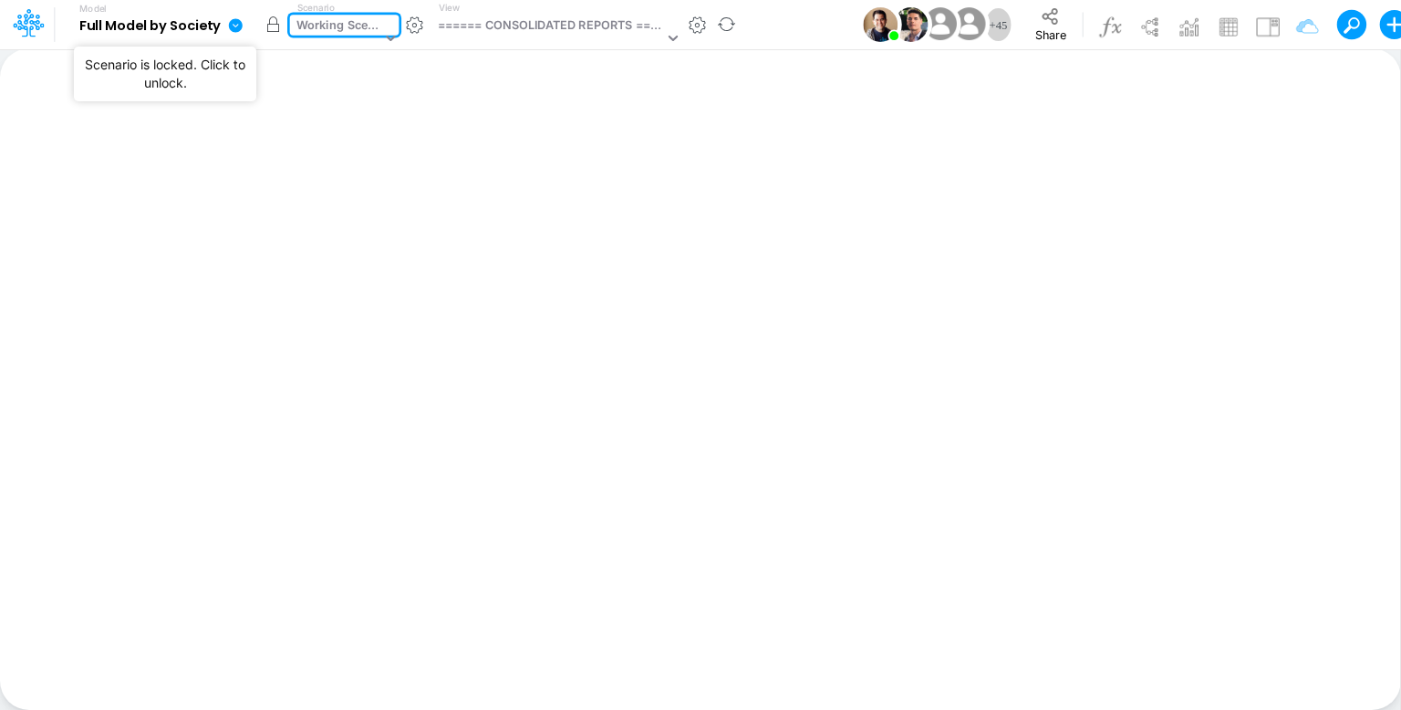
click at [266, 23] on button "button" at bounding box center [273, 24] width 33 height 33
click at [341, 32] on div "Working Scenario" at bounding box center [338, 26] width 85 height 21
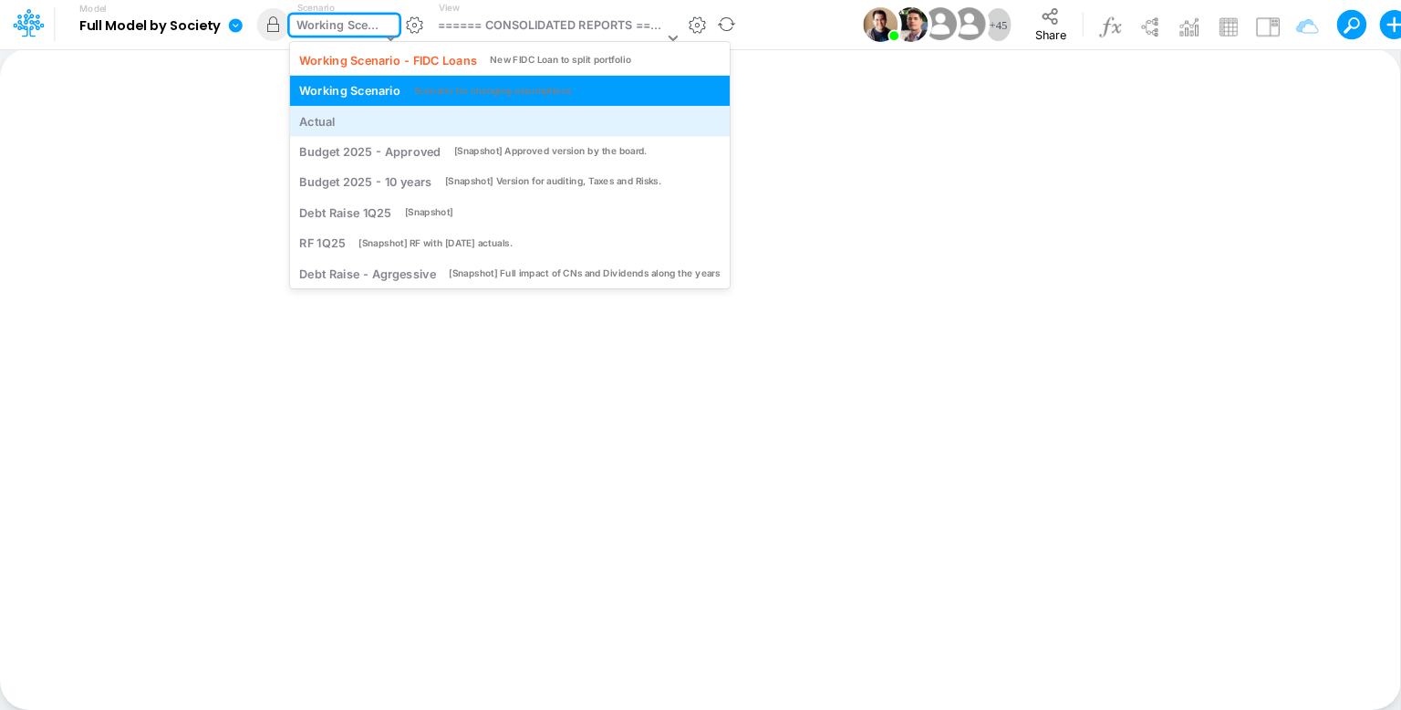
click at [343, 115] on div "Actual" at bounding box center [509, 120] width 420 height 17
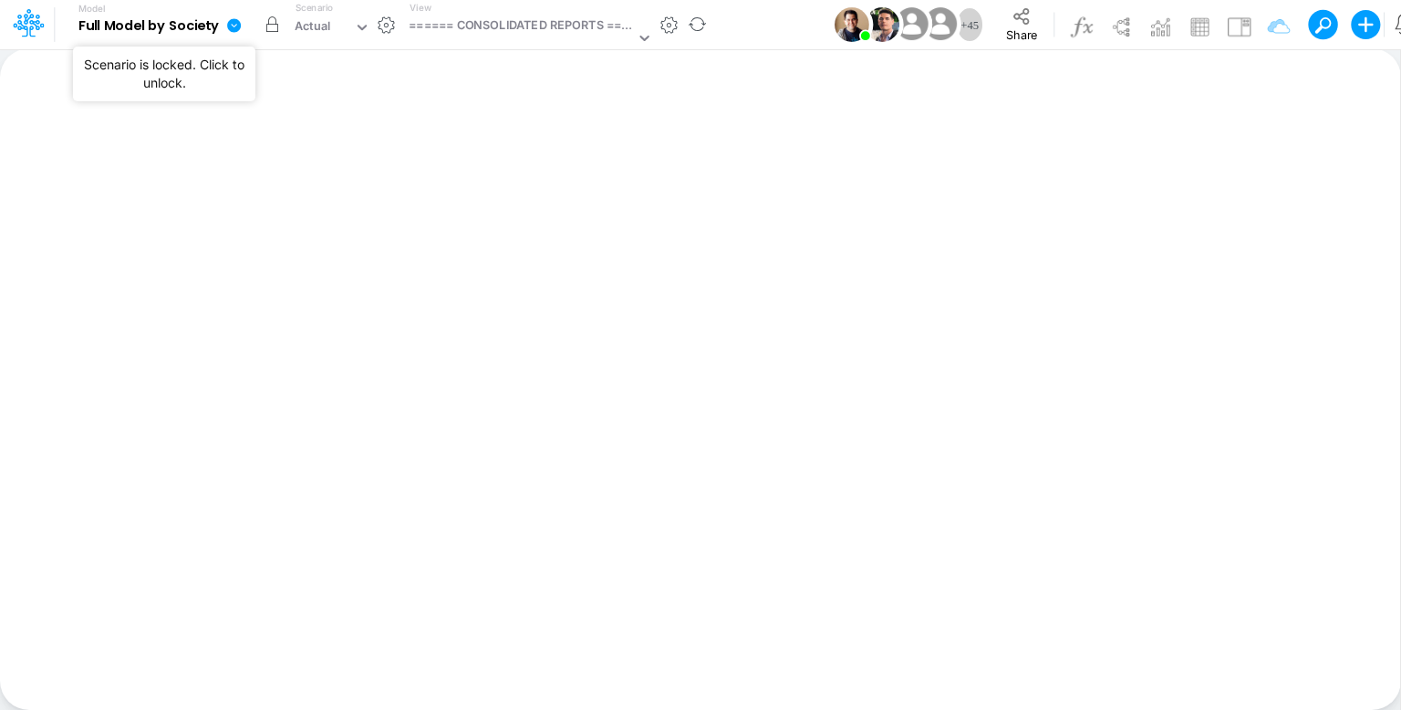
click at [277, 27] on button "button" at bounding box center [271, 24] width 33 height 33
click at [493, 24] on div "====== CONSOLIDATED REPORTS ======" at bounding box center [522, 26] width 226 height 21
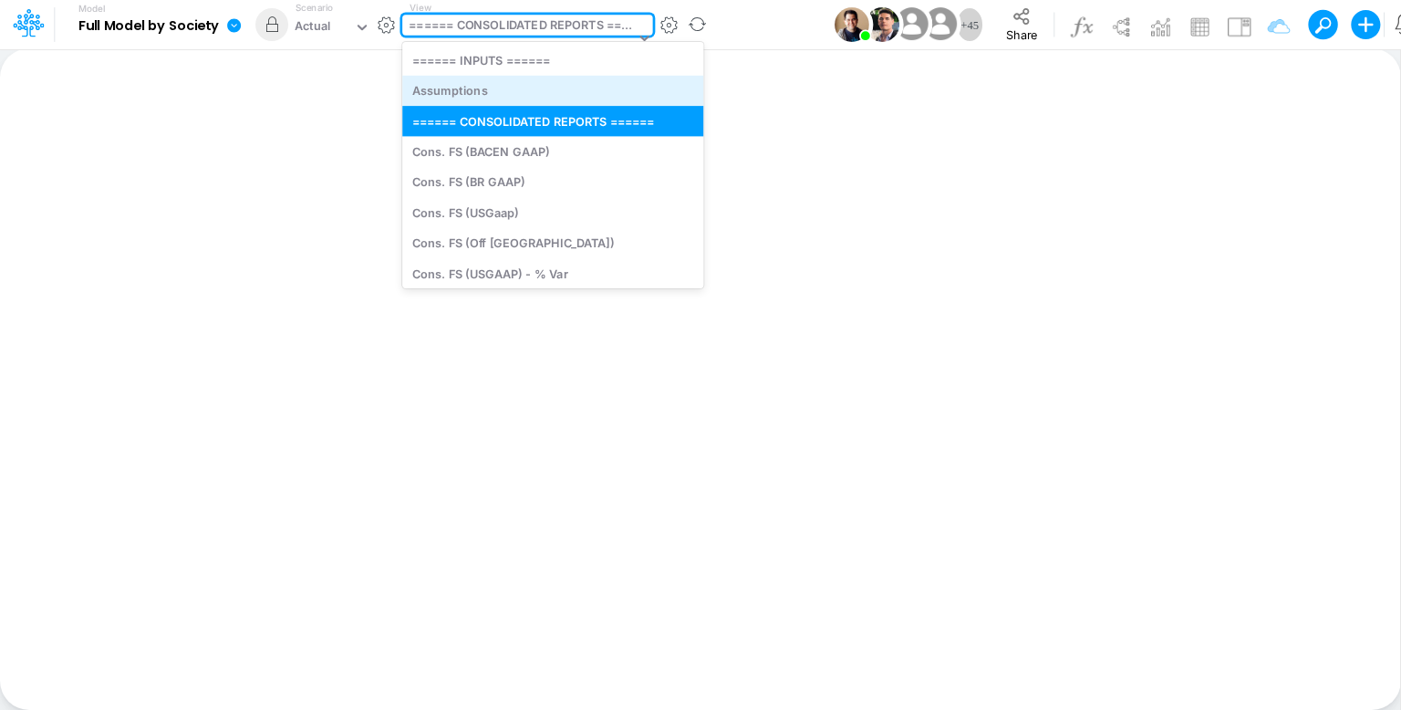
click at [511, 81] on div "Assumptions" at bounding box center [552, 91] width 301 height 30
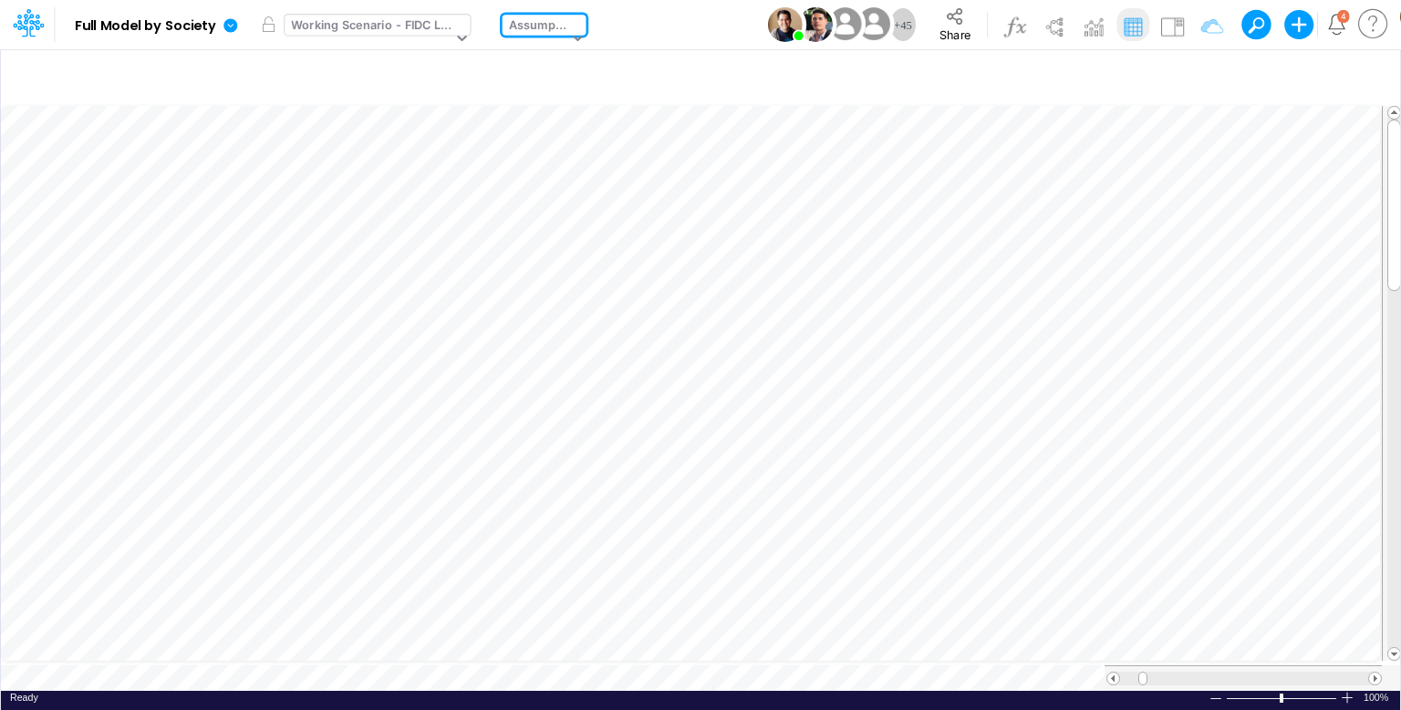
click at [358, 12] on div "Scenario Working Scenario - FIDC Loans" at bounding box center [381, 24] width 192 height 47
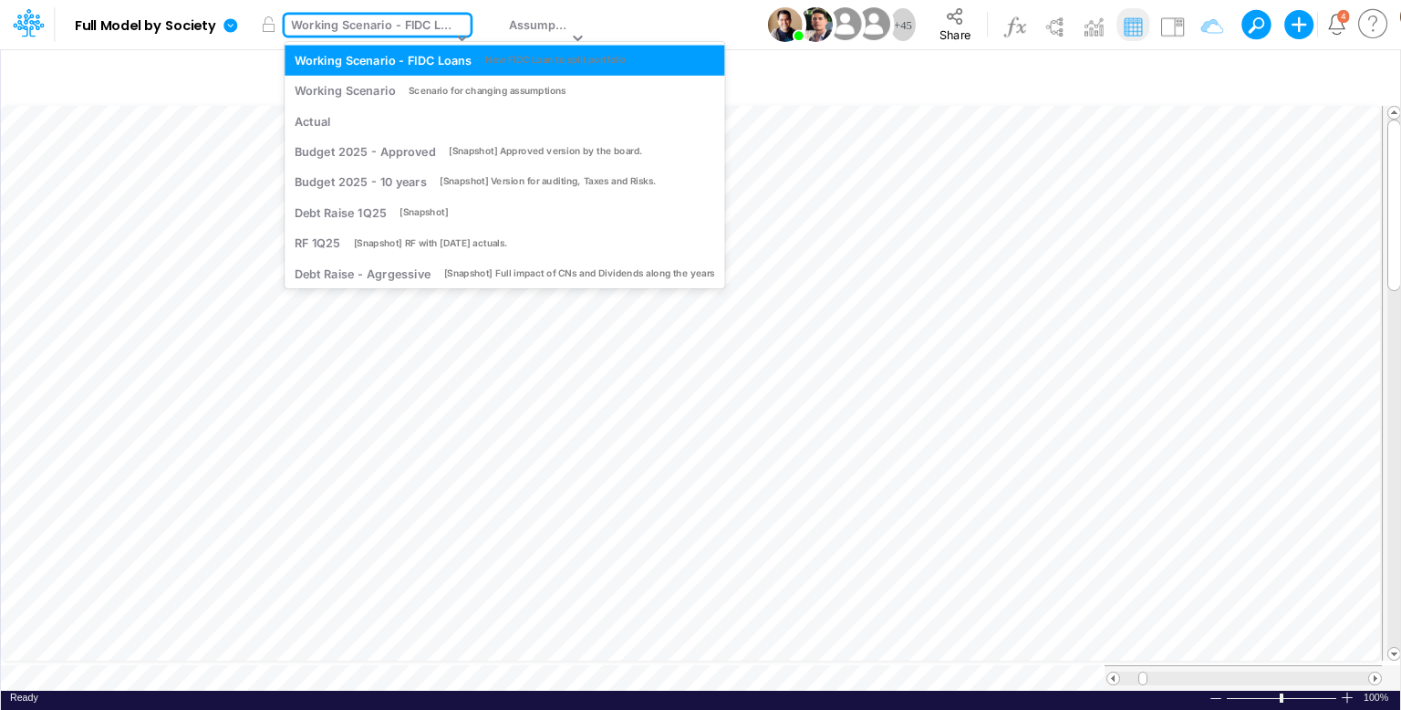
click at [358, 26] on div "Working Scenario - FIDC Loans" at bounding box center [371, 26] width 161 height 21
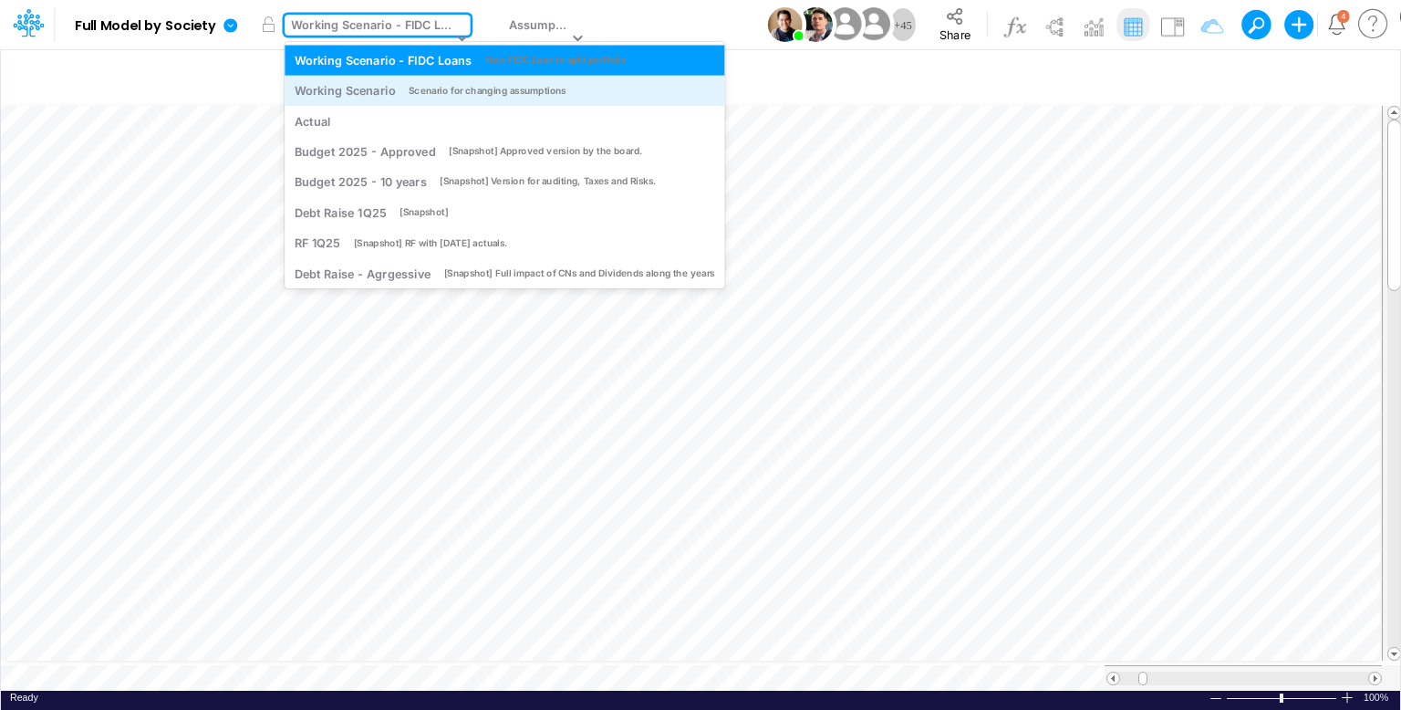
click at [371, 92] on div "Working Scenario" at bounding box center [345, 90] width 101 height 17
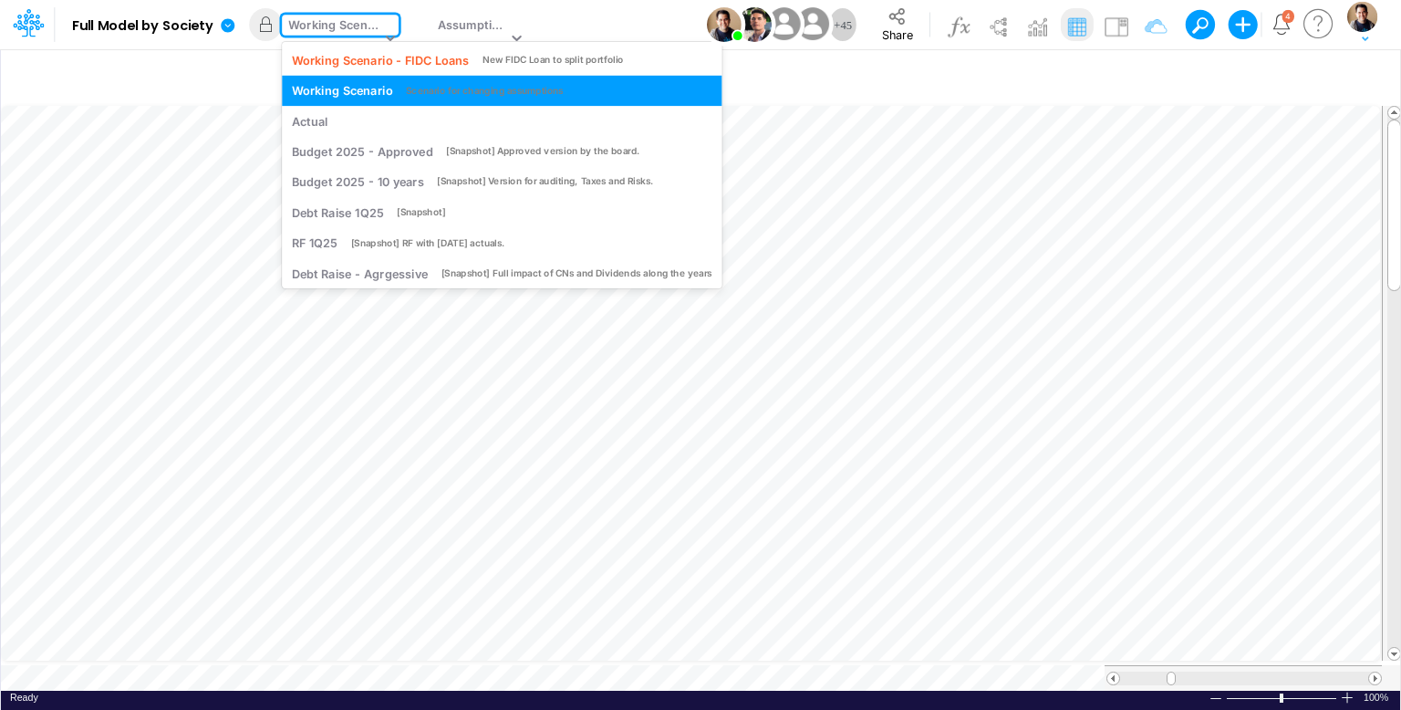
click at [339, 30] on div "Working Scenario" at bounding box center [334, 26] width 92 height 21
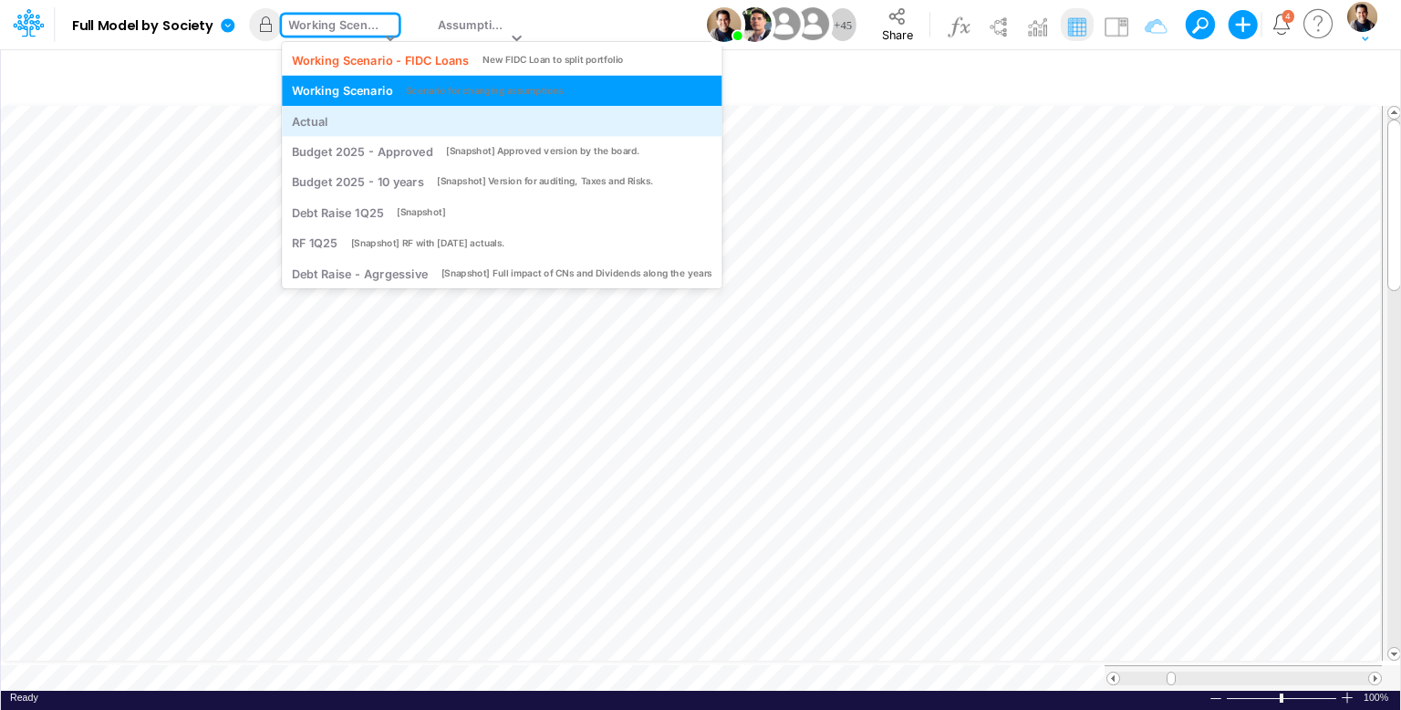
click at [363, 110] on div "Actual" at bounding box center [502, 121] width 440 height 30
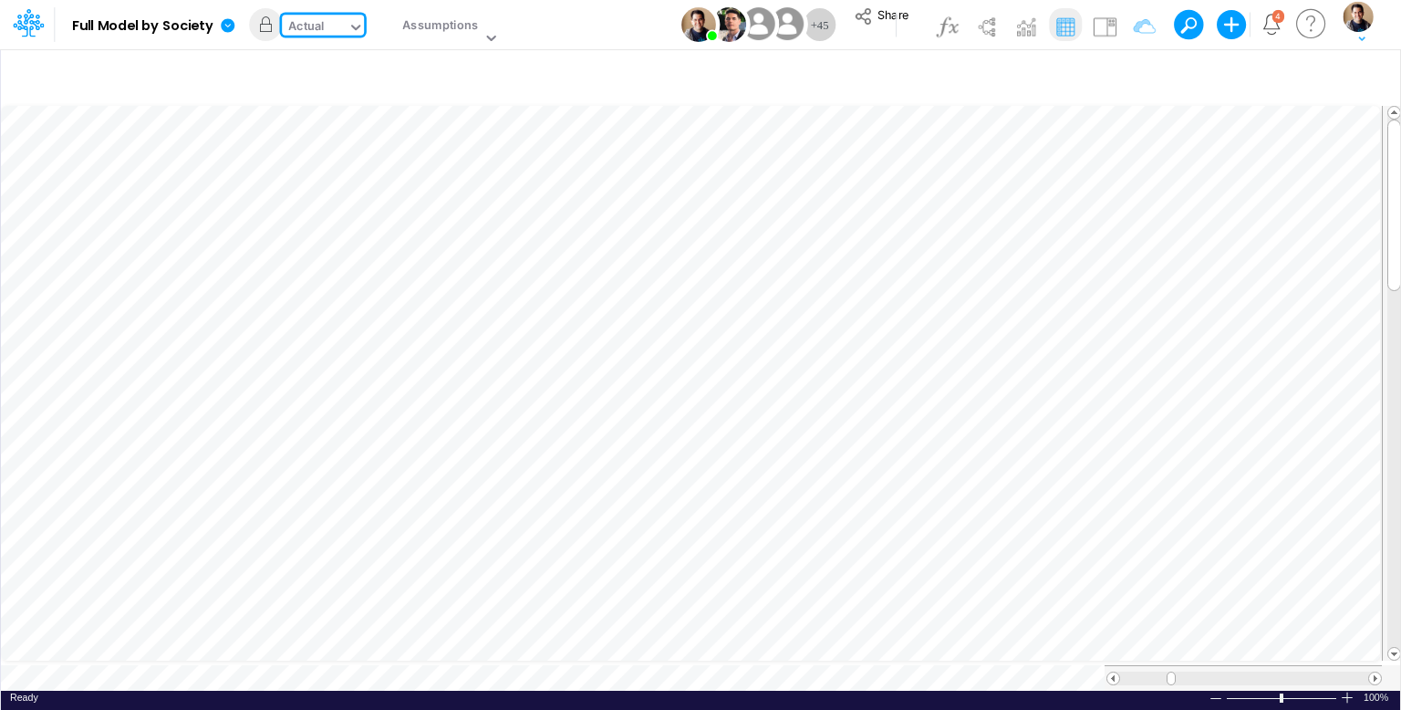
click at [308, 26] on div "Actual" at bounding box center [306, 27] width 36 height 21
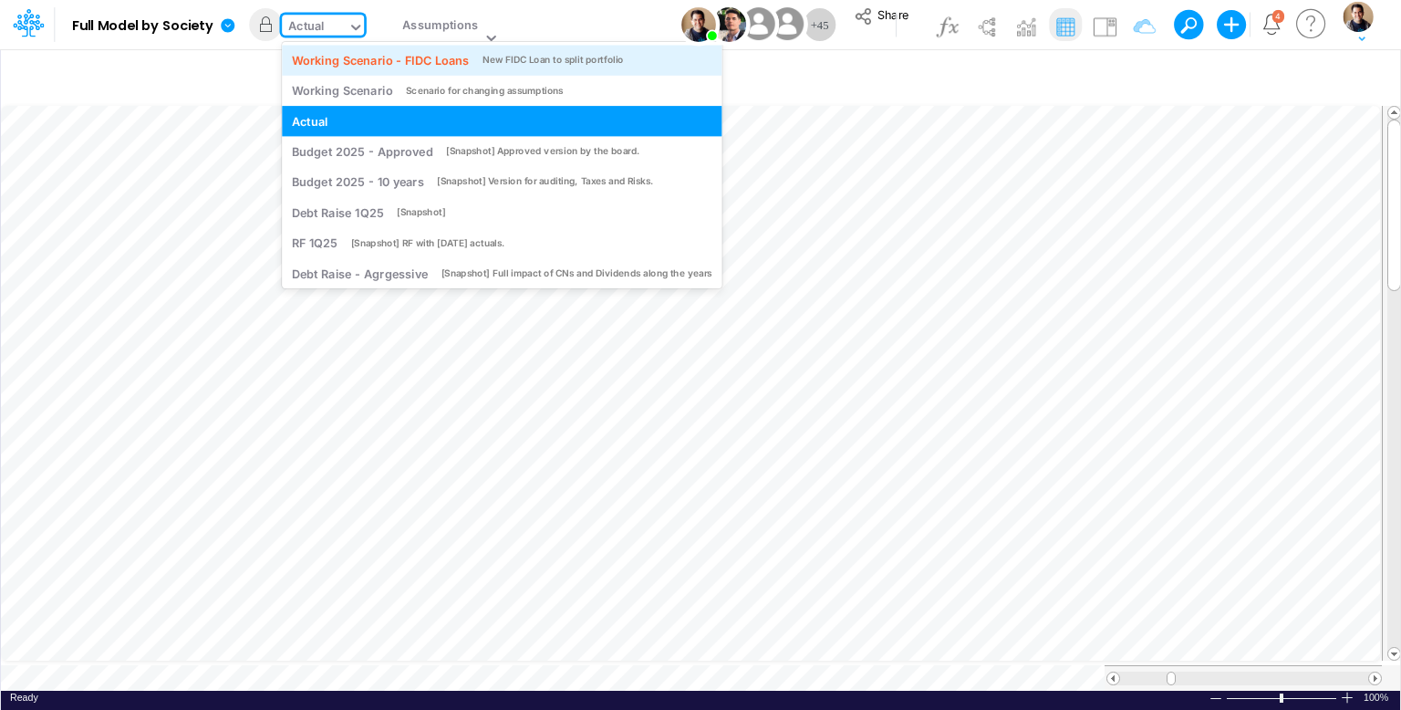
click at [320, 55] on div "Working Scenario - FIDC Loans" at bounding box center [380, 59] width 177 height 17
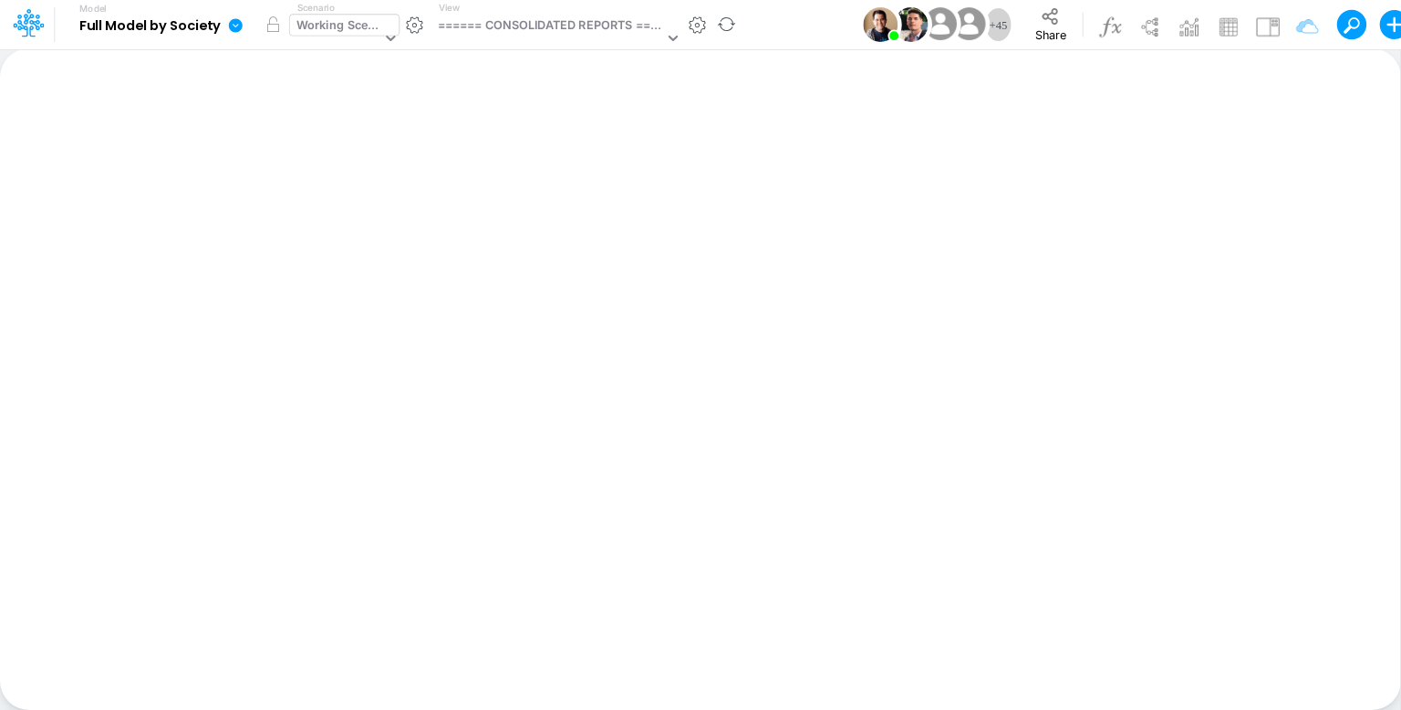
click at [359, 26] on div "Working Scenario" at bounding box center [338, 26] width 85 height 21
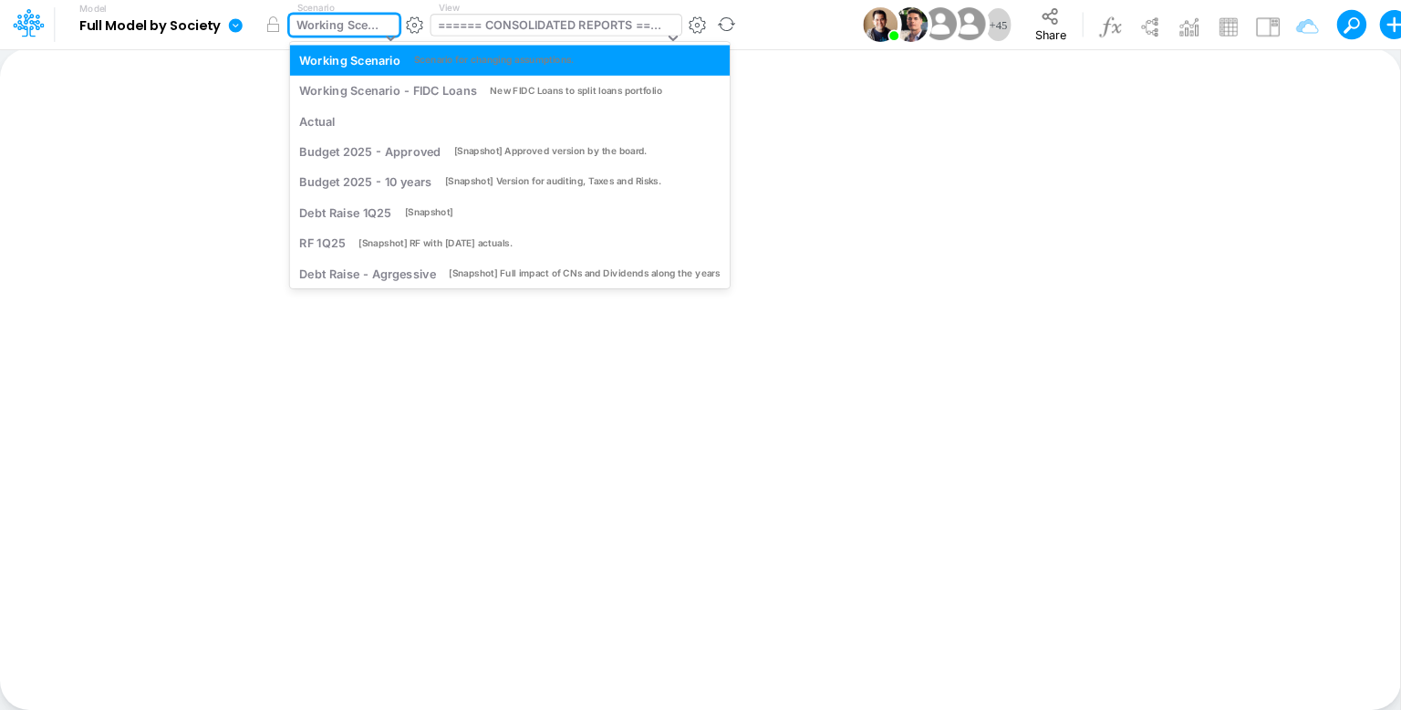
click at [518, 23] on div "====== CONSOLIDATED REPORTS ======" at bounding box center [551, 26] width 226 height 21
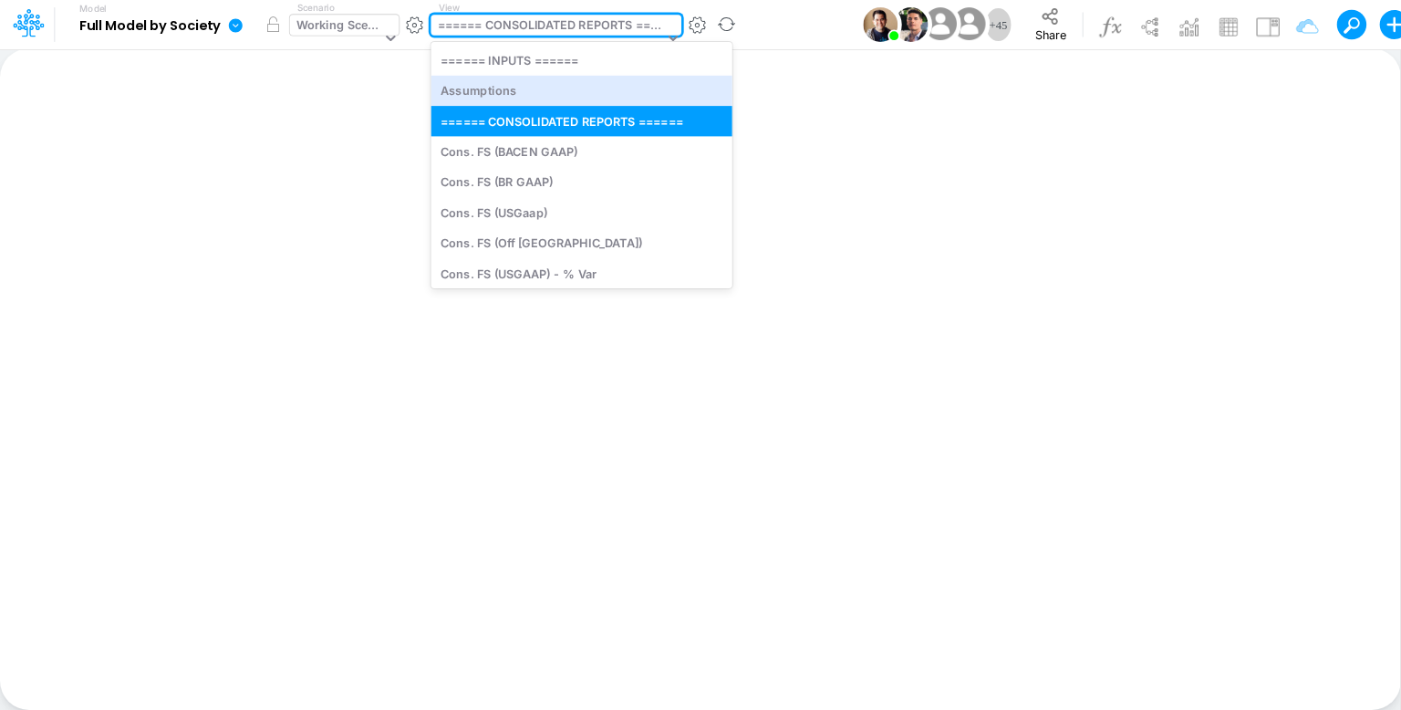
drag, startPoint x: 511, startPoint y: 85, endPoint x: 368, endPoint y: 20, distance: 156.3
click at [510, 85] on div "Assumptions" at bounding box center [580, 91] width 301 height 30
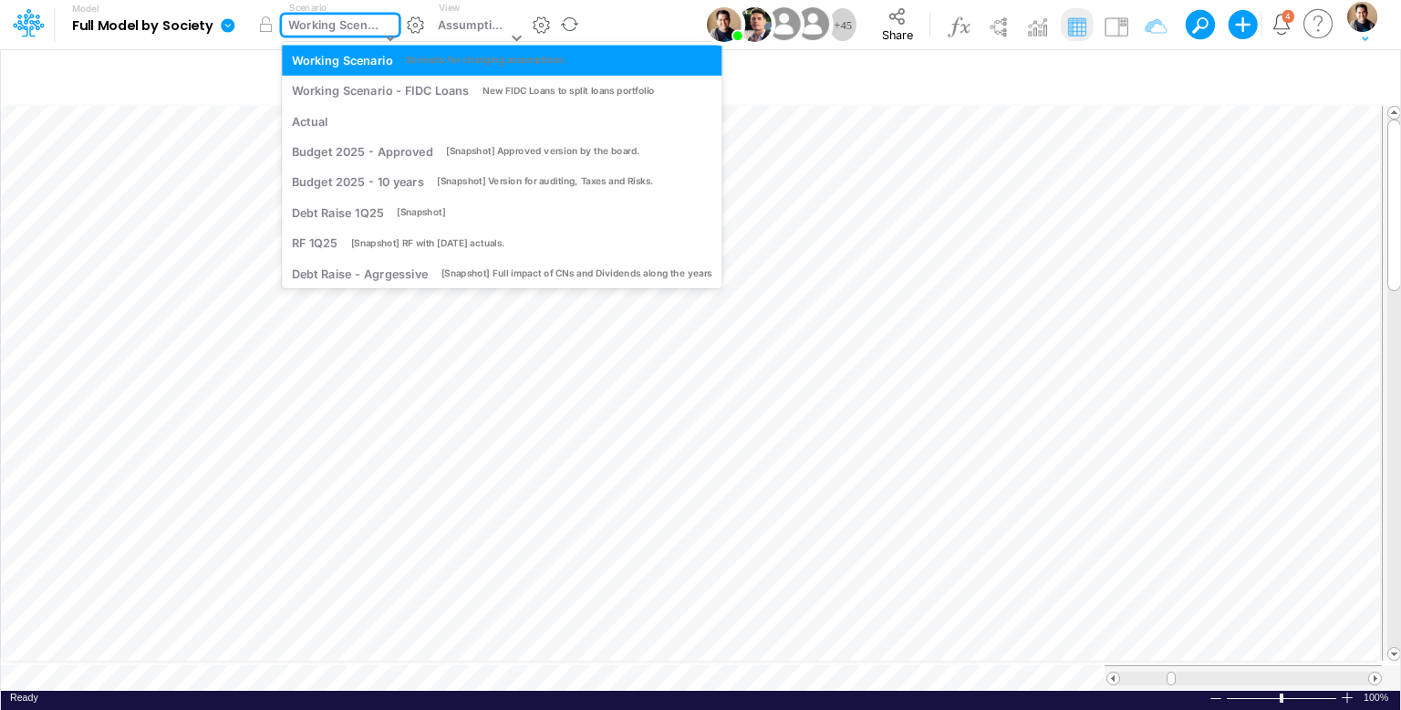
click at [343, 32] on div "Working Scenario" at bounding box center [334, 26] width 92 height 21
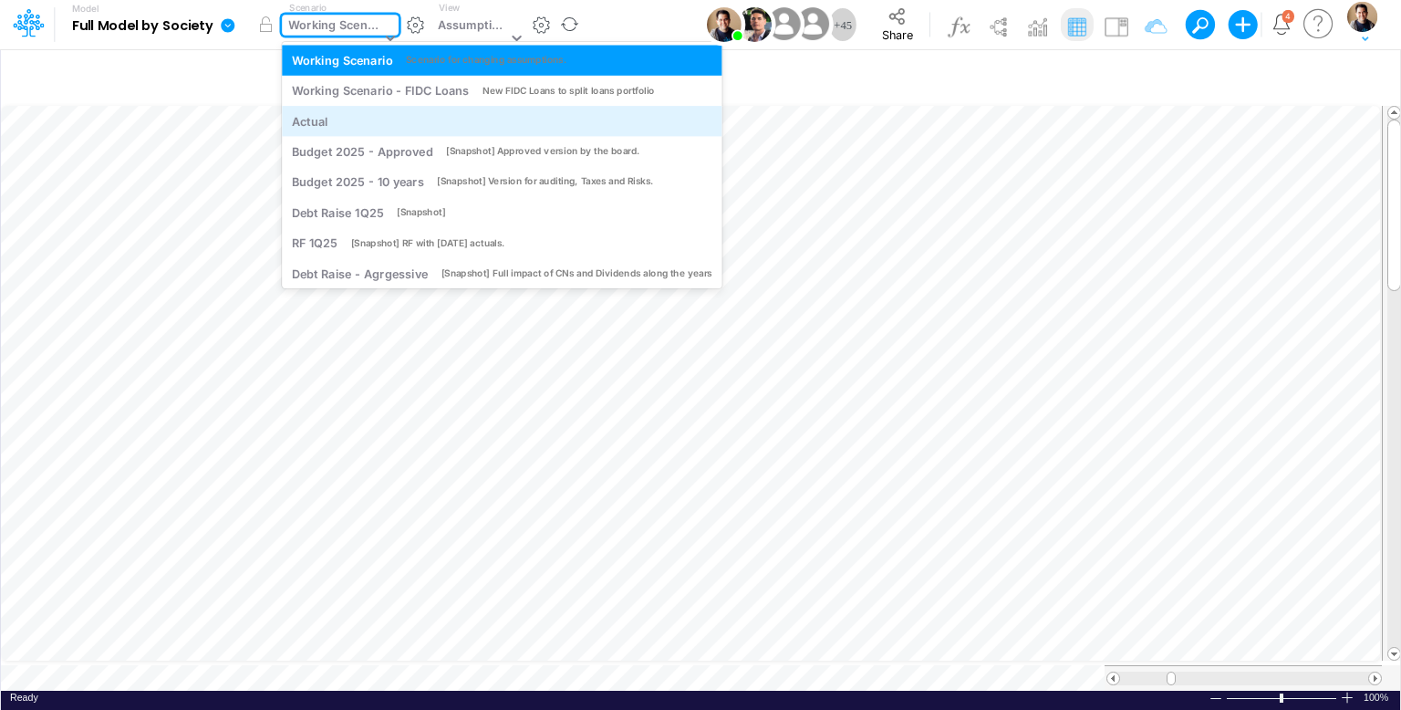
click at [345, 124] on div "Actual" at bounding box center [502, 120] width 420 height 17
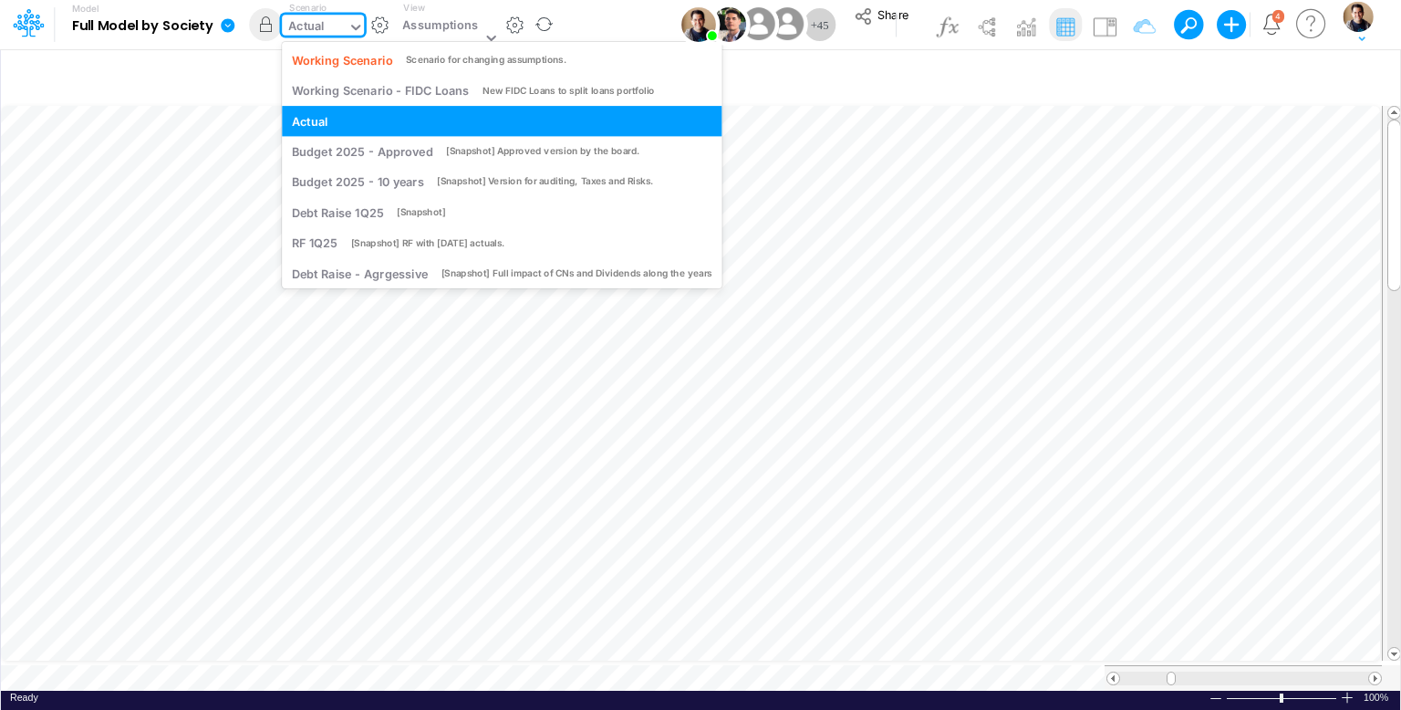
click at [329, 23] on div "Actual" at bounding box center [315, 28] width 66 height 27
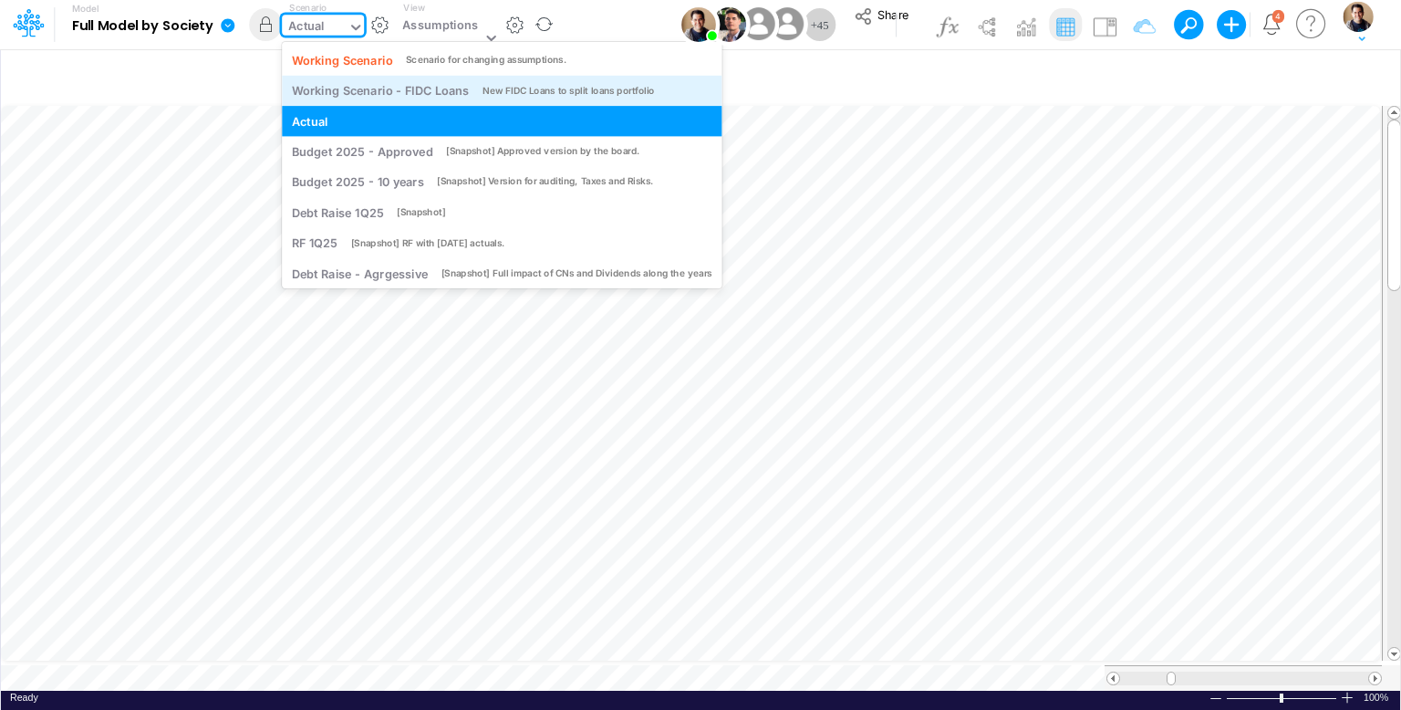
click at [332, 91] on div "Working Scenario - FIDC Loans" at bounding box center [380, 90] width 177 height 17
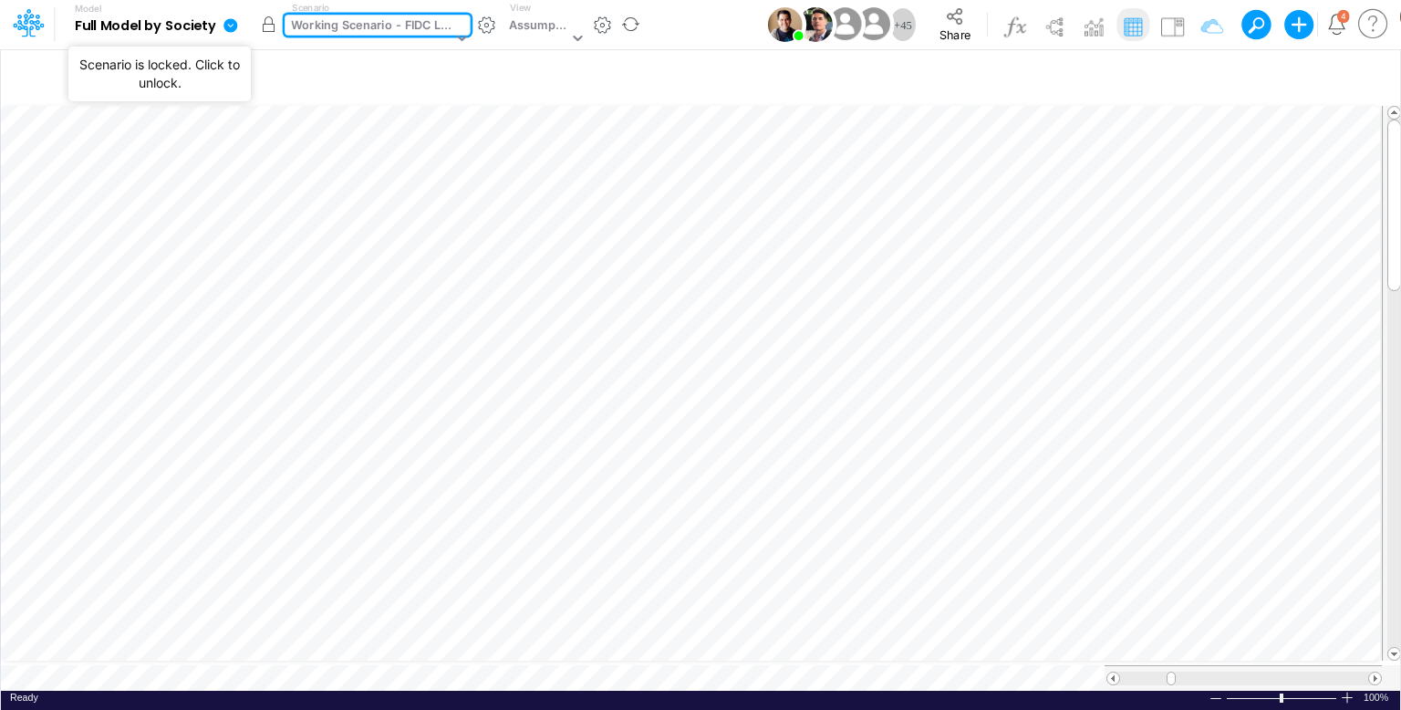
click at [266, 19] on button "button" at bounding box center [268, 24] width 33 height 33
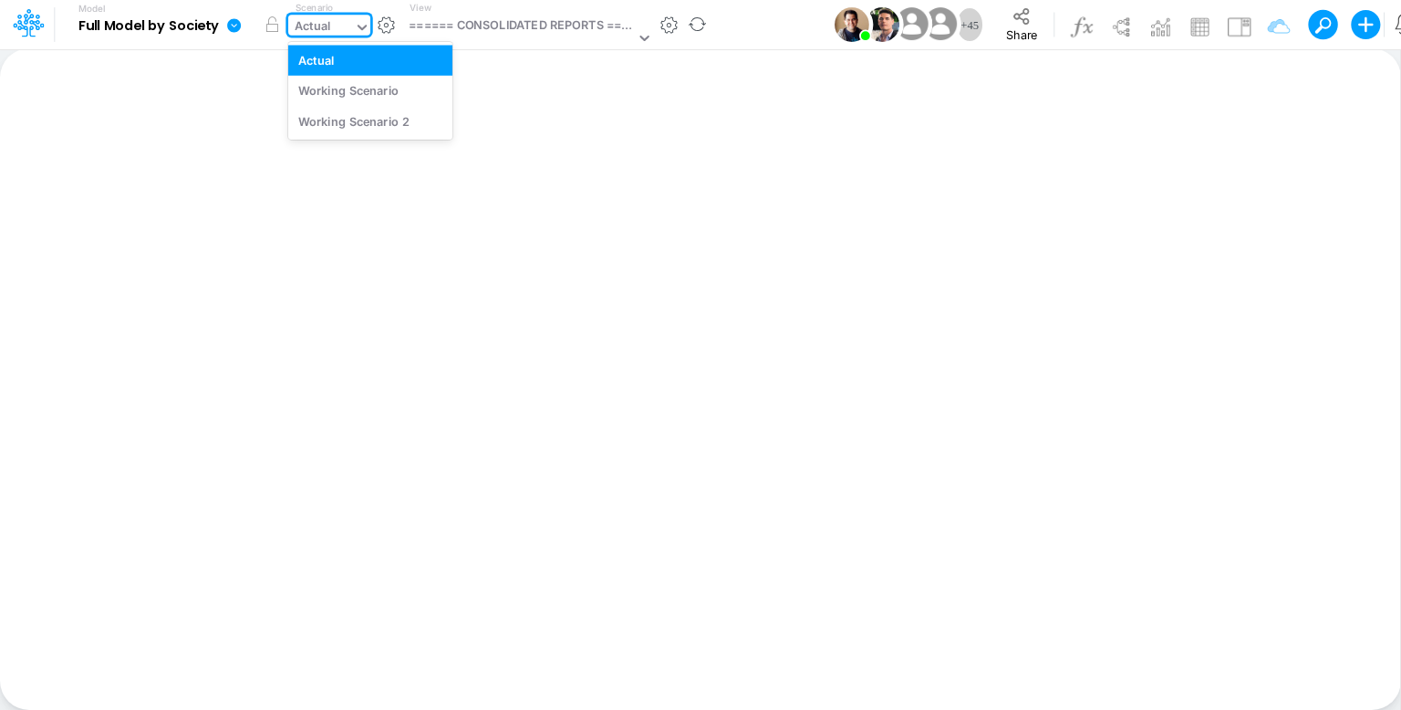
click at [335, 22] on input "text" at bounding box center [335, 27] width 2 height 17
click at [315, 29] on div "Actual" at bounding box center [313, 27] width 36 height 21
click at [317, 26] on div "Actual" at bounding box center [313, 27] width 36 height 21
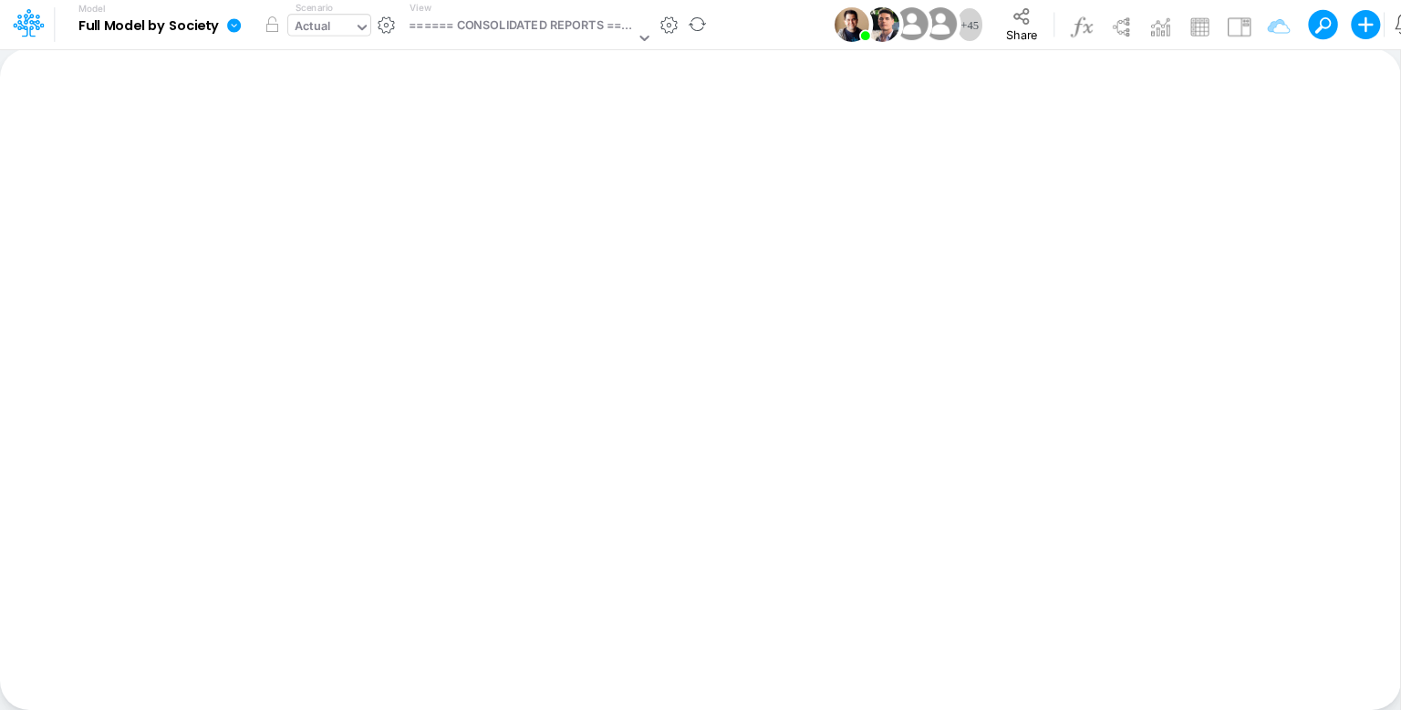
click at [304, 34] on div "Actual" at bounding box center [313, 27] width 36 height 21
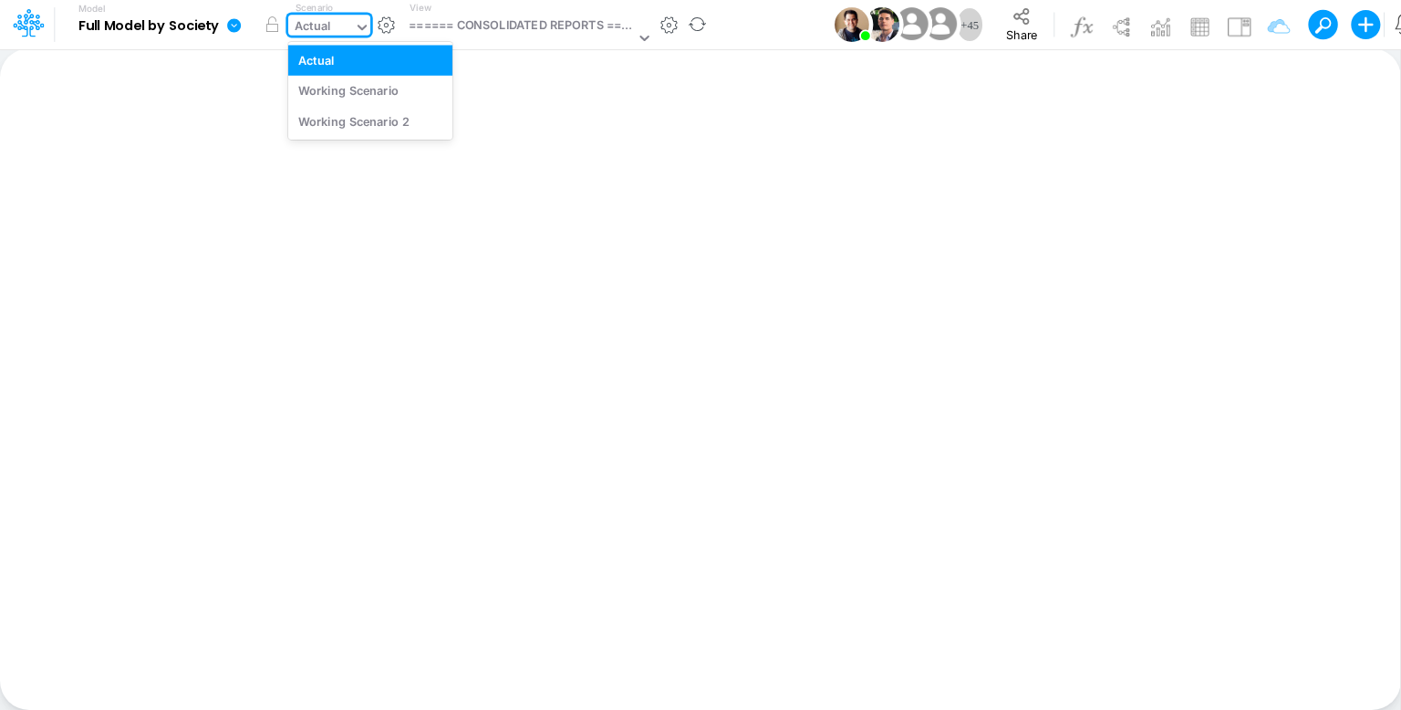
click at [304, 34] on div "Actual" at bounding box center [313, 27] width 36 height 21
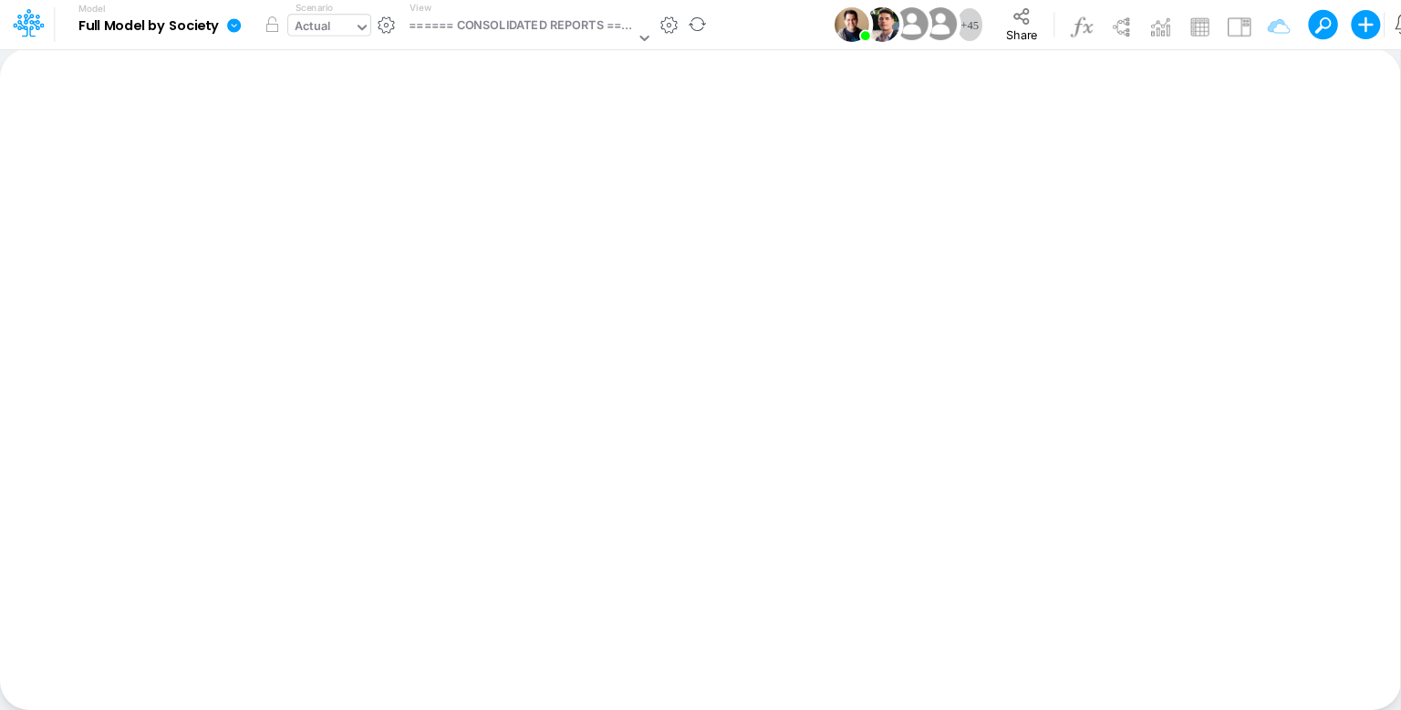
click at [323, 34] on div "Actual" at bounding box center [313, 27] width 36 height 21
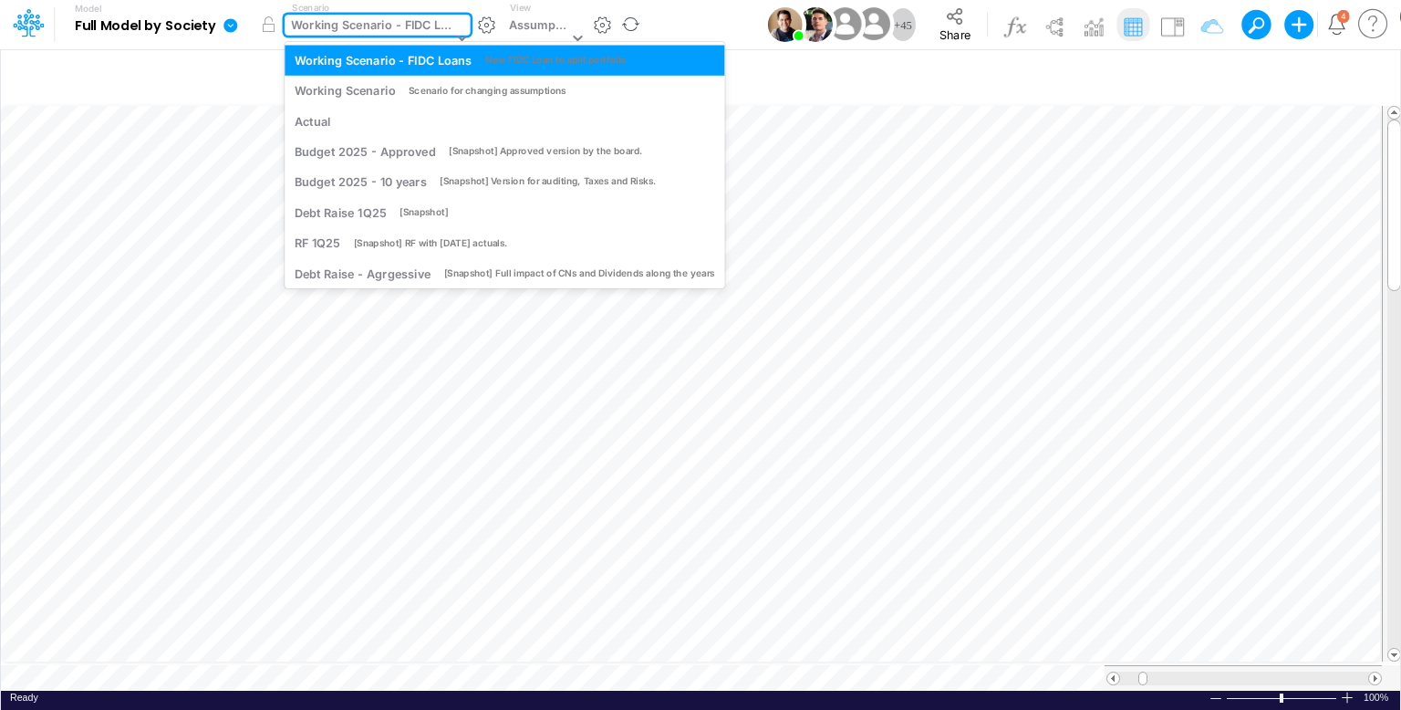
click at [377, 25] on div "Working Scenario - FIDC Loans" at bounding box center [371, 26] width 161 height 21
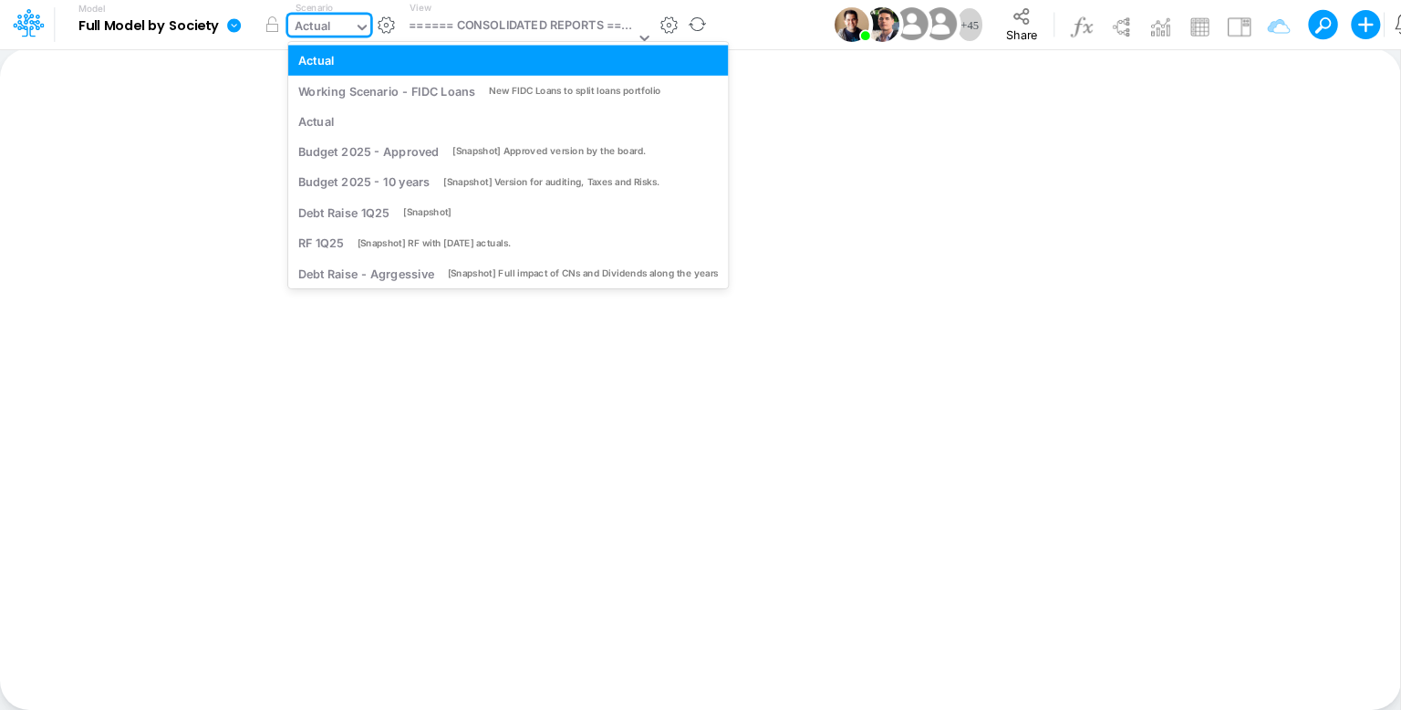
click at [328, 28] on div "Actual" at bounding box center [313, 27] width 36 height 21
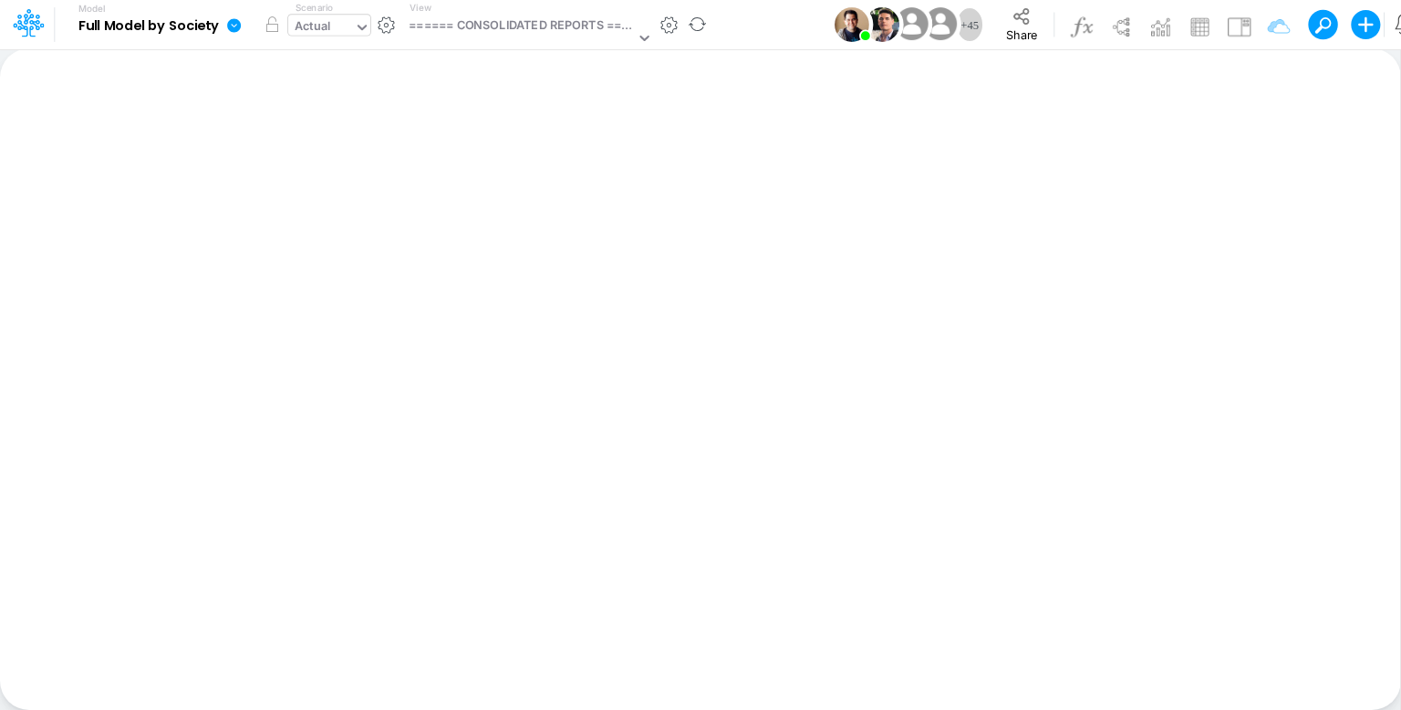
click at [321, 30] on div "Actual" at bounding box center [313, 27] width 36 height 21
click at [670, 26] on button "button" at bounding box center [668, 25] width 19 height 19
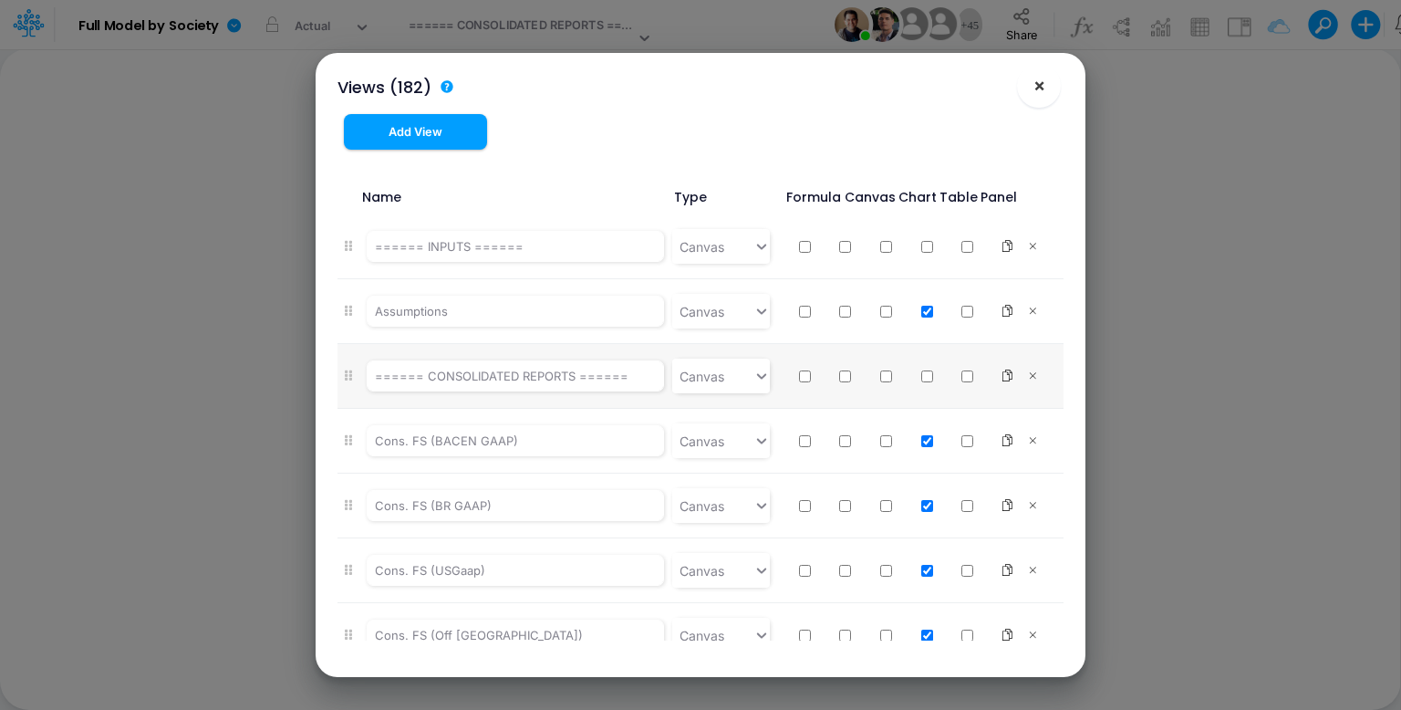
click at [1048, 92] on button "×" at bounding box center [1039, 86] width 44 height 44
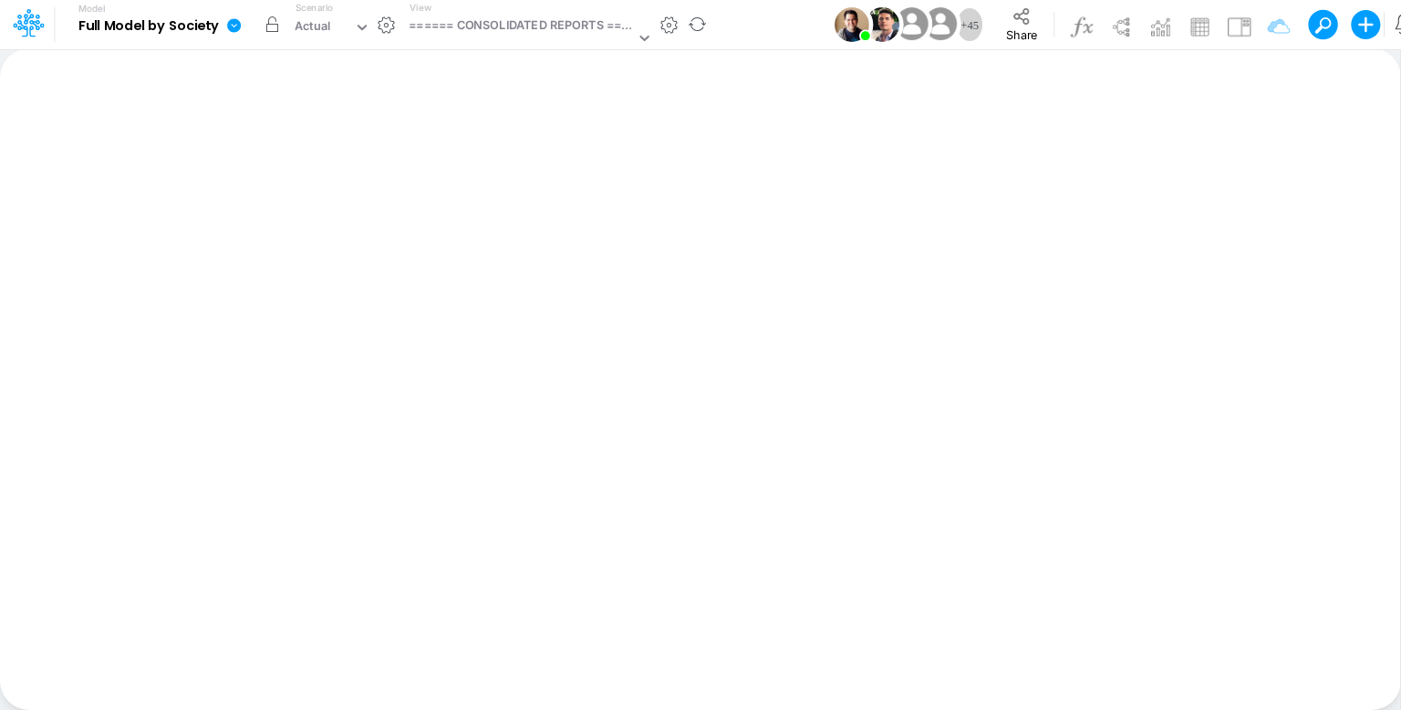
click at [284, 32] on button "button" at bounding box center [271, 24] width 33 height 33
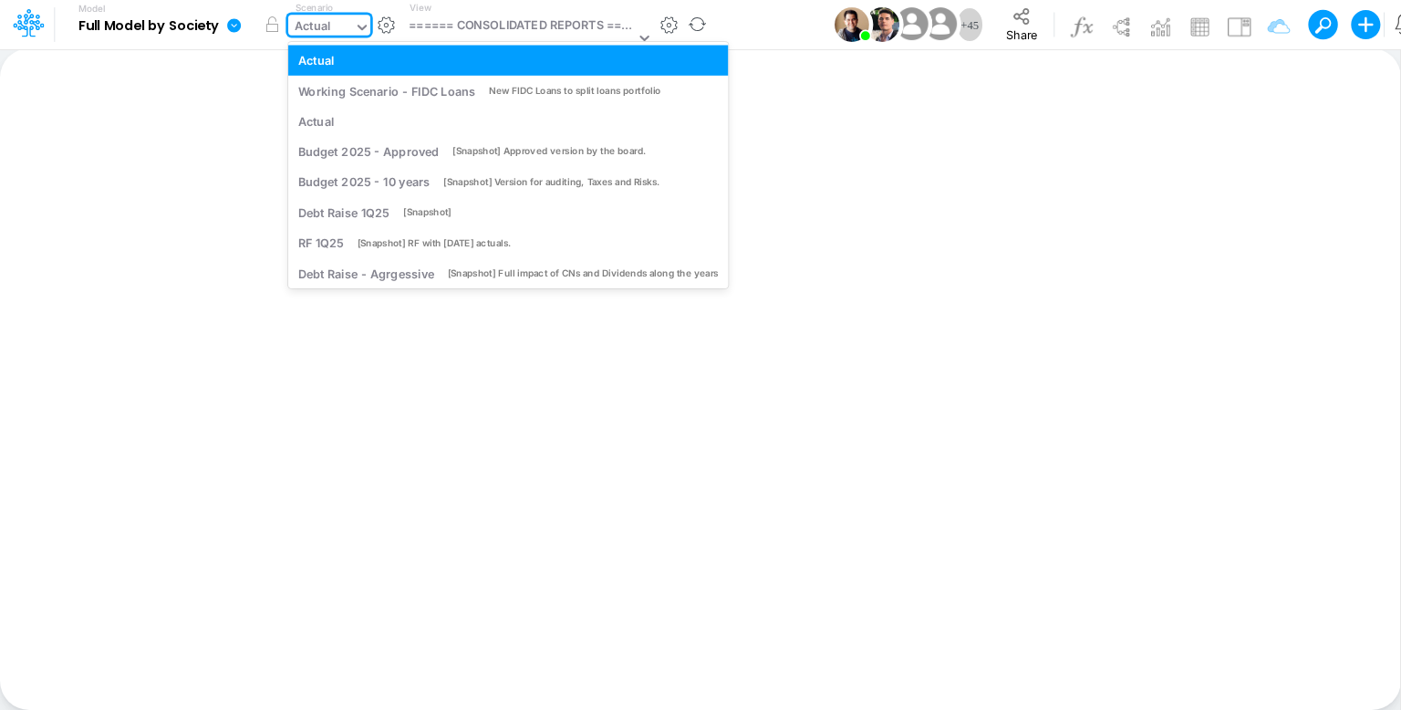
click at [317, 22] on div "Actual" at bounding box center [313, 27] width 36 height 21
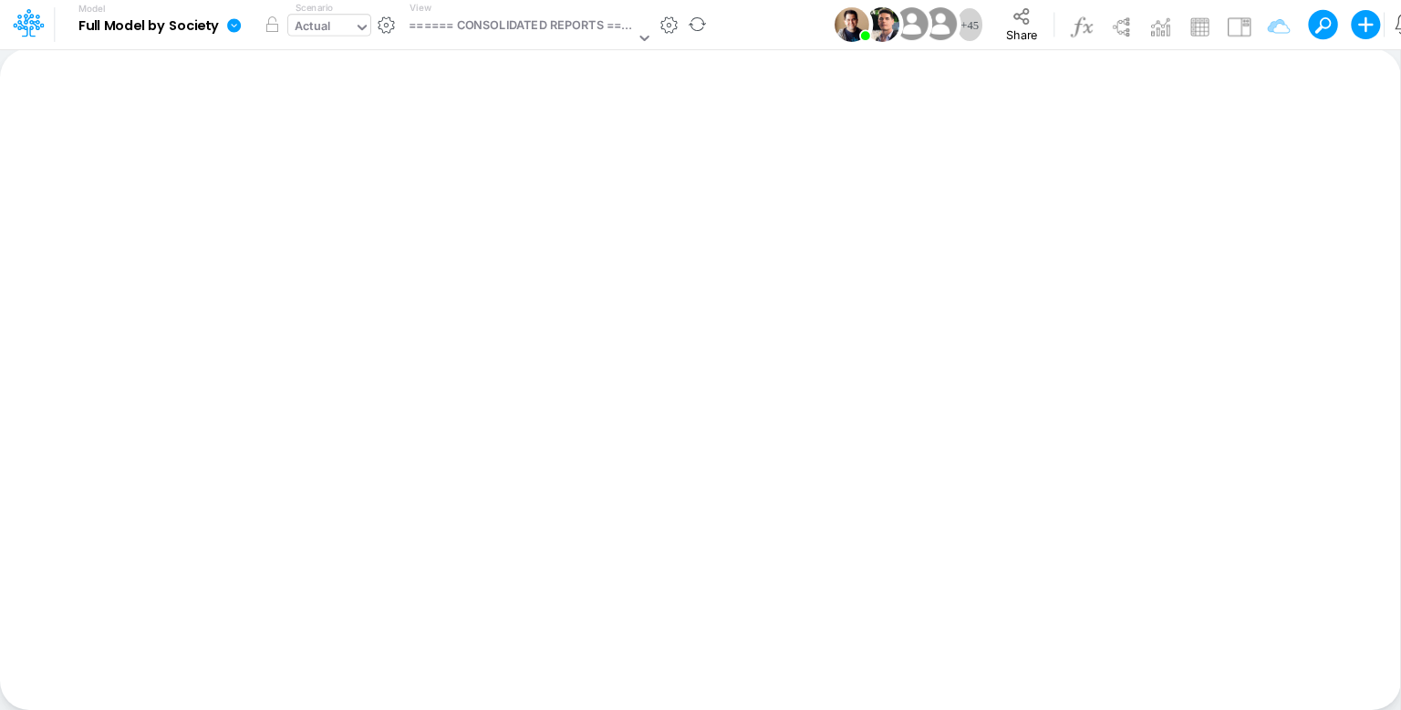
click at [334, 20] on input "text" at bounding box center [335, 27] width 2 height 17
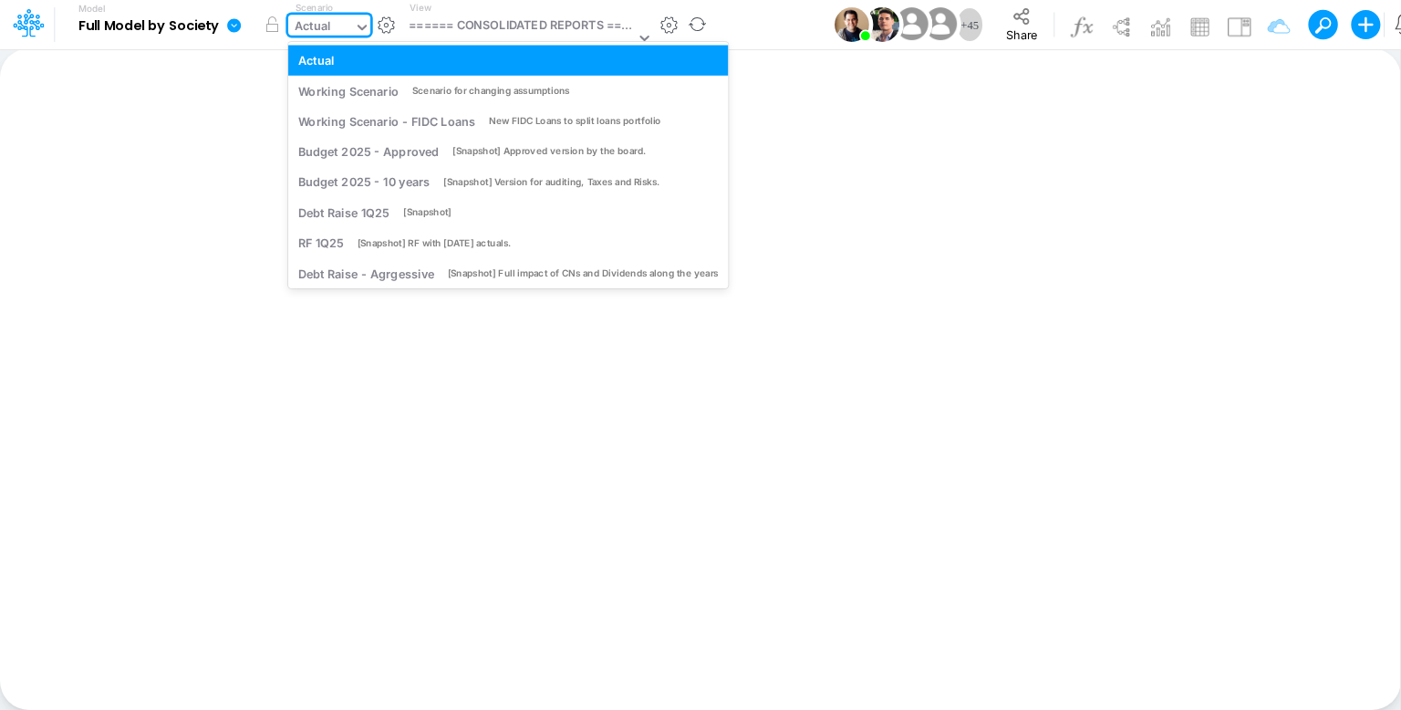
click at [342, 24] on div "Actual" at bounding box center [321, 28] width 66 height 27
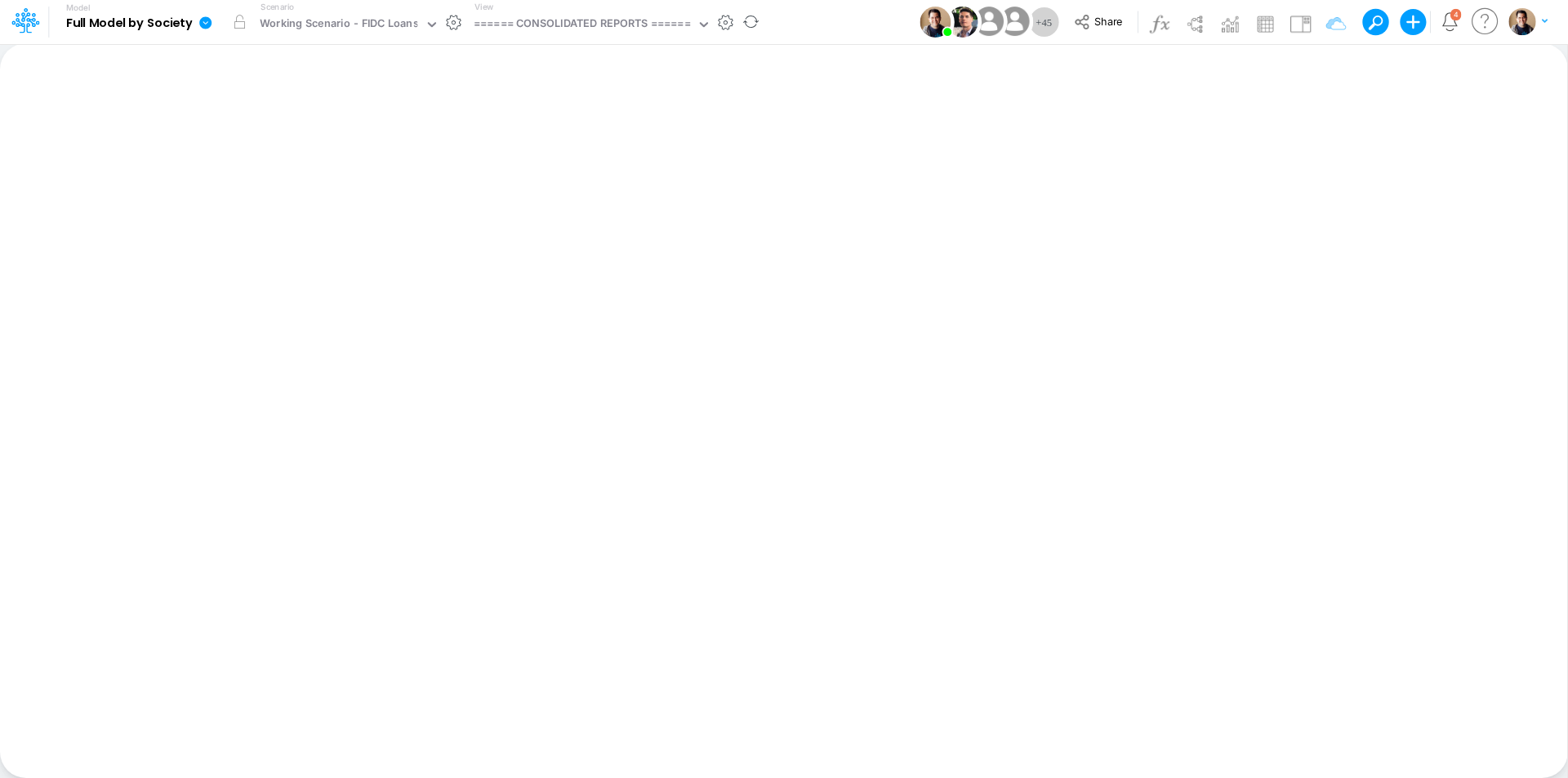
click at [206, 24] on icon at bounding box center [206, 22] width 13 height 13
click at [274, 163] on button "View model info" at bounding box center [287, 169] width 175 height 25
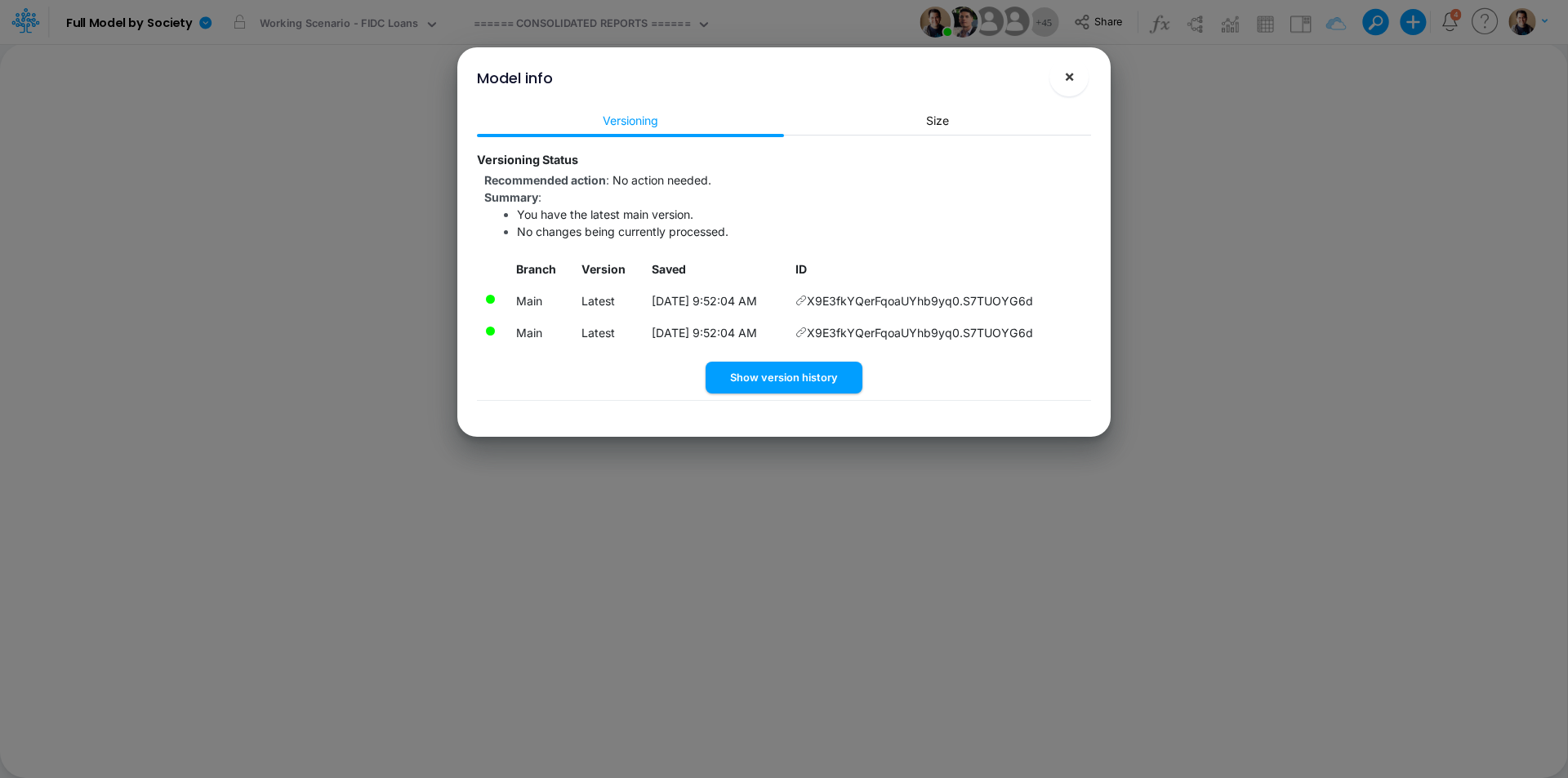
click at [1072, 73] on span "×" at bounding box center [1069, 76] width 11 height 20
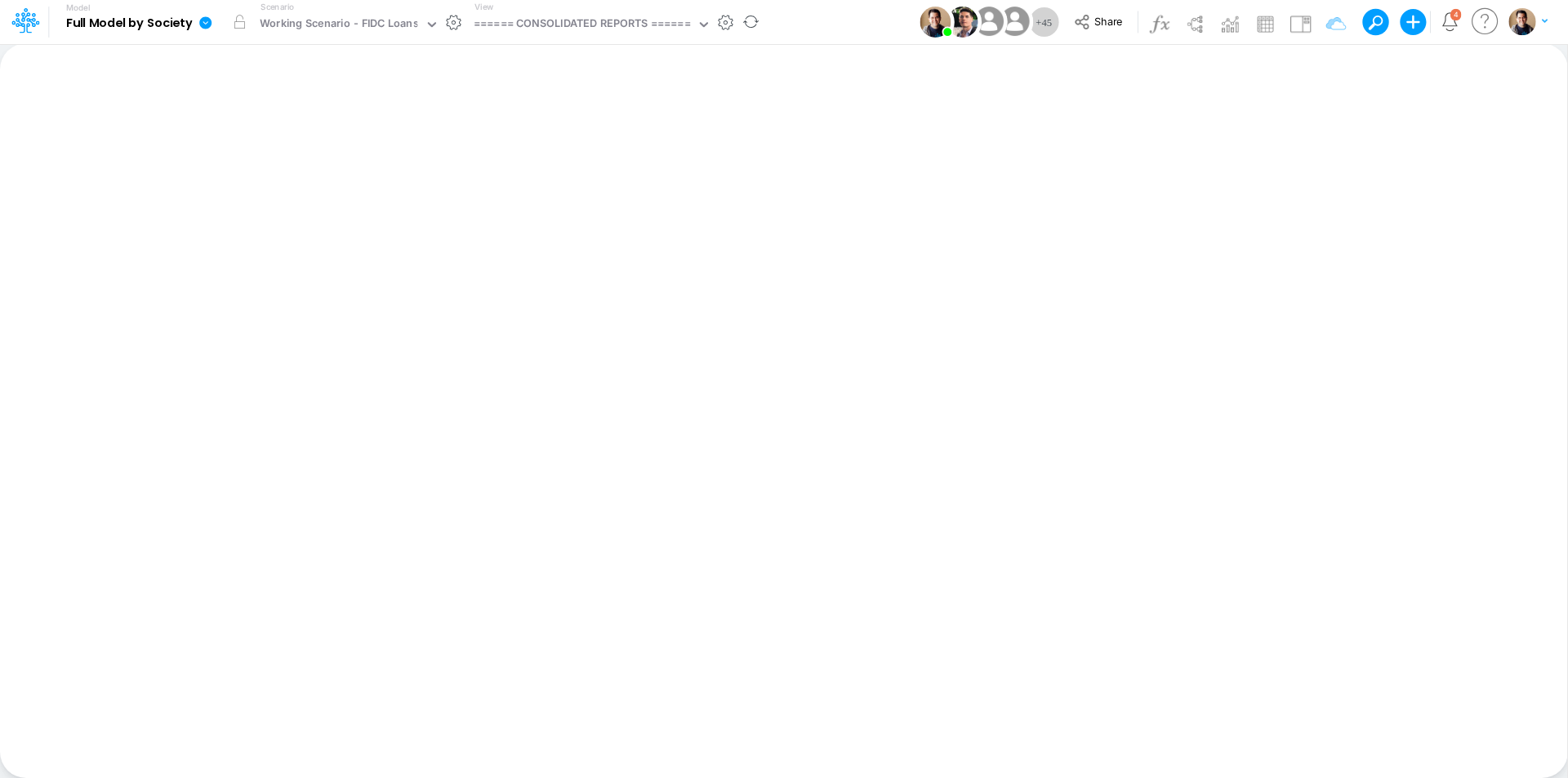
click at [208, 19] on icon at bounding box center [206, 22] width 13 height 13
click at [295, 169] on button "View model info" at bounding box center [287, 169] width 175 height 25
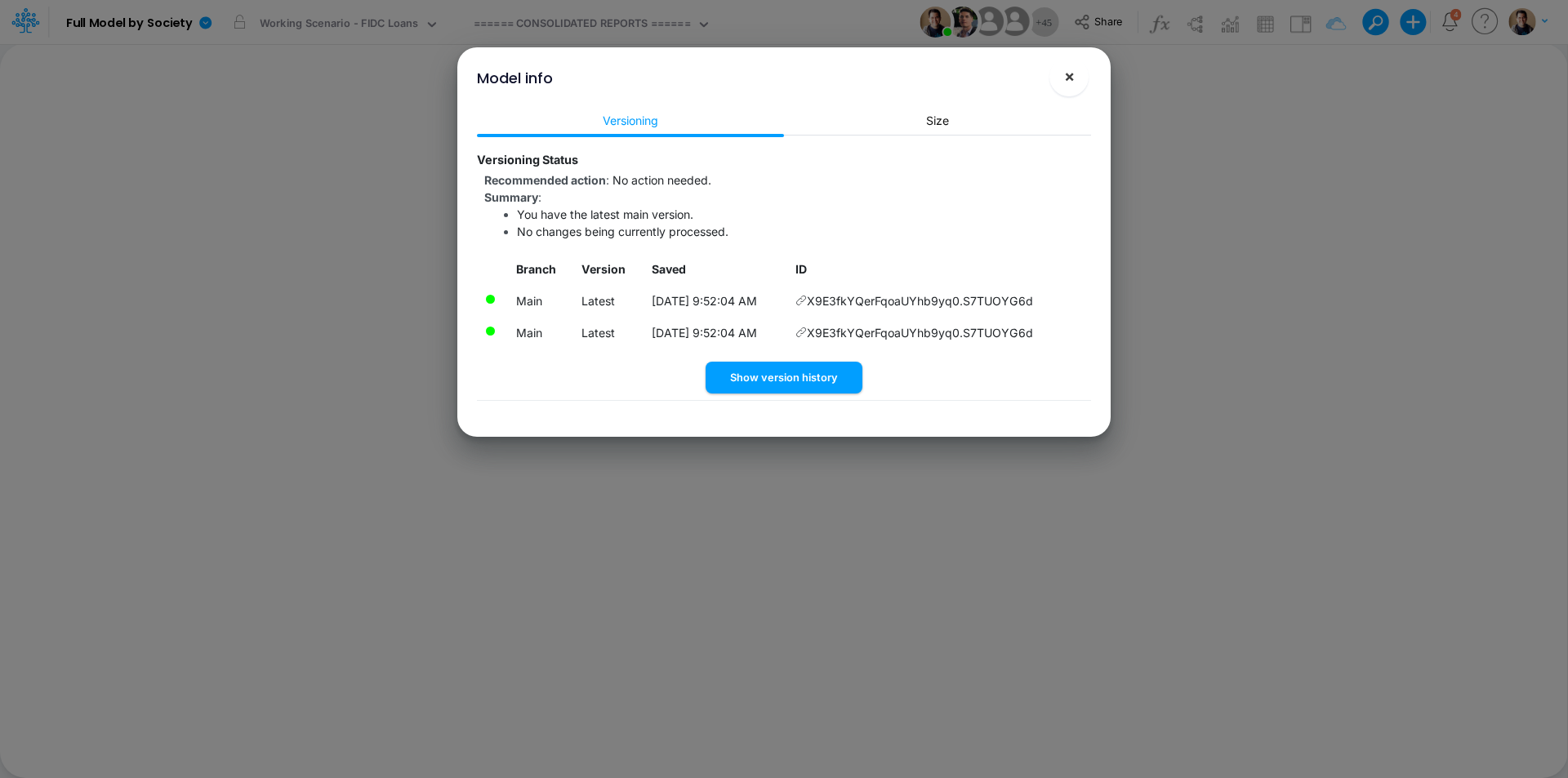
click at [1069, 83] on span "×" at bounding box center [1069, 76] width 11 height 20
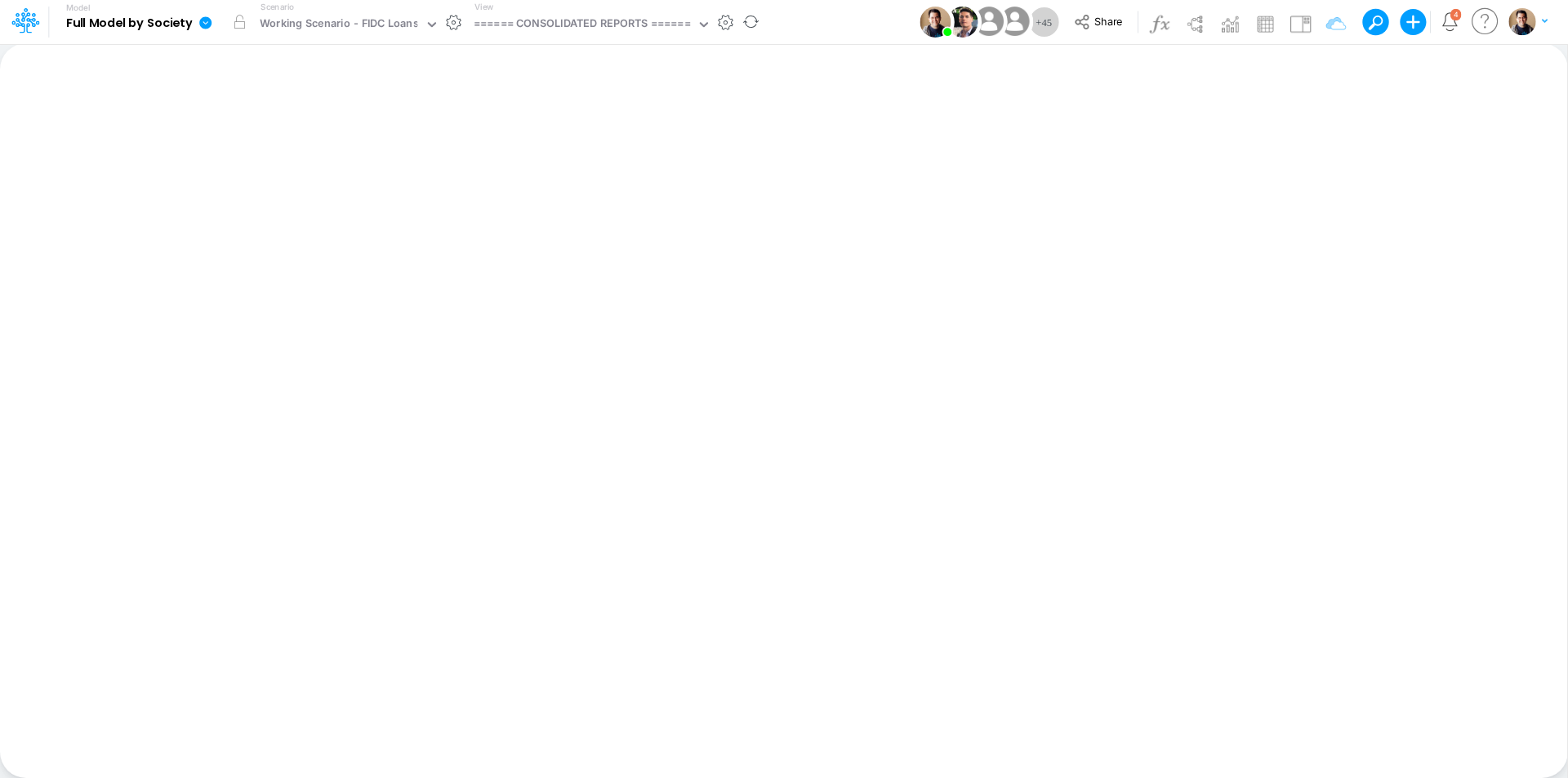
click at [203, 19] on icon at bounding box center [206, 22] width 13 height 13
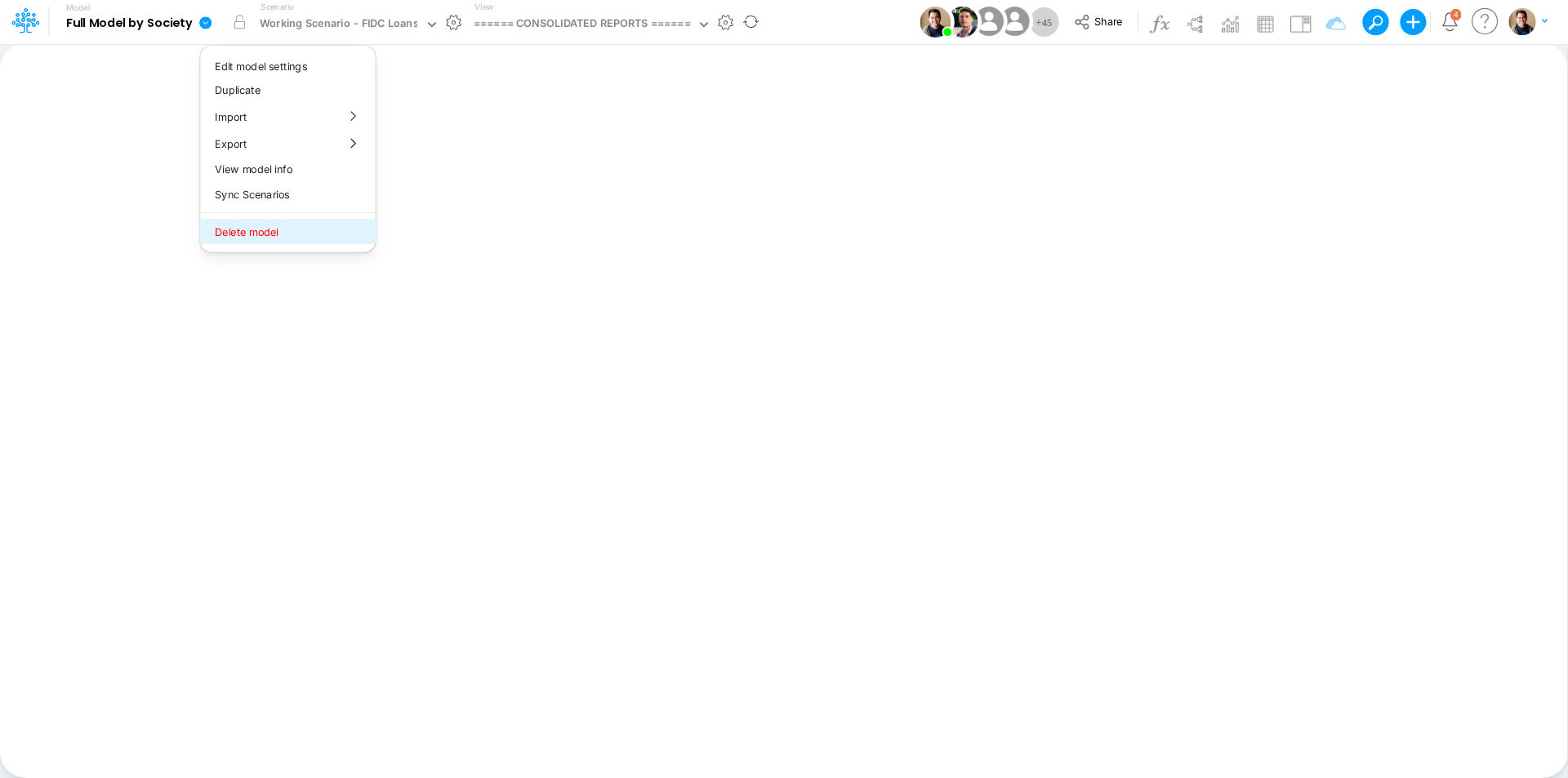
click at [292, 224] on button "Delete model" at bounding box center [287, 231] width 175 height 25
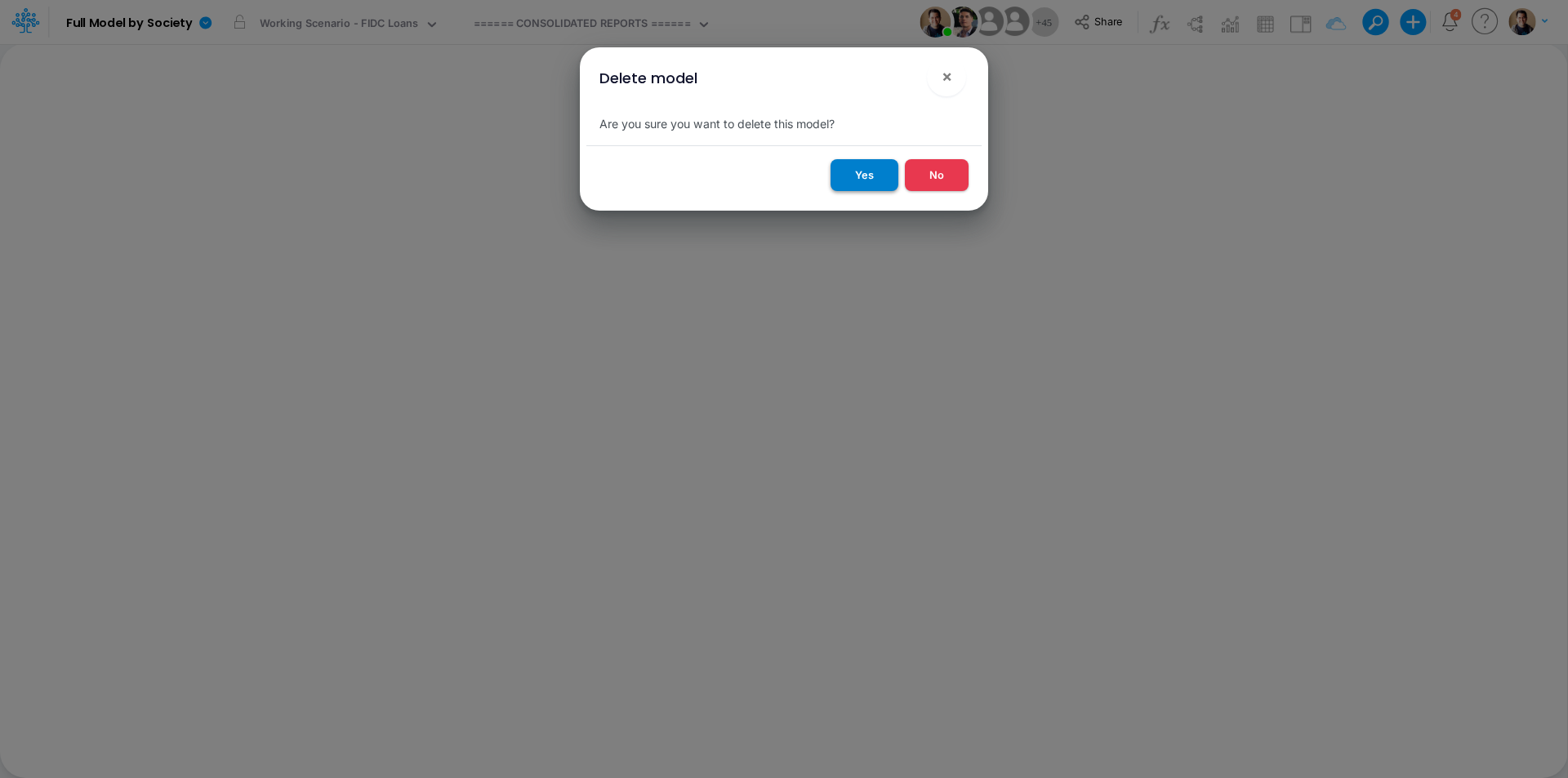
click at [872, 182] on button "Yes" at bounding box center [865, 175] width 68 height 32
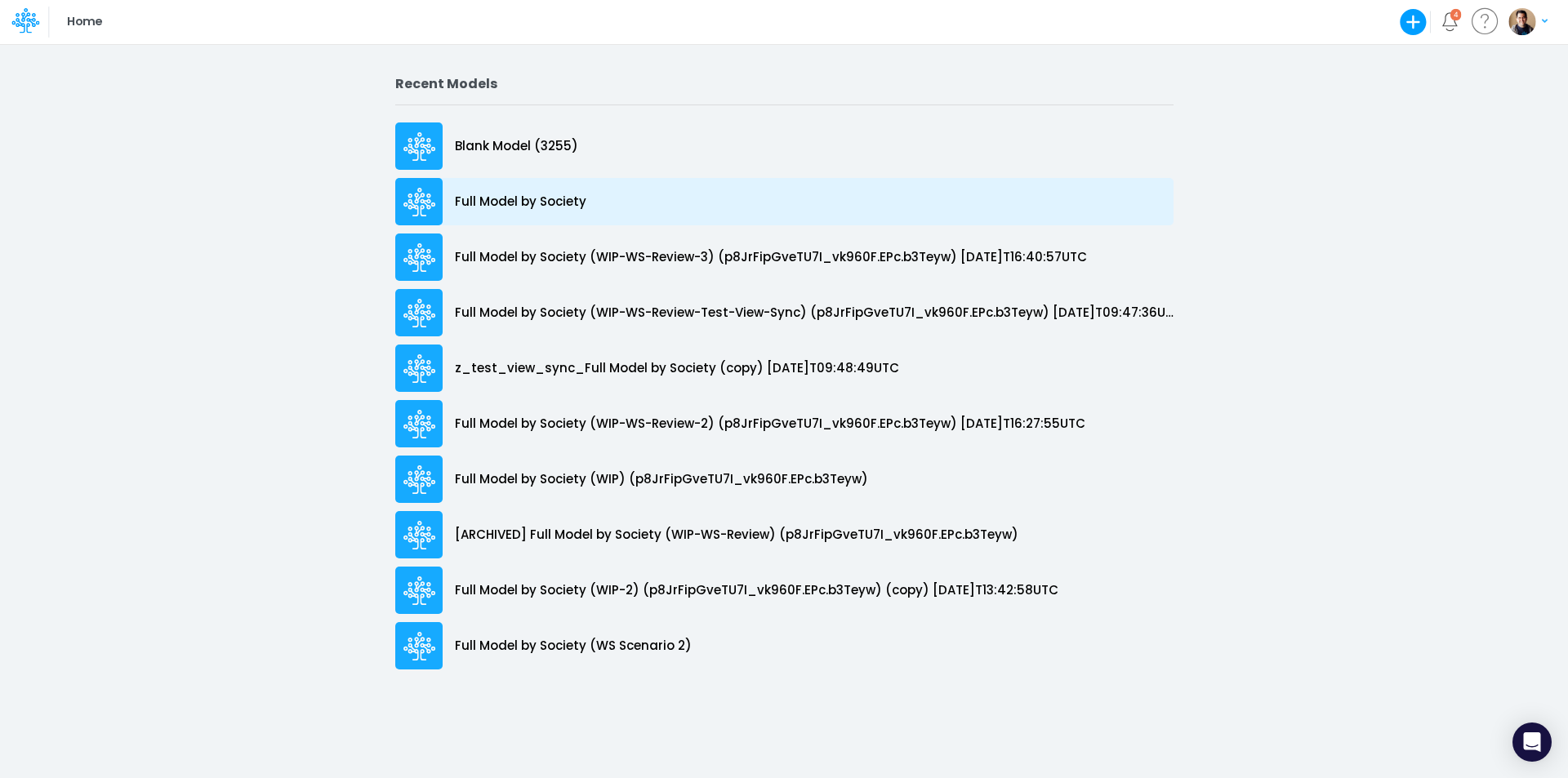
click at [549, 194] on p "Full Model by Society" at bounding box center [520, 201] width 132 height 19
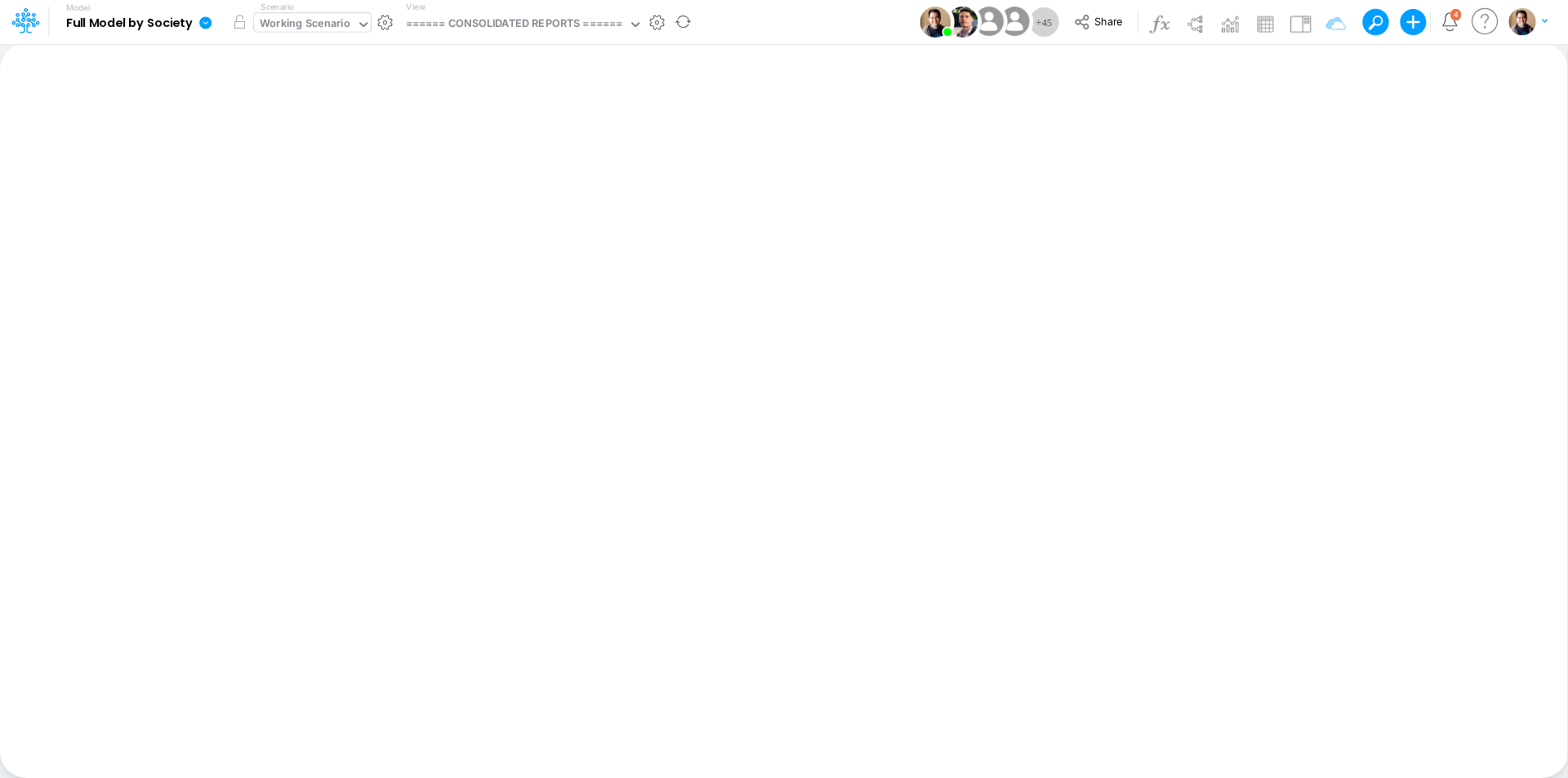
click at [325, 22] on div "Working Scenario" at bounding box center [304, 24] width 90 height 19
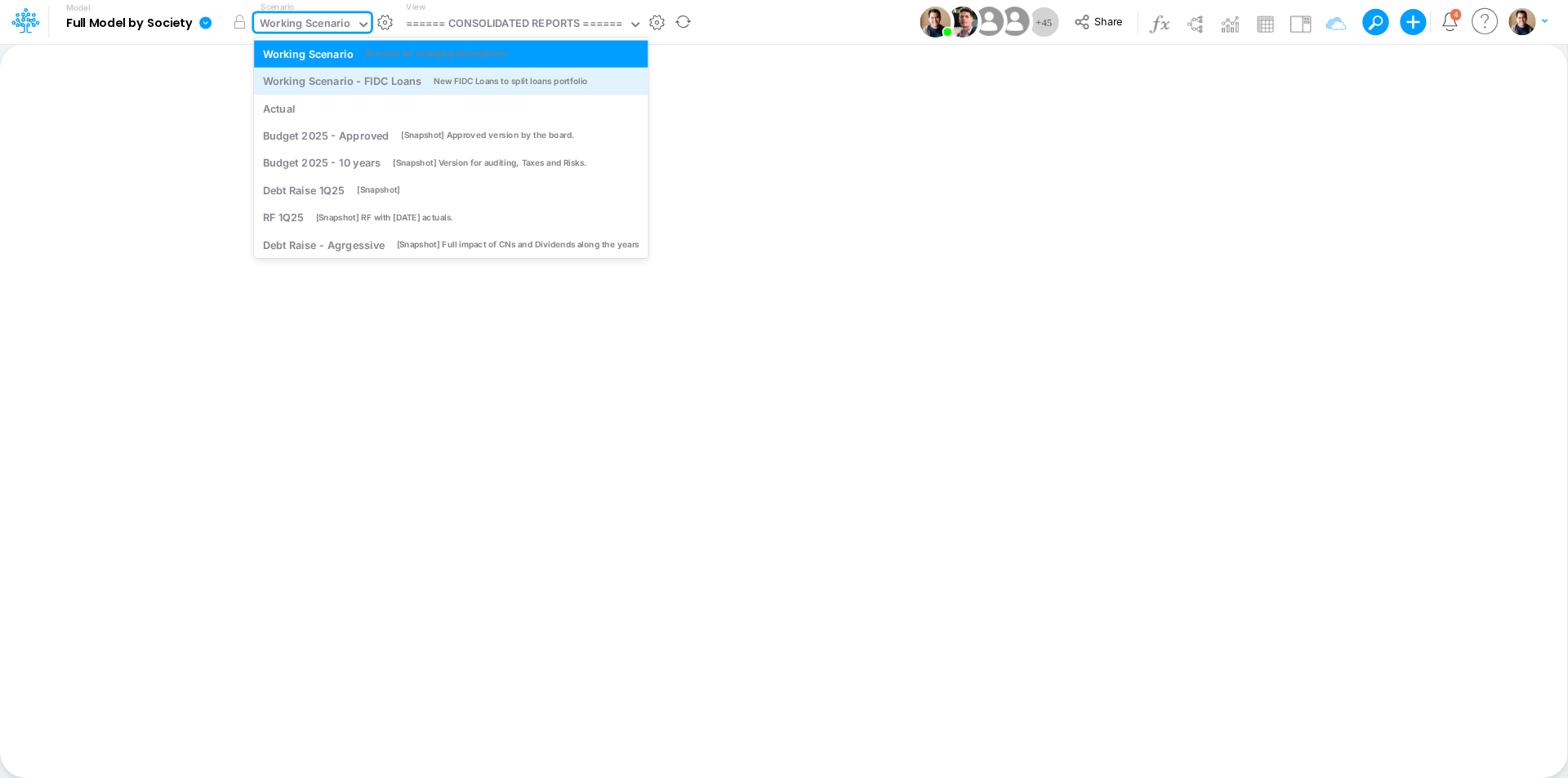
click at [320, 79] on div "Working Scenario - FIDC Loans" at bounding box center [342, 81] width 159 height 15
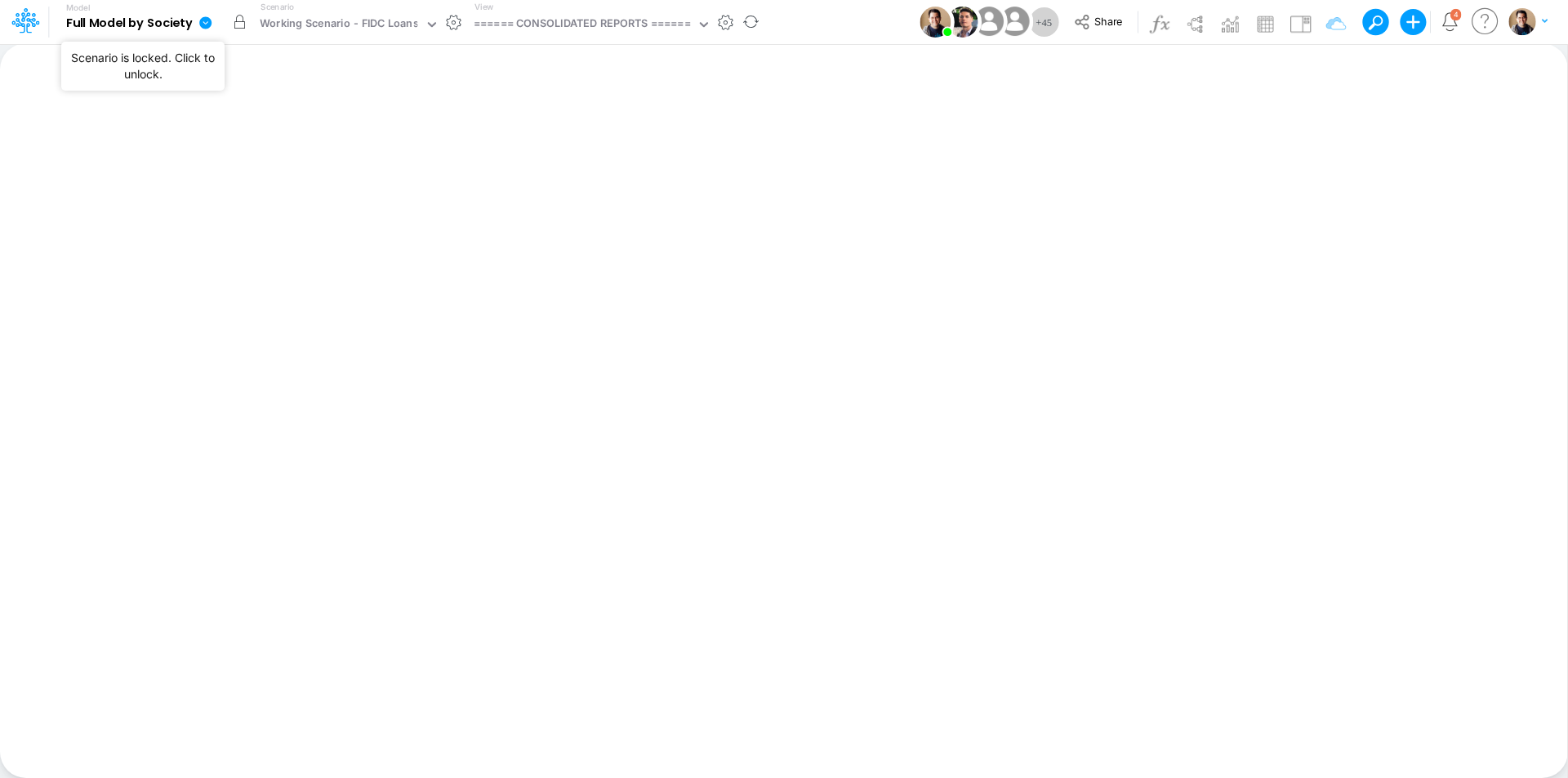
click at [245, 23] on button "button" at bounding box center [239, 21] width 30 height 30
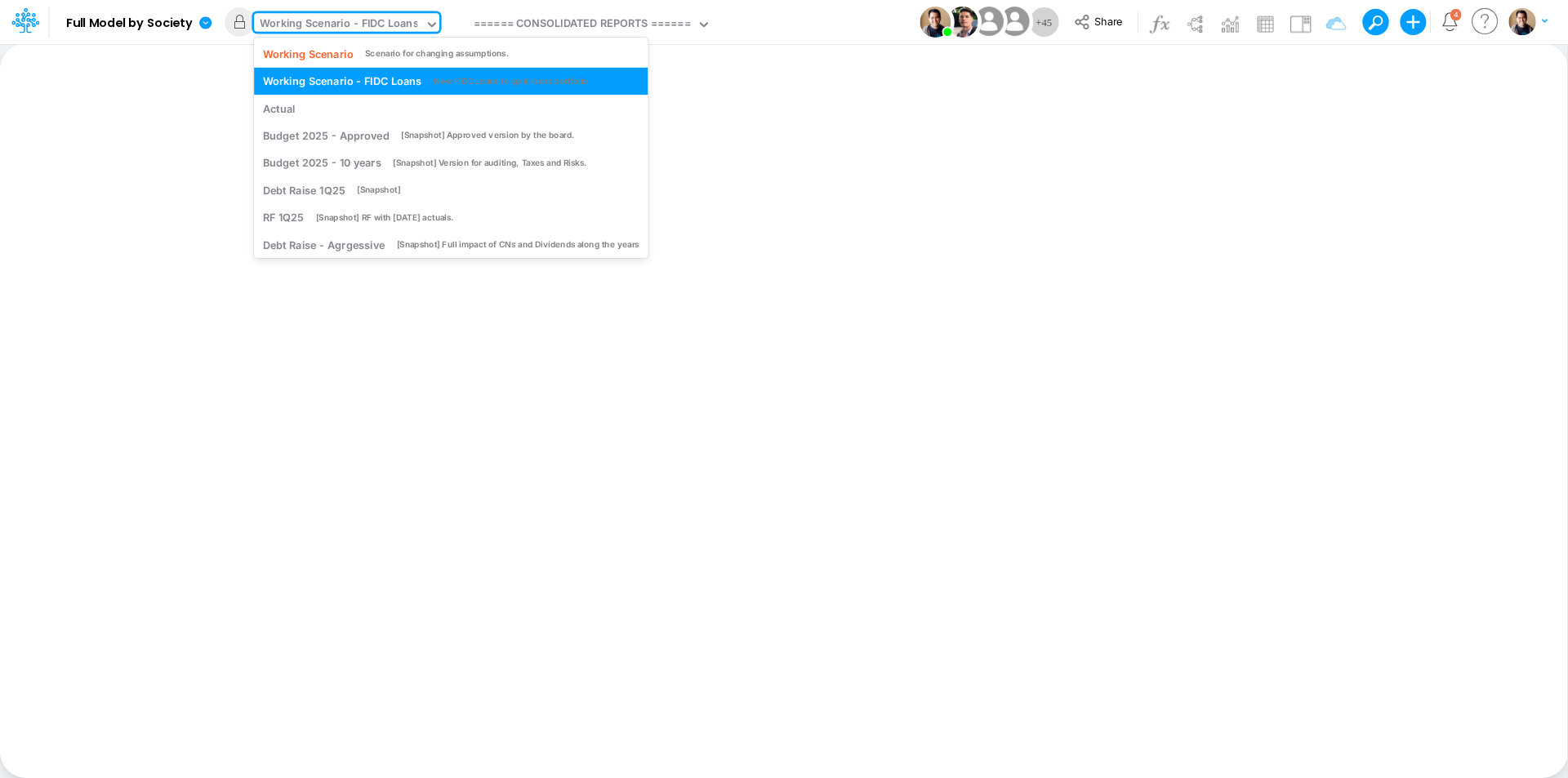
click at [304, 23] on div "Working Scenario - FIDC Loans" at bounding box center [338, 24] width 159 height 19
click at [338, 114] on div "Actual" at bounding box center [451, 107] width 376 height 15
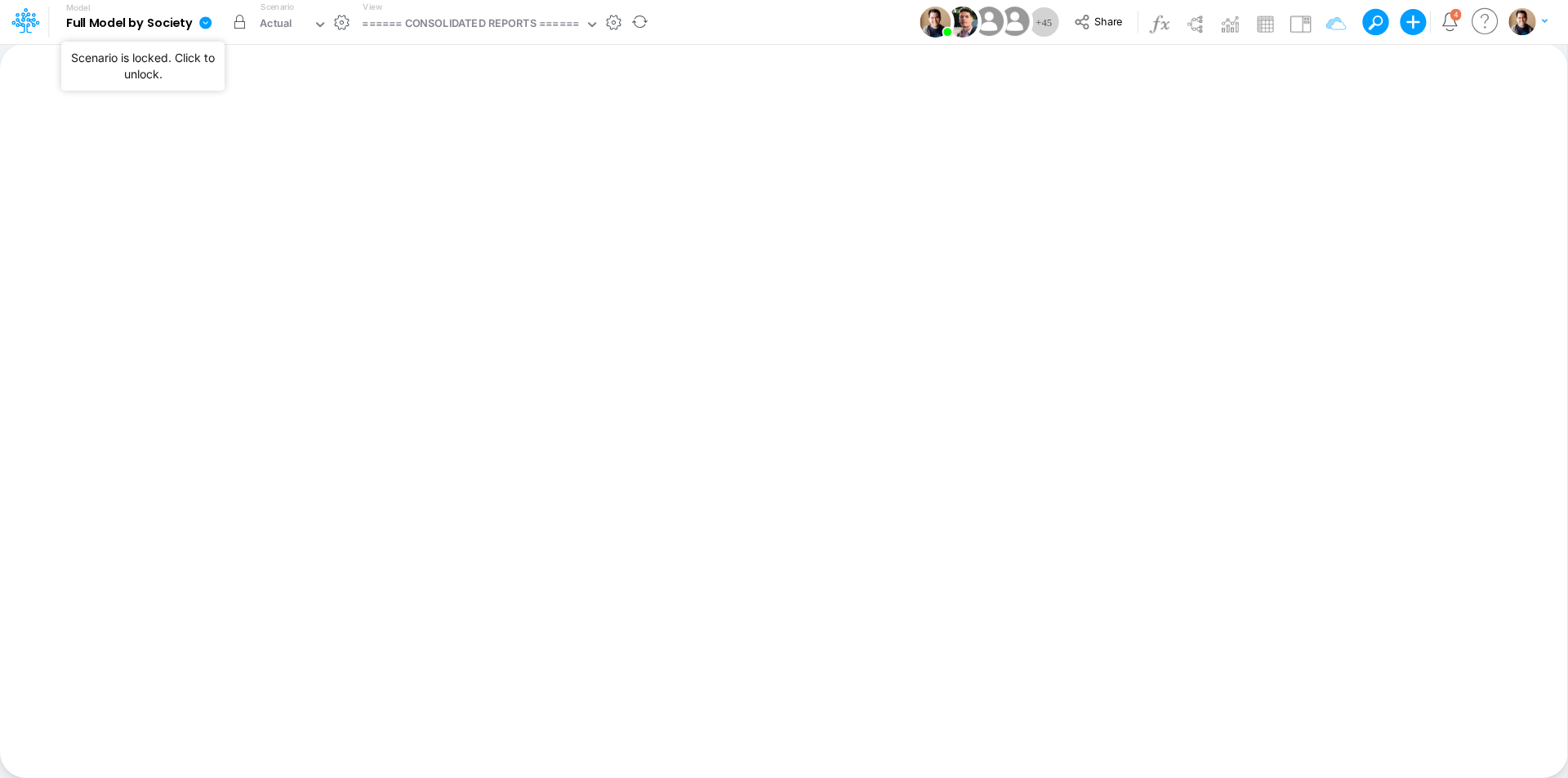
click at [238, 22] on button "button" at bounding box center [239, 21] width 30 height 30
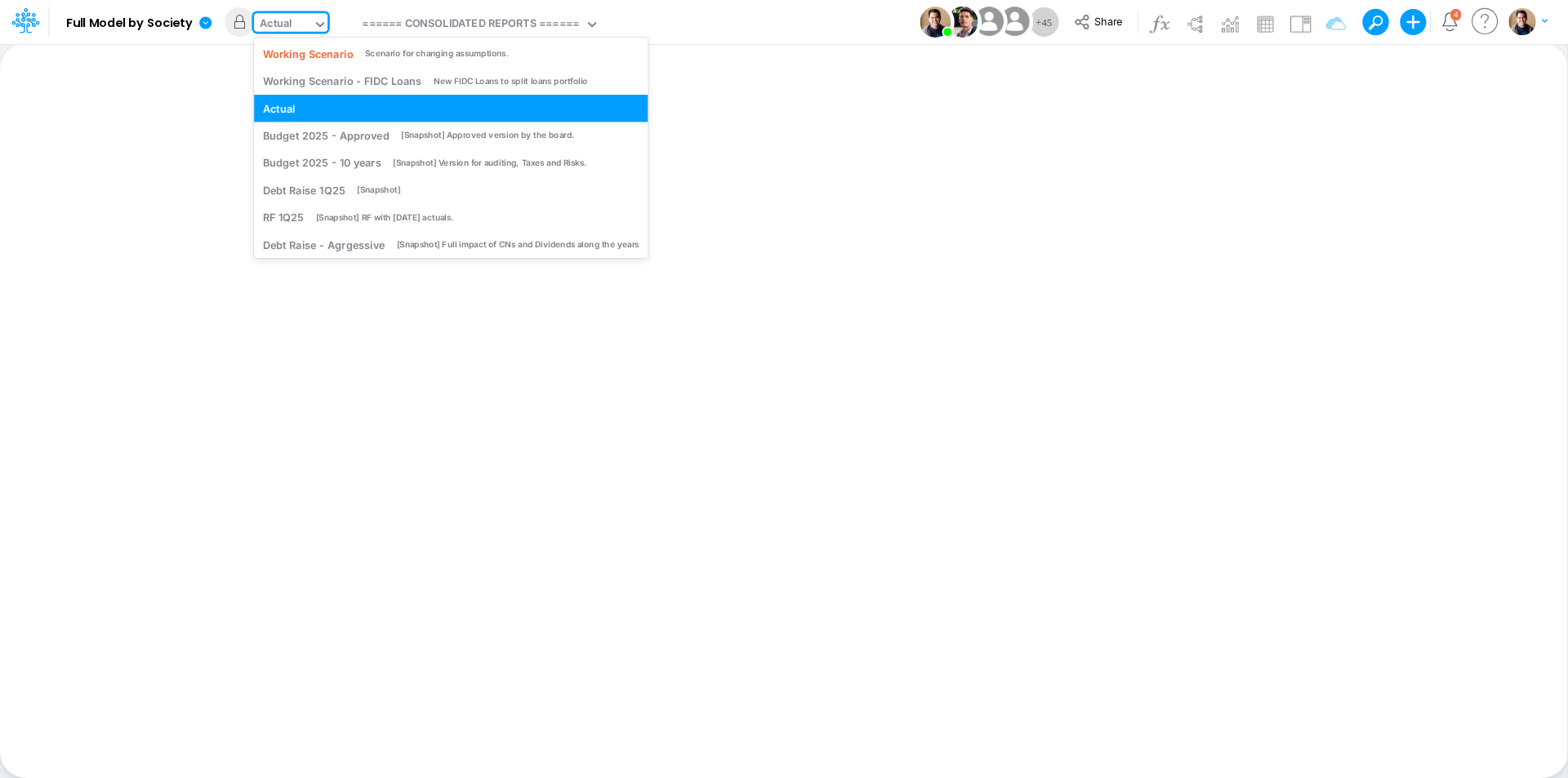
click at [277, 25] on div "Actual" at bounding box center [276, 24] width 32 height 19
click at [347, 141] on div "Budget 2025 - Approved" at bounding box center [326, 135] width 126 height 15
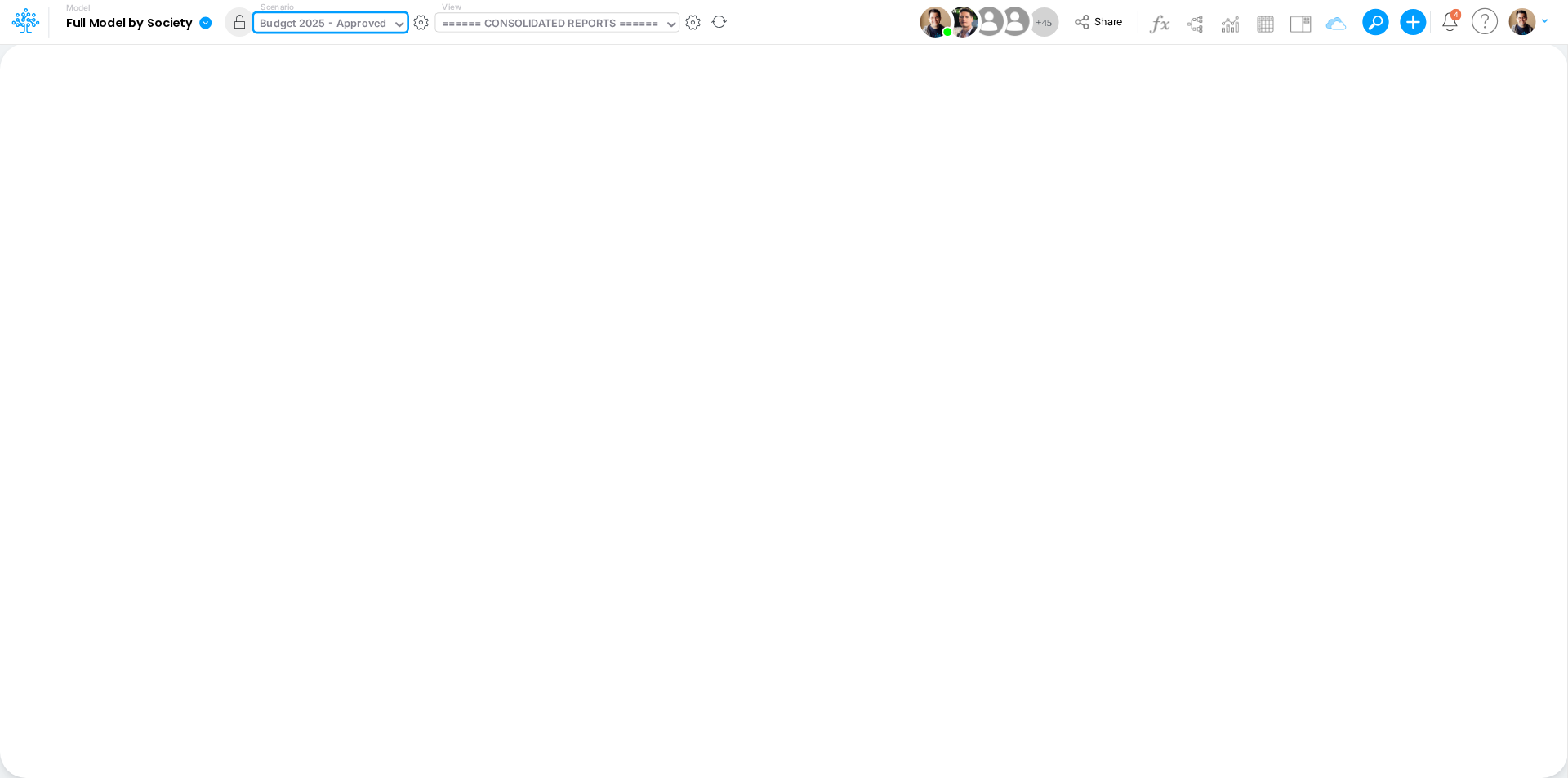
click at [508, 20] on div "====== CONSOLIDATED REPORTS ======" at bounding box center [550, 24] width 218 height 19
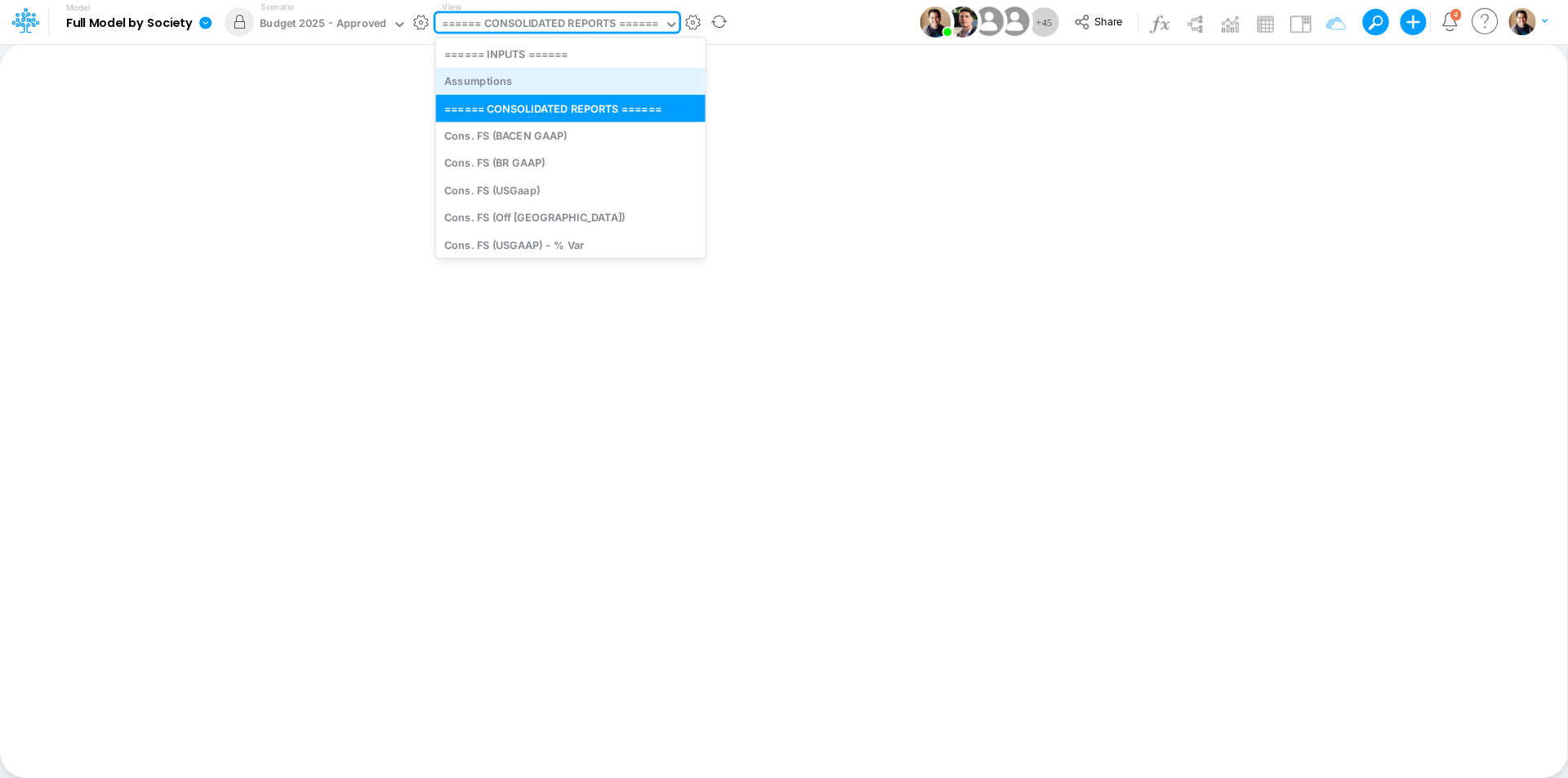
click at [514, 81] on div "Assumptions" at bounding box center [570, 81] width 270 height 27
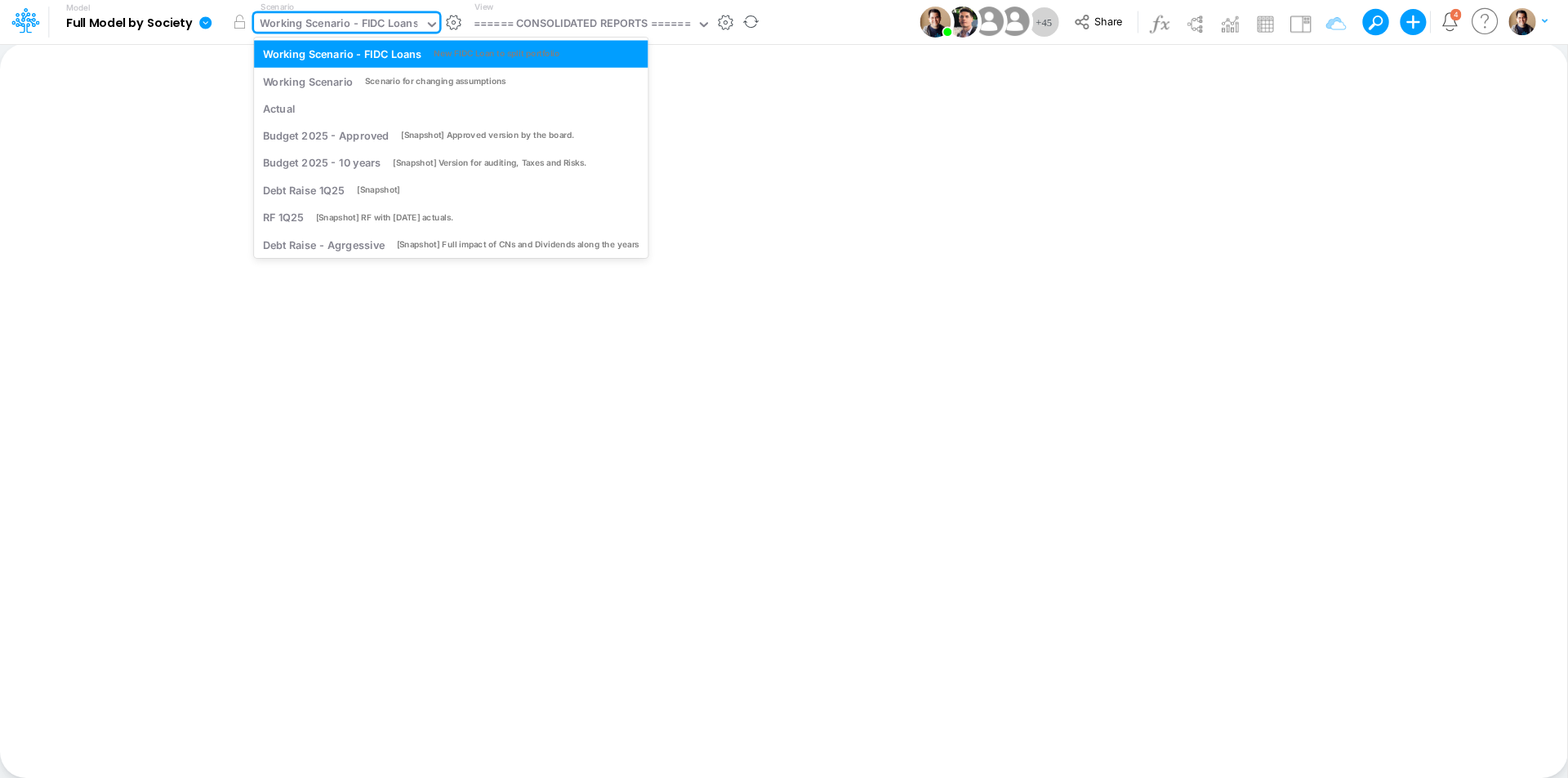
click at [302, 22] on div "Working Scenario - FIDC Loans" at bounding box center [338, 24] width 159 height 19
click at [534, 15] on div "====== CONSOLIDATED REPORTS ======" at bounding box center [582, 24] width 218 height 19
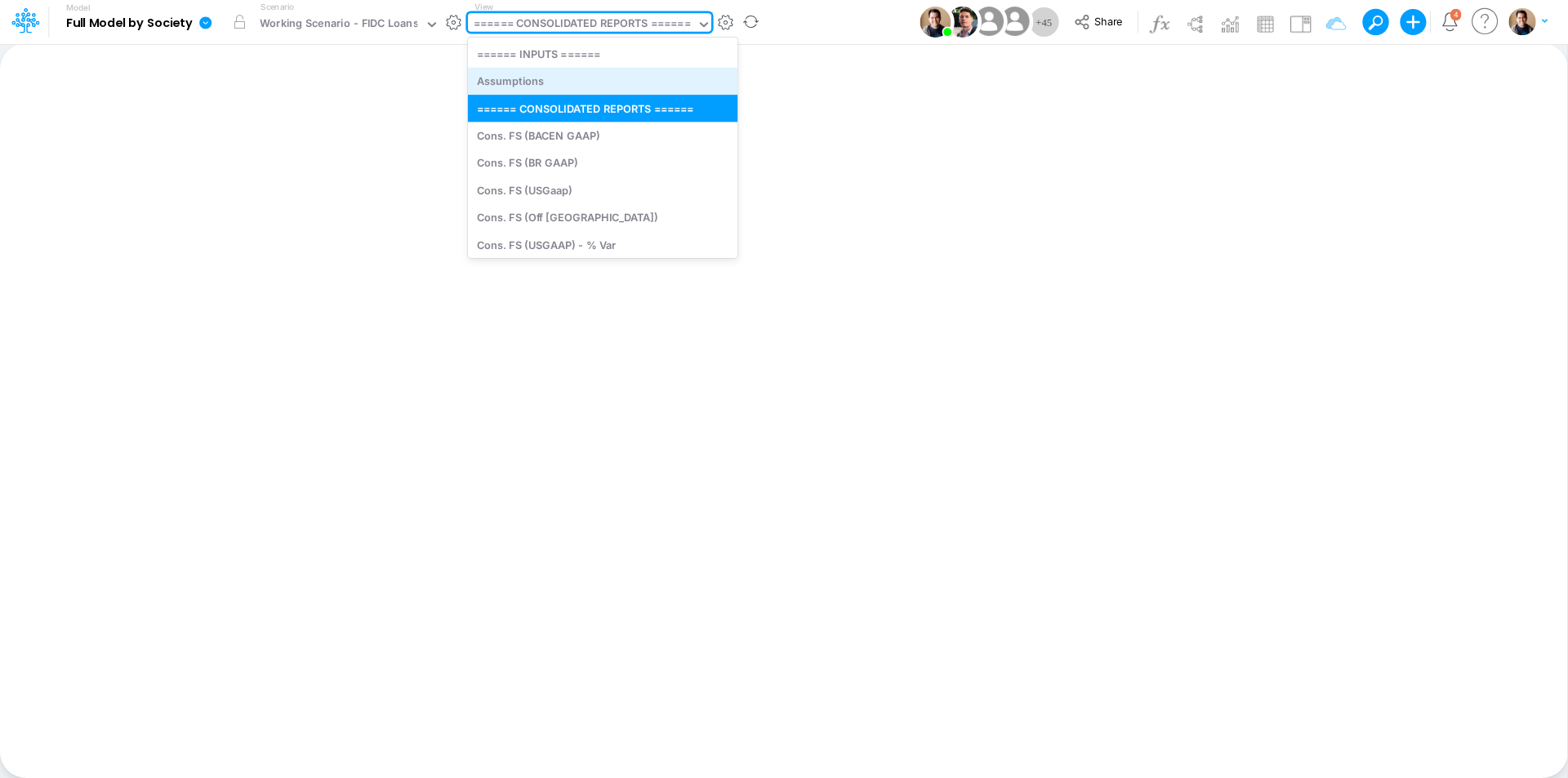
click at [534, 79] on div "Assumptions" at bounding box center [603, 81] width 270 height 27
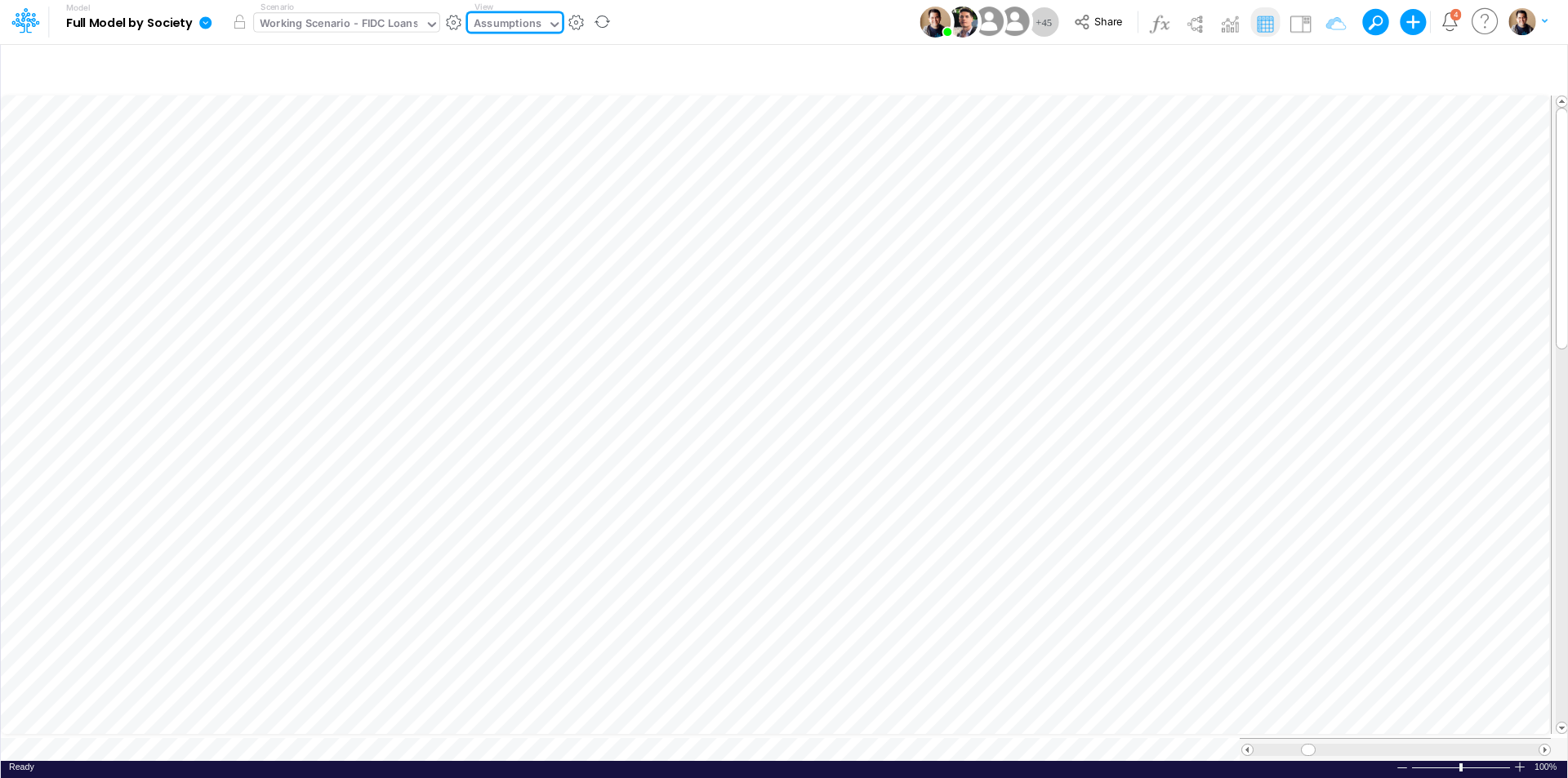
click at [337, 21] on div "Working Scenario - FIDC Loans" at bounding box center [338, 24] width 159 height 19
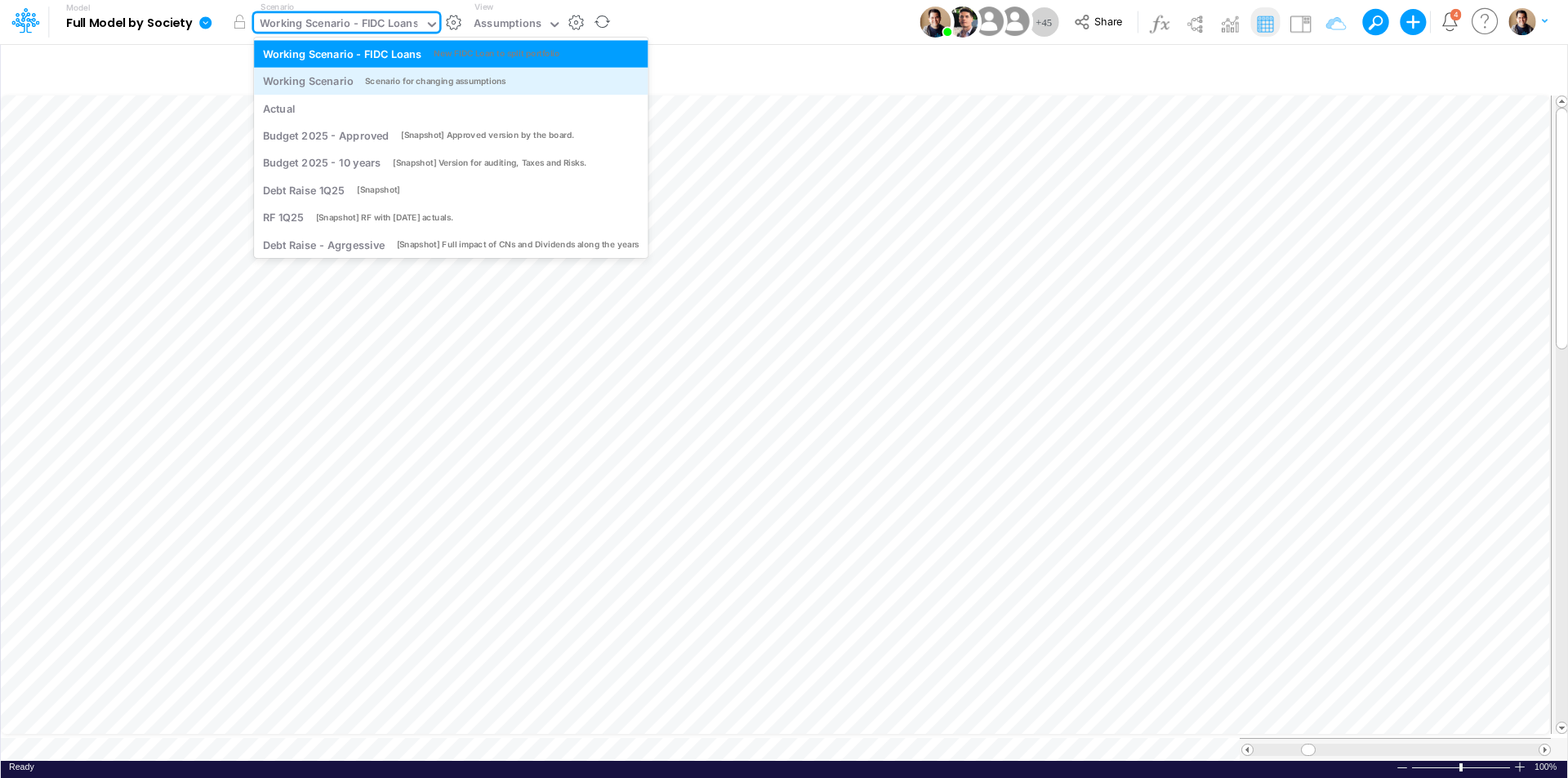
click at [360, 79] on div "Working Scenario Scenario for changing assumptions" at bounding box center [451, 81] width 376 height 15
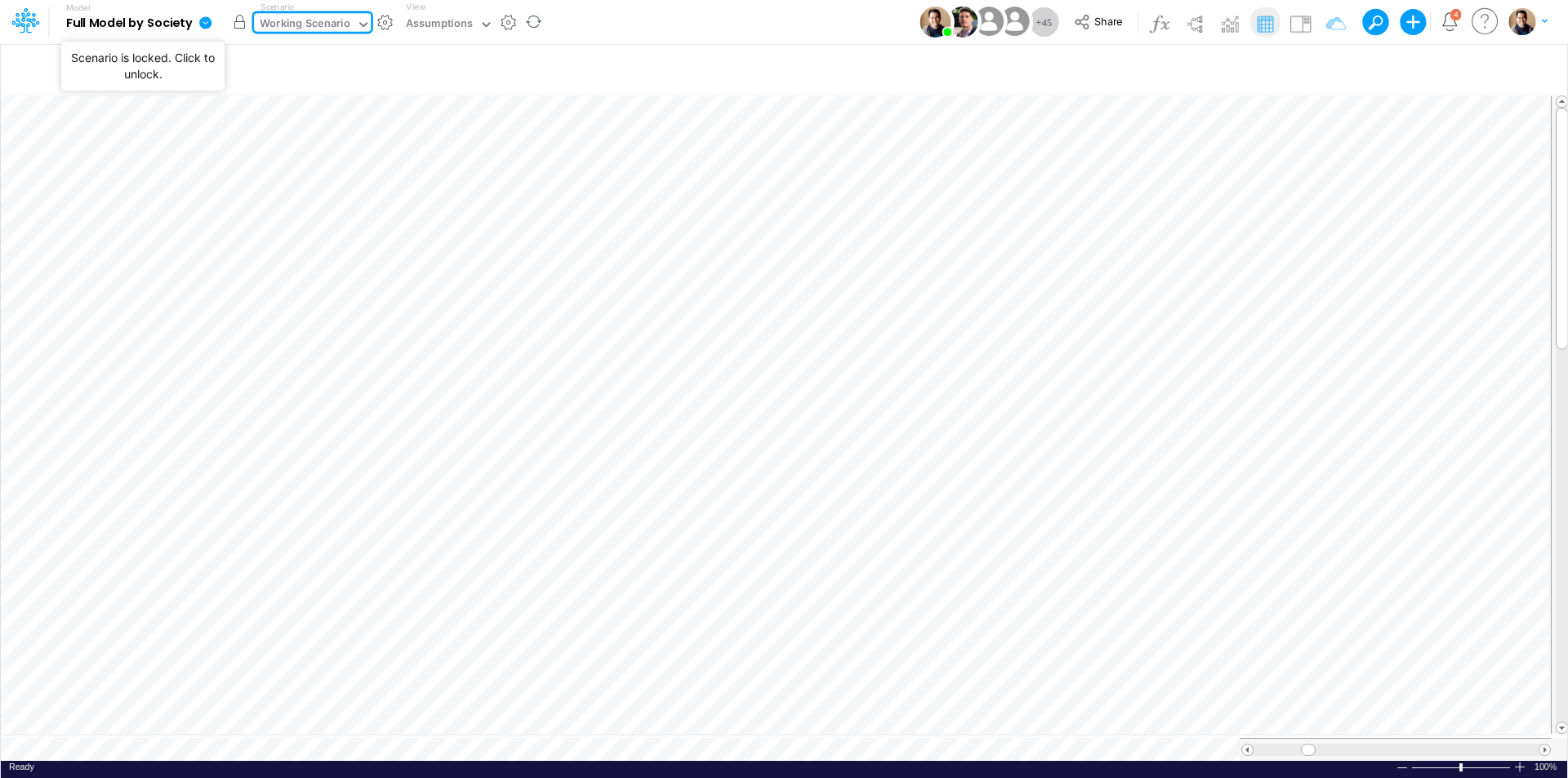
click at [239, 25] on button "button" at bounding box center [239, 21] width 30 height 30
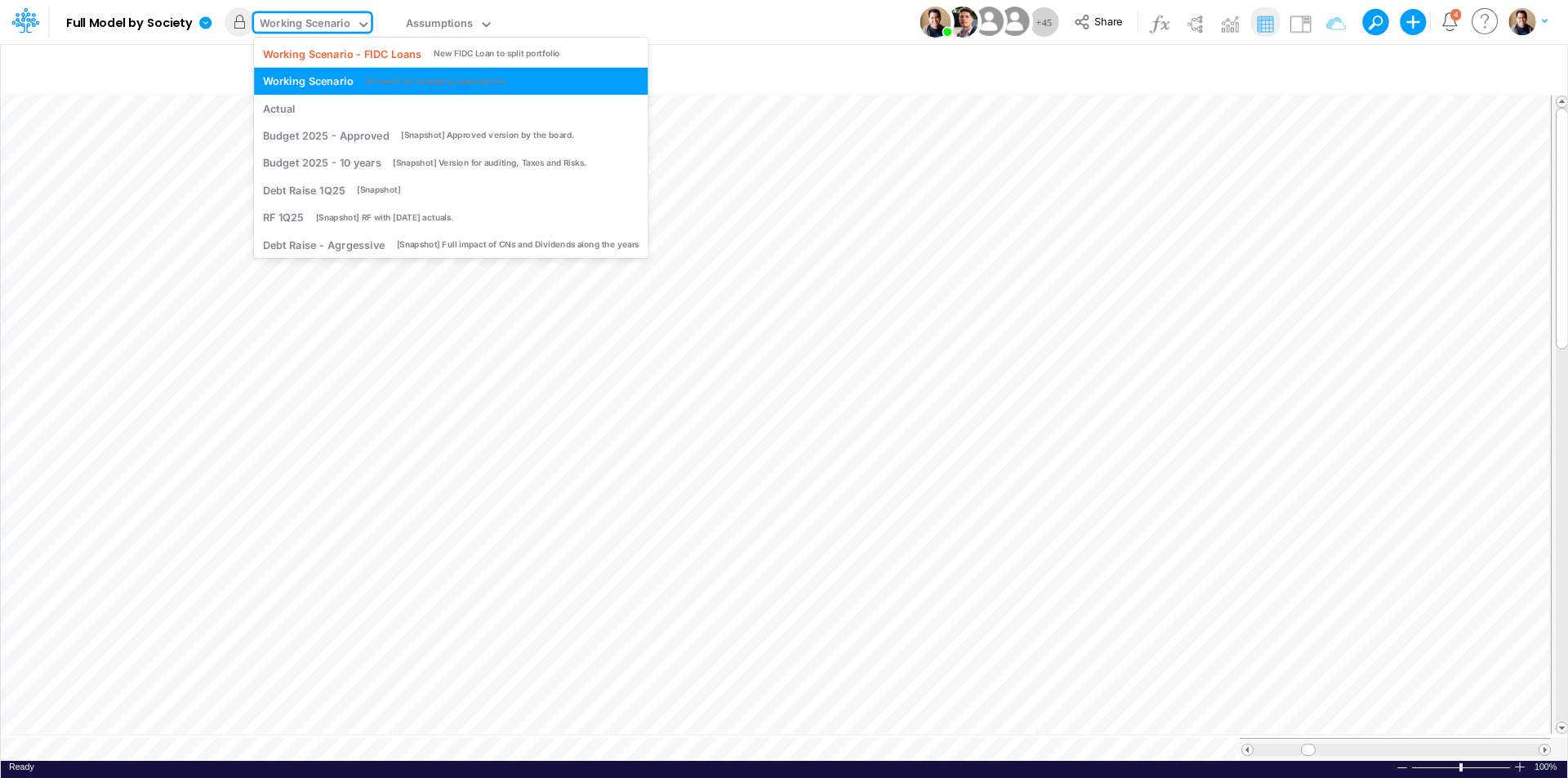
click at [330, 23] on div "Working Scenario" at bounding box center [304, 24] width 90 height 19
click at [342, 107] on div "Actual" at bounding box center [451, 107] width 376 height 15
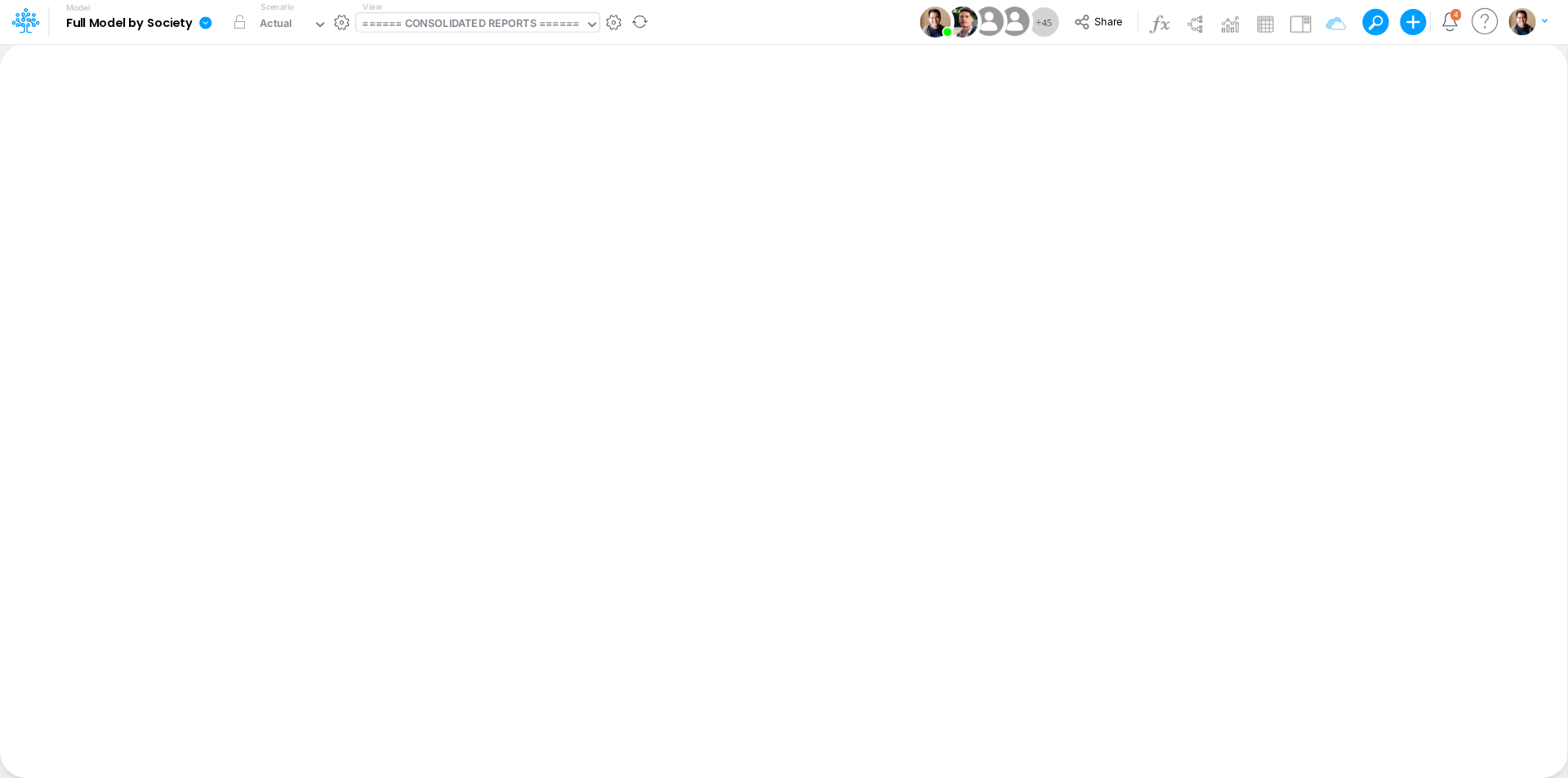
click at [453, 26] on div "====== CONSOLIDATED REPORTS ======" at bounding box center [470, 24] width 217 height 19
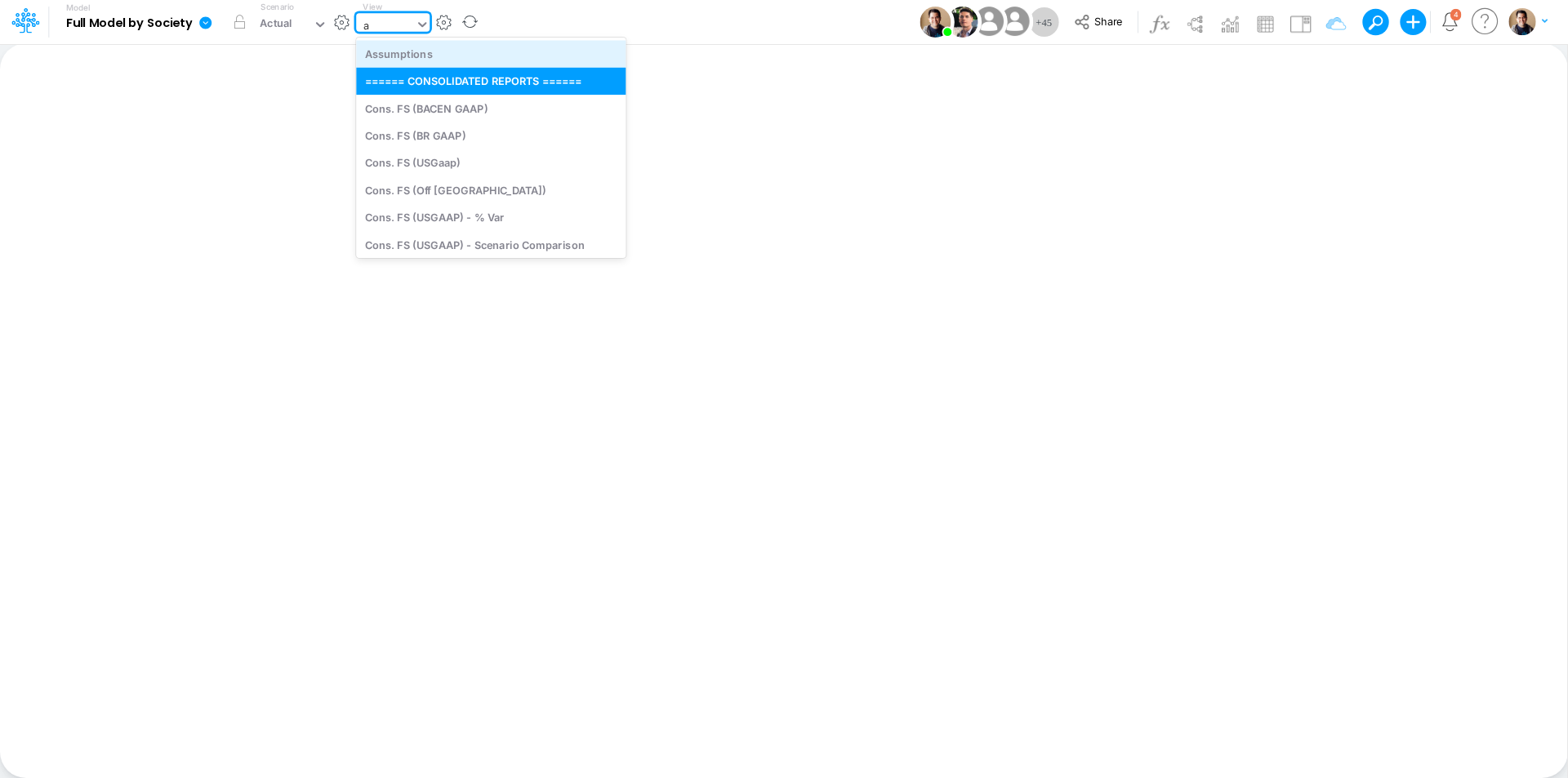
type input "as"
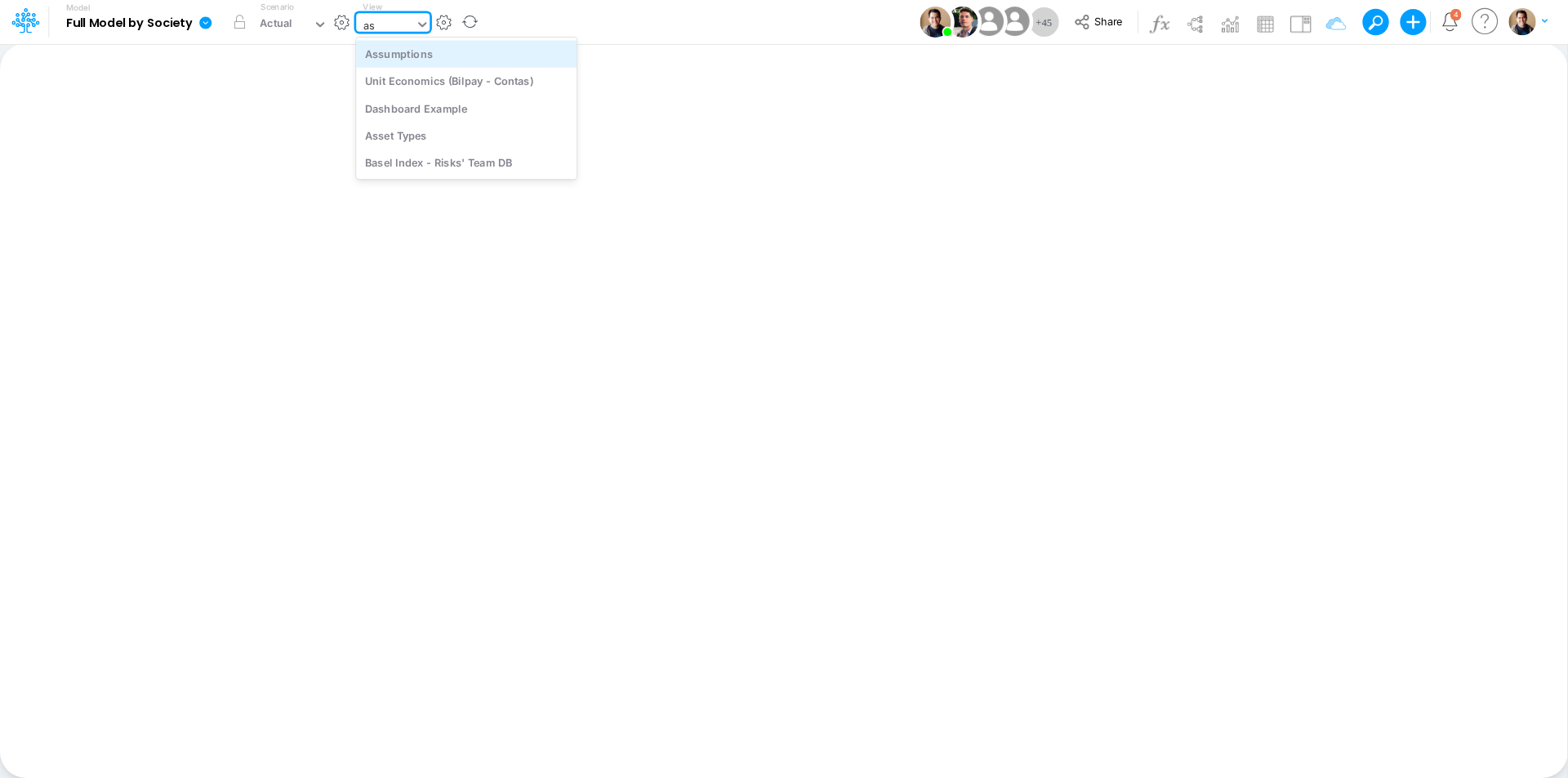
click at [472, 48] on div "Assumptions" at bounding box center [467, 54] width 220 height 27
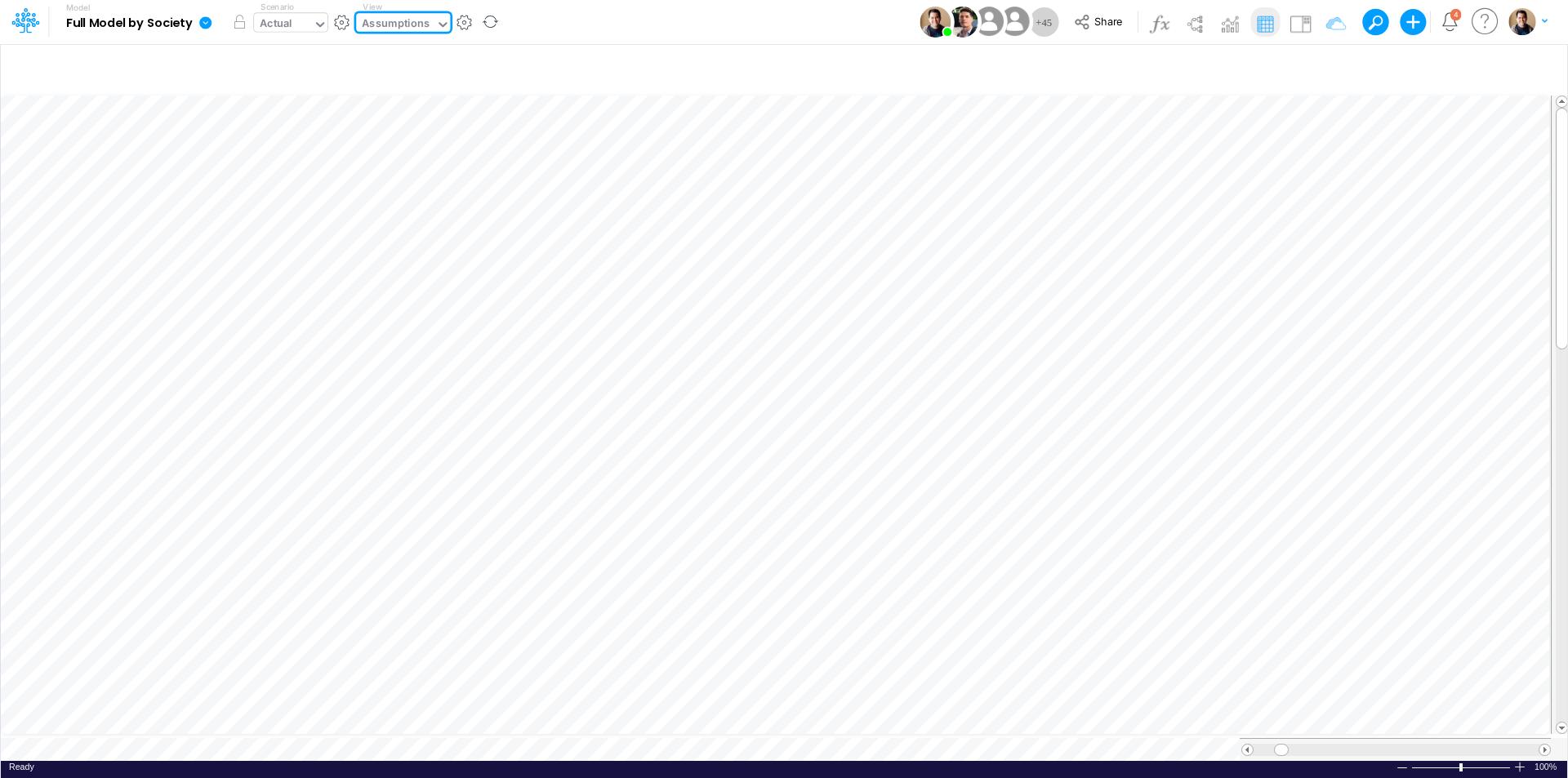
click at [287, 20] on div "Actual" at bounding box center [276, 24] width 32 height 19
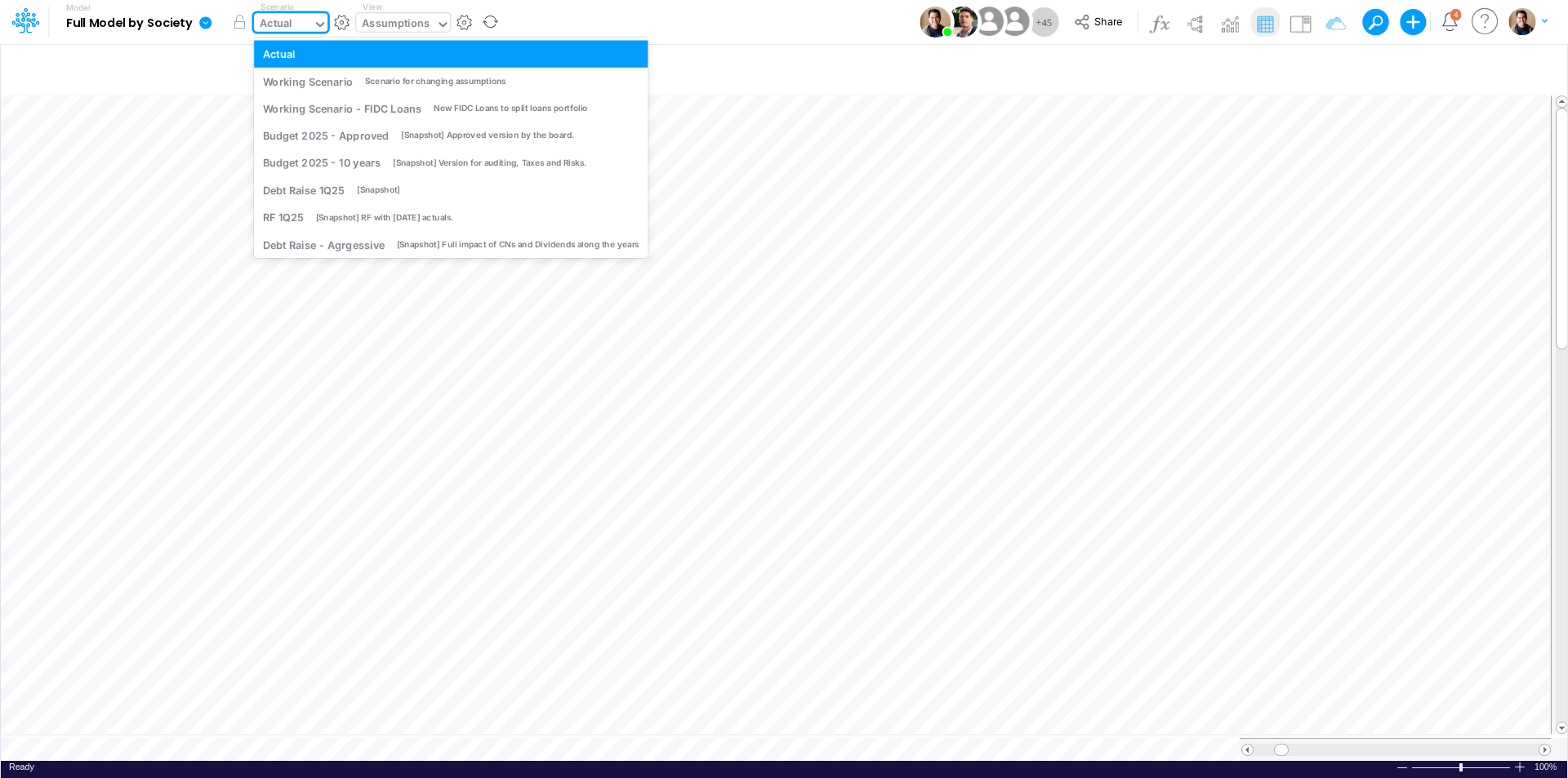
click at [287, 21] on div "Actual" at bounding box center [276, 24] width 32 height 19
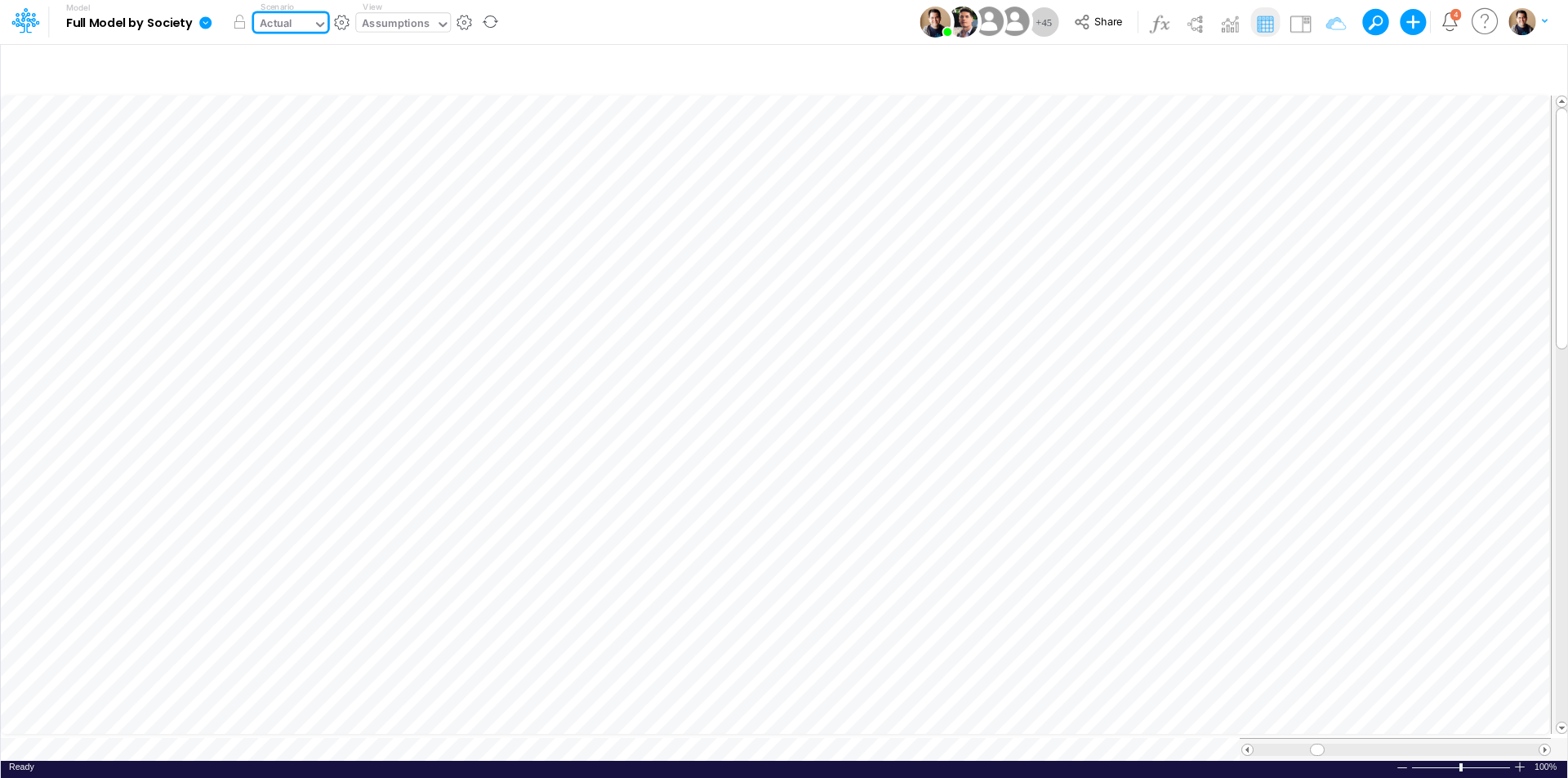
click at [291, 27] on div "Actual" at bounding box center [276, 24] width 32 height 19
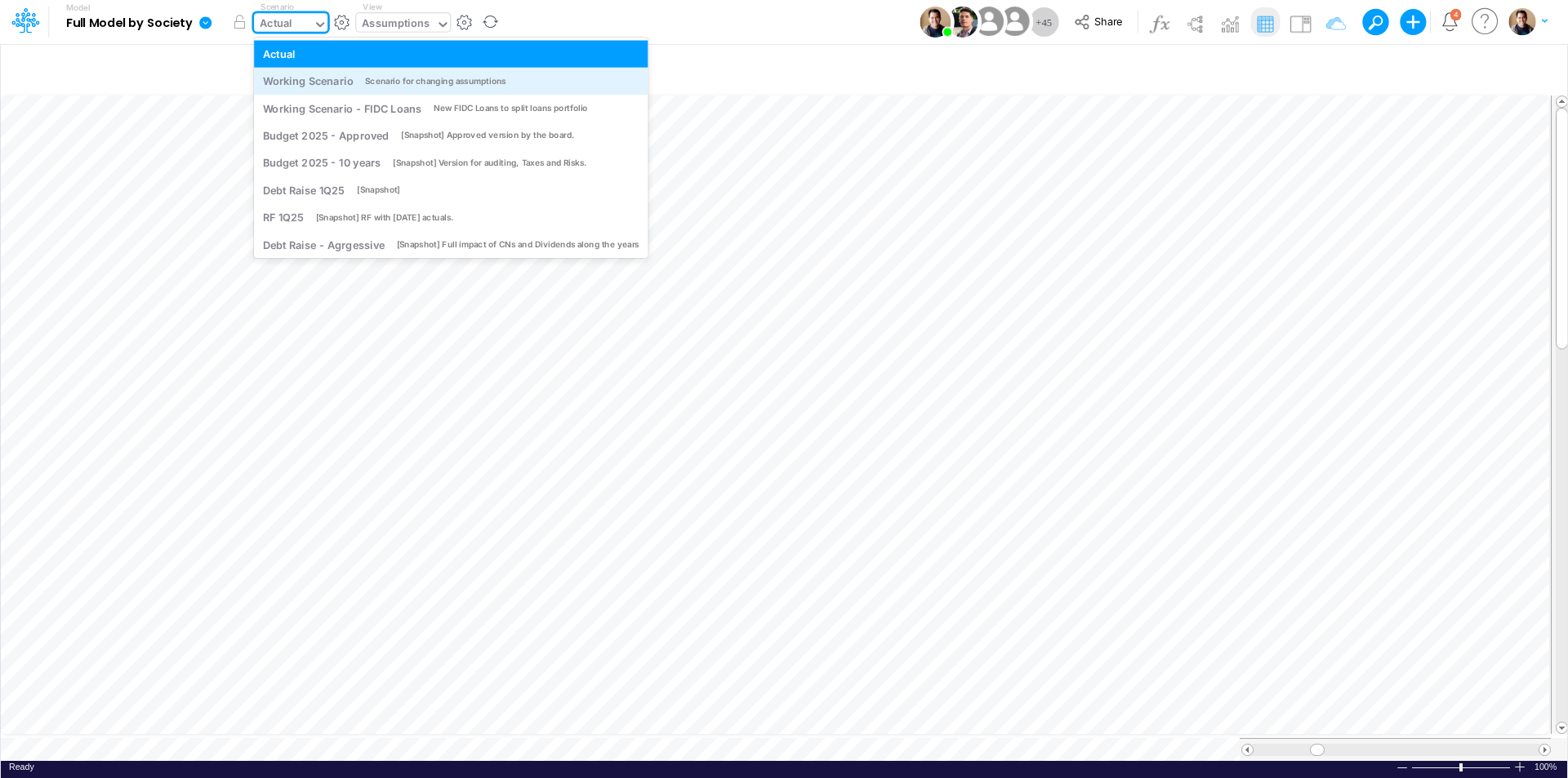
click at [318, 90] on div "Working Scenario Scenario for changing assumptions" at bounding box center [451, 81] width 394 height 27
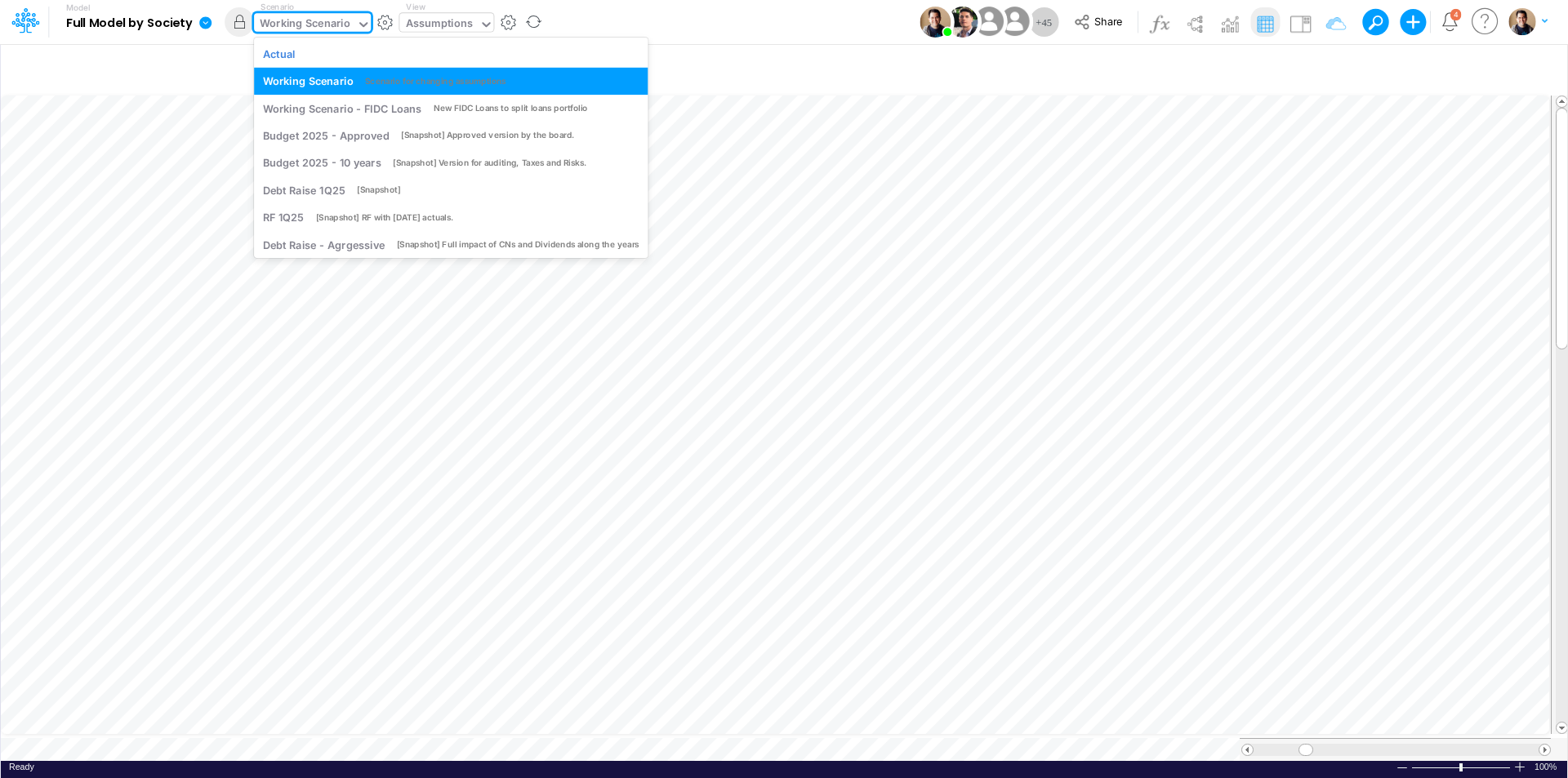
click at [274, 27] on div "Working Scenario" at bounding box center [304, 24] width 90 height 19
click at [329, 53] on div "Actual" at bounding box center [451, 53] width 376 height 15
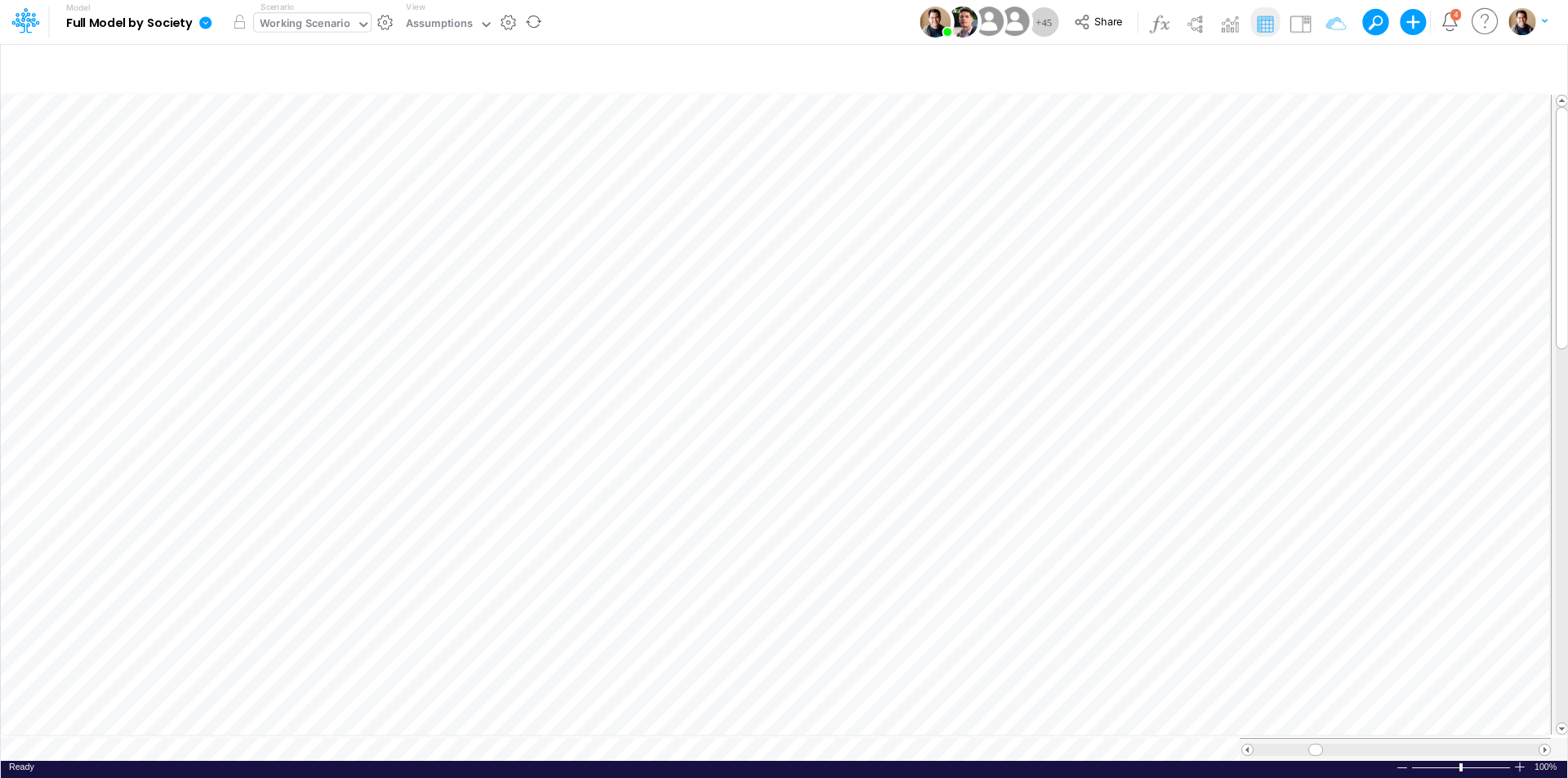
click at [315, 26] on div "Working Scenario" at bounding box center [304, 24] width 90 height 19
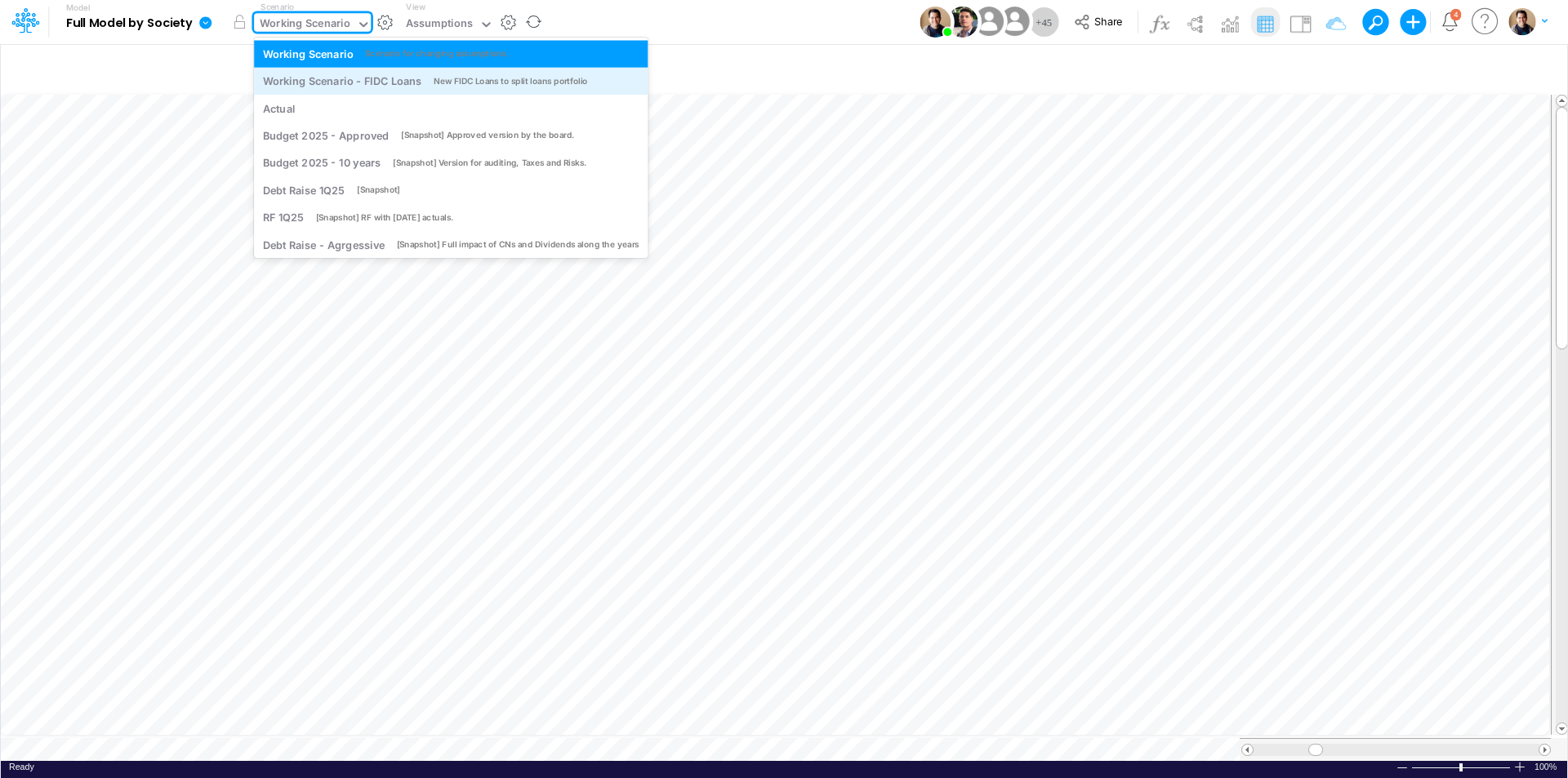
click at [336, 76] on div "Working Scenario - FIDC Loans" at bounding box center [342, 81] width 159 height 15
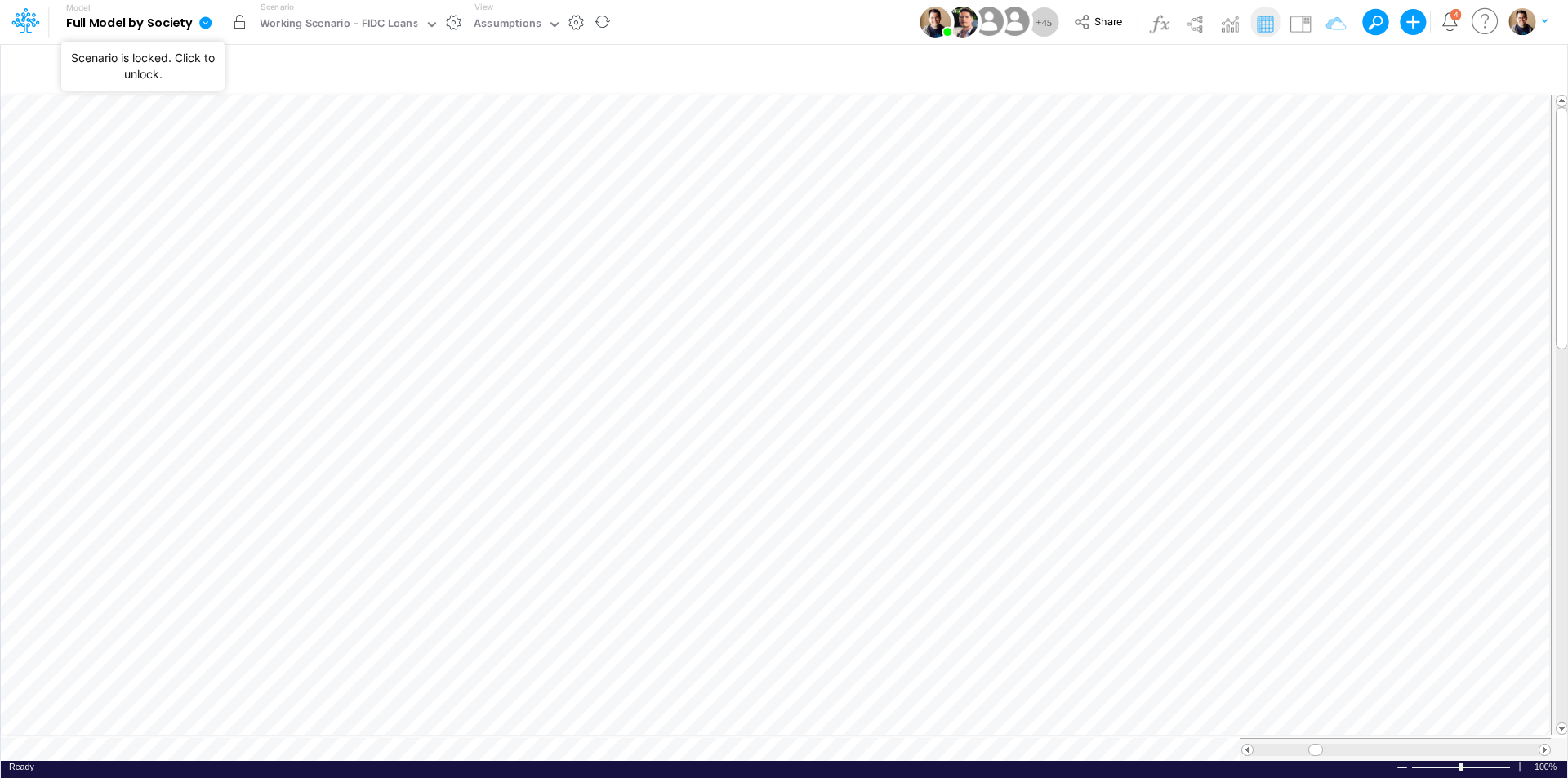
click at [236, 22] on button "button" at bounding box center [239, 21] width 30 height 30
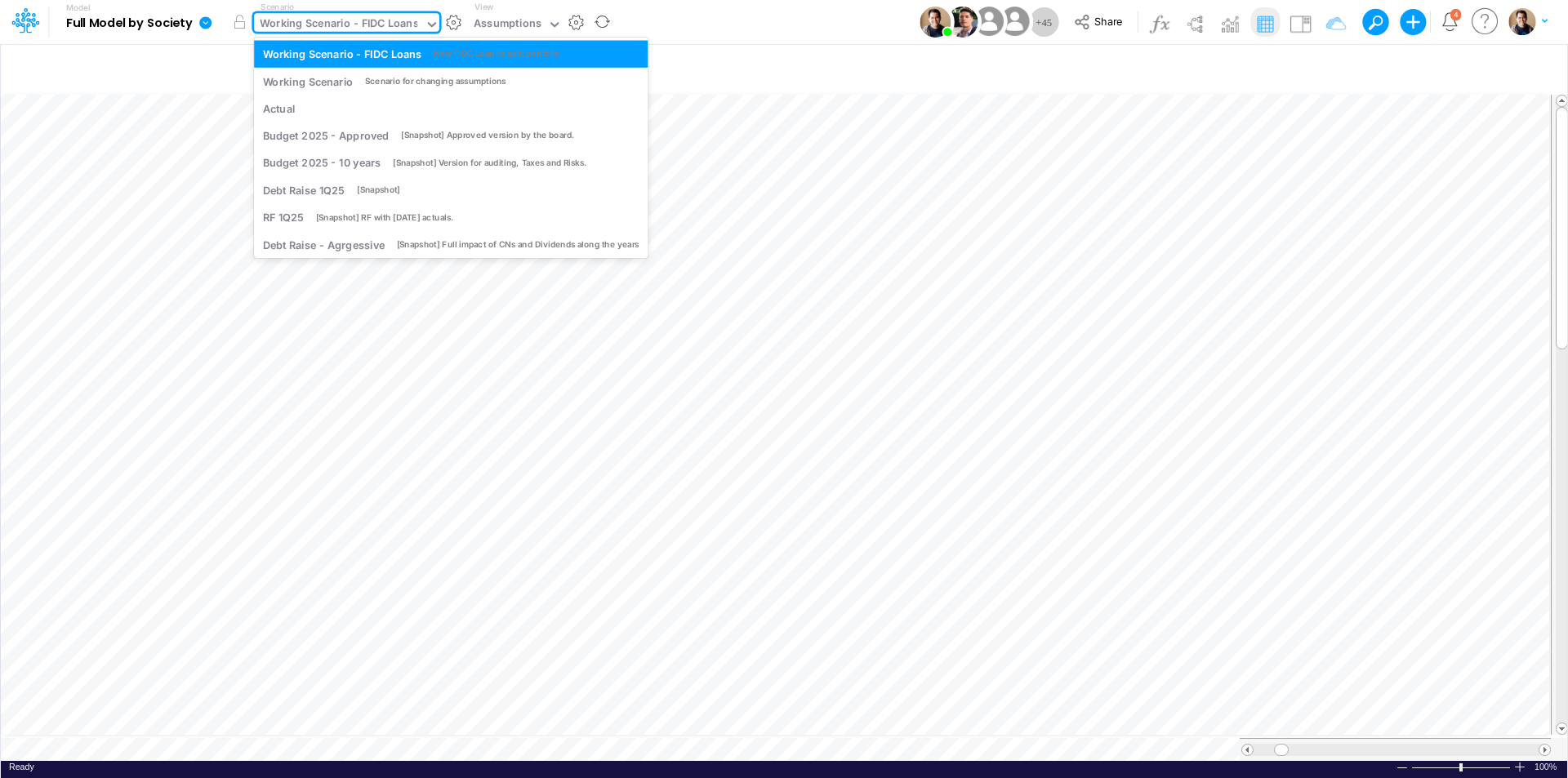
click at [375, 20] on div "Working Scenario - FIDC Loans" at bounding box center [338, 24] width 159 height 19
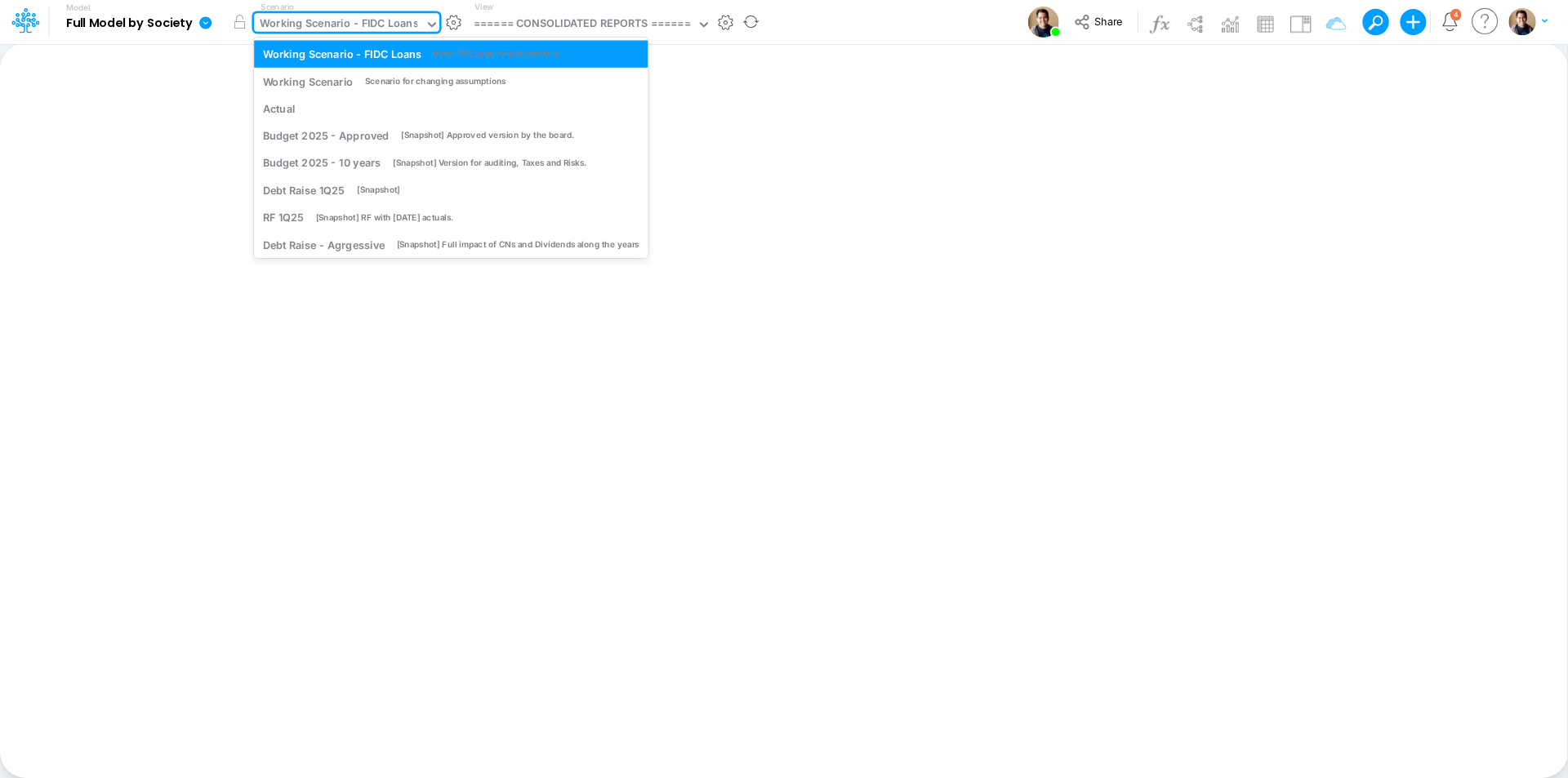
click at [395, 26] on div "Working Scenario - FIDC Loans" at bounding box center [338, 24] width 159 height 19
click at [197, 24] on link at bounding box center [209, 21] width 32 height 42
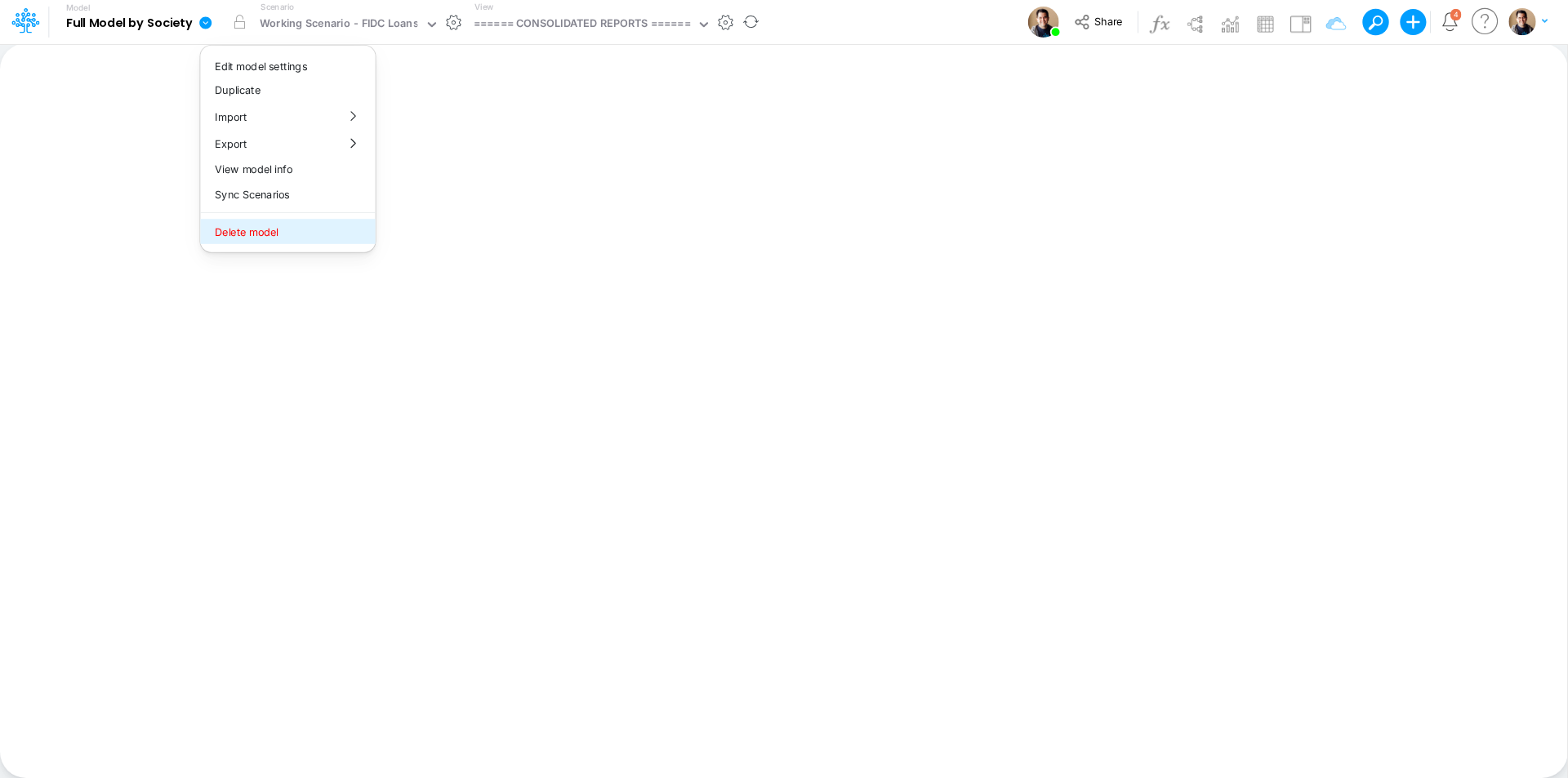
click at [288, 232] on button "Delete model" at bounding box center [287, 231] width 175 height 25
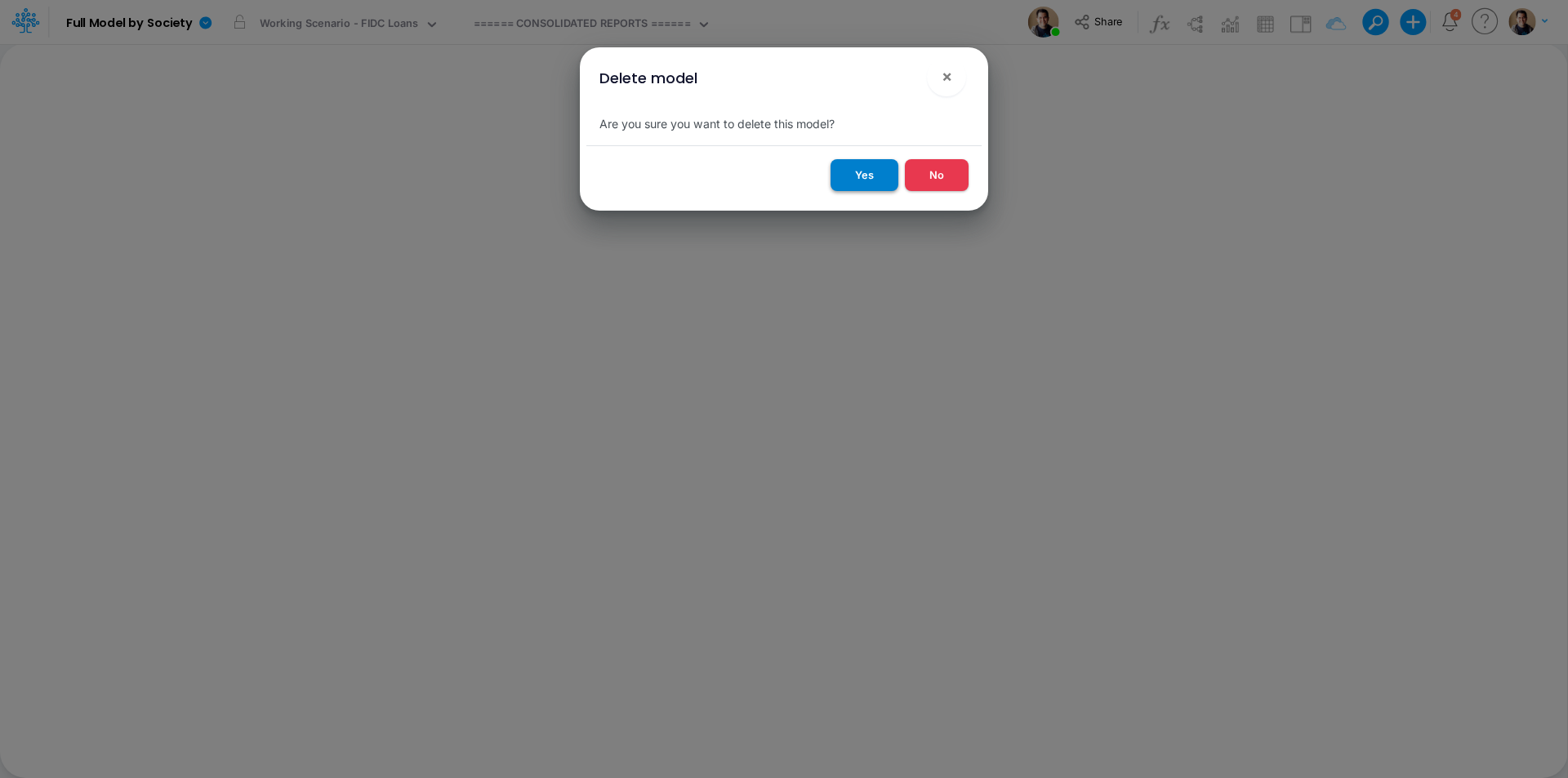
click at [869, 177] on button "Yes" at bounding box center [865, 175] width 68 height 32
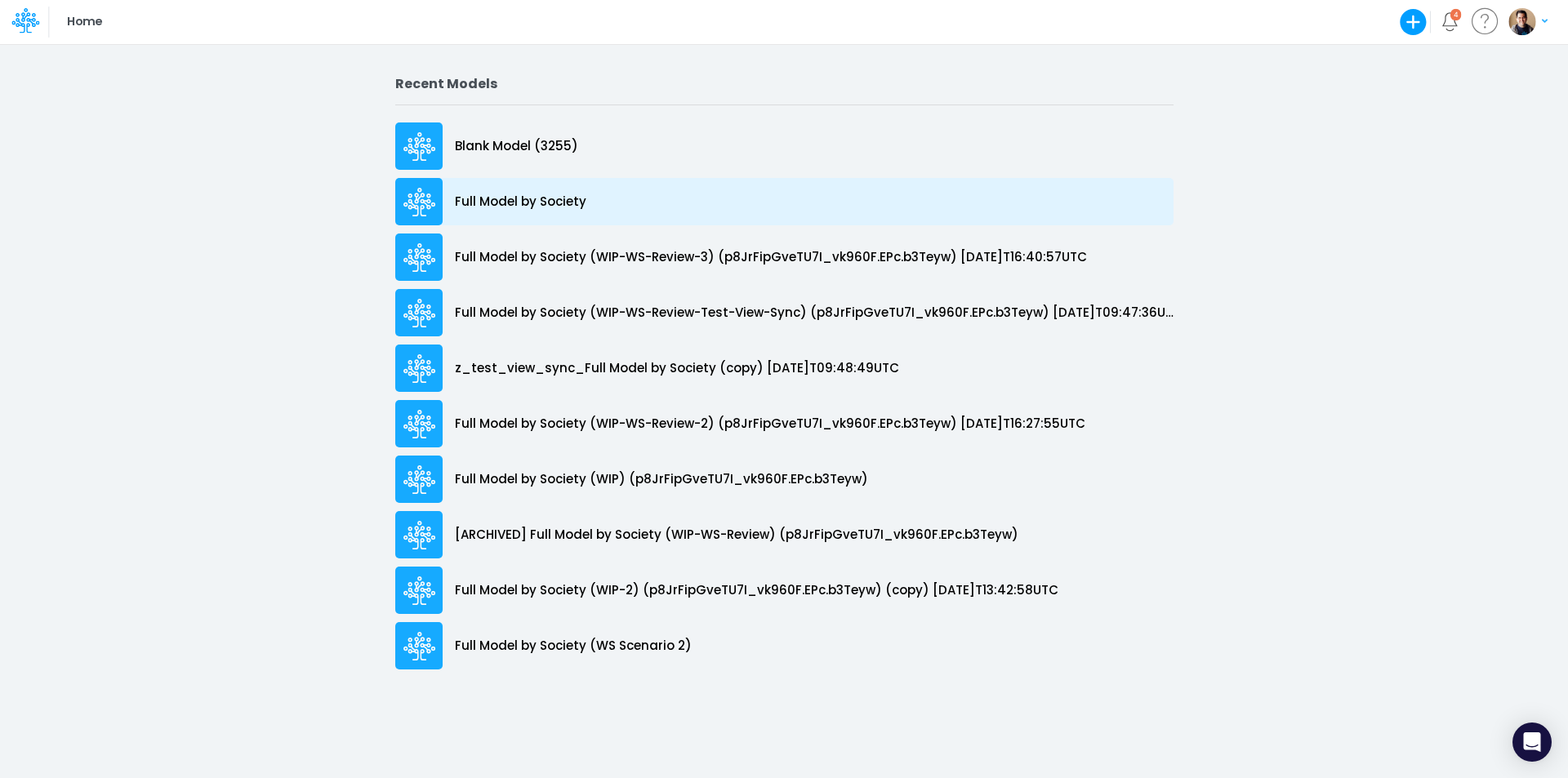
click at [536, 213] on div "Full Model by Society" at bounding box center [784, 201] width 778 height 47
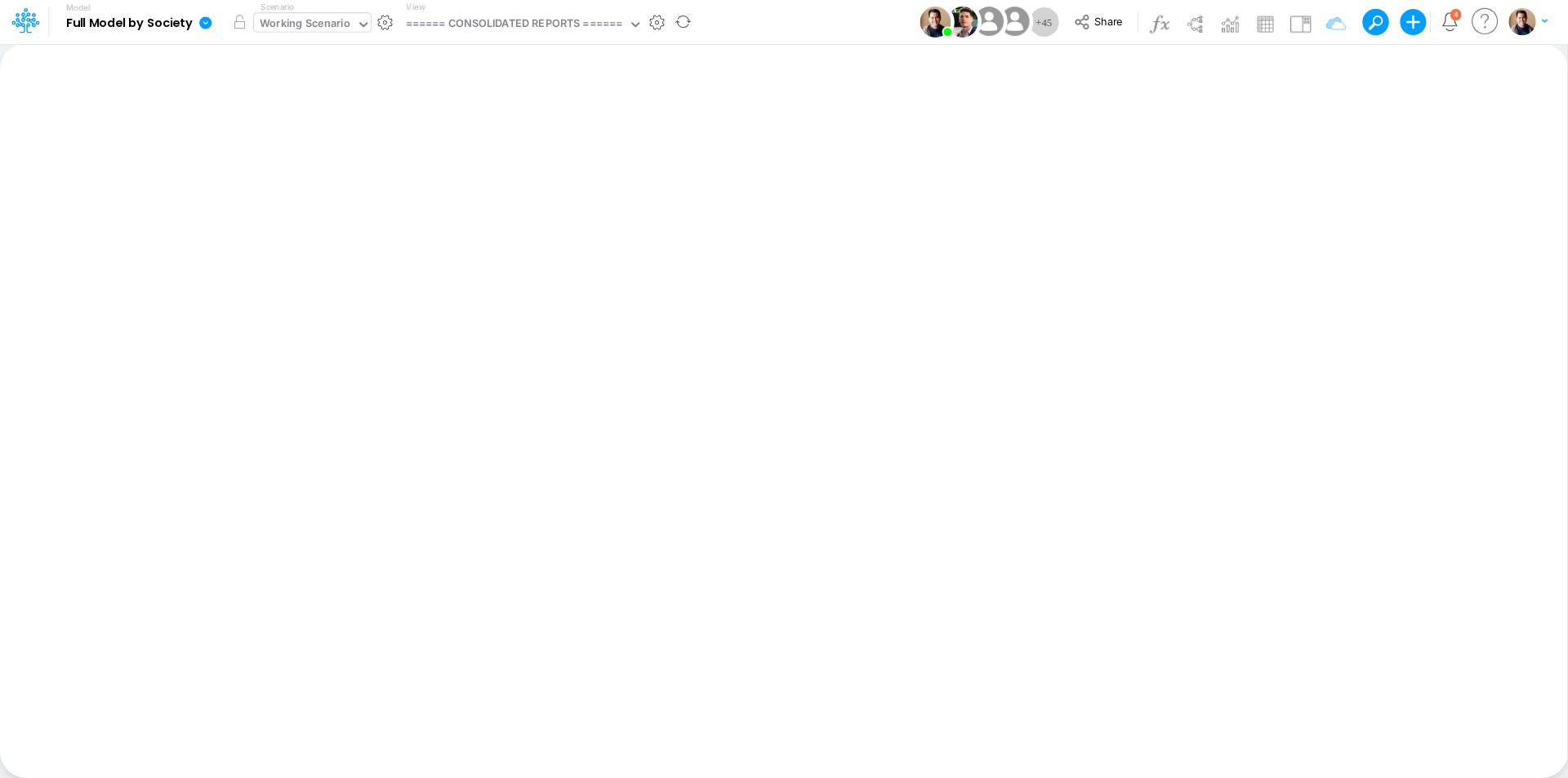
click at [291, 23] on div "Working Scenario" at bounding box center [304, 24] width 90 height 19
click at [207, 23] on icon at bounding box center [206, 22] width 14 height 14
click at [325, 197] on button "Sync Scenarios" at bounding box center [287, 194] width 175 height 25
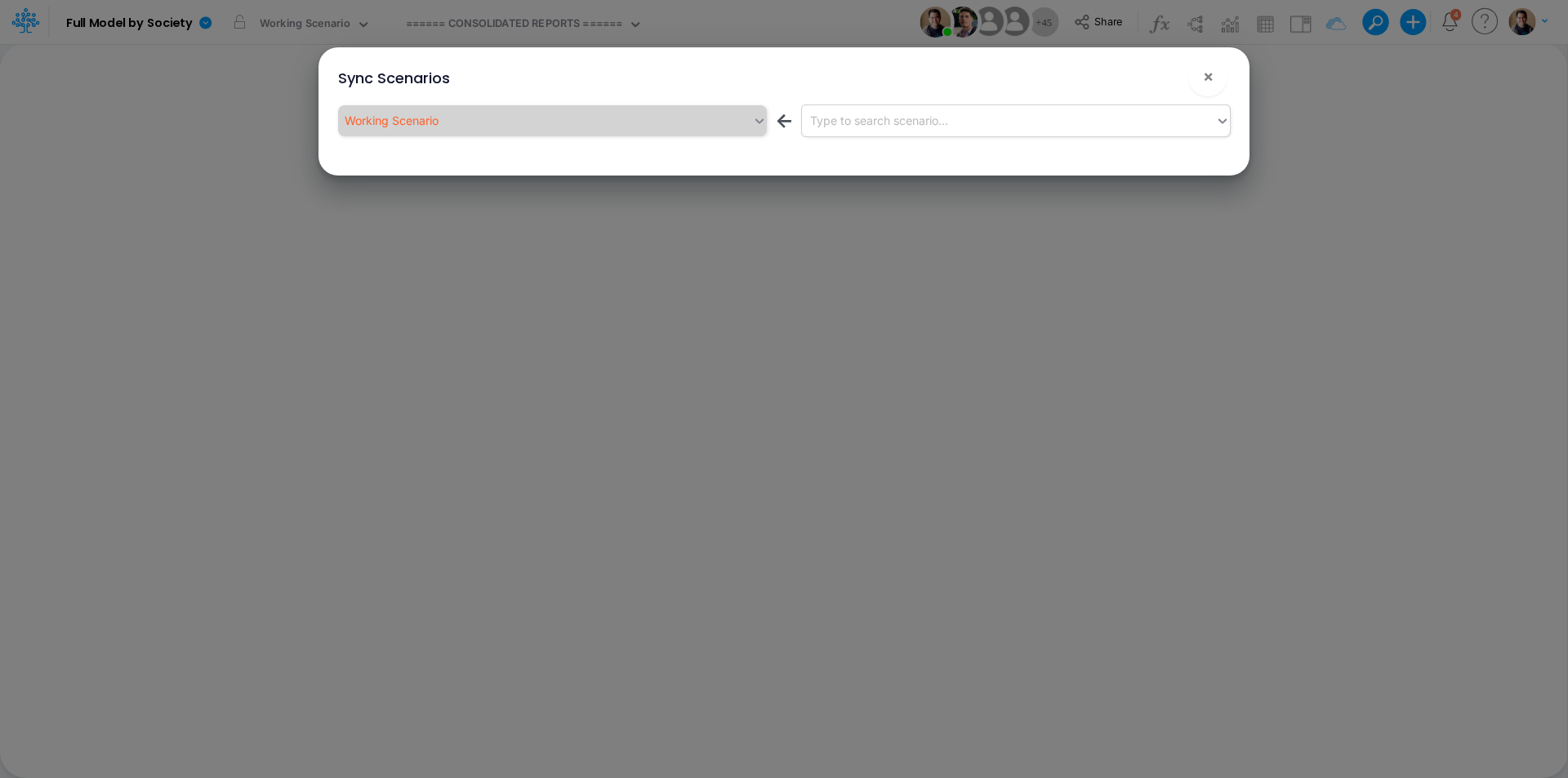
click at [1043, 121] on div "Type to search scenario..." at bounding box center [1009, 120] width 414 height 27
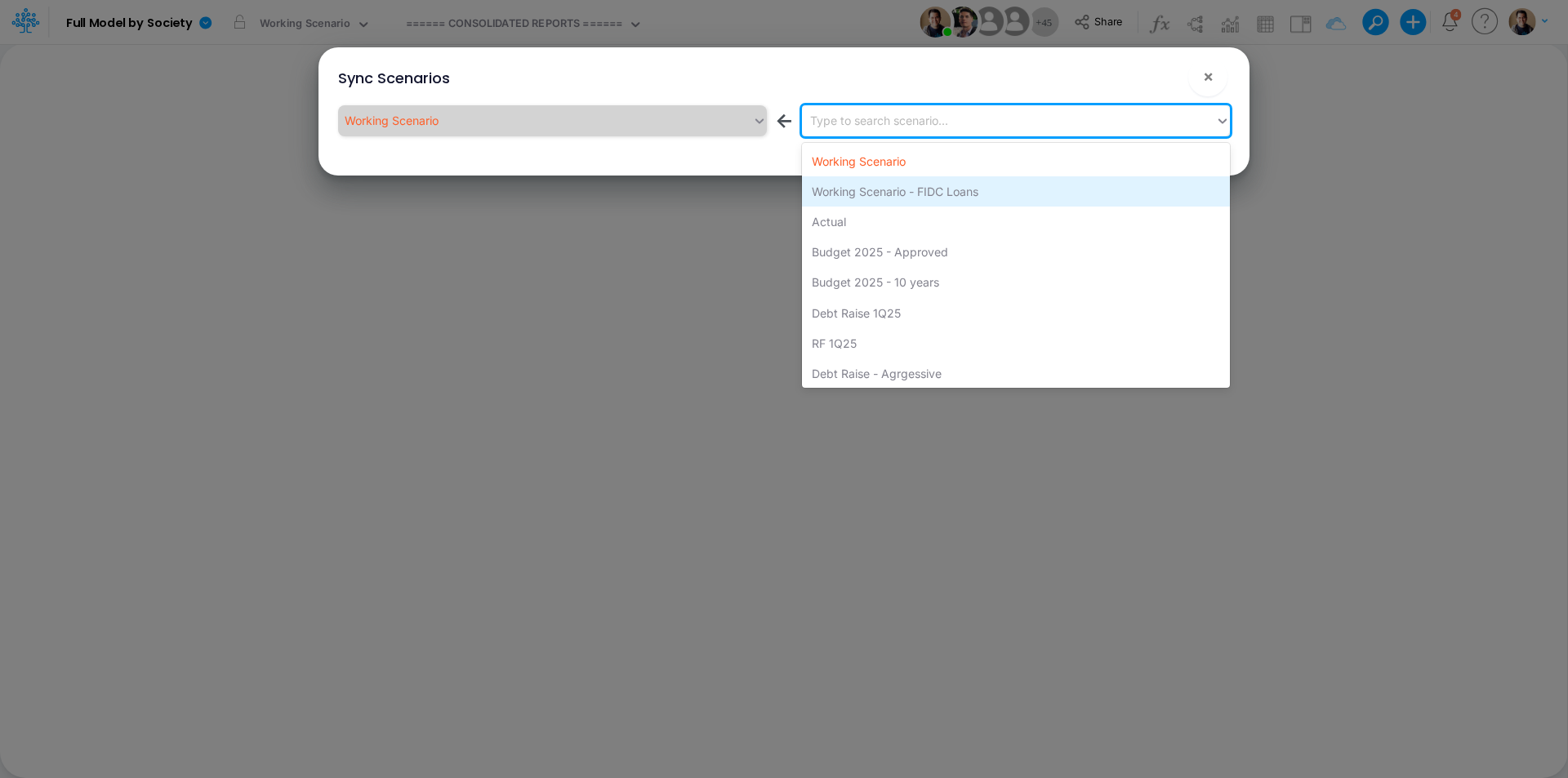
click at [968, 194] on div "Working Scenario - FIDC Loans" at bounding box center [1016, 192] width 428 height 30
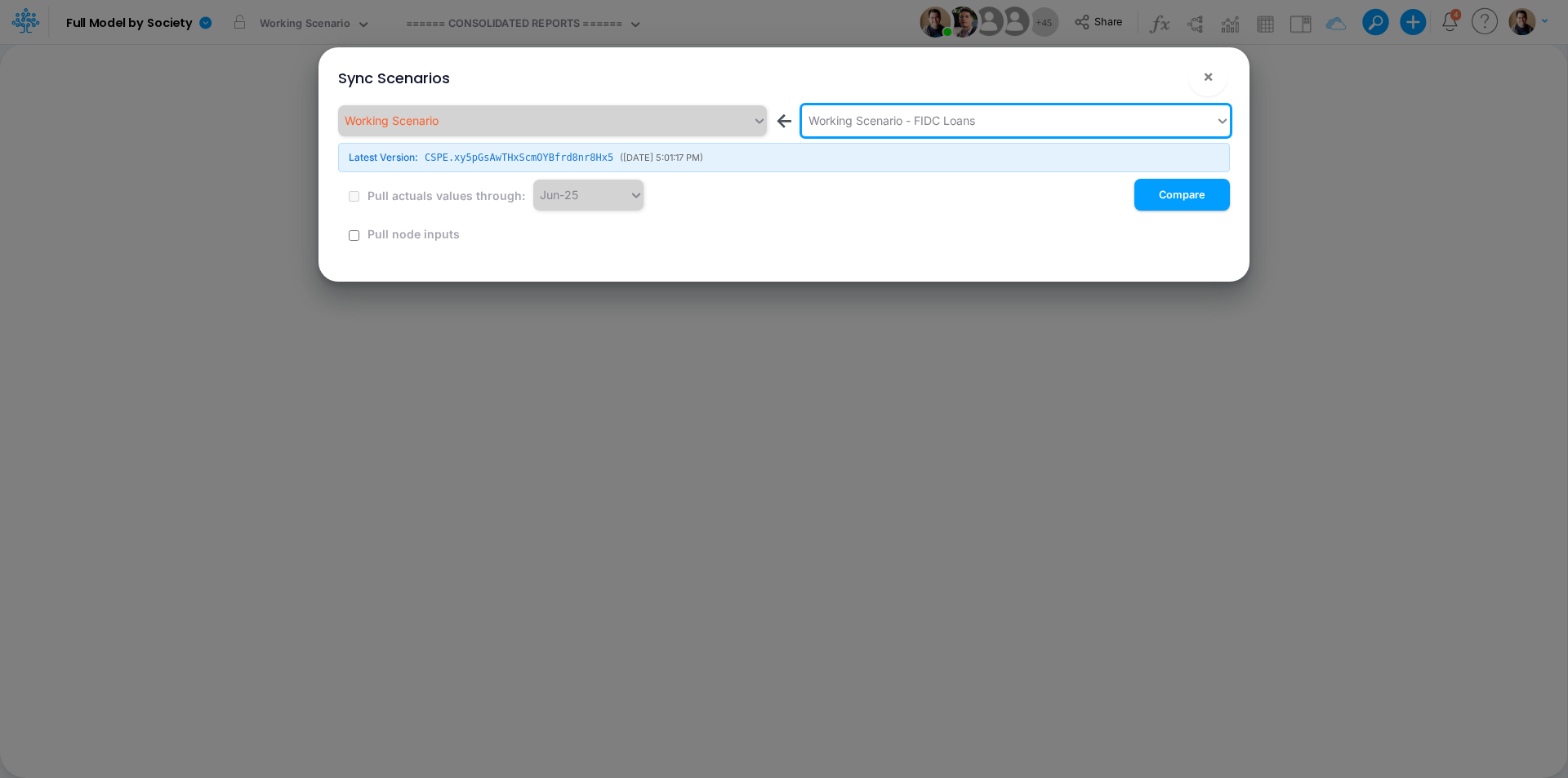
click at [1159, 79] on button "!" at bounding box center [1156, 80] width 20 height 20
click at [351, 237] on input "checkbox" at bounding box center [354, 235] width 11 height 11
checkbox input "true"
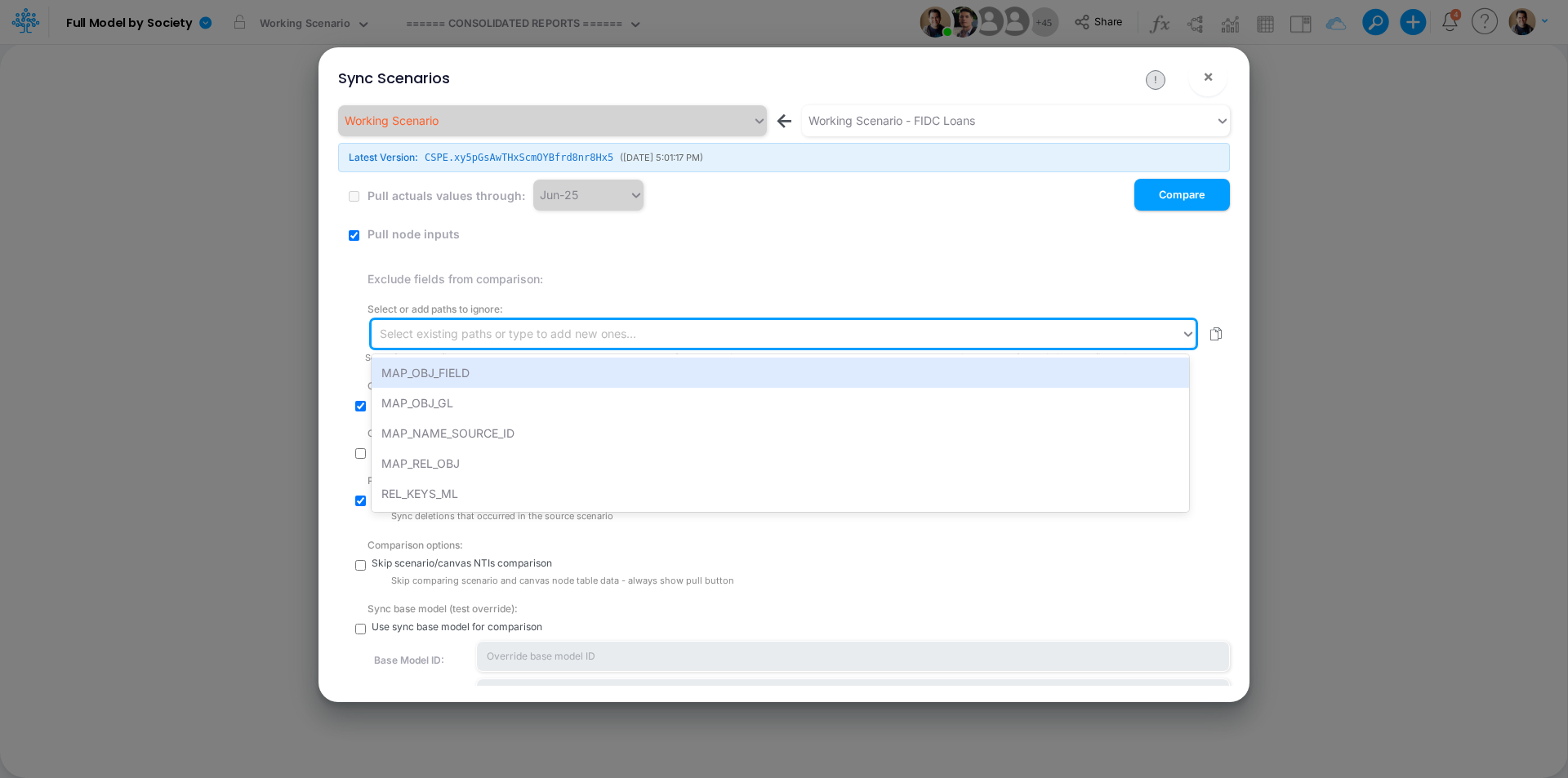
click at [496, 341] on div "Select existing paths or type to add new ones..." at bounding box center [508, 333] width 256 height 17
click at [476, 362] on div "MAP_OBJ_FIELD" at bounding box center [780, 372] width 818 height 30
click at [534, 339] on div "mapObjsFields" at bounding box center [761, 334] width 780 height 28
click at [535, 364] on div "MAP_OBJ_GL" at bounding box center [780, 374] width 818 height 30
click at [593, 328] on div "mapObjsFields mapObjIdsGLs" at bounding box center [761, 334] width 780 height 28
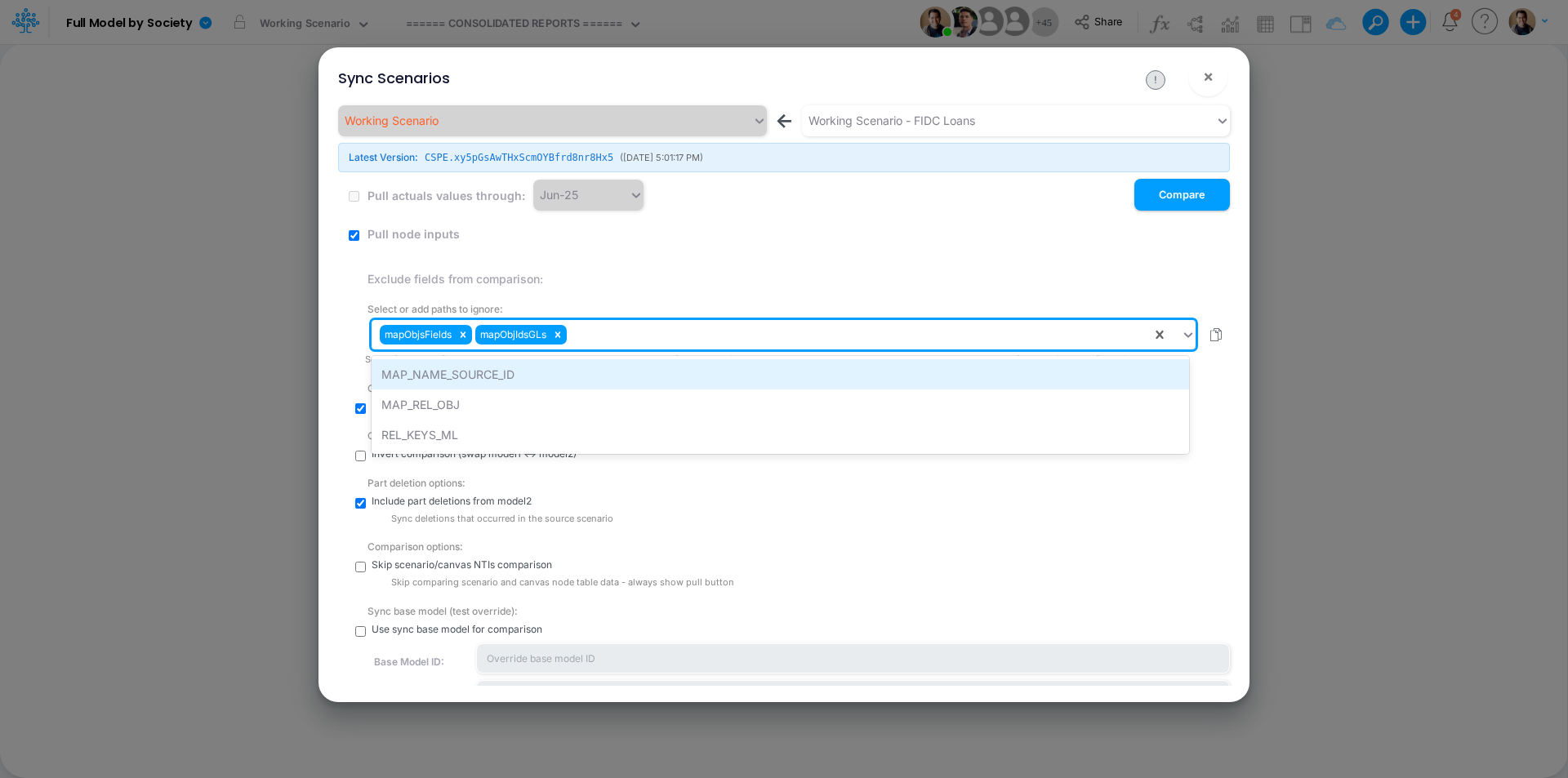
click at [638, 364] on div "MAP_NAME_SOURCE_ID" at bounding box center [780, 374] width 818 height 30
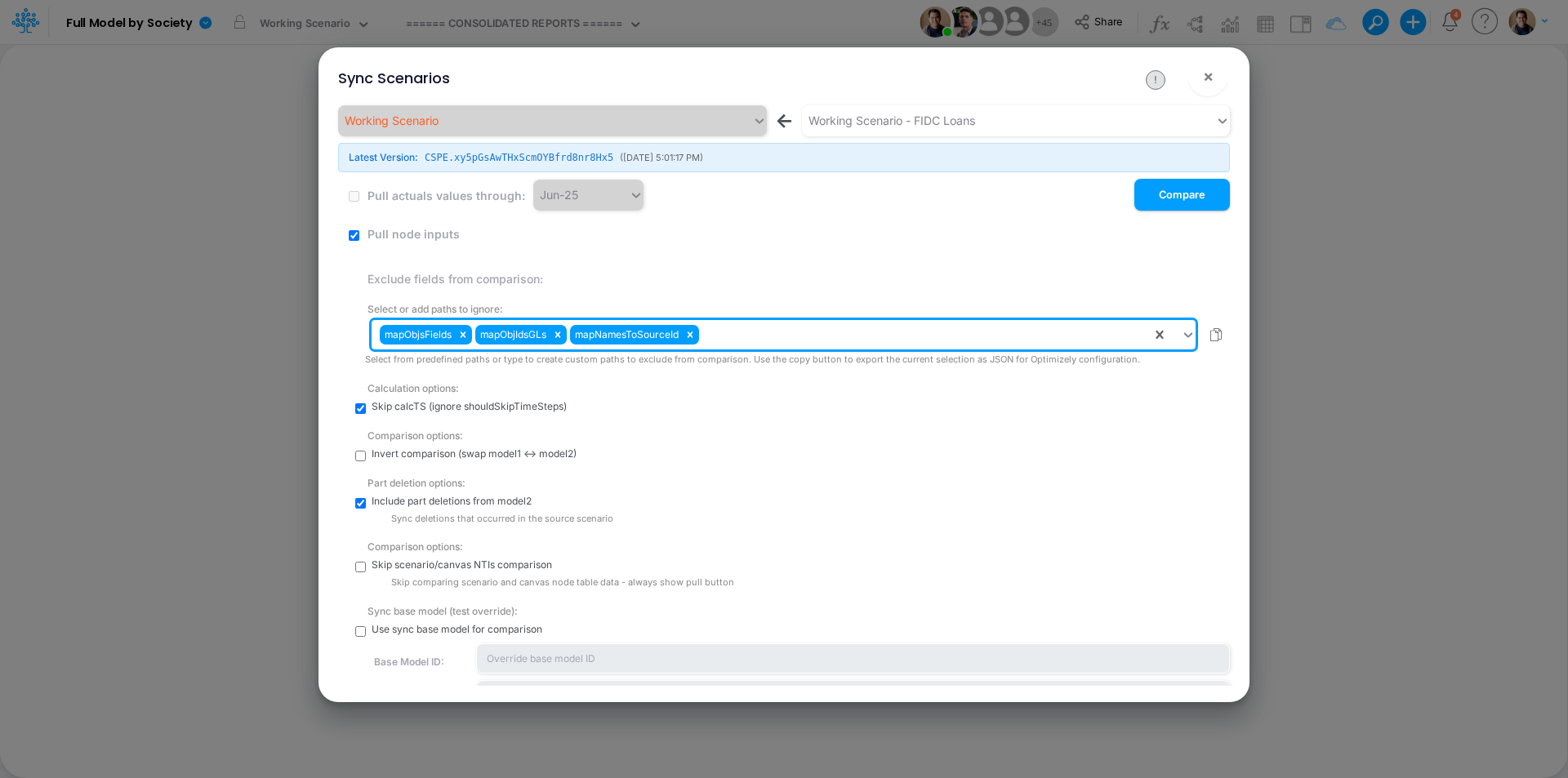
click at [869, 315] on div "Select or add paths to ignore: option MAP_NAME_SOURCE_ID, selected. 0 results a…" at bounding box center [798, 329] width 865 height 73
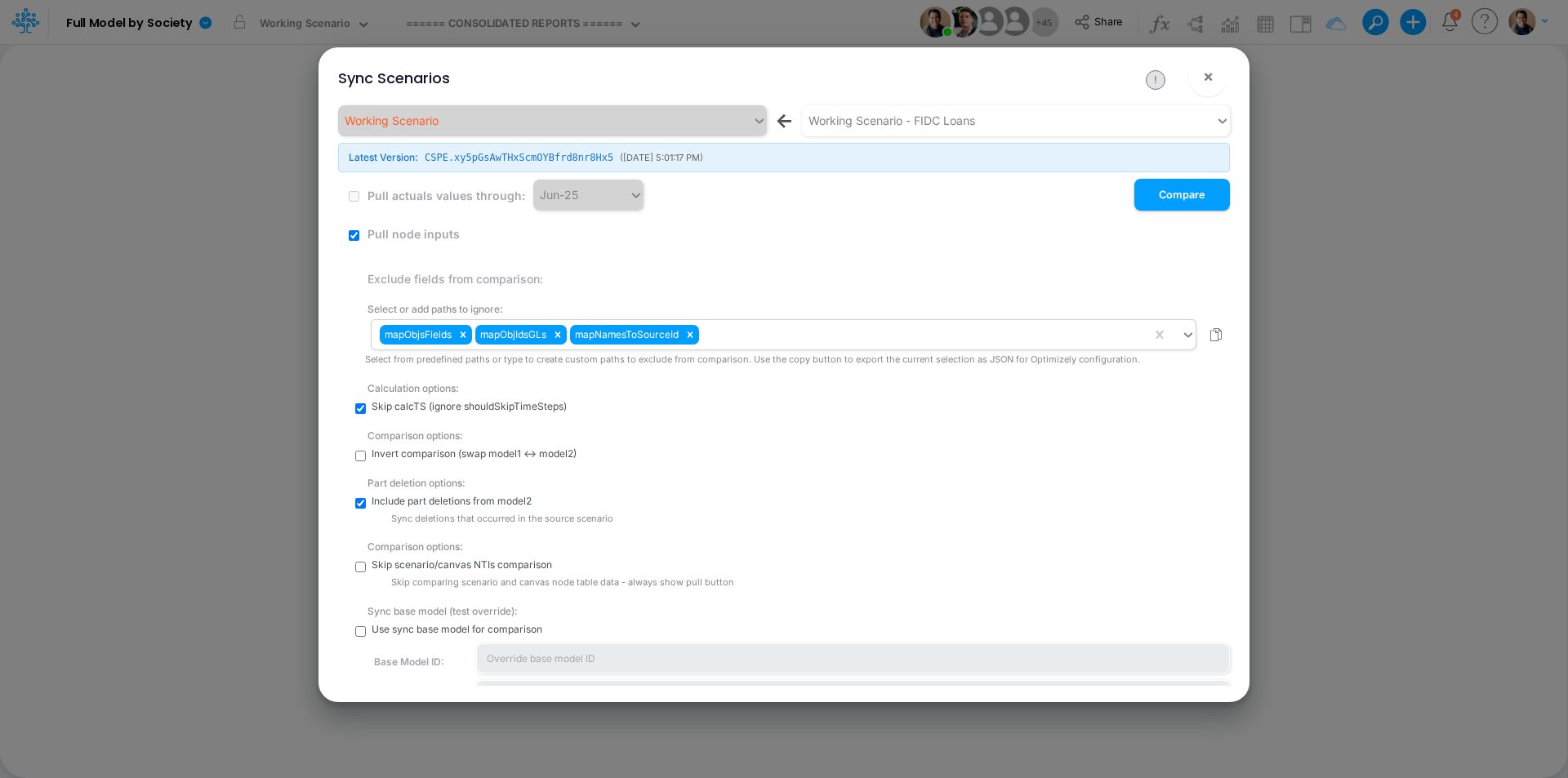
click at [866, 333] on div "mapObjsFields mapObjIdsGLs mapNamesToSourceId" at bounding box center [761, 334] width 780 height 28
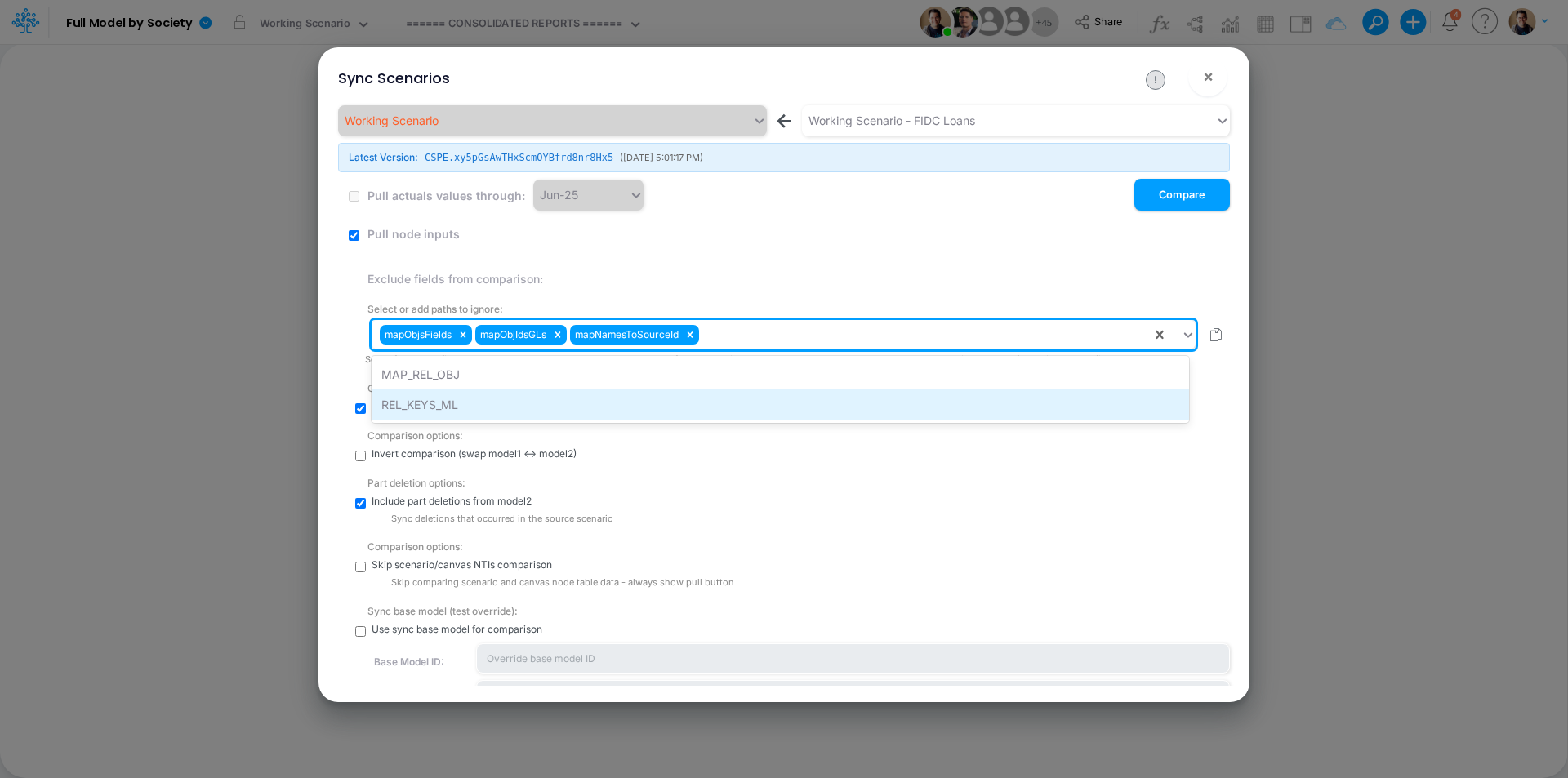
click at [784, 398] on div "REL_KEYS_ML" at bounding box center [780, 405] width 818 height 30
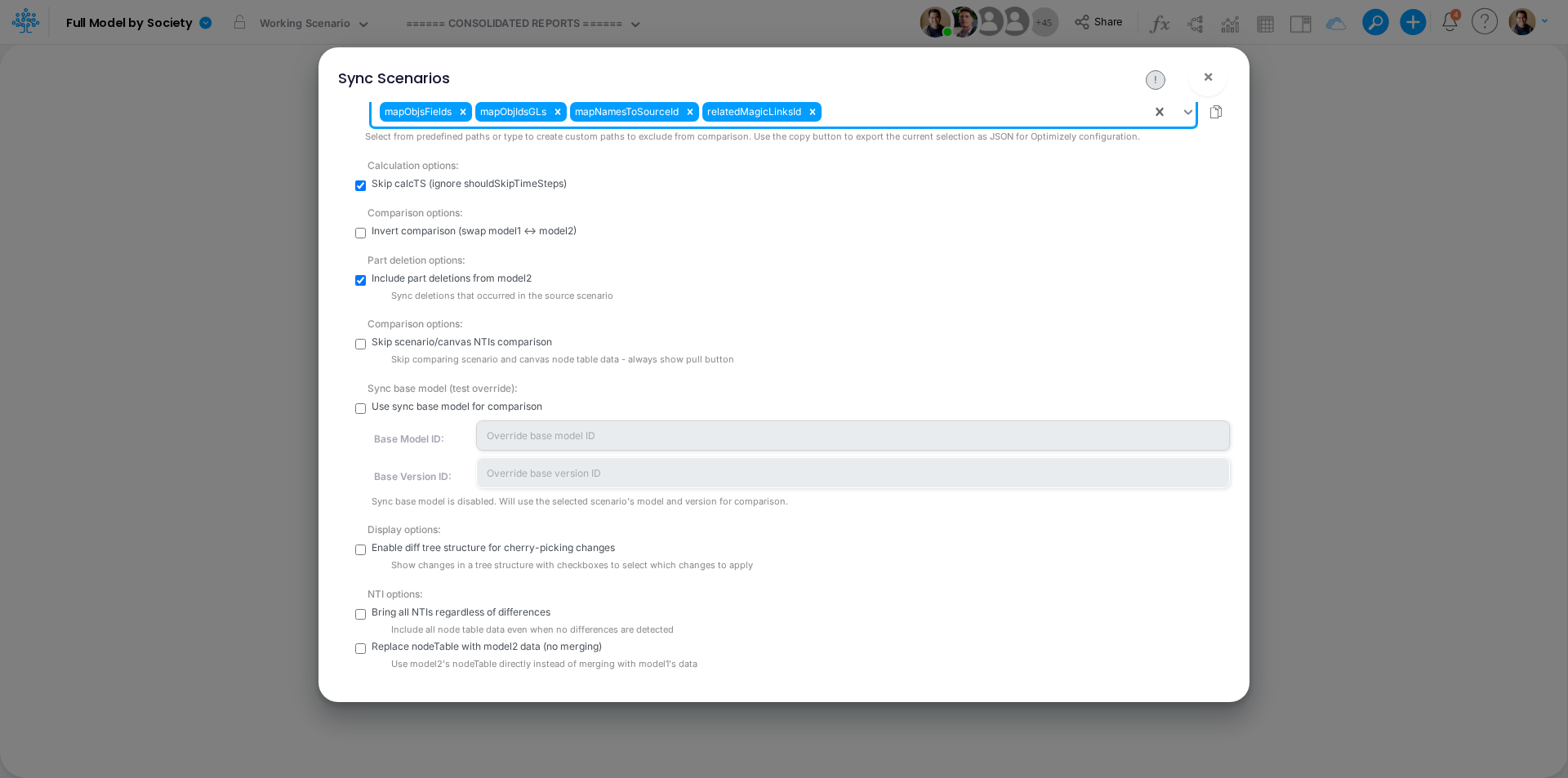
scroll to position [225, 0]
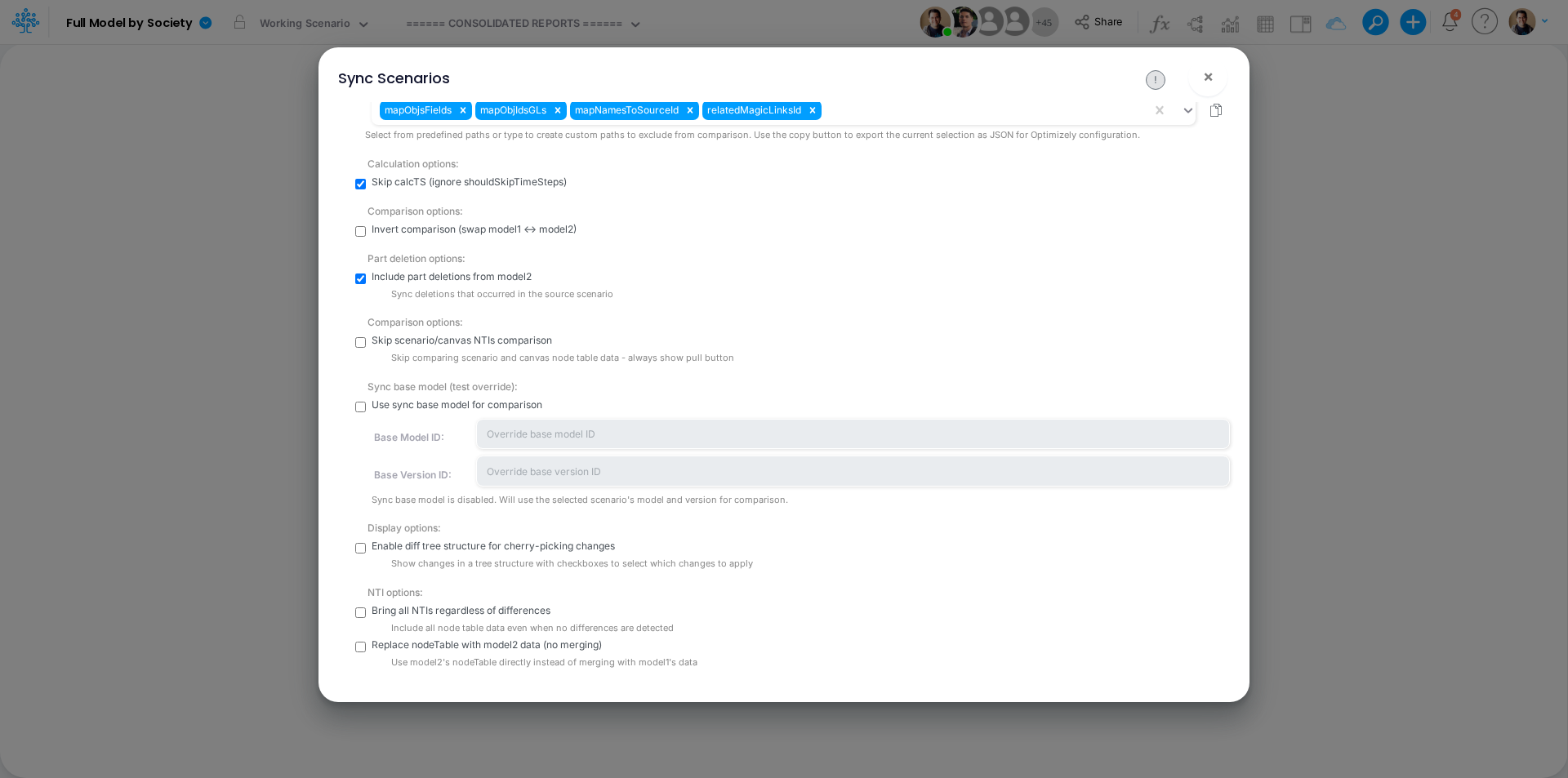
click at [362, 549] on input "checkbox" at bounding box center [361, 549] width 11 height 11
checkbox input "true"
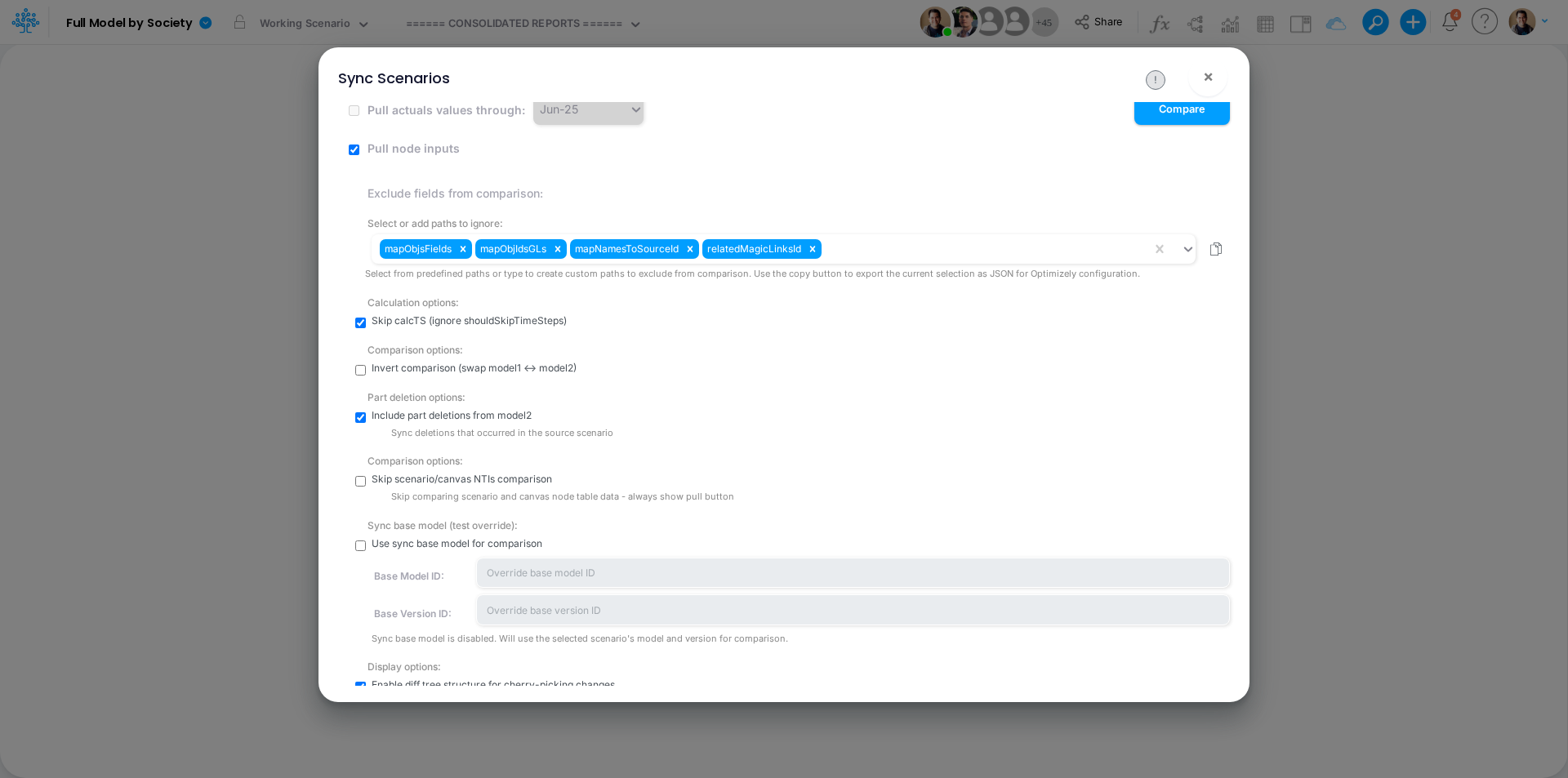
scroll to position [0, 0]
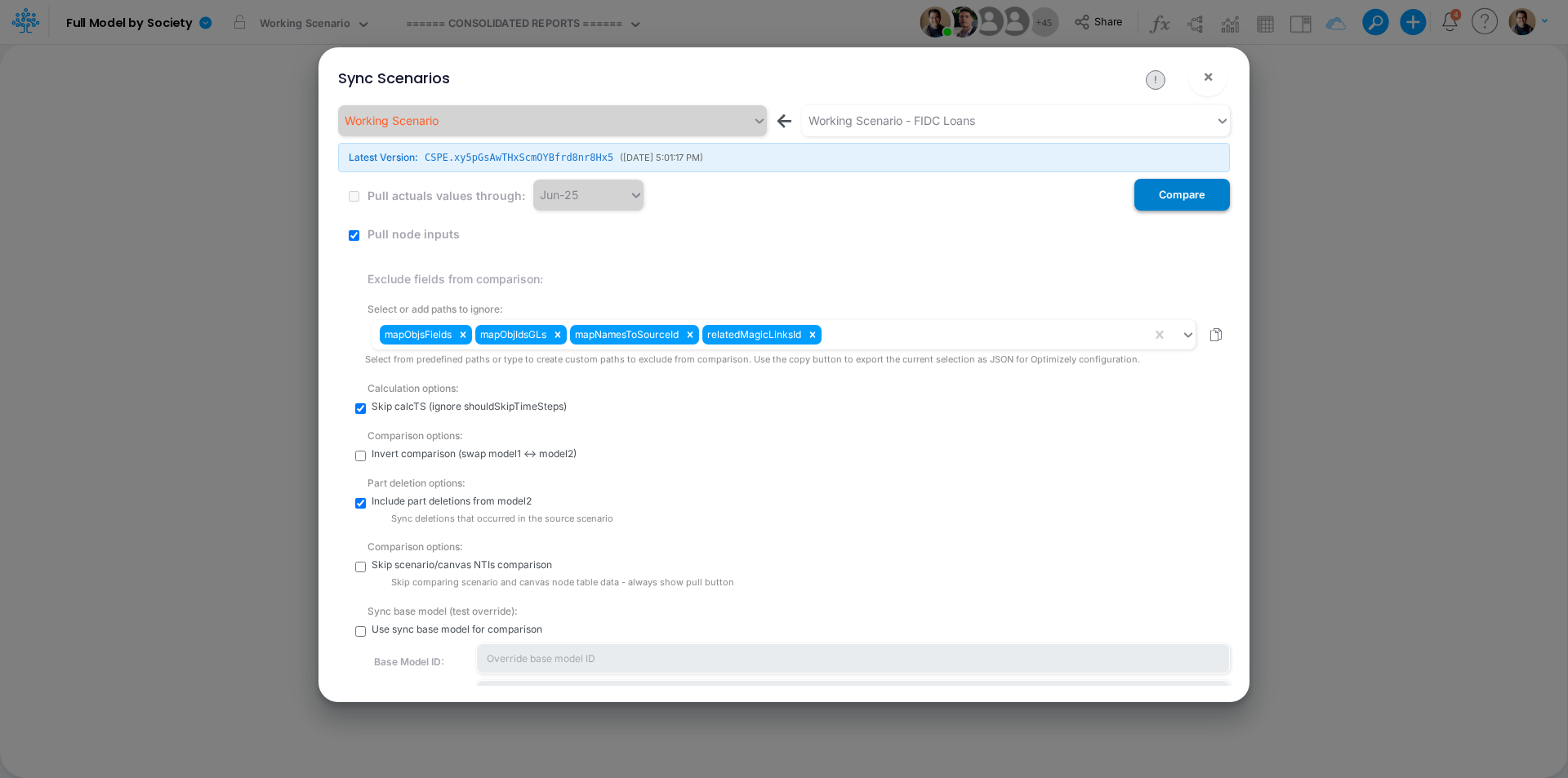
click at [1157, 191] on button "Compare" at bounding box center [1182, 195] width 96 height 32
drag, startPoint x: 1091, startPoint y: 293, endPoint x: 1064, endPoint y: 296, distance: 27.2
drag, startPoint x: 1064, startPoint y: 296, endPoint x: 1118, endPoint y: 88, distance: 214.9
click at [1118, 88] on div "Sync Scenarios ! ×" at bounding box center [784, 74] width 918 height 55
click at [1156, 81] on button "!" at bounding box center [1156, 80] width 20 height 20
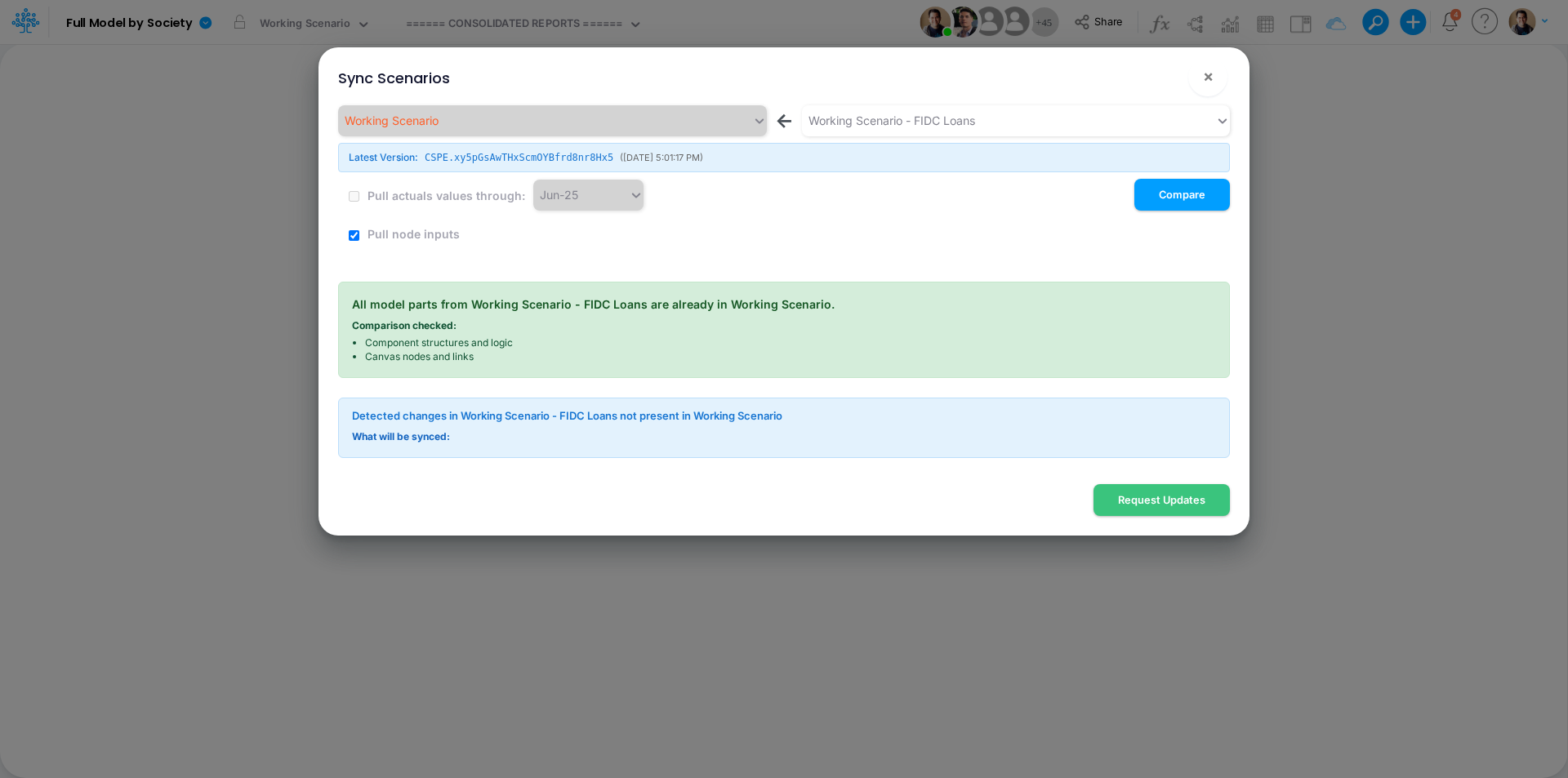
click at [349, 235] on input "checkbox" at bounding box center [354, 235] width 11 height 11
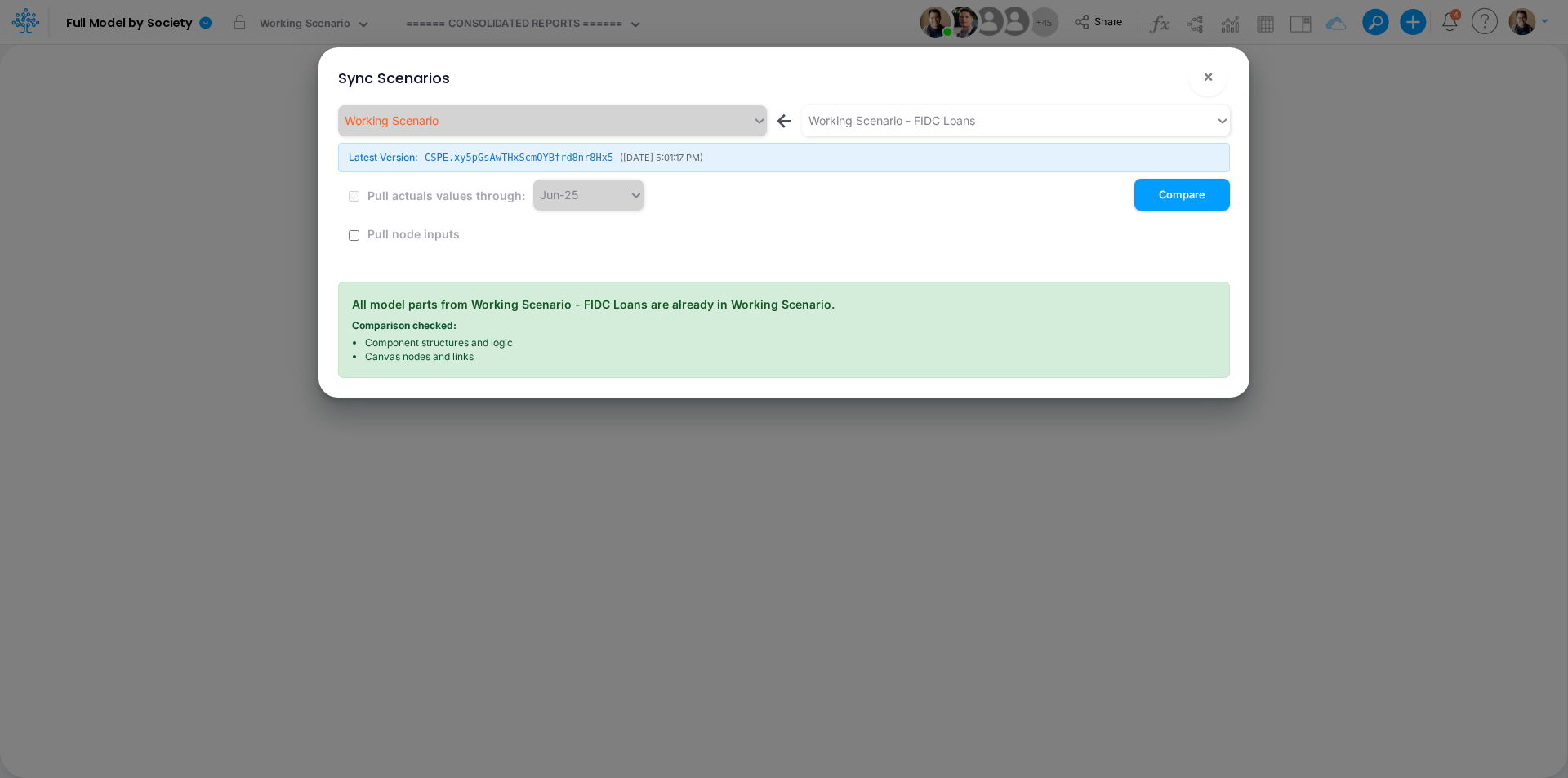
click at [1156, 79] on button "!" at bounding box center [1156, 80] width 20 height 20
click at [360, 232] on div "Working Scenario ← Working Scenario - FIDC Loans Latest Version: CSPE.xy5pGsAwT…" at bounding box center [784, 177] width 892 height 144
click at [356, 233] on input "checkbox" at bounding box center [354, 235] width 11 height 11
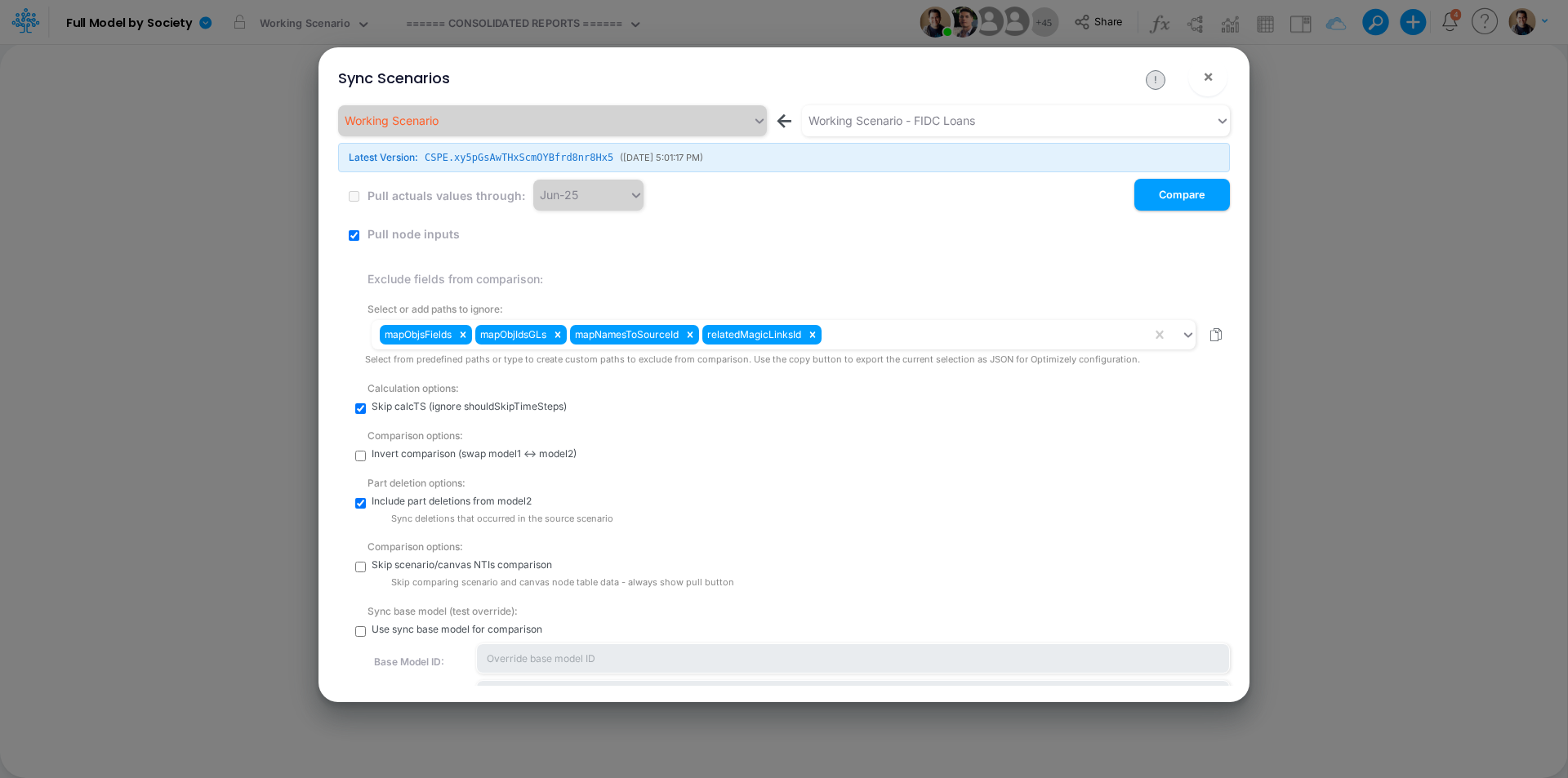
click at [1152, 80] on button "!" at bounding box center [1156, 80] width 20 height 20
click at [355, 234] on input "checkbox" at bounding box center [354, 235] width 11 height 11
checkbox input "false"
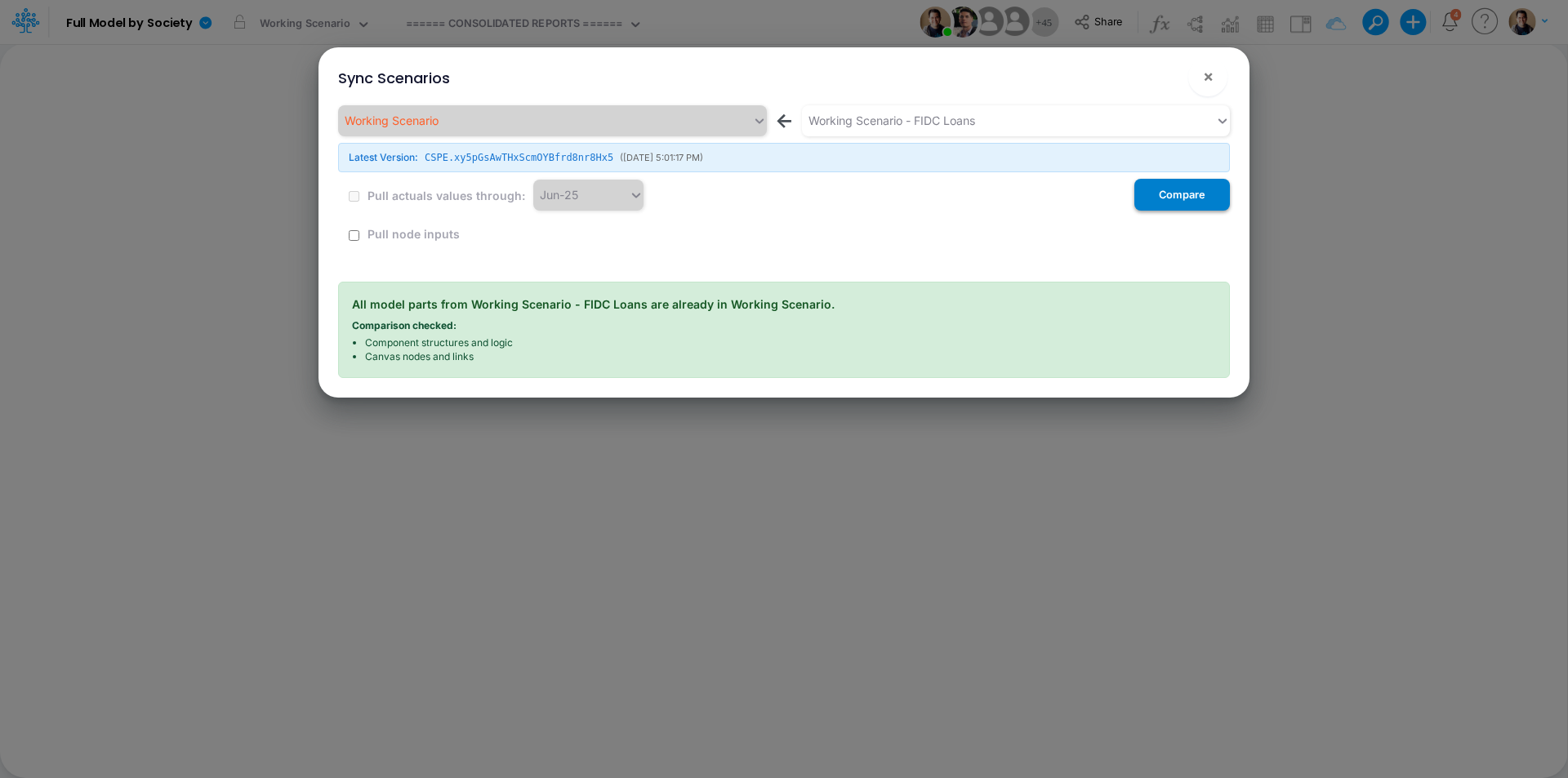
click at [1204, 190] on button "Compare" at bounding box center [1182, 195] width 96 height 32
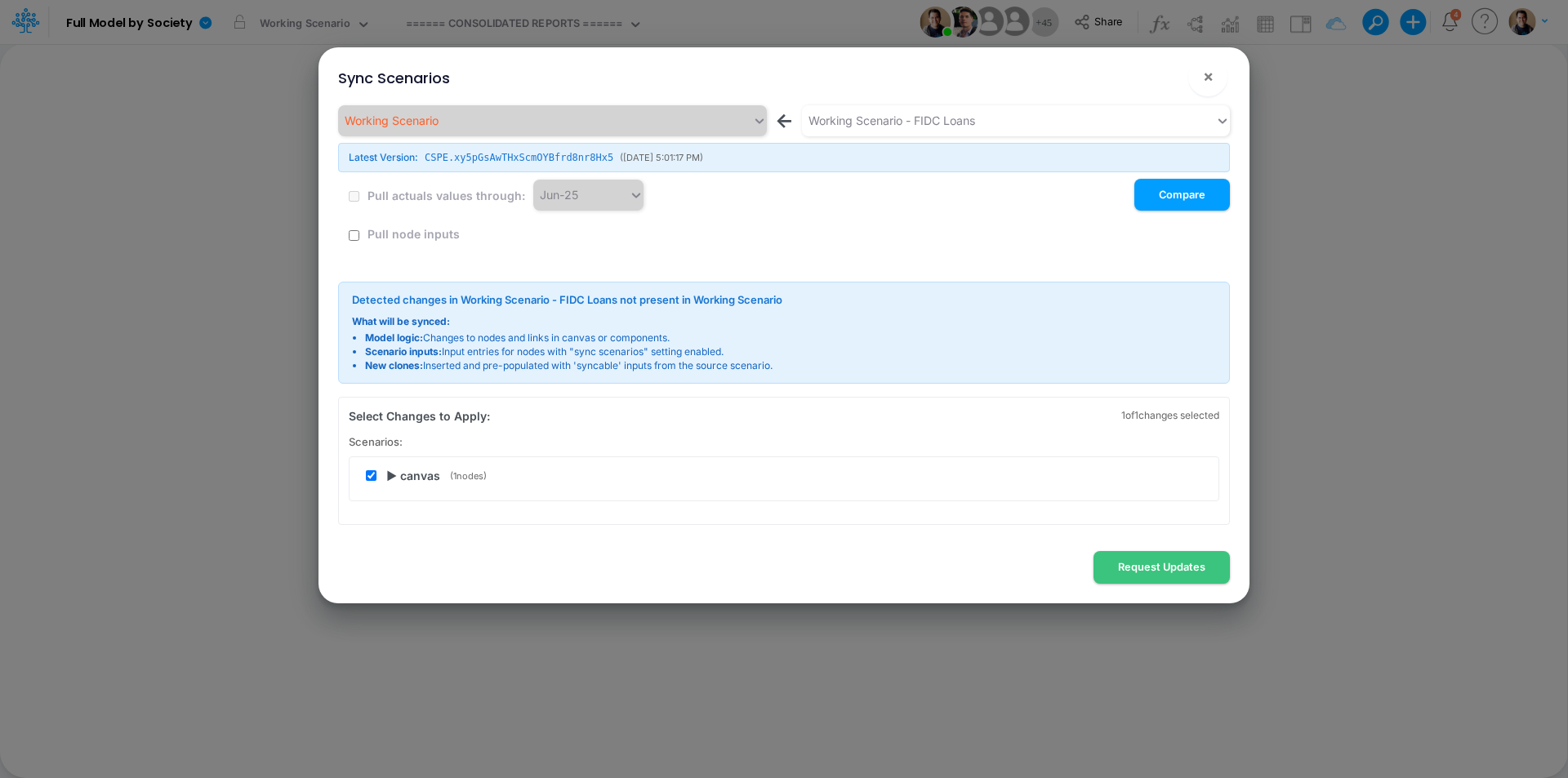
click at [395, 475] on span "▶ canvas" at bounding box center [413, 475] width 54 height 17
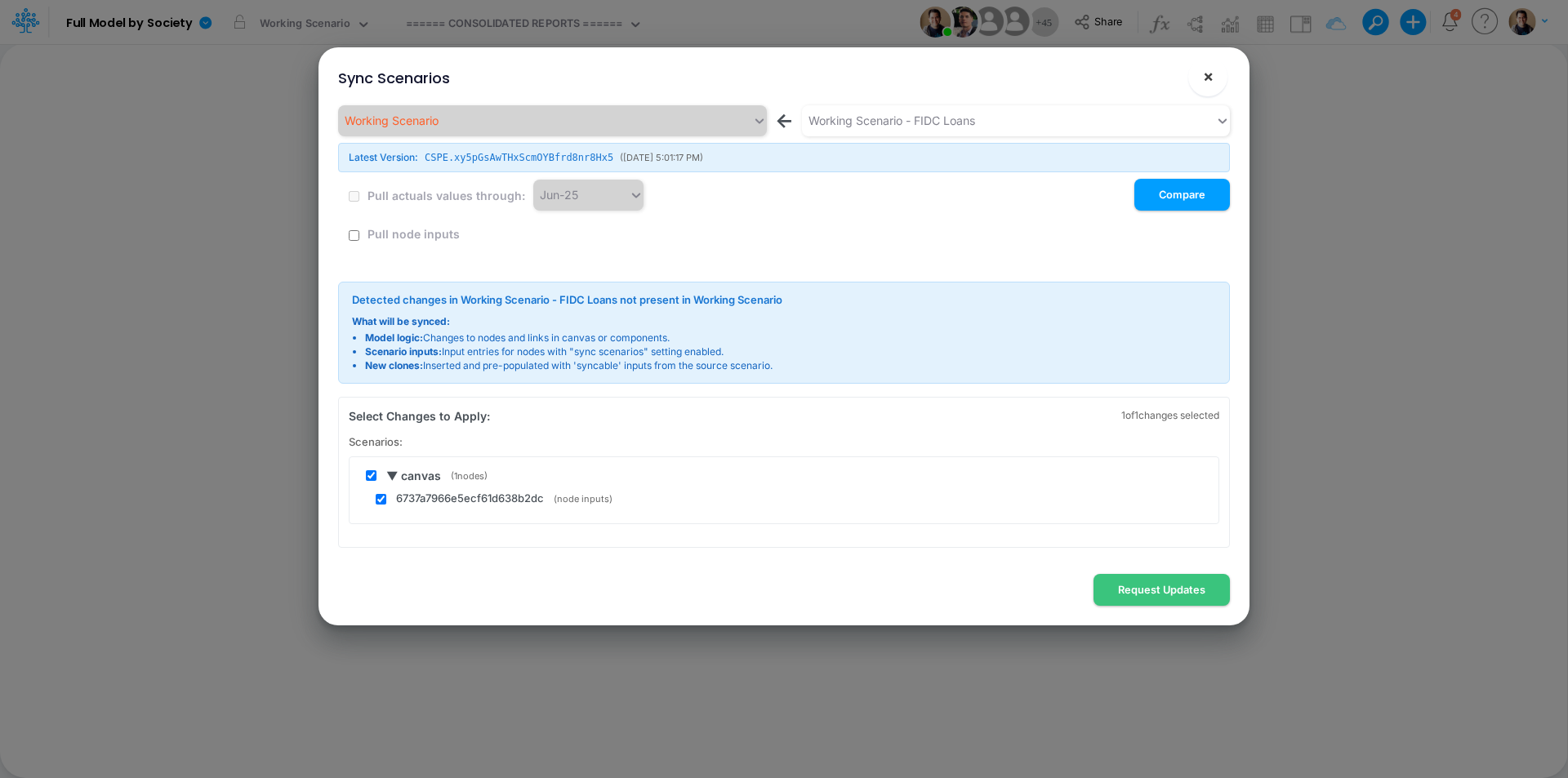
click at [1219, 73] on button "×" at bounding box center [1208, 77] width 39 height 39
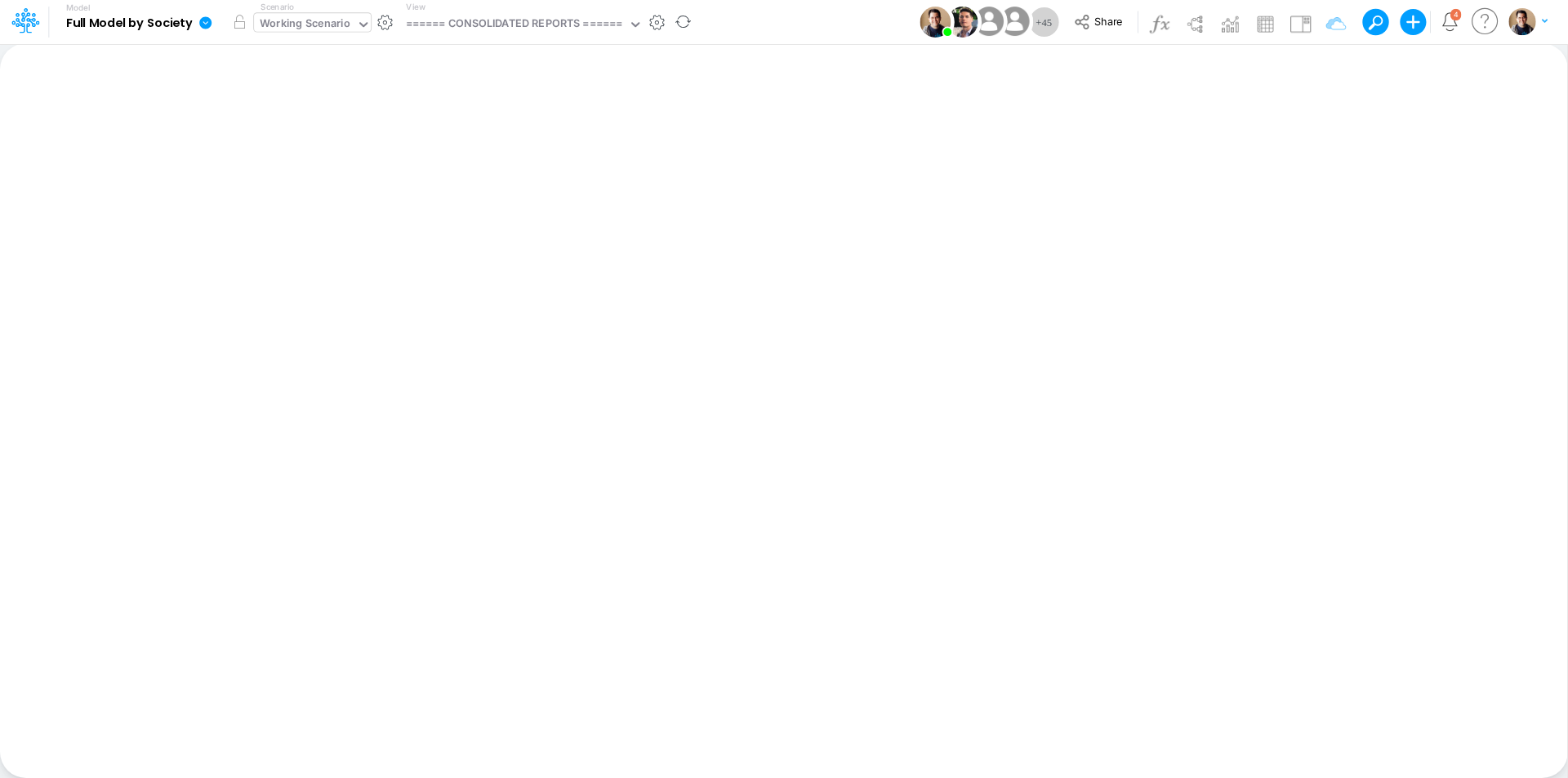
click at [323, 21] on div "Working Scenario" at bounding box center [304, 24] width 90 height 19
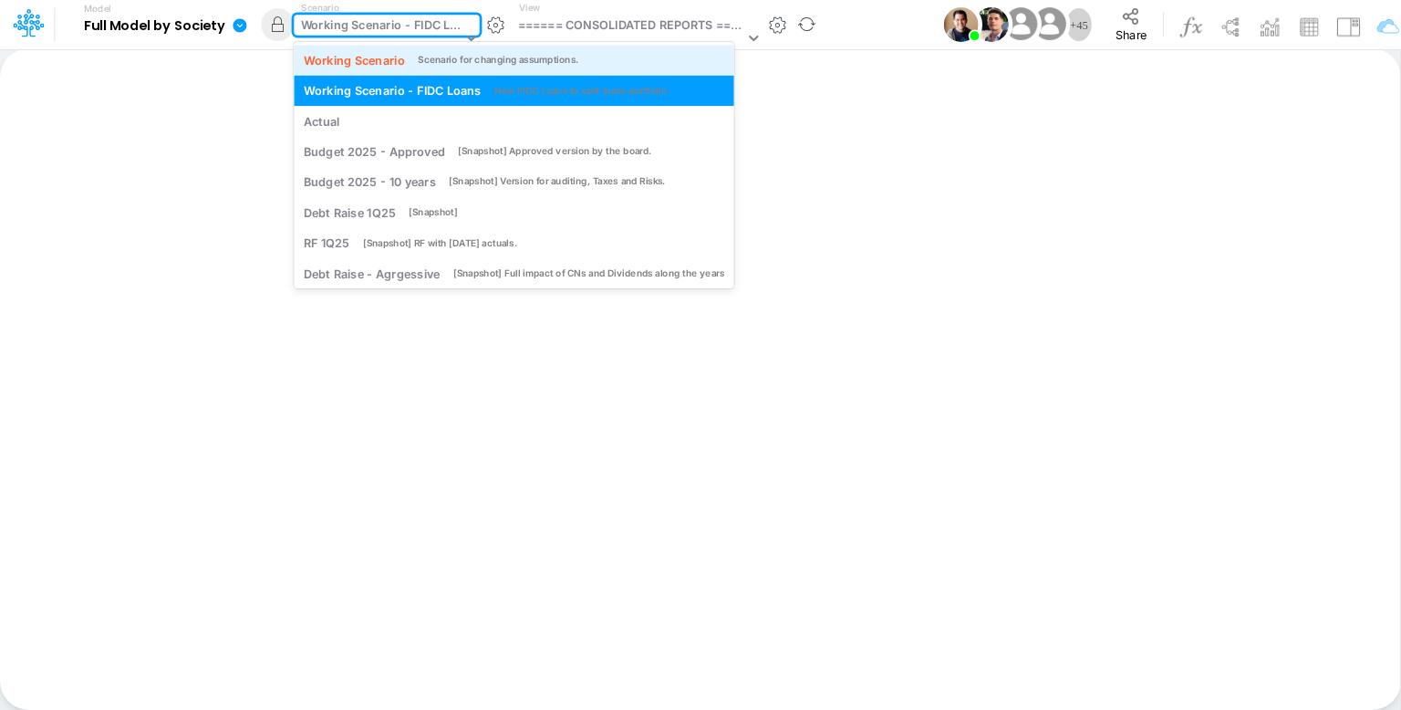
click at [366, 51] on div "Working Scenario" at bounding box center [354, 59] width 101 height 17
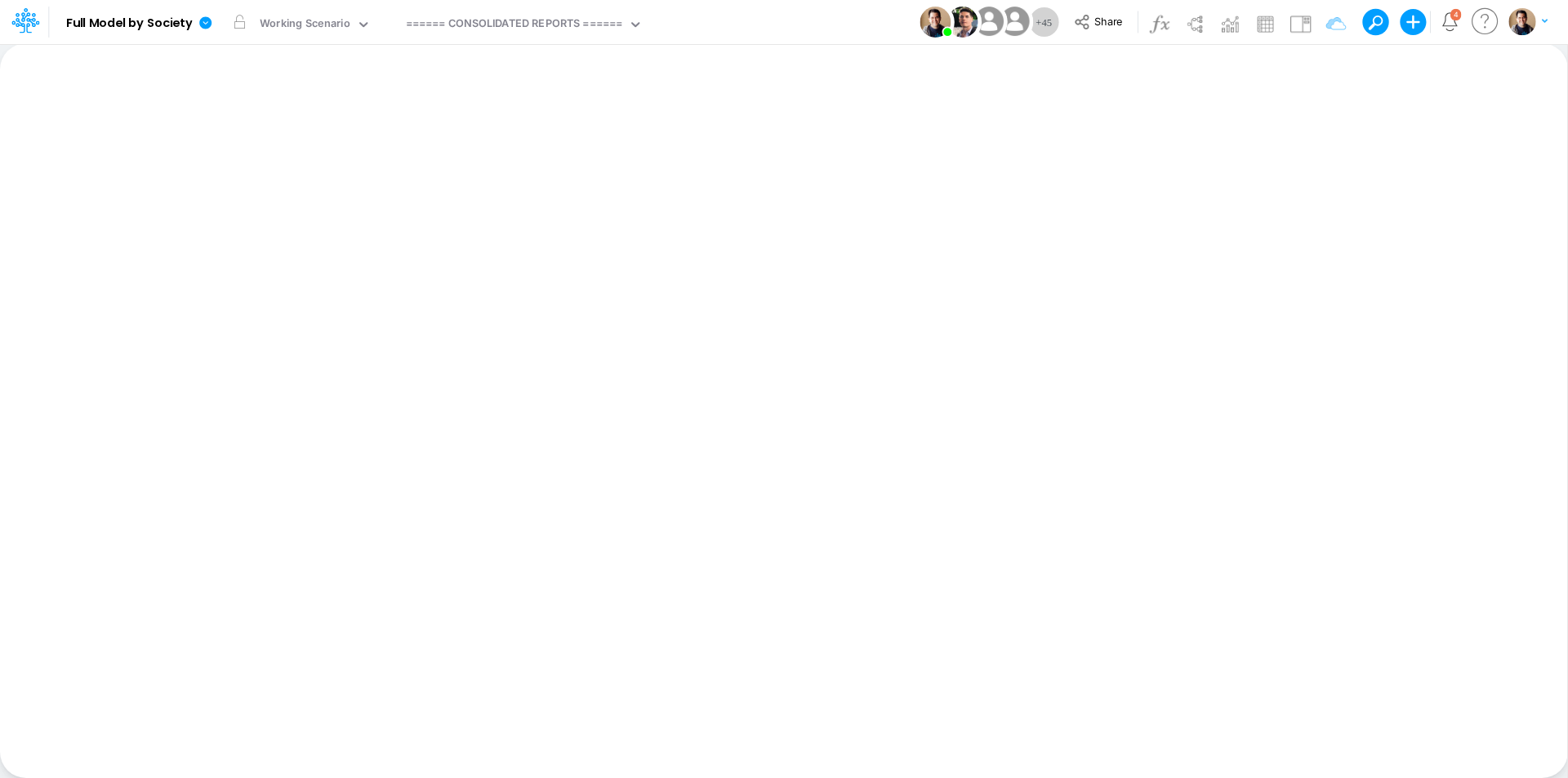
click at [316, 25] on div "Working Scenario" at bounding box center [304, 24] width 90 height 19
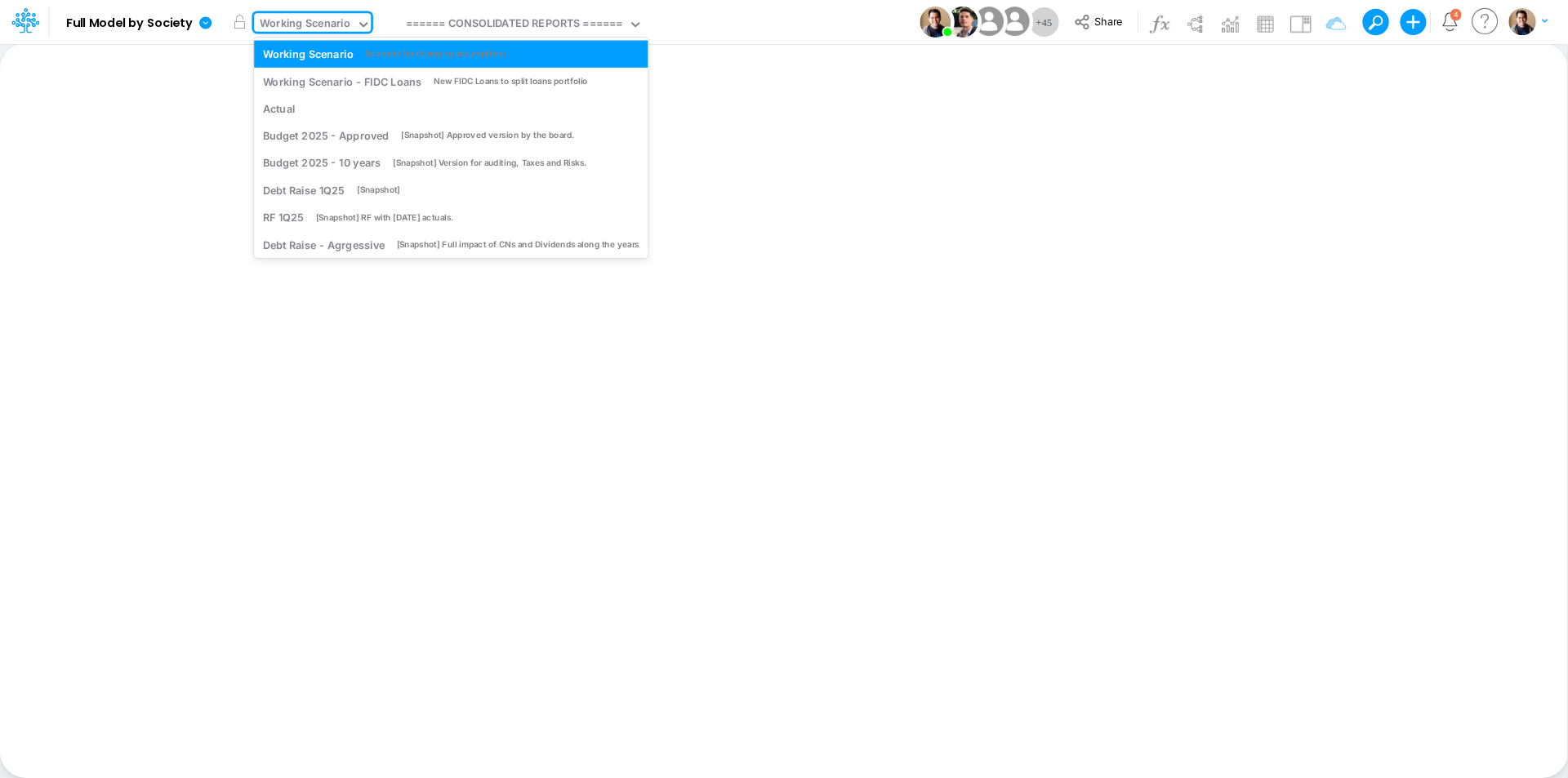
click at [845, 15] on div "Model Full Model by Society Edit model settings Duplicate Import QuickBooks Qui…" at bounding box center [784, 21] width 1411 height 44
click at [303, 21] on div "Working Scenario" at bounding box center [304, 24] width 90 height 19
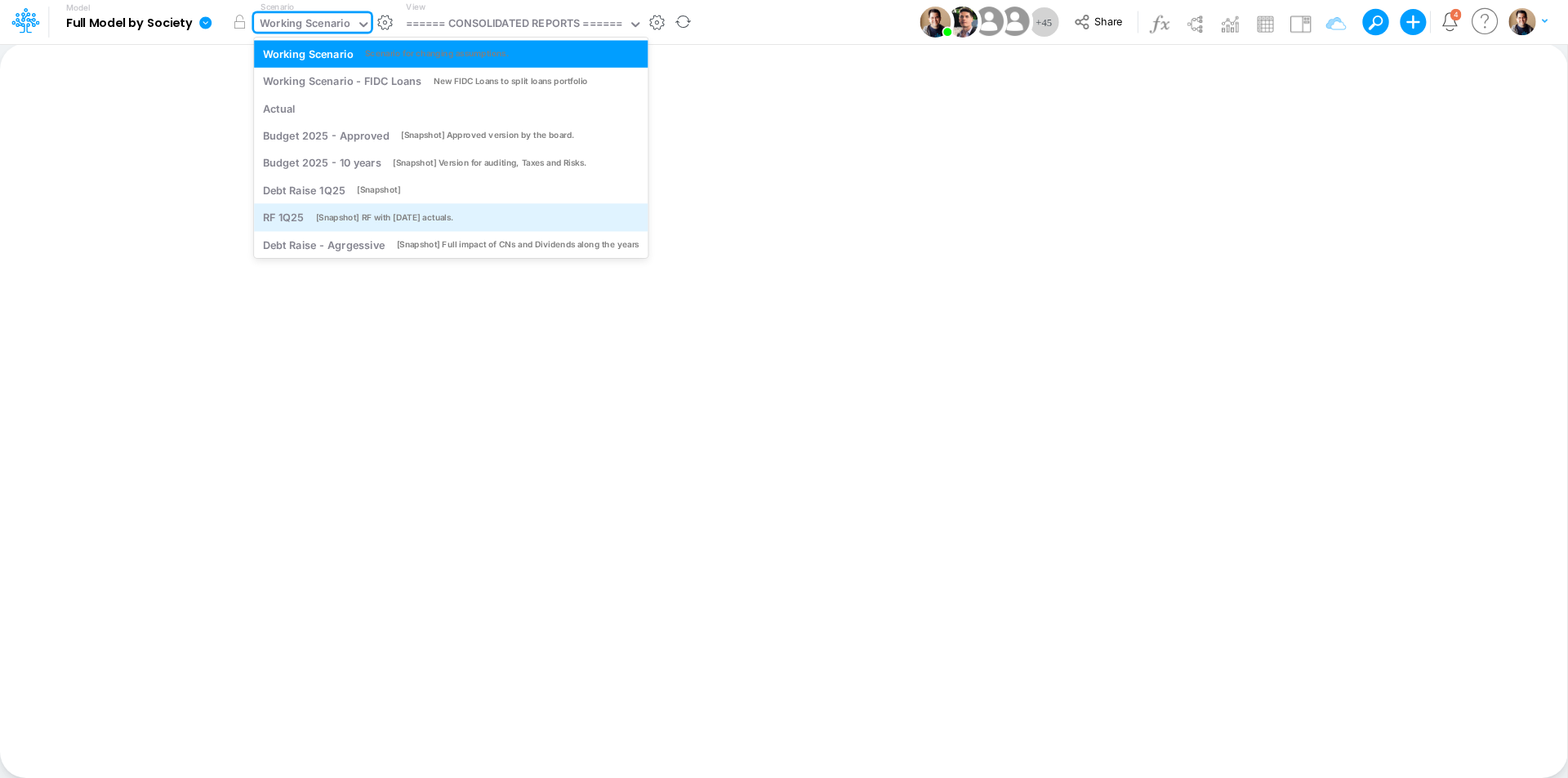
scroll to position [64, 0]
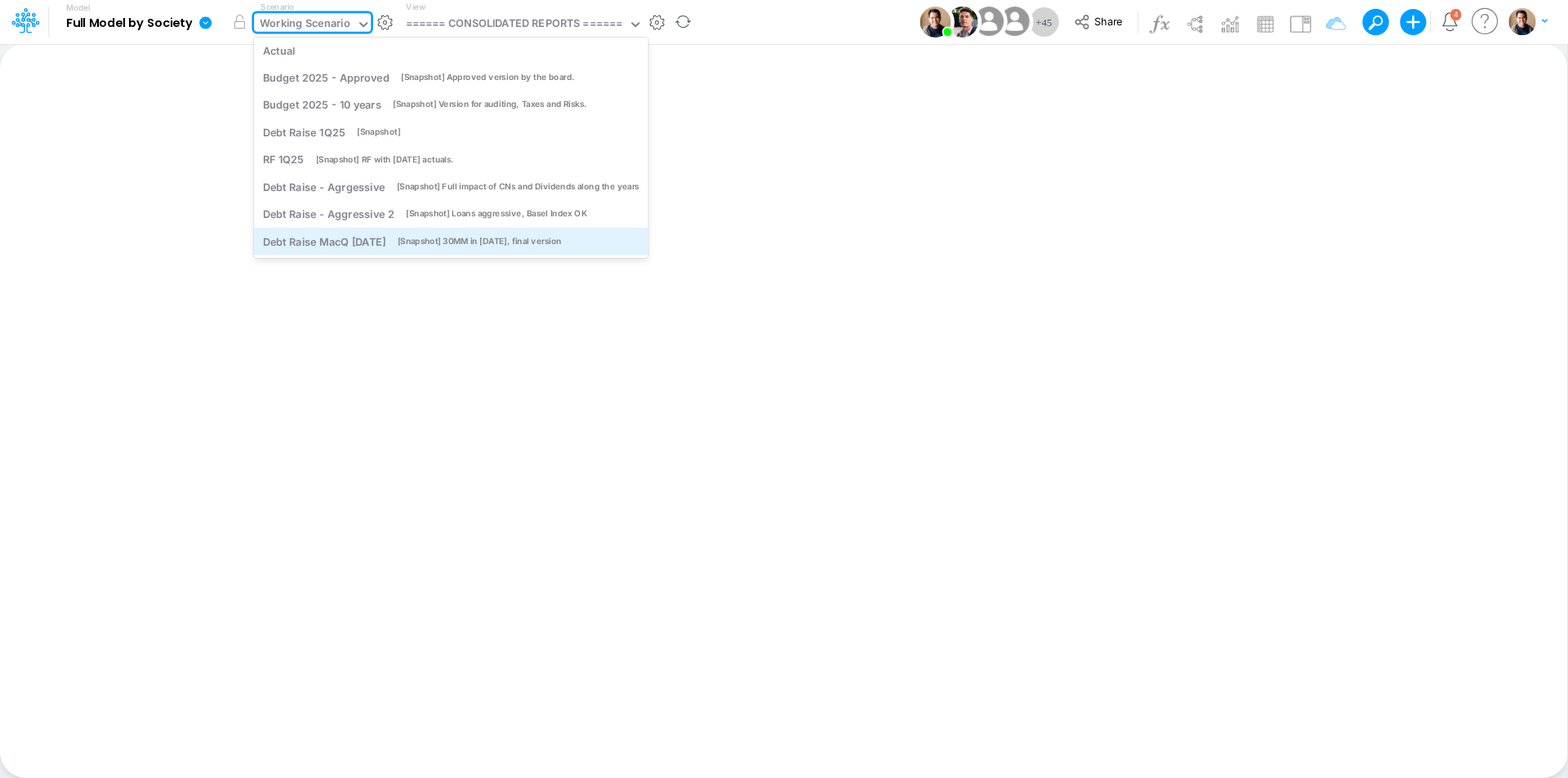
click at [332, 246] on div "Debt Raise MacQ [DATE]" at bounding box center [324, 241] width 123 height 15
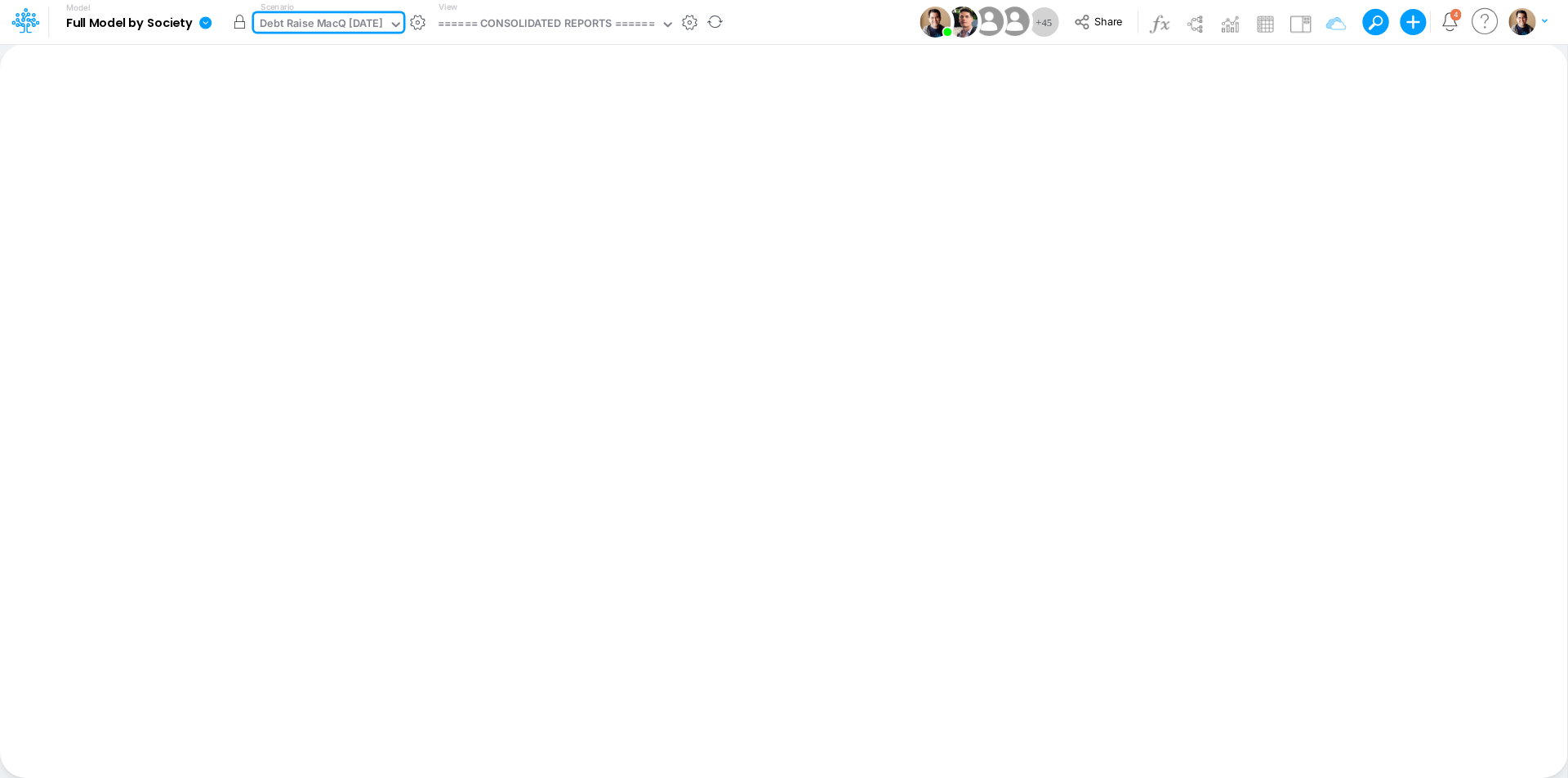
click at [237, 28] on button "button" at bounding box center [239, 21] width 30 height 30
click at [549, 23] on div "====== CONSOLIDATED REPORTS ======" at bounding box center [546, 24] width 218 height 19
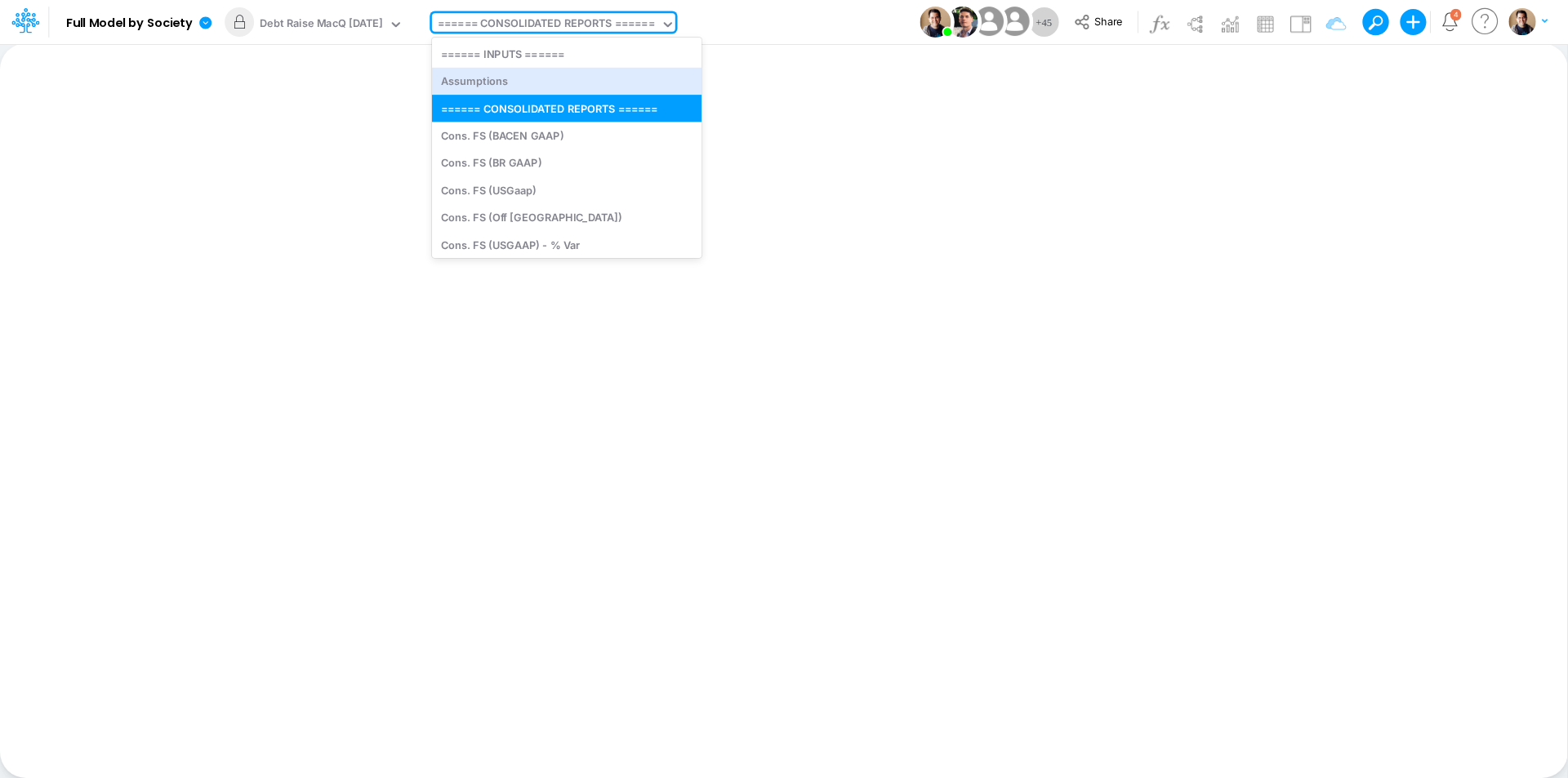
click at [548, 81] on div "Assumptions" at bounding box center [566, 81] width 270 height 27
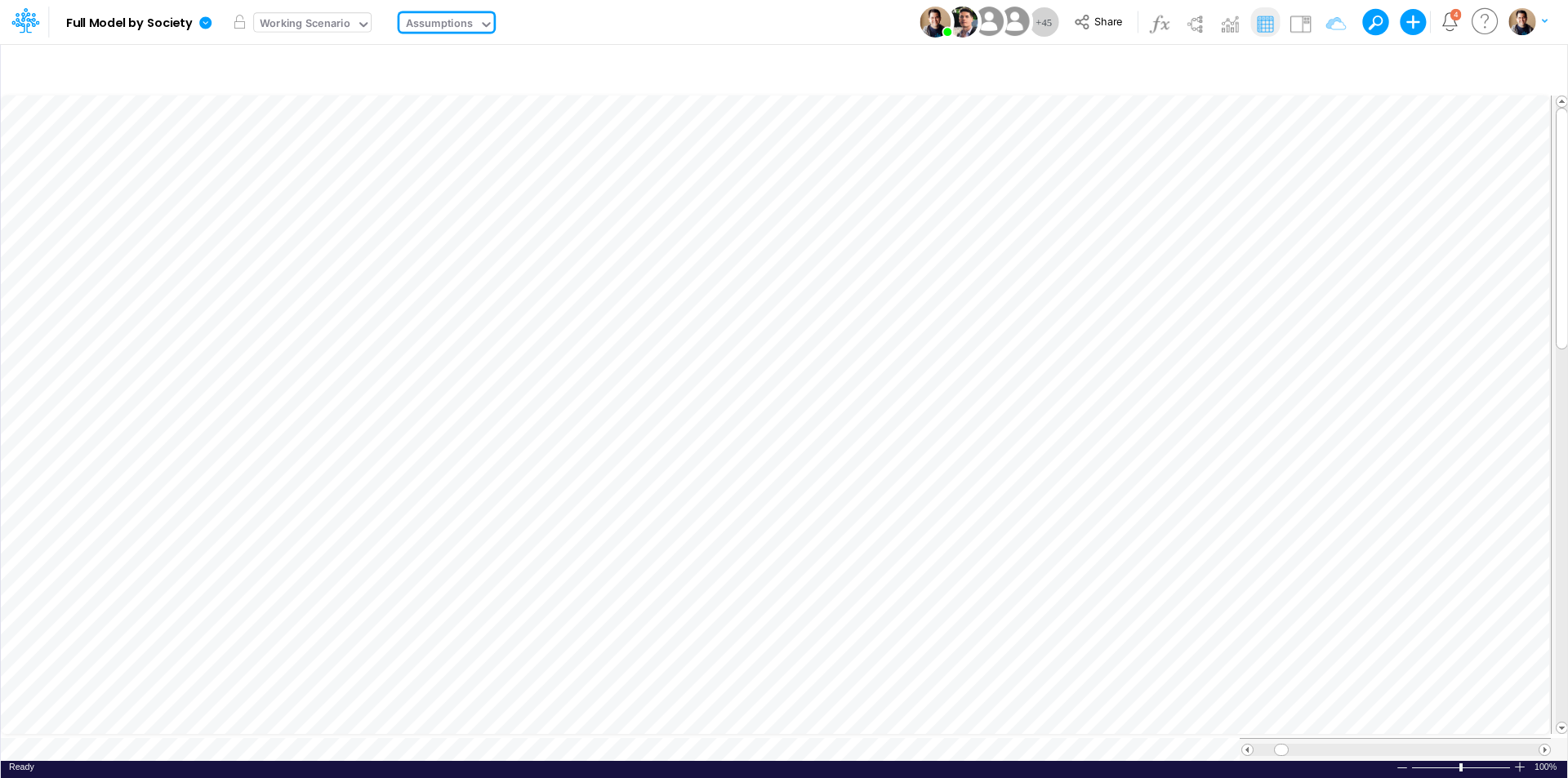
click at [338, 26] on div "Working Scenario" at bounding box center [304, 24] width 90 height 19
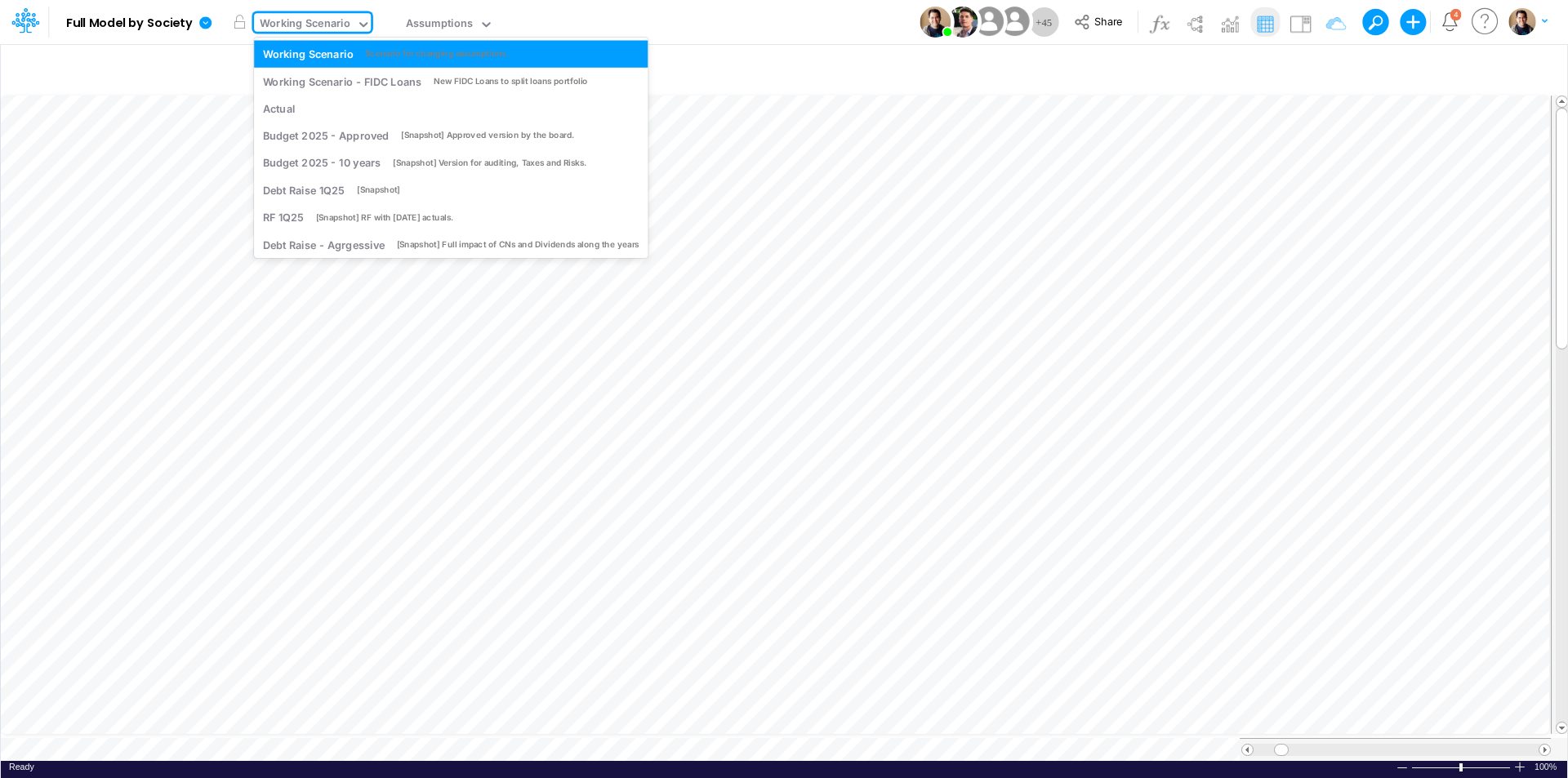
click at [307, 29] on div "Working Scenario" at bounding box center [304, 24] width 90 height 19
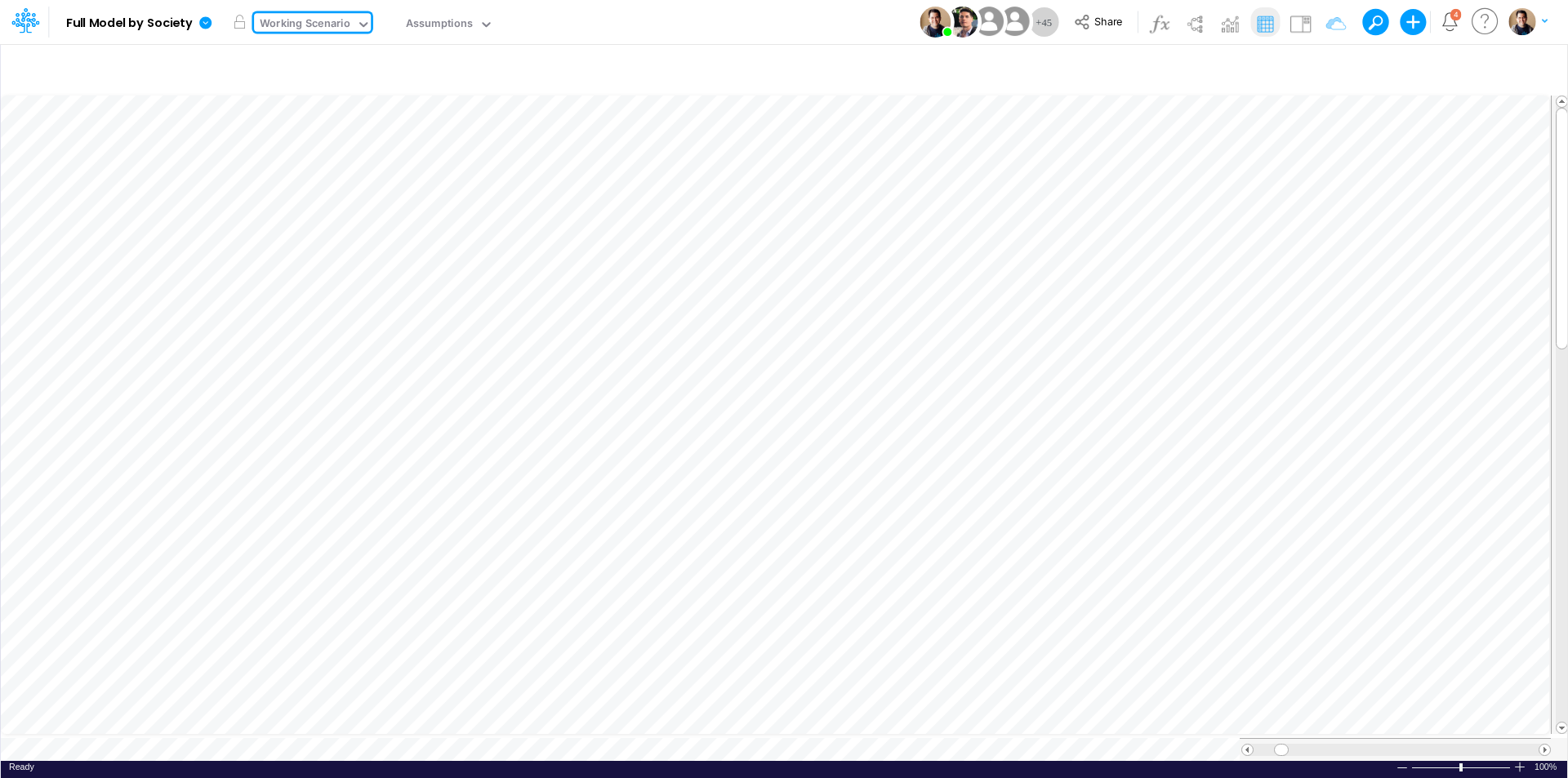
click at [307, 29] on div "Working Scenario" at bounding box center [304, 24] width 90 height 19
click at [305, 25] on div "Working Scenario" at bounding box center [304, 24] width 90 height 19
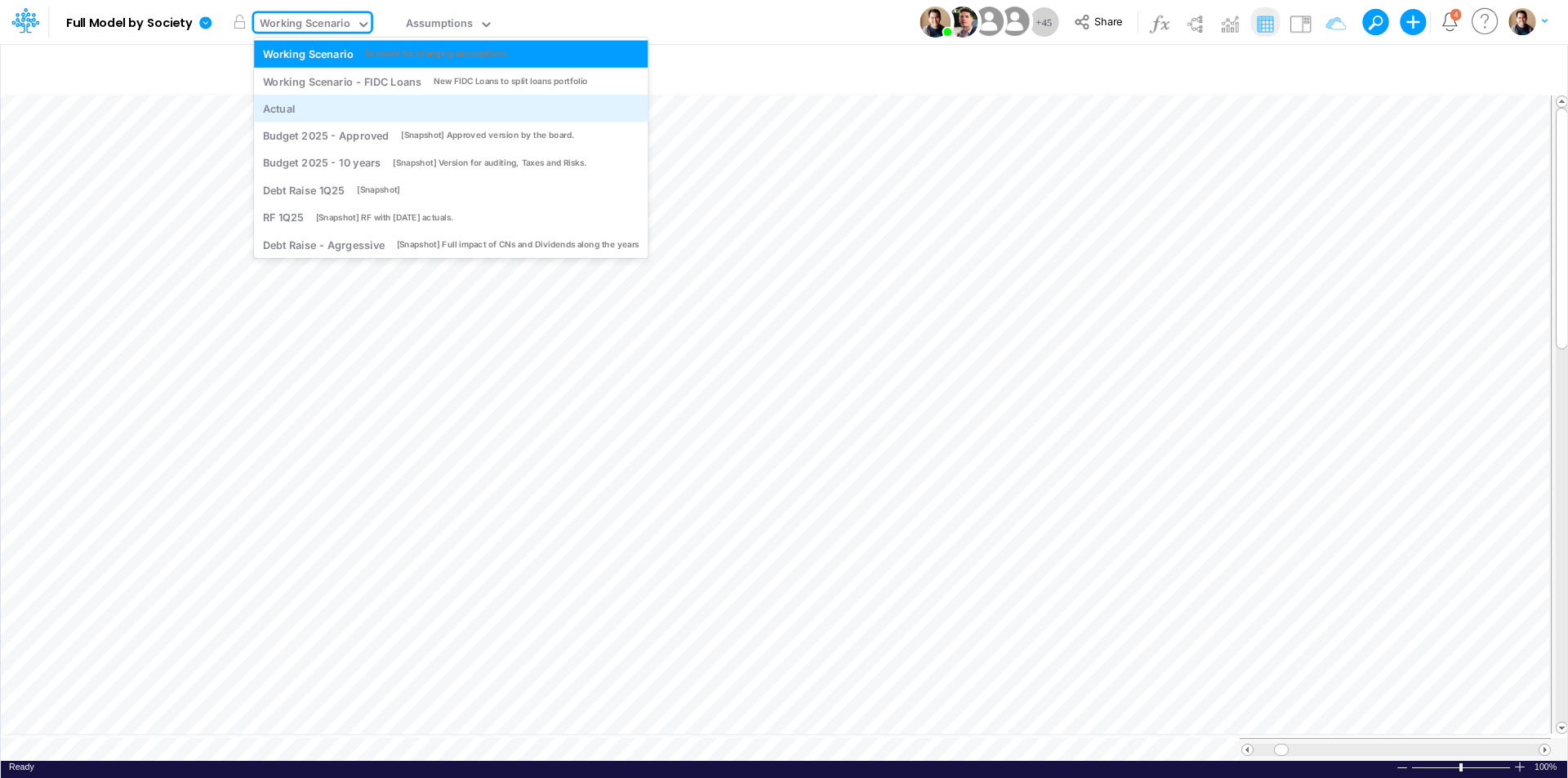
click at [296, 107] on div "Actual" at bounding box center [451, 107] width 376 height 15
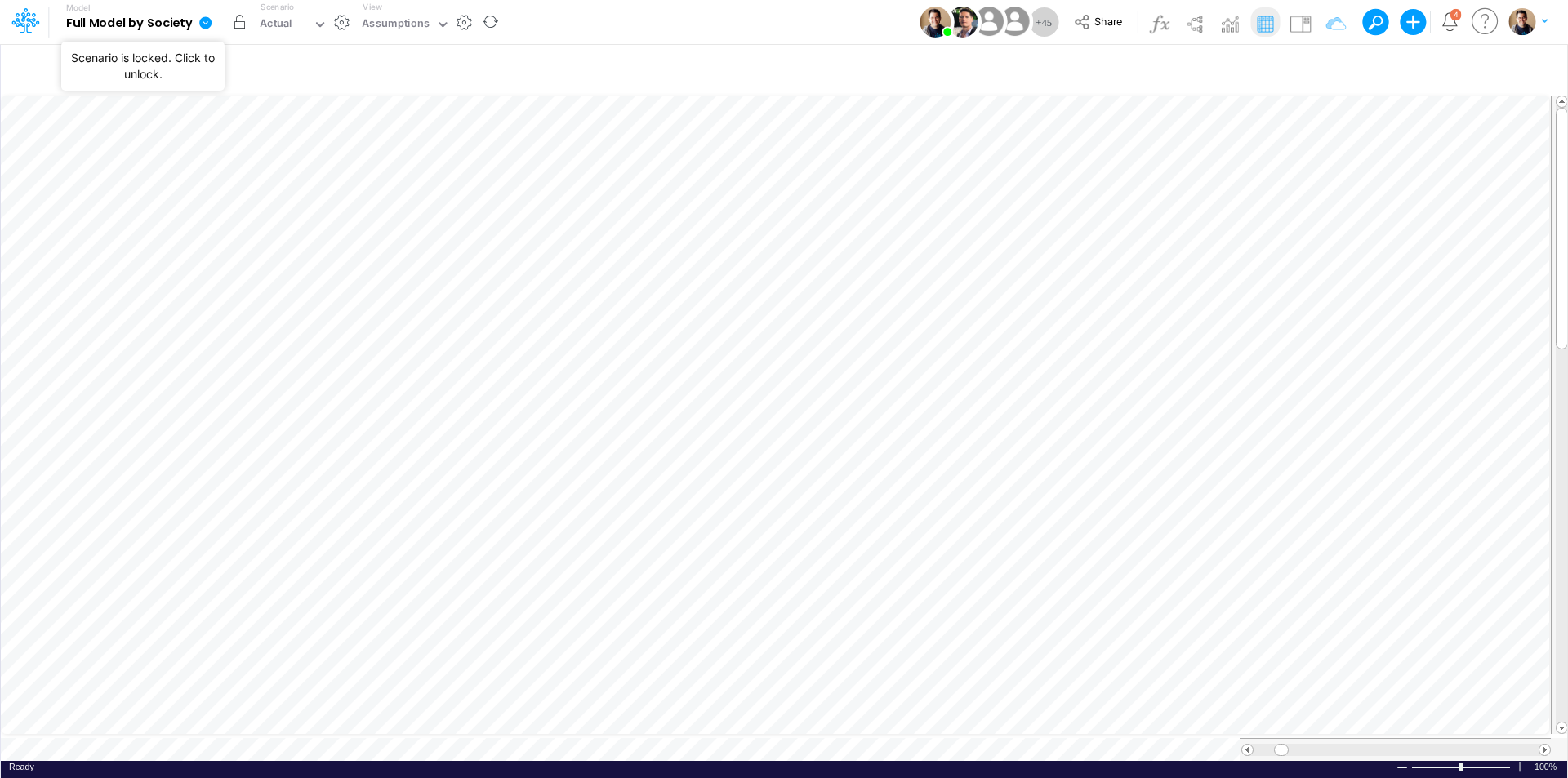
click at [246, 25] on button "button" at bounding box center [239, 21] width 30 height 30
click at [302, 30] on div "Actual" at bounding box center [284, 25] width 59 height 24
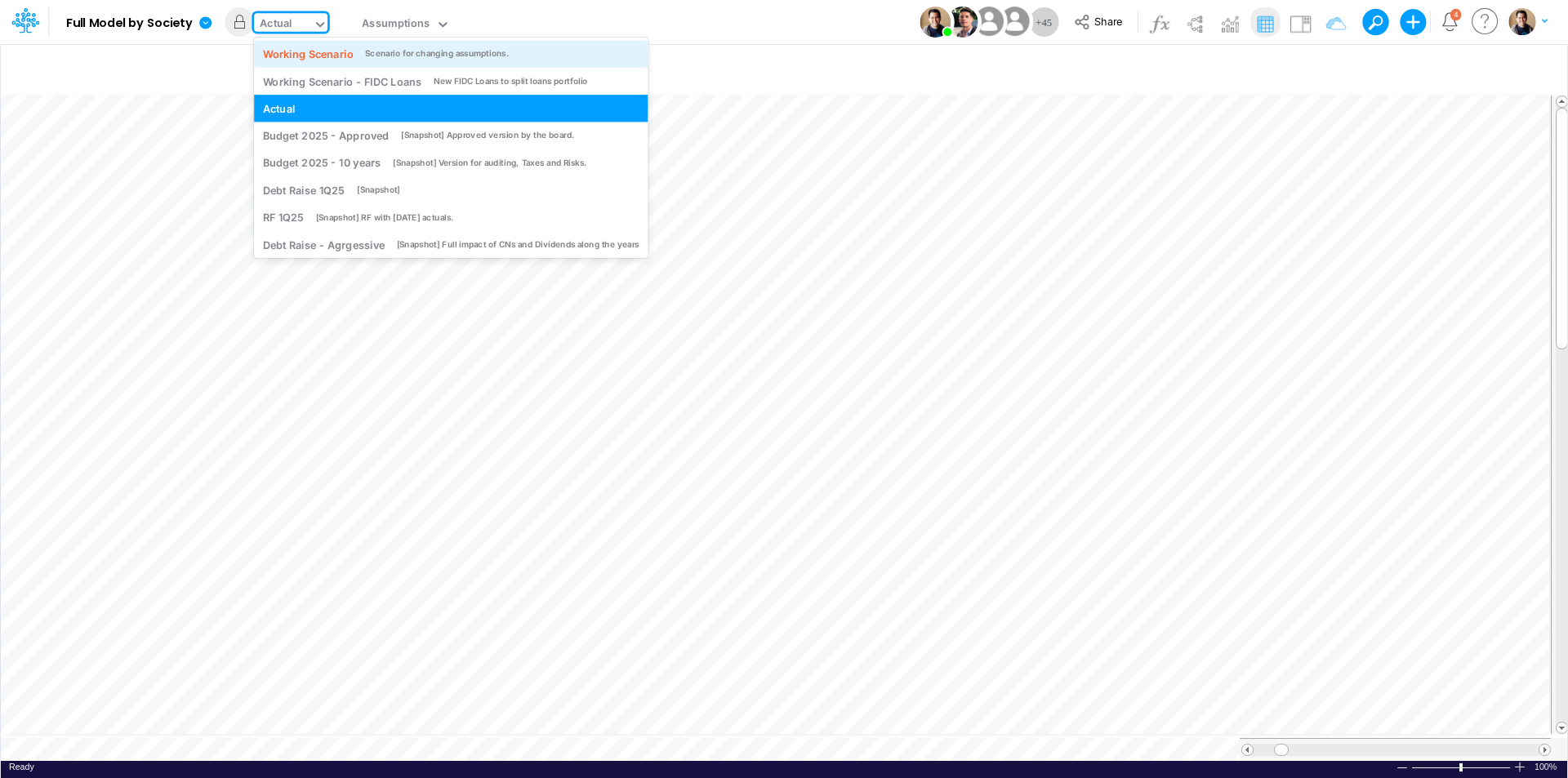
click at [316, 54] on div "Working Scenario" at bounding box center [308, 53] width 90 height 15
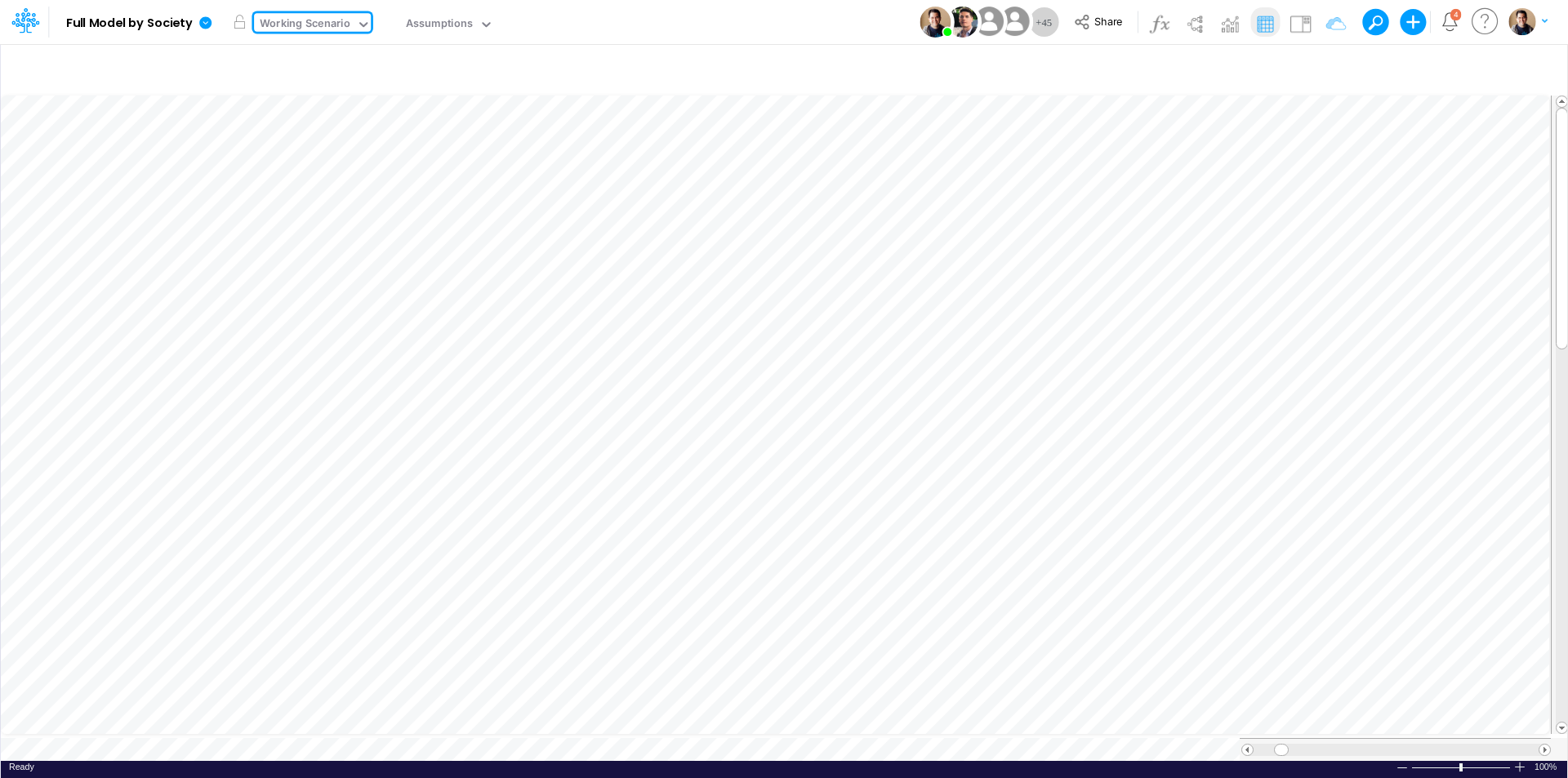
click at [297, 25] on div "Working Scenario" at bounding box center [304, 24] width 90 height 19
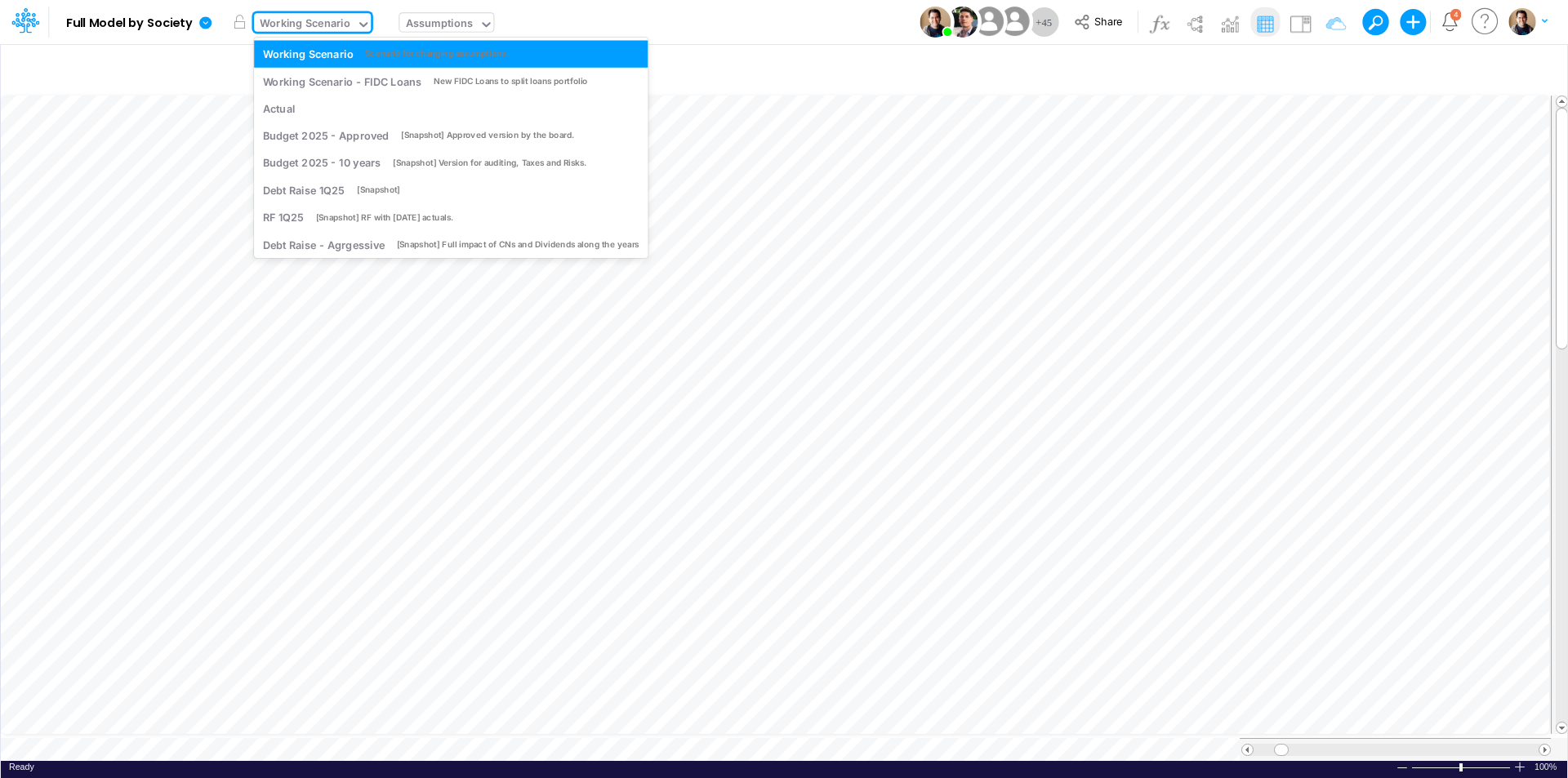
click at [466, 30] on div "Assumptions" at bounding box center [440, 24] width 68 height 19
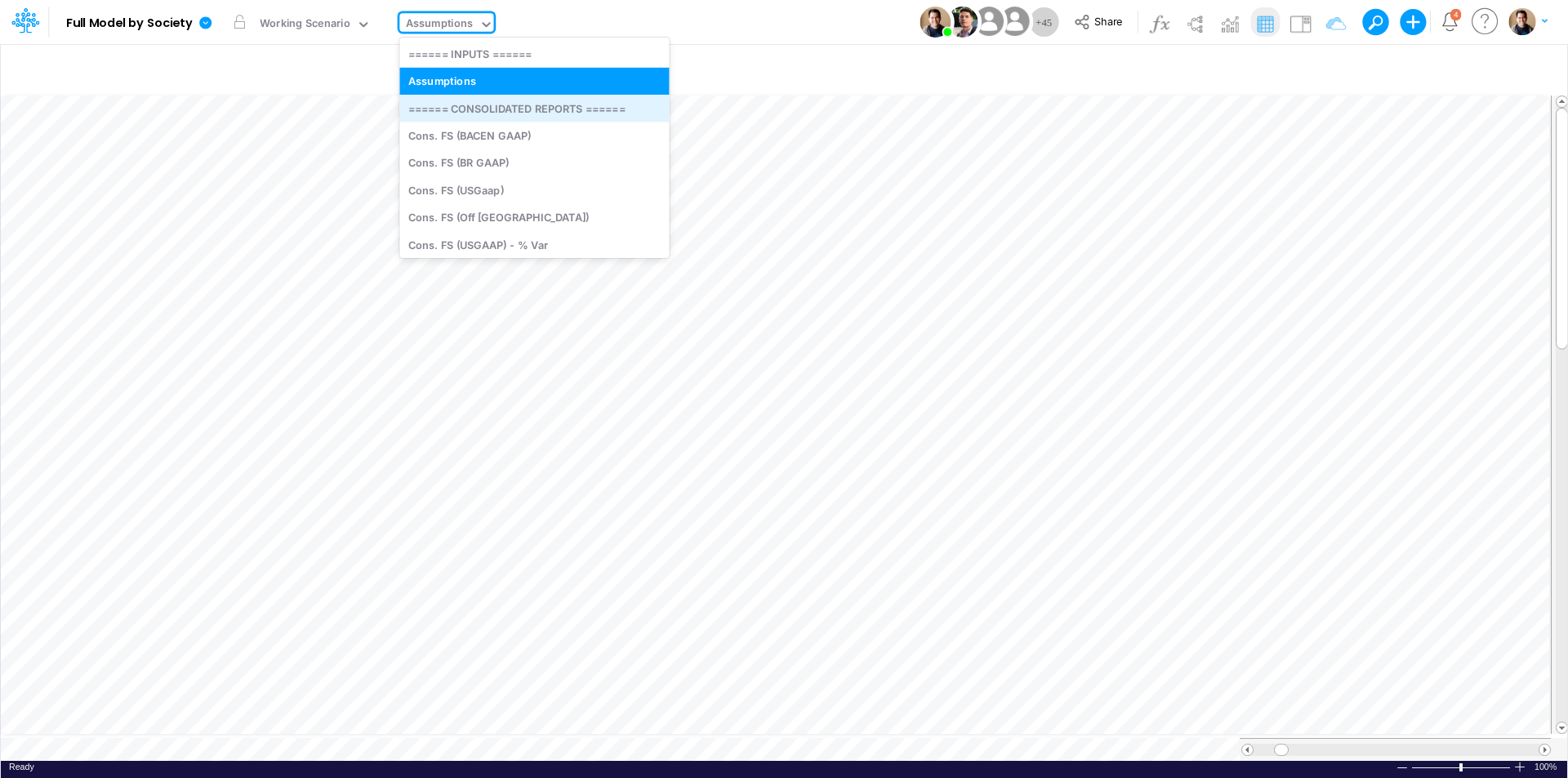
drag, startPoint x: 466, startPoint y: 50, endPoint x: 495, endPoint y: 104, distance: 61.3
click at [495, 104] on div "====== INPUTS ====== Assumptions ====== CONSOLIDATED REPORTS ====== Cons. FS (B…" at bounding box center [534, 148] width 270 height 220
click at [495, 106] on div "====== CONSOLIDATED REPORTS ======" at bounding box center [534, 108] width 270 height 27
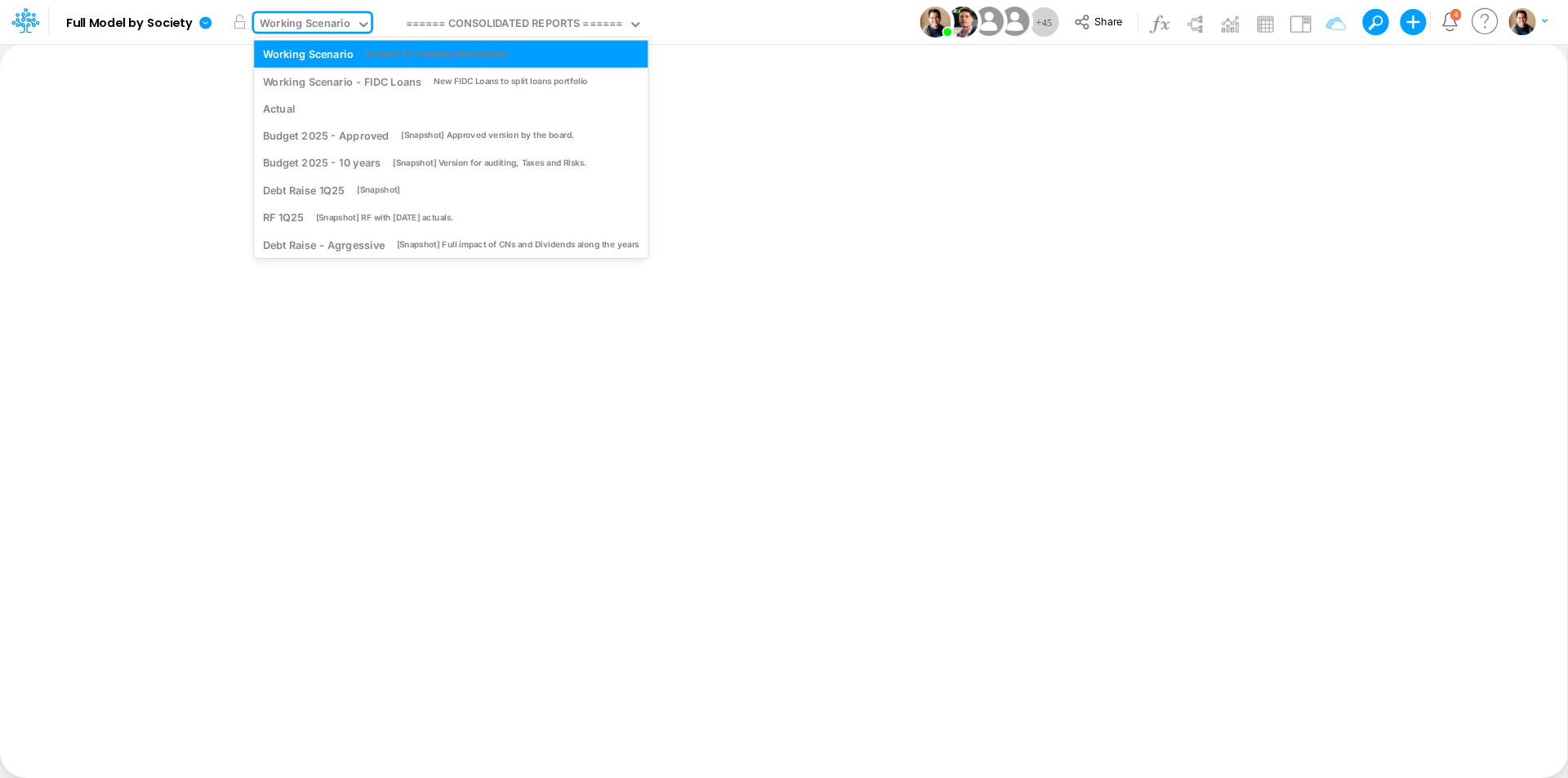
click at [312, 19] on div "Working Scenario" at bounding box center [304, 24] width 90 height 19
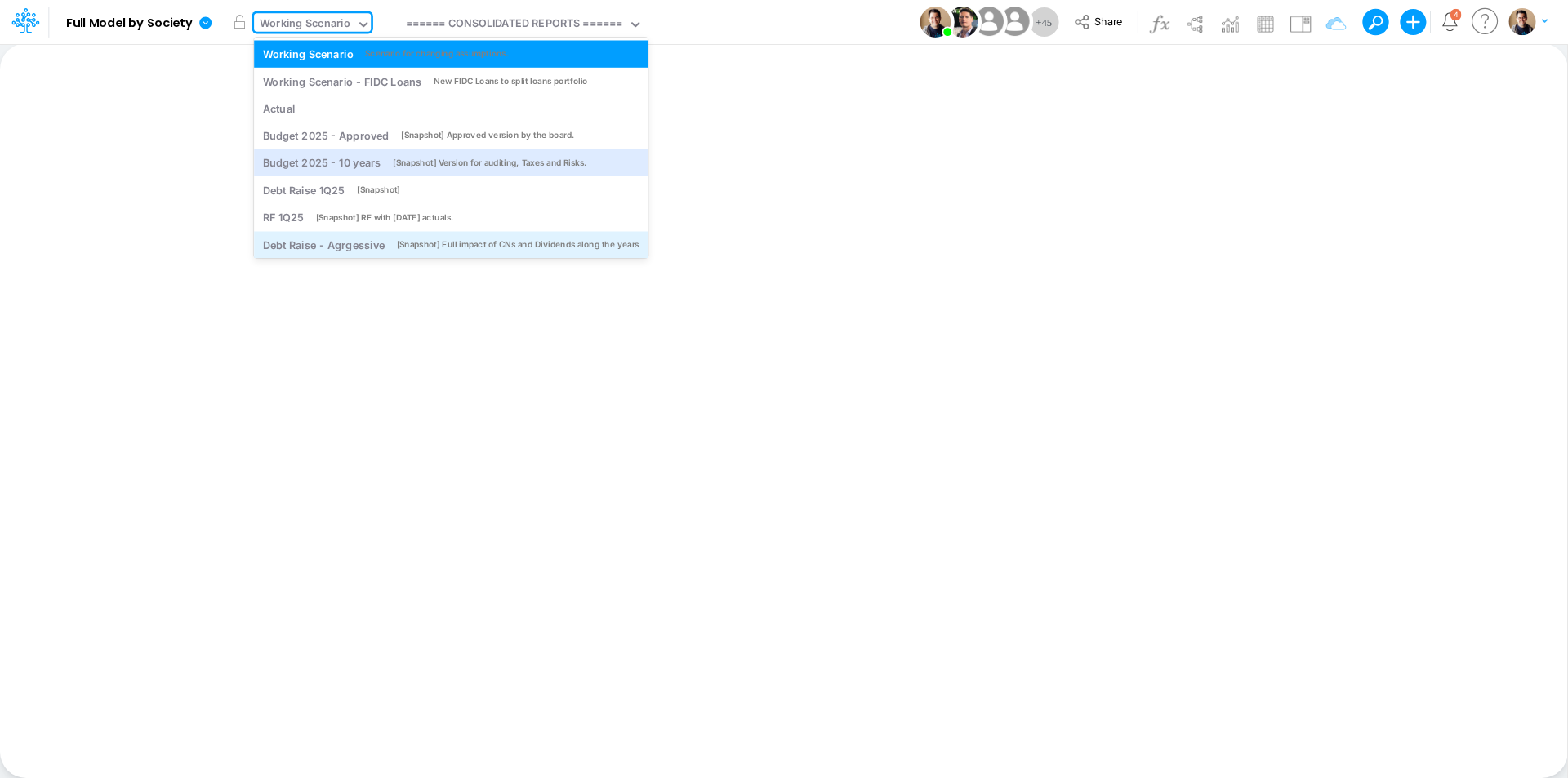
scroll to position [64, 0]
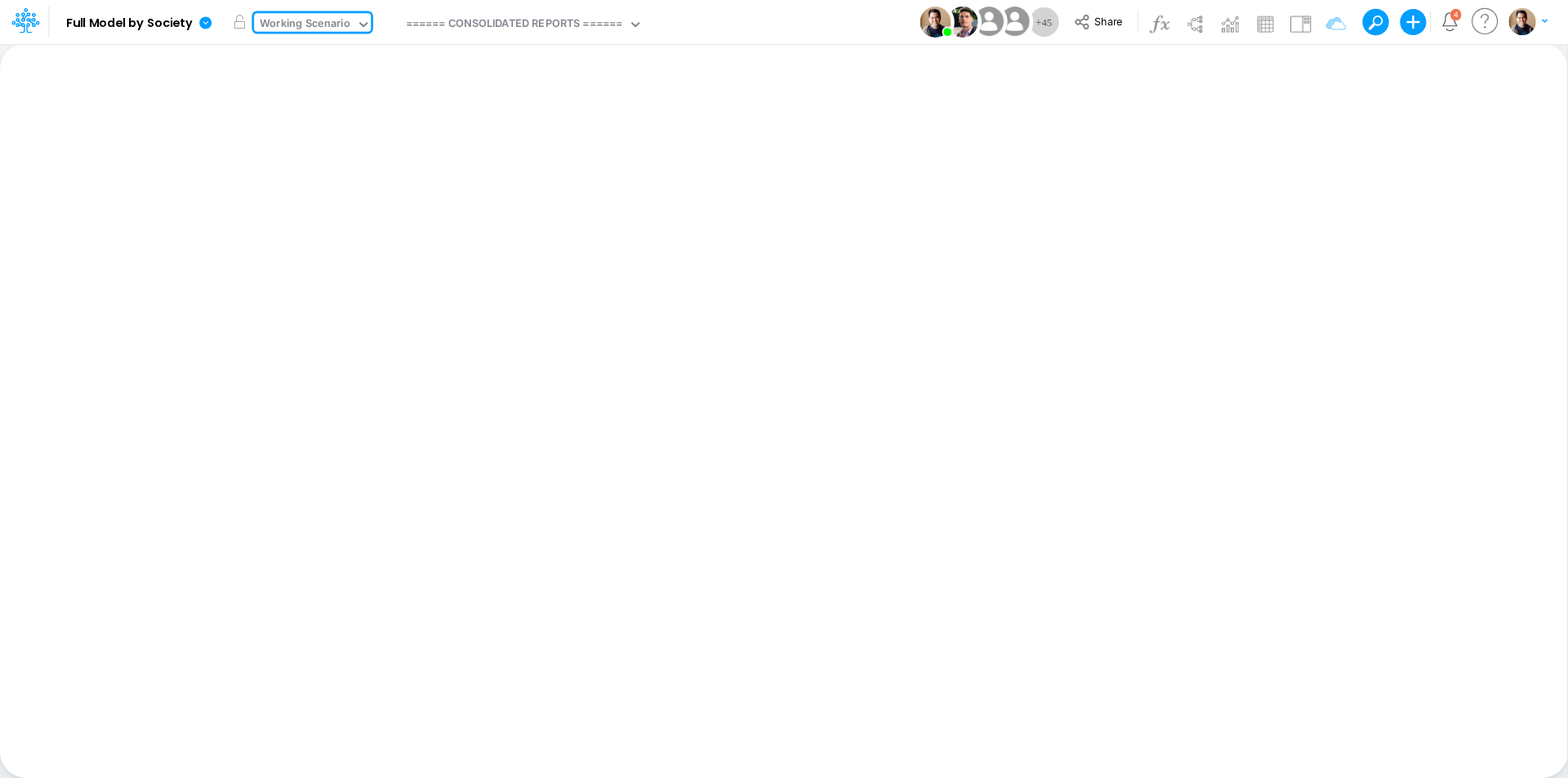
click at [326, 23] on div "Working Scenario" at bounding box center [304, 24] width 90 height 19
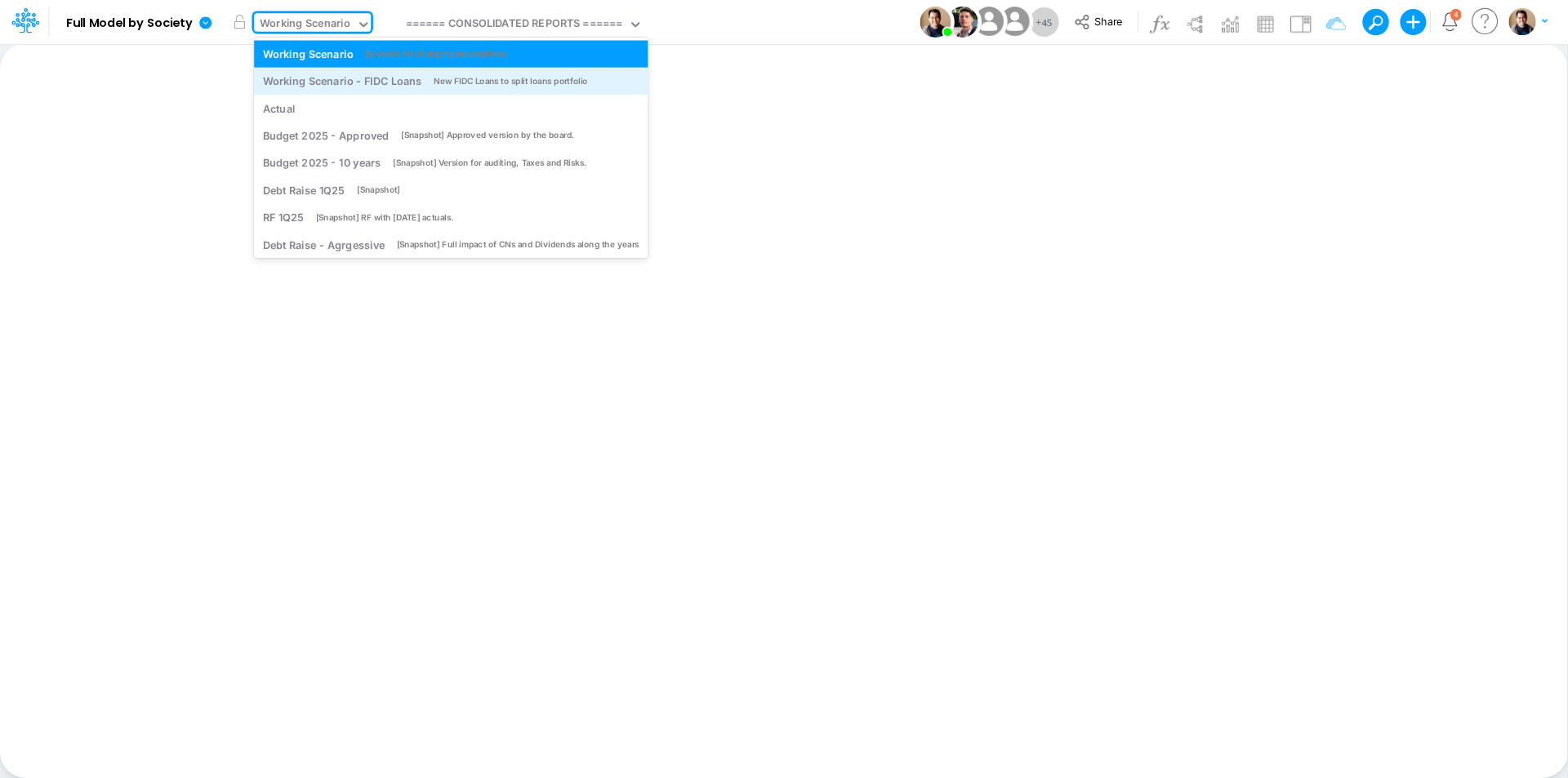
click at [343, 70] on div "Working Scenario - FIDC Loans New FIDC Loans to split loans portfolio" at bounding box center [451, 81] width 394 height 27
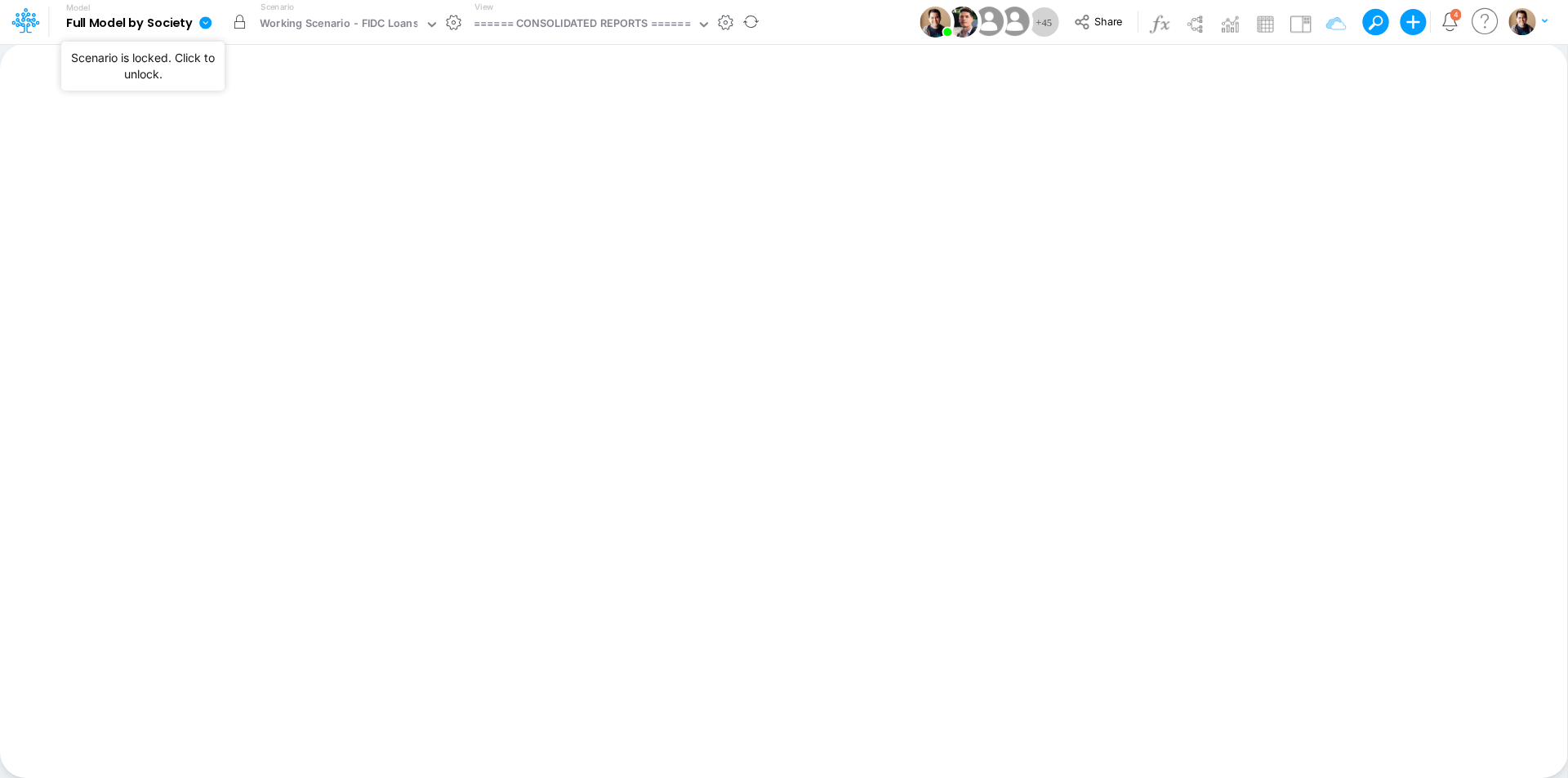
click at [239, 23] on button "button" at bounding box center [239, 21] width 30 height 30
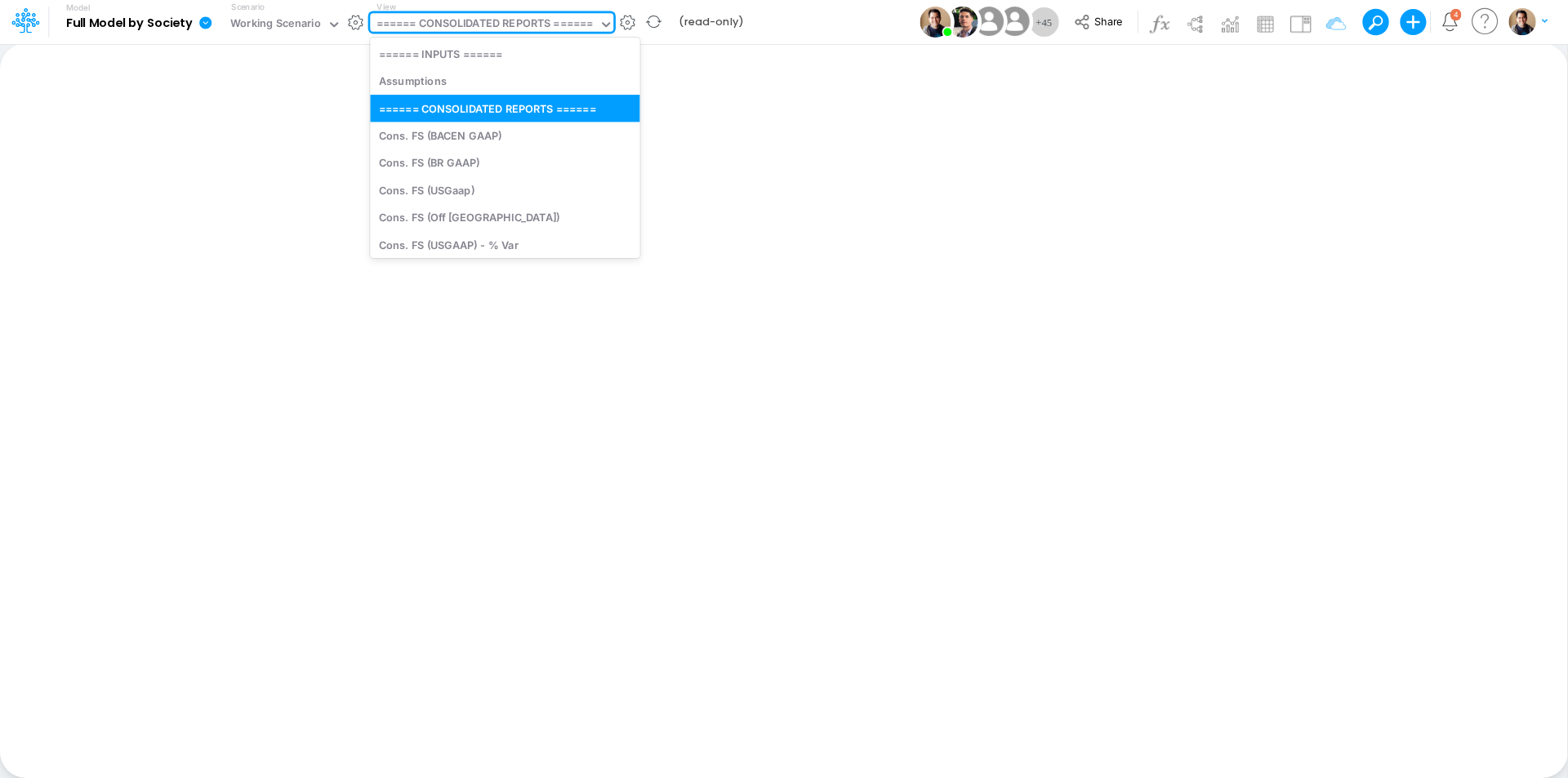
click at [475, 22] on div "====== CONSOLIDATED REPORTS ======" at bounding box center [484, 24] width 218 height 19
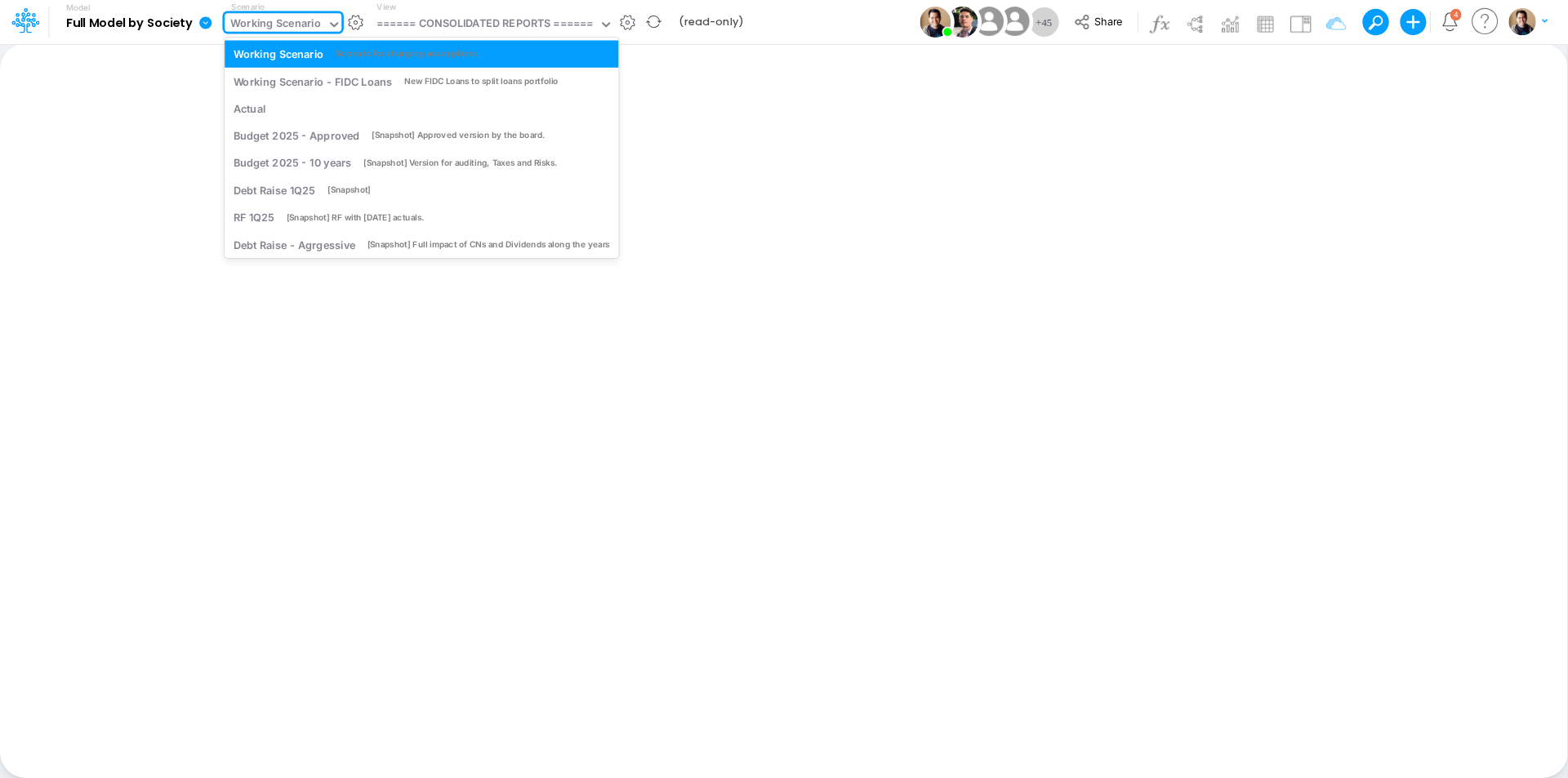
click at [320, 21] on div "Working Scenario" at bounding box center [275, 24] width 90 height 19
click at [271, 23] on div "Working Scenario" at bounding box center [275, 24] width 90 height 19
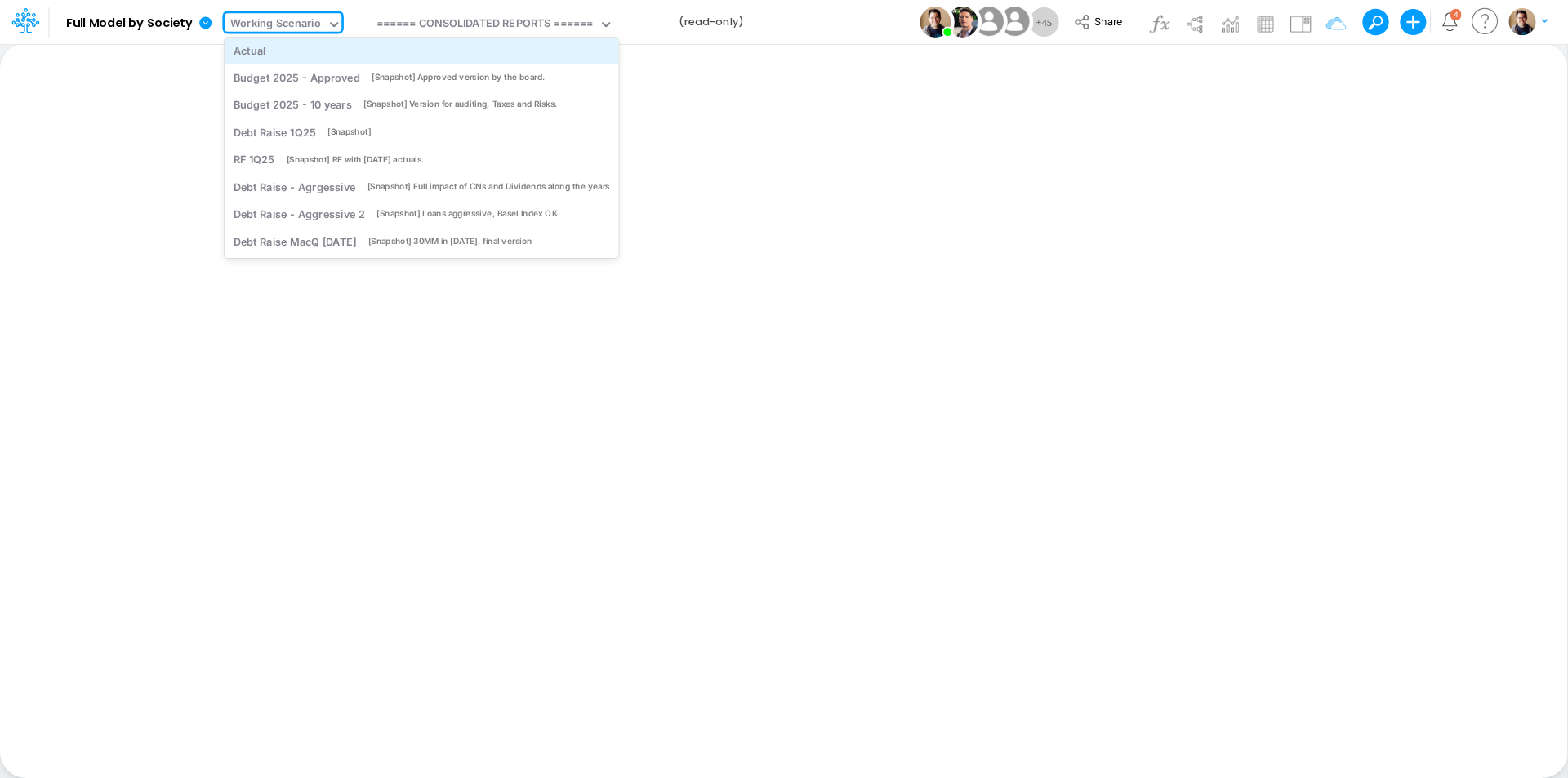
click at [309, 49] on div "Actual" at bounding box center [422, 49] width 376 height 15
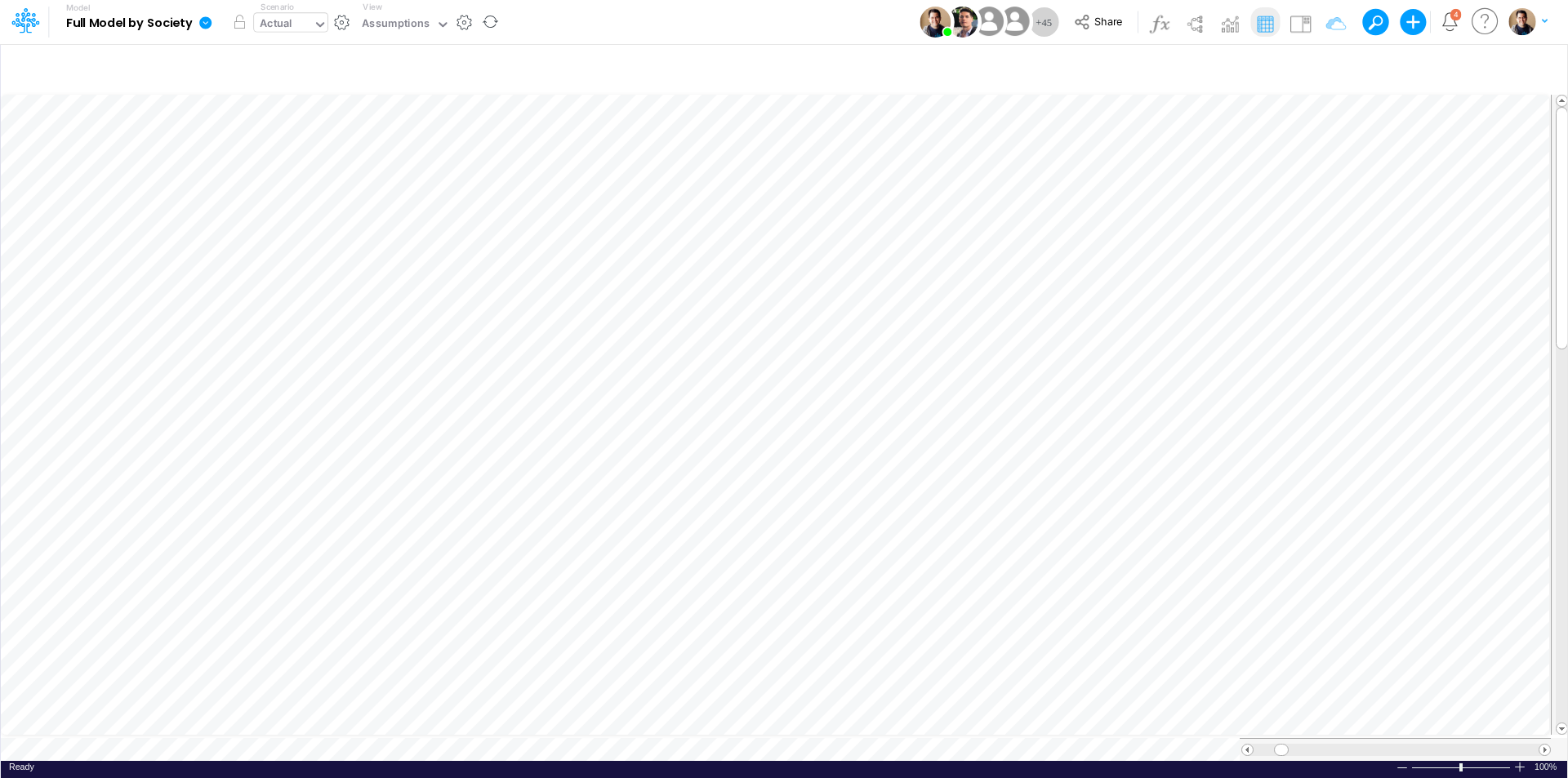
click at [281, 25] on div "Actual" at bounding box center [276, 24] width 32 height 19
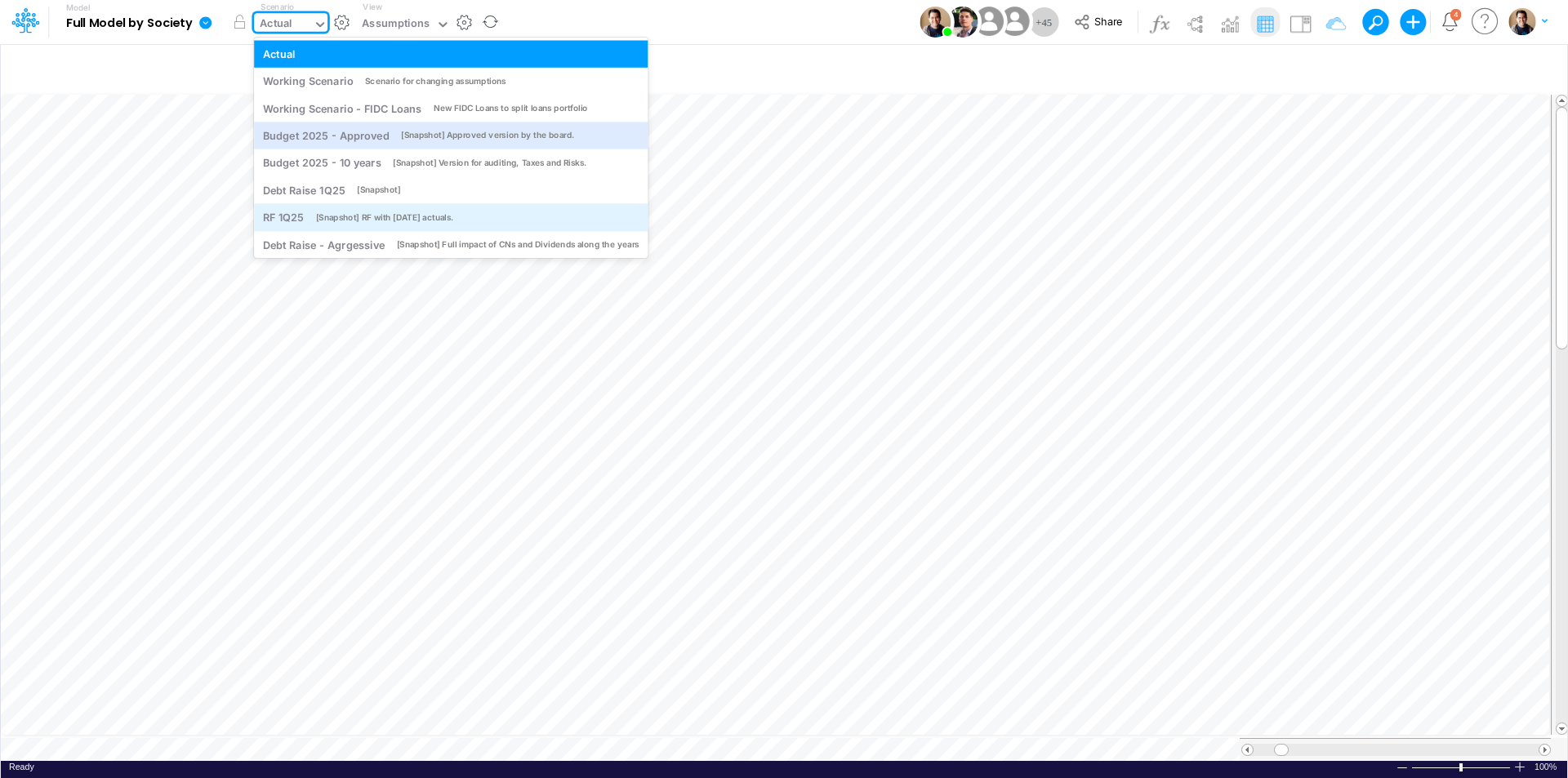
scroll to position [34, 0]
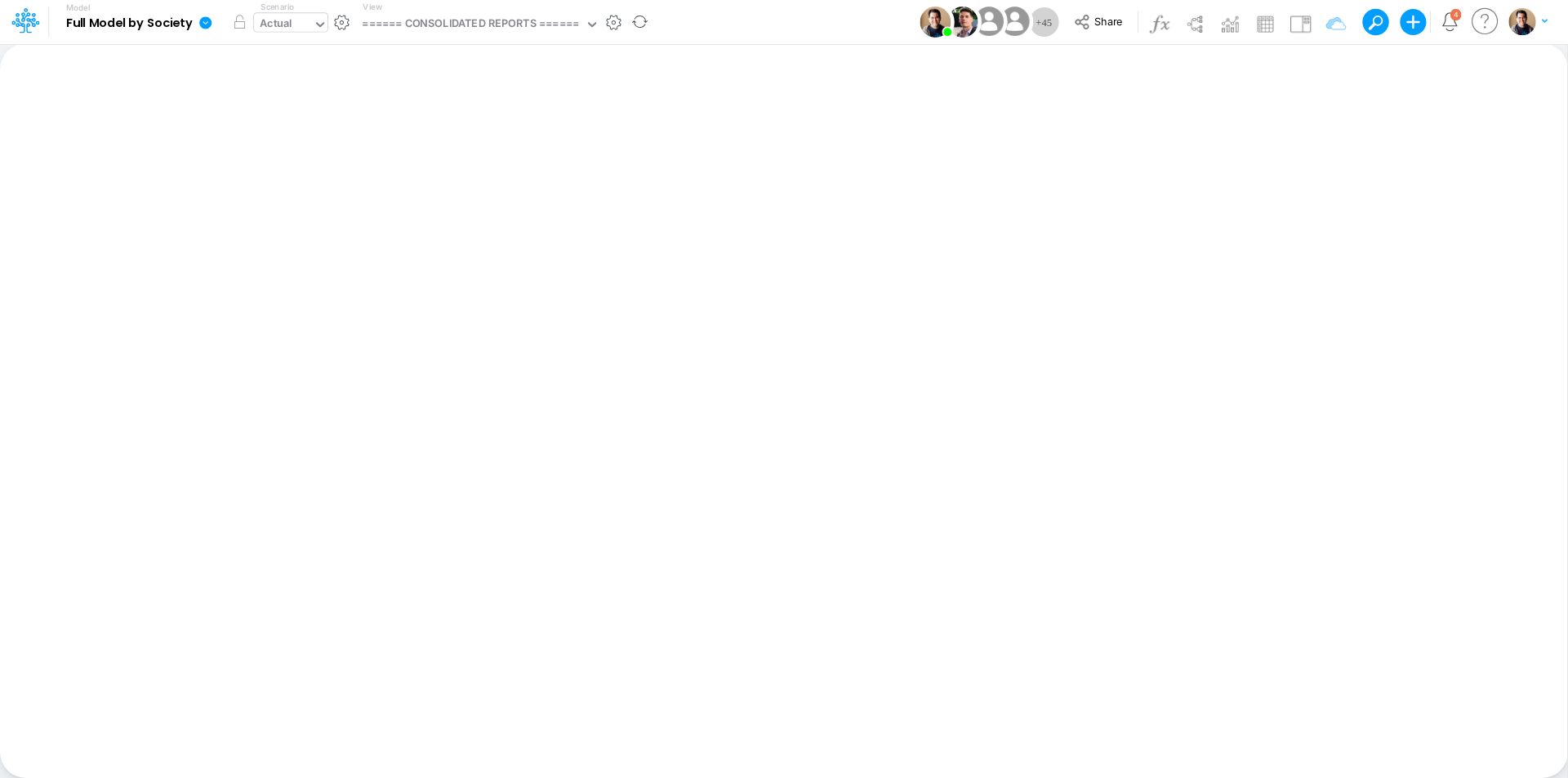
click at [297, 17] on div "Actual" at bounding box center [284, 25] width 59 height 24
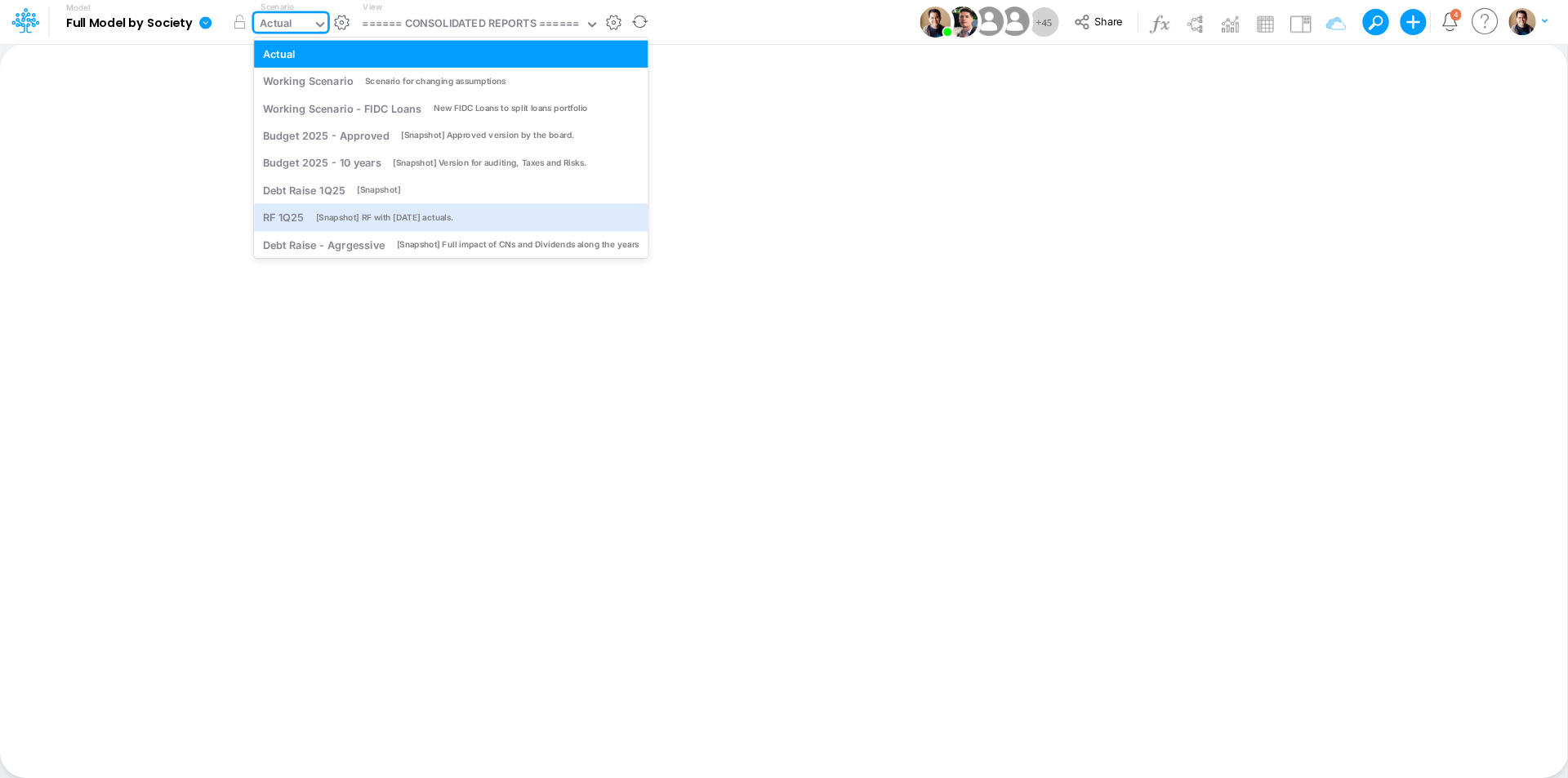
scroll to position [64, 0]
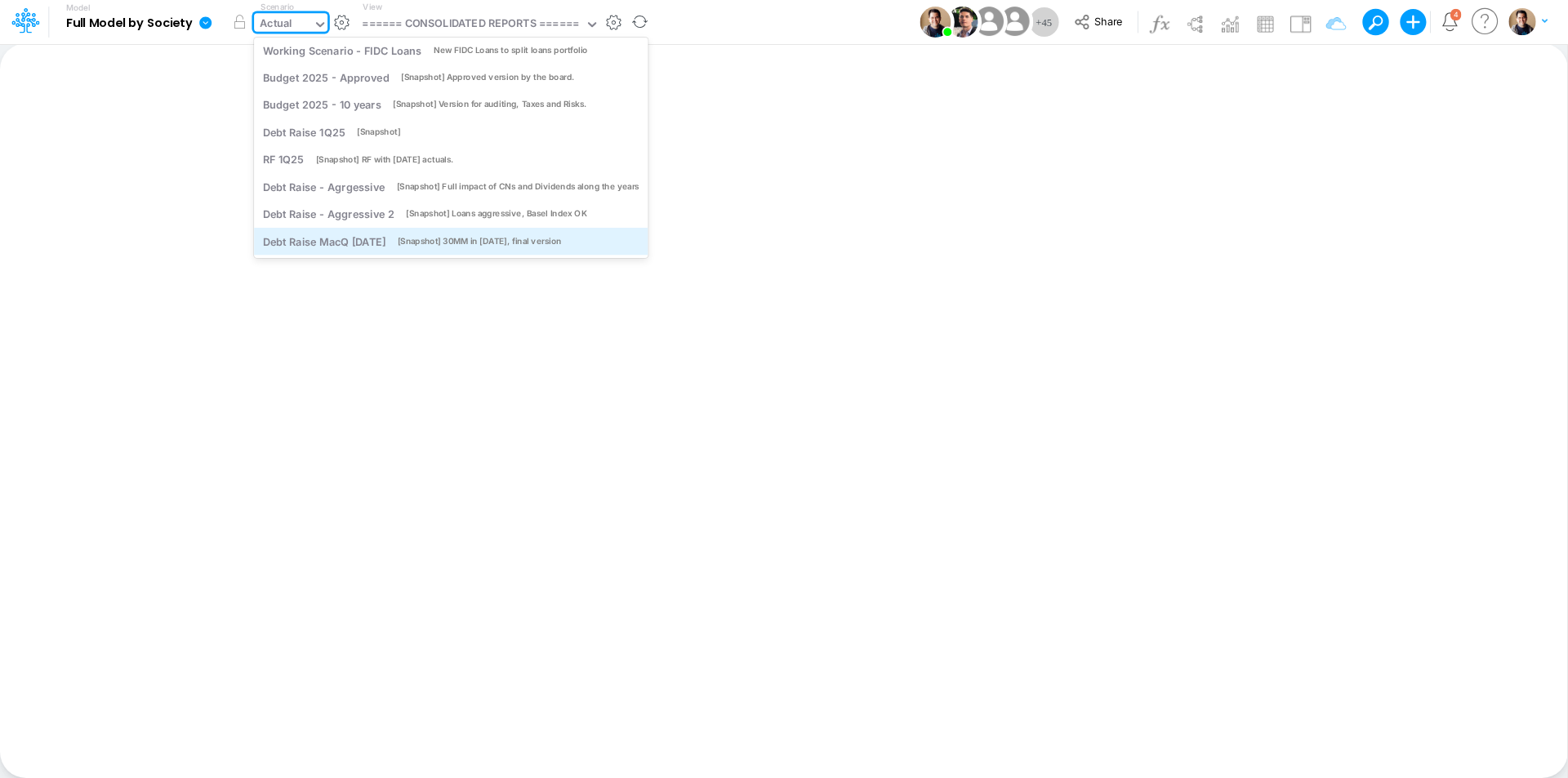
click at [422, 237] on div "[Snapshot] 30MM in Oct25, final version" at bounding box center [479, 242] width 164 height 13
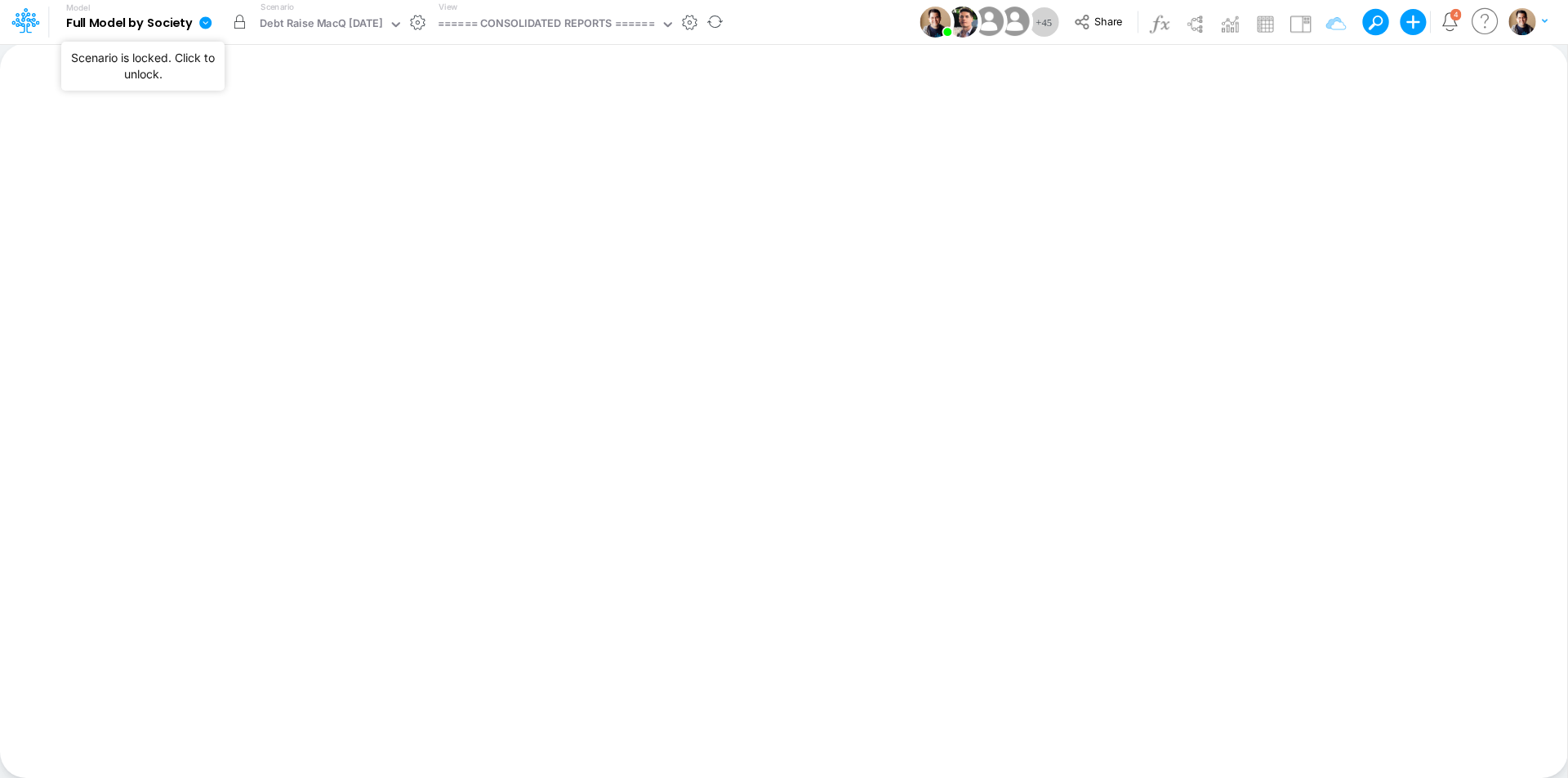
click at [245, 22] on button "button" at bounding box center [239, 21] width 30 height 30
click at [310, 26] on div "Debt Raise MacQ [DATE]" at bounding box center [321, 24] width 123 height 19
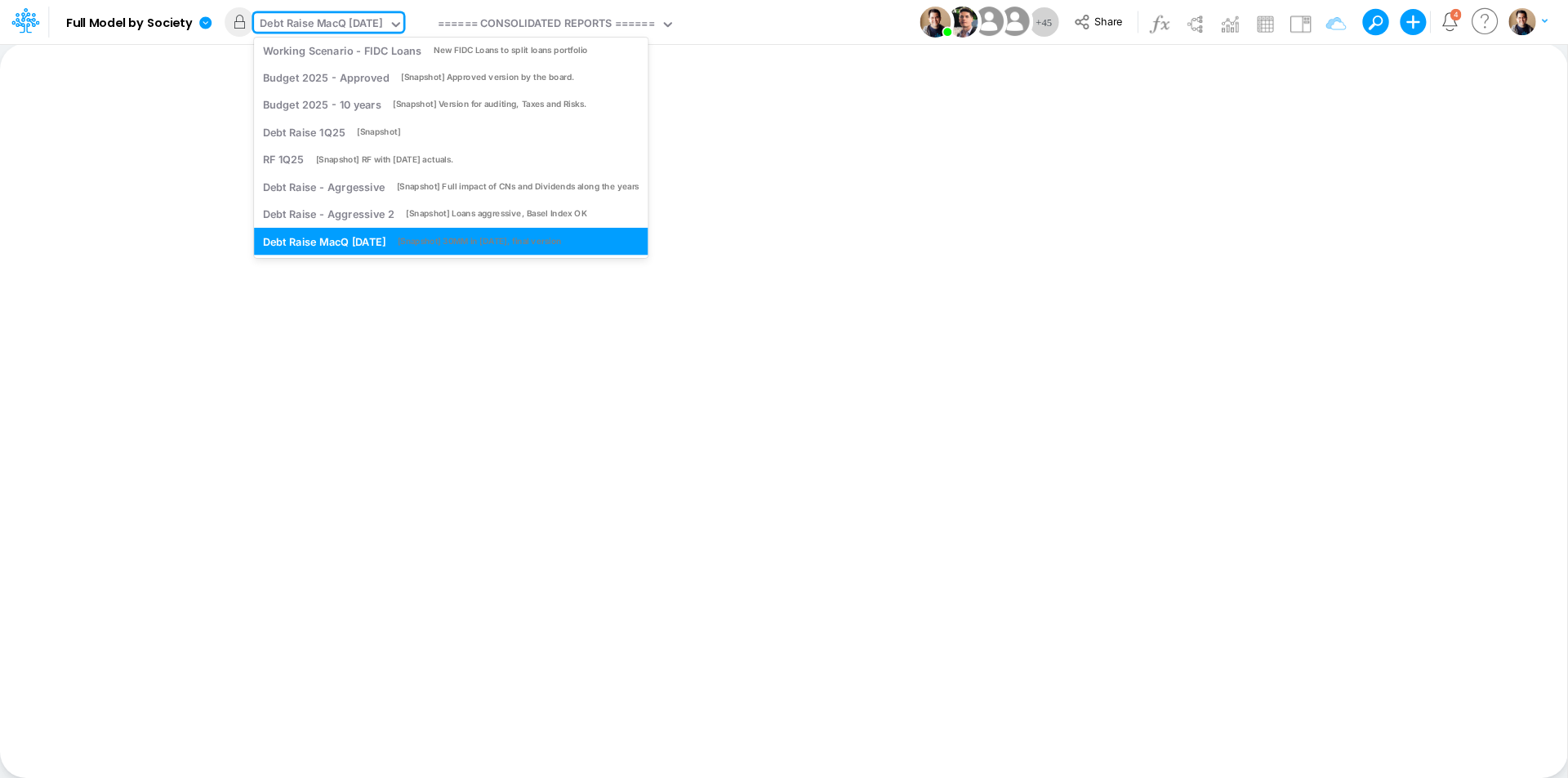
click at [540, 11] on div "View ====== CONSOLIDATED REPORTS ======" at bounding box center [553, 21] width 244 height 42
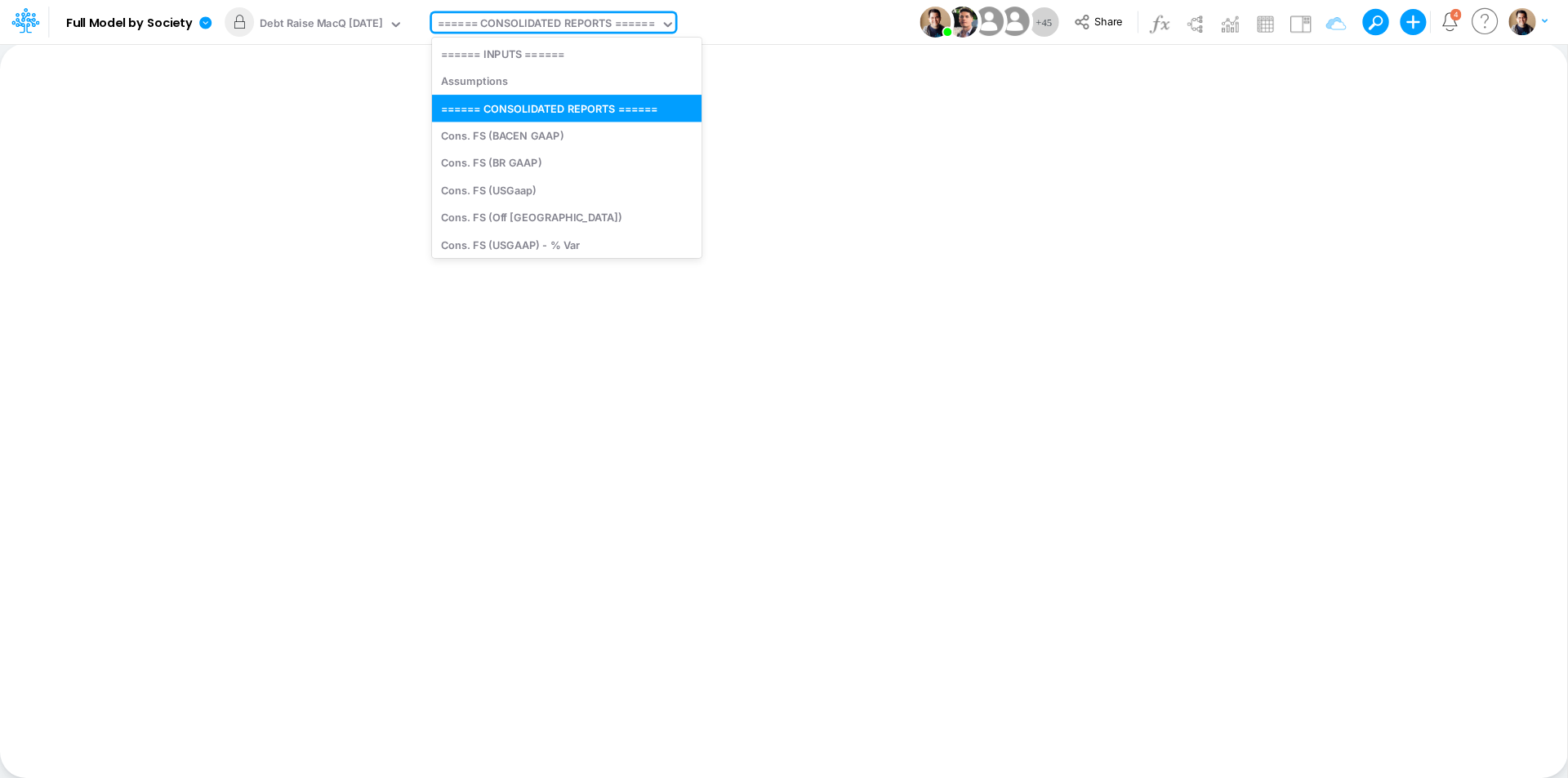
click at [536, 23] on div "====== CONSOLIDATED REPORTS ======" at bounding box center [546, 24] width 218 height 19
click at [511, 81] on div "Assumptions" at bounding box center [566, 81] width 270 height 27
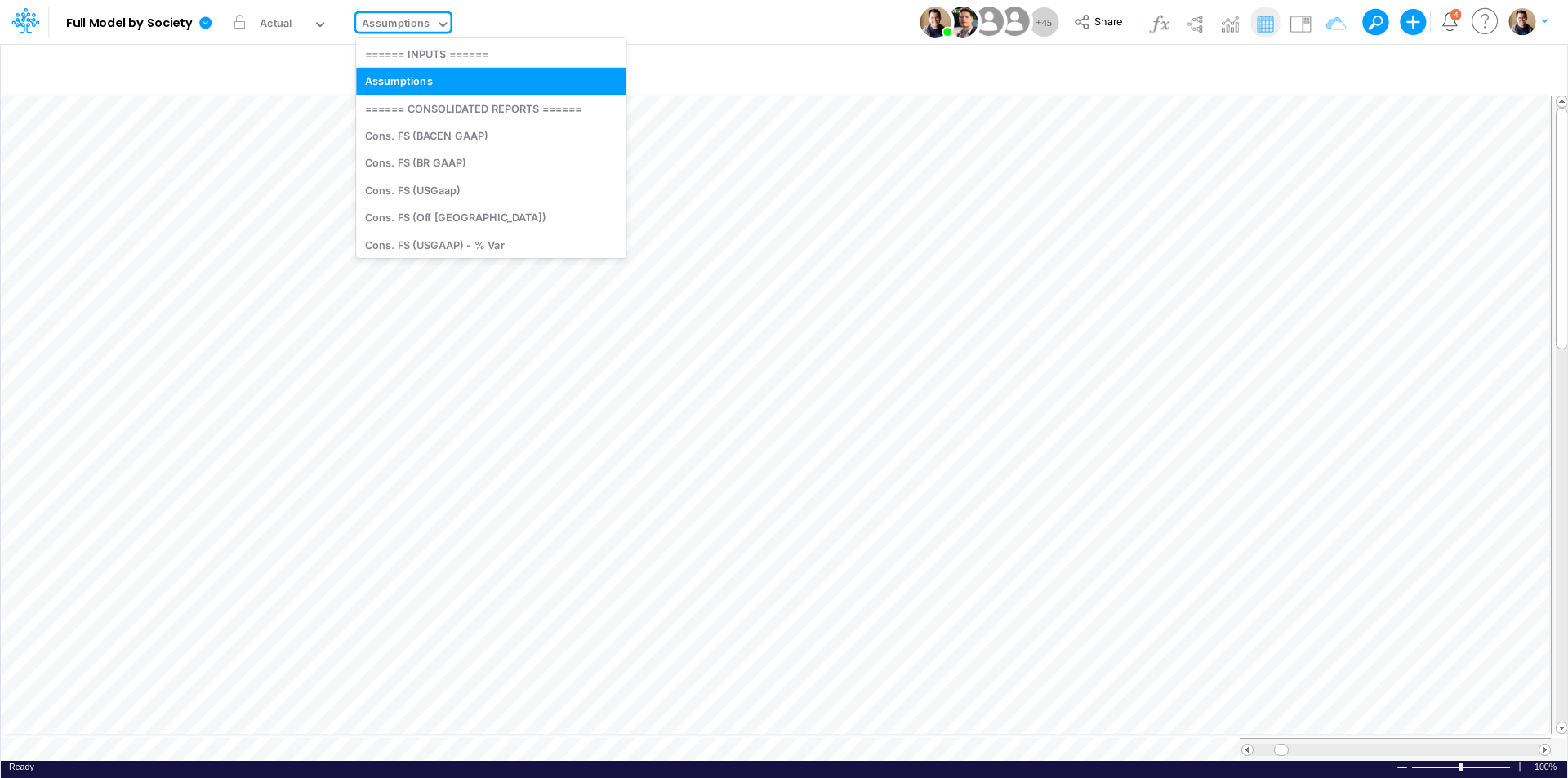
click at [409, 24] on div "Assumptions" at bounding box center [396, 24] width 68 height 19
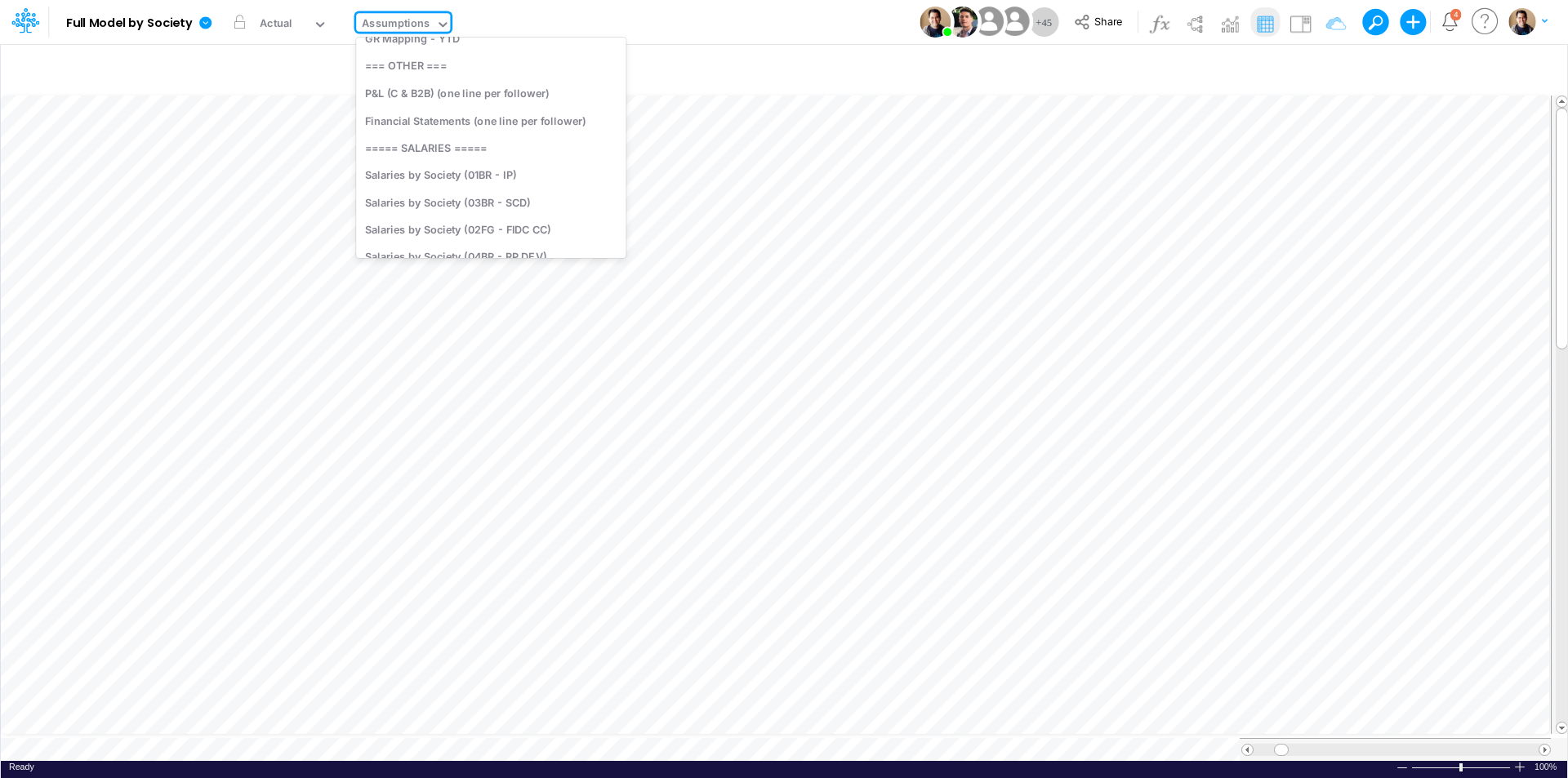
scroll to position [5277, 0]
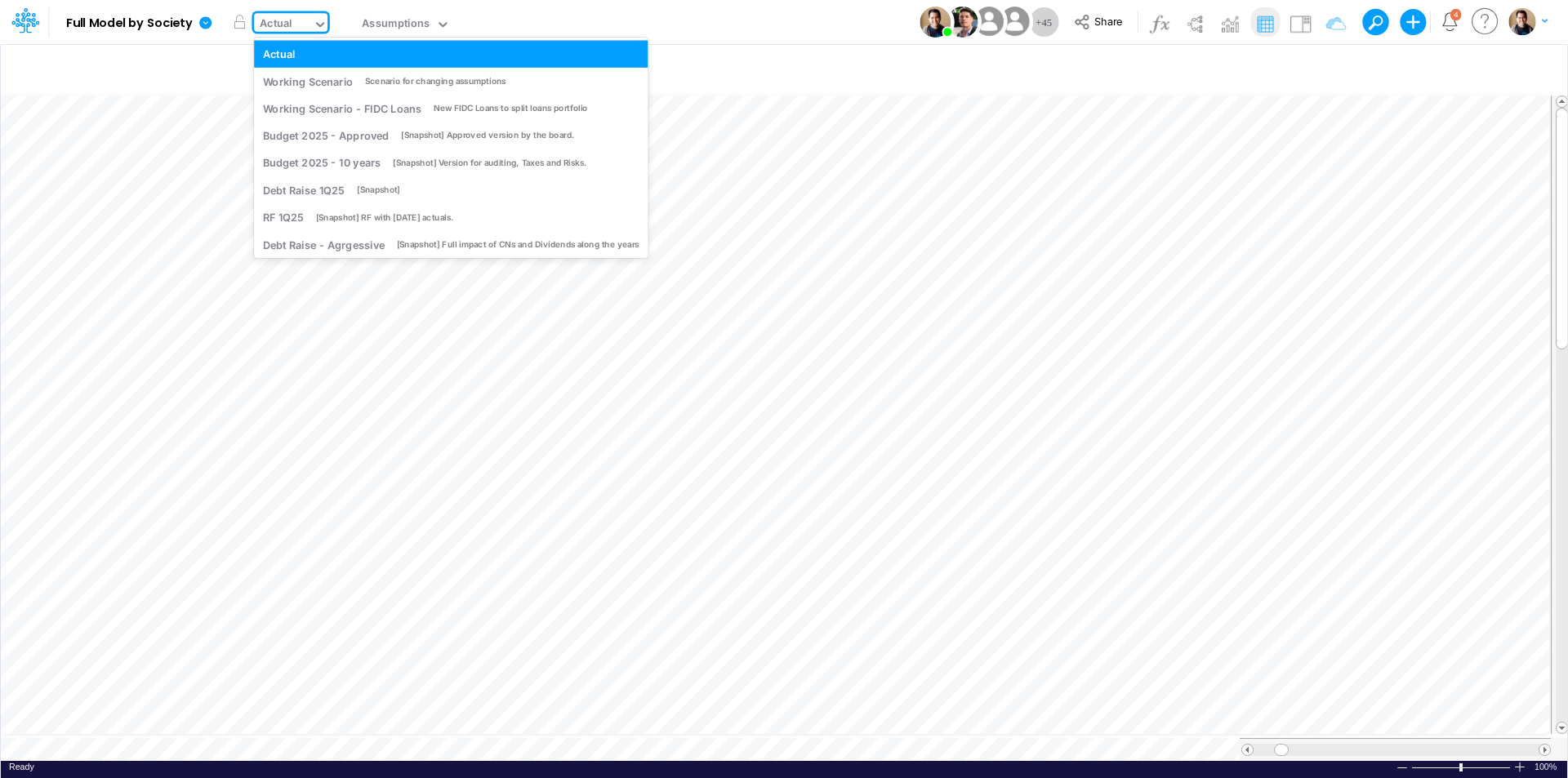
click at [271, 20] on div "Actual" at bounding box center [276, 24] width 32 height 19
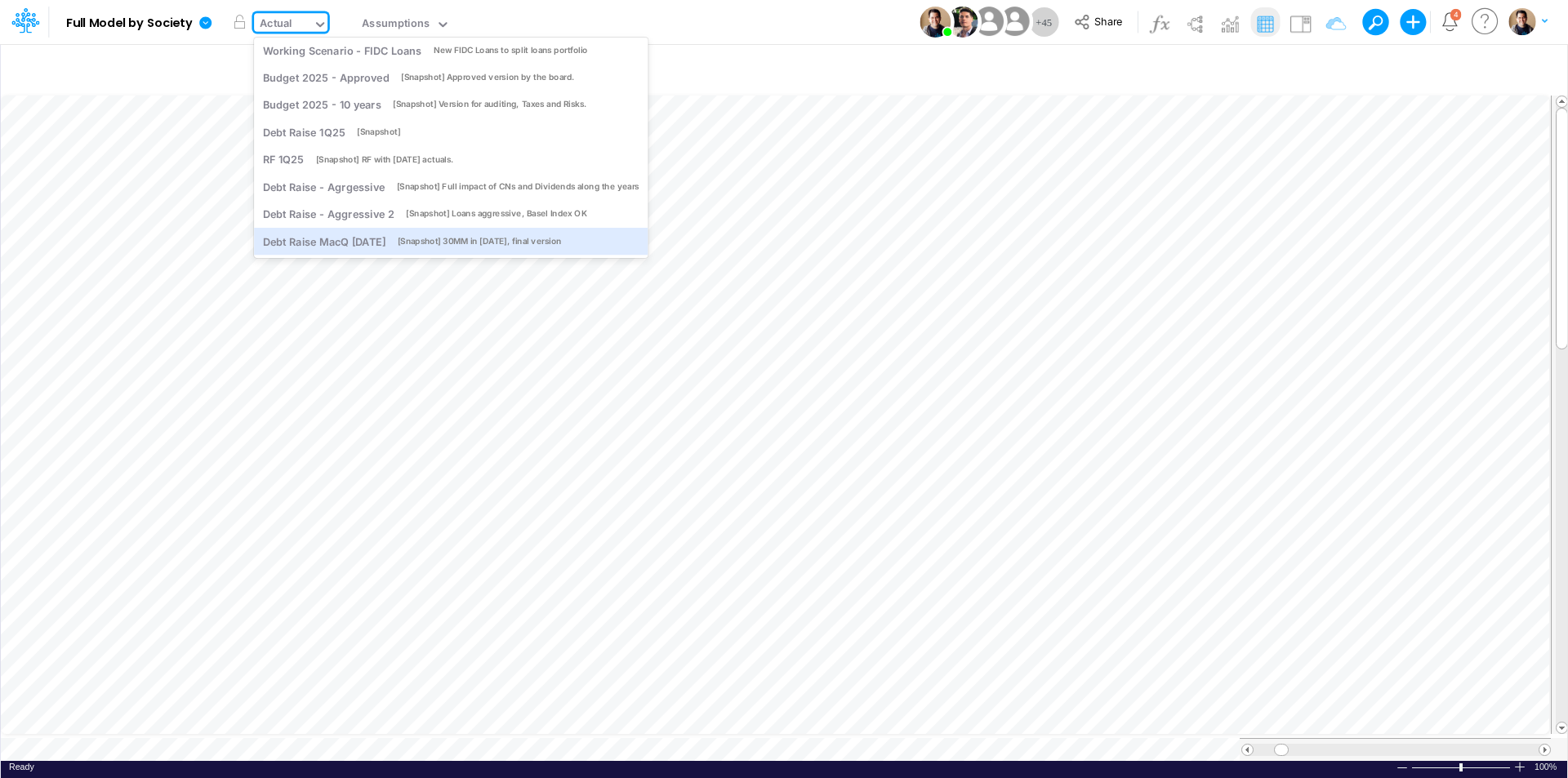
drag, startPoint x: 347, startPoint y: 233, endPoint x: 701, endPoint y: 0, distance: 423.8
click at [347, 234] on div "Debt Raise MacQ [DATE]" at bounding box center [324, 241] width 123 height 15
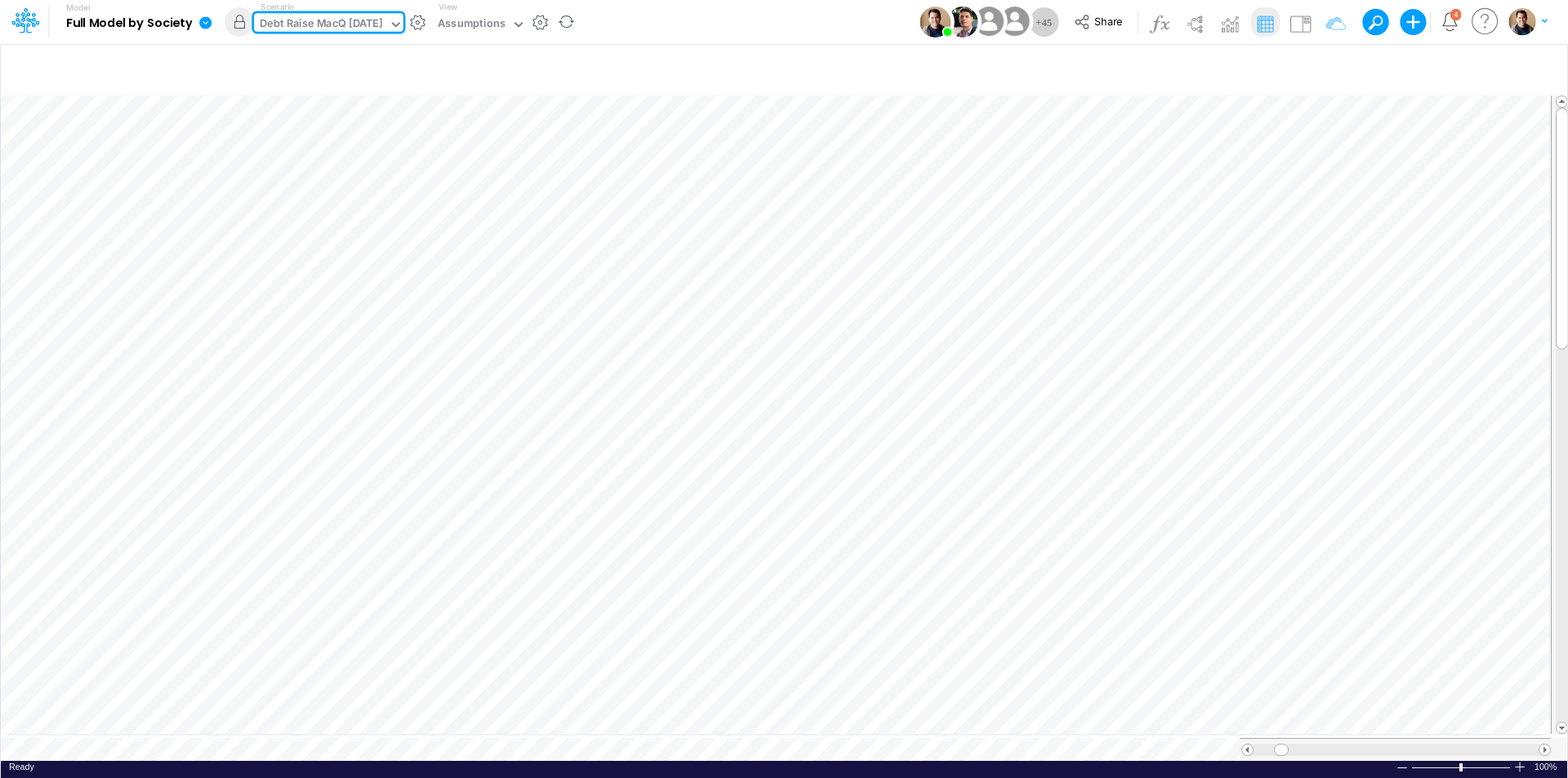
click at [284, 23] on div "Debt Raise MacQ [DATE]" at bounding box center [321, 24] width 123 height 19
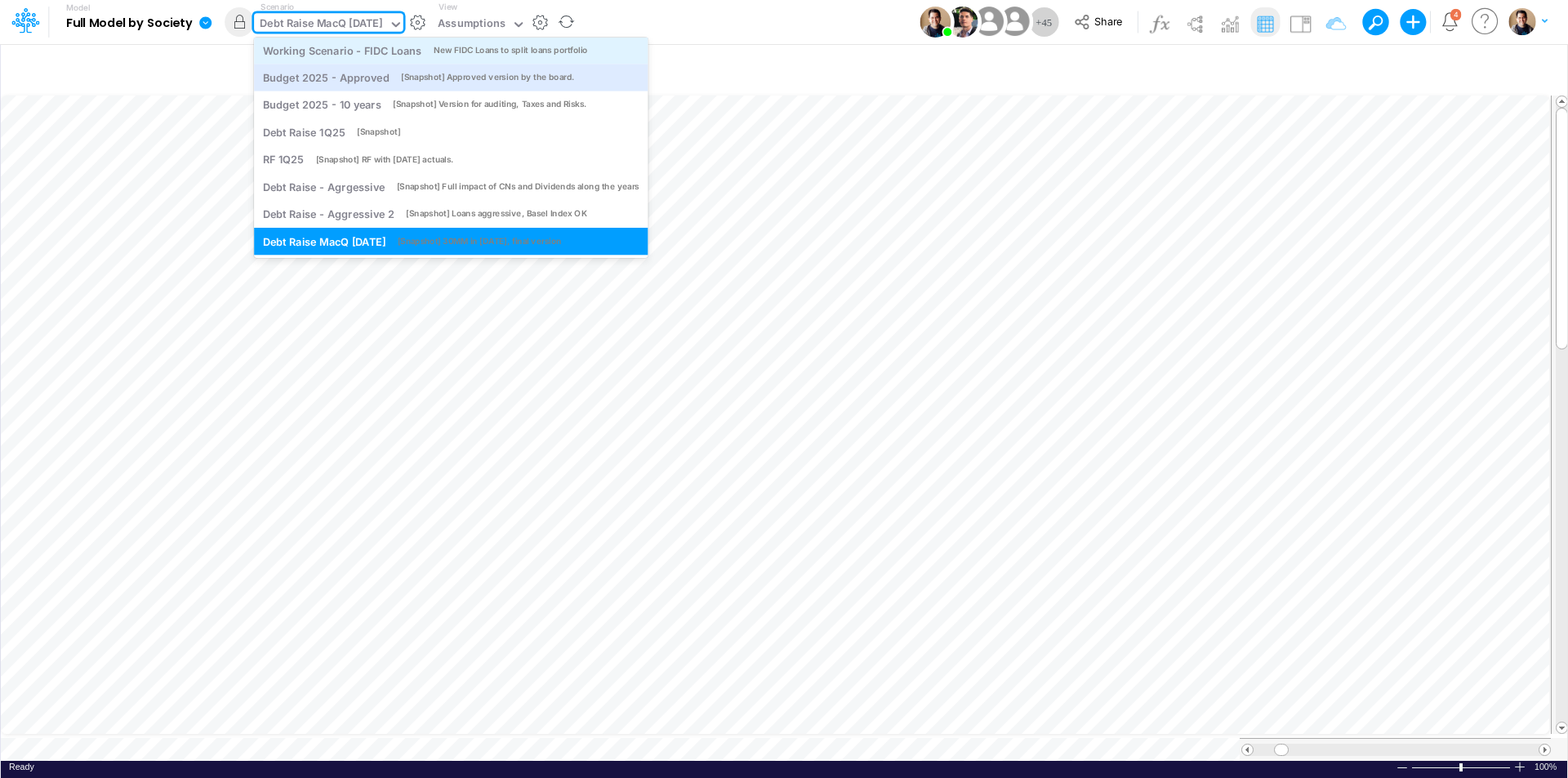
scroll to position [0, 0]
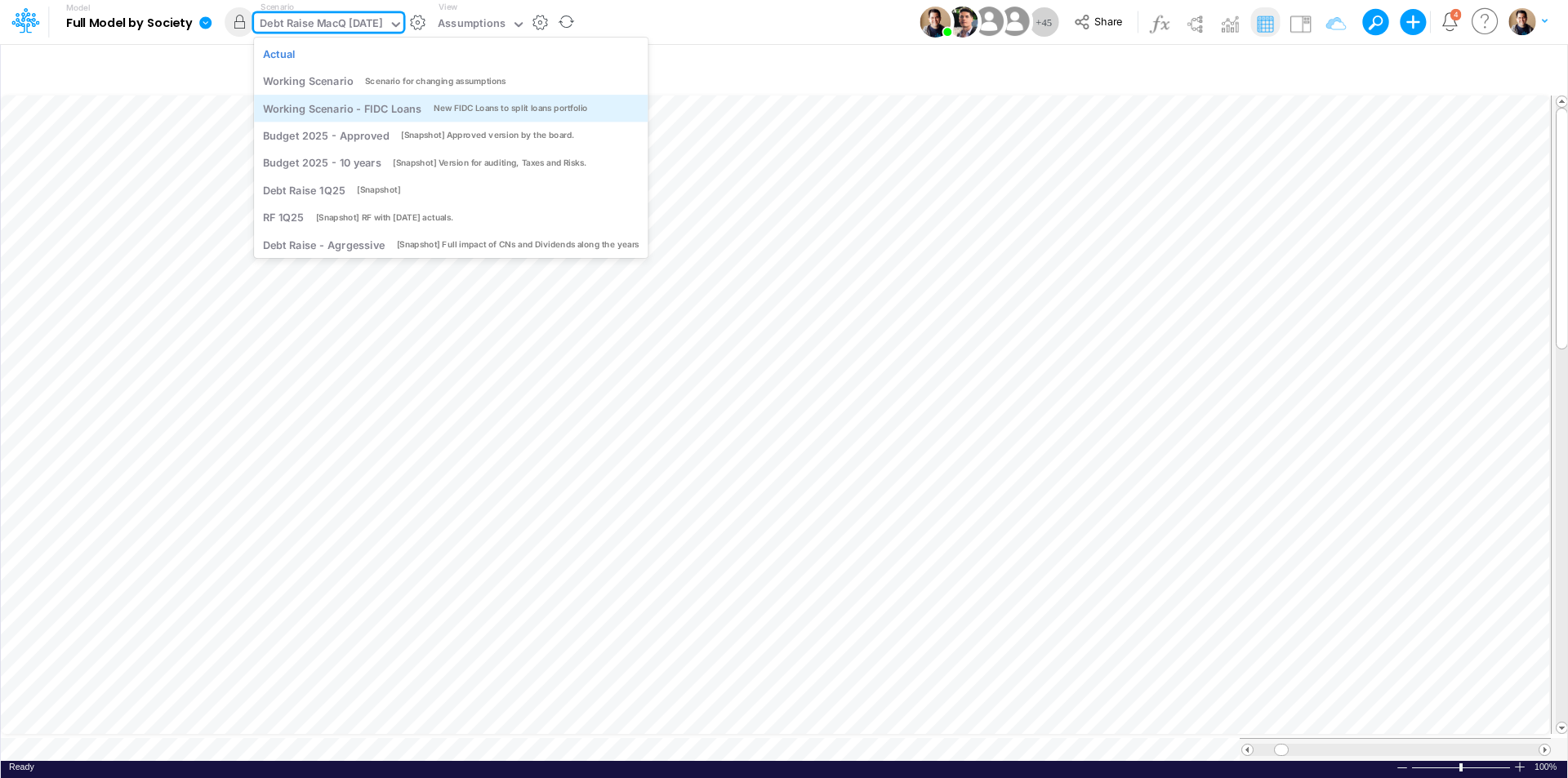
click at [348, 107] on div "Working Scenario - FIDC Loans" at bounding box center [342, 107] width 159 height 15
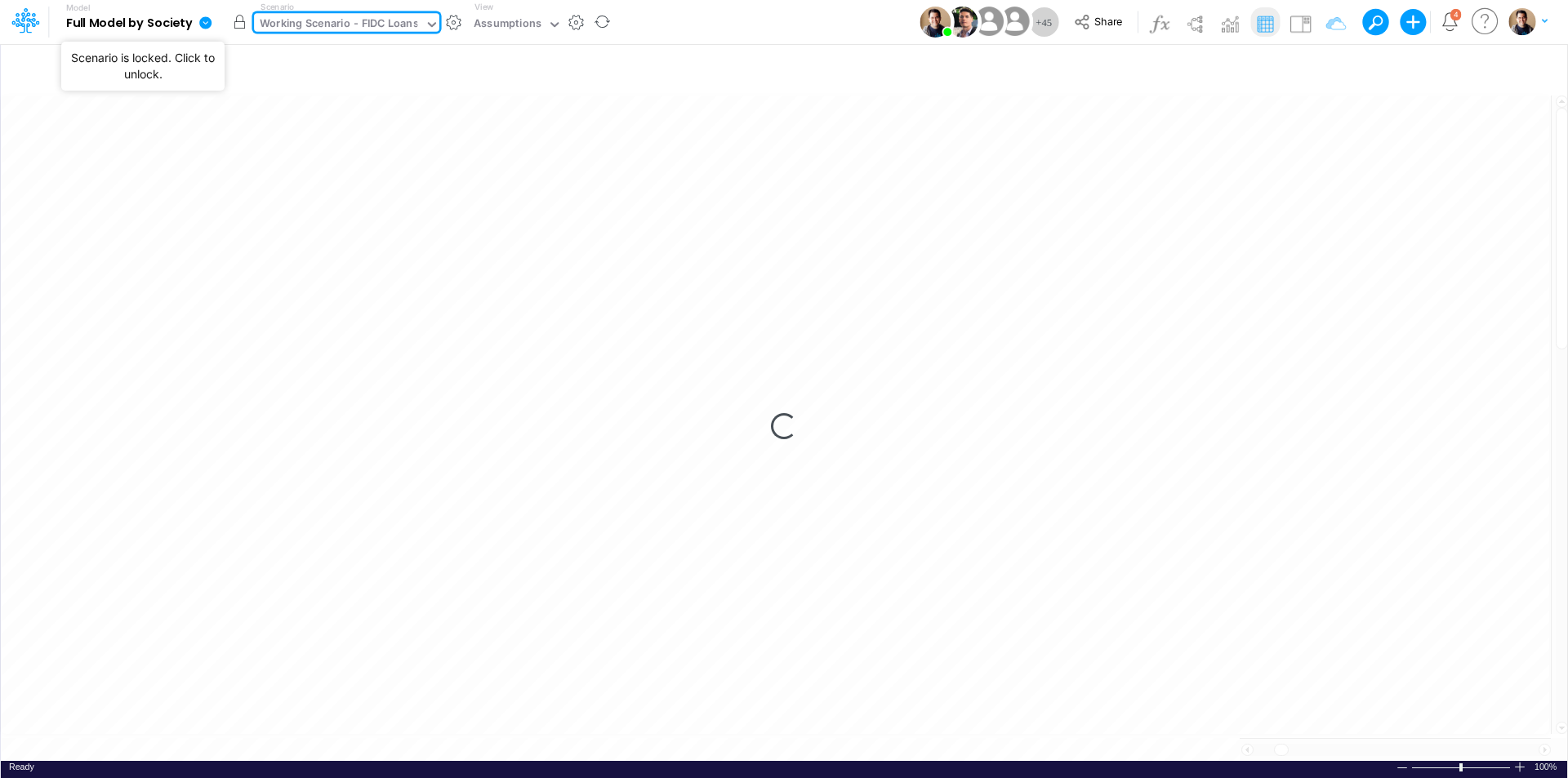
click at [237, 23] on button "button" at bounding box center [239, 21] width 30 height 30
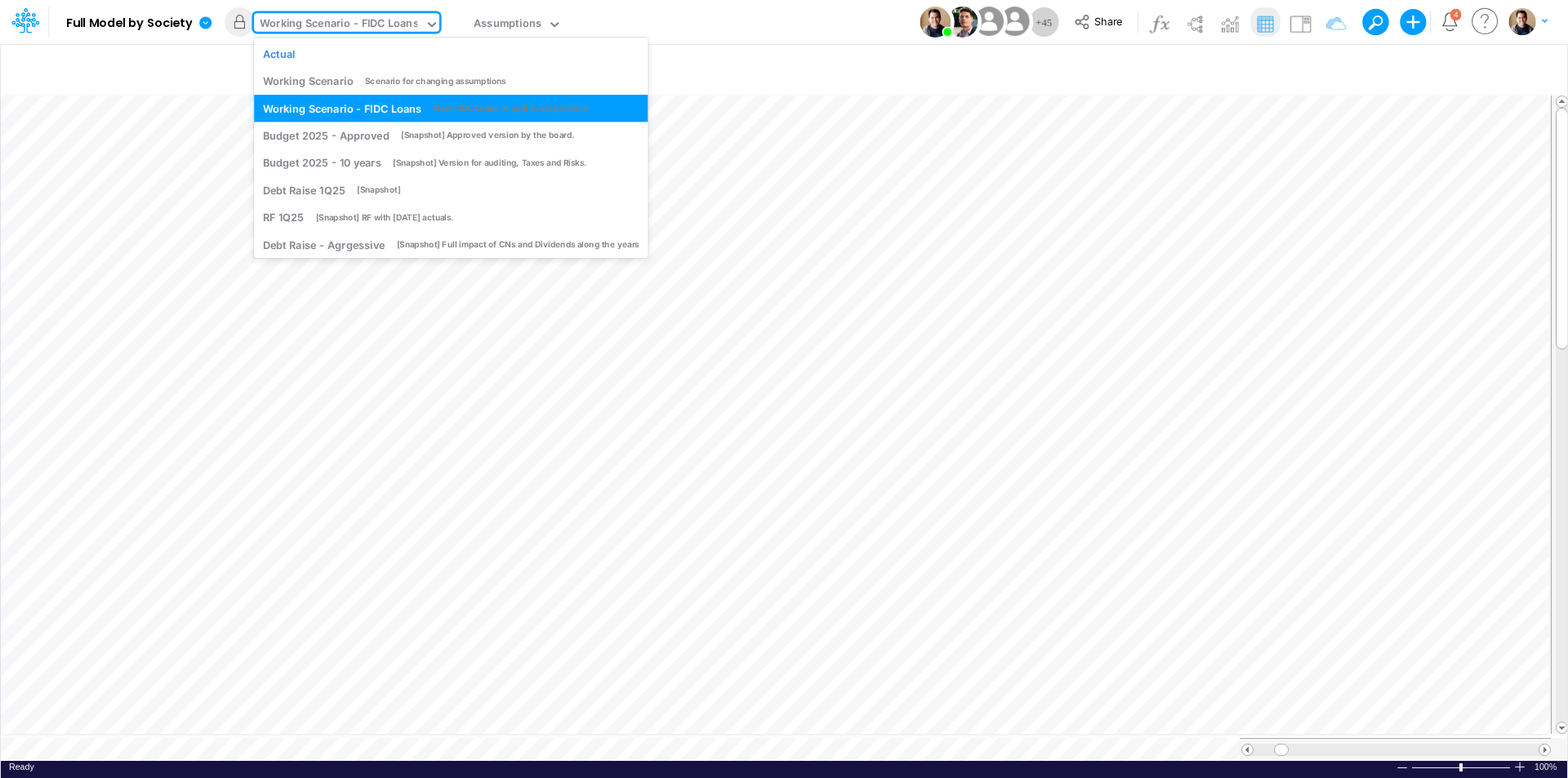
click at [290, 25] on div "Working Scenario - FIDC Loans" at bounding box center [338, 24] width 159 height 19
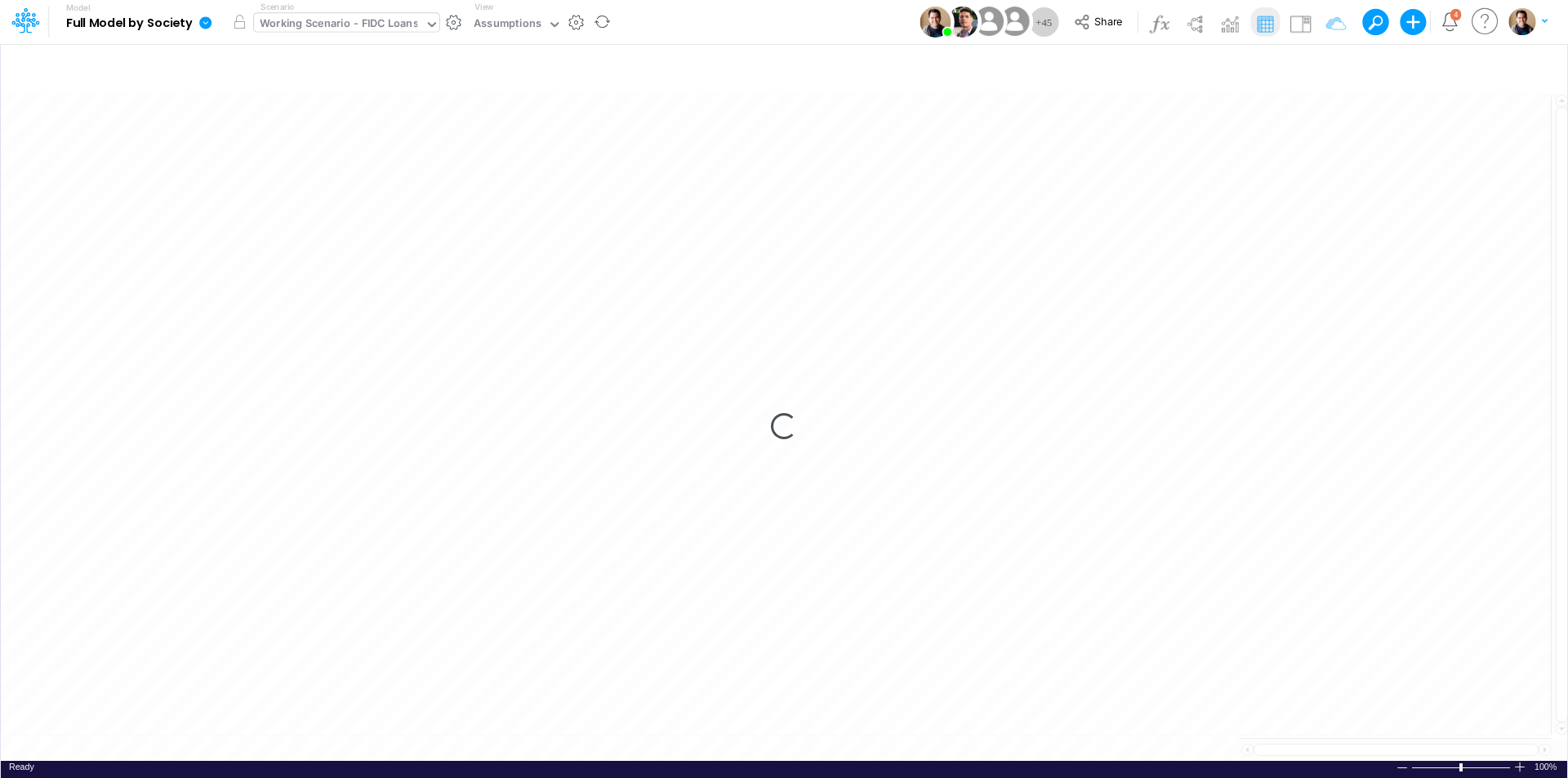
click at [351, 23] on div "Working Scenario - FIDC Loans" at bounding box center [338, 24] width 159 height 19
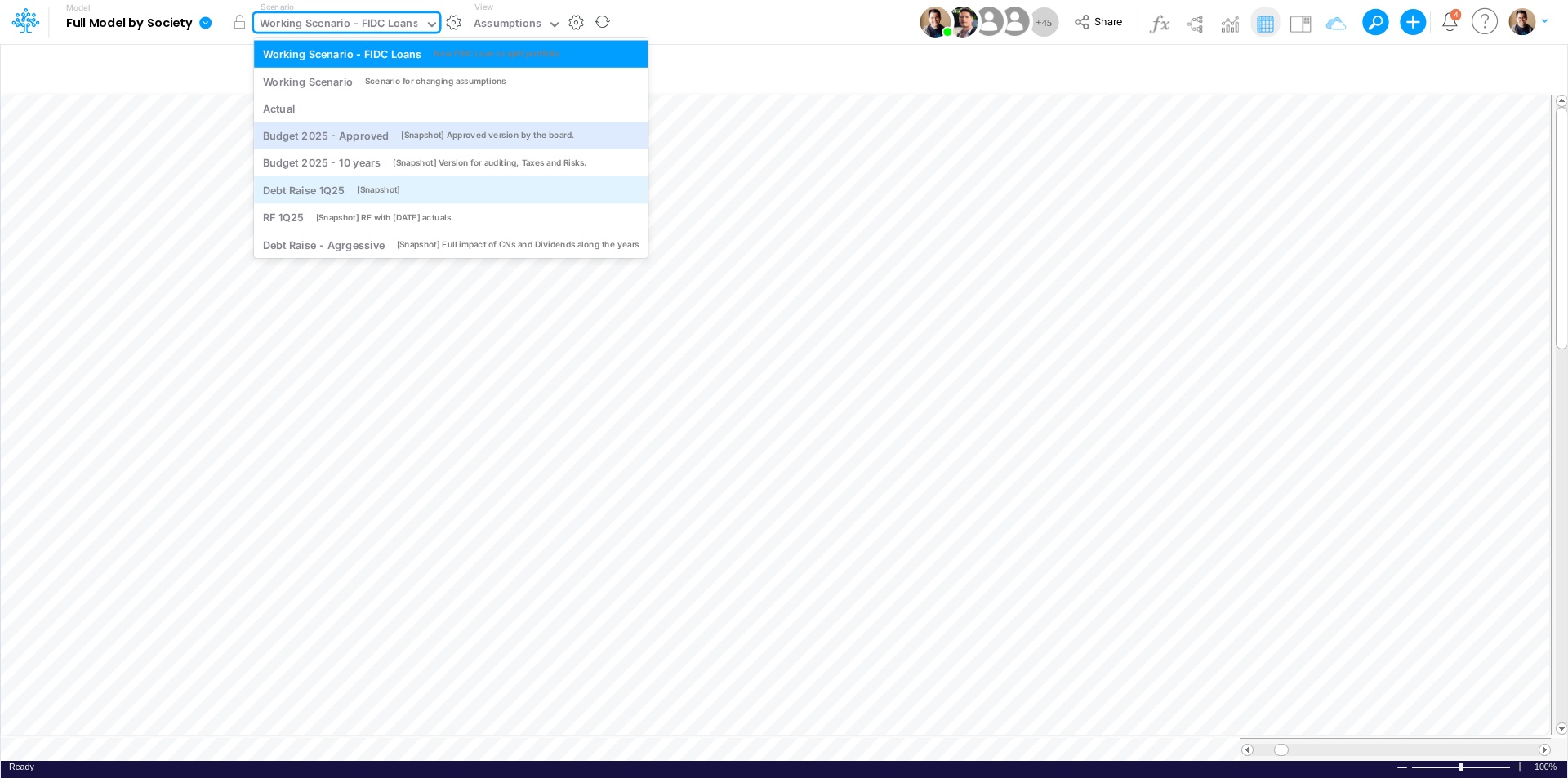
scroll to position [34, 0]
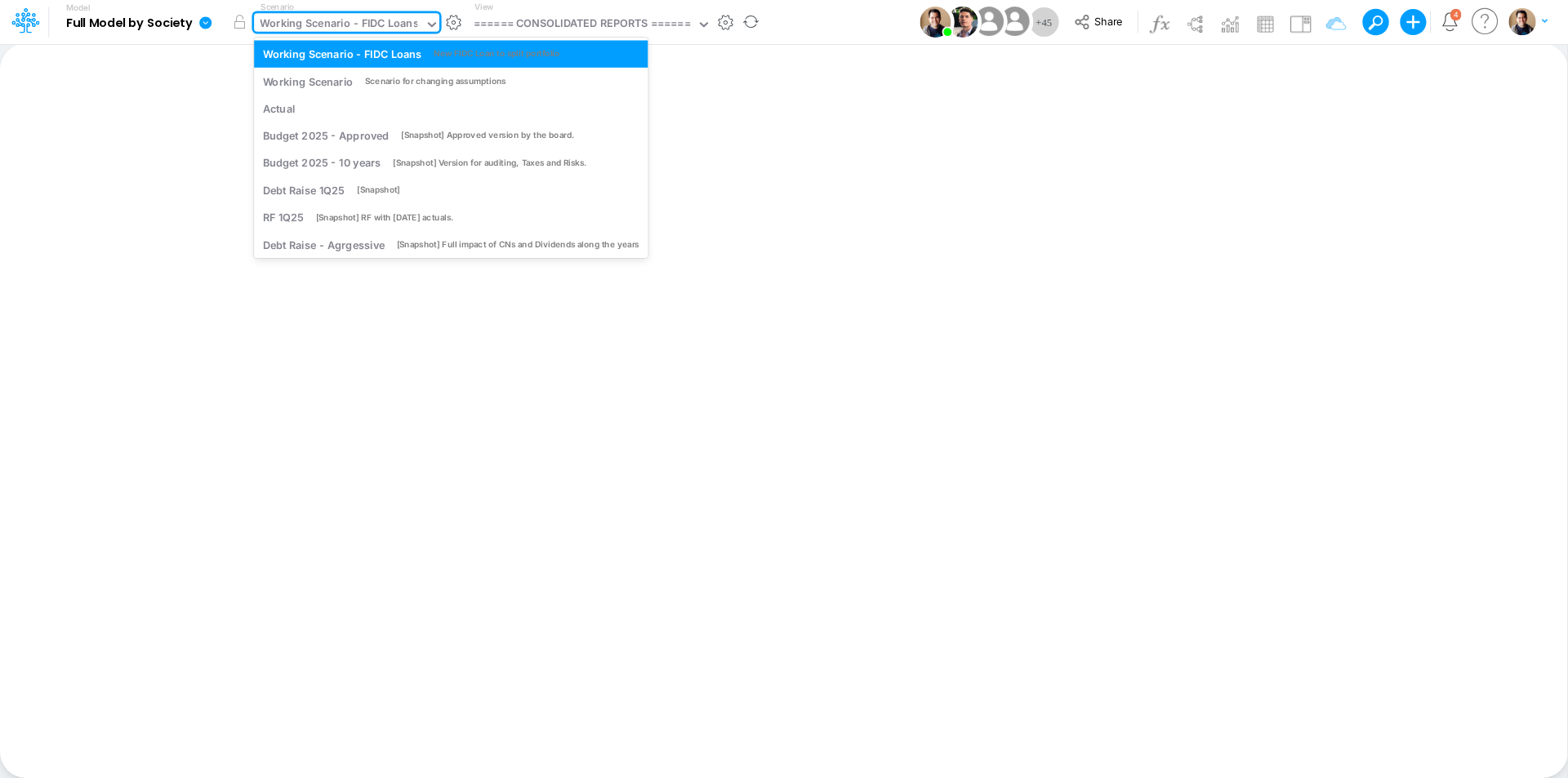
click at [364, 27] on div "Working Scenario - FIDC Loans" at bounding box center [338, 24] width 159 height 19
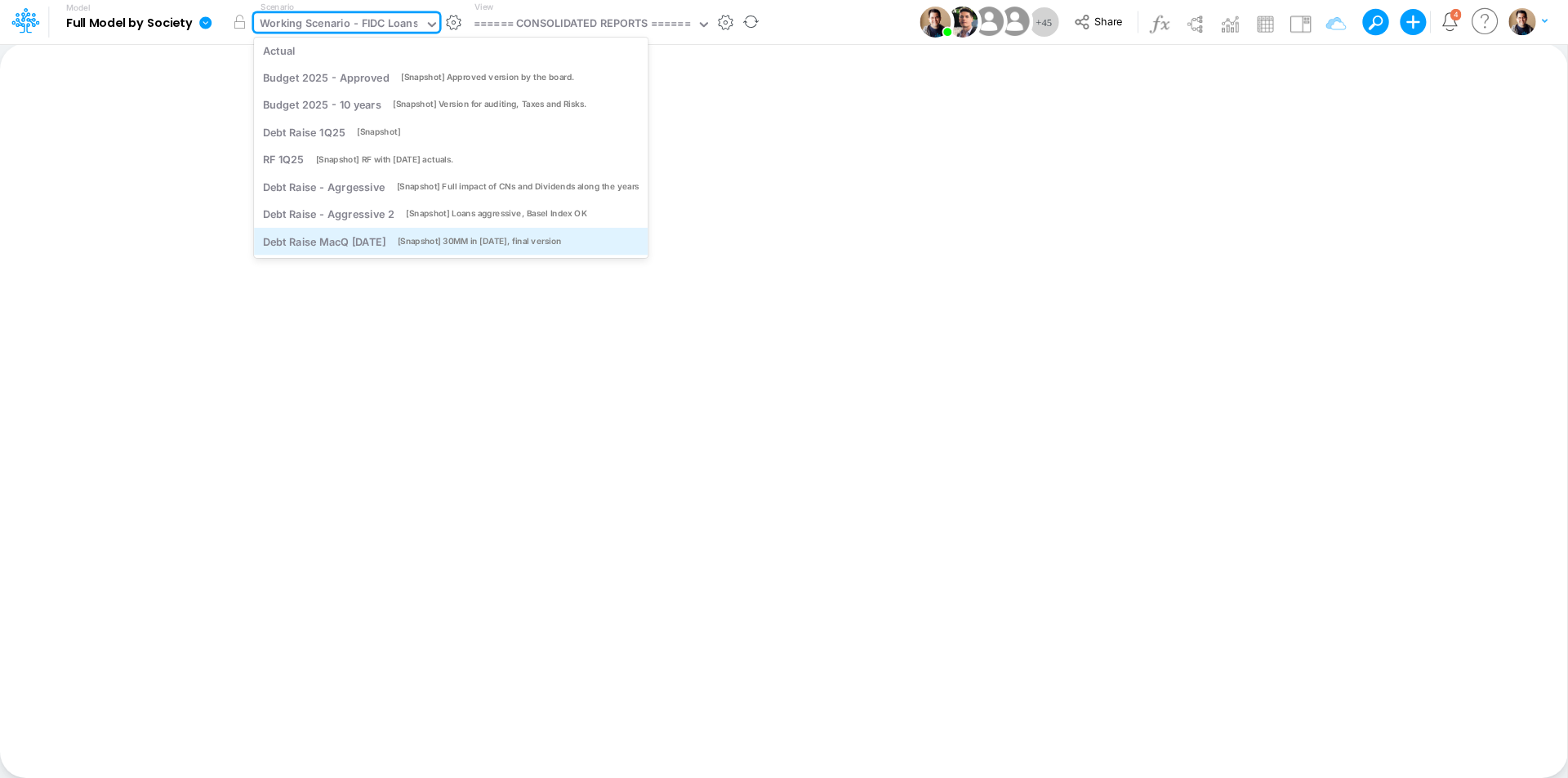
click at [451, 235] on div "[Snapshot] 30MM in Oct25, final version" at bounding box center [479, 242] width 164 height 13
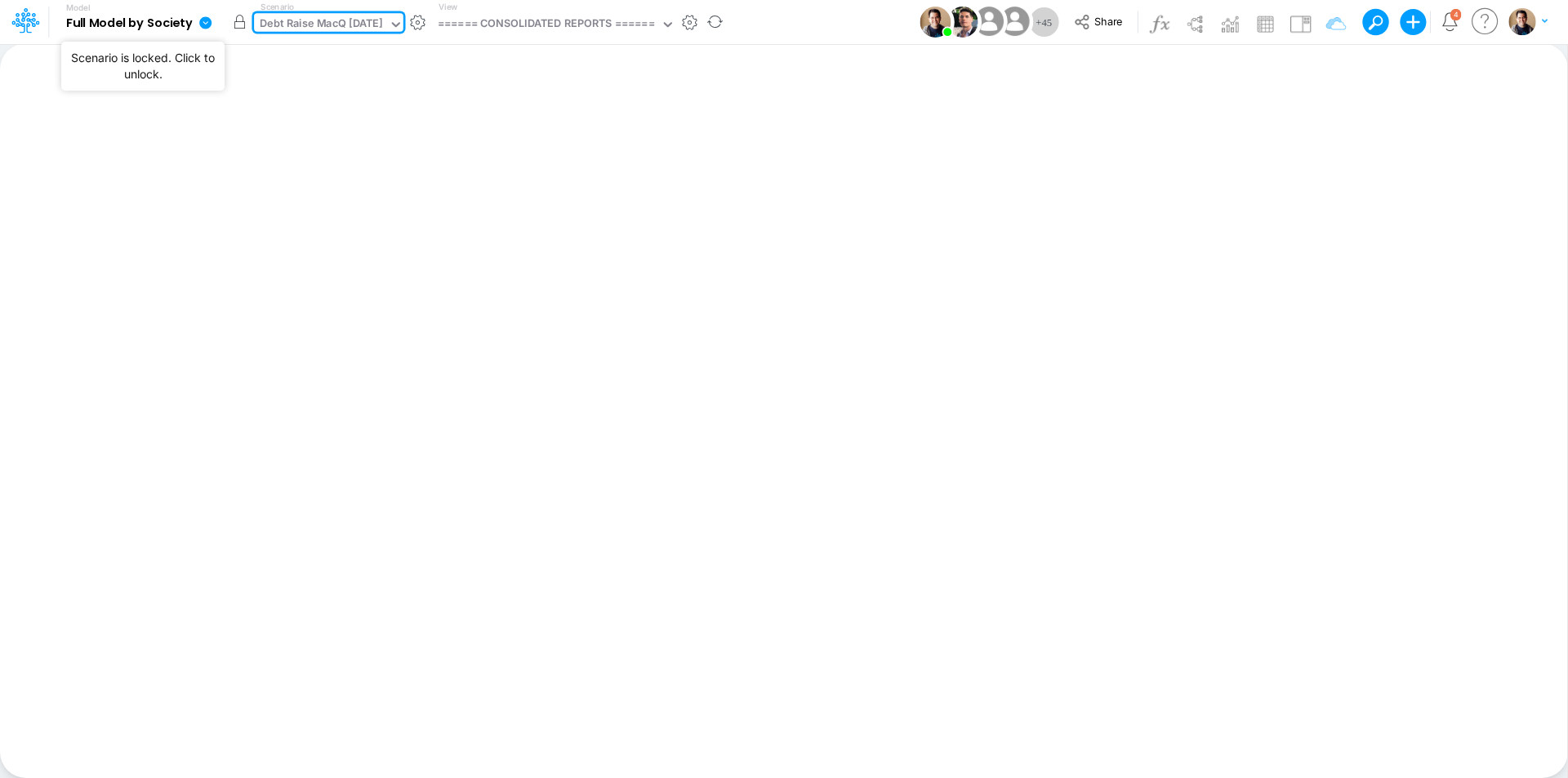
click at [240, 23] on button "button" at bounding box center [239, 21] width 30 height 30
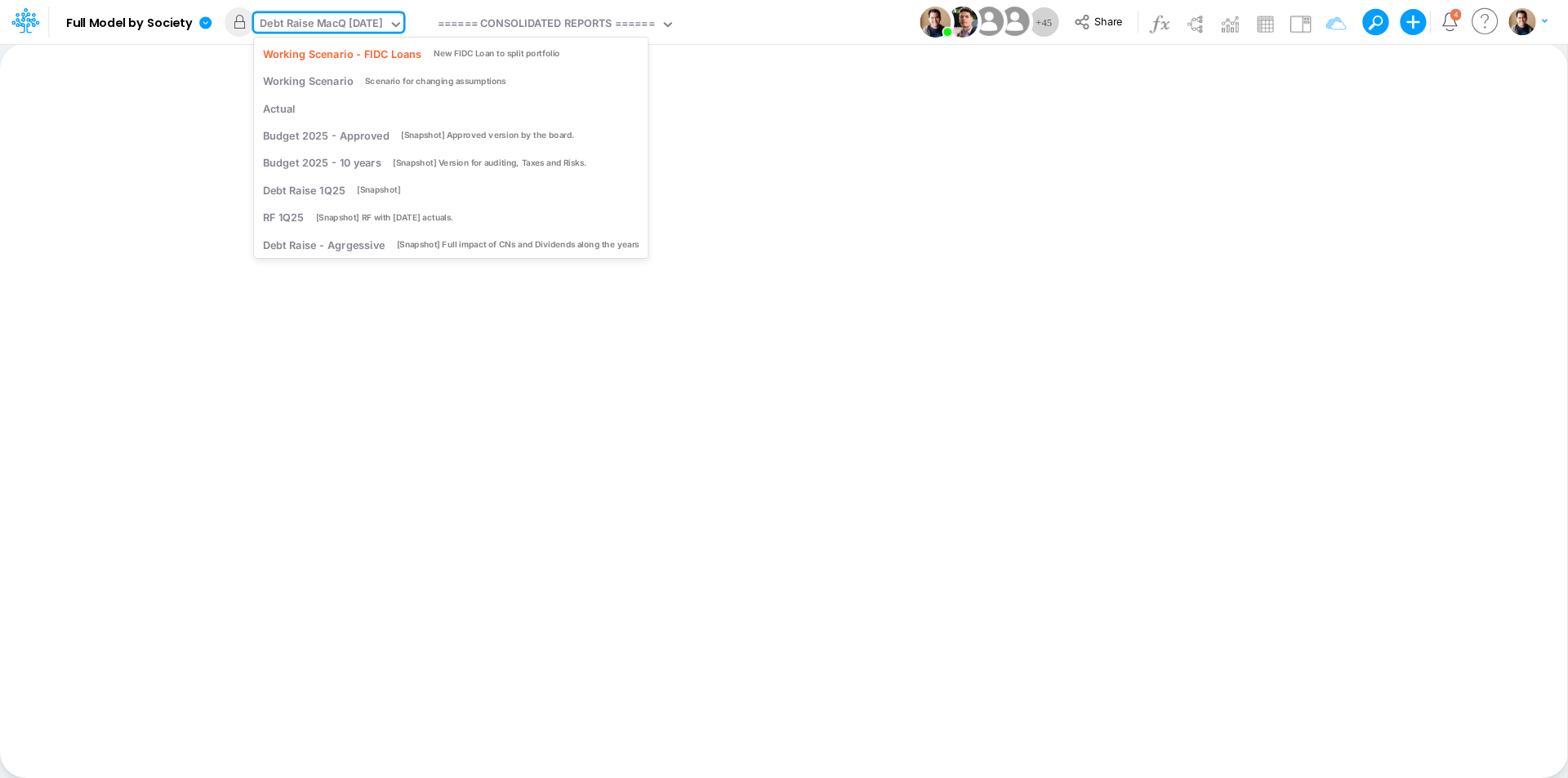
click at [325, 26] on div "Debt Raise MacQ Sep25" at bounding box center [321, 24] width 123 height 19
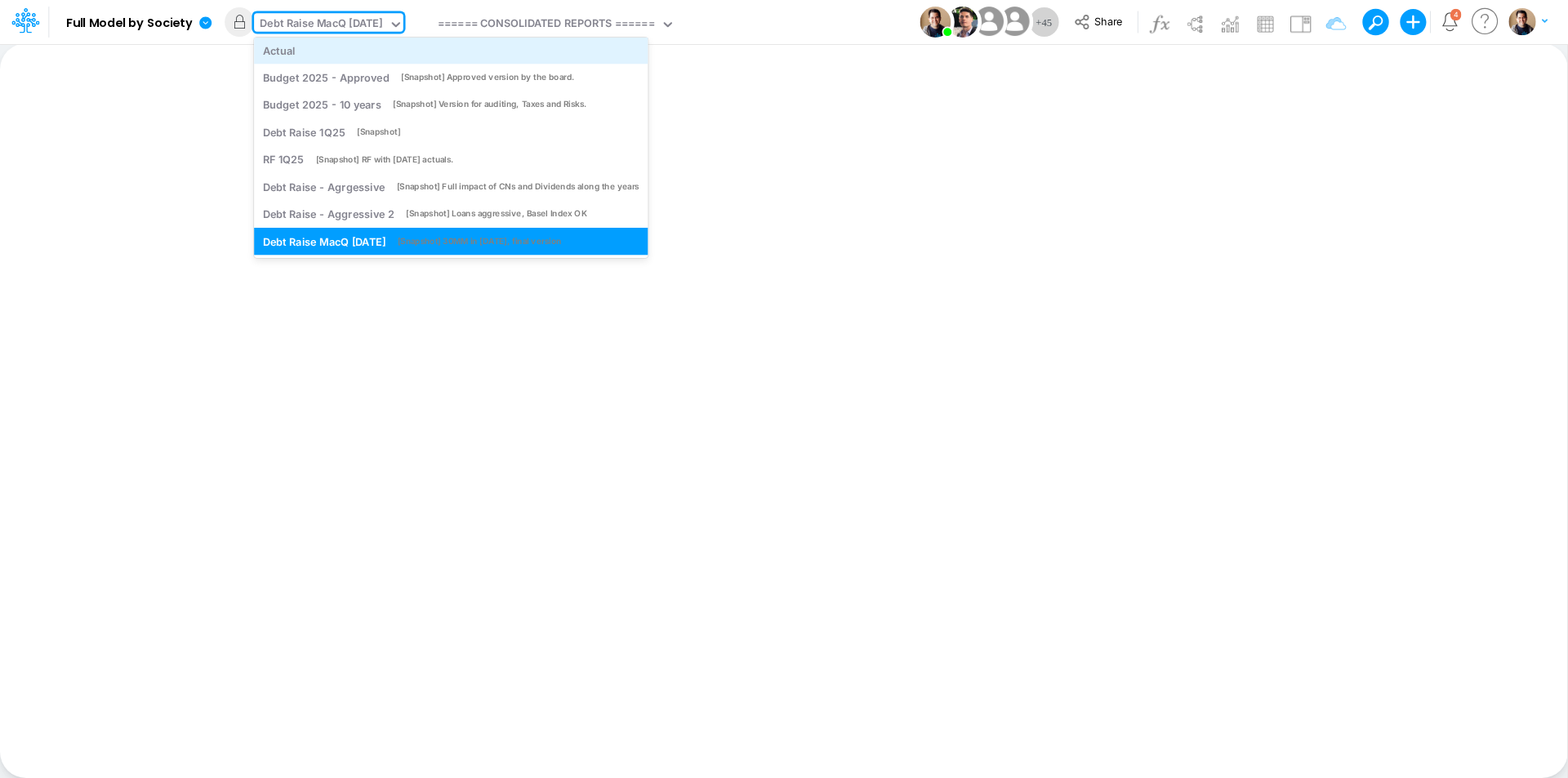
scroll to position [0, 0]
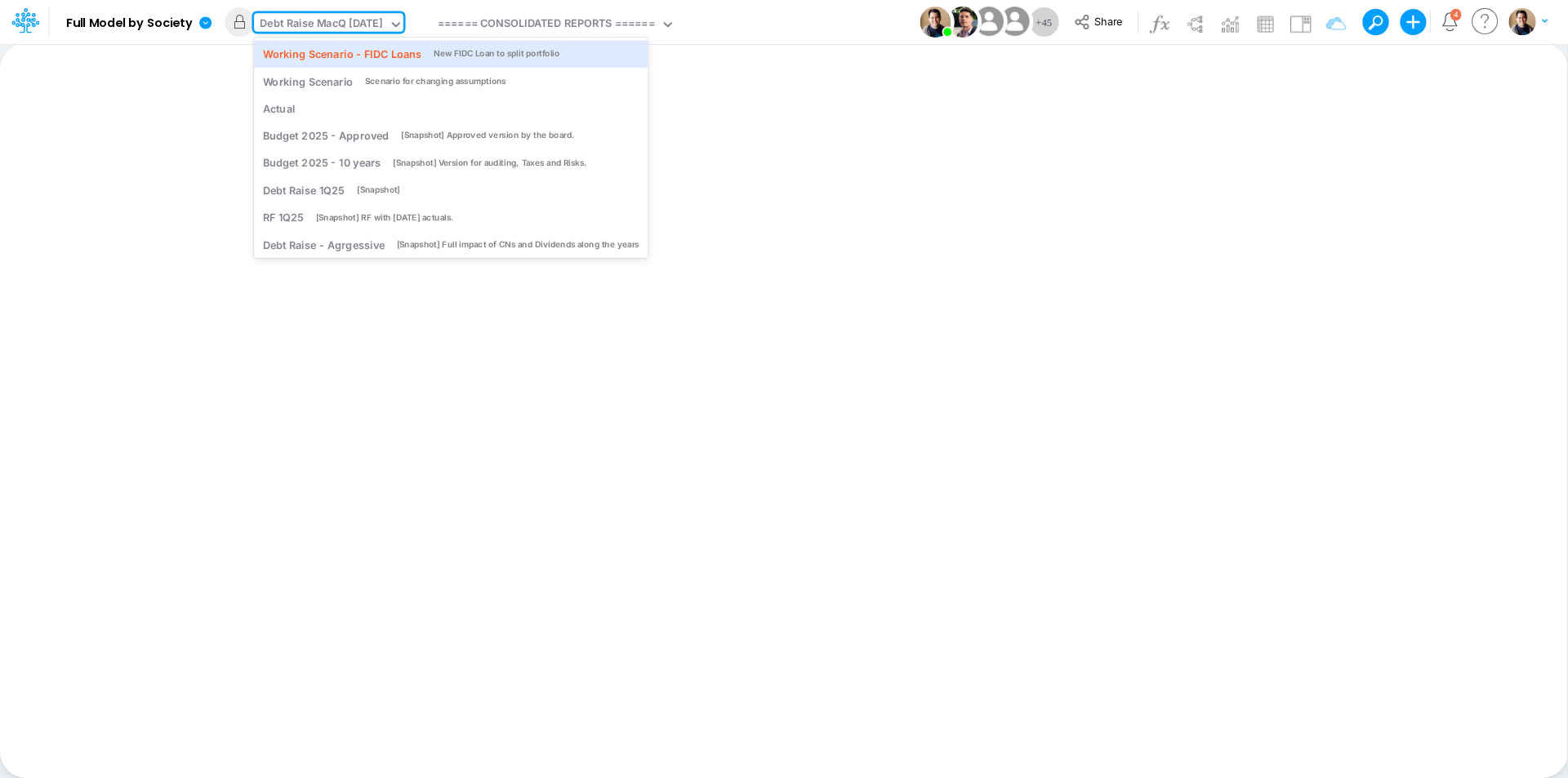
click at [364, 51] on div "Working Scenario - FIDC Loans" at bounding box center [342, 53] width 159 height 15
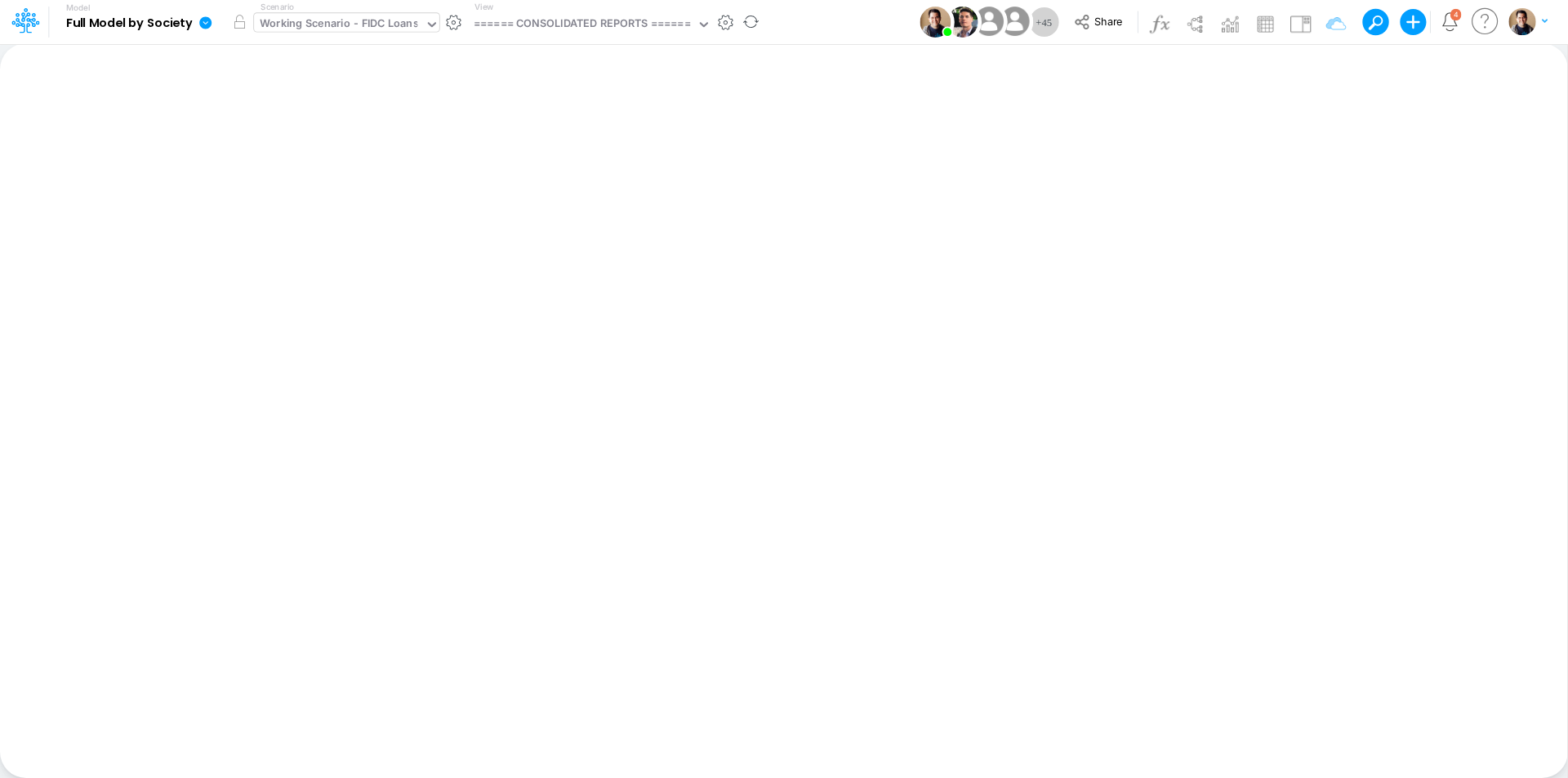
click at [356, 26] on div "Working Scenario - FIDC Loans" at bounding box center [338, 24] width 159 height 19
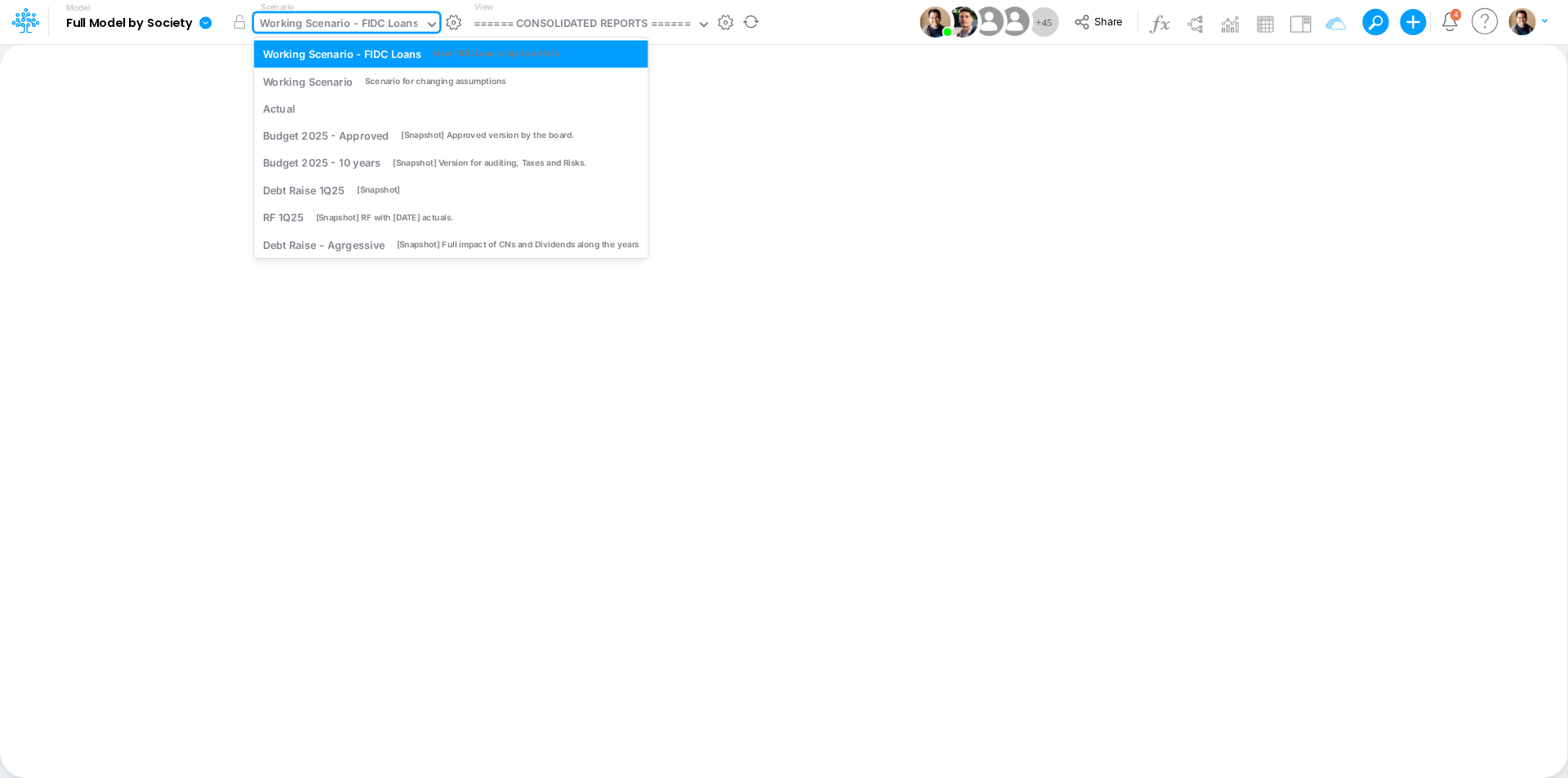
click at [391, 26] on div "Working Scenario - FIDC Loans" at bounding box center [338, 24] width 159 height 19
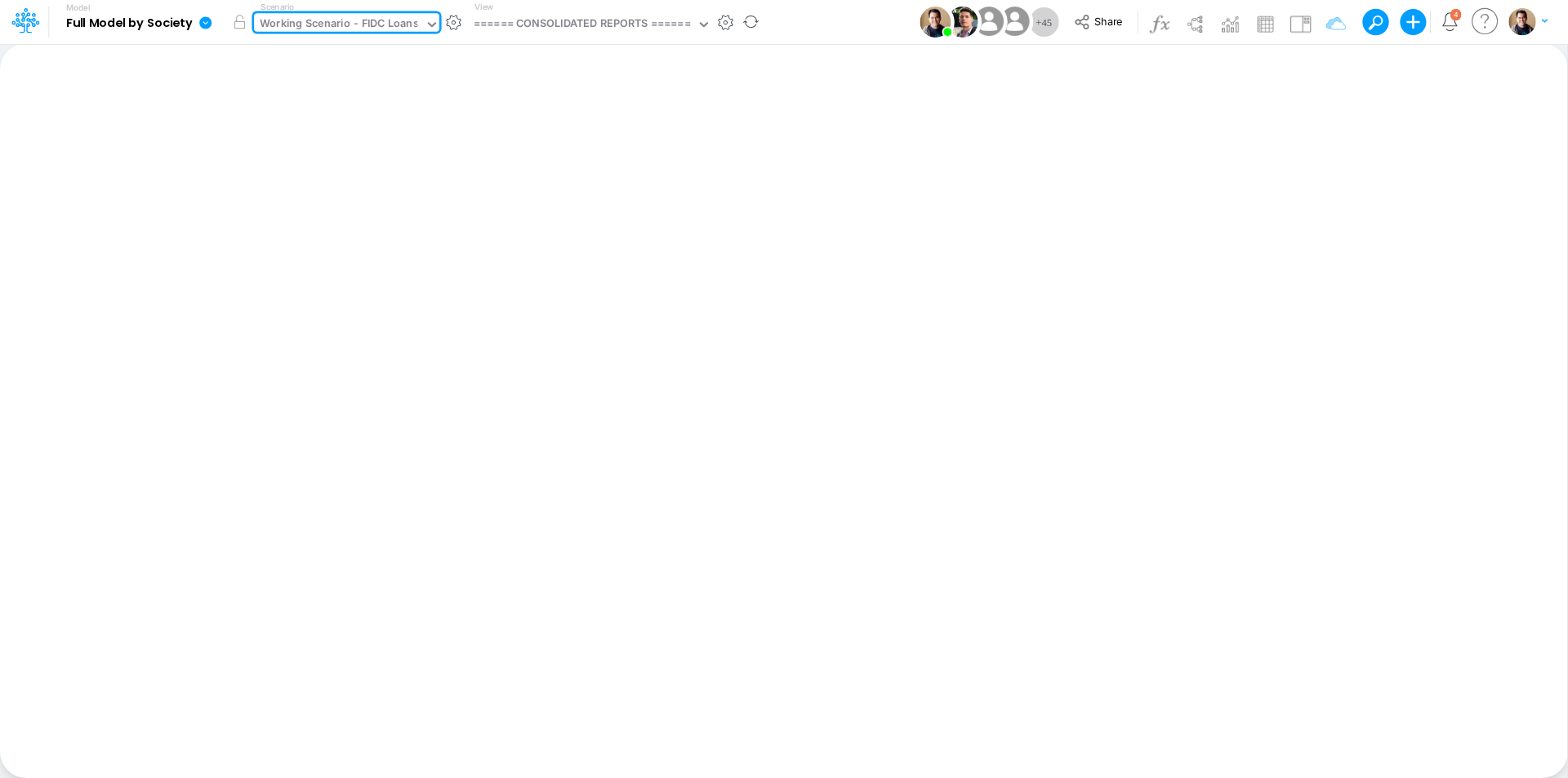
click at [367, 13] on div "Working Scenario - FIDC Loans" at bounding box center [339, 25] width 171 height 24
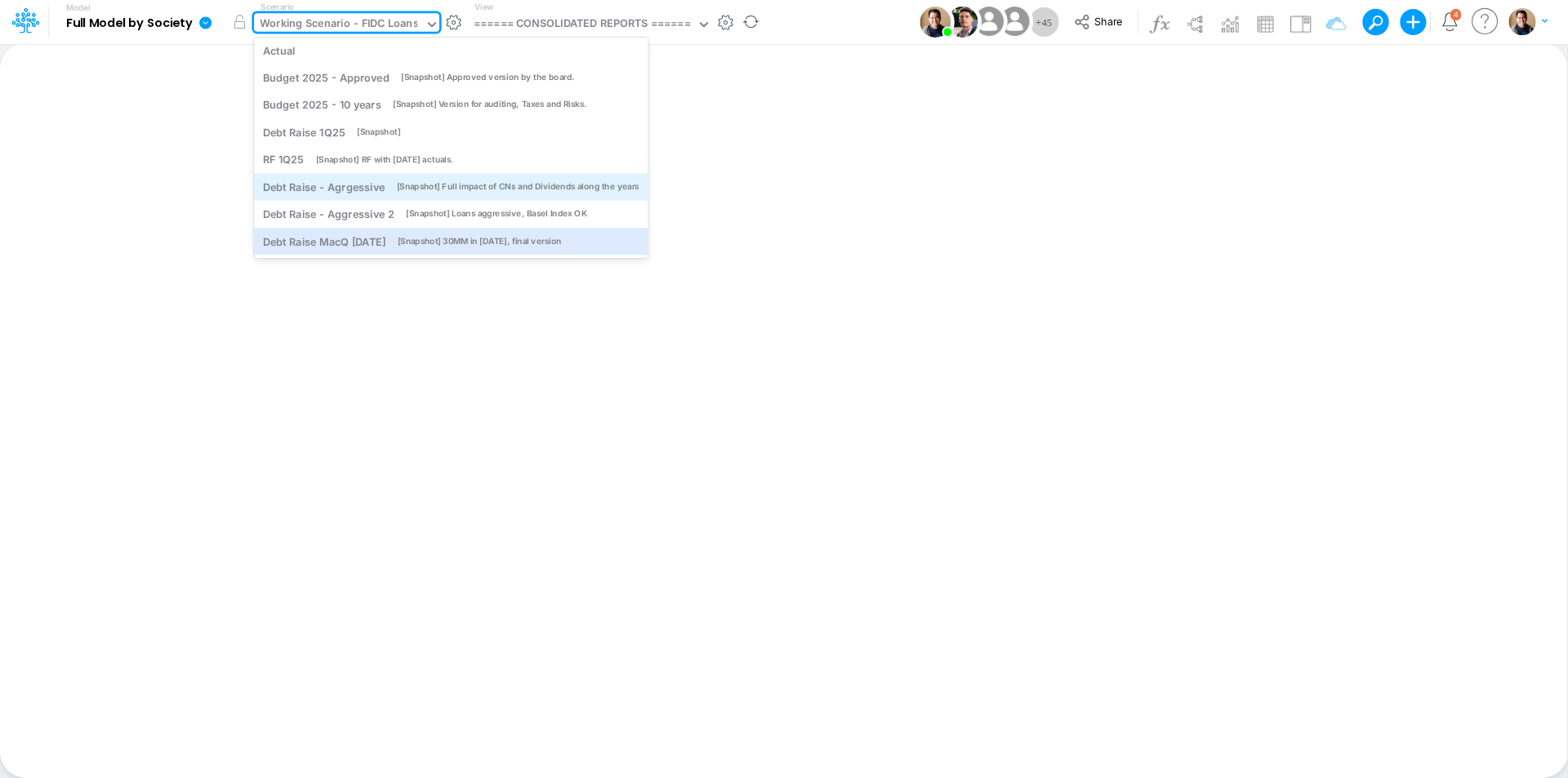
scroll to position [0, 0]
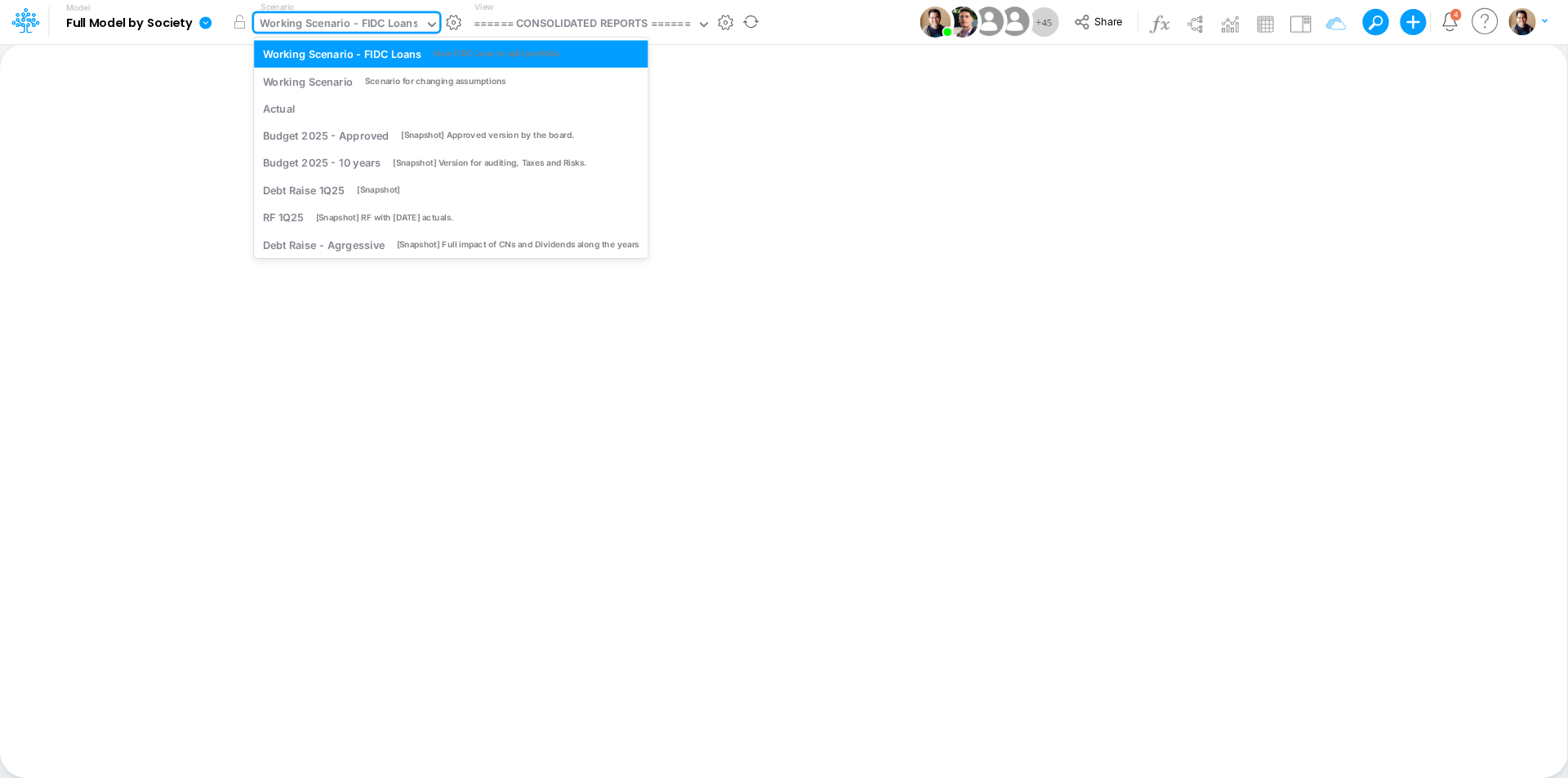
click at [397, 24] on div "Working Scenario - FIDC Loans" at bounding box center [338, 24] width 159 height 19
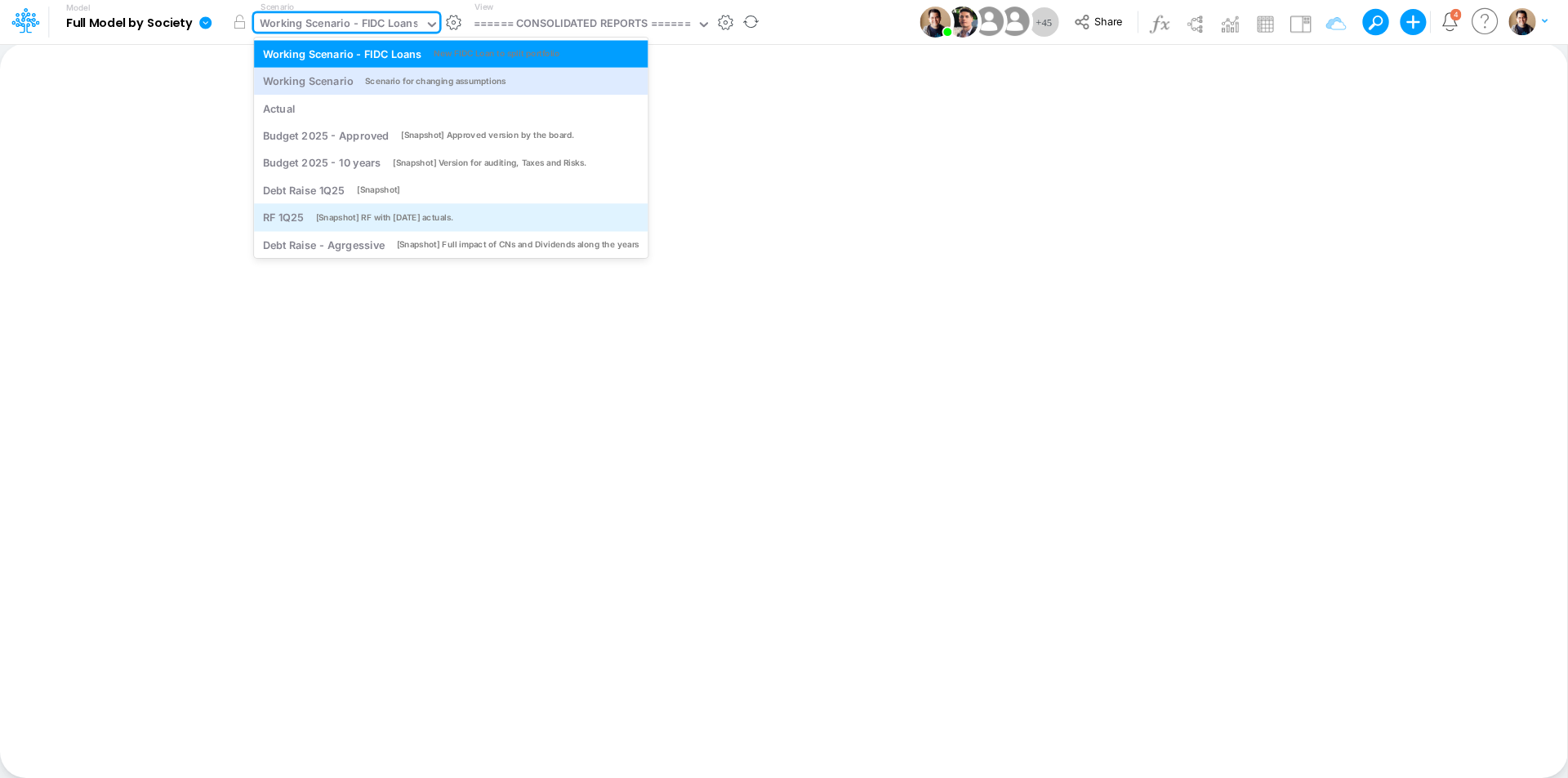
scroll to position [64, 0]
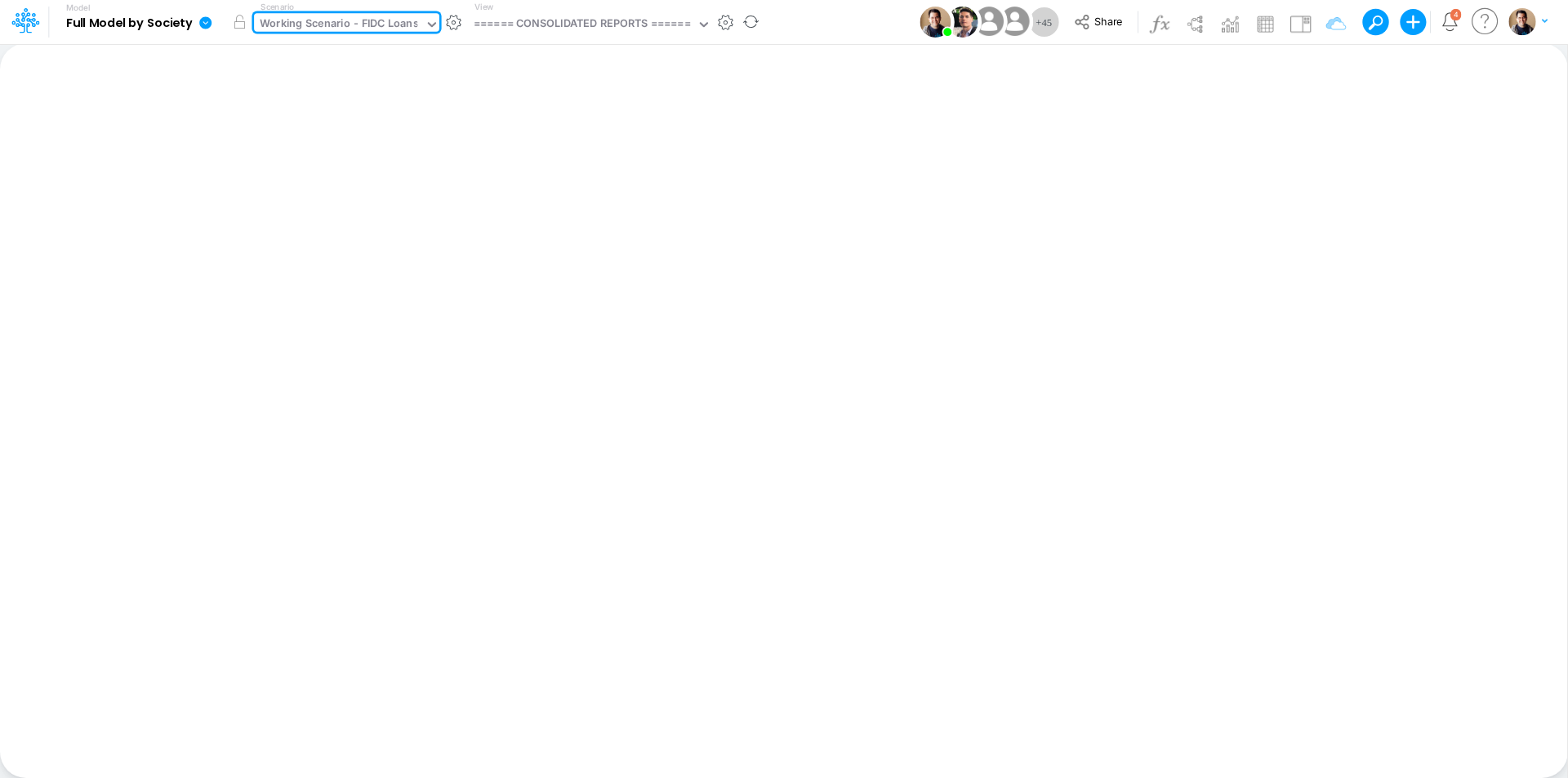
click at [358, 24] on div "Working Scenario - FIDC Loans" at bounding box center [338, 24] width 159 height 19
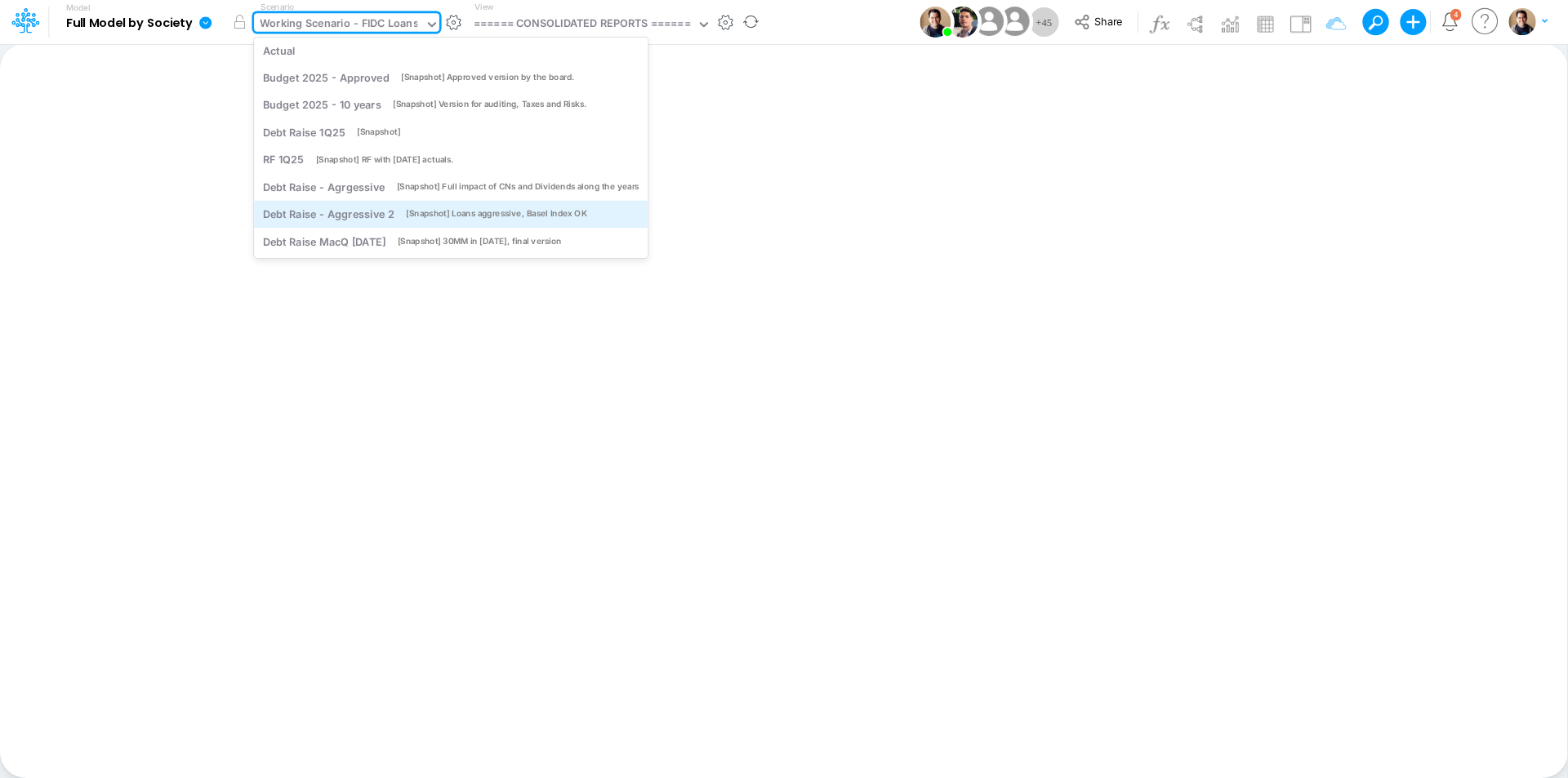
scroll to position [0, 0]
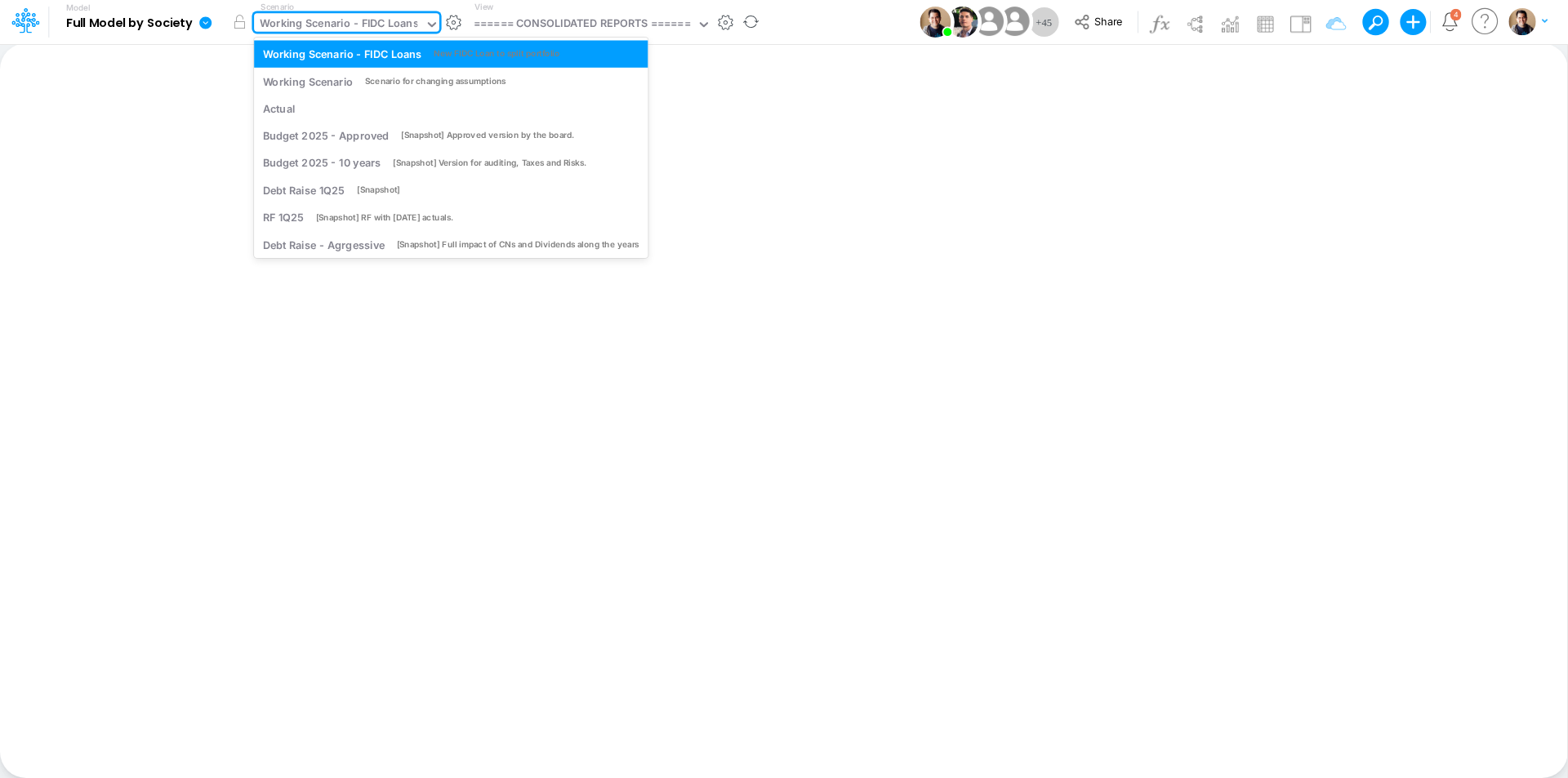
click at [375, 23] on div "Working Scenario - FIDC Loans" at bounding box center [338, 24] width 159 height 19
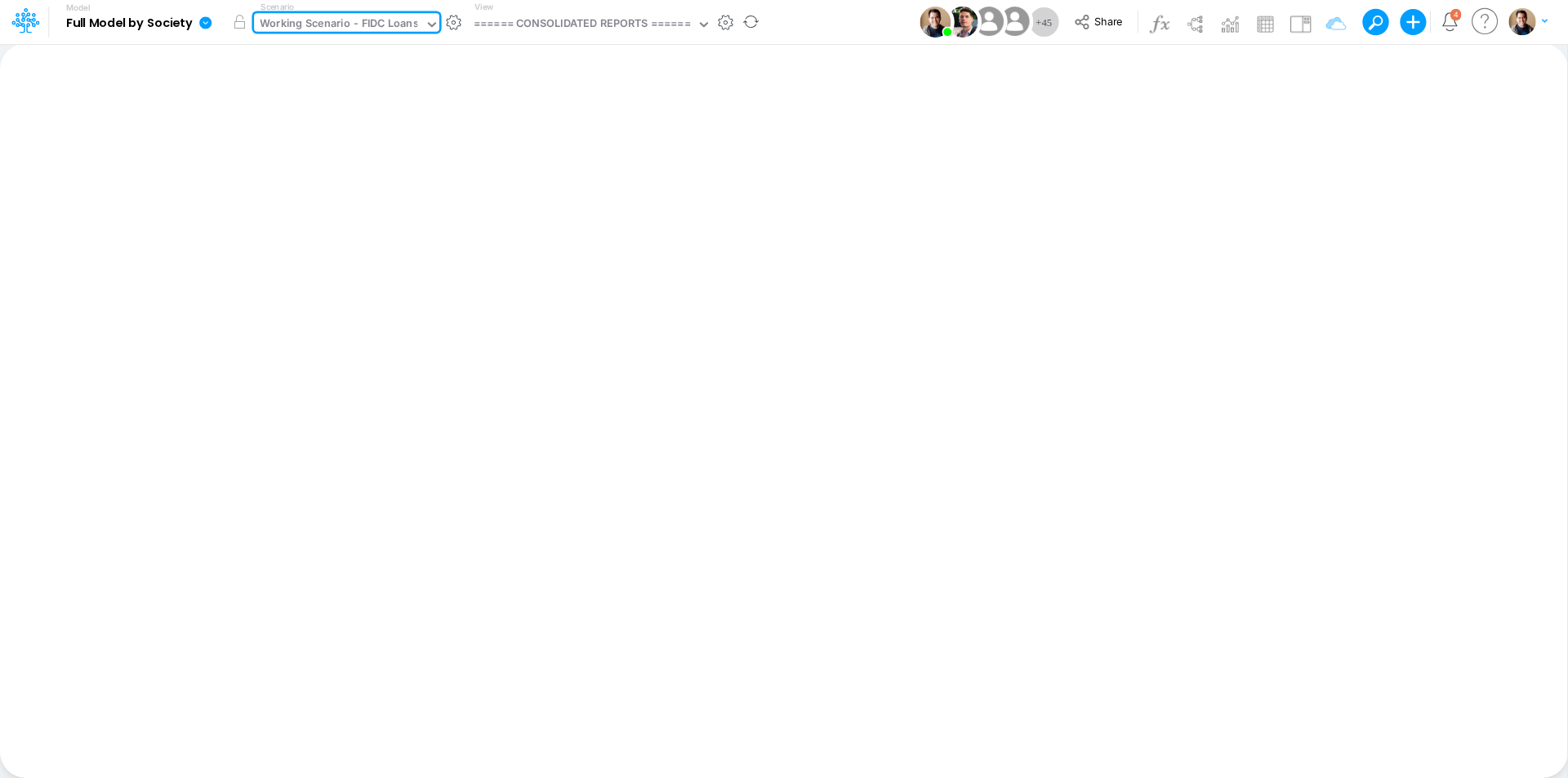
click at [454, 23] on button "button" at bounding box center [453, 22] width 17 height 17
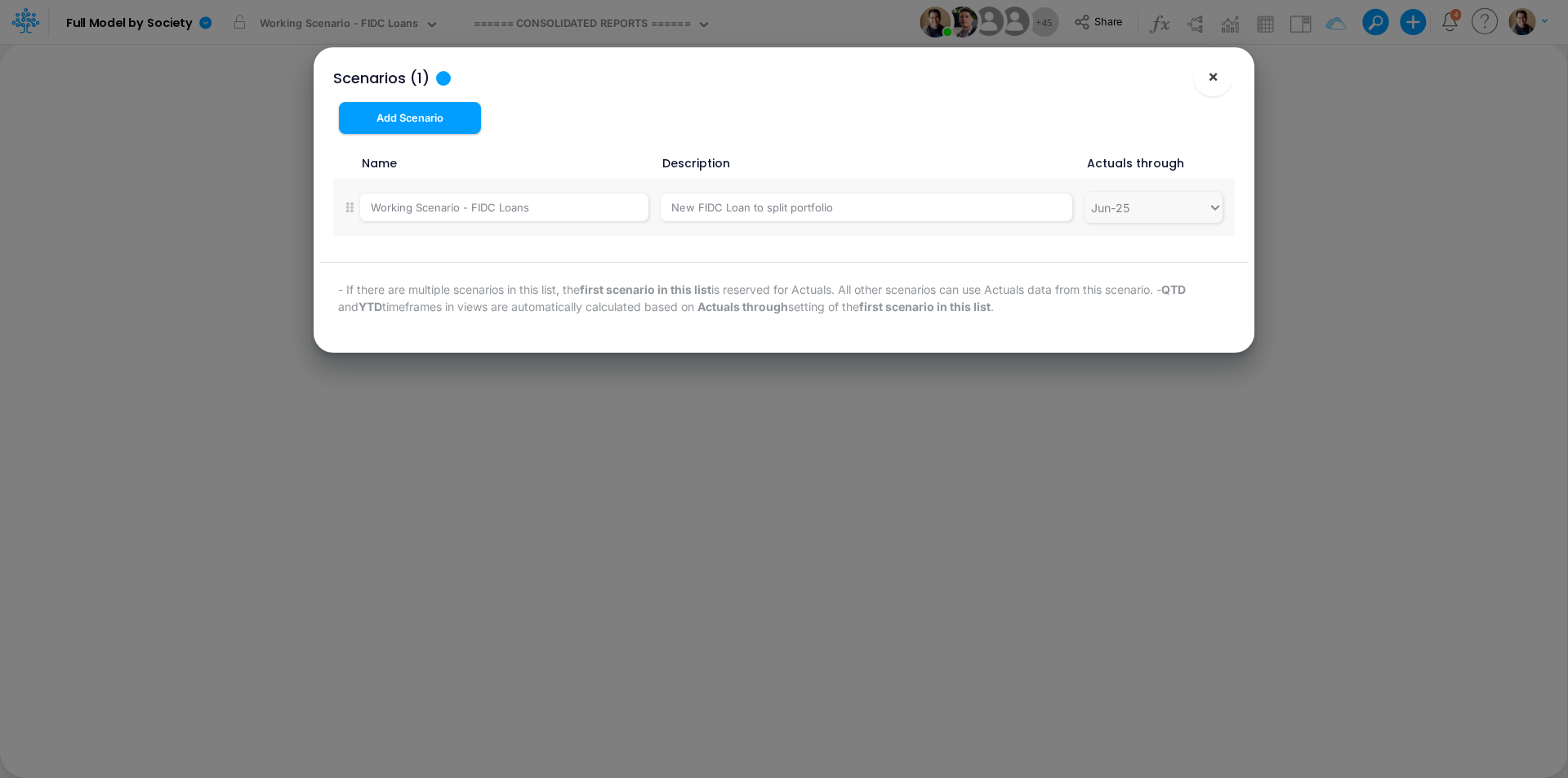
click at [1204, 78] on button "×" at bounding box center [1213, 77] width 39 height 39
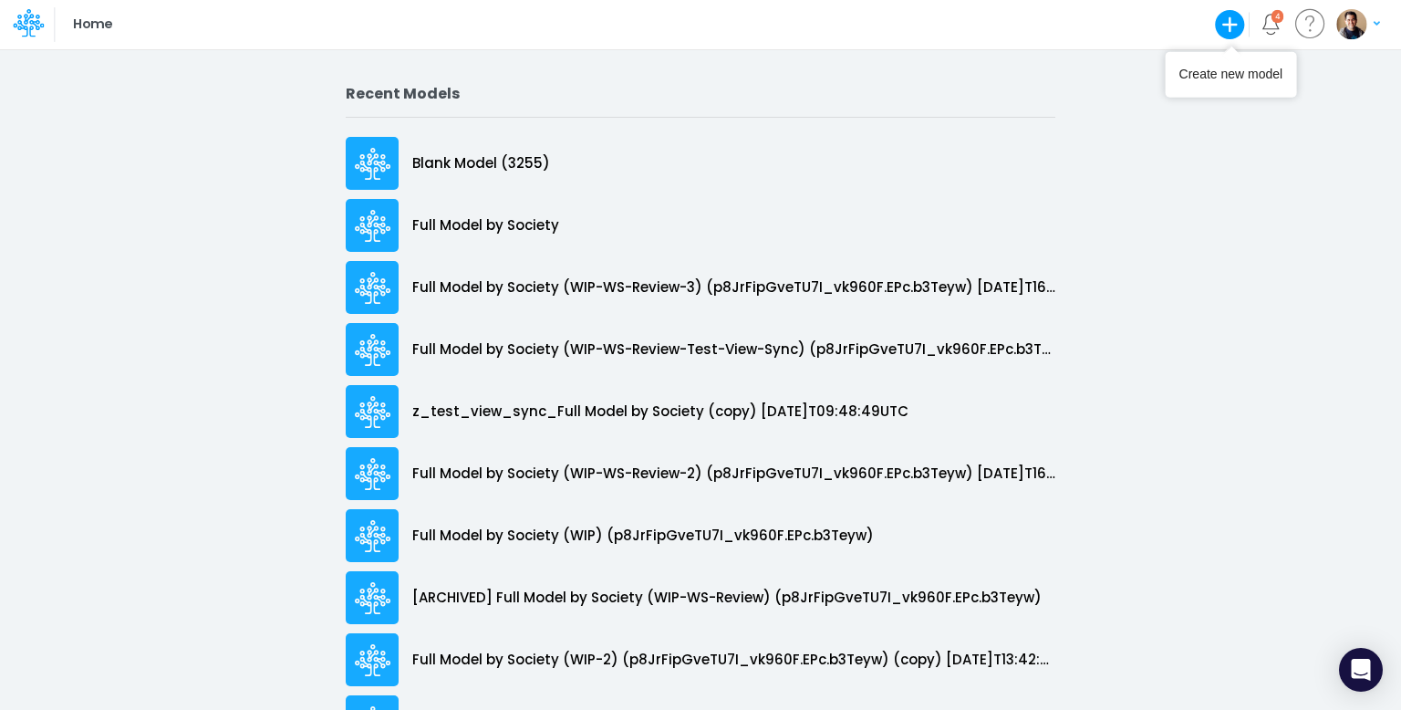
click at [1357, 20] on img "button" at bounding box center [1351, 24] width 30 height 30
click at [1260, 98] on button "Log out" at bounding box center [1283, 107] width 195 height 28
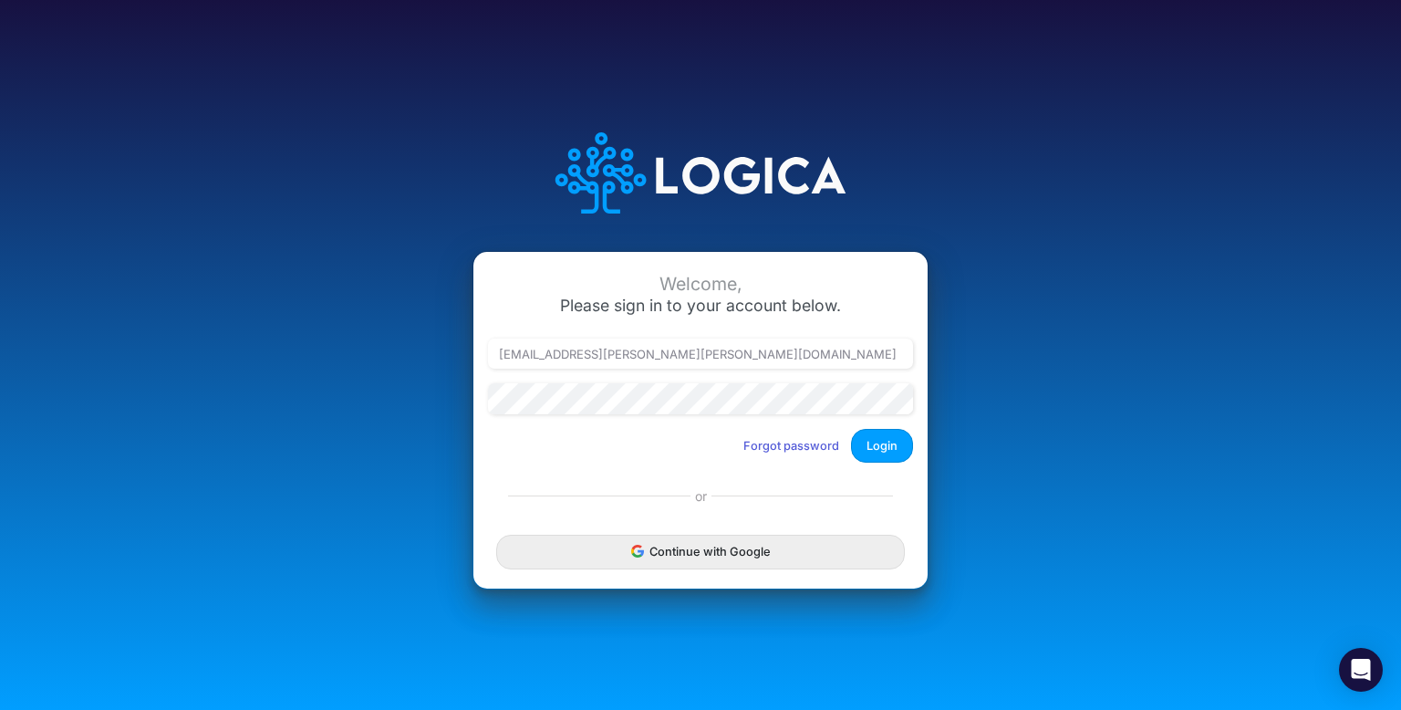
type input "[PERSON_NAME][EMAIL_ADDRESS][DOMAIN_NAME]"
click at [865, 445] on button "Login" at bounding box center [882, 446] width 62 height 34
